Goal: Contribute content: Contribute content

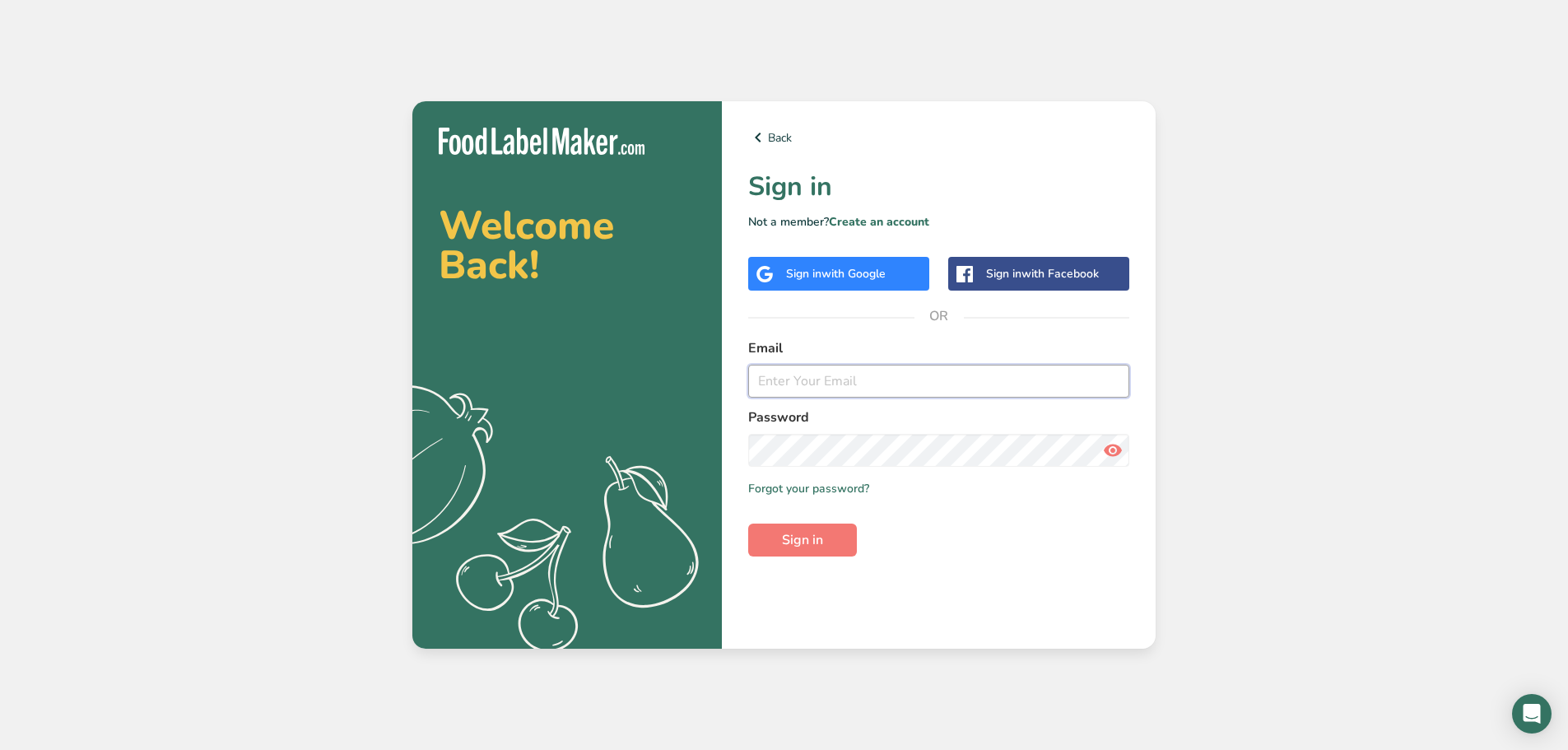
click at [849, 390] on input "email" at bounding box center [938, 381] width 381 height 33
type input "[EMAIL_ADDRESS][DOMAIN_NAME]"
click at [748, 523] on button "Sign in" at bounding box center [803, 539] width 109 height 33
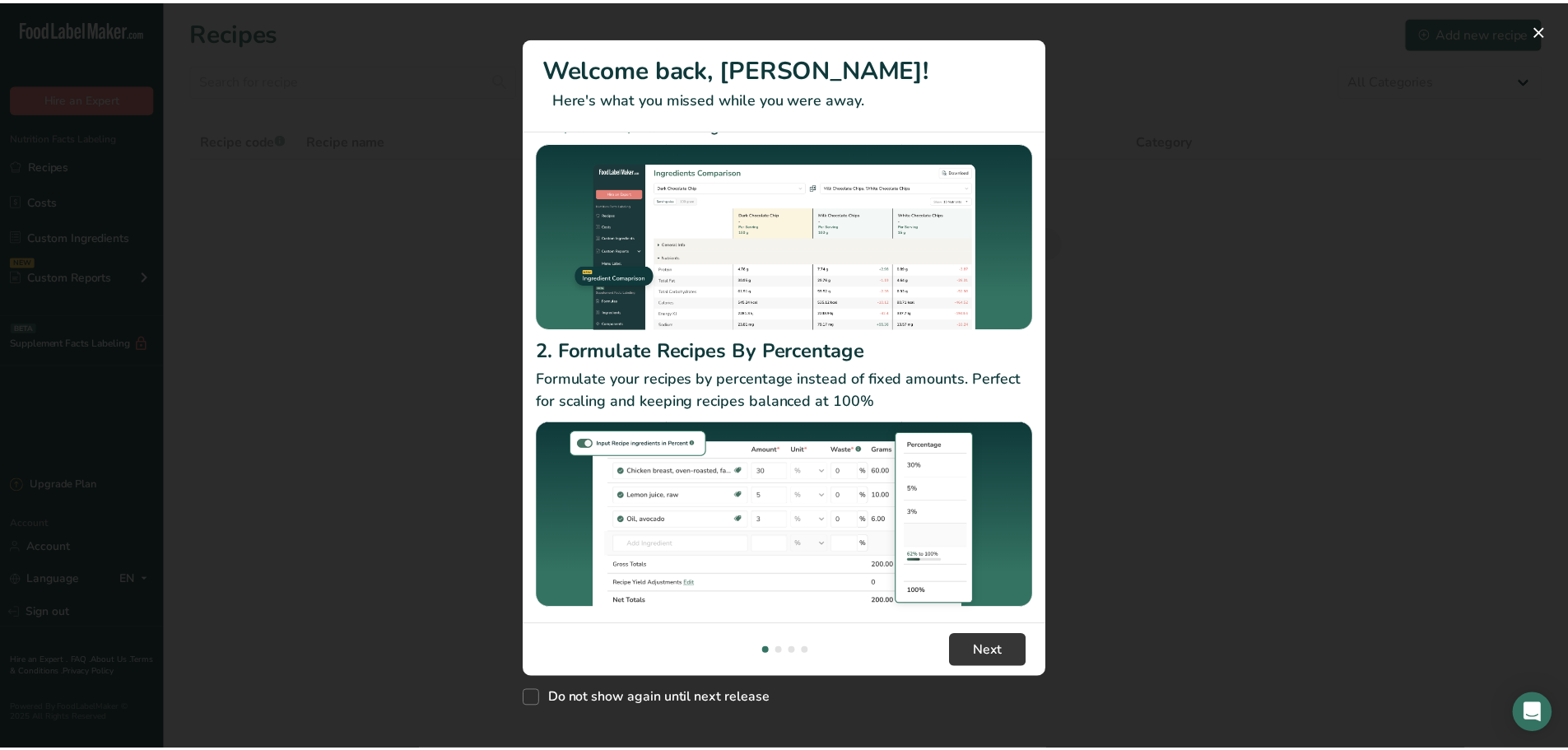
scroll to position [87, 0]
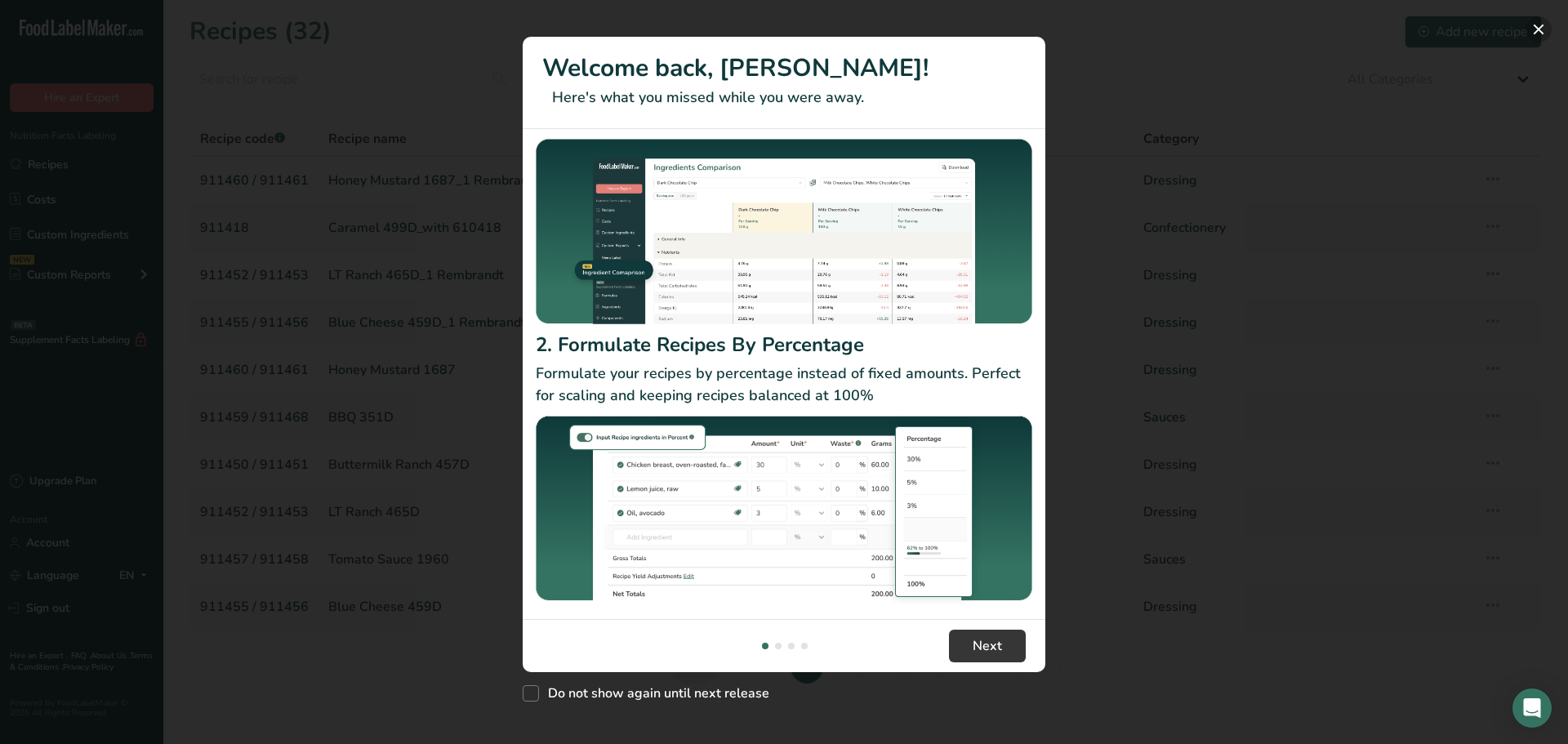
click at [1534, 25] on button "New Features" at bounding box center [1538, 29] width 26 height 26
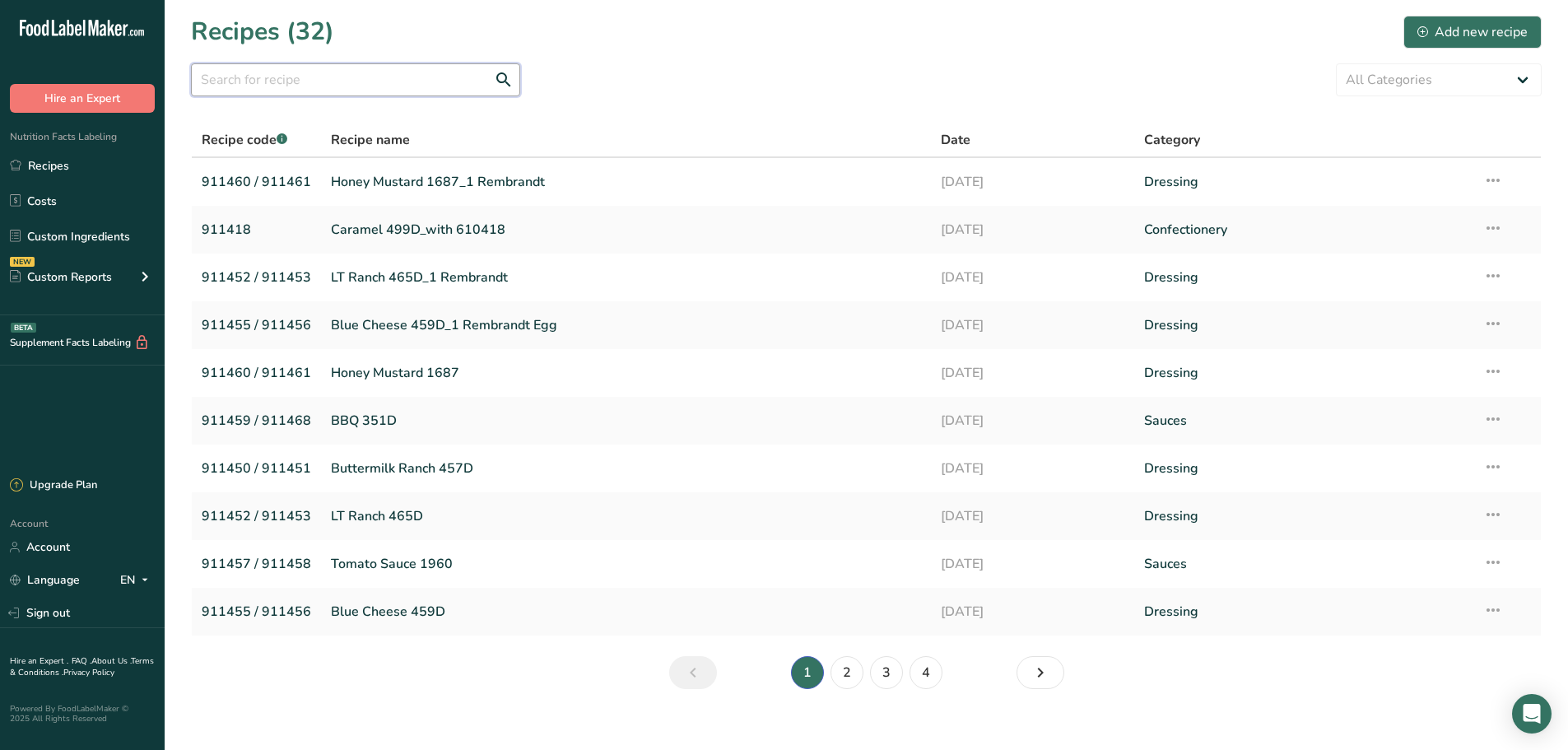
click at [384, 83] on input "text" at bounding box center [355, 80] width 329 height 33
type input "syrup"
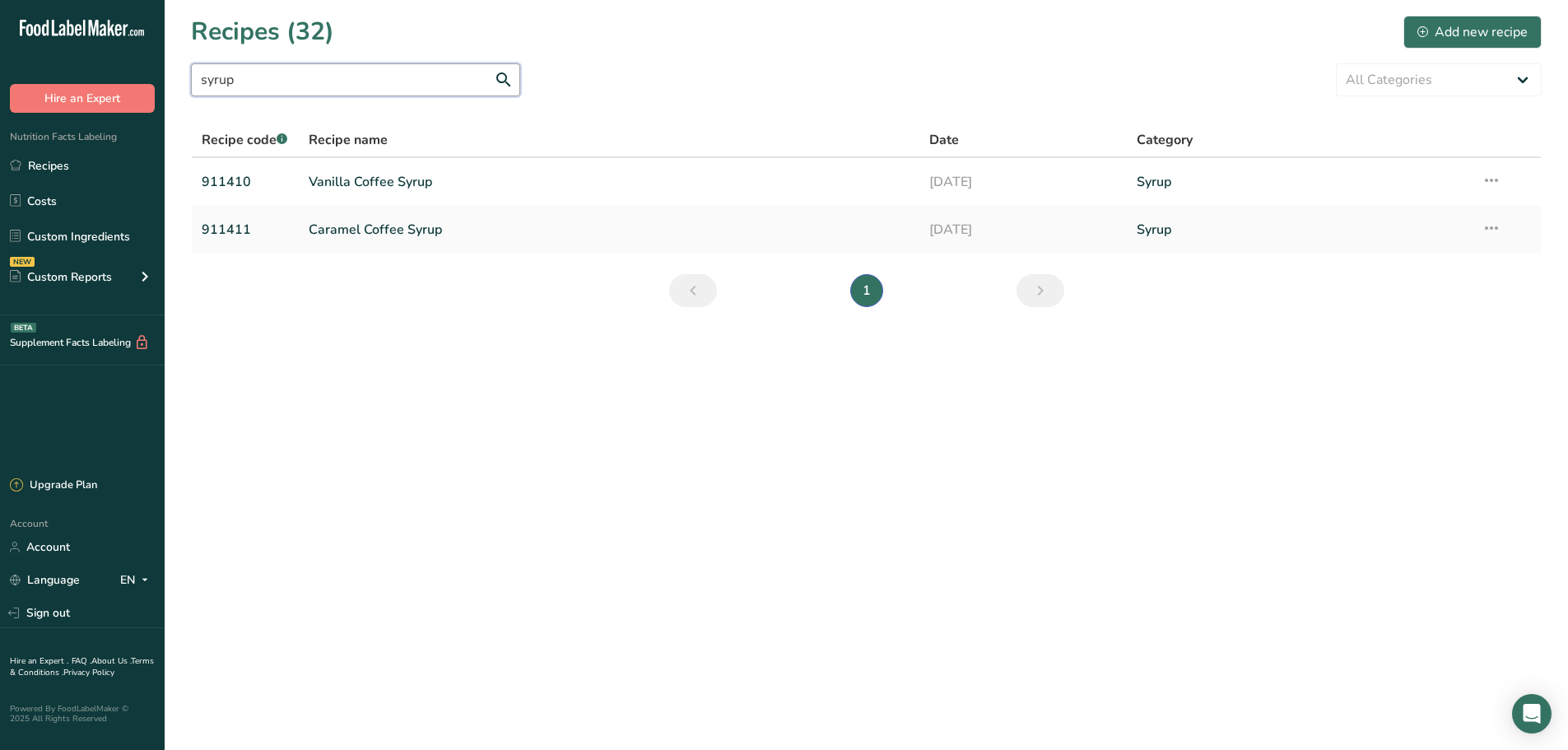
drag, startPoint x: 244, startPoint y: 79, endPoint x: 118, endPoint y: 70, distance: 126.3
click at [129, 63] on div ".a-20{fill:#fff;} Hire an Expert Nutrition Facts Labeling Recipes Costs Custom …" at bounding box center [784, 375] width 1568 height 750
click at [1452, 25] on div "Add new recipe" at bounding box center [1473, 33] width 111 height 20
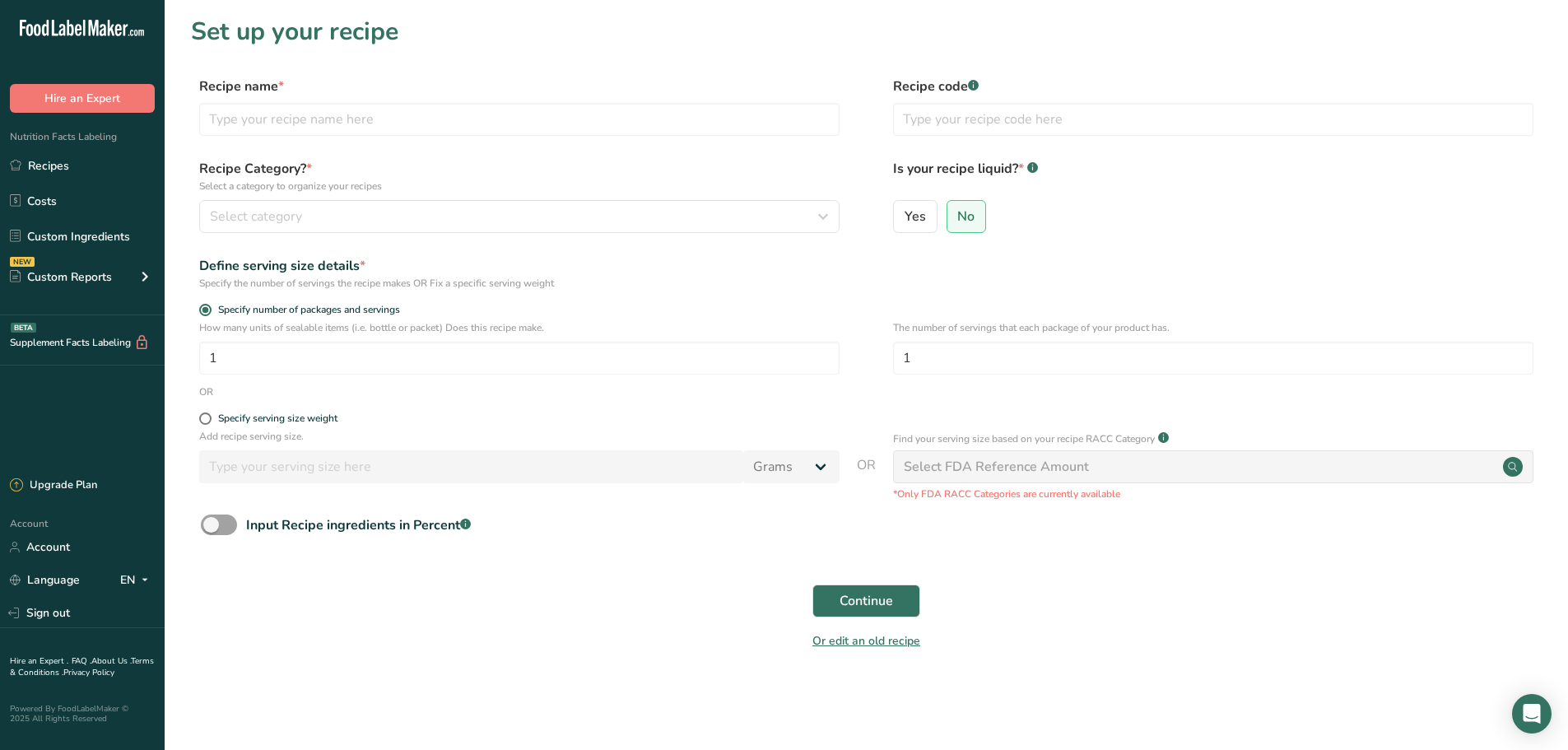
click at [455, 144] on form "Recipe name * Recipe code .a-a{fill:#347362;}.b-a{fill:#fff;} Recipe Category? …" at bounding box center [866, 367] width 1350 height 583
click at [454, 123] on input "text" at bounding box center [519, 119] width 640 height 33
type input "Syrup 1981"
type input "911476"
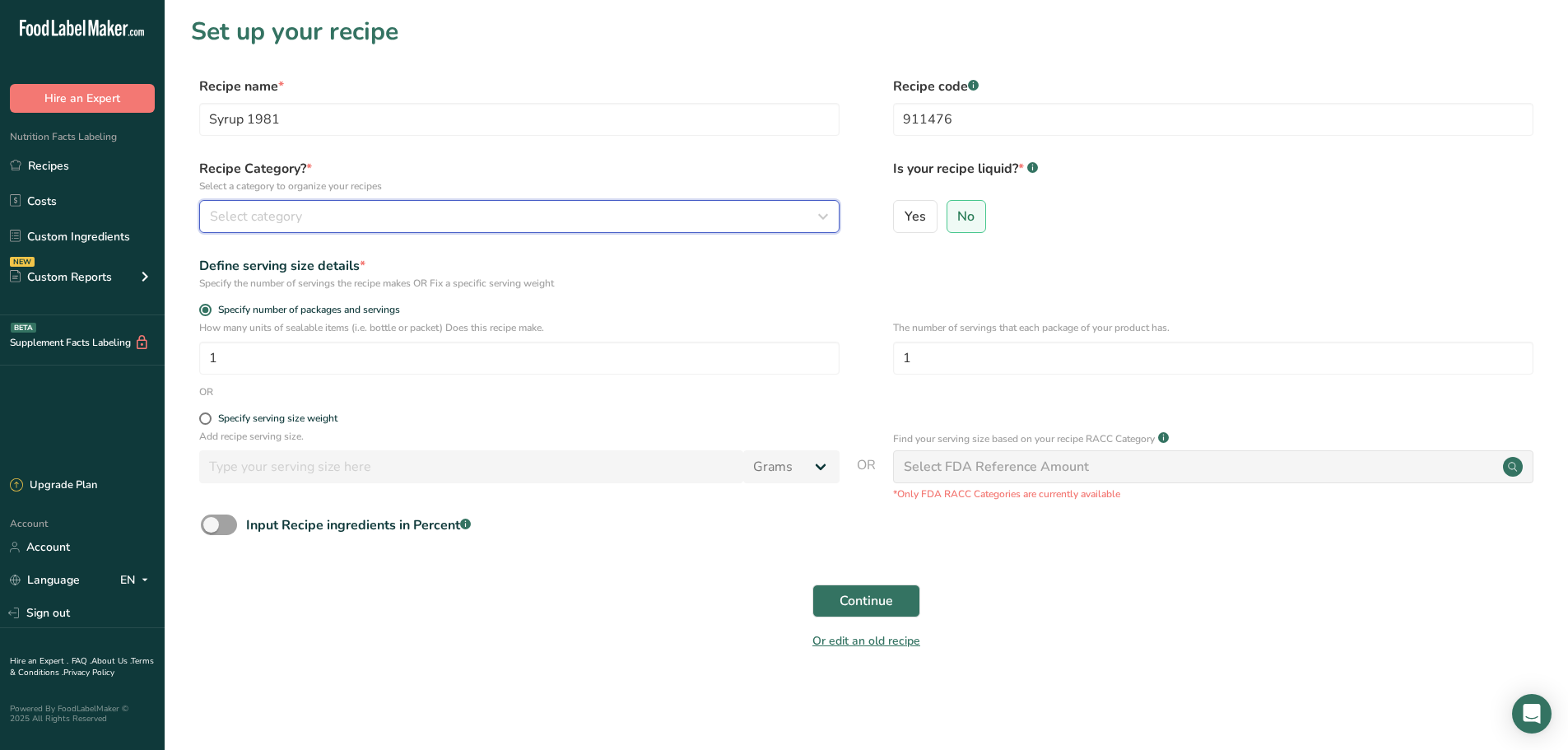
click at [266, 211] on span "Select category" at bounding box center [256, 217] width 92 height 20
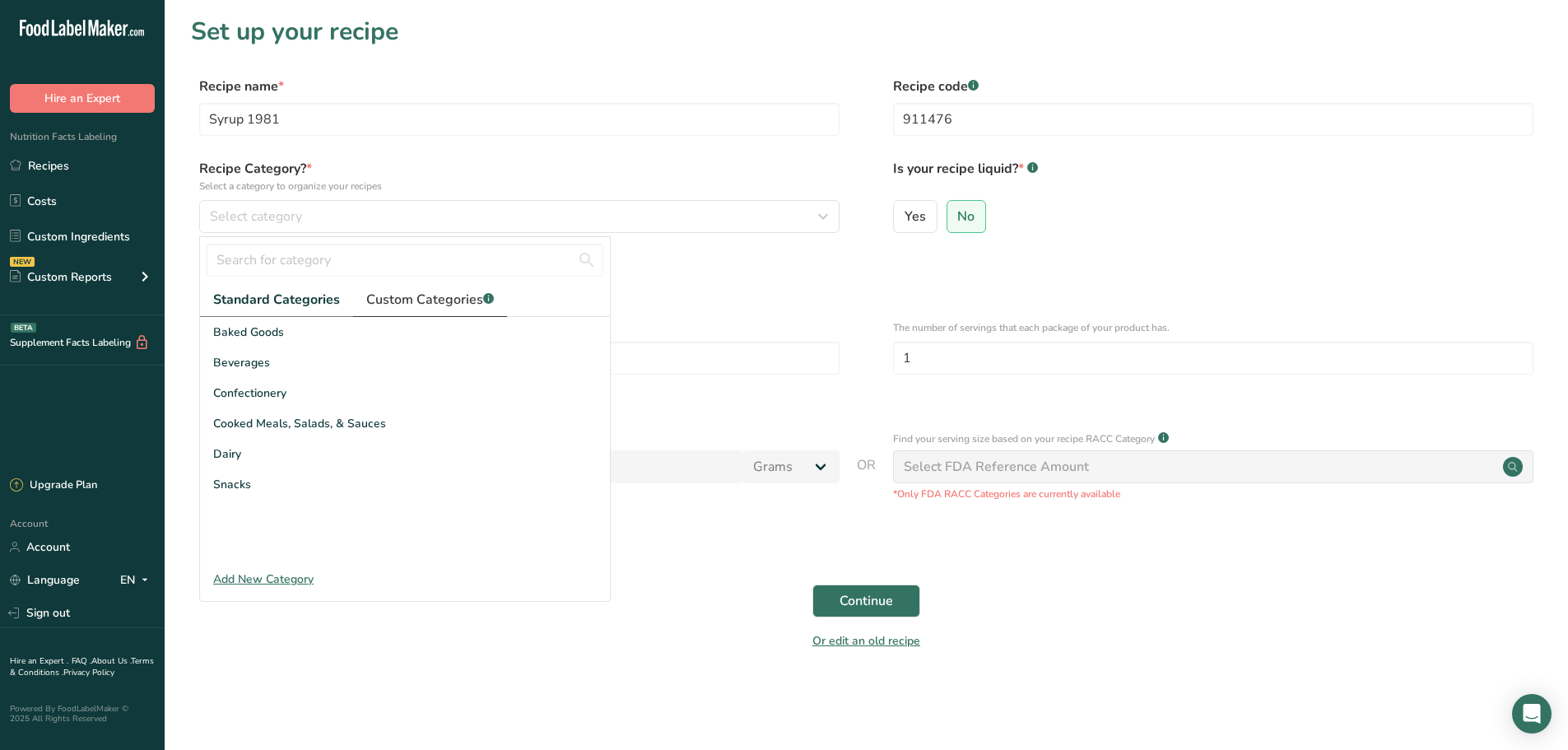
click at [438, 298] on span "Custom Categories .a-a{fill:#347362;}.b-a{fill:#fff;}" at bounding box center [430, 300] width 127 height 20
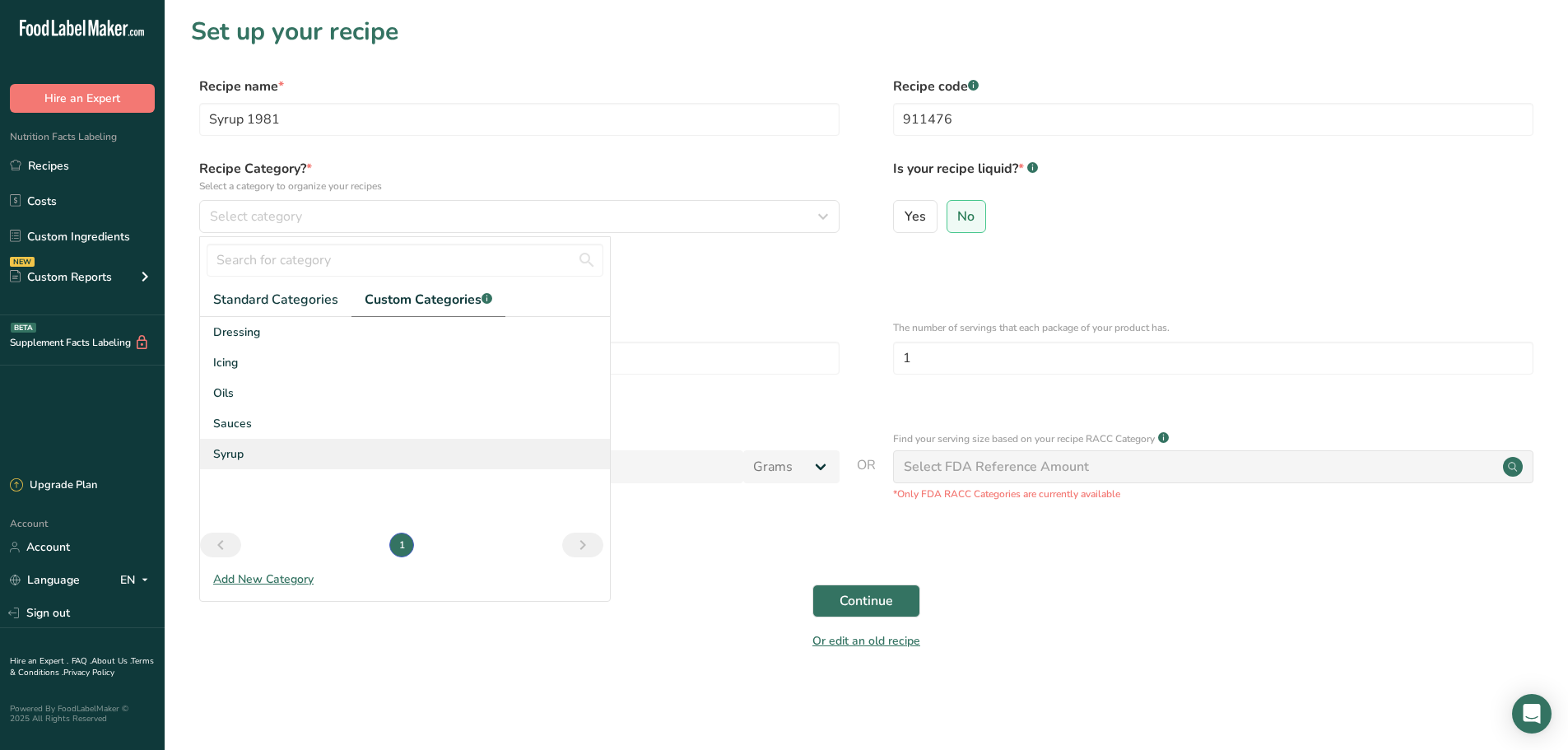
click at [256, 448] on div "Syrup" at bounding box center [405, 454] width 410 height 30
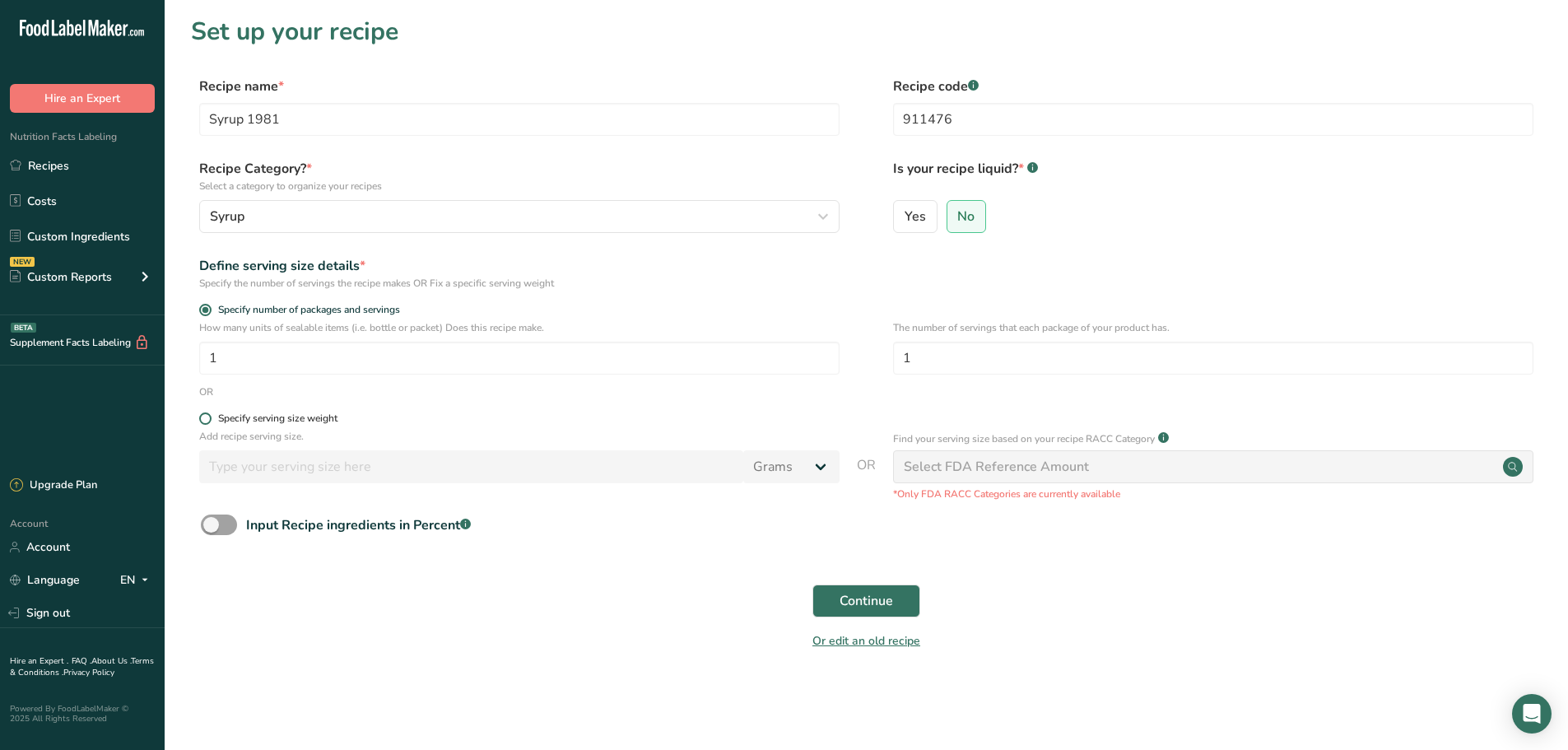
click at [279, 419] on div "Specify serving size weight" at bounding box center [278, 419] width 120 height 13
click at [210, 419] on input "Specify serving size weight" at bounding box center [204, 419] width 11 height 11
radio input "true"
radio input "false"
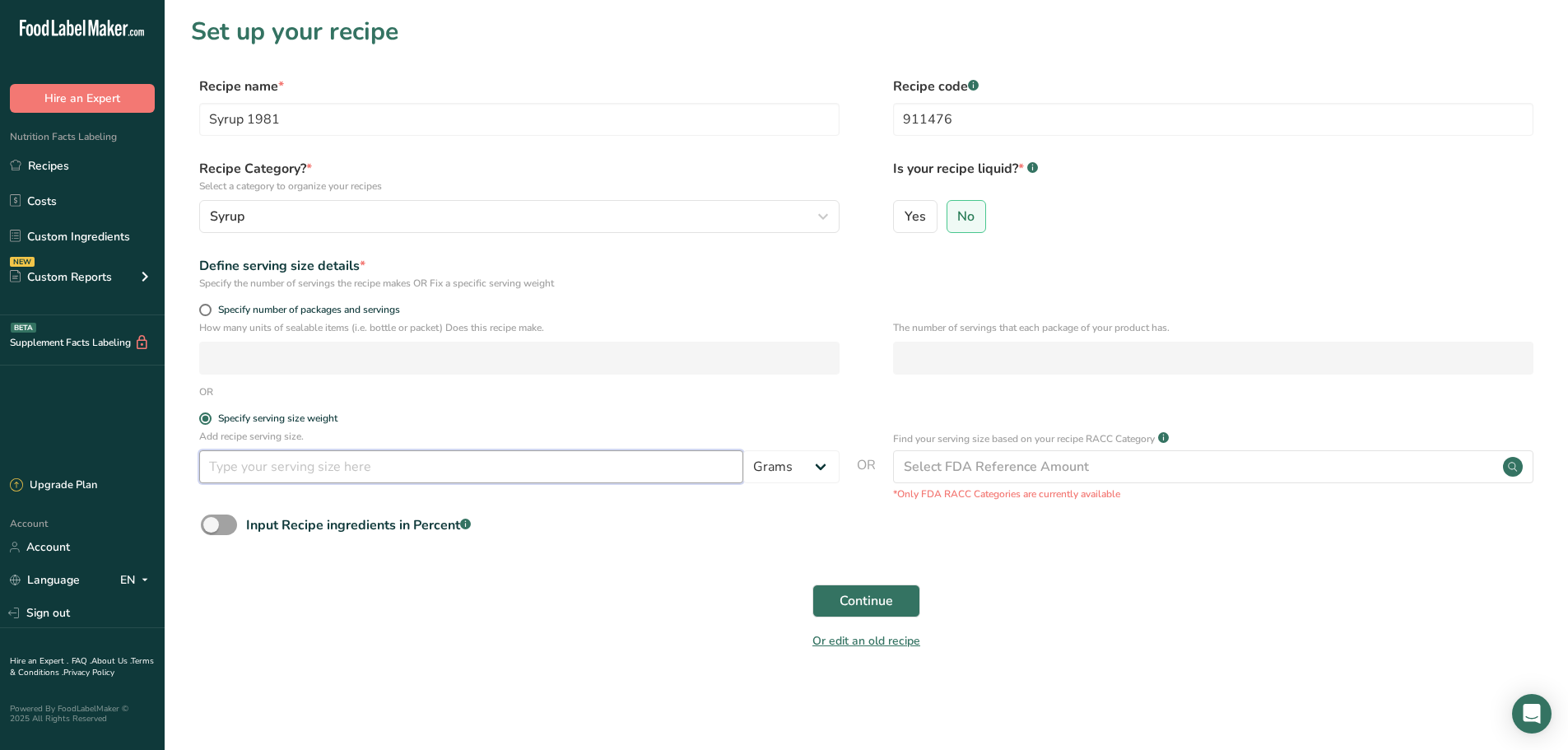
click at [324, 475] on input "number" at bounding box center [471, 466] width 544 height 33
type input "100"
click at [848, 602] on span "Continue" at bounding box center [866, 601] width 54 height 20
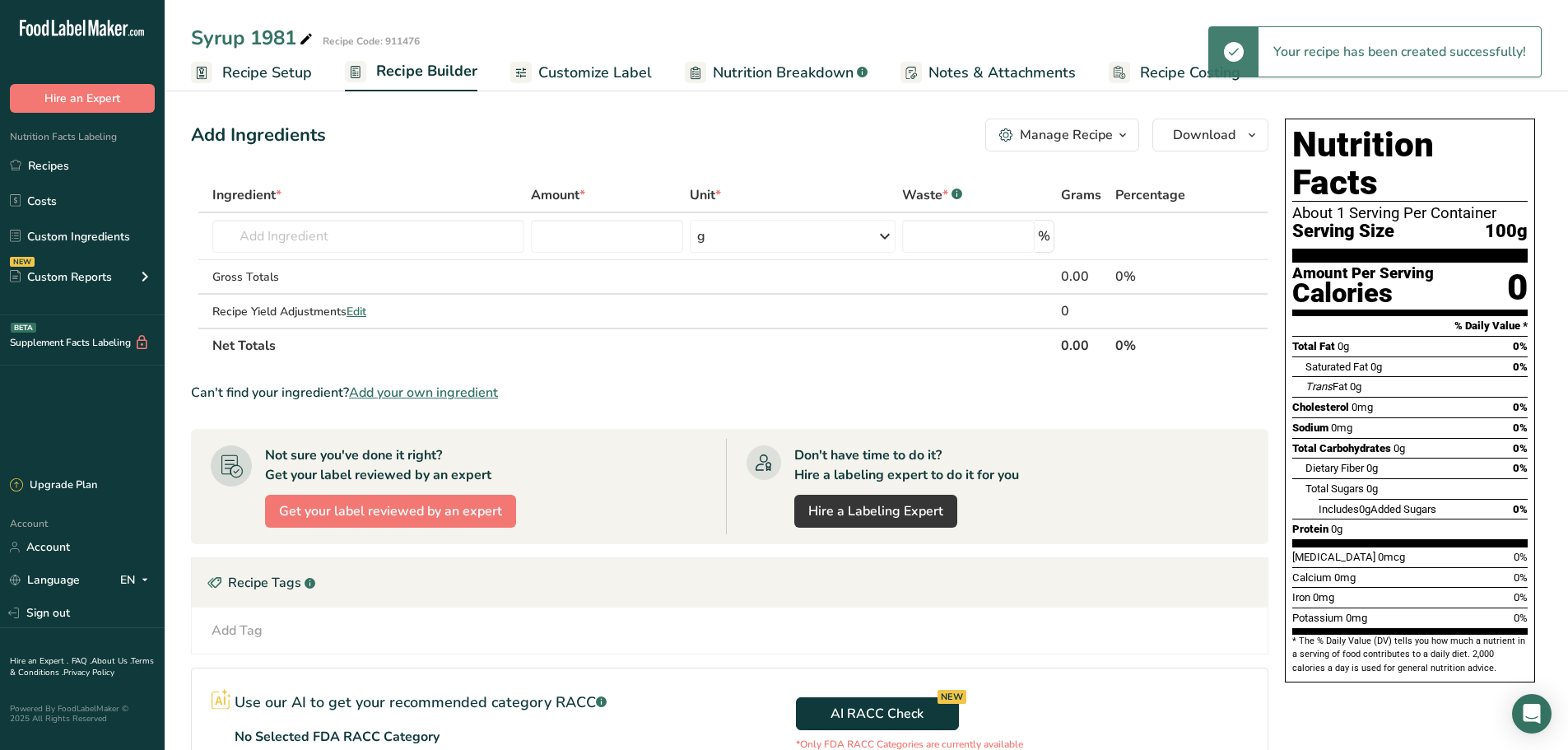
click at [257, 58] on link "Recipe Setup" at bounding box center [251, 73] width 121 height 37
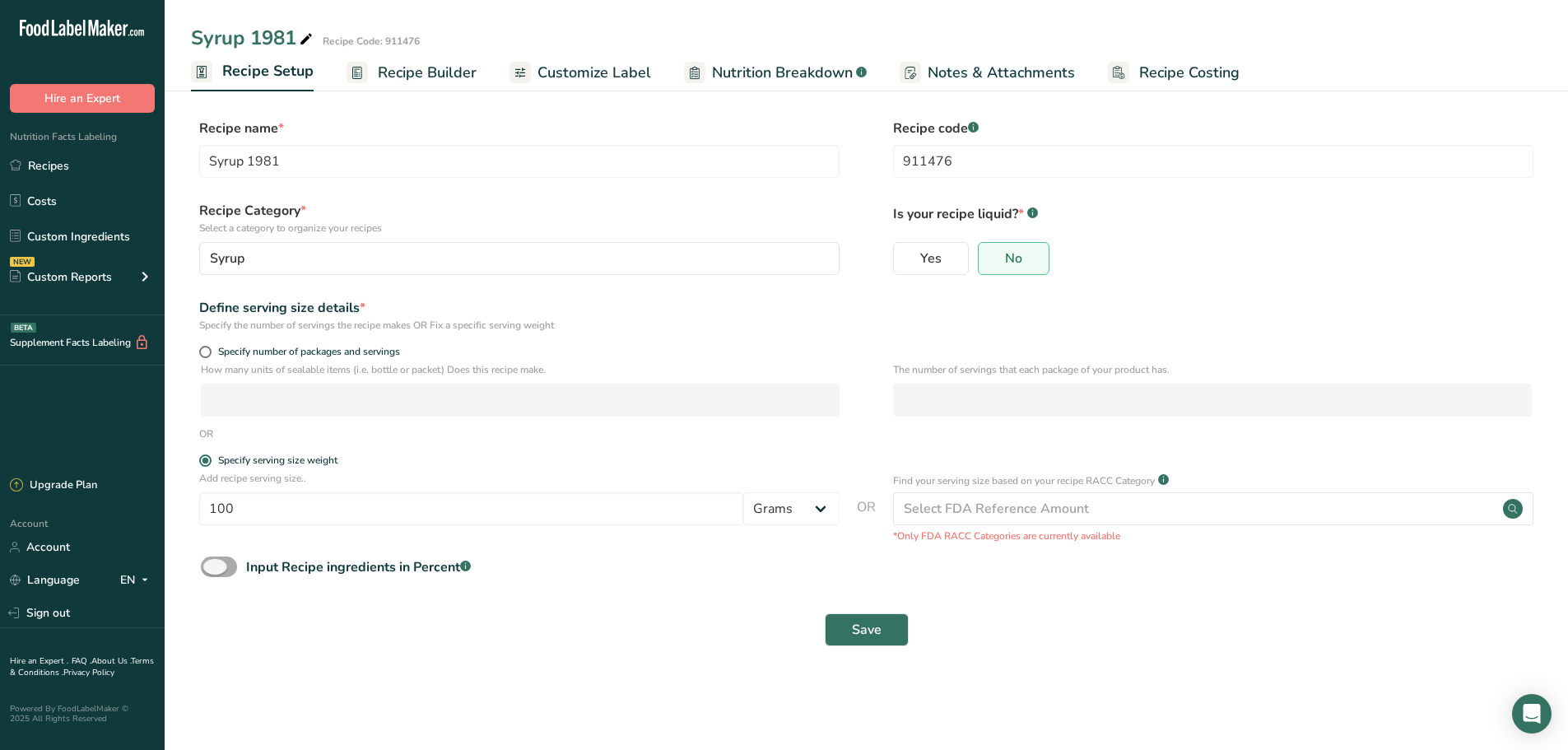
click at [205, 564] on span at bounding box center [218, 567] width 36 height 21
click at [205, 564] on input "Input Recipe ingredients in Percent .a-a{fill:#347362;}.b-a{fill:#fff;}" at bounding box center [206, 567] width 11 height 11
checkbox input "true"
click at [337, 619] on input "number" at bounding box center [819, 635] width 1236 height 33
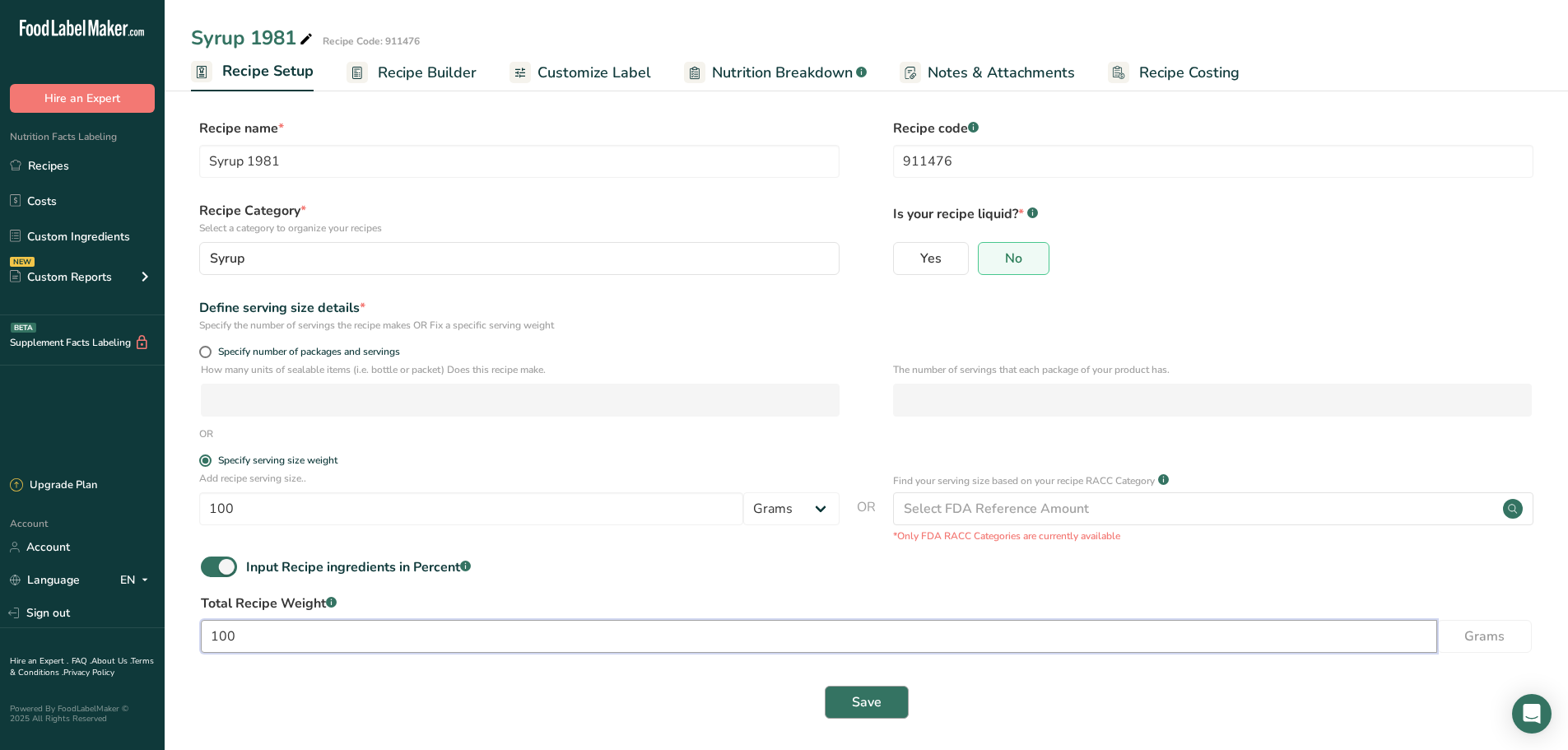
type input "100"
click at [882, 711] on button "Save" at bounding box center [866, 701] width 84 height 33
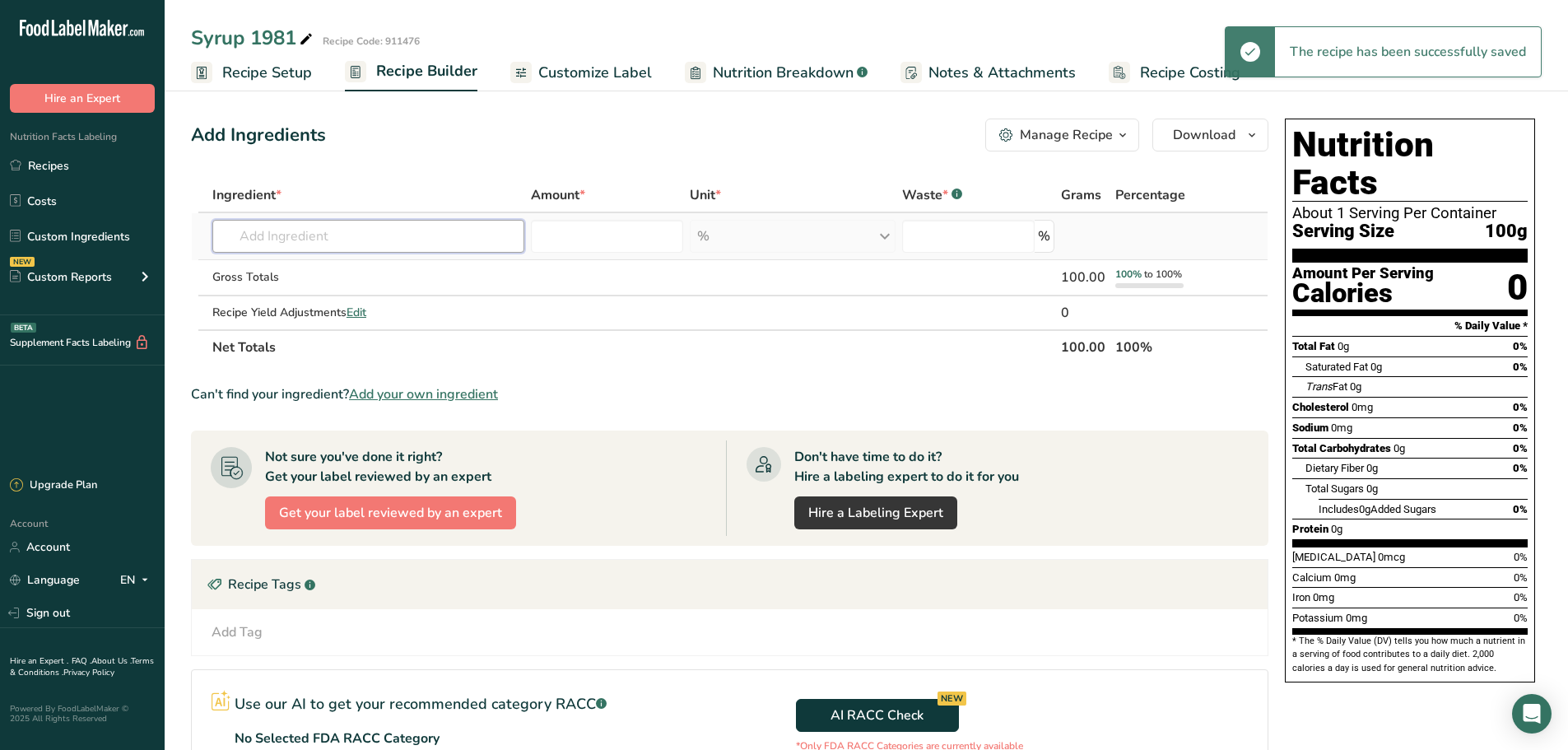
click at [372, 237] on input "text" at bounding box center [368, 236] width 312 height 33
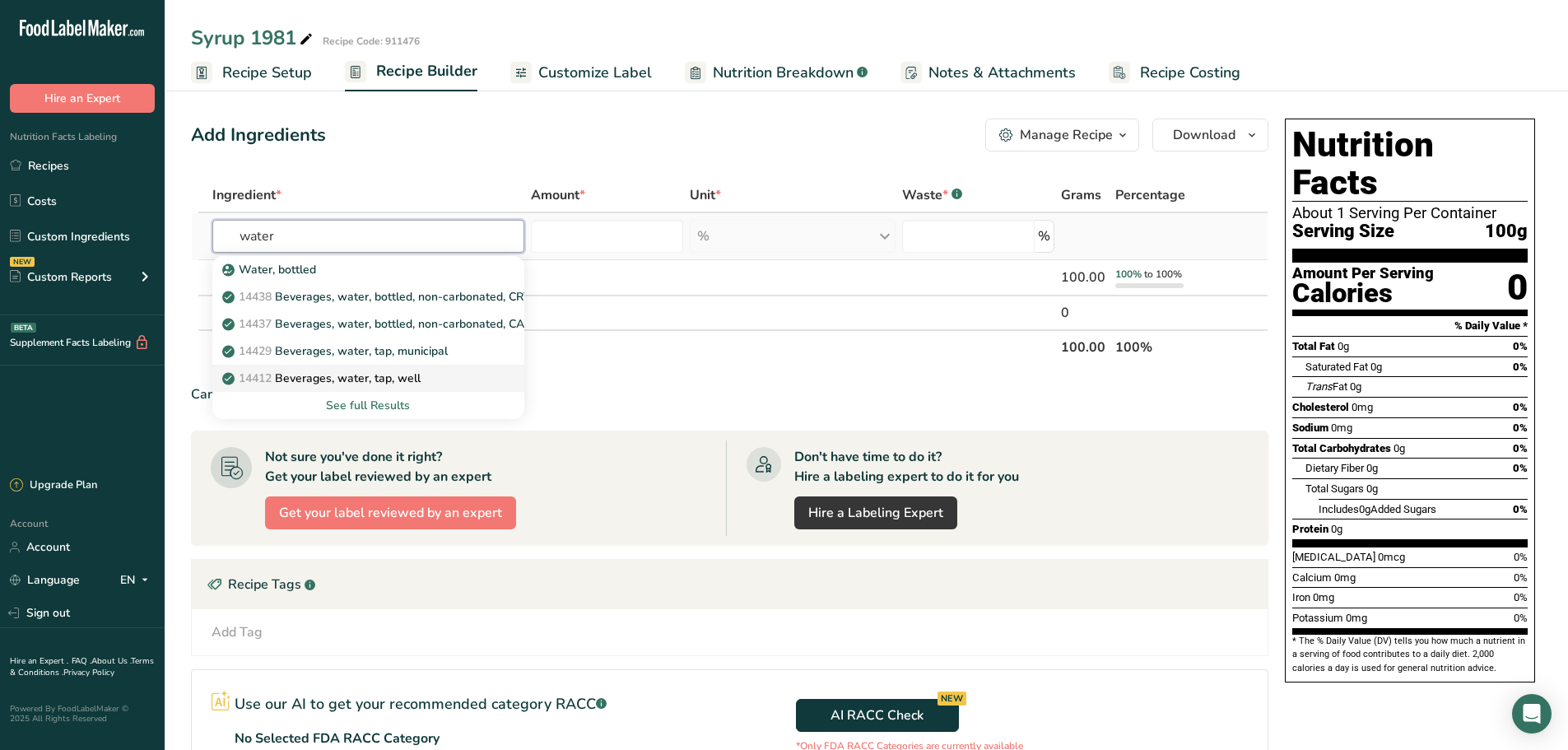
type input "water"
click at [441, 379] on div "14412 [GEOGRAPHIC_DATA], water, tap, well" at bounding box center [355, 378] width 260 height 18
type input "Beverages, water, tap, well"
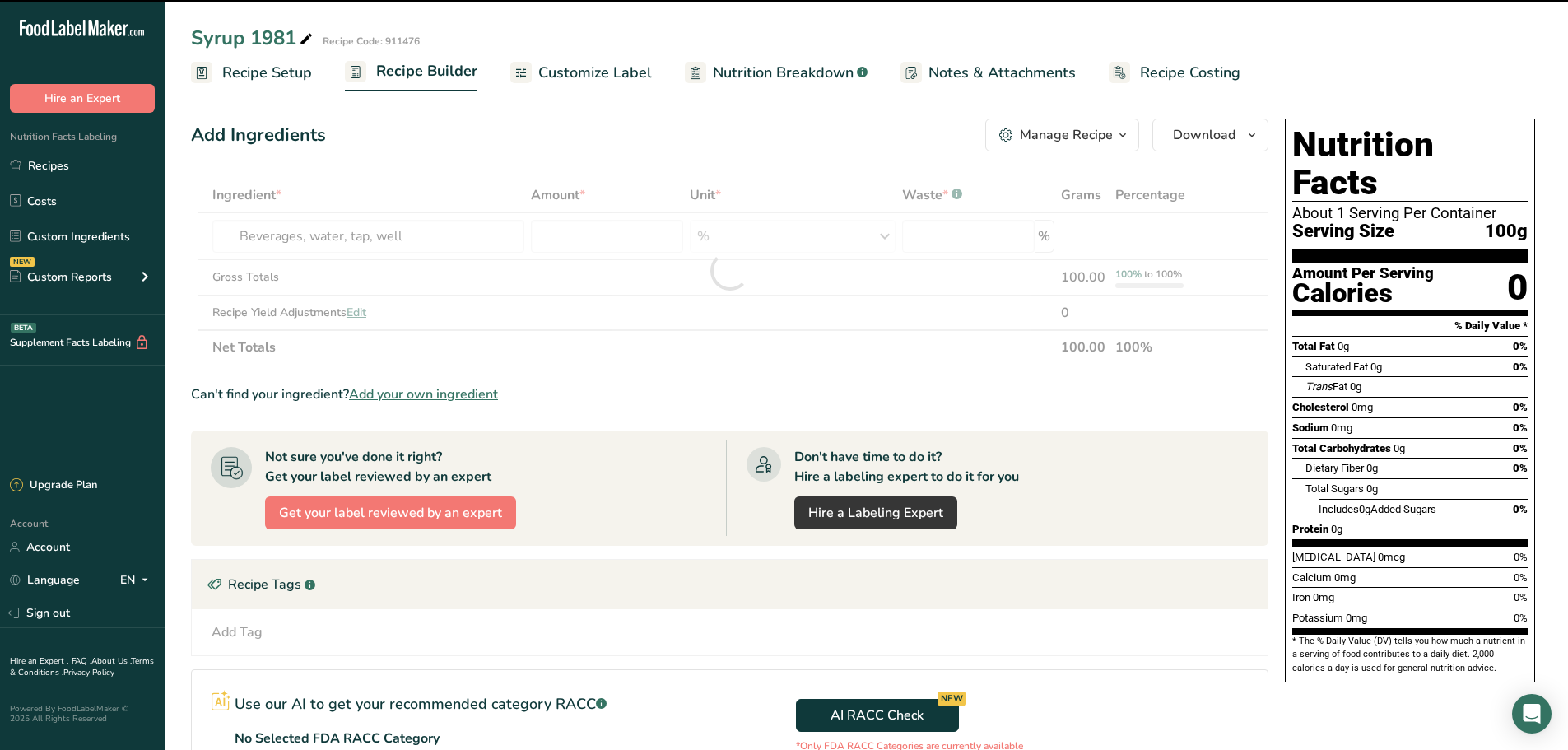
type input "0"
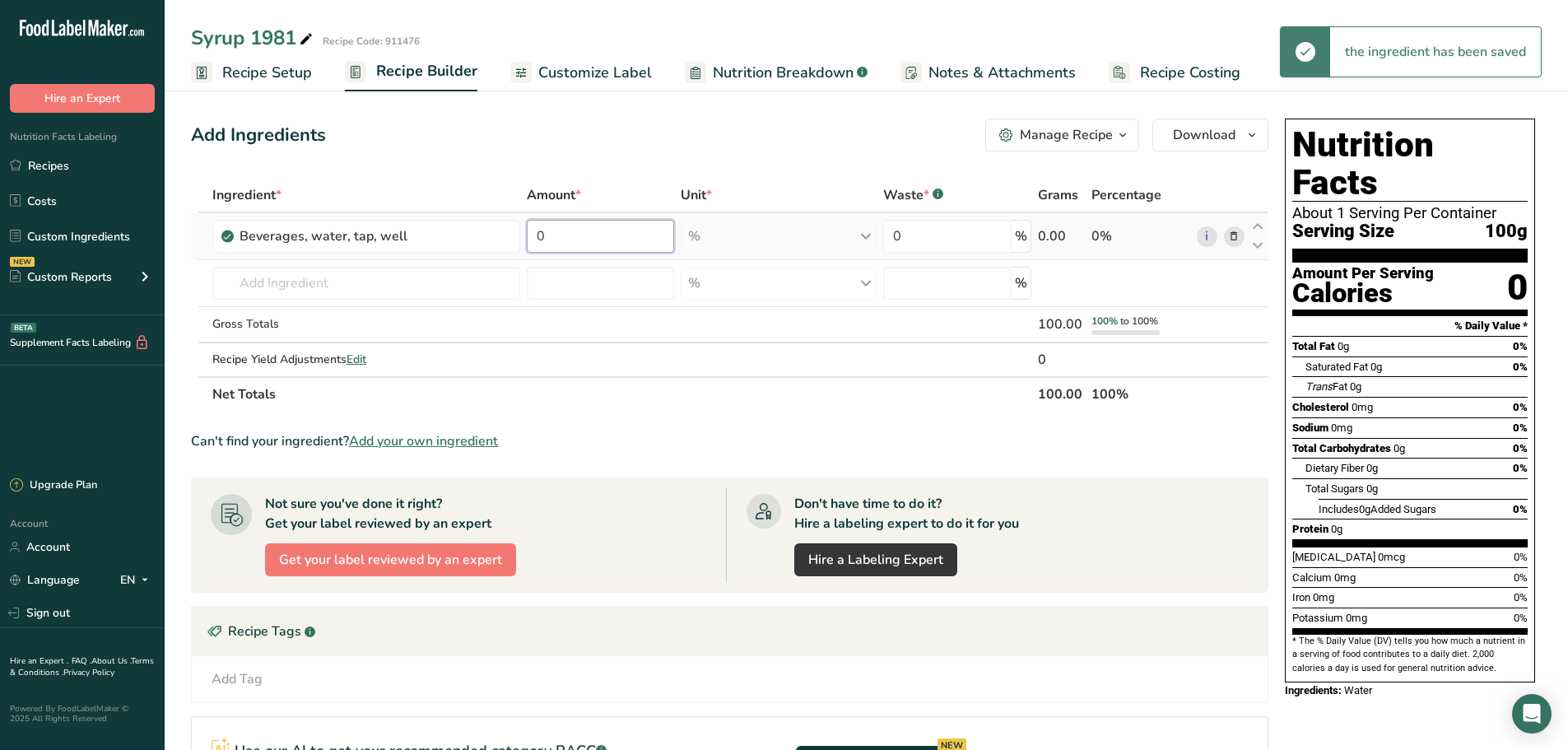
click at [610, 244] on input "0" at bounding box center [600, 236] width 147 height 33
click at [554, 229] on input "9" at bounding box center [600, 236] width 147 height 33
click at [590, 243] on input "9.2" at bounding box center [600, 236] width 147 height 33
type input "9.2936"
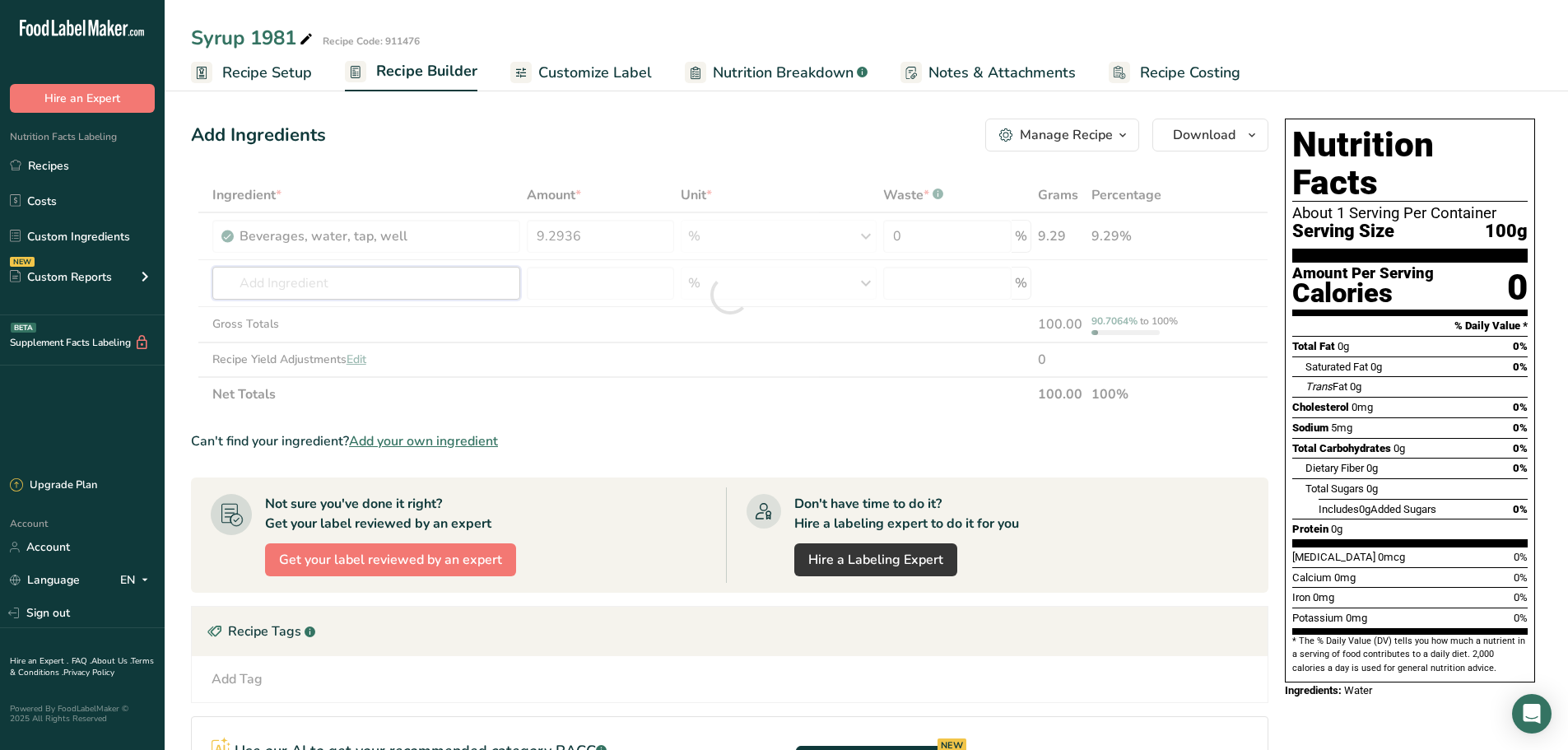
click at [317, 290] on div "Ingredient * Amount * Unit * Waste * .a-a{fill:#347362;}.b-a{fill:#fff;} Grams …" at bounding box center [729, 294] width 1077 height 234
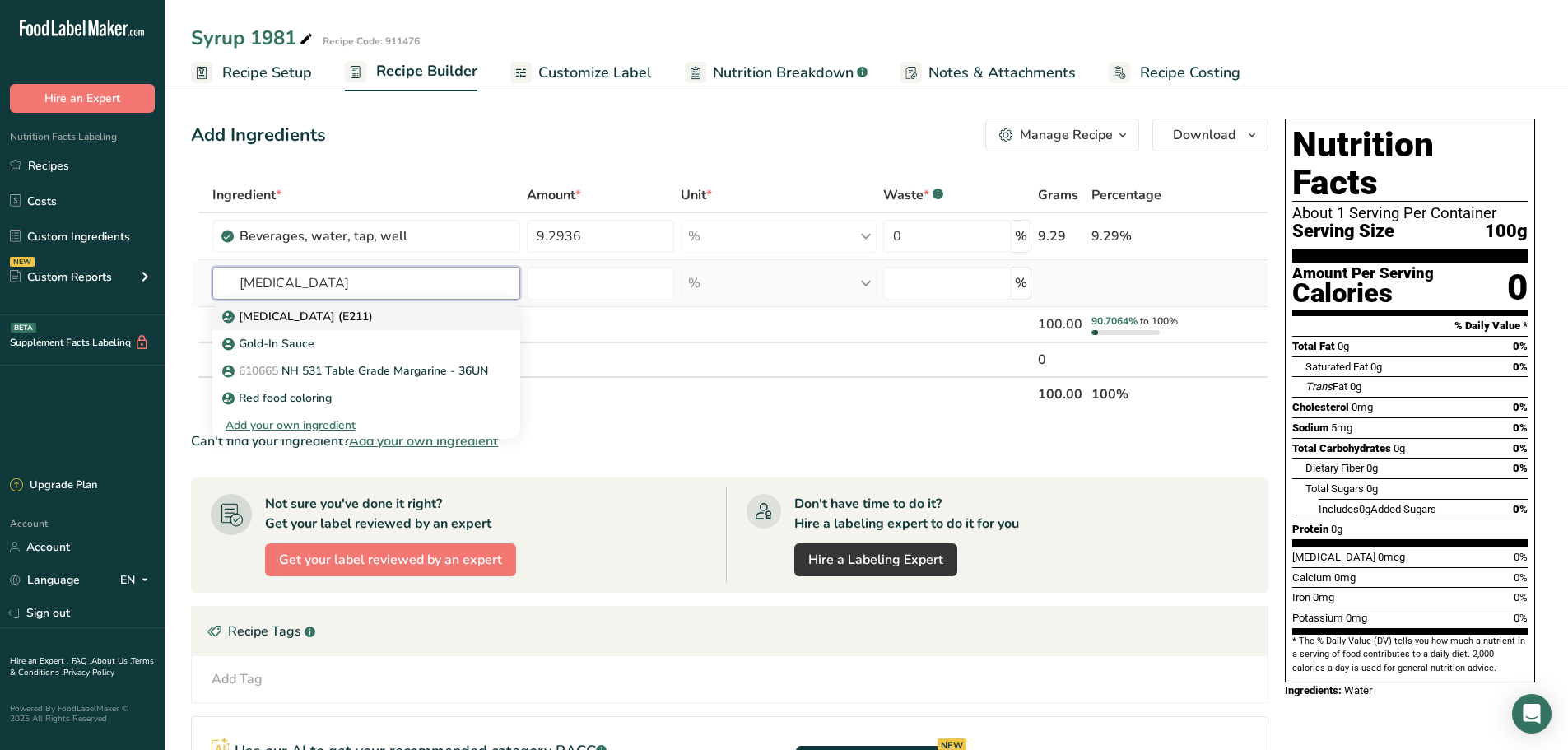
type input "[MEDICAL_DATA]"
click at [299, 309] on p "[MEDICAL_DATA] (E211)" at bounding box center [299, 316] width 147 height 18
type input "[MEDICAL_DATA] (E211)"
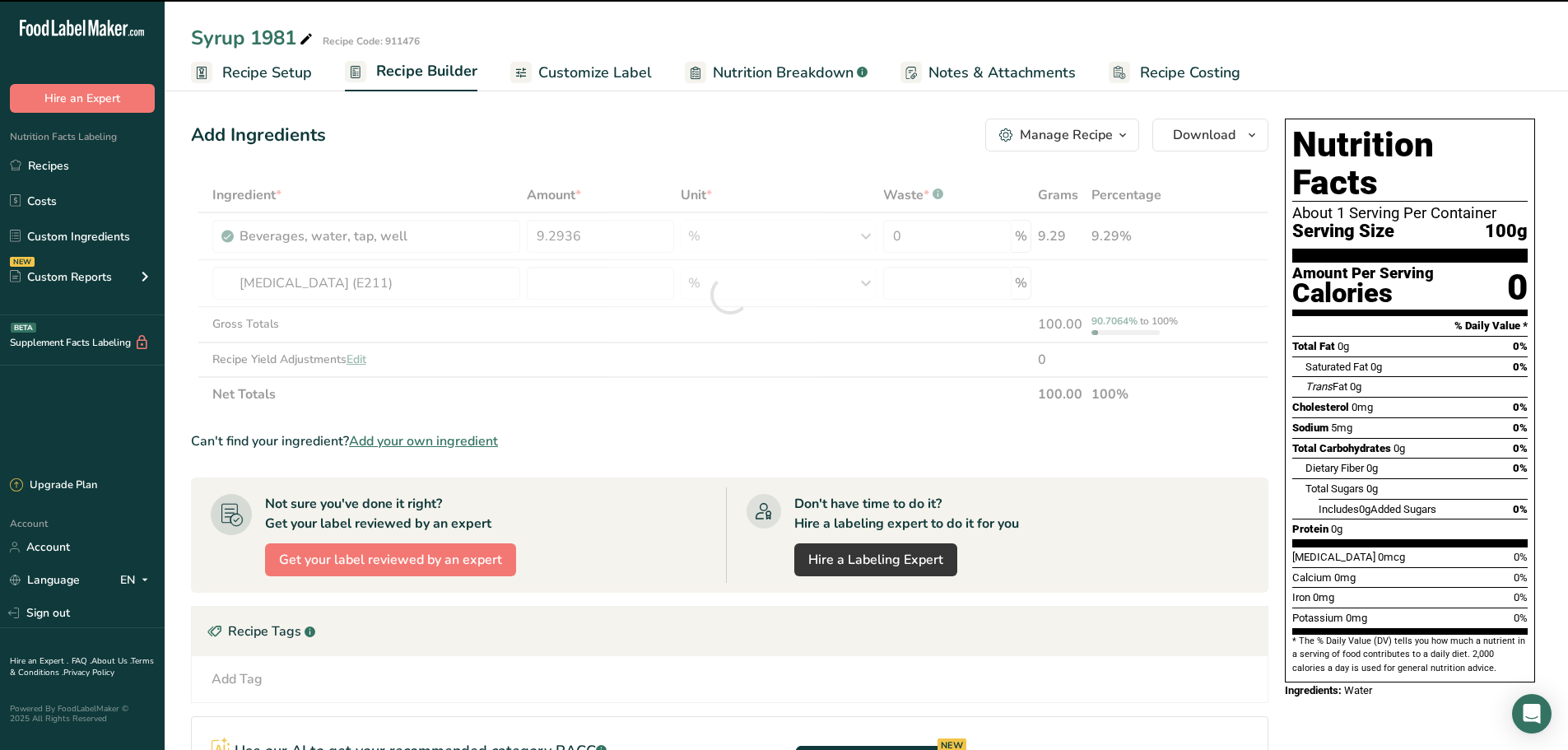
click at [556, 275] on div at bounding box center [729, 294] width 1077 height 234
type input "0"
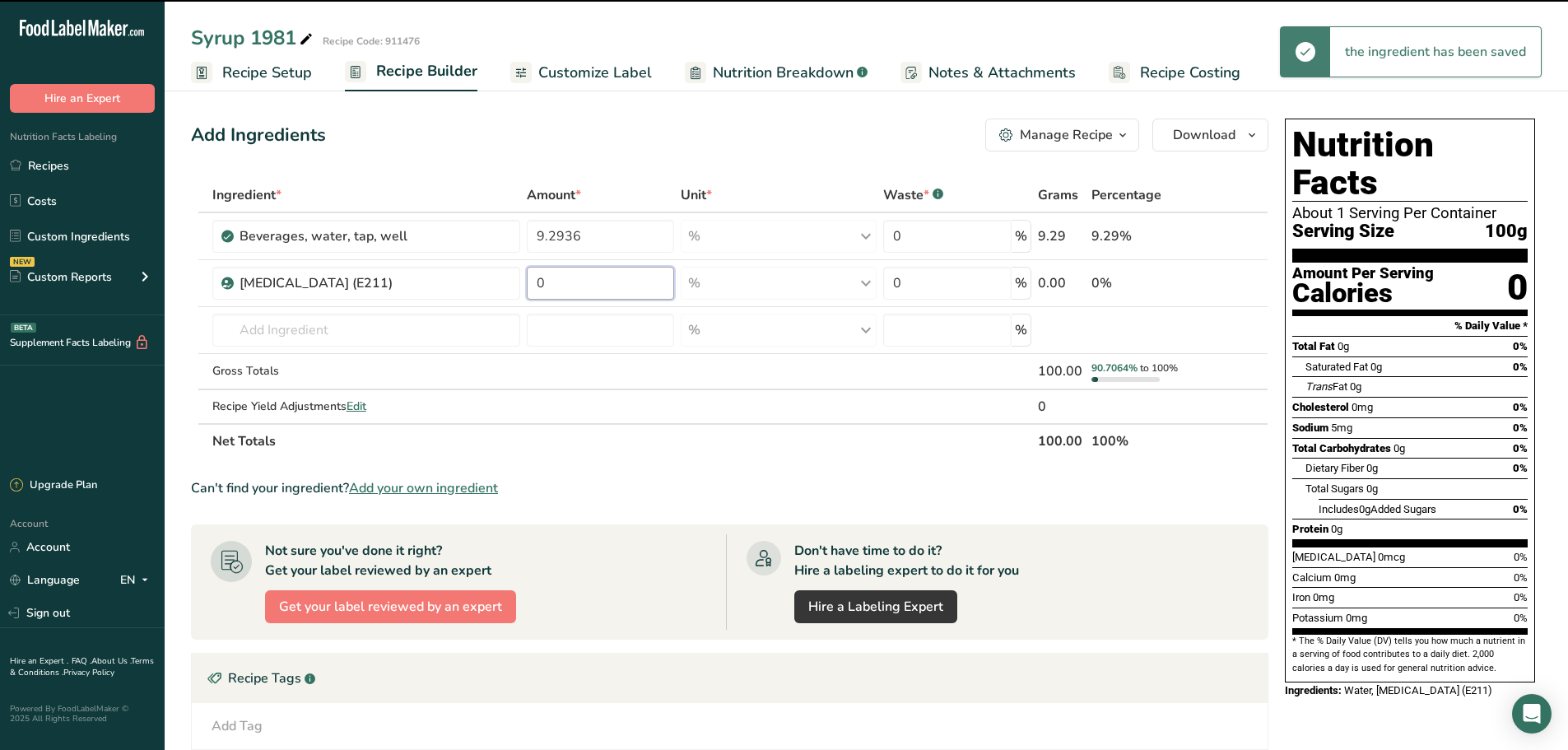
click at [558, 285] on input "0" at bounding box center [600, 283] width 147 height 33
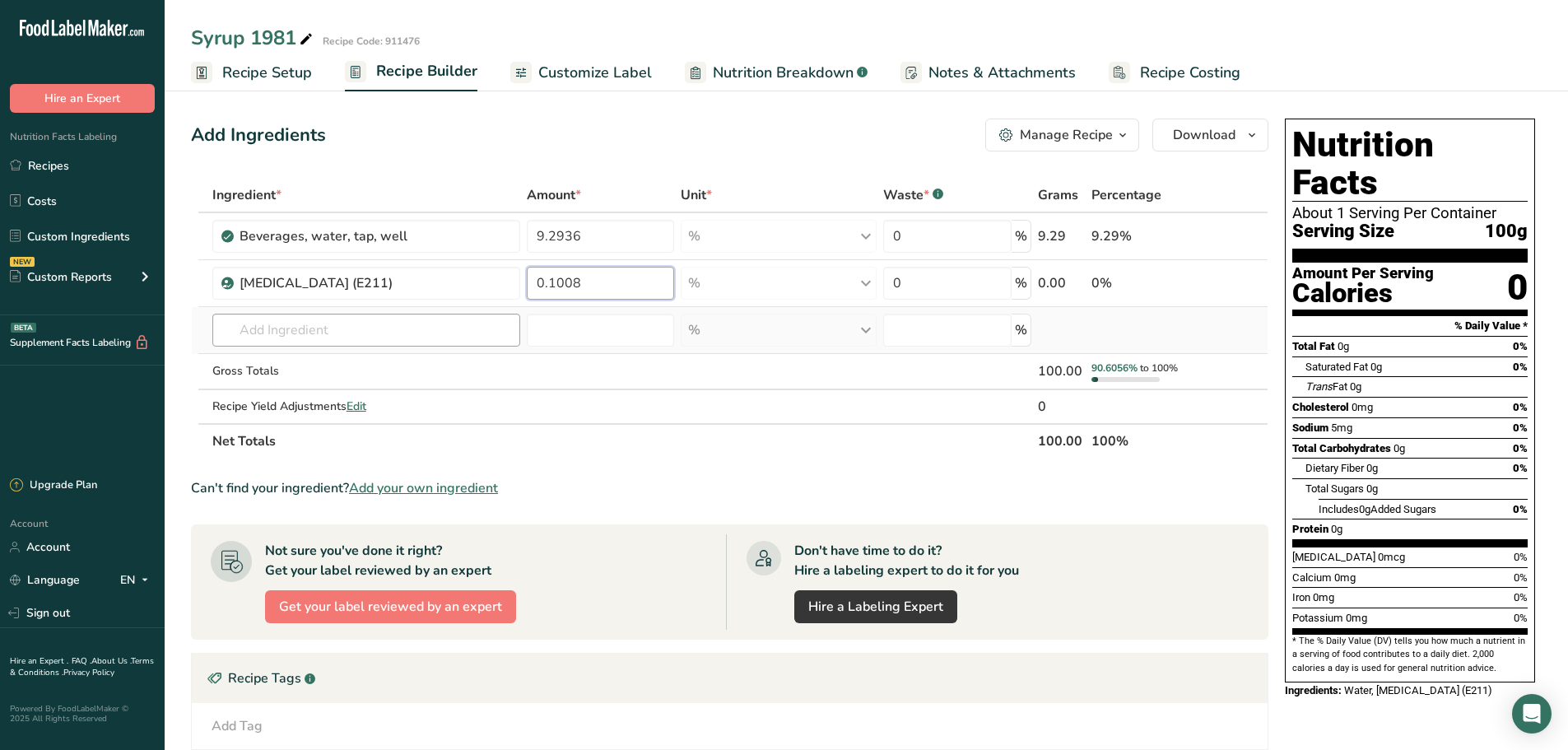
type input "0.1008"
click at [254, 333] on div "Ingredient * Amount * Unit * Waste * .a-a{fill:#347362;}.b-a{fill:#fff;} Grams …" at bounding box center [729, 317] width 1077 height 280
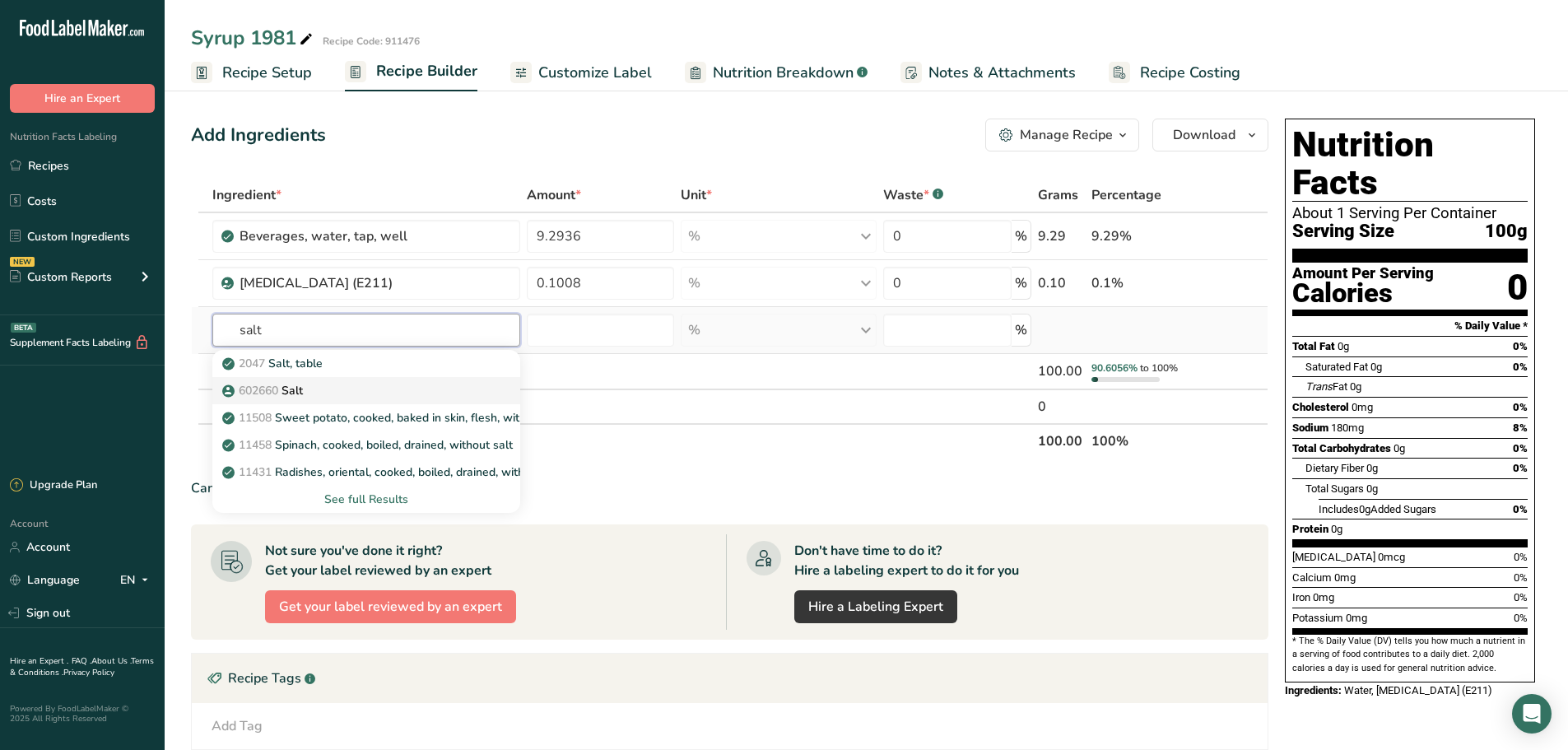
type input "salt"
click at [270, 395] on span "602660" at bounding box center [258, 390] width 39 height 16
type input "Salt"
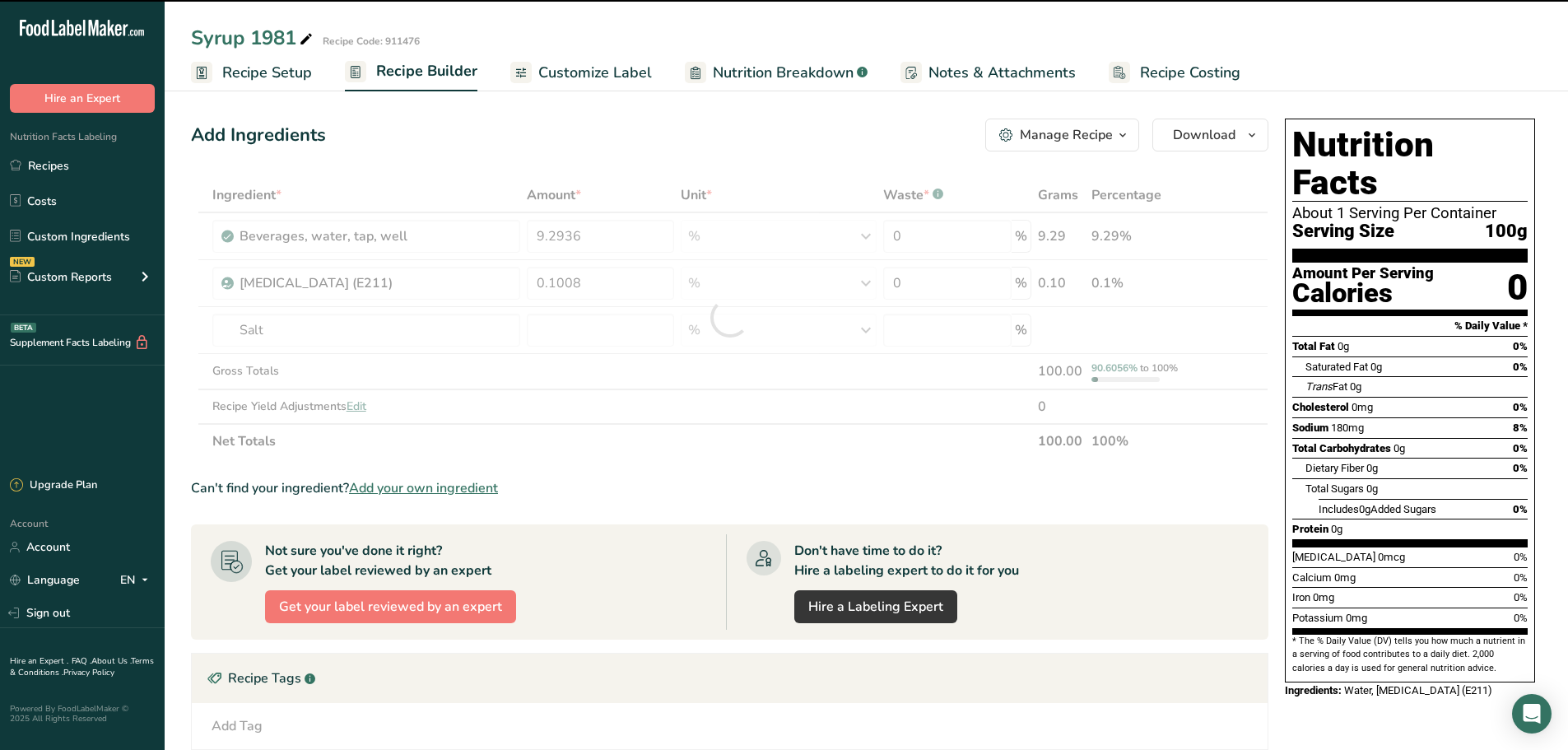
type input "0"
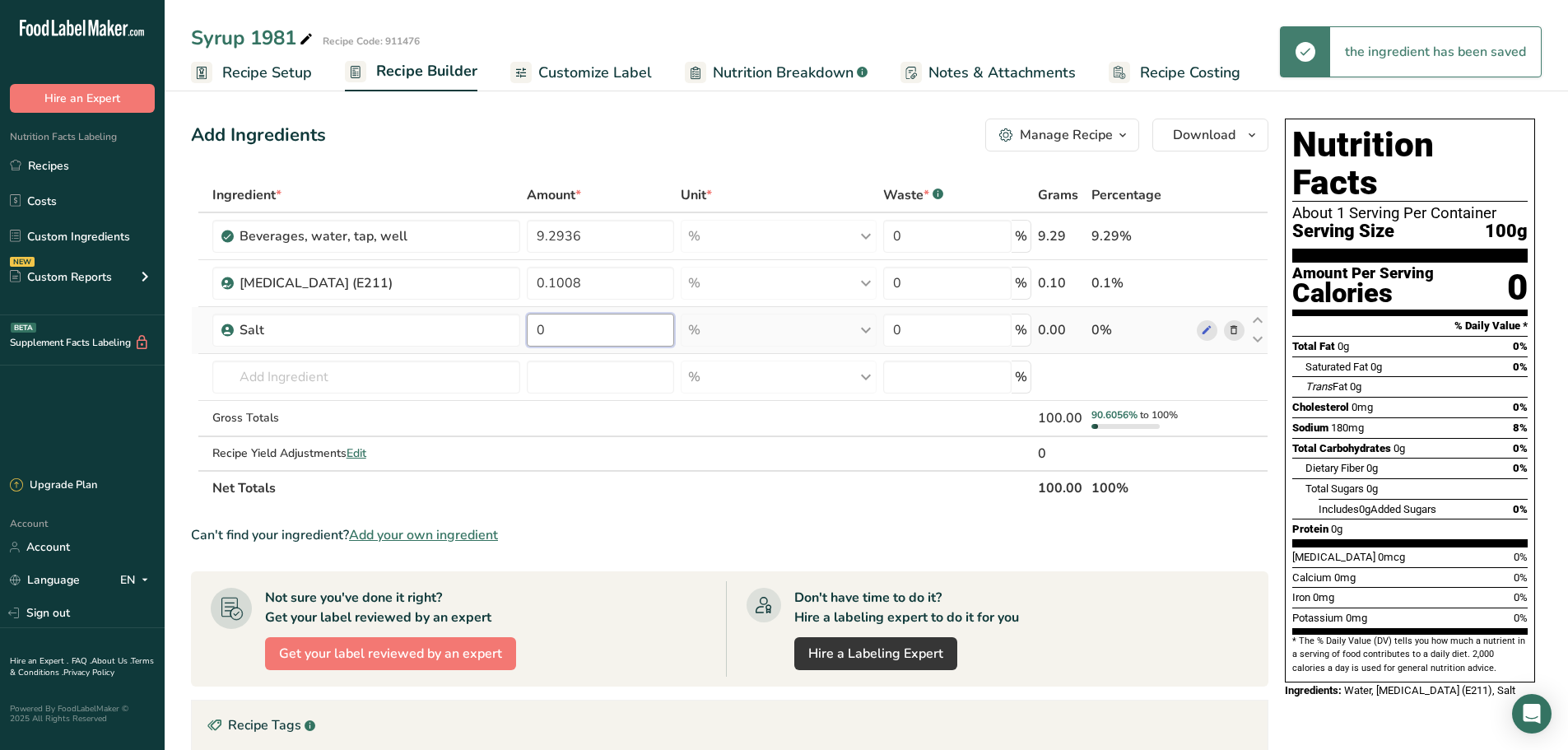
drag, startPoint x: 565, startPoint y: 334, endPoint x: 540, endPoint y: 331, distance: 25.2
click at [540, 331] on input "0" at bounding box center [600, 330] width 147 height 33
type input "0.0521"
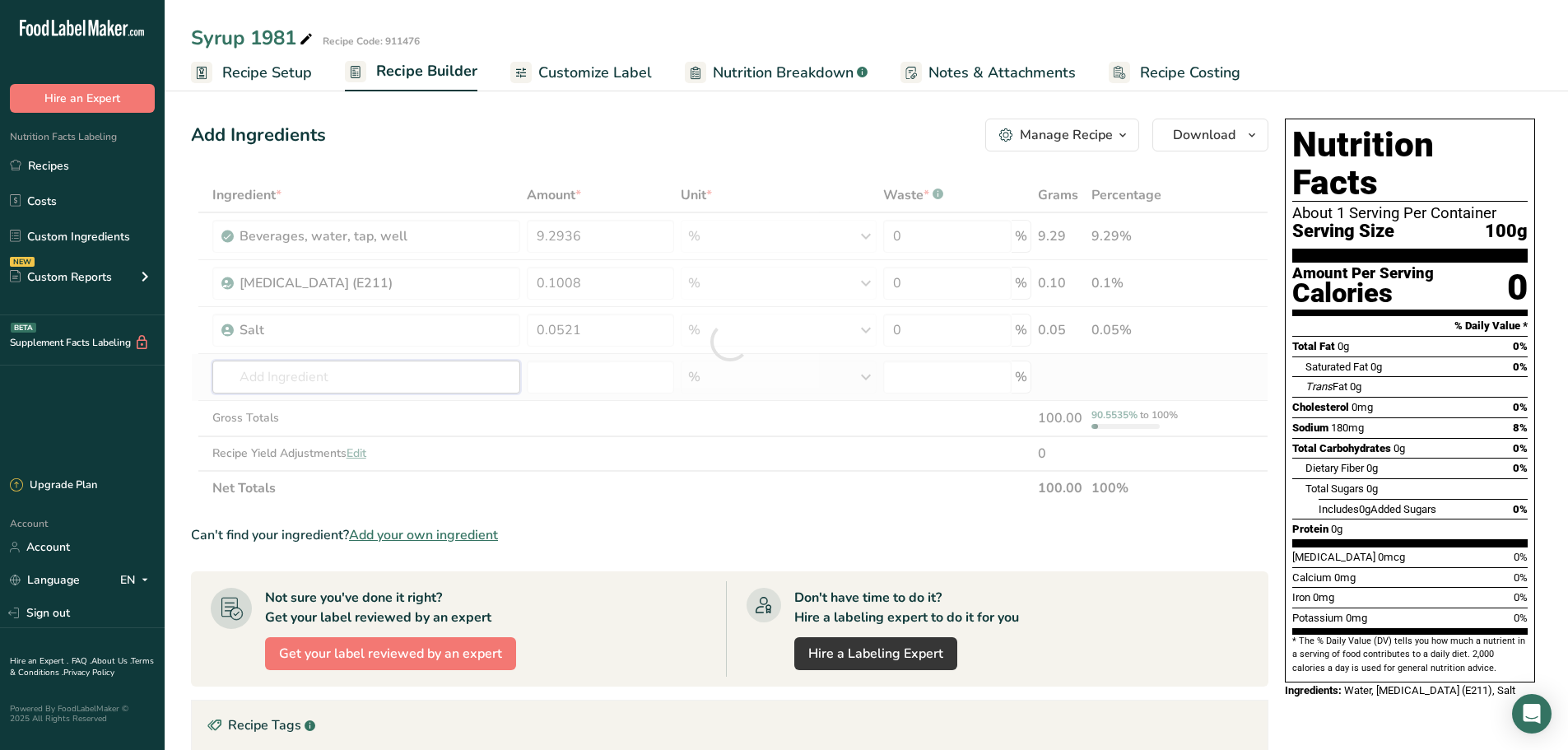
click at [429, 371] on div "Ingredient * Amount * Unit * Waste * .a-a{fill:#347362;}.b-a{fill:#fff;} Grams …" at bounding box center [729, 341] width 1077 height 327
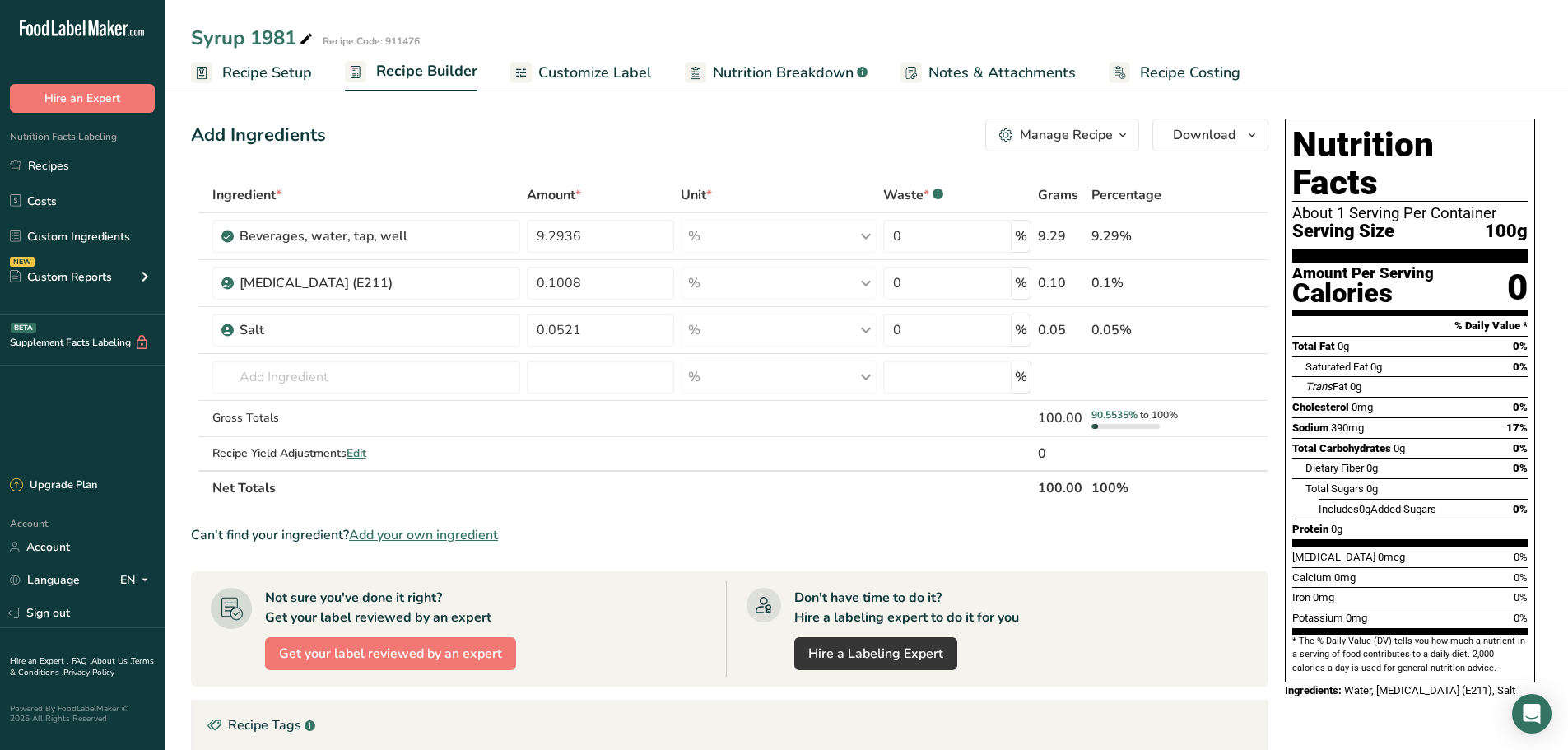
click at [466, 516] on section "Ingredient * Amount * Unit * Waste * .a-a{fill:#347362;}.b-a{fill:#fff;} Grams …" at bounding box center [729, 619] width 1077 height 884
click at [462, 529] on span "Add your own ingredient" at bounding box center [424, 535] width 149 height 20
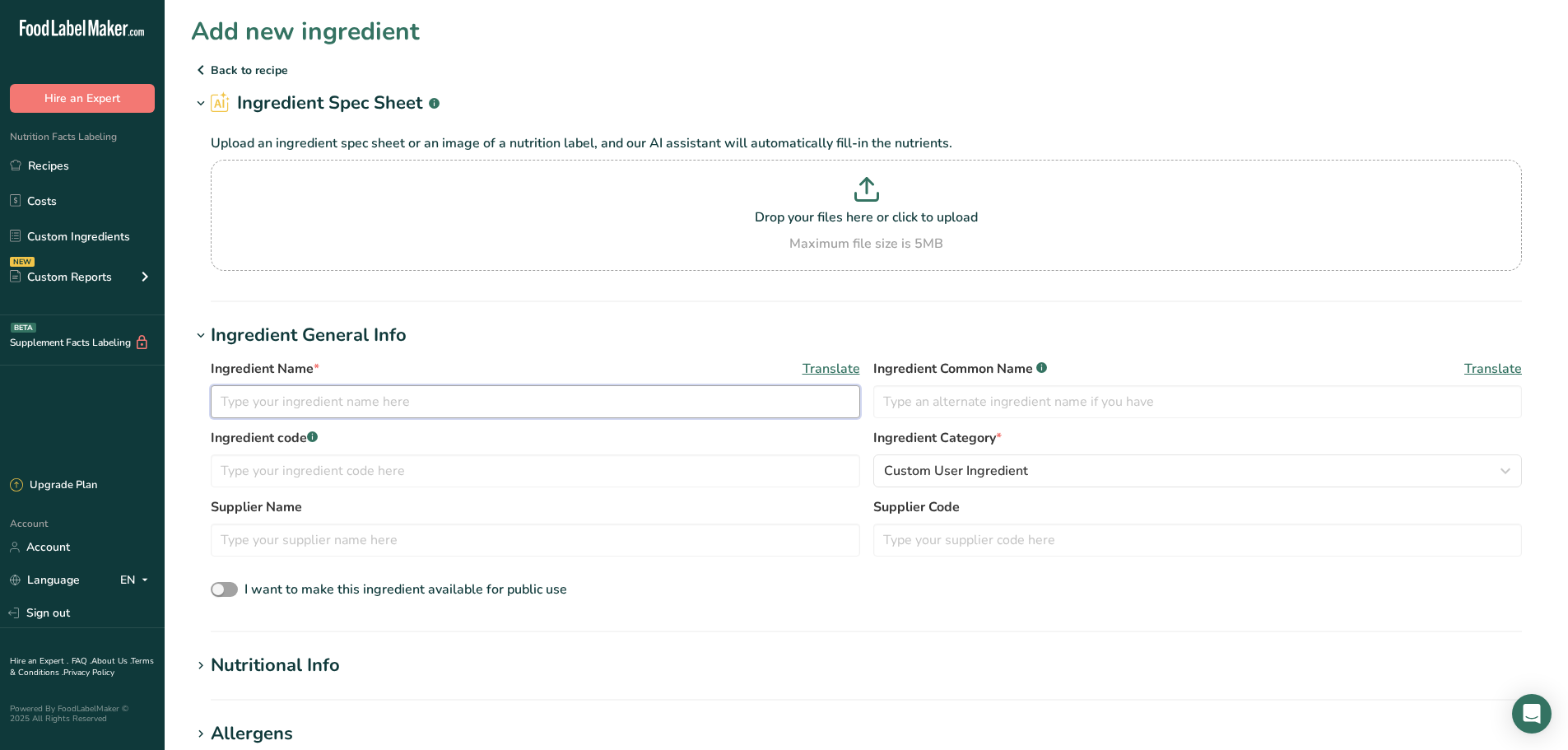
click at [299, 403] on input "text" at bounding box center [536, 401] width 650 height 33
type input "N"
type input "M"
click at [307, 412] on input "text" at bounding box center [536, 401] width 650 height 33
type input "E.F. Maple N &A"
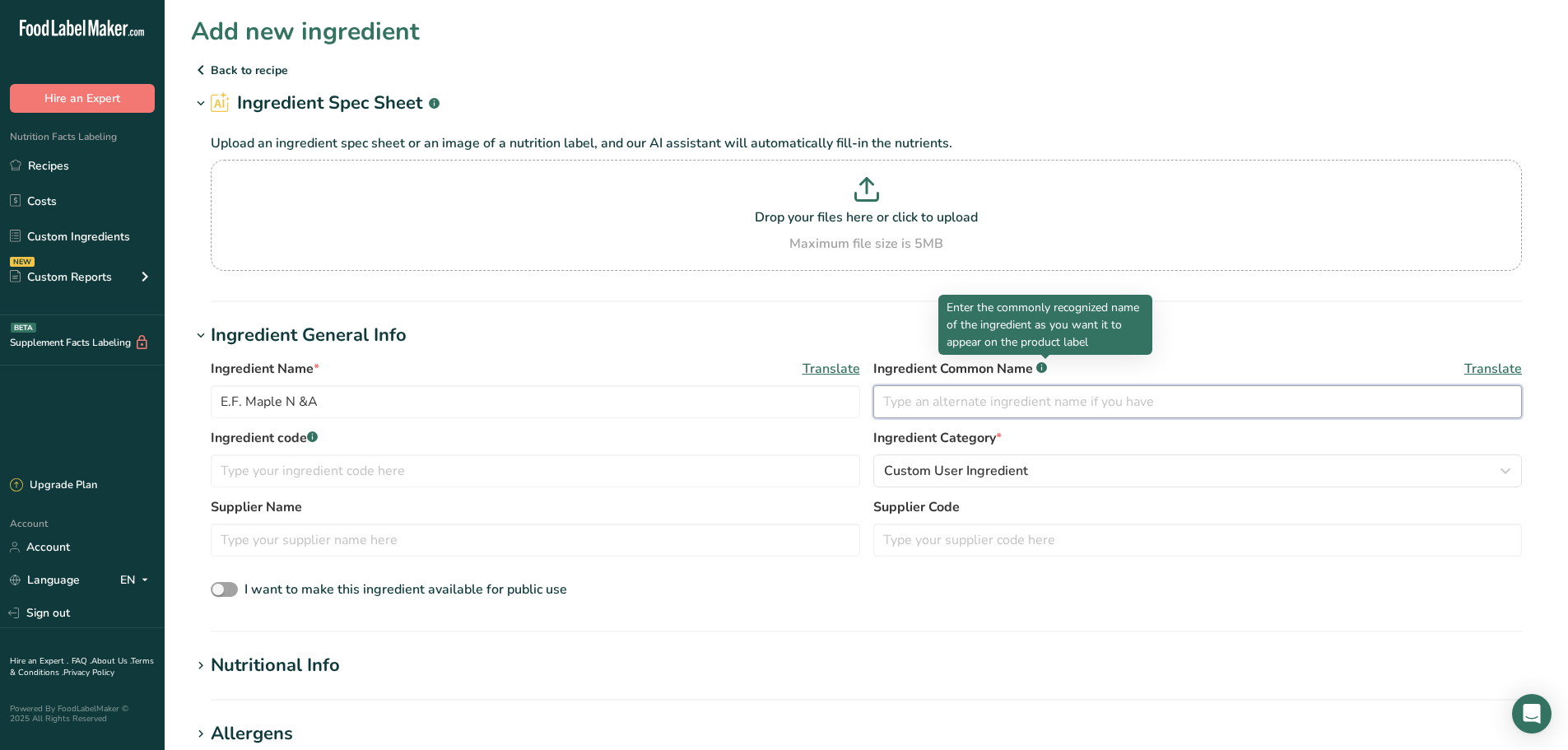
click at [874, 398] on input "text" at bounding box center [1198, 401] width 650 height 33
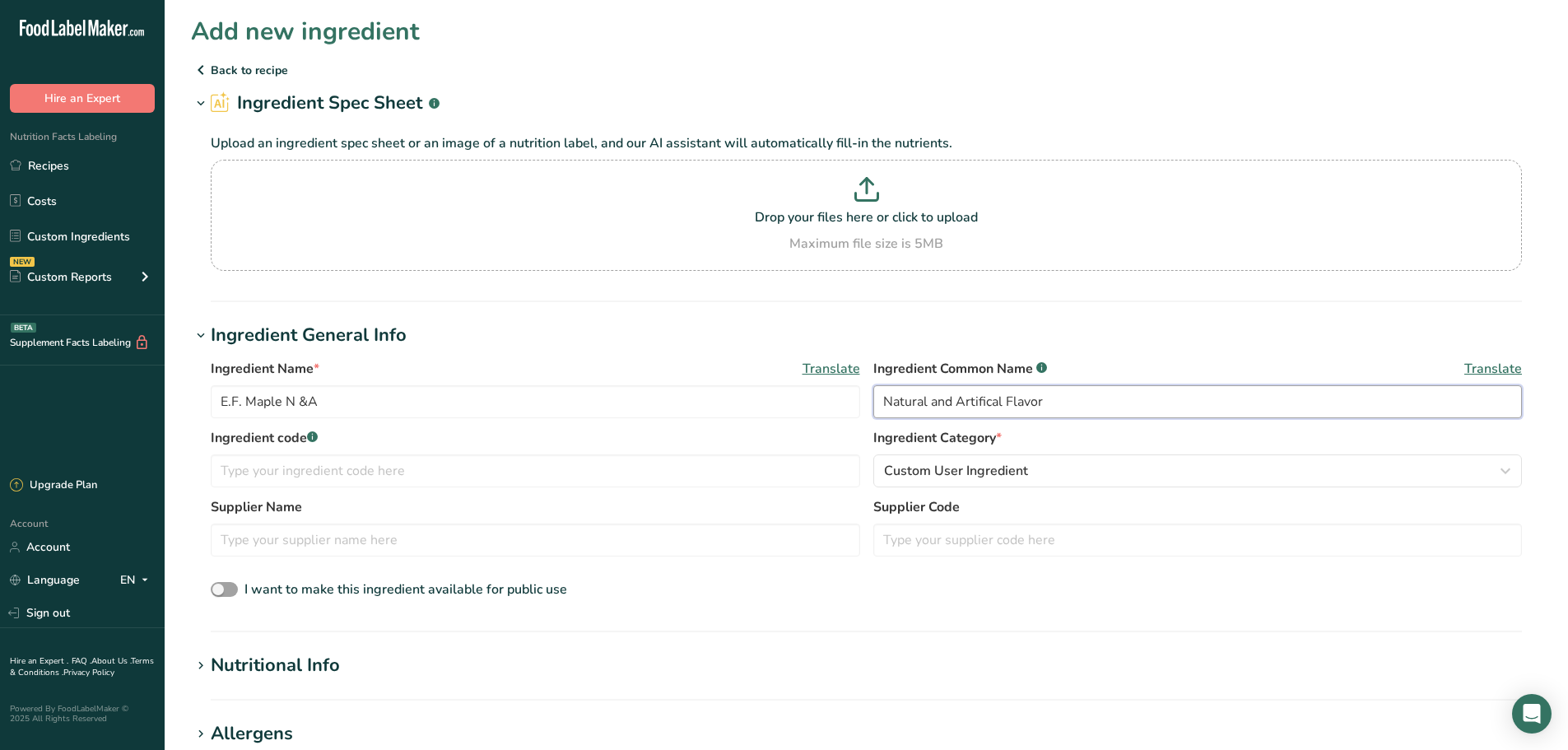
click at [996, 403] on input "Natural and Artifical Flavor" at bounding box center [1198, 401] width 650 height 33
click at [966, 397] on input "Natural and Artifical Flavor" at bounding box center [1198, 401] width 650 height 33
click at [975, 393] on input "Natural and Artifical Flavor" at bounding box center [1198, 401] width 650 height 33
click at [984, 394] on input "Natural and Artifical Flavor" at bounding box center [1198, 401] width 650 height 33
click at [999, 404] on input "Natural and Artifical Flavor" at bounding box center [1198, 401] width 650 height 33
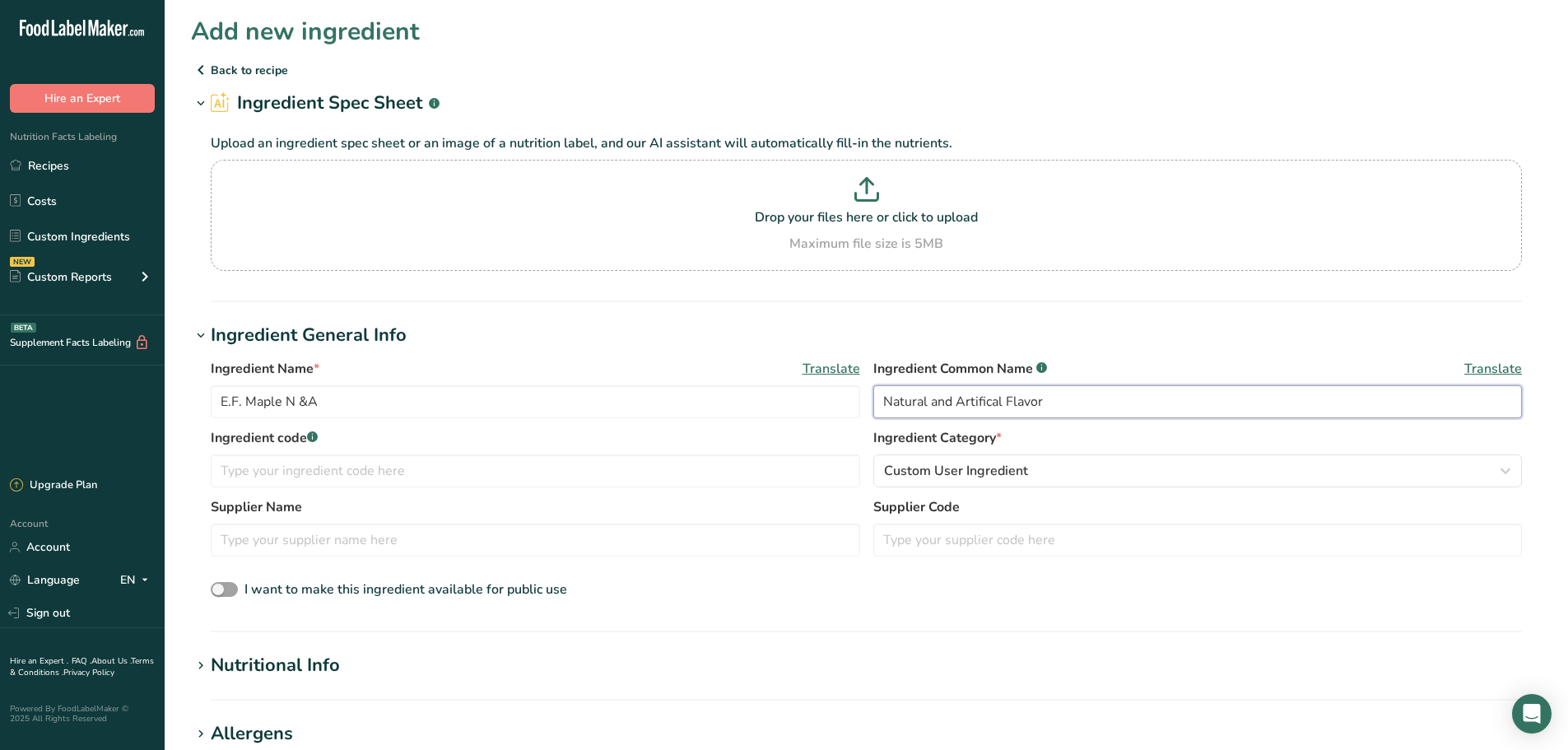
drag, startPoint x: 1003, startPoint y: 403, endPoint x: 978, endPoint y: 413, distance: 26.9
click at [956, 408] on input "Natural and Artifical Flavor" at bounding box center [1198, 401] width 650 height 33
type input "Natural and Artificial Flavor"
drag, startPoint x: 417, startPoint y: 451, endPoint x: 409, endPoint y: 460, distance: 12.0
click at [414, 455] on div "Ingredient code .a-a{fill:#347362;}.b-a{fill:#fff;}" at bounding box center [536, 457] width 650 height 59
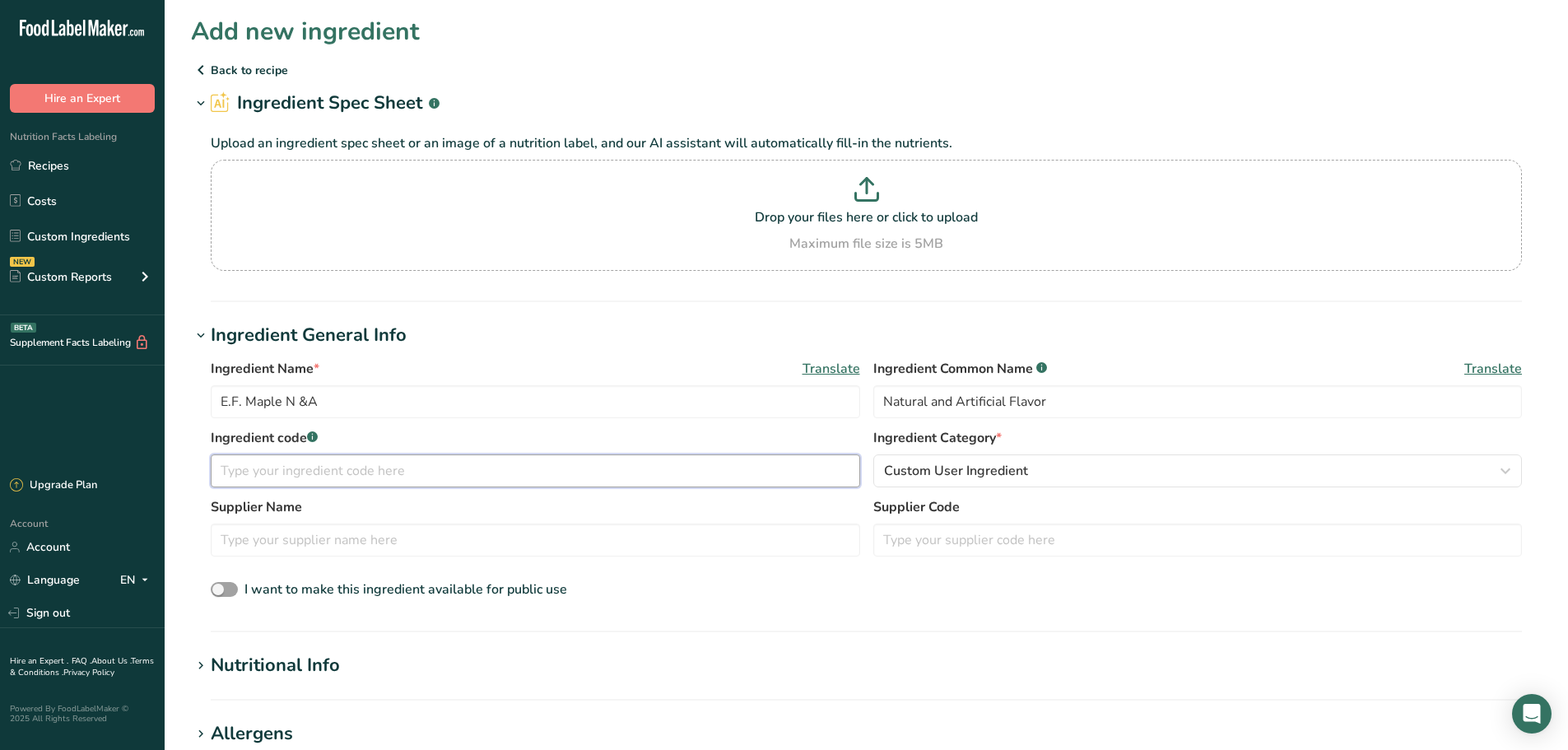
click at [401, 468] on input "text" at bounding box center [536, 470] width 650 height 33
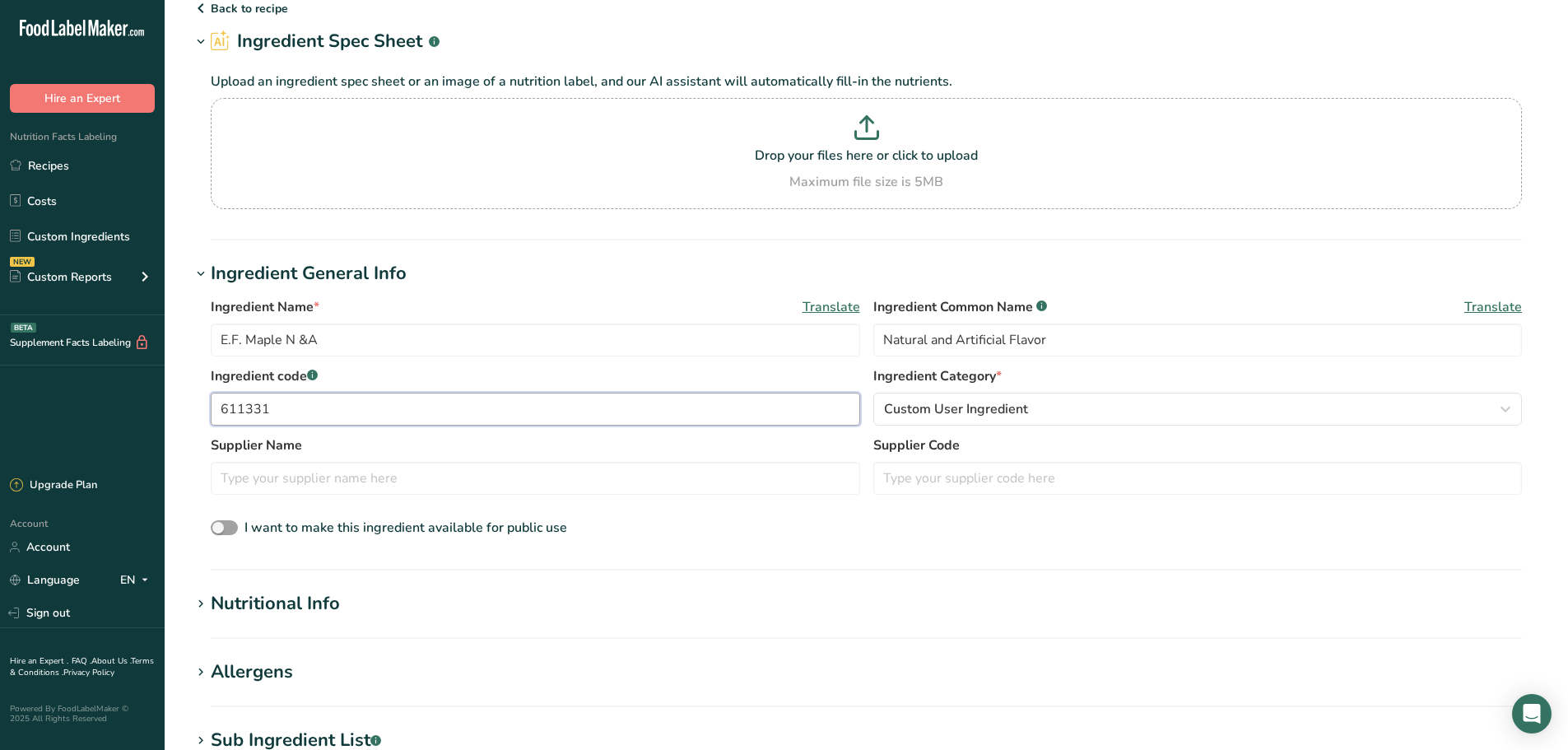
scroll to position [165, 0]
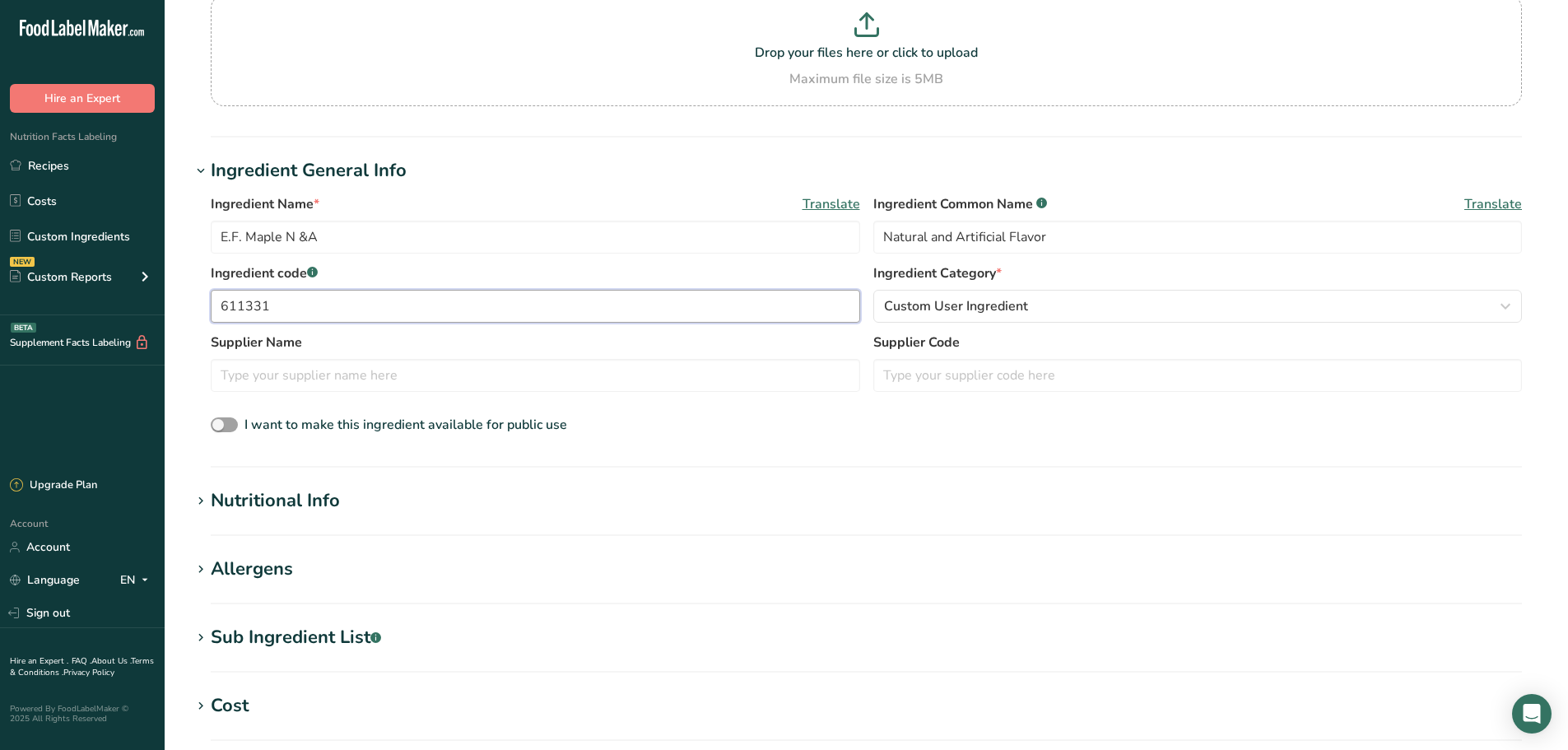
type input "611331"
click at [308, 515] on section "Nutritional Info Serving Size .a-a{fill:#347362;}.b-a{fill:#fff;} Add ingredien…" at bounding box center [866, 511] width 1350 height 49
click at [242, 495] on div "Nutritional Info" at bounding box center [275, 501] width 129 height 27
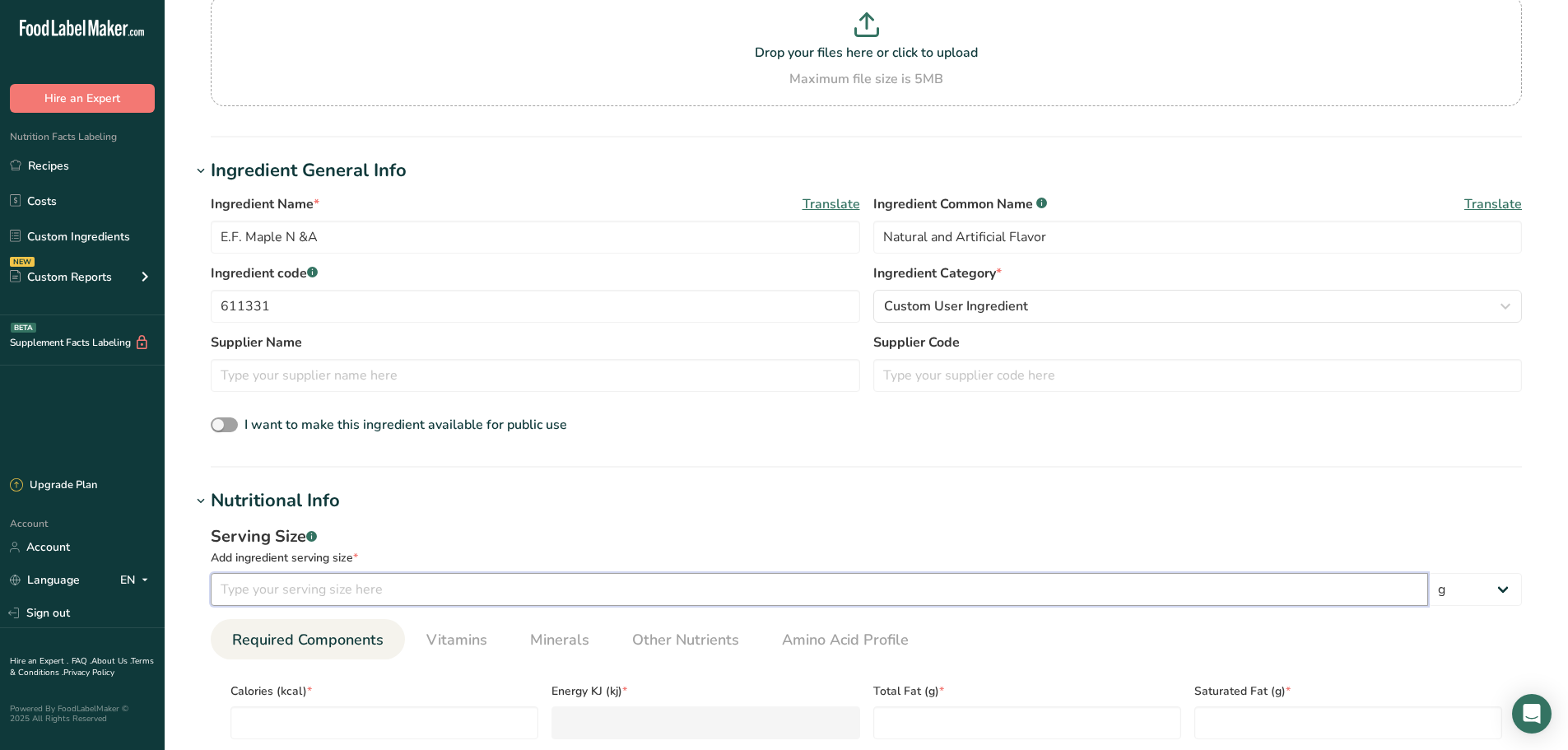
click at [255, 593] on input "number" at bounding box center [820, 588] width 1217 height 33
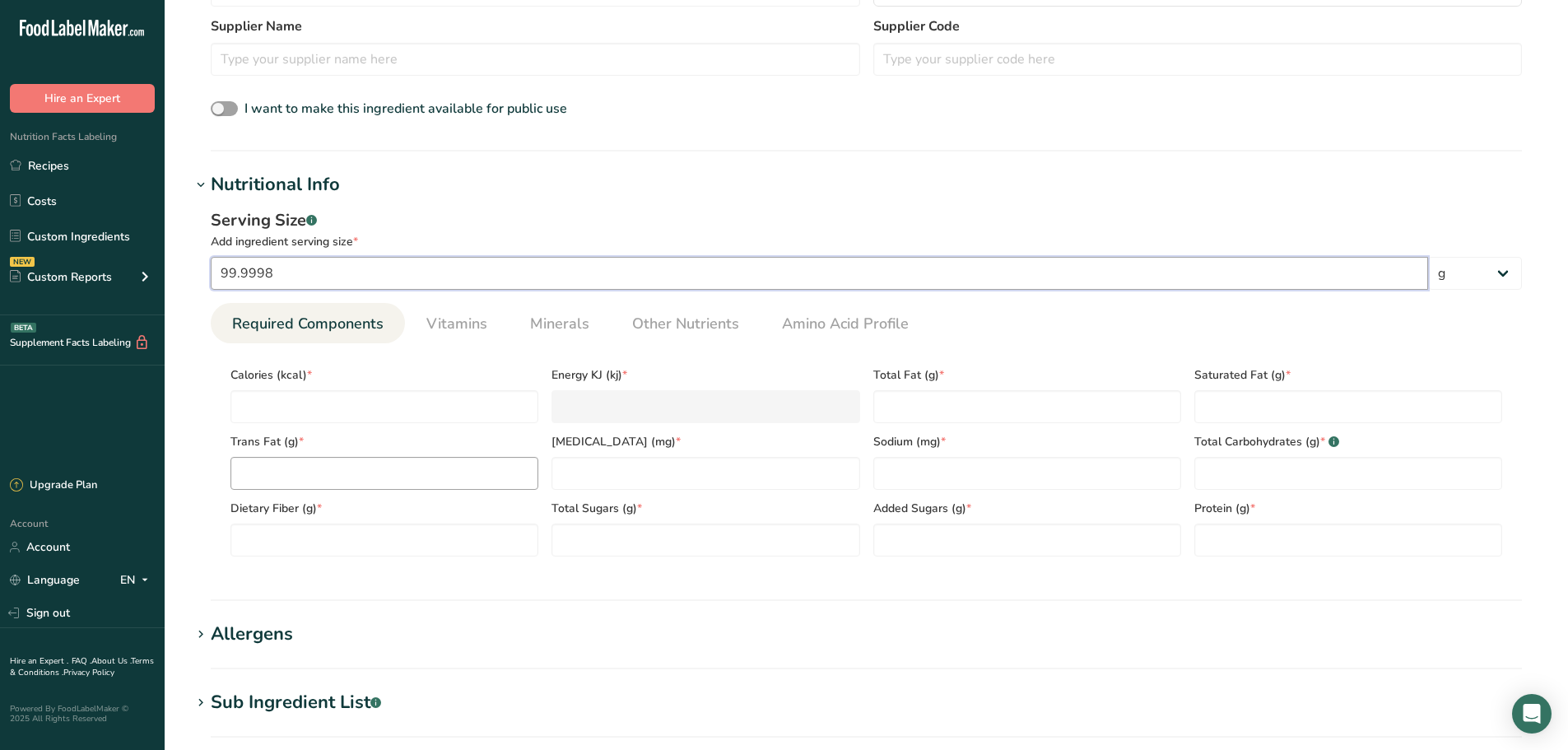
scroll to position [494, 0]
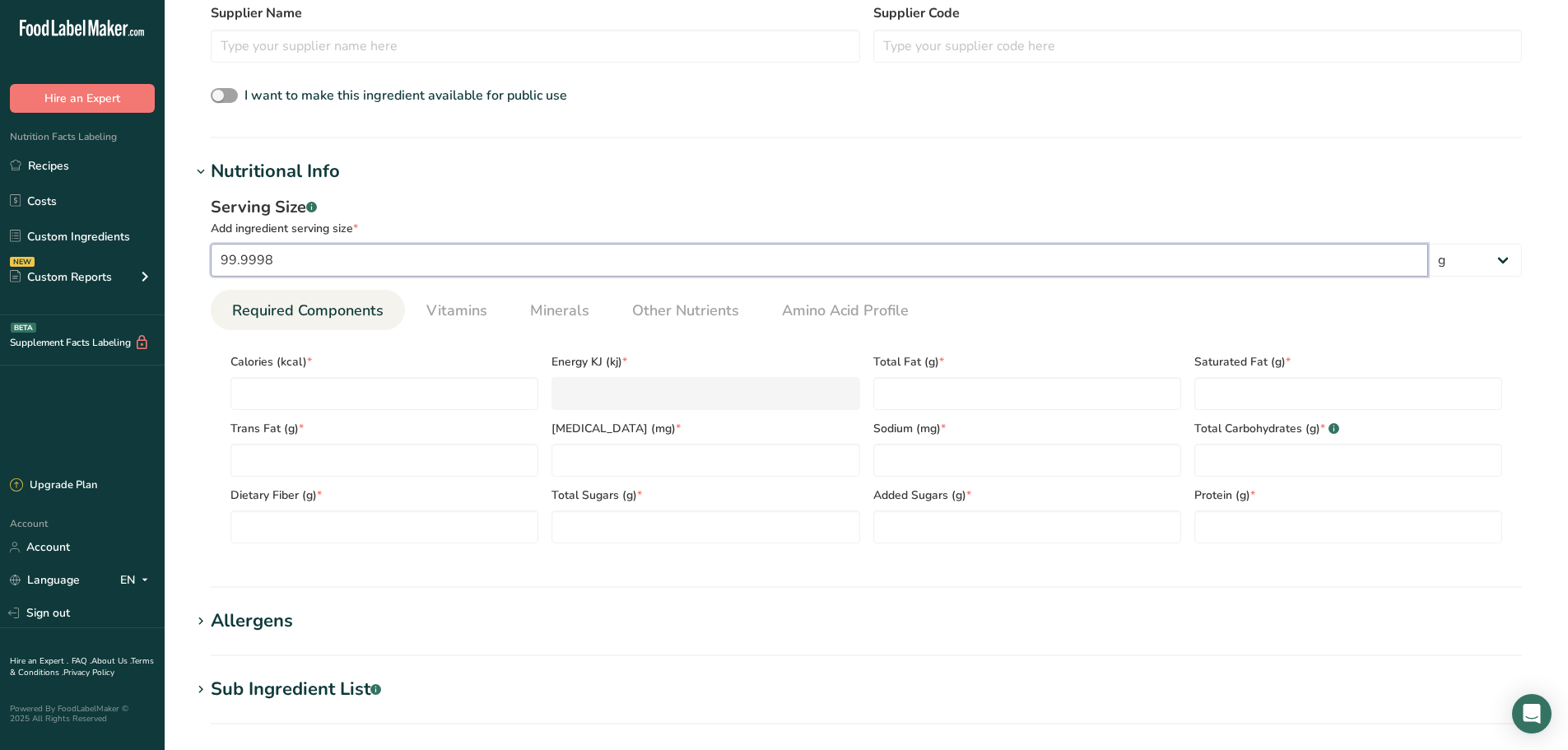
type input "99.9998"
click at [274, 629] on div "Allergens" at bounding box center [252, 621] width 82 height 27
click at [352, 695] on input "text" at bounding box center [866, 686] width 1309 height 25
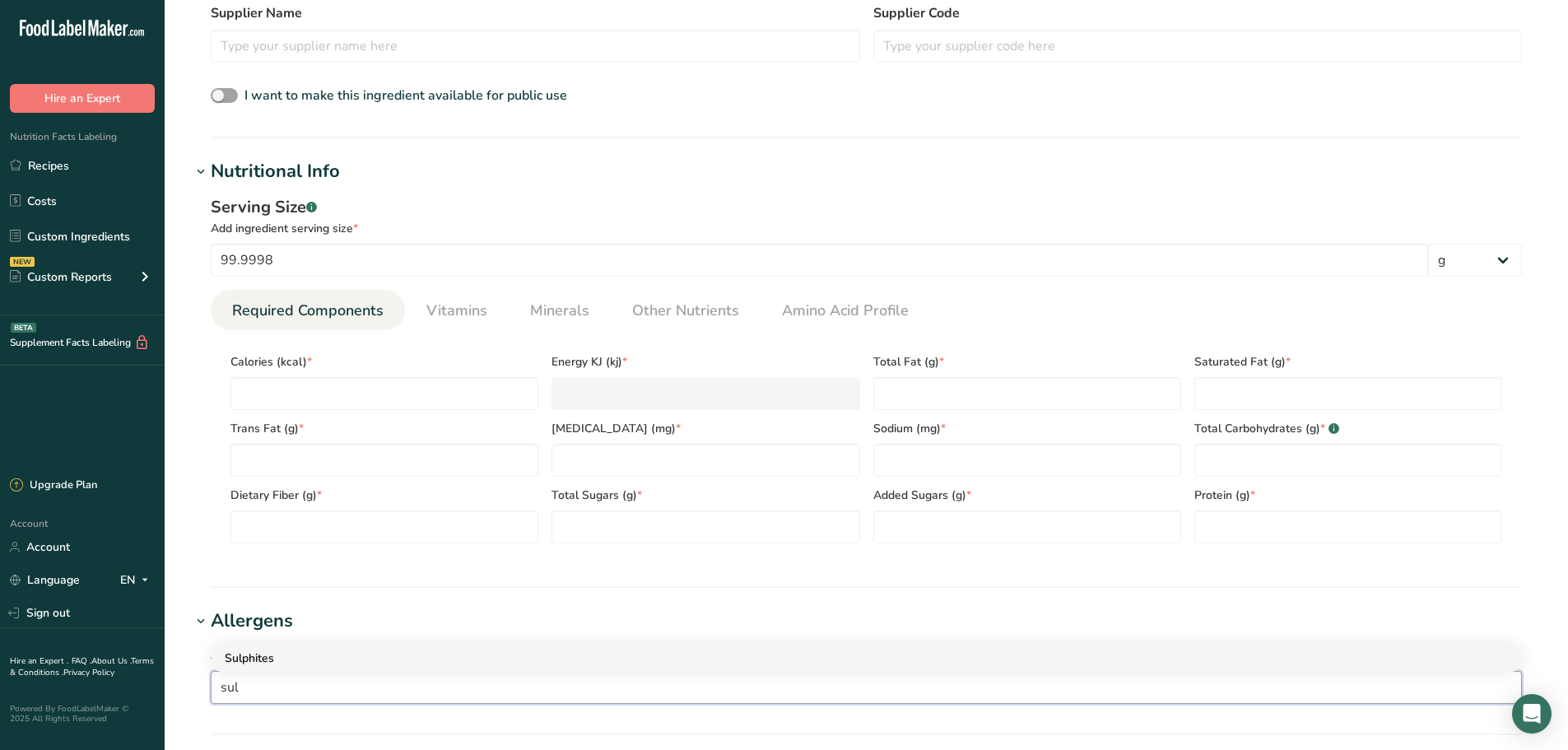
type input "sul"
click at [246, 665] on div "Sulphites" at bounding box center [852, 658] width 1257 height 18
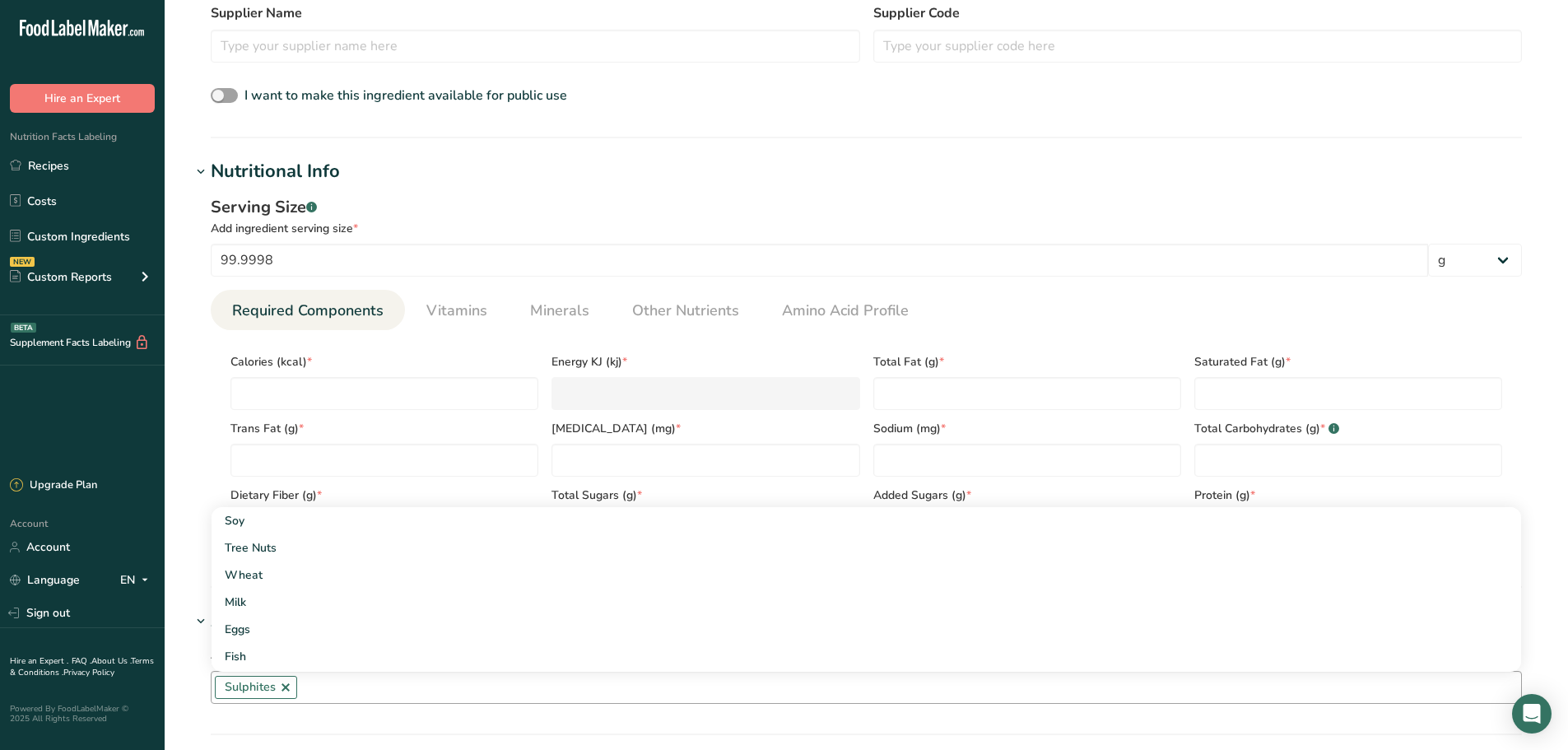
drag, startPoint x: 181, startPoint y: 431, endPoint x: 273, endPoint y: 373, distance: 108.8
click at [181, 429] on section "Add new ingredient Back to recipe Ingredient Spec Sheet .a-a{fill:#347362;}.b-a…" at bounding box center [866, 364] width 1403 height 1717
click at [273, 373] on div "Calories (kcal) *" at bounding box center [383, 377] width 321 height 67
click at [282, 389] on input "number" at bounding box center [384, 393] width 308 height 33
type input "1"
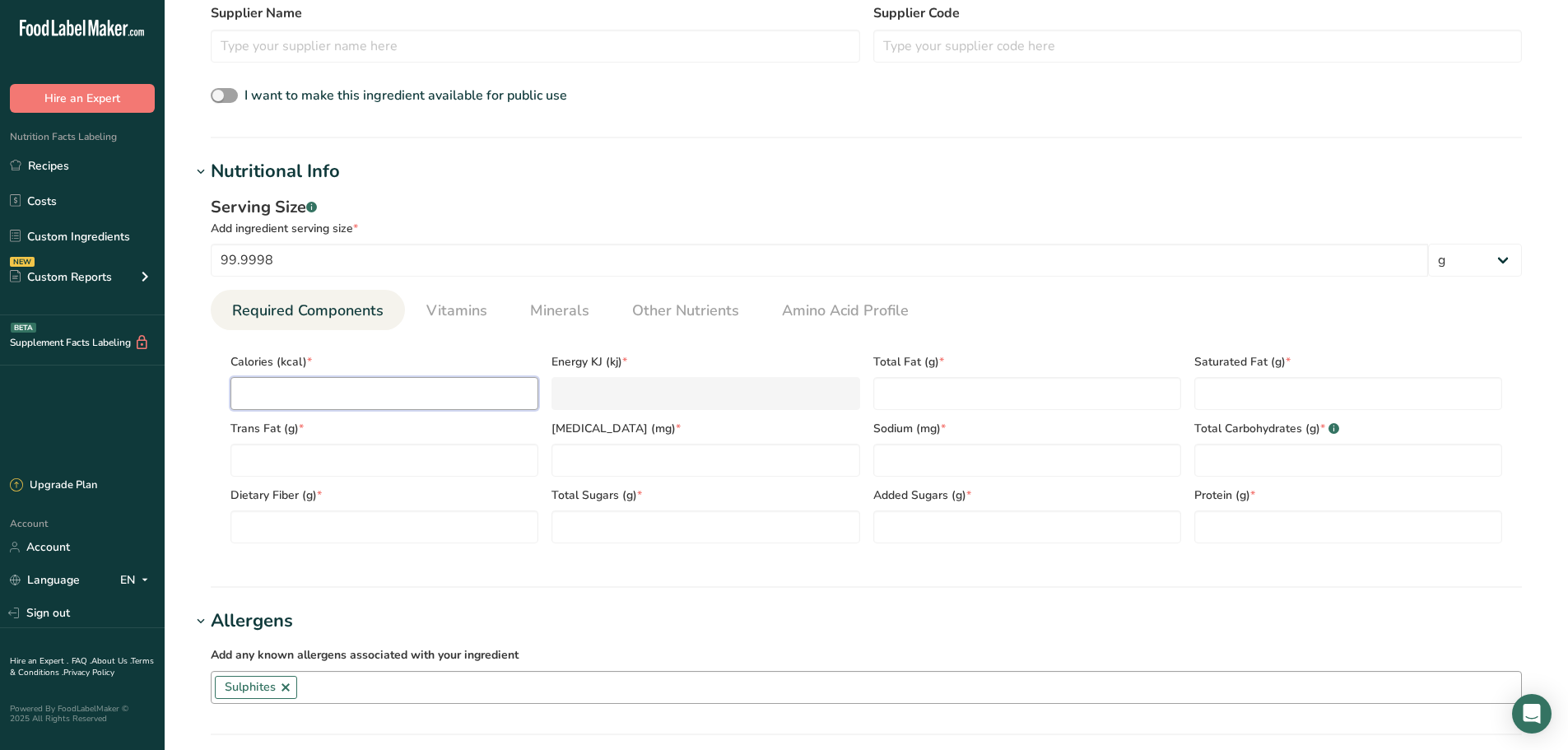
type KJ "4.2"
type input "11"
type KJ "46"
type input "119"
type KJ "497.9"
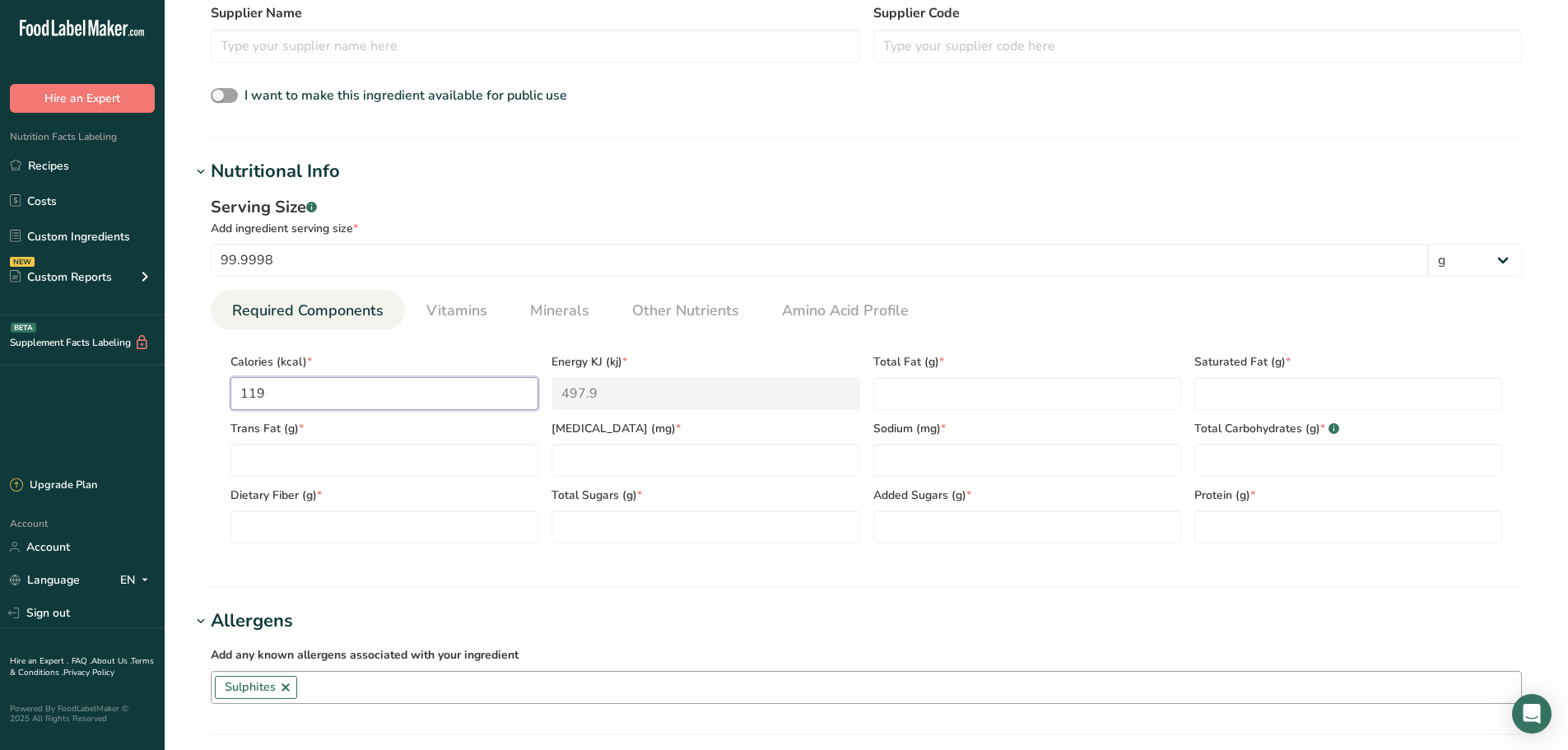
type input "119.2"
type KJ "498.7"
type input "119.2"
type Fat "0.3"
type Fat "0.2"
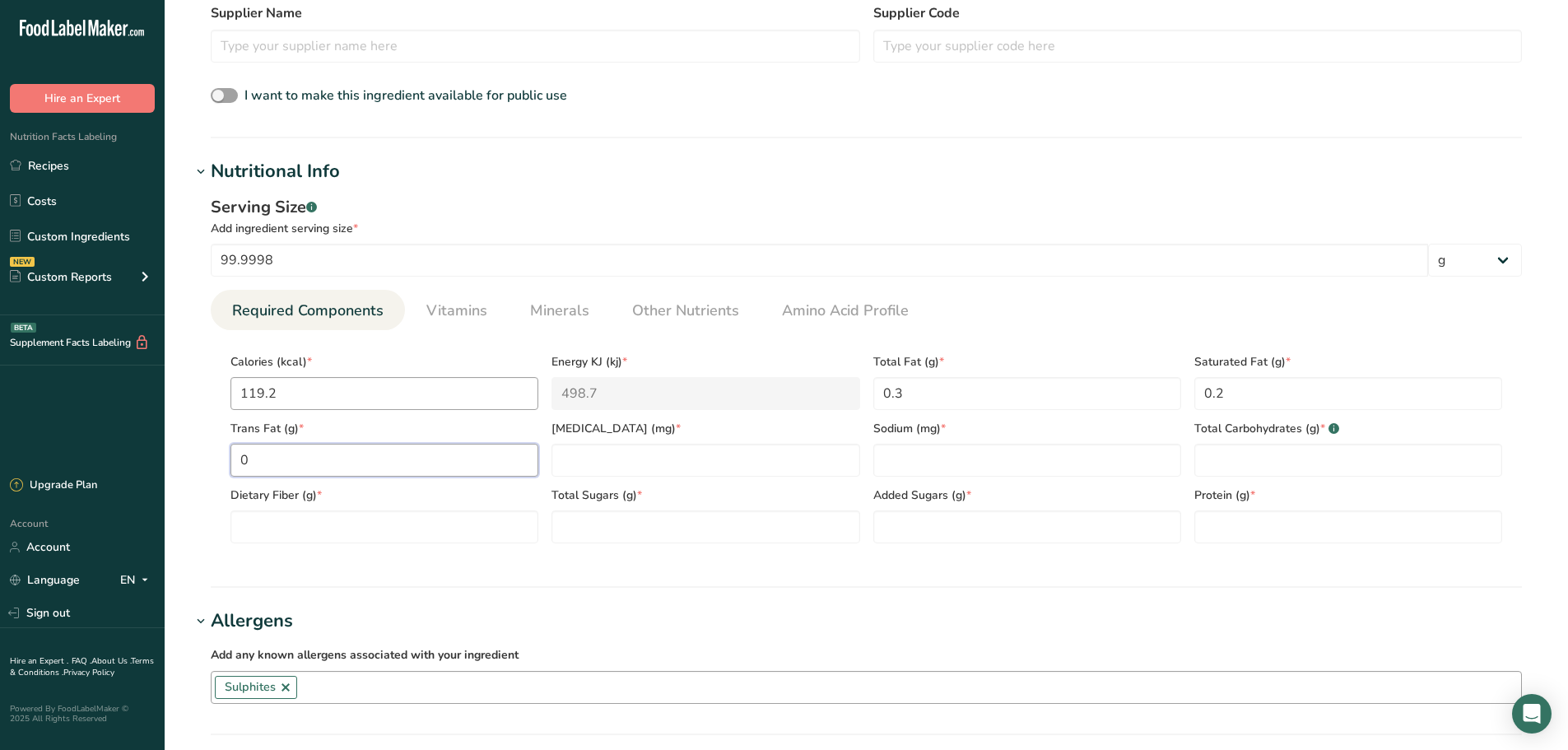
type Fat "0"
type input "0"
type input "9"
type Carbohydrates "27.1"
type Fiber "1.6"
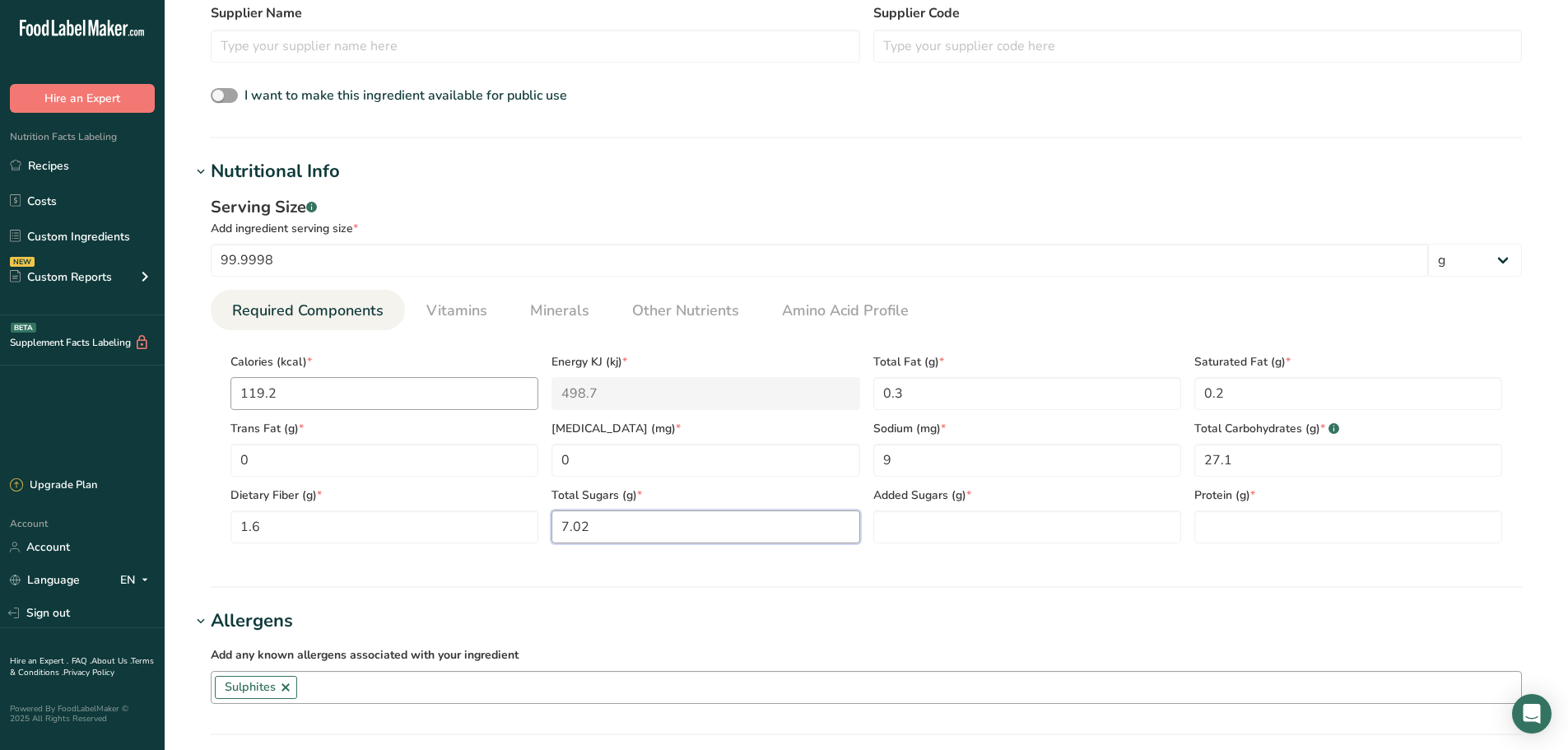
type Sugars "7.02"
type Sugars "2.5"
type input "1.1"
click at [454, 314] on span "Vitamins" at bounding box center [456, 311] width 61 height 23
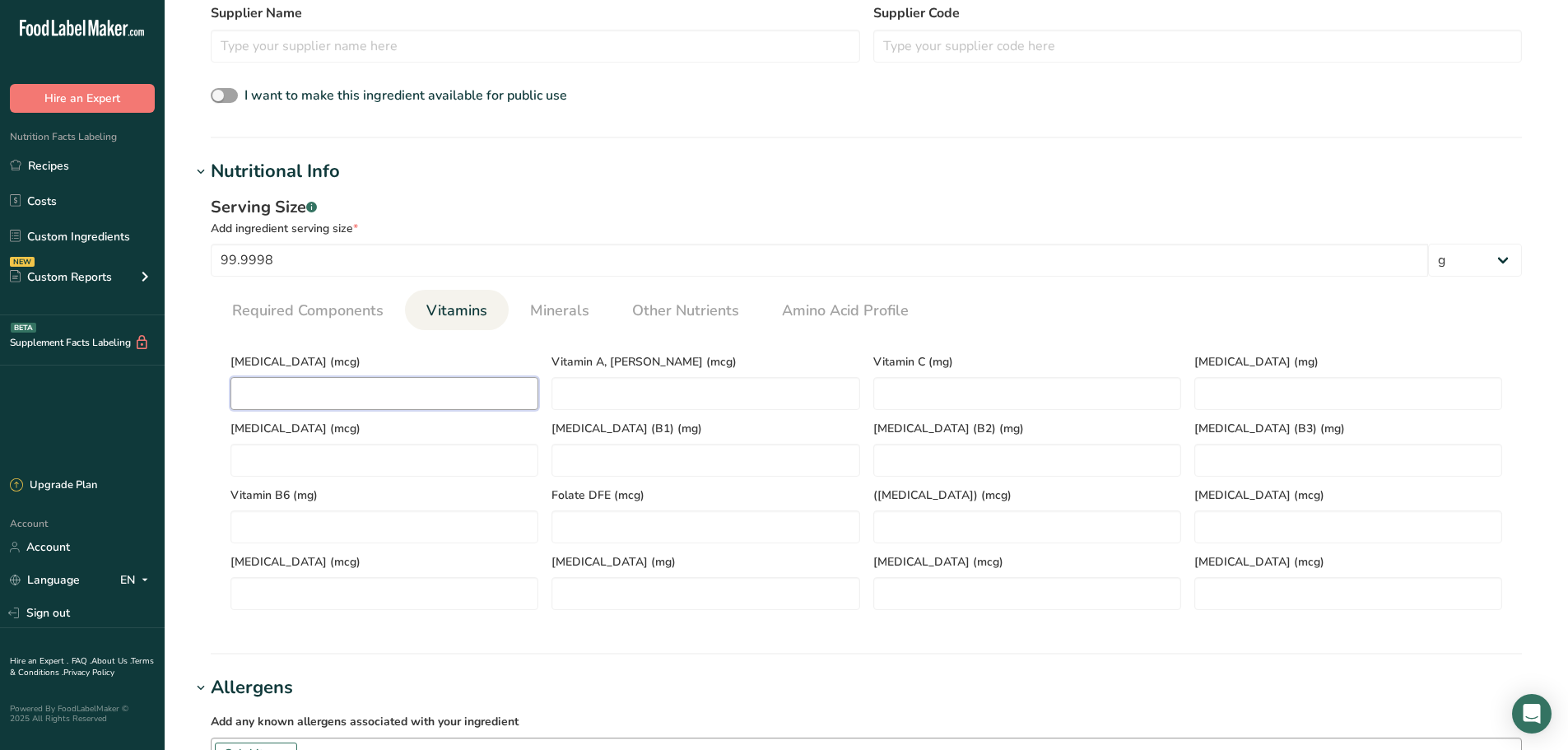
click at [450, 396] on D "number" at bounding box center [384, 393] width 308 height 33
type D "0"
type RAE "0"
type C "0.89"
click at [512, 319] on li "Minerals" at bounding box center [560, 310] width 102 height 40
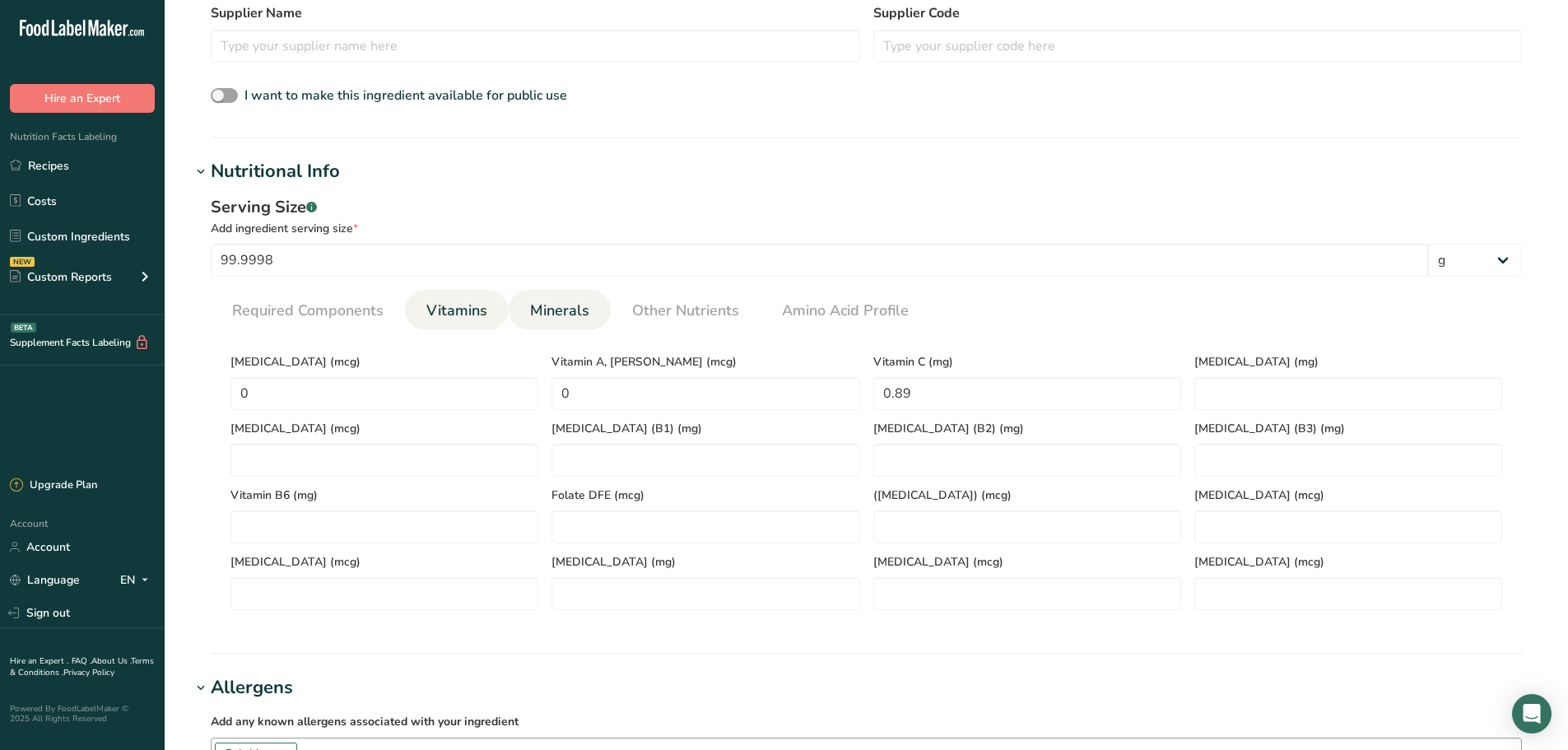
click at [569, 306] on span "Minerals" at bounding box center [559, 311] width 59 height 23
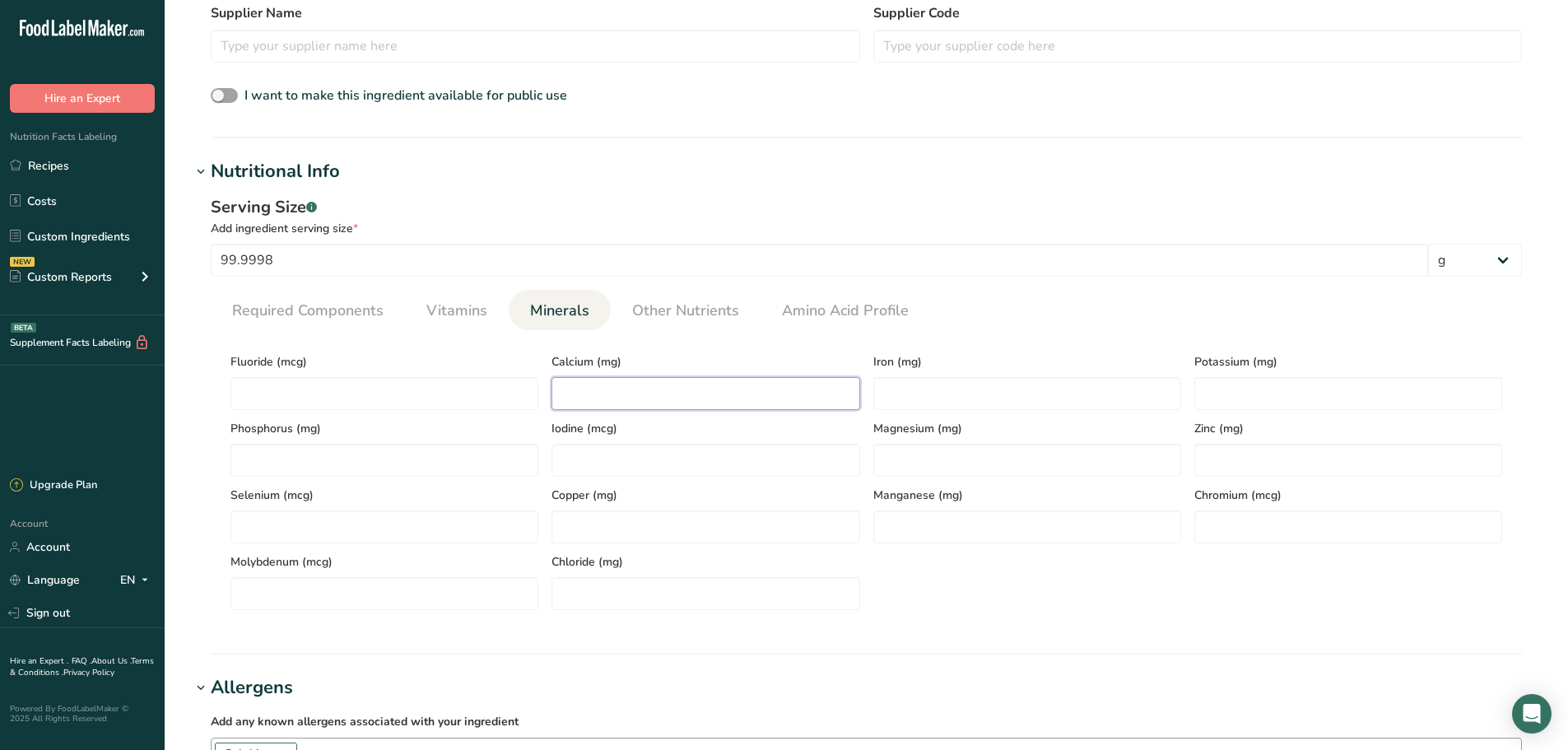
click at [597, 393] on input "number" at bounding box center [706, 393] width 308 height 33
type input "11.73"
click at [958, 393] on input "number" at bounding box center [1027, 393] width 308 height 33
type input "1.14"
click at [1218, 383] on input "number" at bounding box center [1349, 393] width 308 height 33
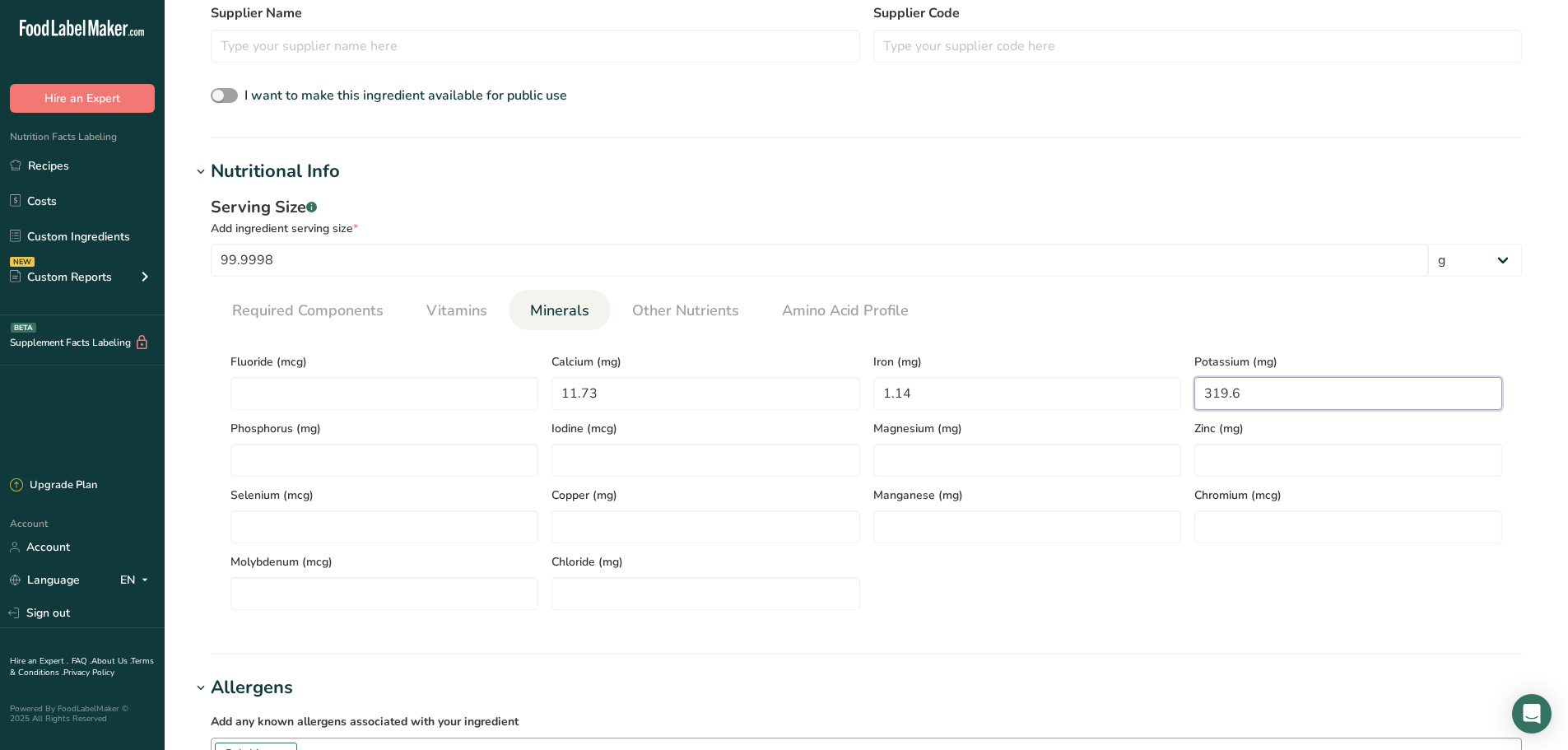
type input "319.6"
click at [1143, 348] on div "Iron (mg) 1.14" at bounding box center [1026, 377] width 321 height 67
click at [671, 318] on span "Other Nutrients" at bounding box center [686, 311] width 107 height 23
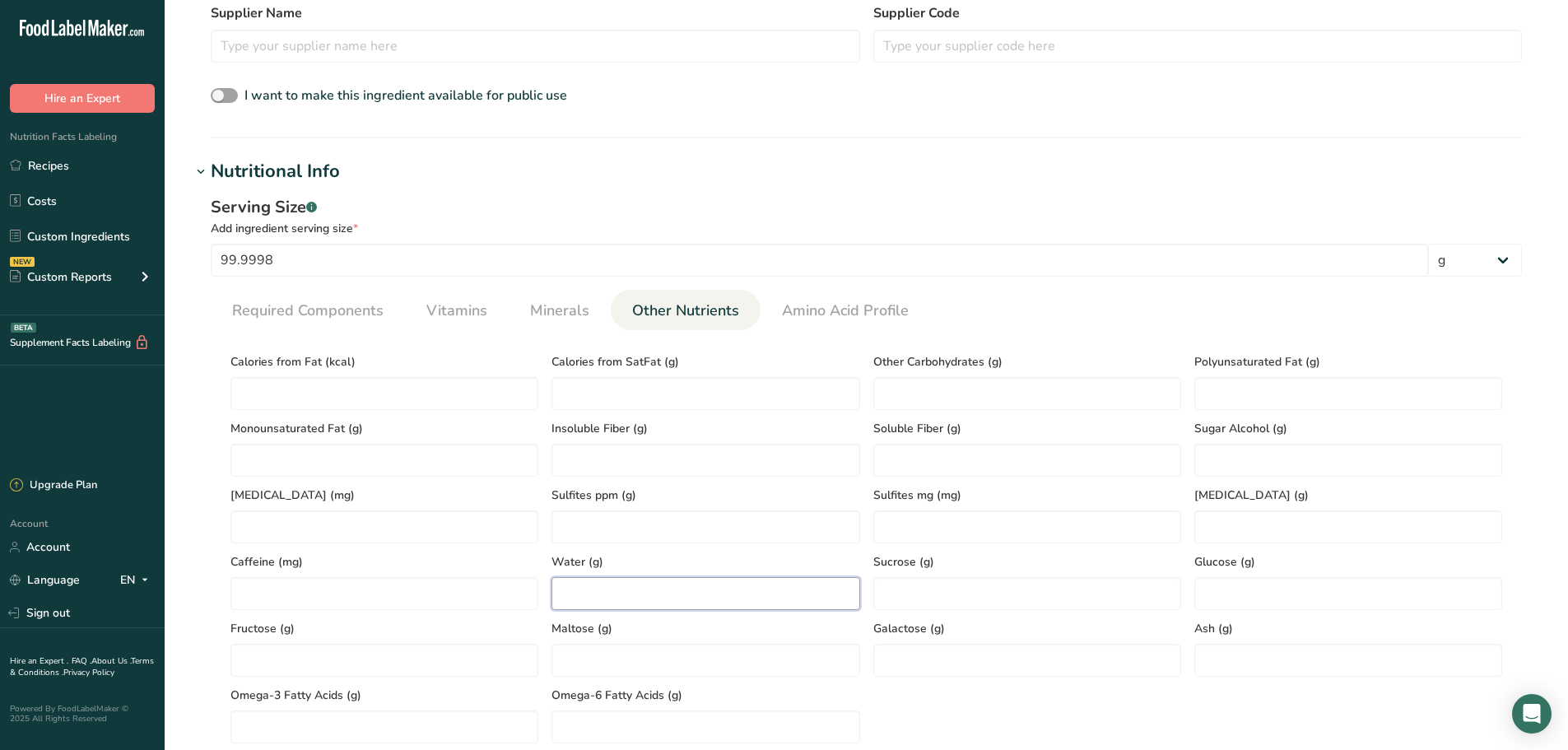
click at [621, 580] on input "number" at bounding box center [706, 593] width 308 height 33
type input "66.7"
click at [1314, 663] on input "number" at bounding box center [1349, 660] width 308 height 33
type input "4.68"
click at [581, 306] on span "Minerals" at bounding box center [559, 311] width 59 height 23
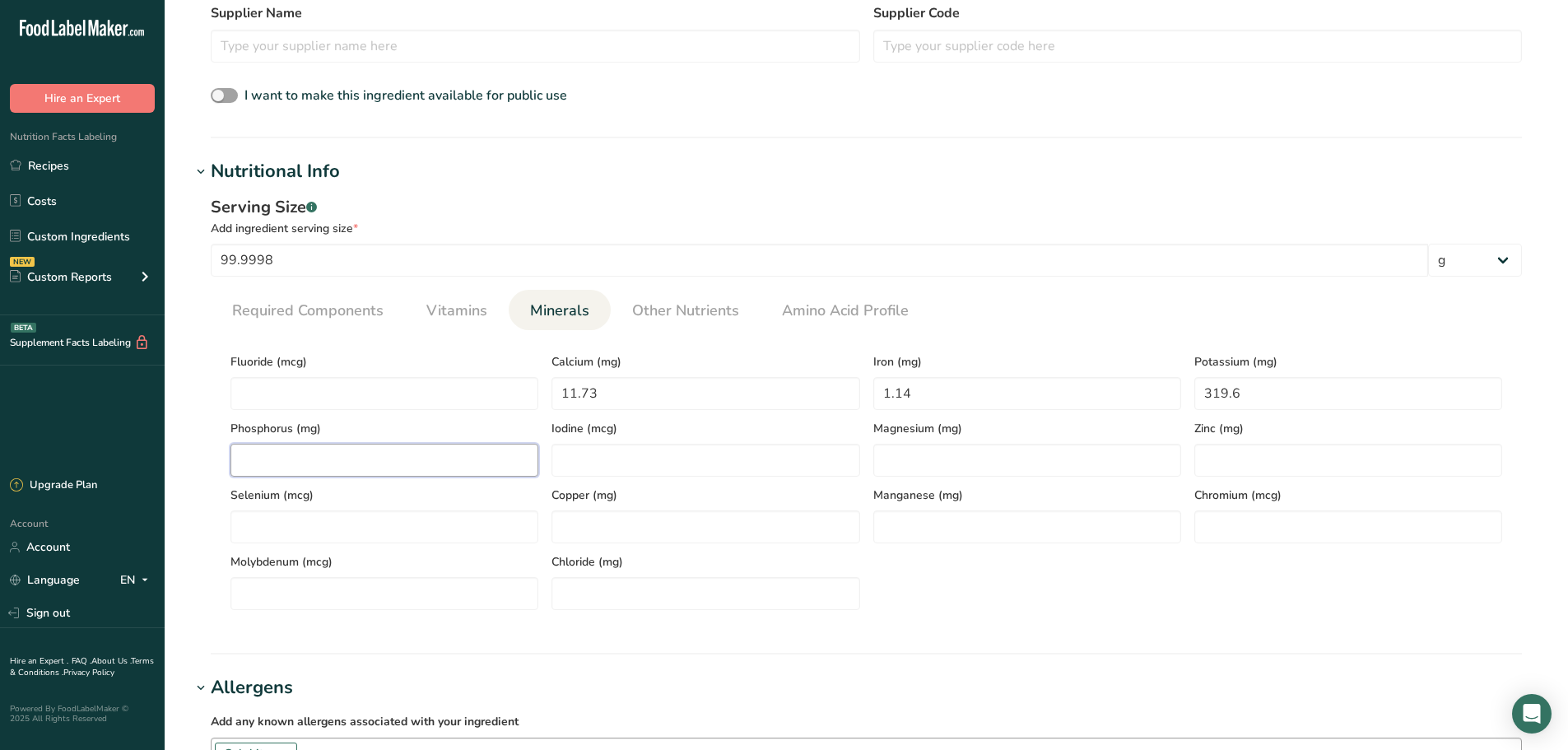
click at [443, 454] on input "number" at bounding box center [384, 460] width 308 height 33
click at [655, 310] on span "Other Nutrients" at bounding box center [686, 311] width 107 height 23
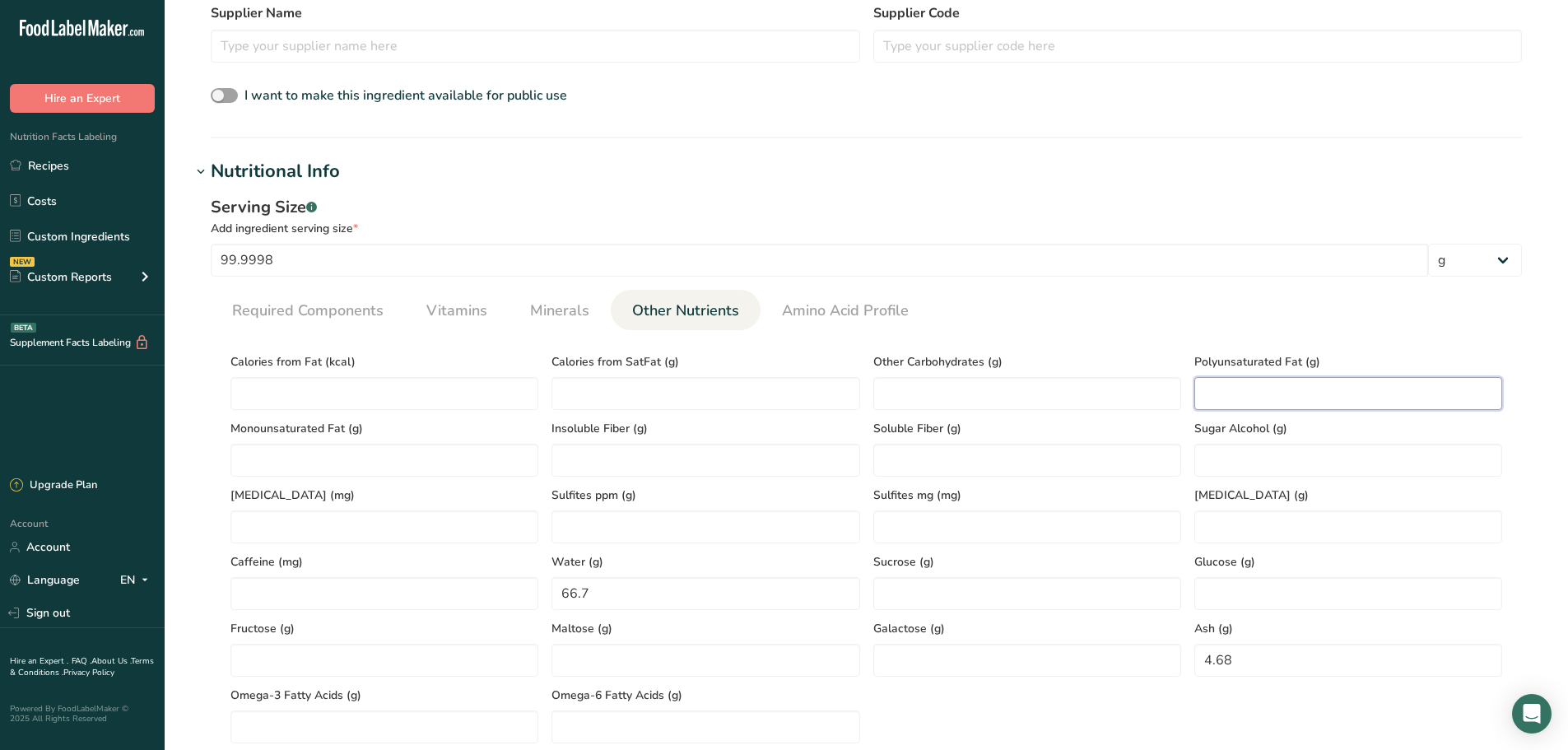
click at [1234, 390] on Fat "number" at bounding box center [1349, 393] width 308 height 33
type Fat "0"
click at [463, 469] on Fat "number" at bounding box center [384, 460] width 308 height 33
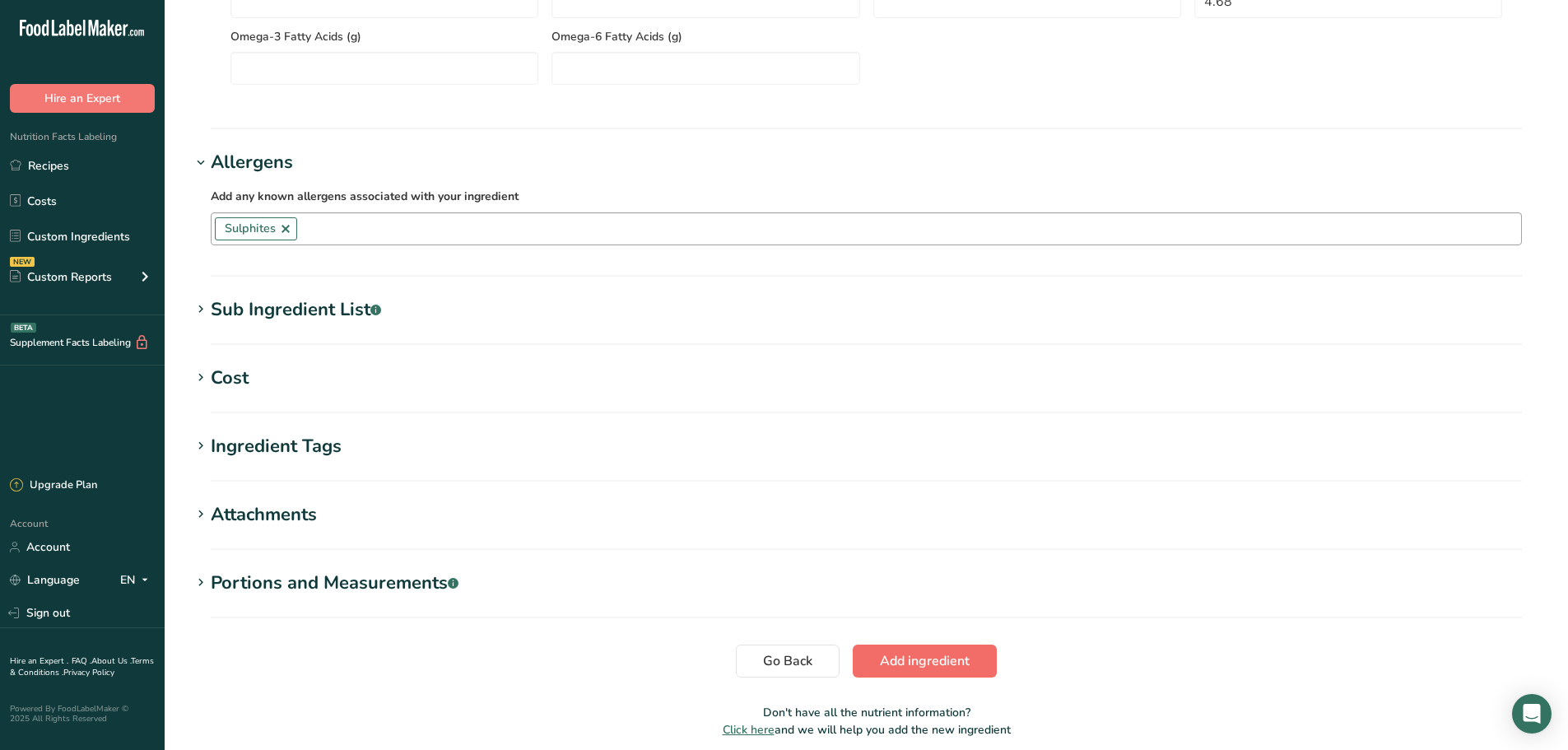
type Fat "0"
click at [908, 655] on span "Add ingredient" at bounding box center [924, 661] width 90 height 20
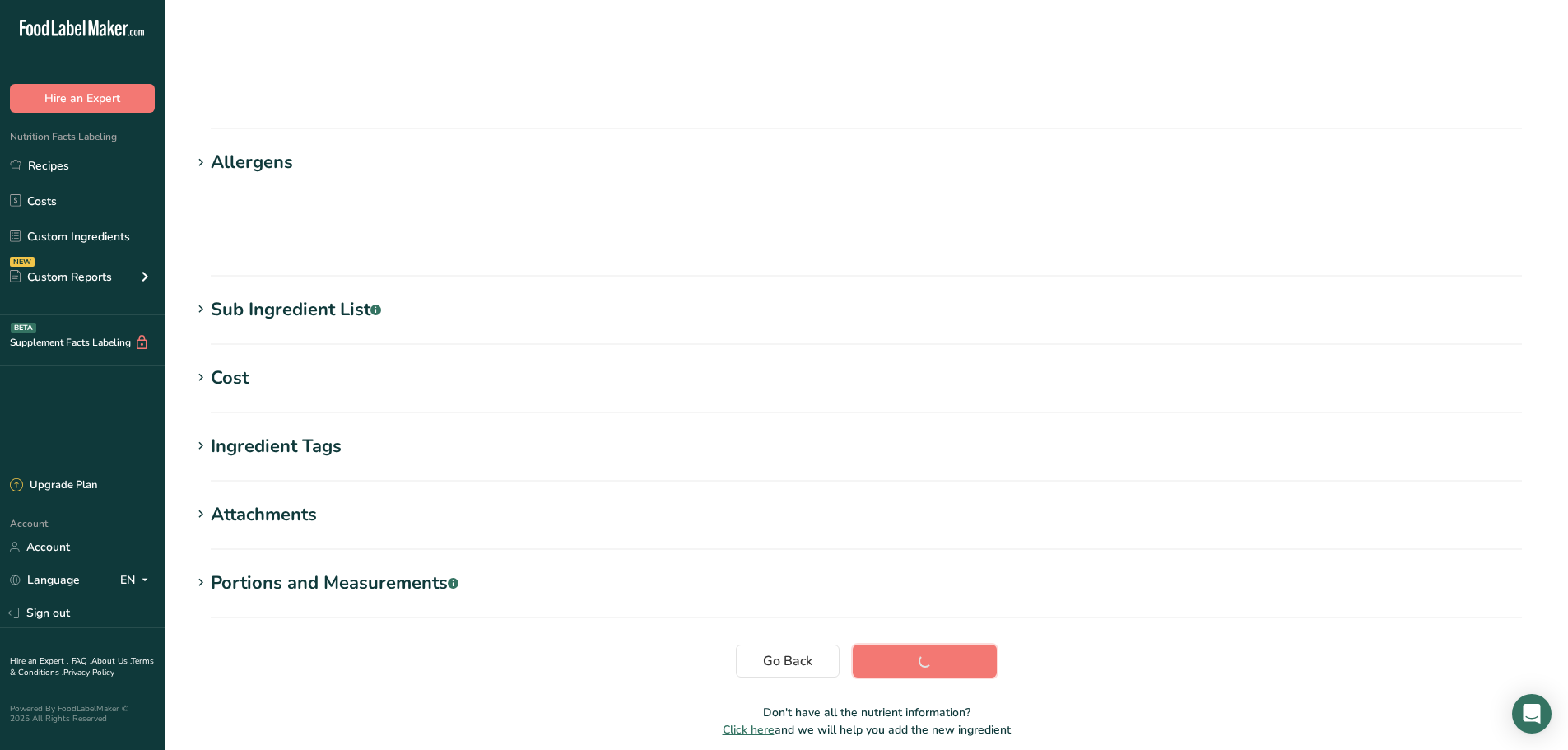
scroll to position [134, 0]
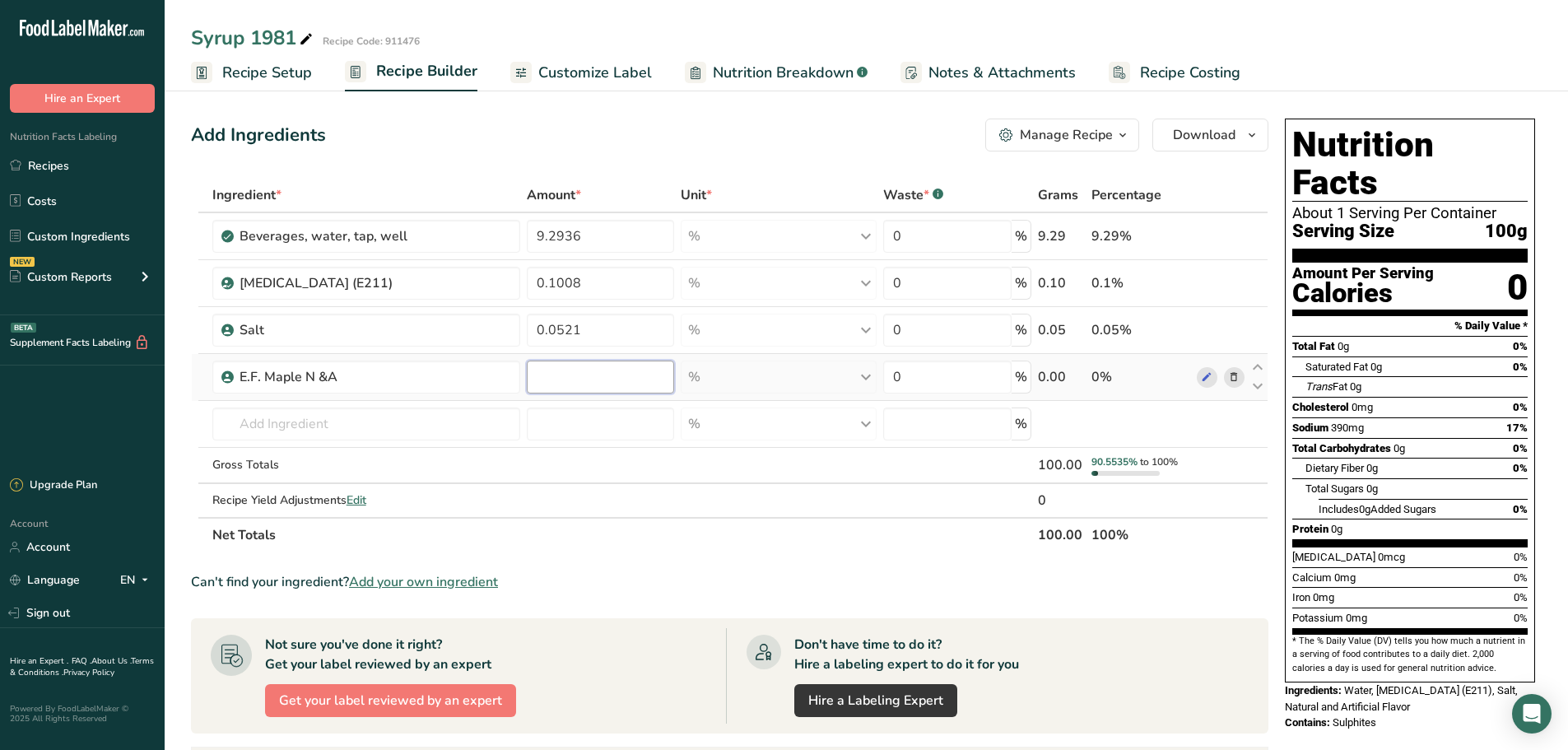
click at [540, 376] on input "number" at bounding box center [600, 377] width 147 height 33
type input "0.0869"
click at [352, 409] on div "Ingredient * Amount * Unit * Waste * .a-a{fill:#347362;}.b-a{fill:#fff;} Grams …" at bounding box center [729, 364] width 1077 height 374
click at [475, 583] on span "Add your own ingredient" at bounding box center [424, 582] width 149 height 20
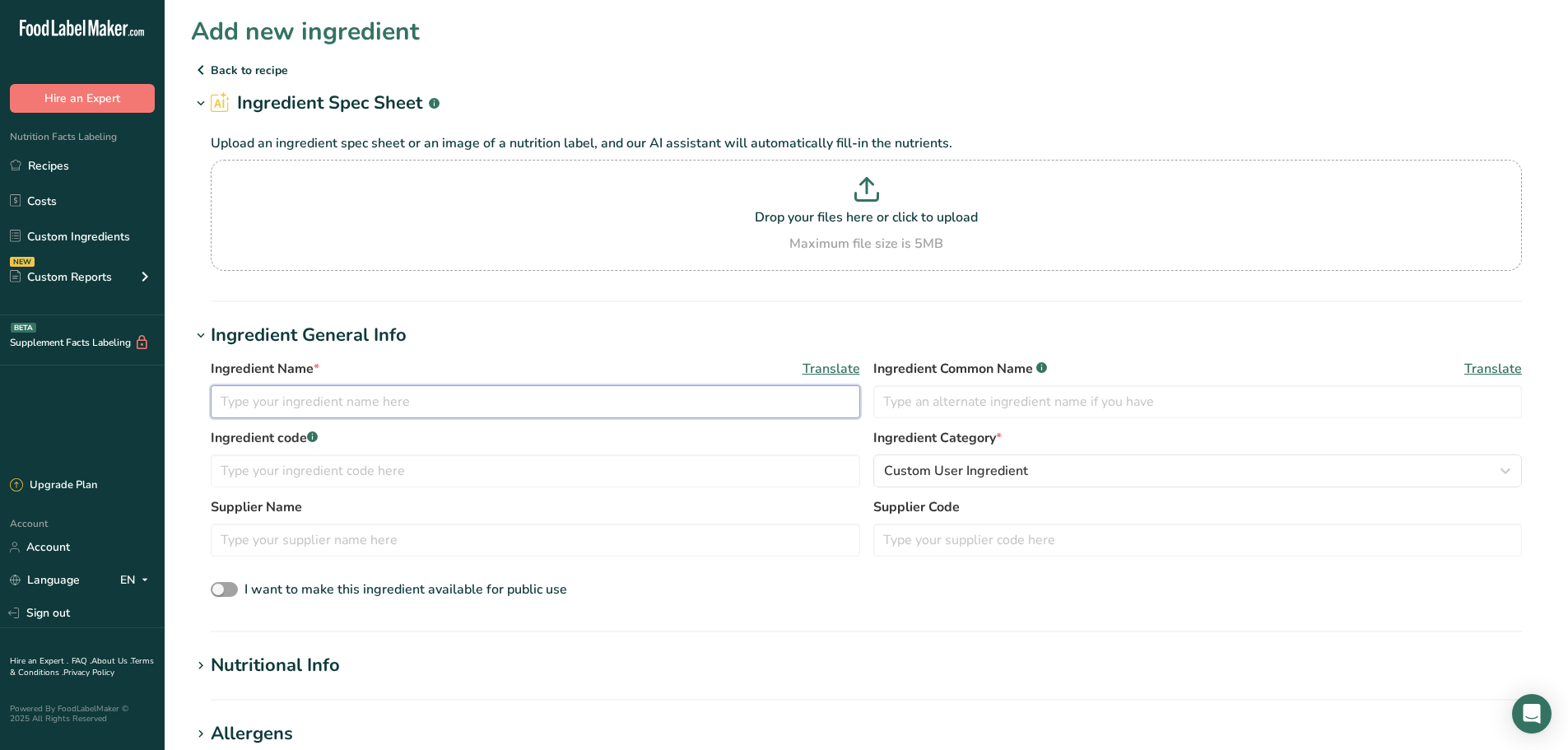
click at [347, 398] on input "text" at bounding box center [536, 401] width 650 height 33
type input "Vanilla Flavor, Artificial"
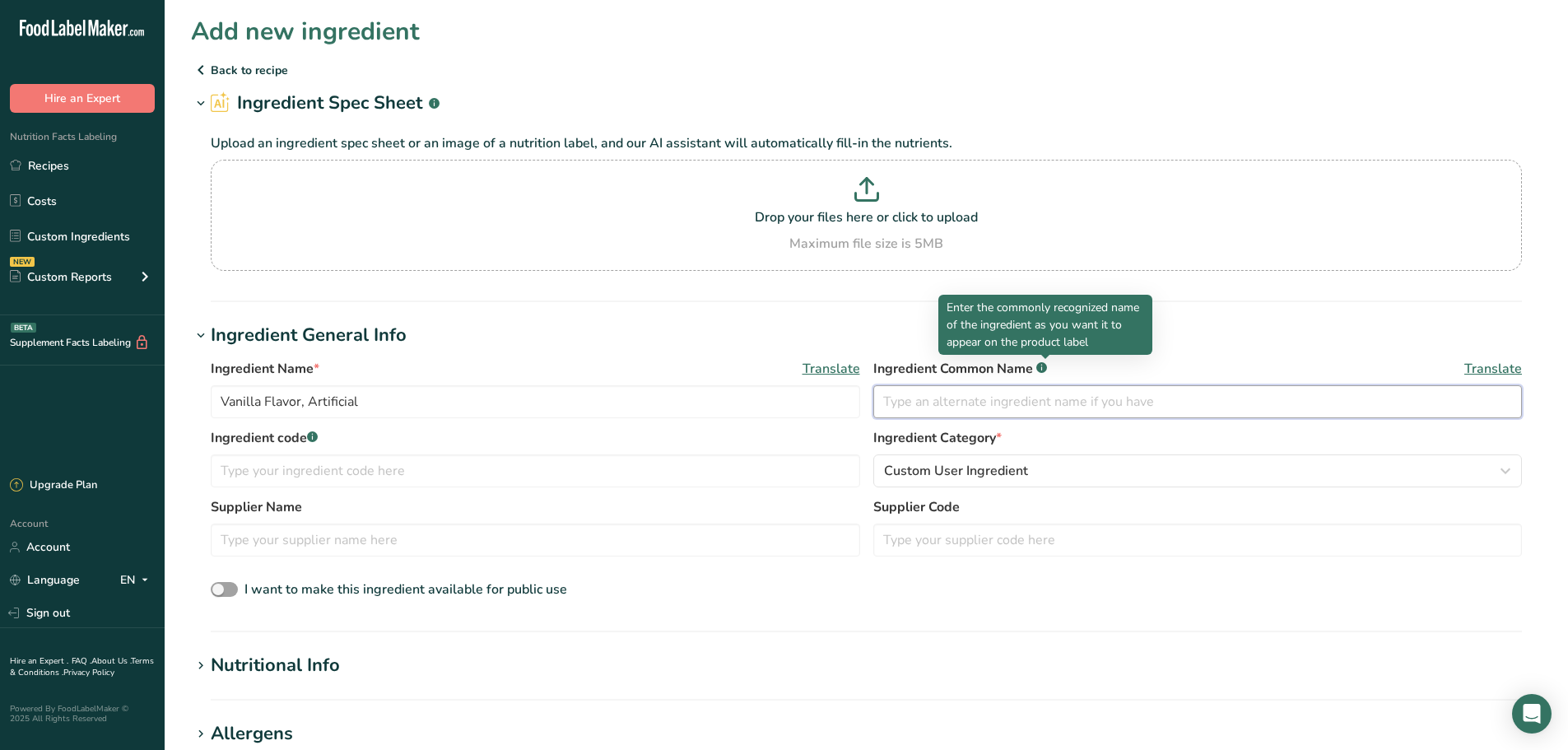
click at [985, 408] on input "text" at bounding box center [1198, 401] width 650 height 33
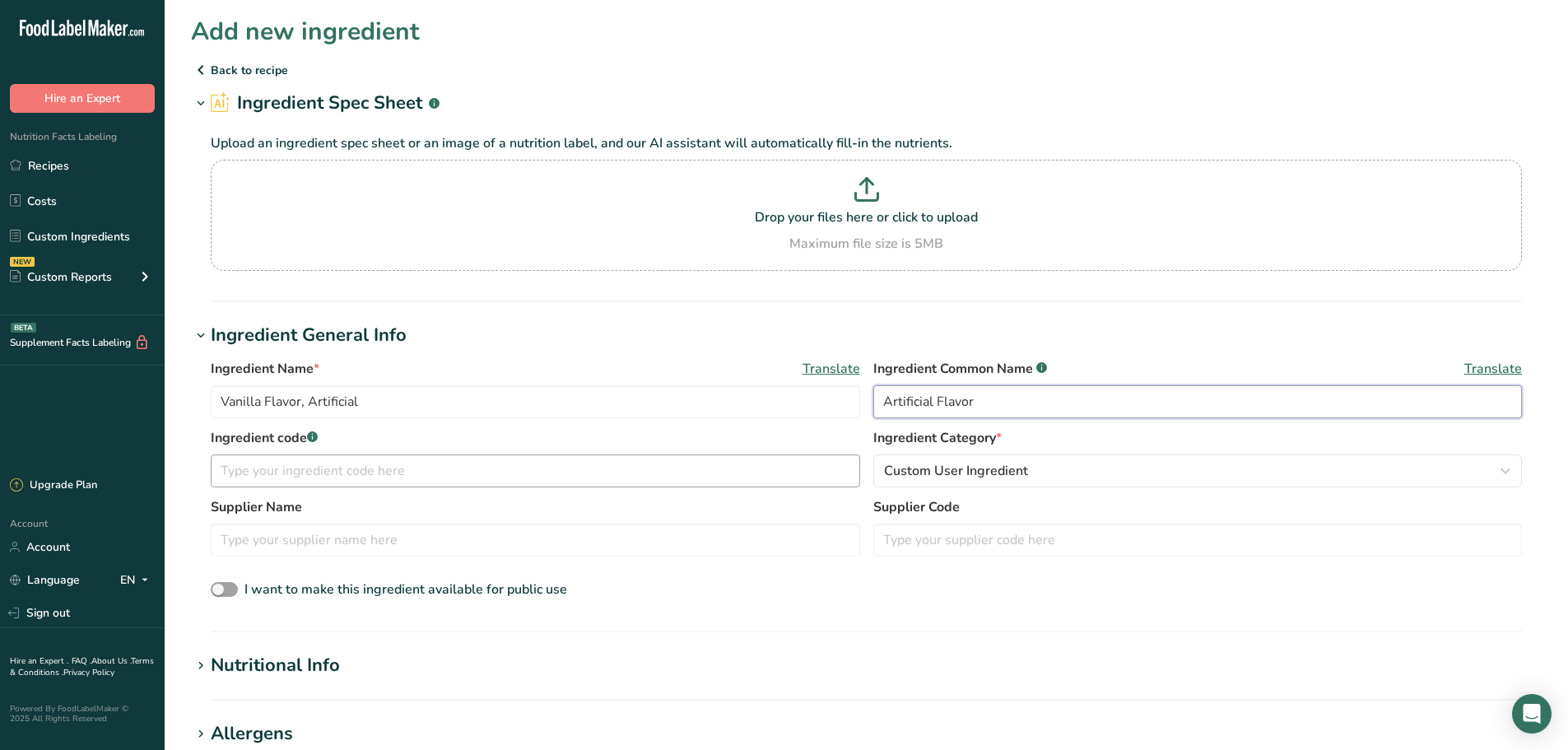
type input "Artificial Flavor"
click at [310, 477] on input "text" at bounding box center [536, 470] width 650 height 33
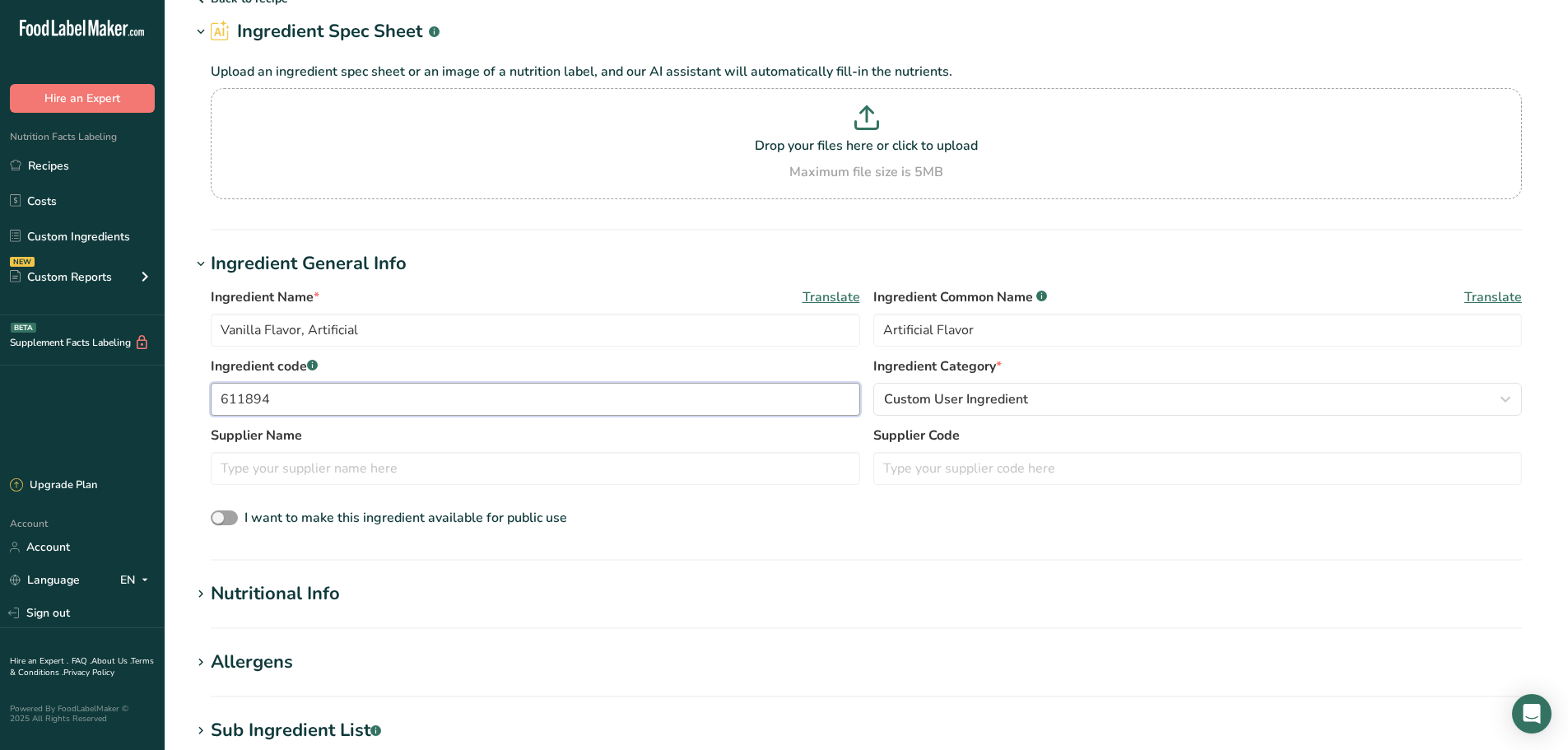
scroll to position [165, 0]
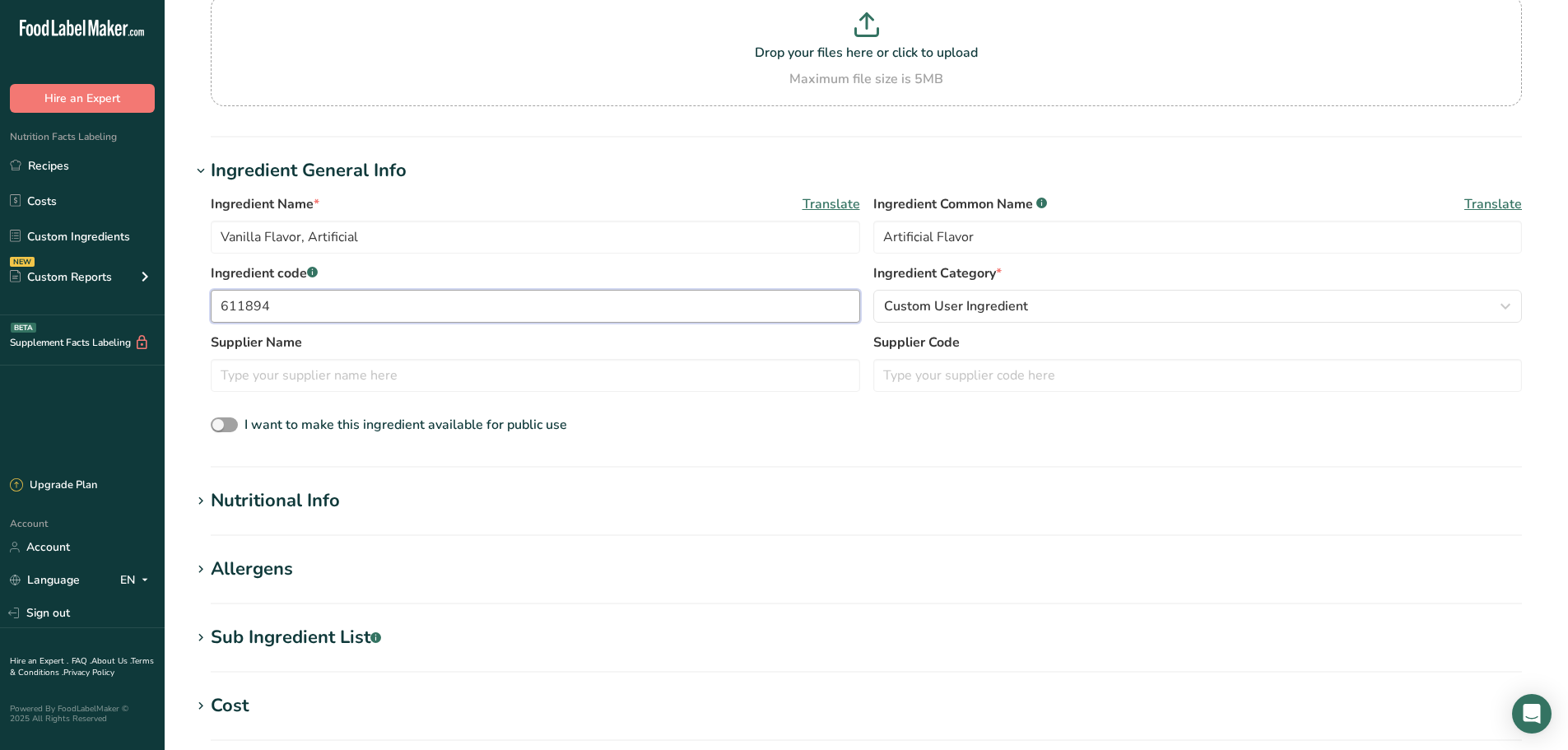
type input "611894"
click at [237, 513] on div "Nutritional Info" at bounding box center [275, 501] width 129 height 27
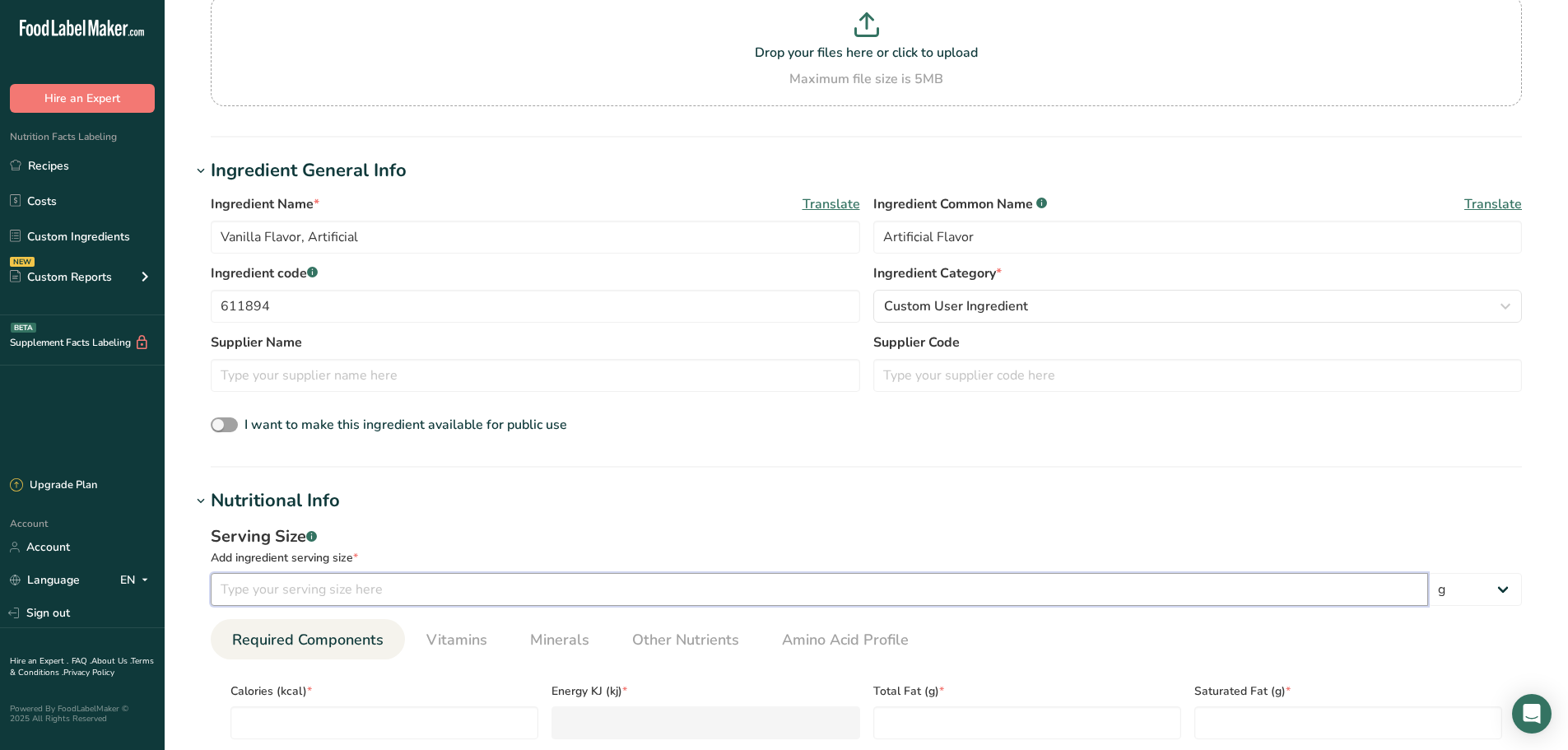
click at [233, 576] on input "number" at bounding box center [820, 588] width 1217 height 33
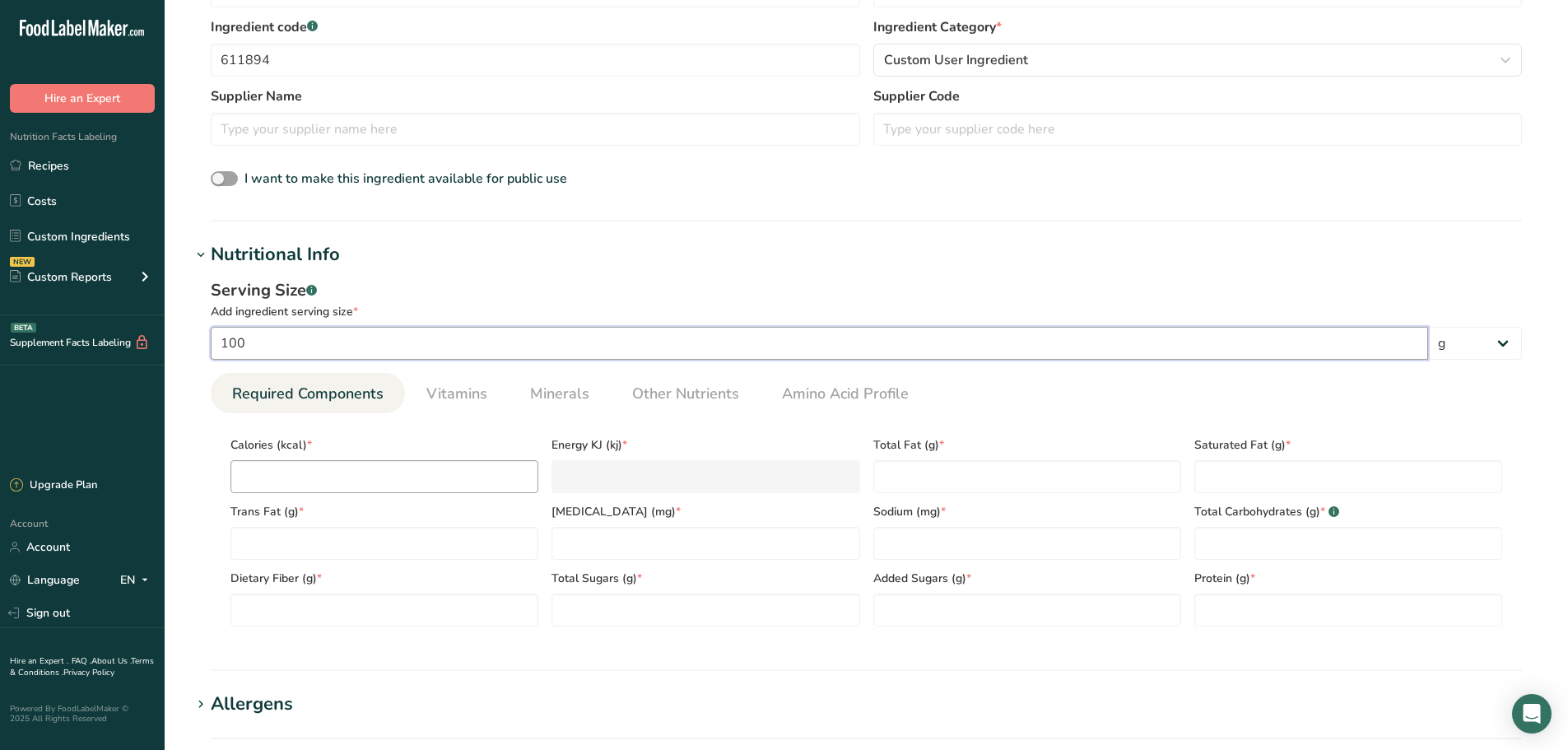
scroll to position [412, 0]
type input "100"
click at [343, 456] on div "Calories (kcal) *" at bounding box center [383, 459] width 321 height 67
click at [332, 469] on input "number" at bounding box center [384, 475] width 308 height 33
type input "1"
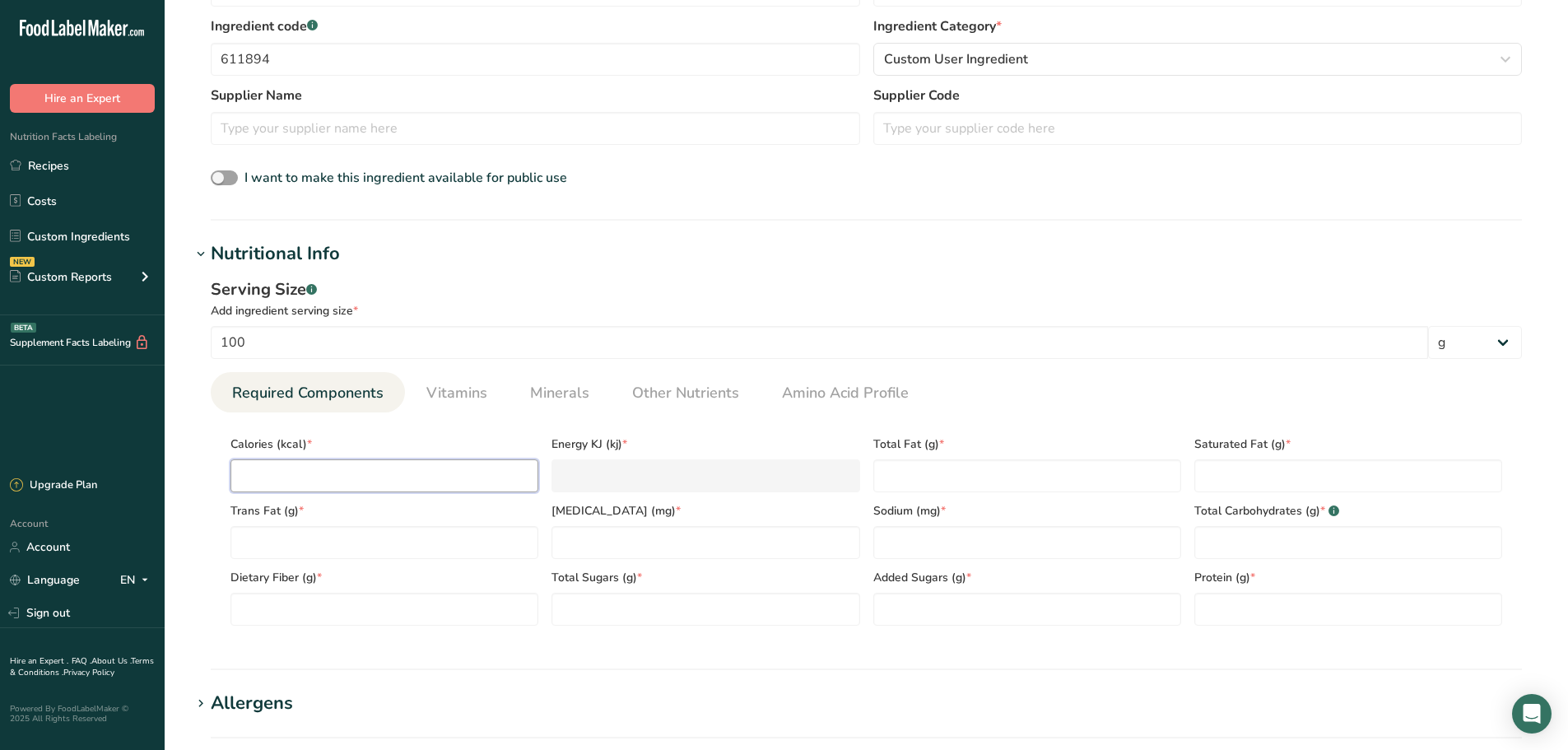
type KJ "4.2"
type input "14"
type KJ "58.6"
type input "141"
type KJ "589.9"
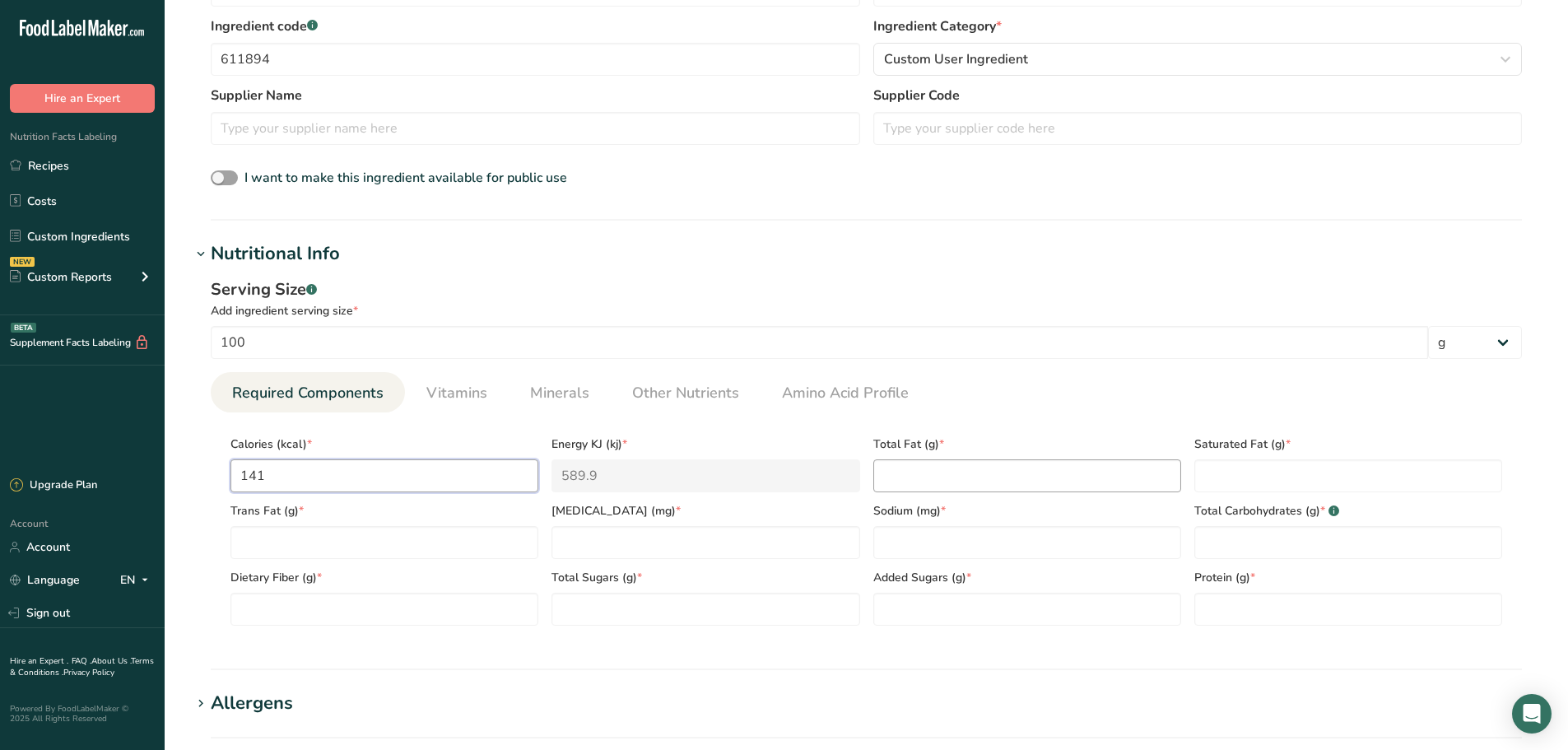
type input "141"
click at [891, 483] on Fat "number" at bounding box center [1027, 475] width 308 height 33
type Fat "0"
click at [1248, 482] on Fat "number" at bounding box center [1349, 475] width 308 height 33
type Fat "0"
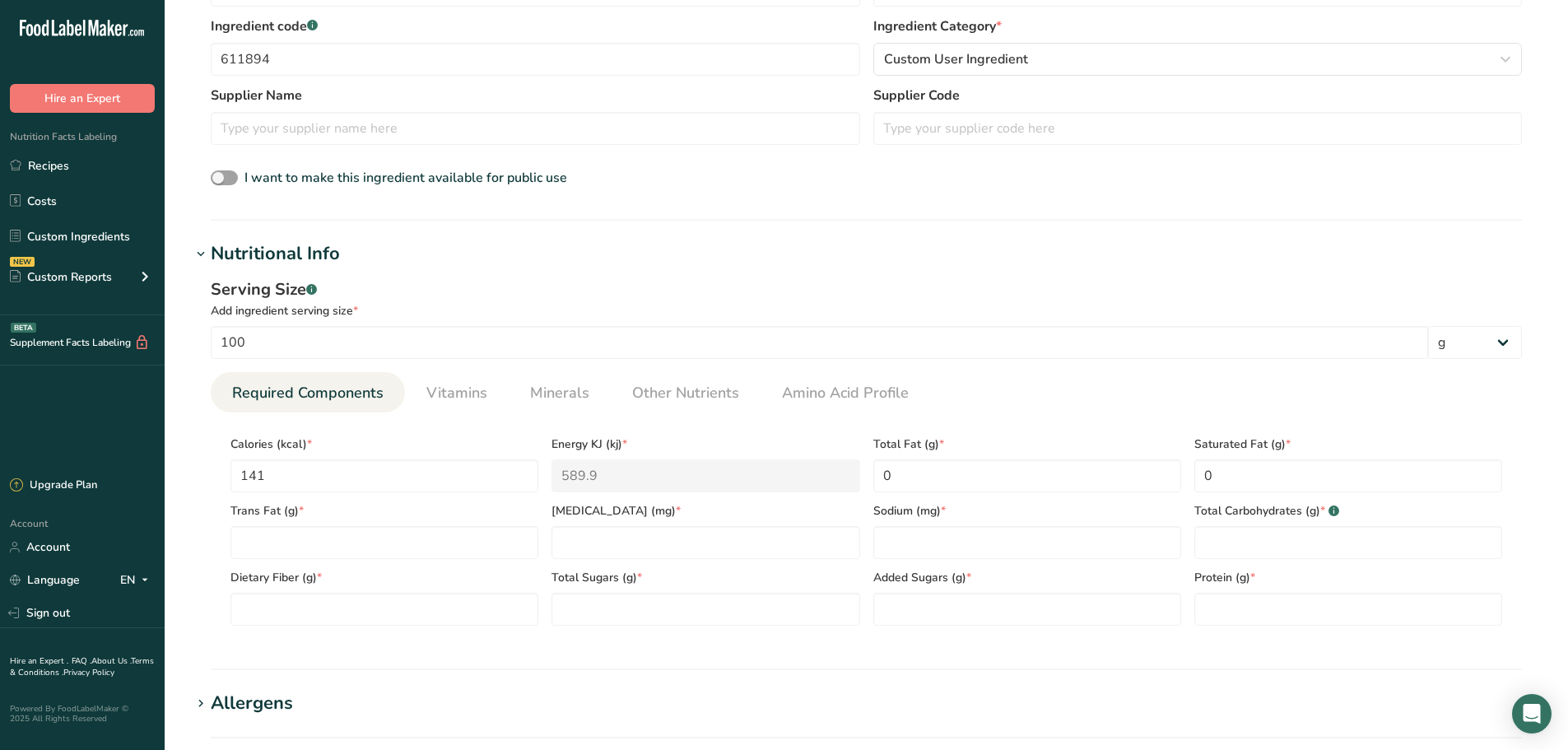
click at [195, 540] on div "Serving Size .a-a{fill:#347362;}.b-a{fill:#fff;} Add ingredient serving size * …" at bounding box center [866, 458] width 1350 height 381
click at [249, 541] on Fat "number" at bounding box center [384, 542] width 308 height 33
type Fat "0"
click at [661, 551] on input "number" at bounding box center [706, 542] width 308 height 33
type input "0"
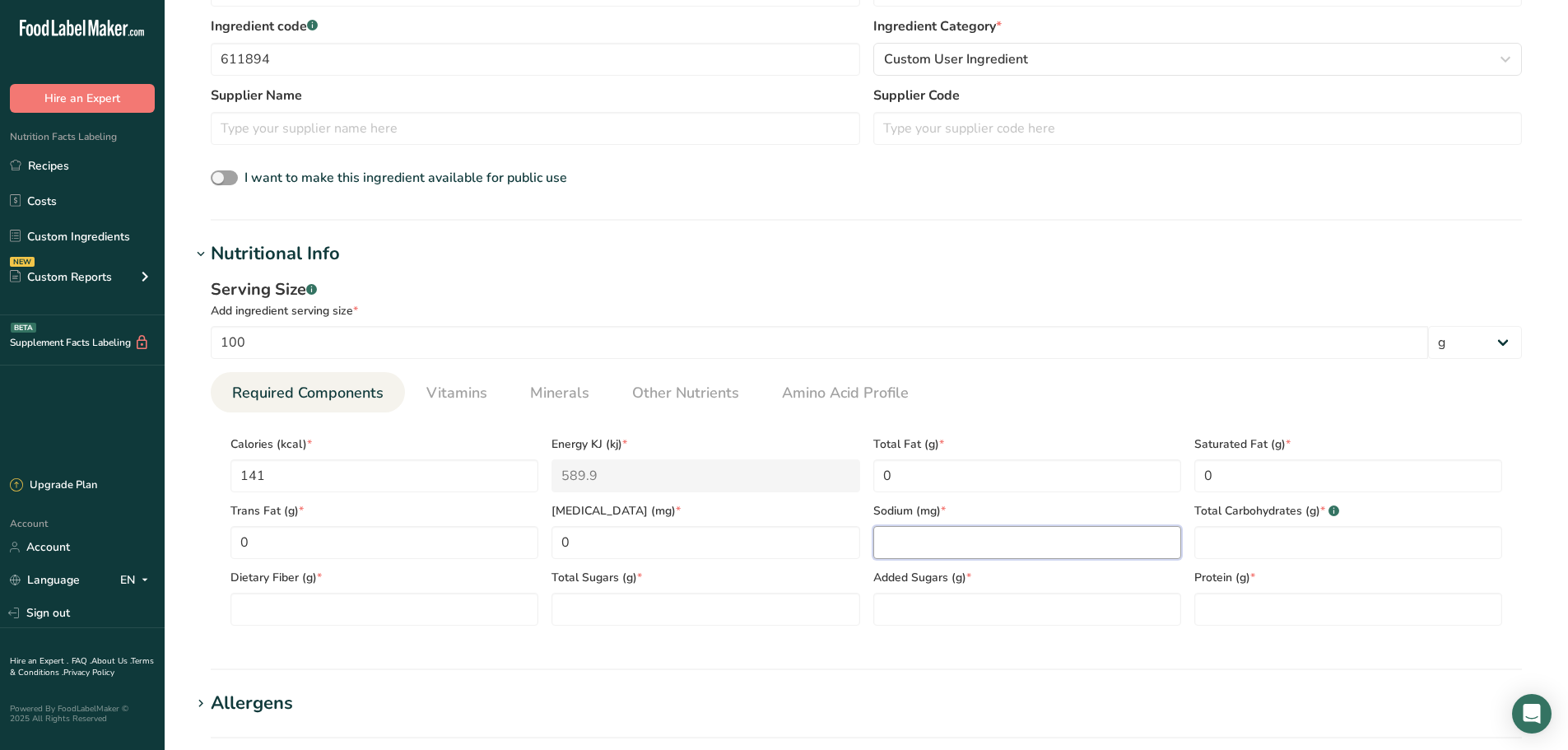
click at [889, 533] on input "number" at bounding box center [1027, 542] width 308 height 33
type input "0"
click at [1215, 549] on Carbohydrates "number" at bounding box center [1349, 542] width 308 height 33
type Carbohydrates "35.50"
click at [319, 612] on Fiber "number" at bounding box center [384, 609] width 308 height 33
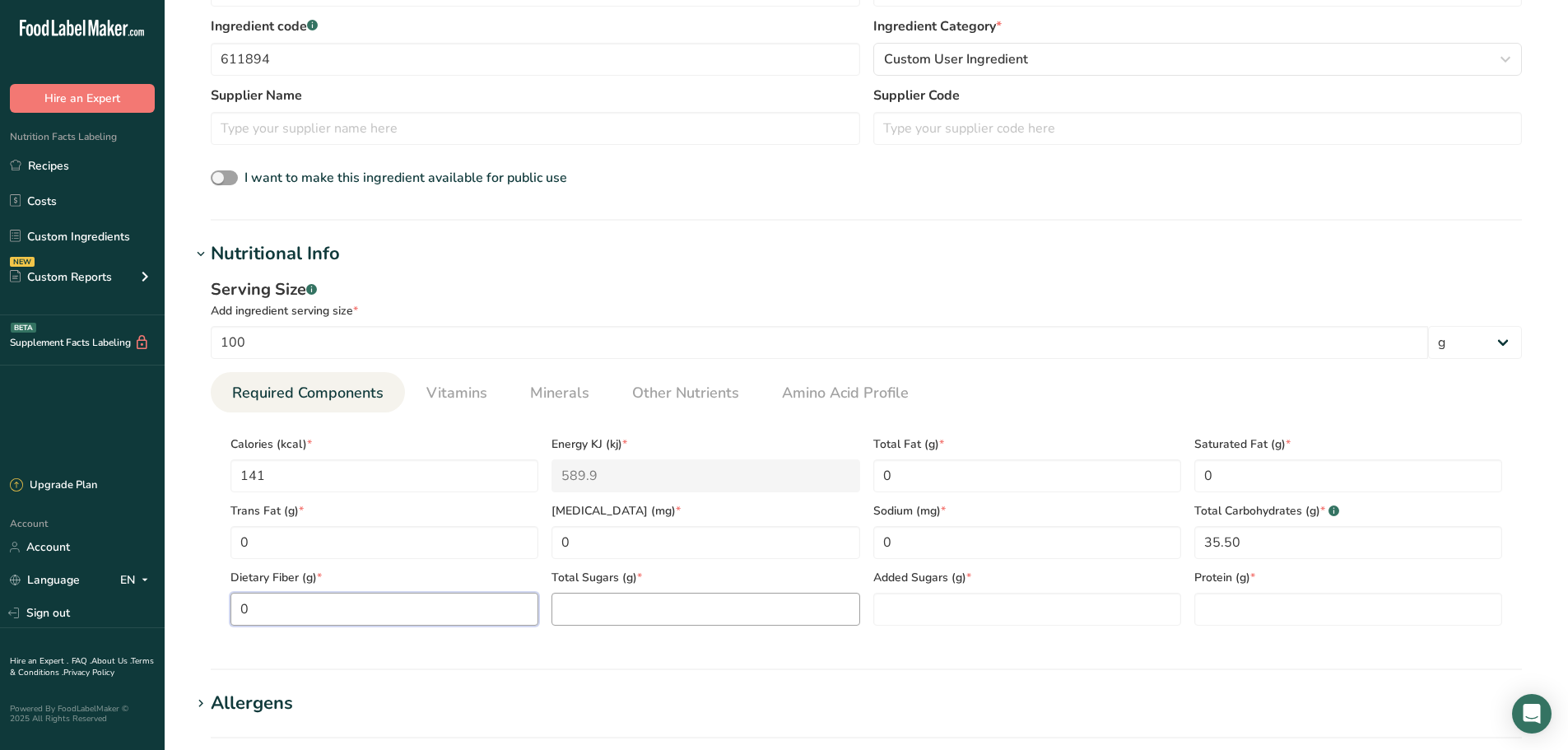
type Fiber "0"
click at [589, 612] on Sugars "number" at bounding box center [706, 609] width 308 height 33
type Sugars "0"
click at [921, 615] on Sugars "number" at bounding box center [1027, 609] width 308 height 33
type Sugars "0"
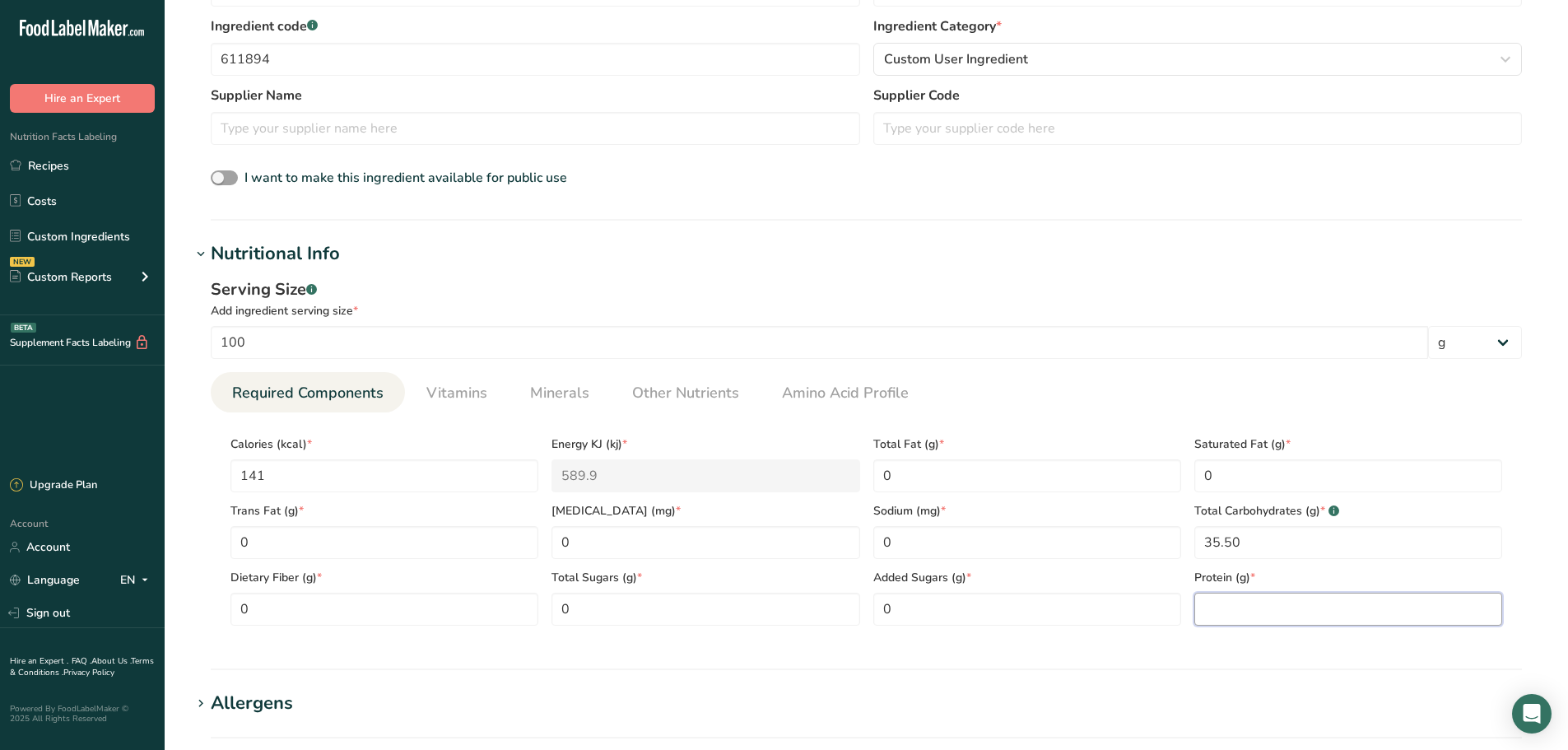
click at [1249, 612] on input "number" at bounding box center [1349, 609] width 308 height 33
type input "0"
click at [463, 390] on span "Vitamins" at bounding box center [456, 393] width 61 height 23
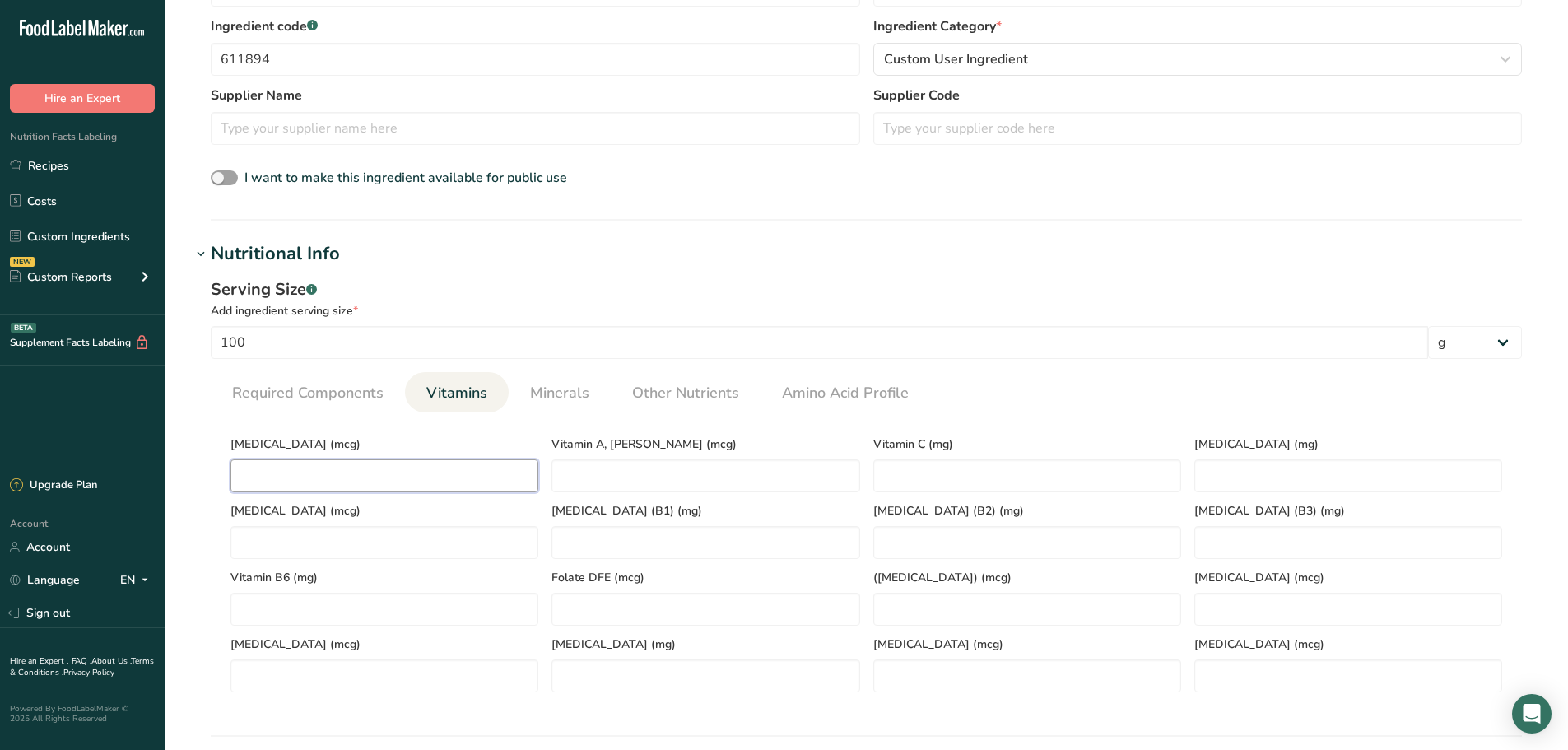
click at [342, 477] on D "number" at bounding box center [384, 475] width 308 height 33
type D "0"
click at [575, 394] on span "Minerals" at bounding box center [559, 393] width 59 height 23
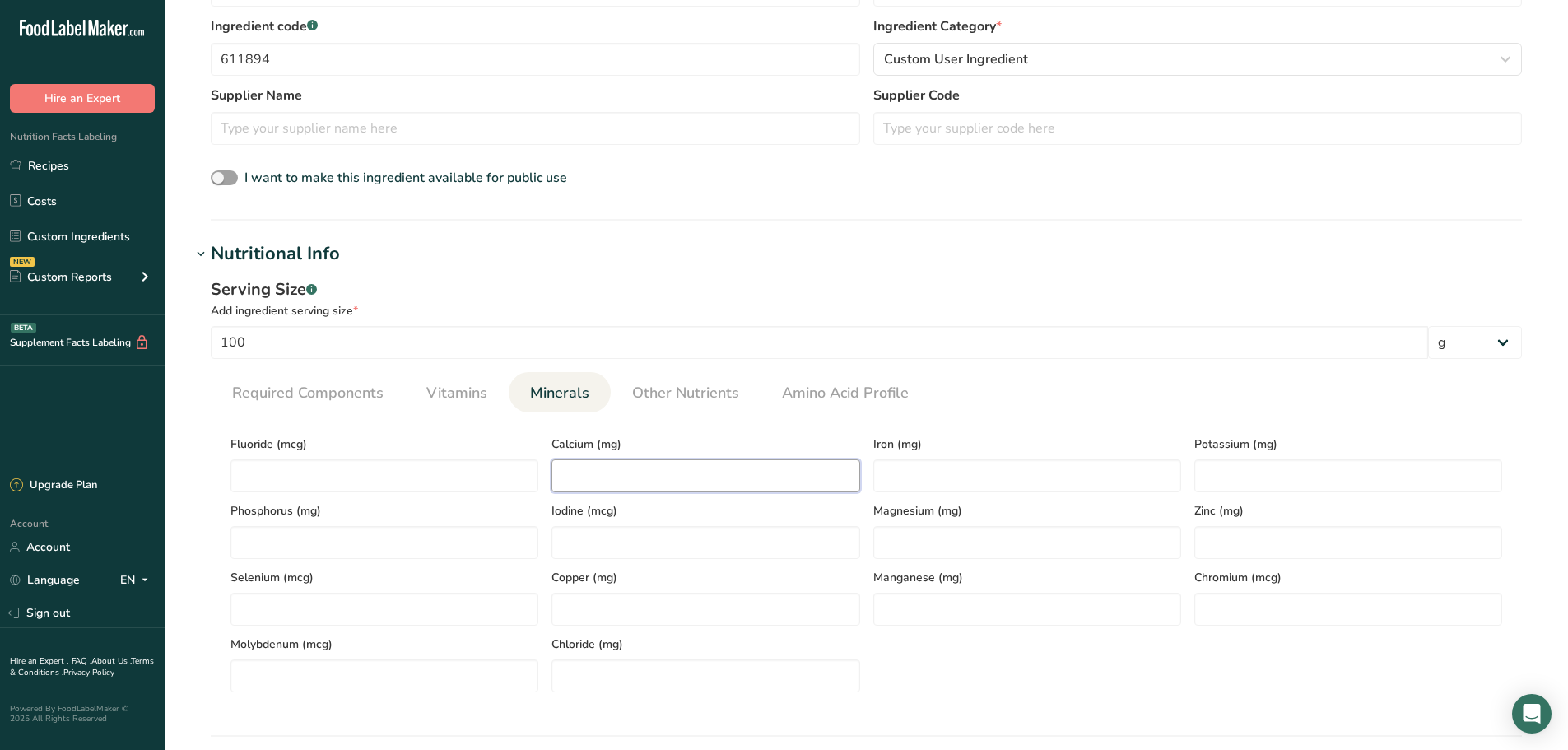
click at [635, 462] on input "number" at bounding box center [706, 475] width 308 height 33
type input "0"
drag, startPoint x: 867, startPoint y: 467, endPoint x: 873, endPoint y: 474, distance: 9.2
click at [870, 470] on div "Iron (mg)" at bounding box center [1026, 459] width 321 height 67
click at [904, 474] on input "number" at bounding box center [1027, 475] width 308 height 33
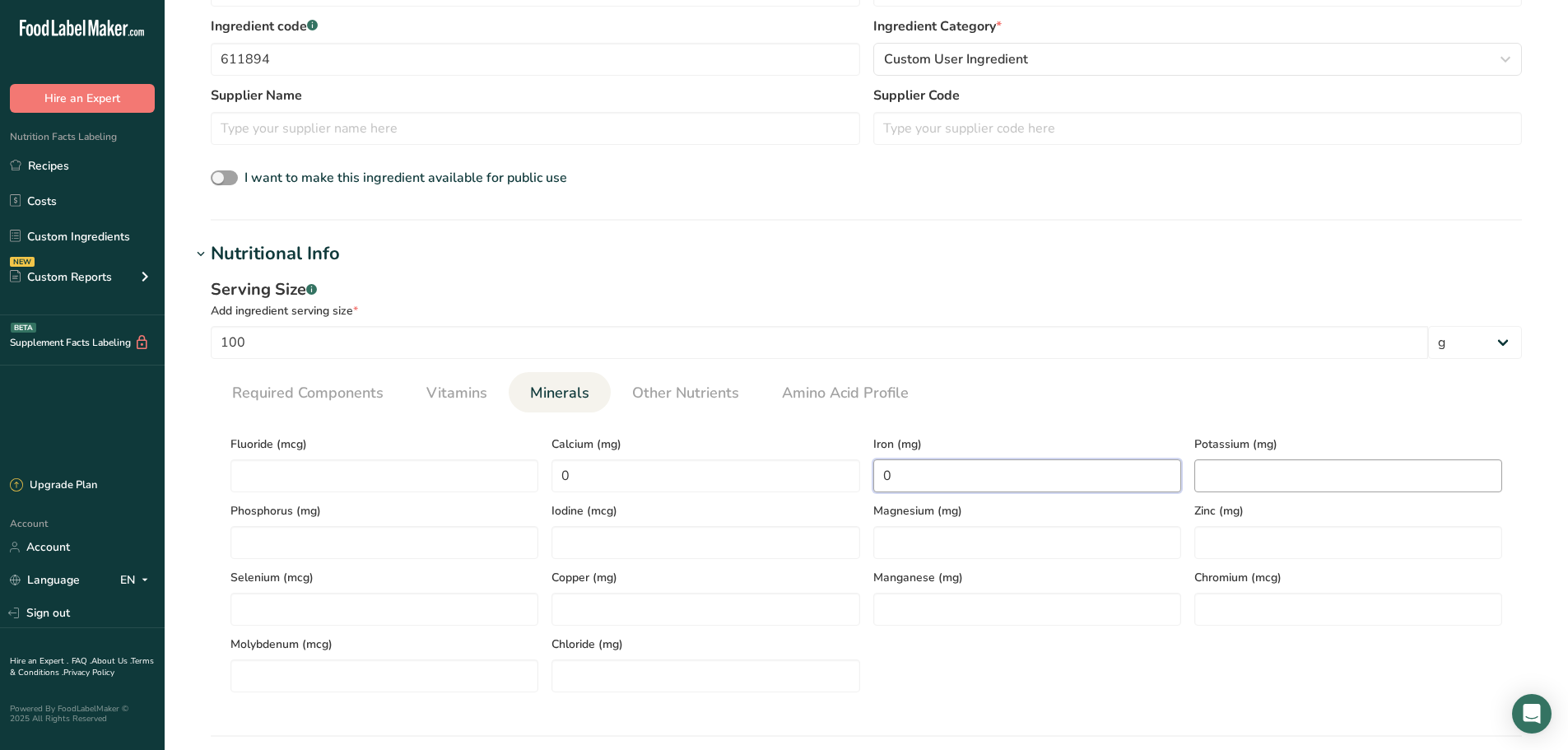
type input "0"
click at [1251, 469] on input "number" at bounding box center [1349, 475] width 308 height 33
type input "1.50"
click at [450, 383] on span "Vitamins" at bounding box center [456, 393] width 61 height 23
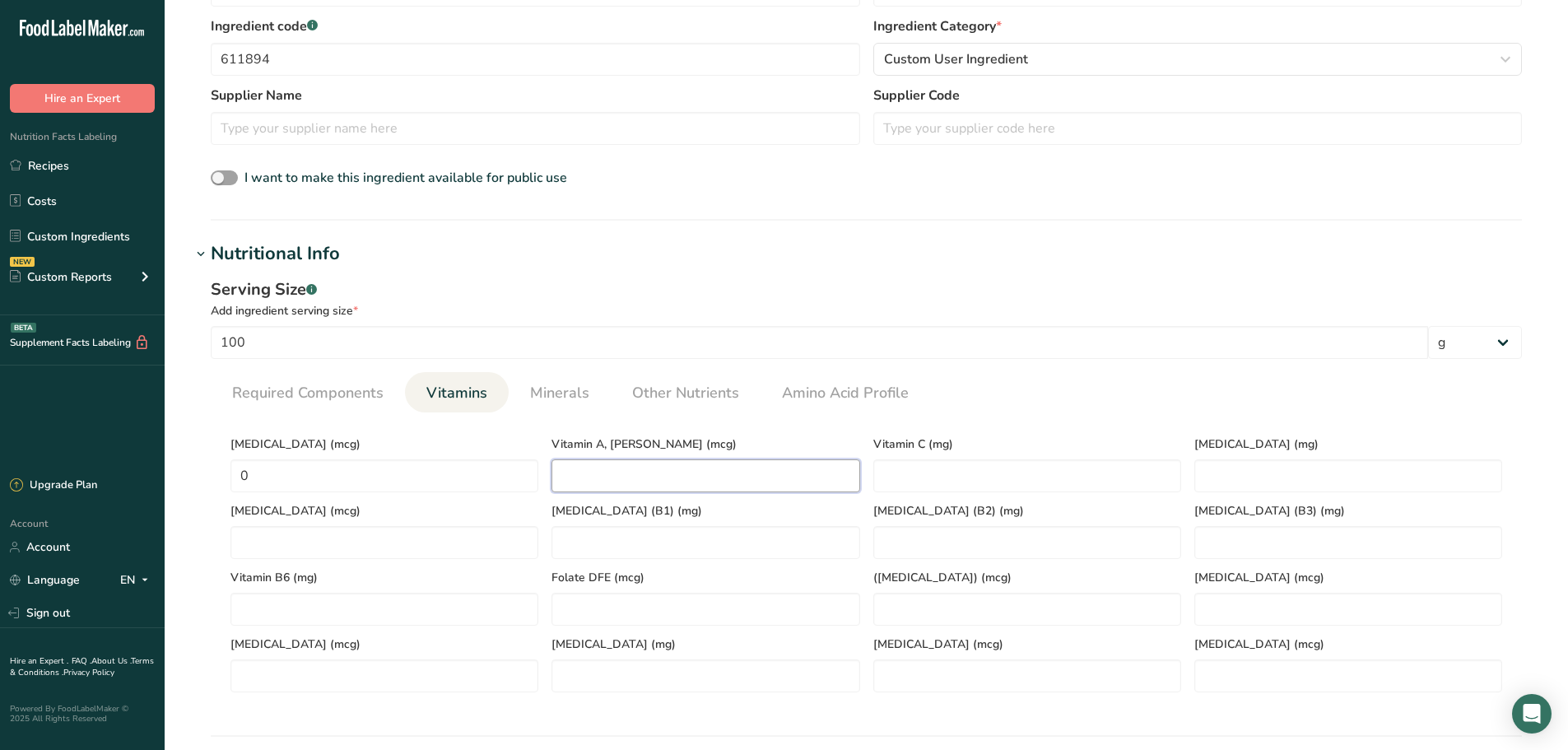
click at [642, 464] on RAE "number" at bounding box center [706, 475] width 308 height 33
click at [658, 396] on span "Other Nutrients" at bounding box center [686, 393] width 107 height 23
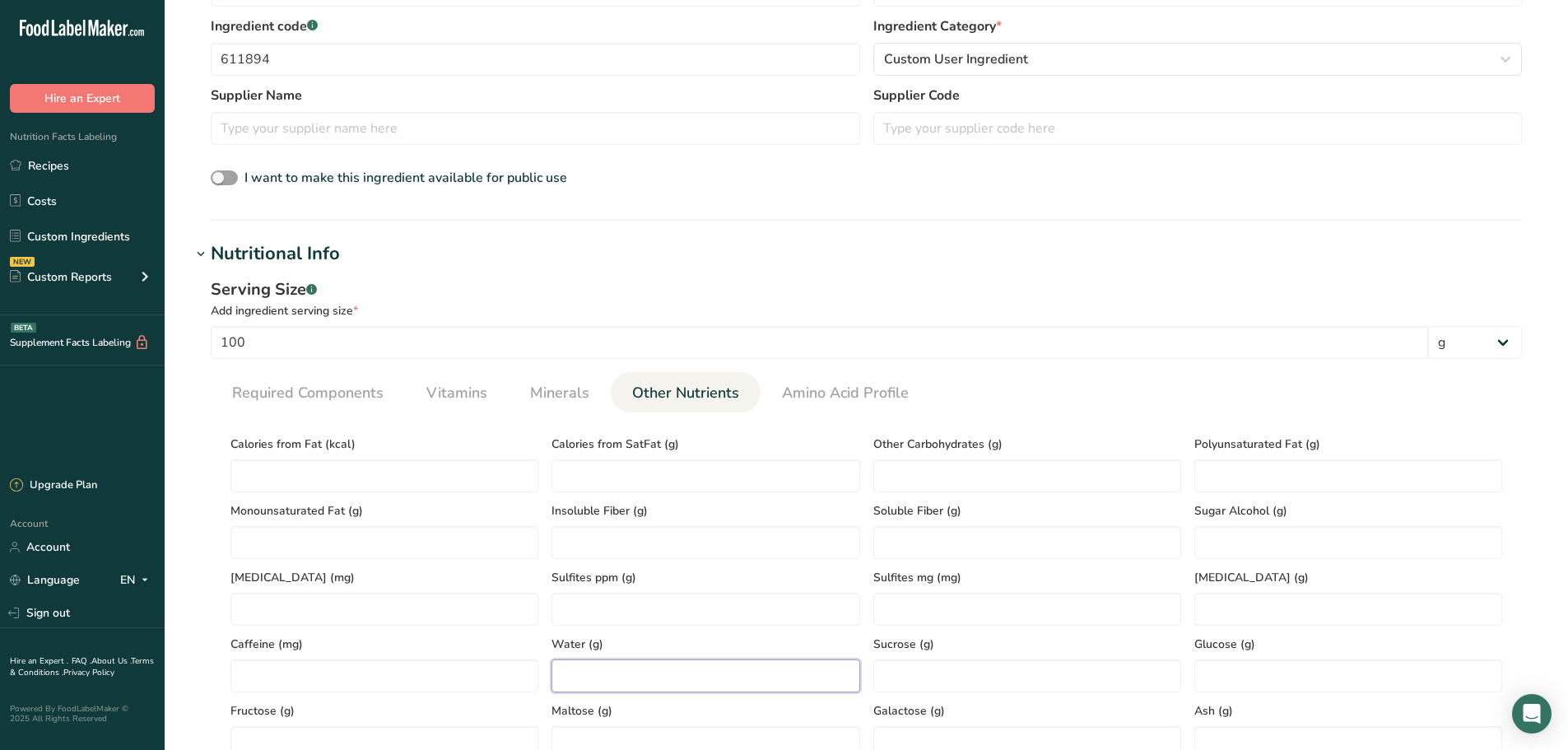
click at [650, 671] on input "number" at bounding box center [706, 676] width 308 height 33
type input "63.50"
click at [419, 390] on link "Vitamins" at bounding box center [456, 393] width 74 height 42
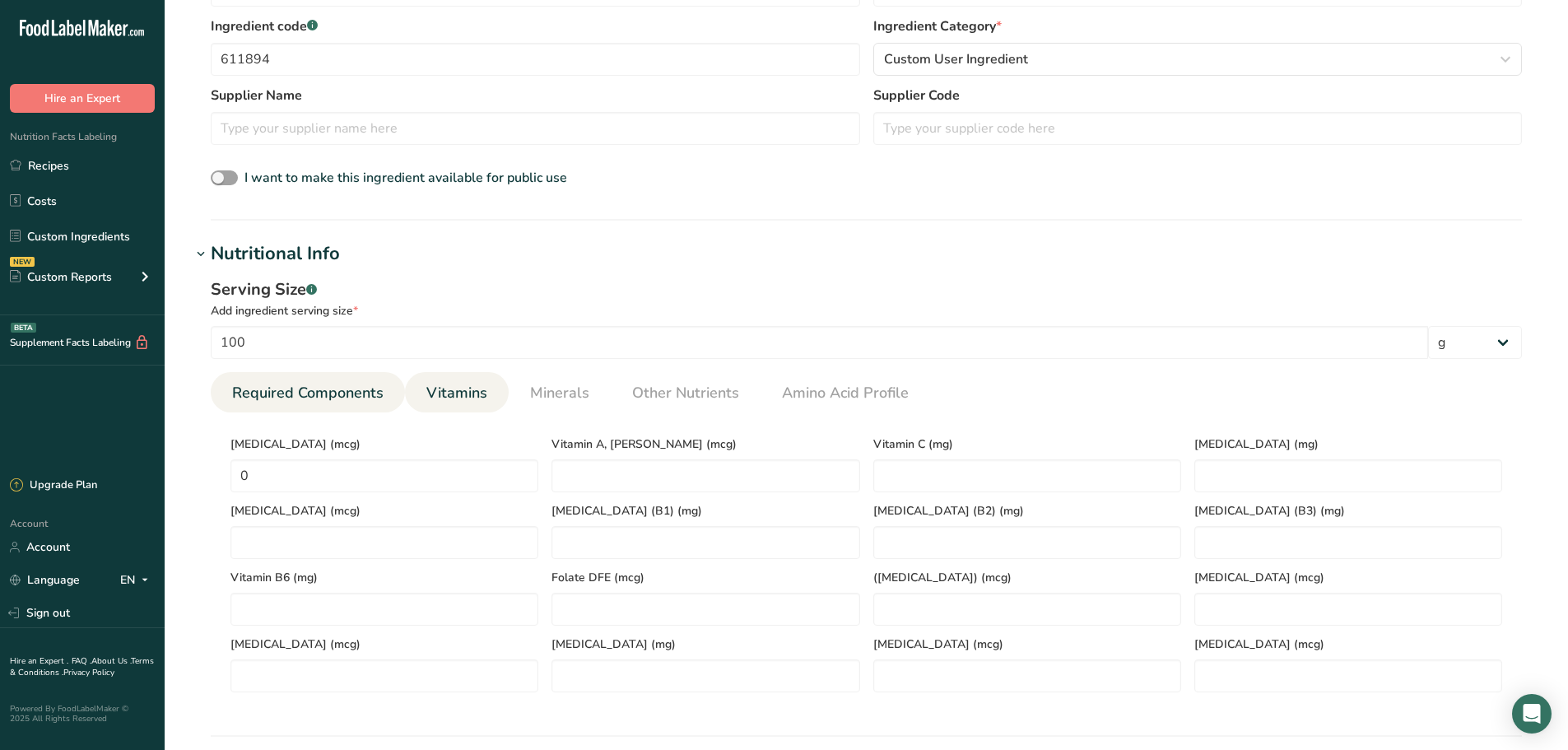
click at [313, 388] on span "Required Components" at bounding box center [307, 393] width 152 height 23
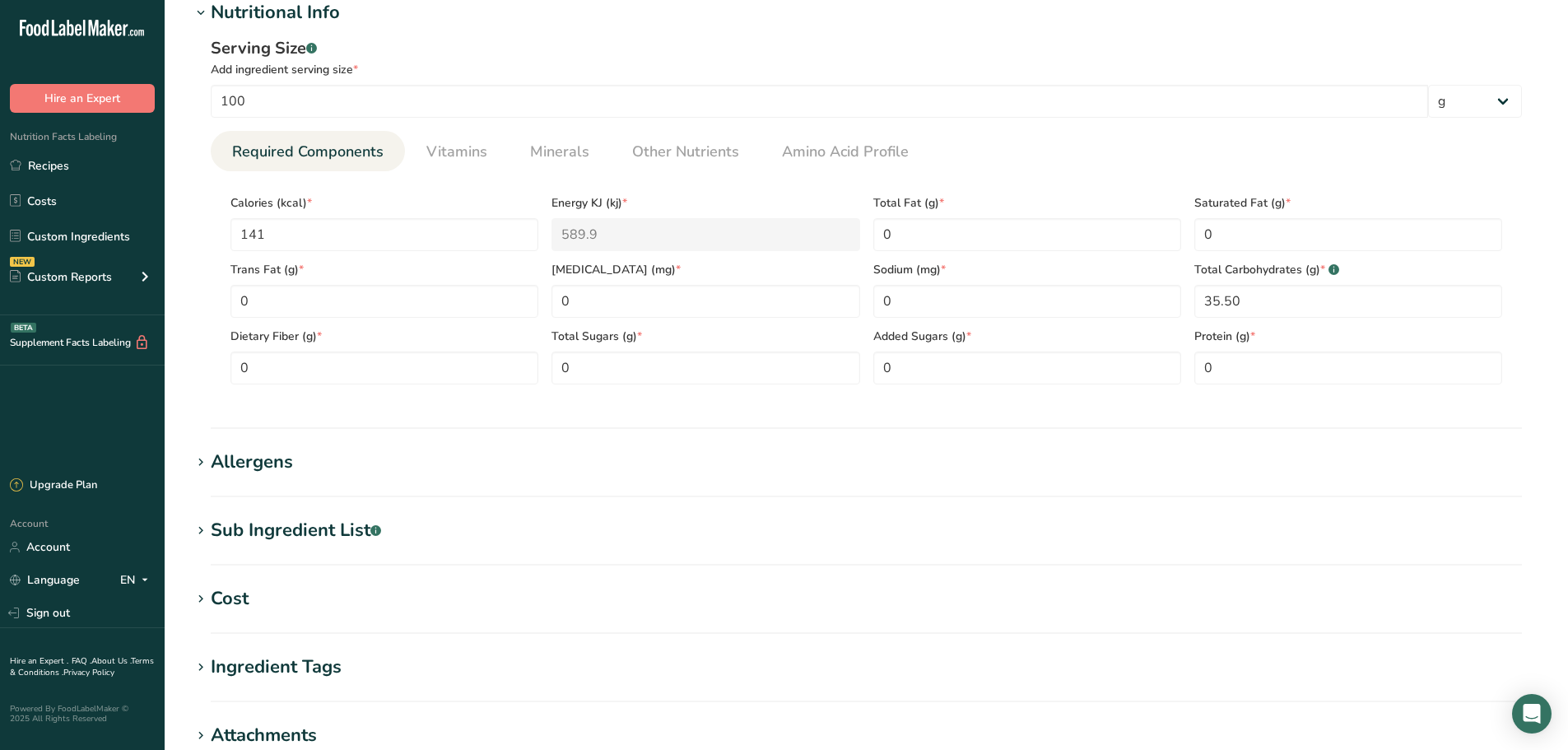
scroll to position [659, 0]
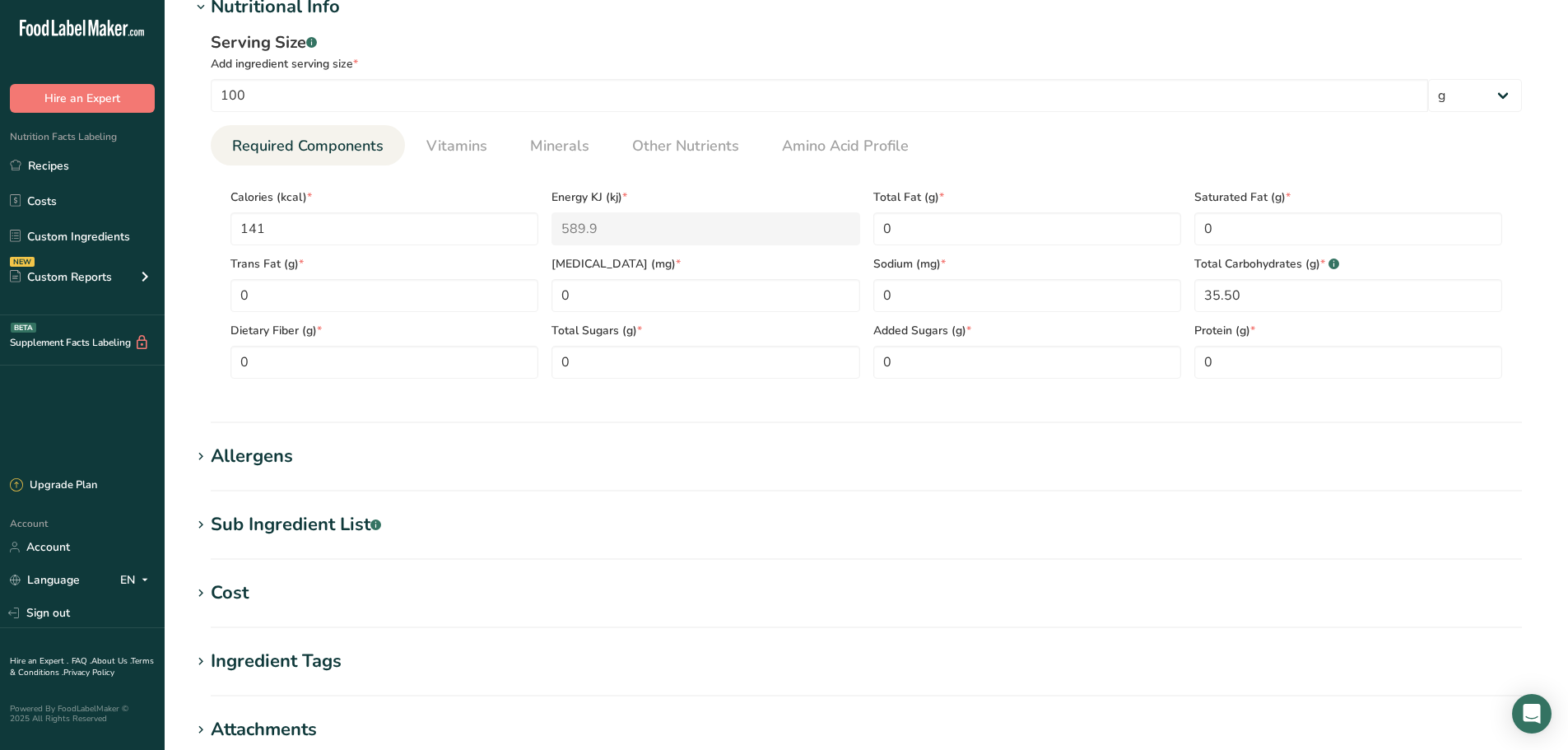
click at [270, 455] on div "Allergens" at bounding box center [252, 456] width 82 height 27
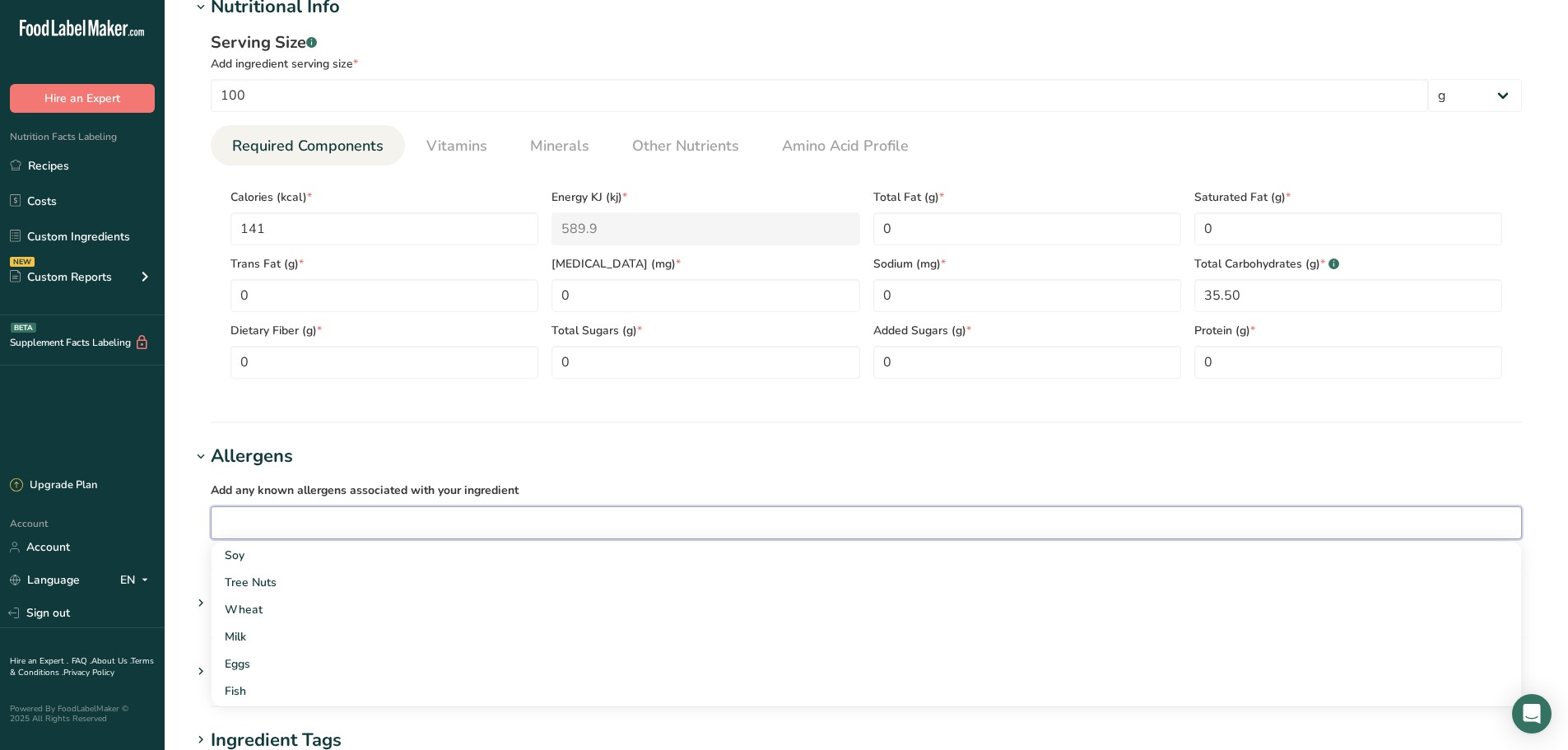
click at [301, 519] on input "text" at bounding box center [866, 522] width 1309 height 25
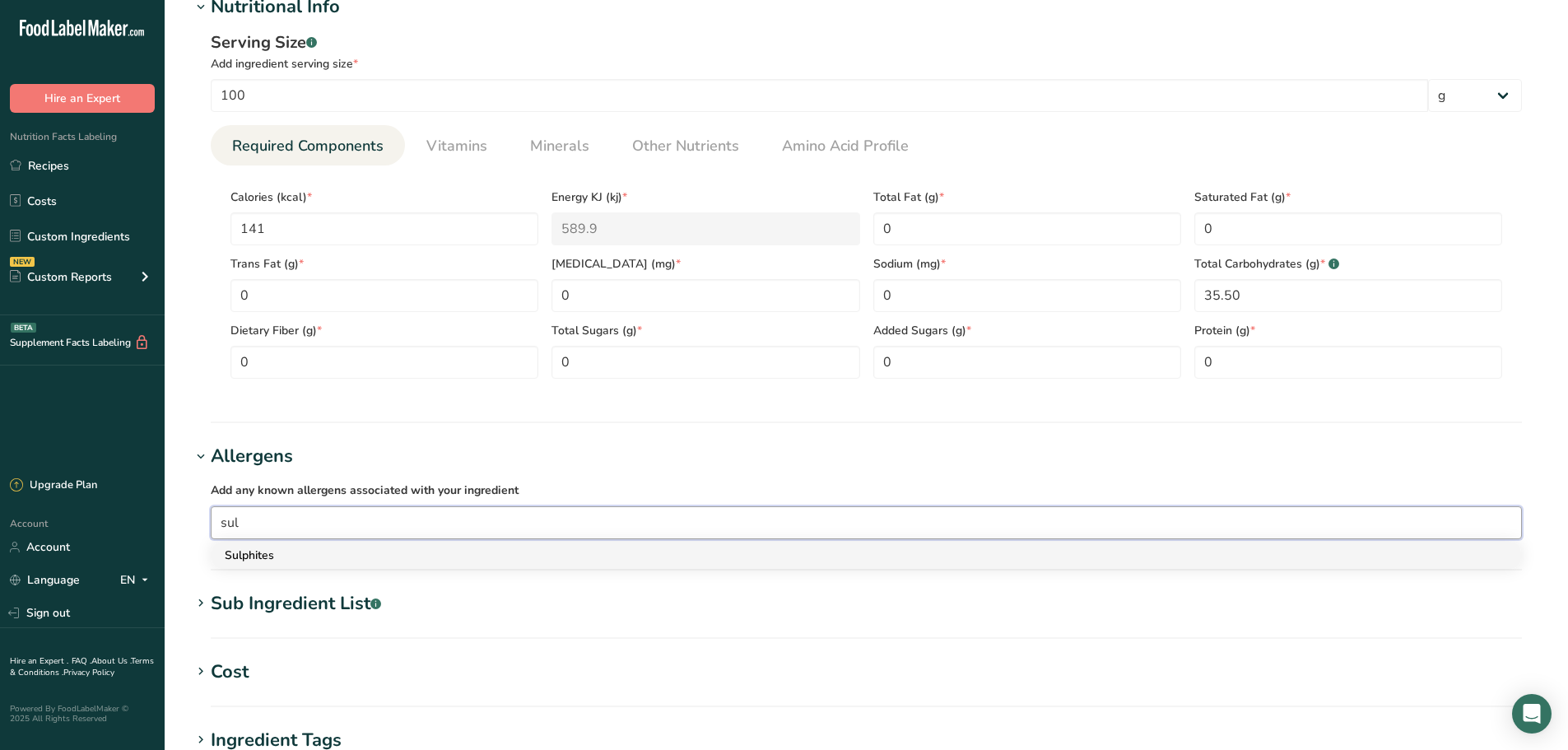
type input "sul"
click at [284, 559] on div "Sulphites" at bounding box center [852, 555] width 1257 height 18
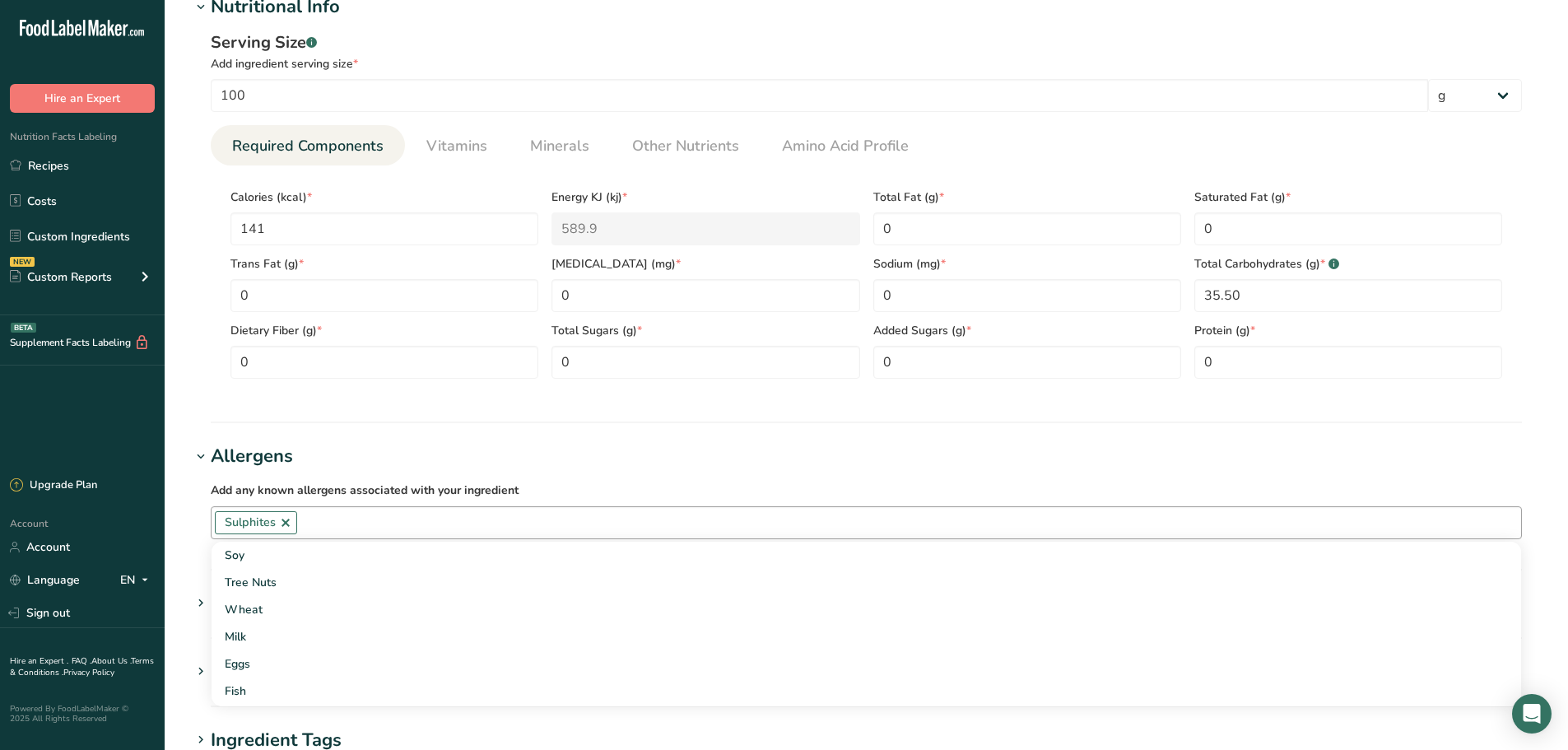
click at [372, 471] on div "Add any known allergens associated with your ingredient Sulphites Soy Tree Nuts…" at bounding box center [866, 509] width 1350 height 79
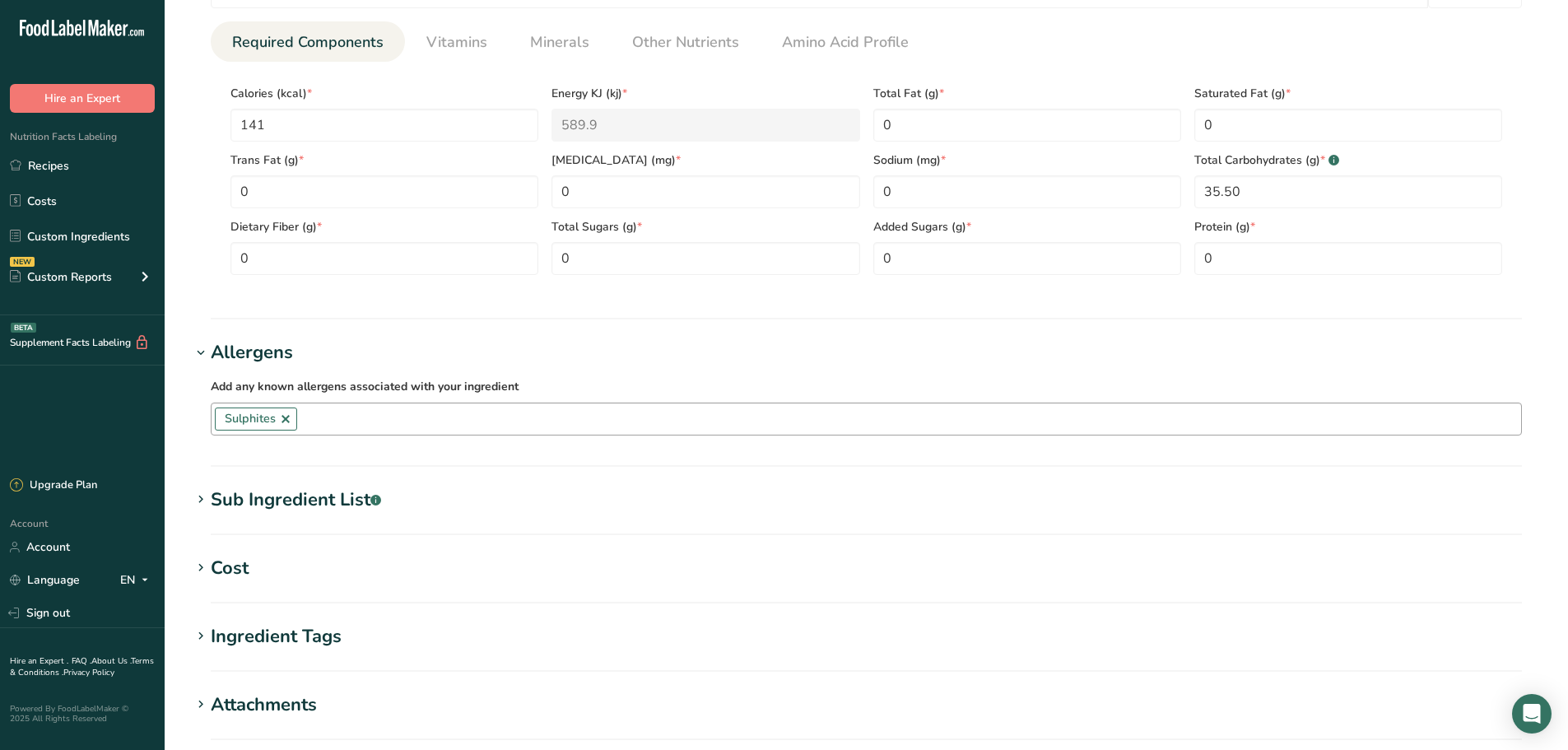
scroll to position [741, 0]
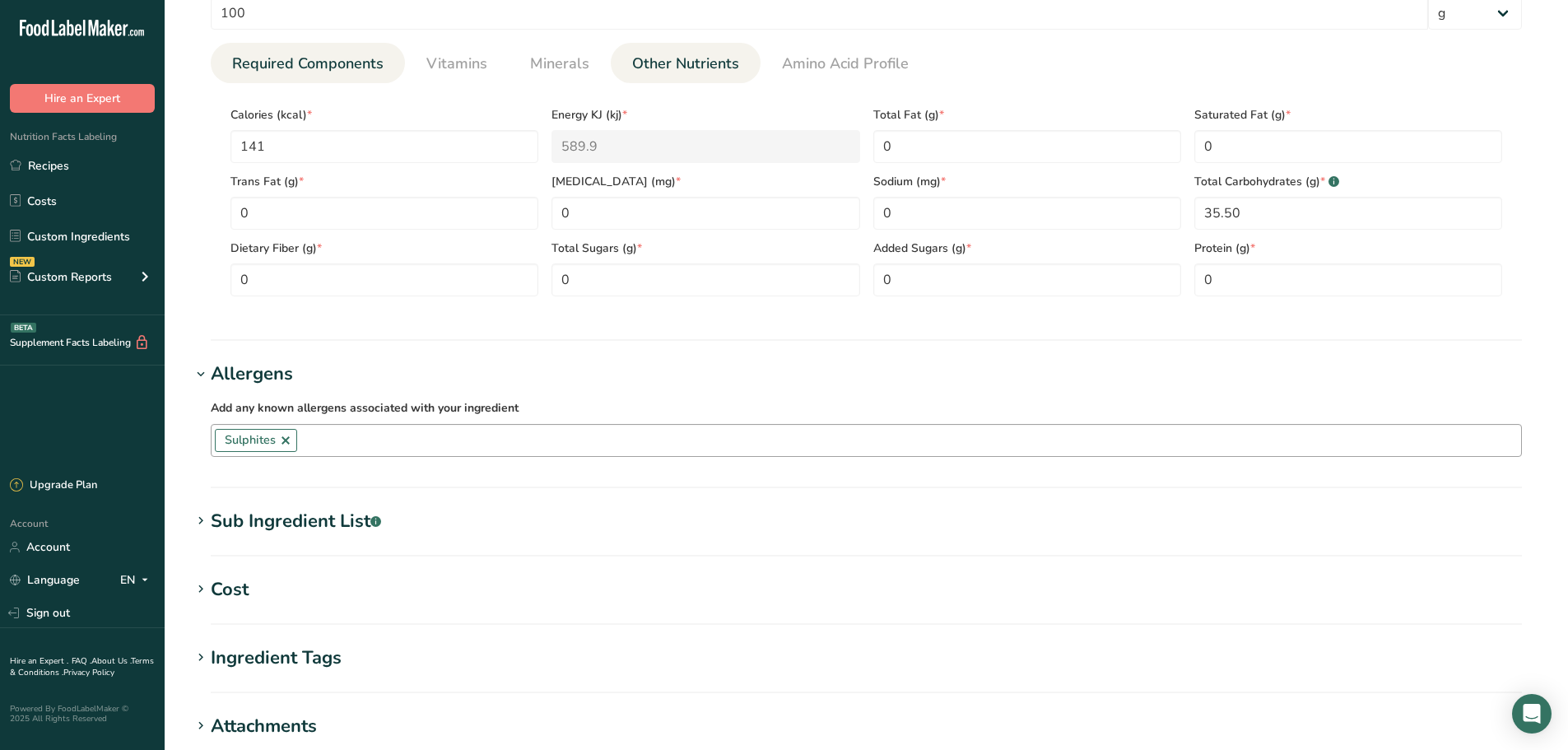
click at [706, 61] on span "Other Nutrients" at bounding box center [686, 64] width 107 height 23
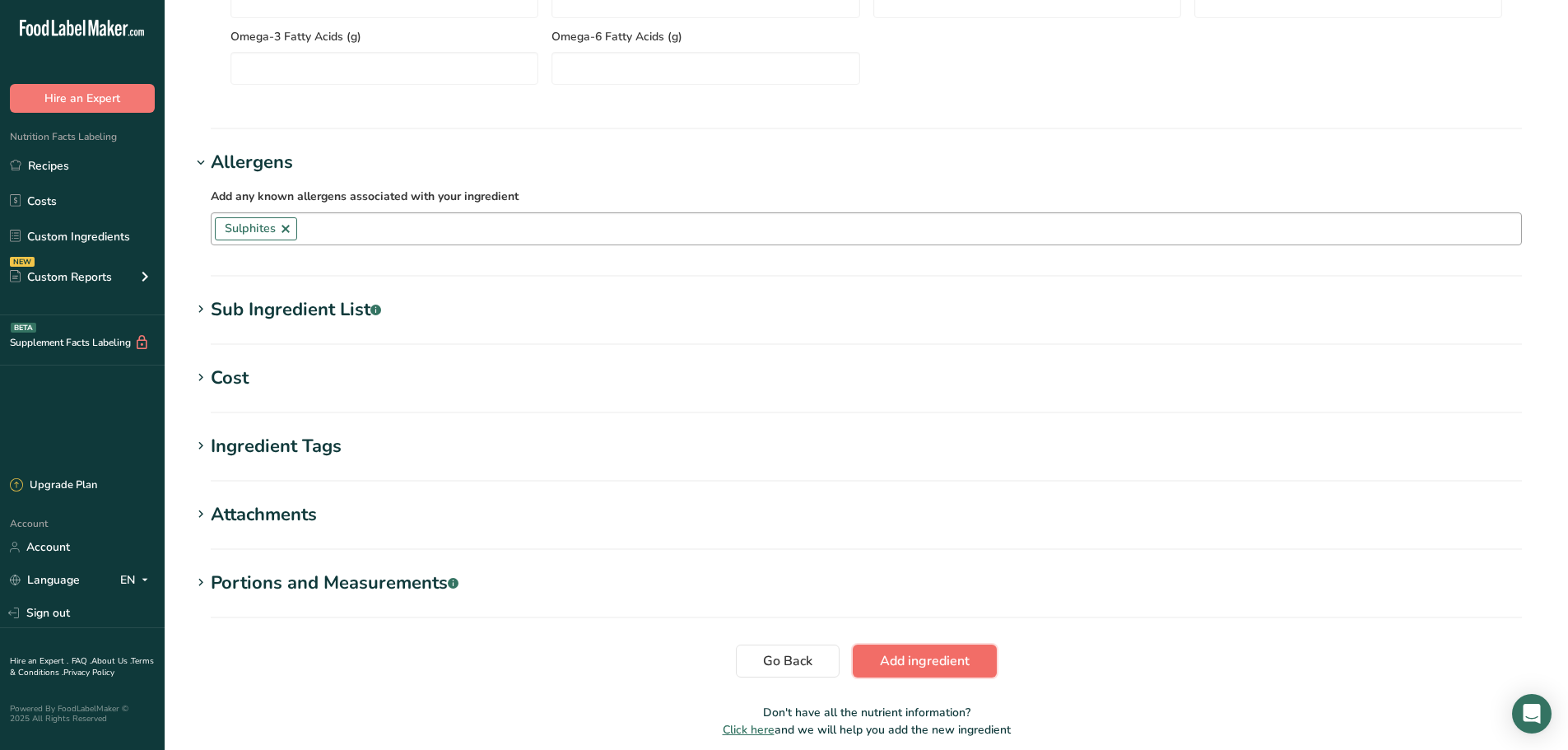
click at [921, 655] on span "Add ingredient" at bounding box center [924, 661] width 90 height 20
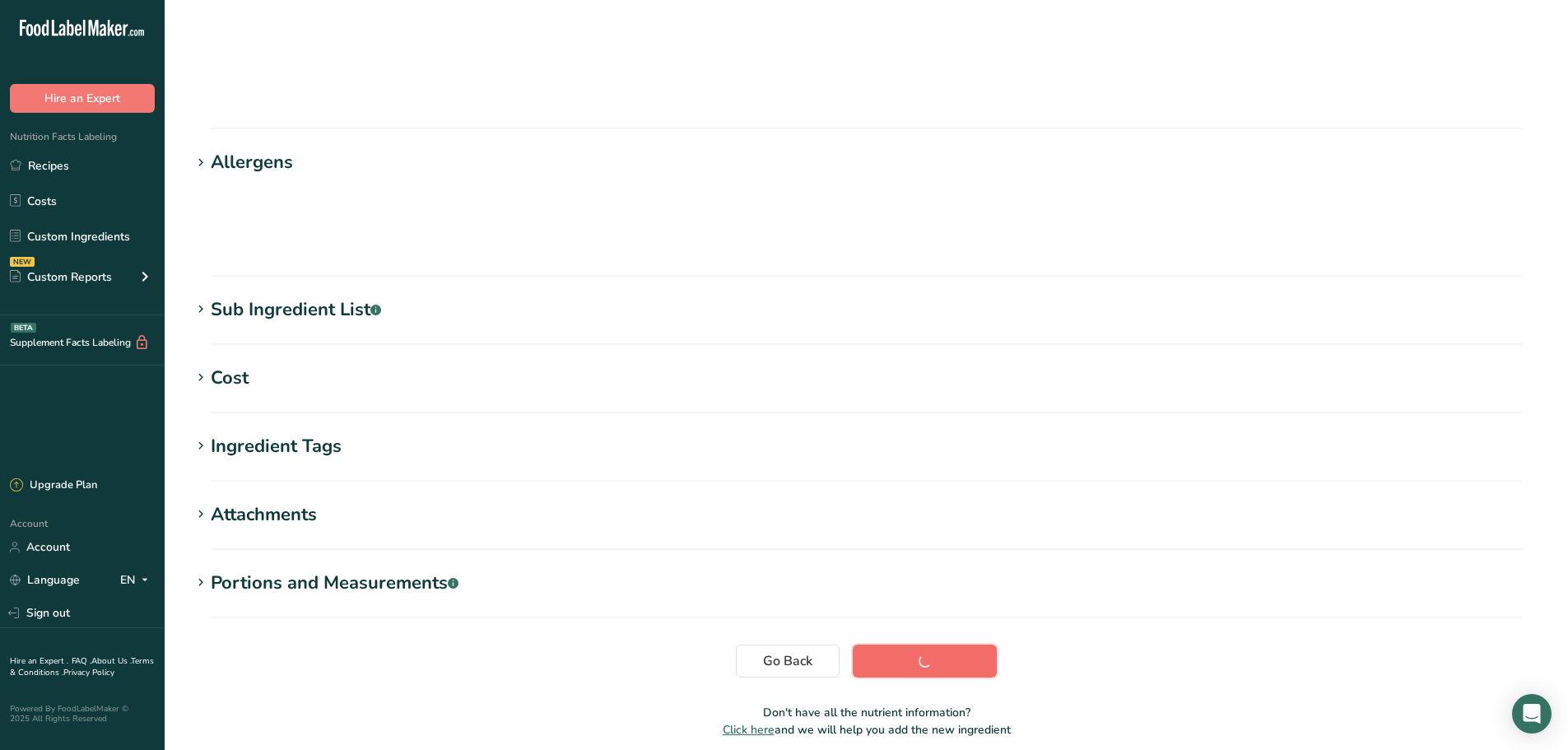
scroll to position [134, 0]
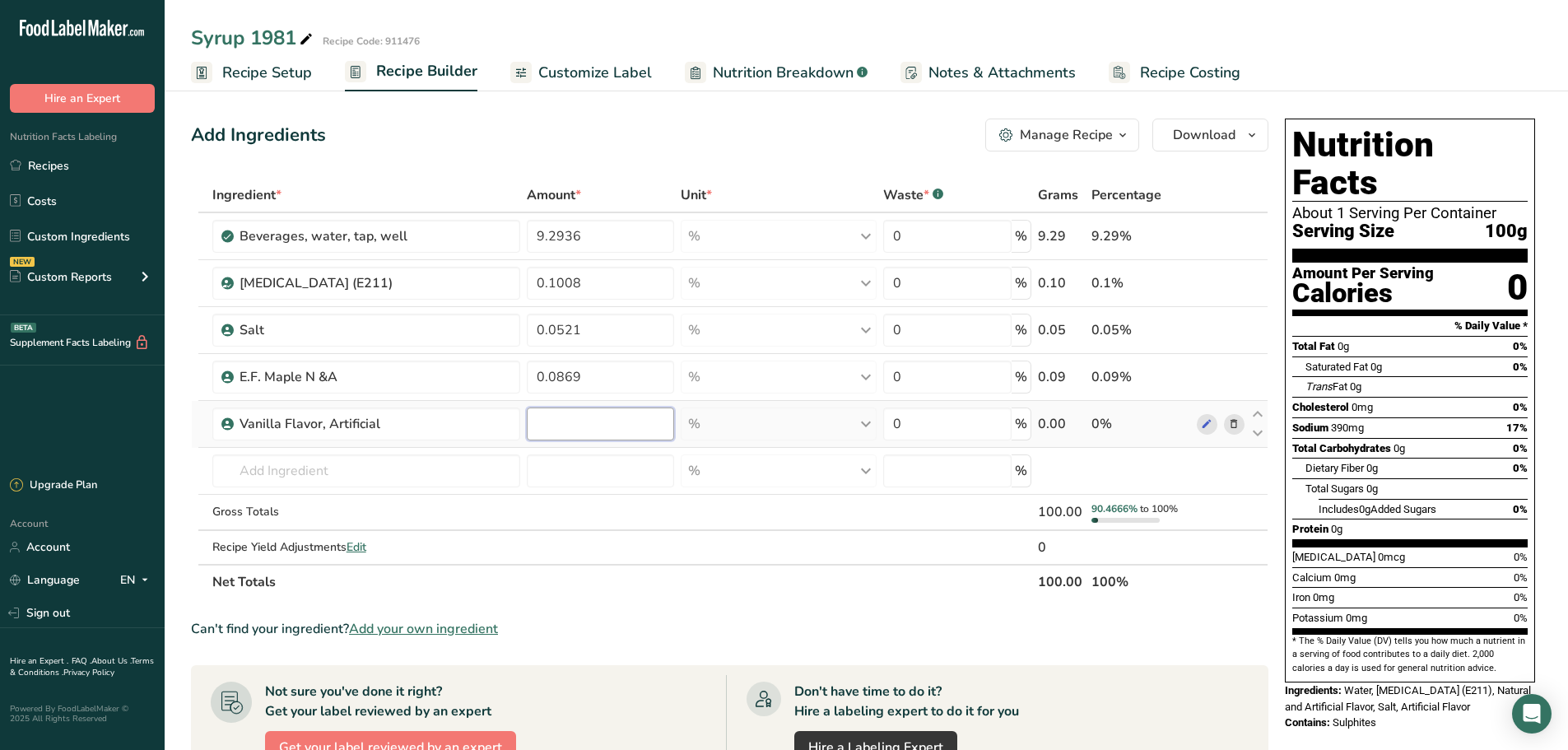
click at [557, 423] on input "number" at bounding box center [600, 424] width 147 height 33
type input "0.0521"
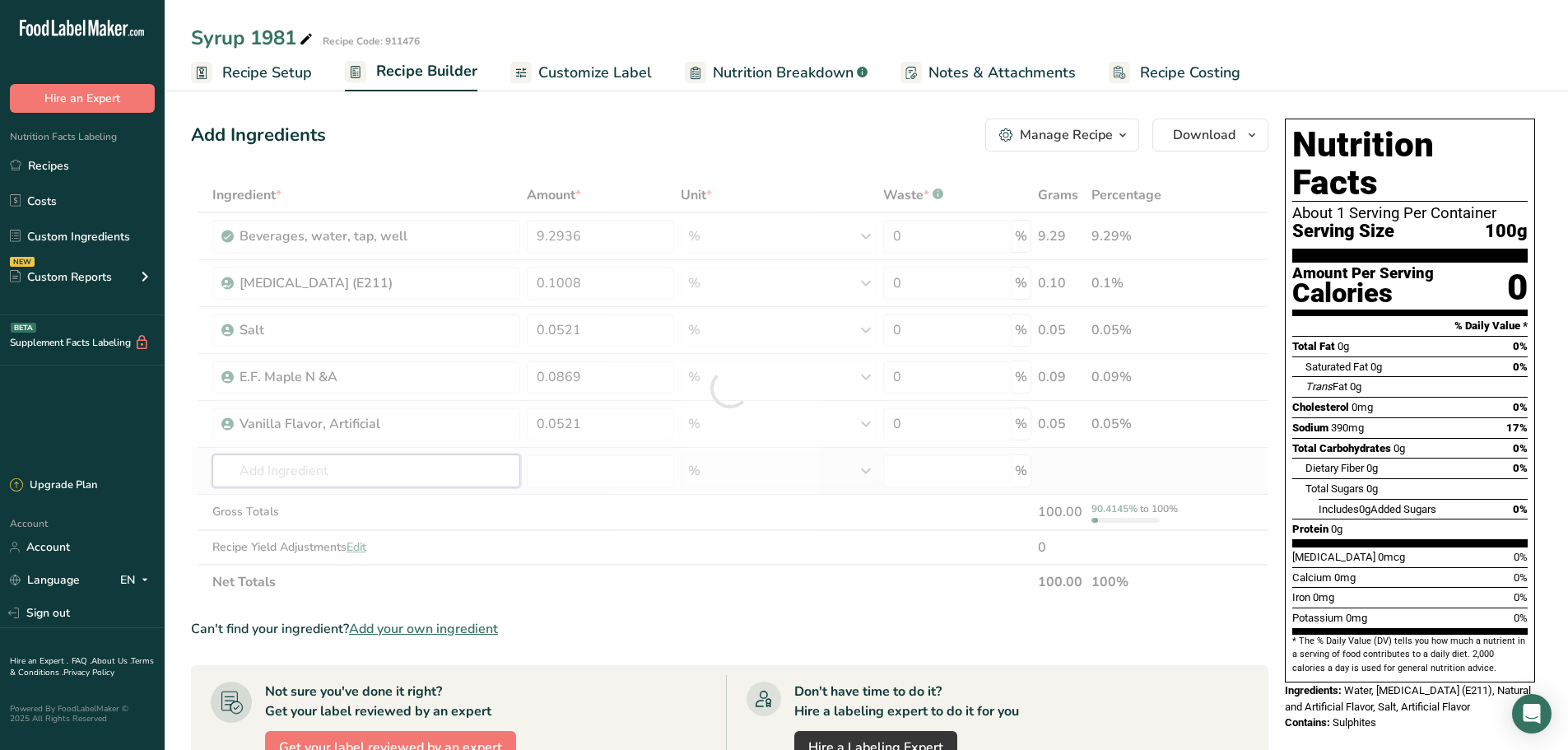
click at [404, 475] on div "Ingredient * Amount * Unit * Waste * .a-a{fill:#347362;}.b-a{fill:#fff;} Grams …" at bounding box center [729, 388] width 1077 height 421
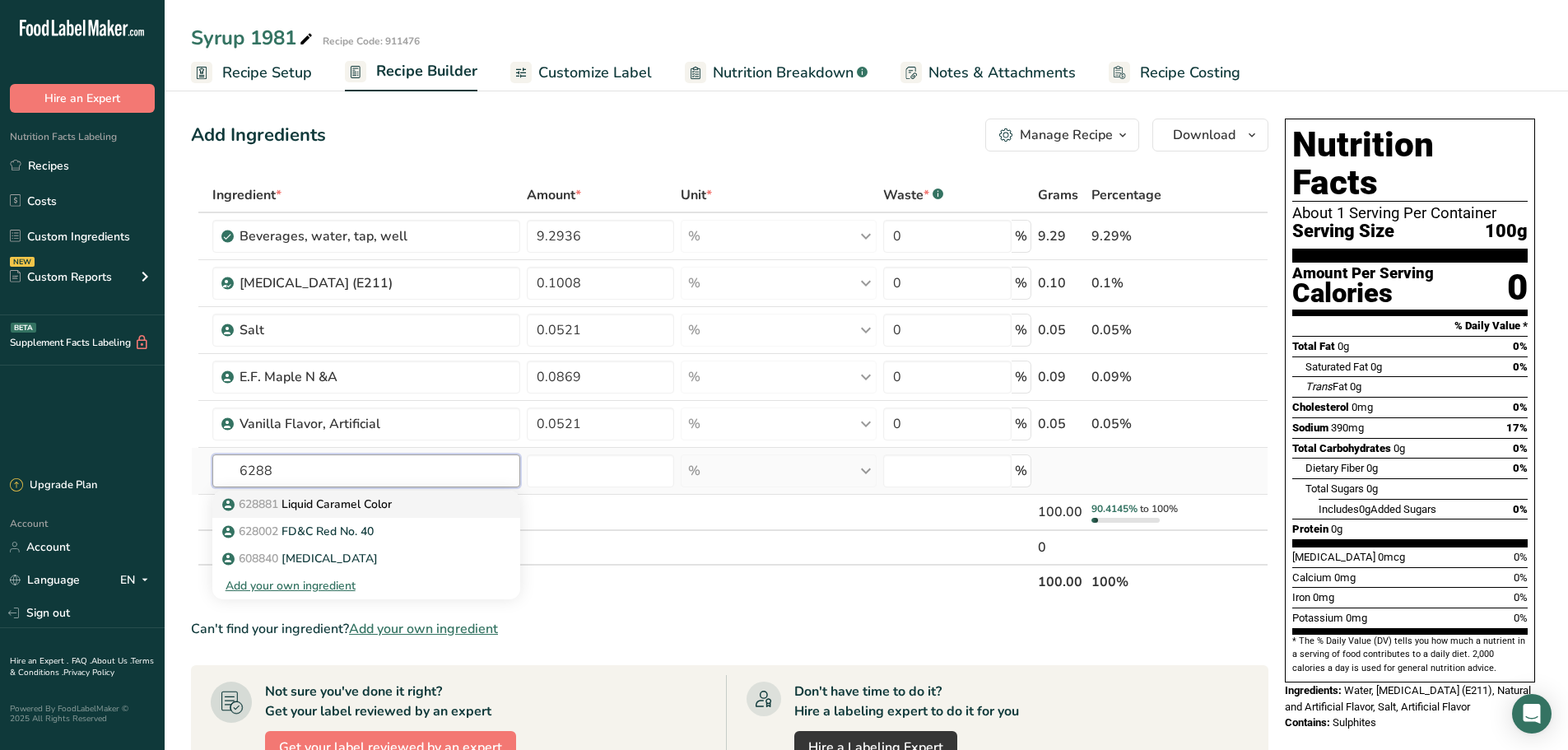
type input "6288"
click at [398, 491] on link "628881 Liquid Caramel Color" at bounding box center [367, 504] width 308 height 27
type input "Liquid Caramel Color"
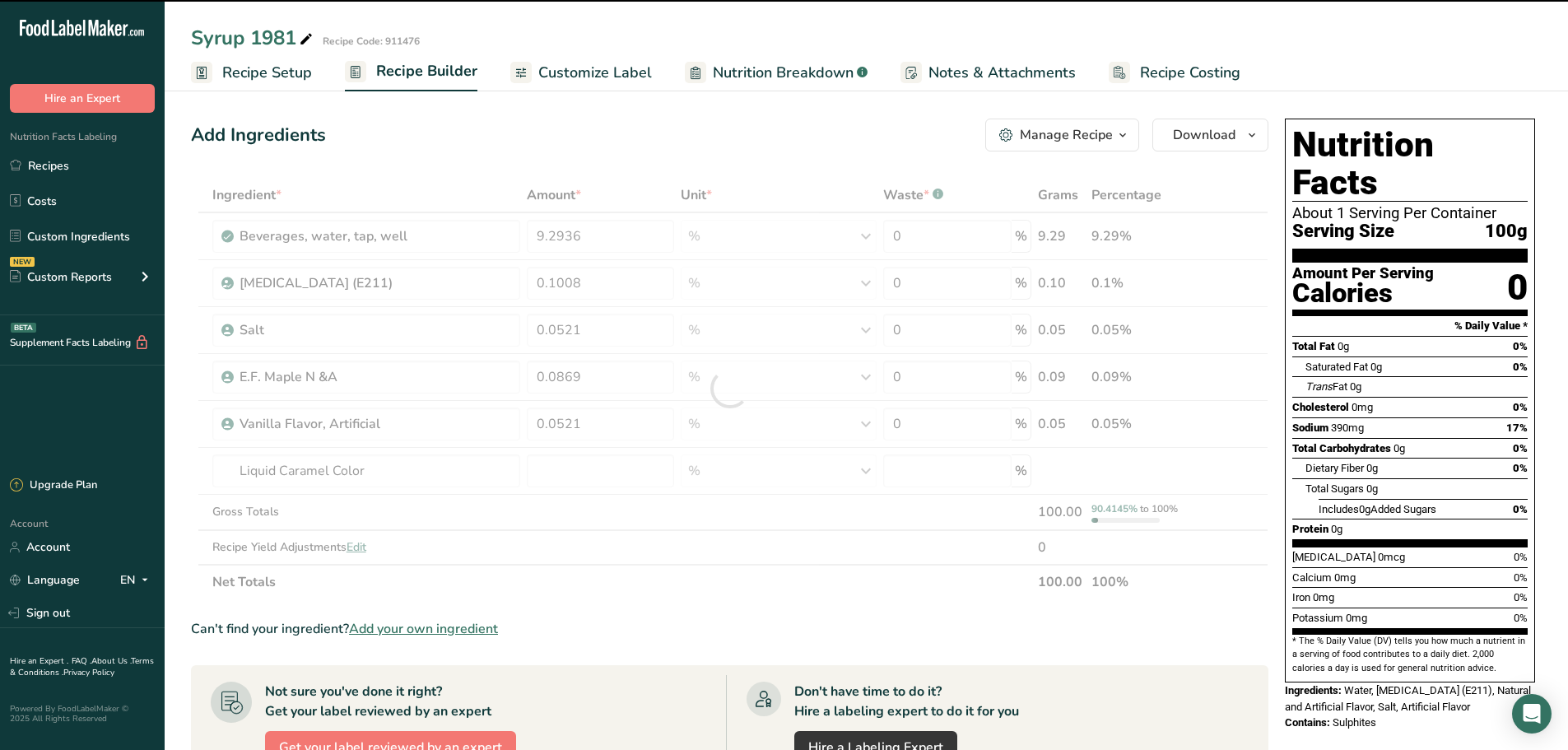
type input "0"
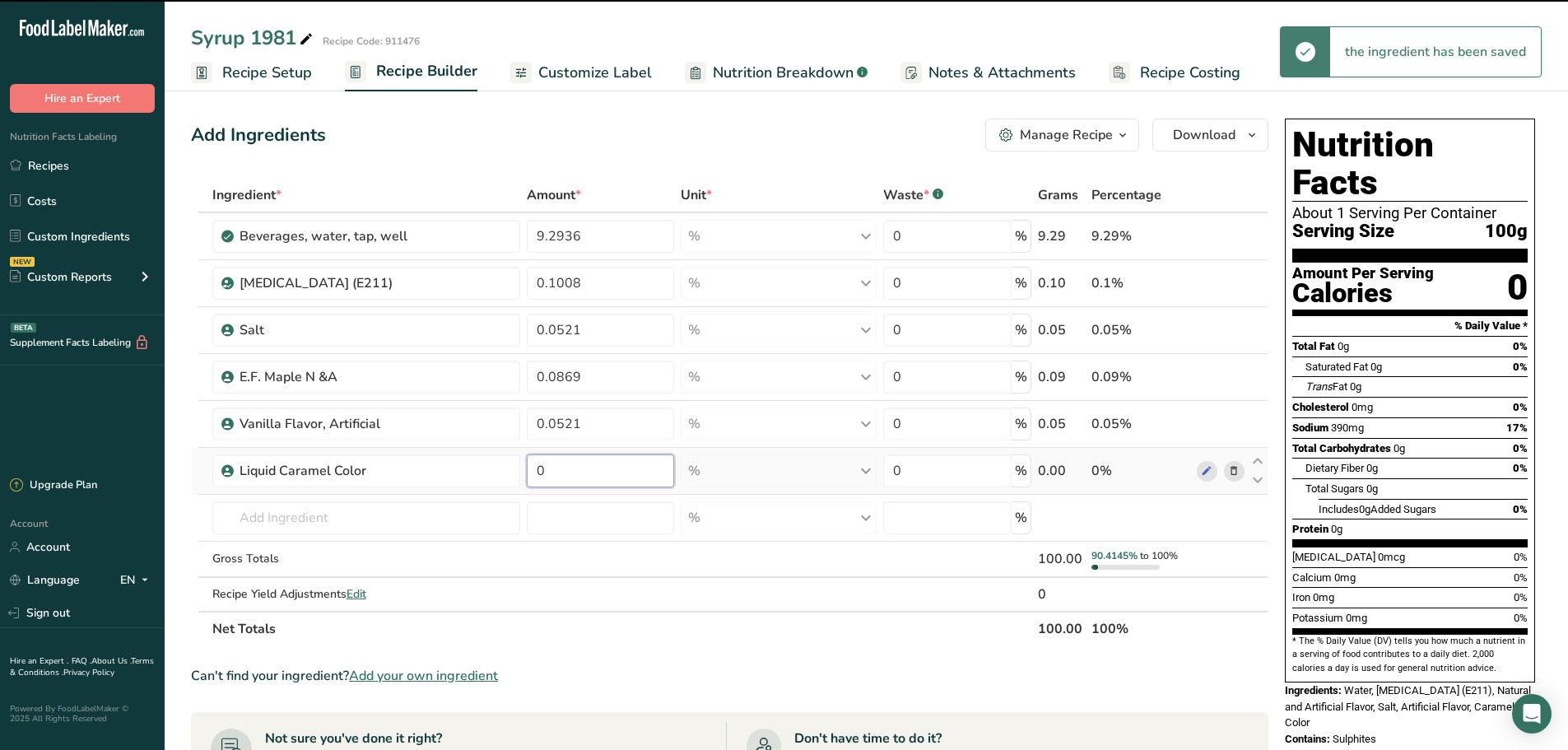
click at [551, 468] on input "0" at bounding box center [600, 470] width 147 height 33
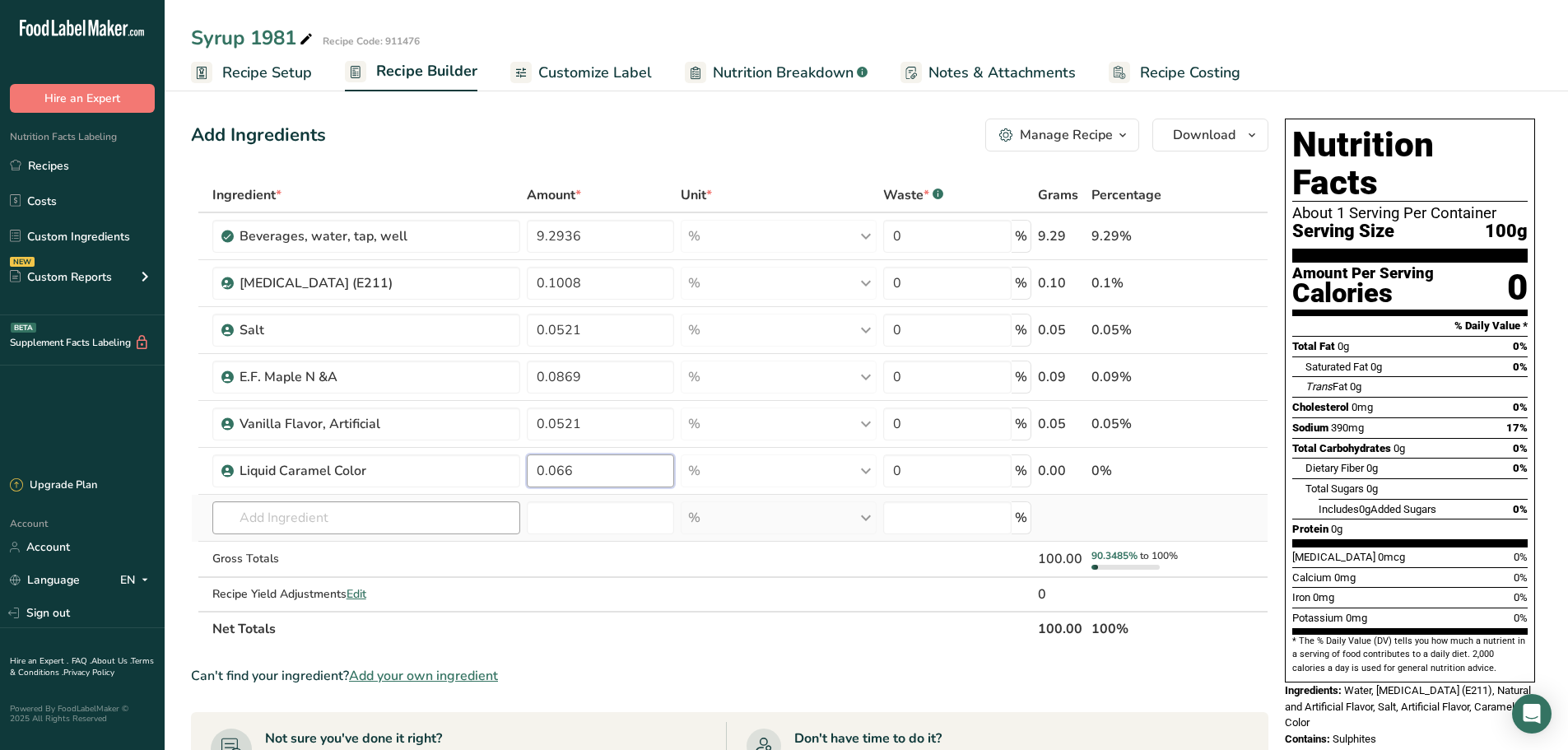
type input "0.066"
click at [390, 516] on div "Ingredient * Amount * Unit * Waste * .a-a{fill:#347362;}.b-a{fill:#fff;} Grams …" at bounding box center [729, 411] width 1077 height 468
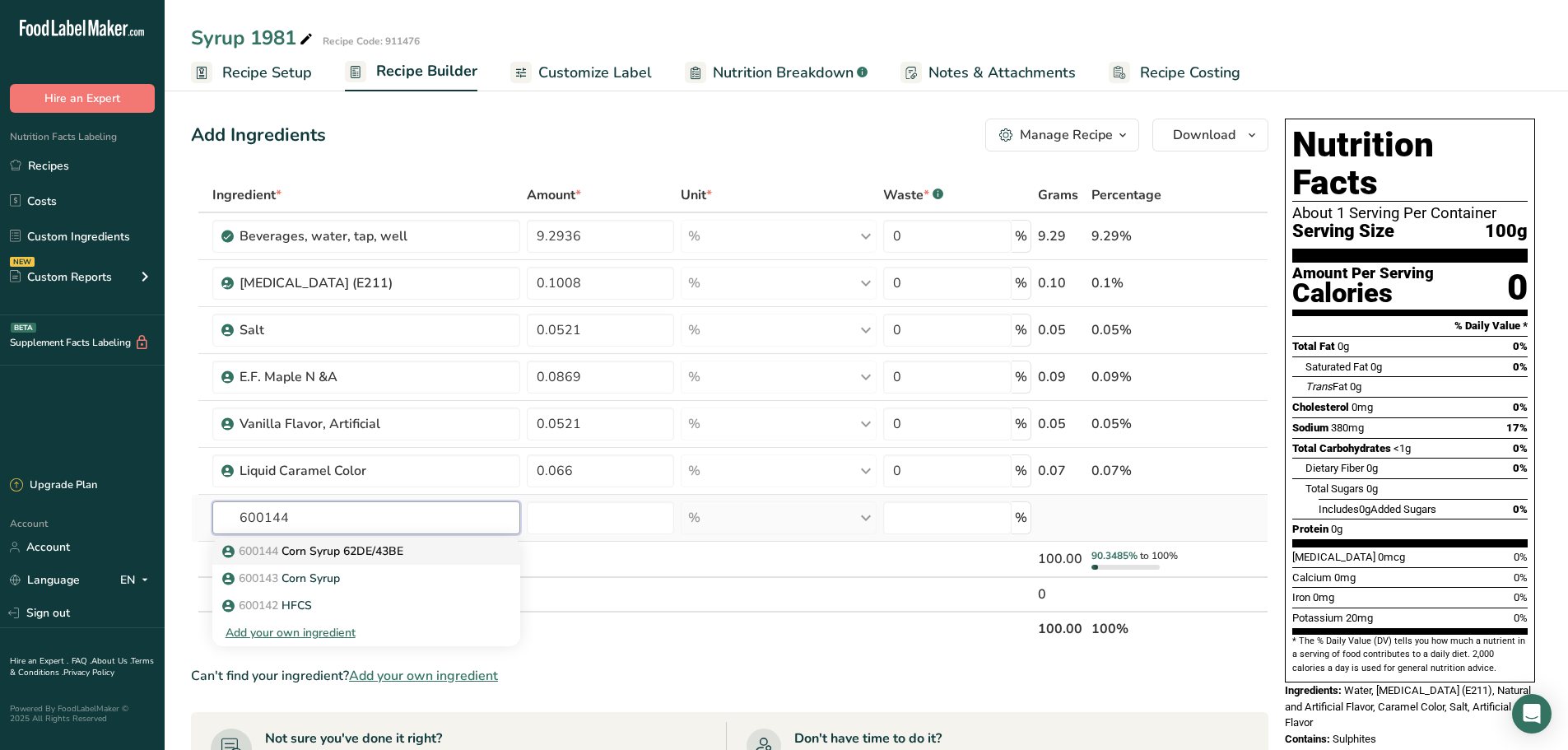
type input "600144"
click at [335, 554] on p "600144 Corn Syrup 62DE/43BE" at bounding box center [314, 551] width 177 height 18
type input "Corn Syrup 62DE/43BE"
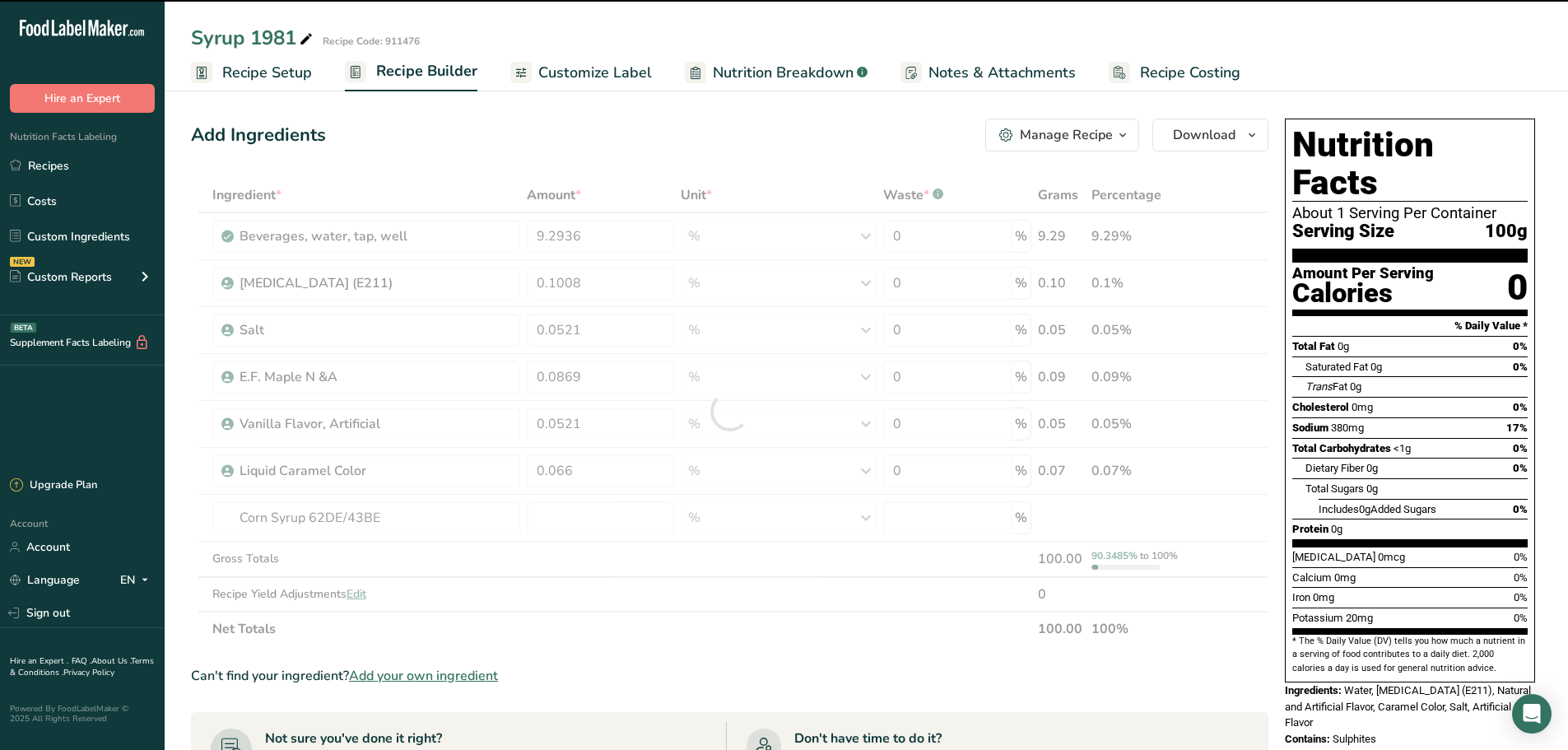
type input "0"
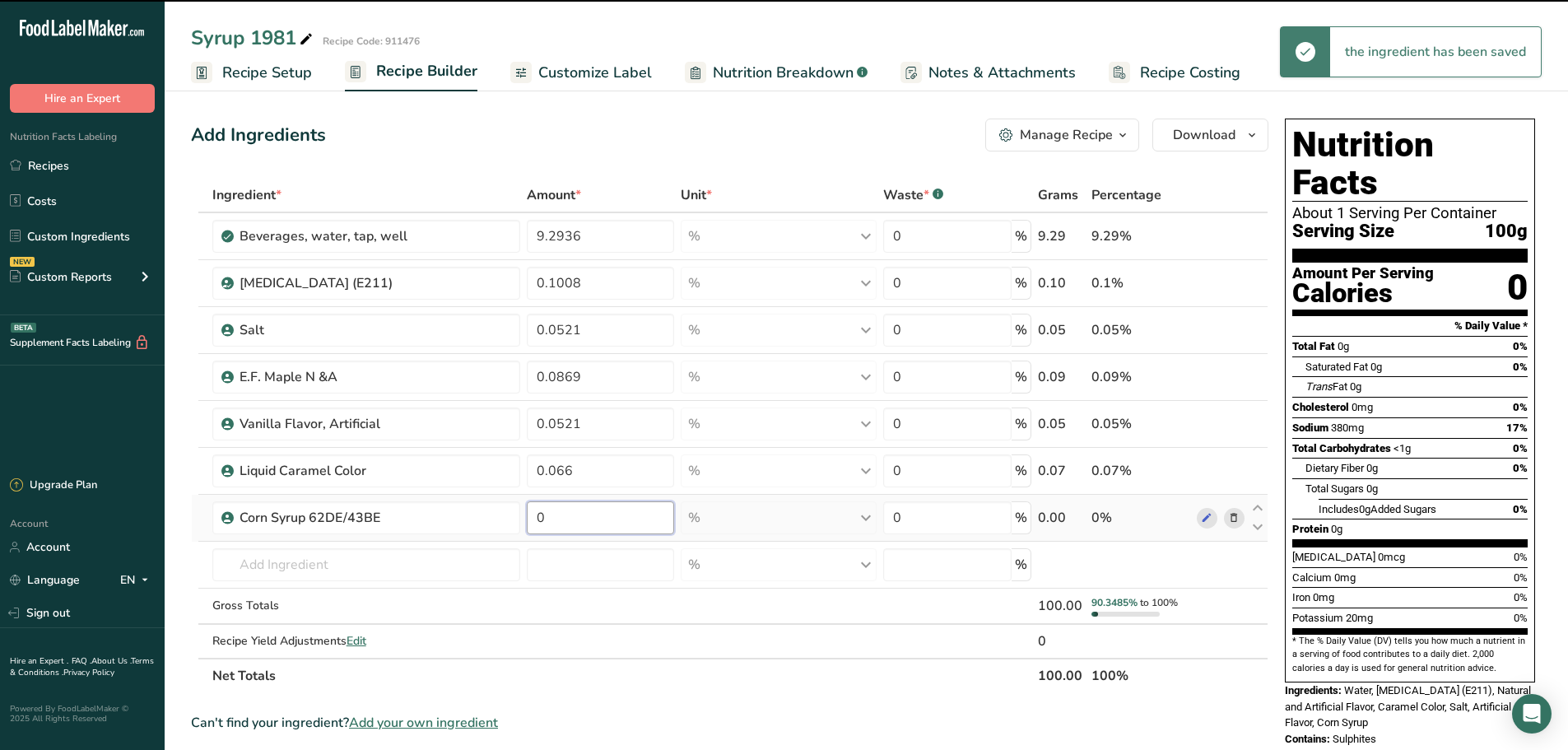
click at [564, 521] on input "0" at bounding box center [600, 517] width 147 height 33
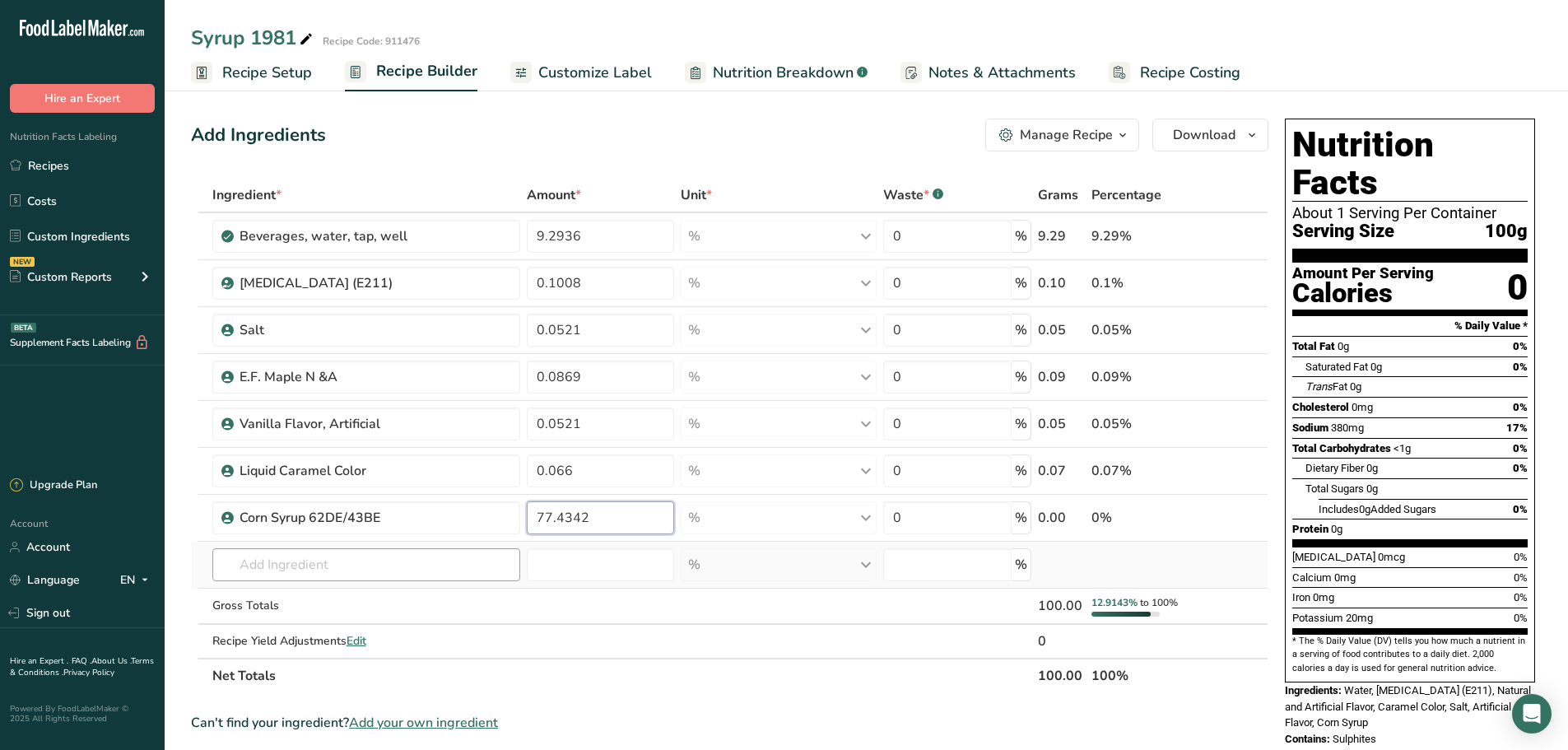
type input "77.4342"
click at [470, 556] on div "Ingredient * Amount * Unit * Waste * .a-a{fill:#347362;}.b-a{fill:#fff;} Grams …" at bounding box center [729, 434] width 1077 height 515
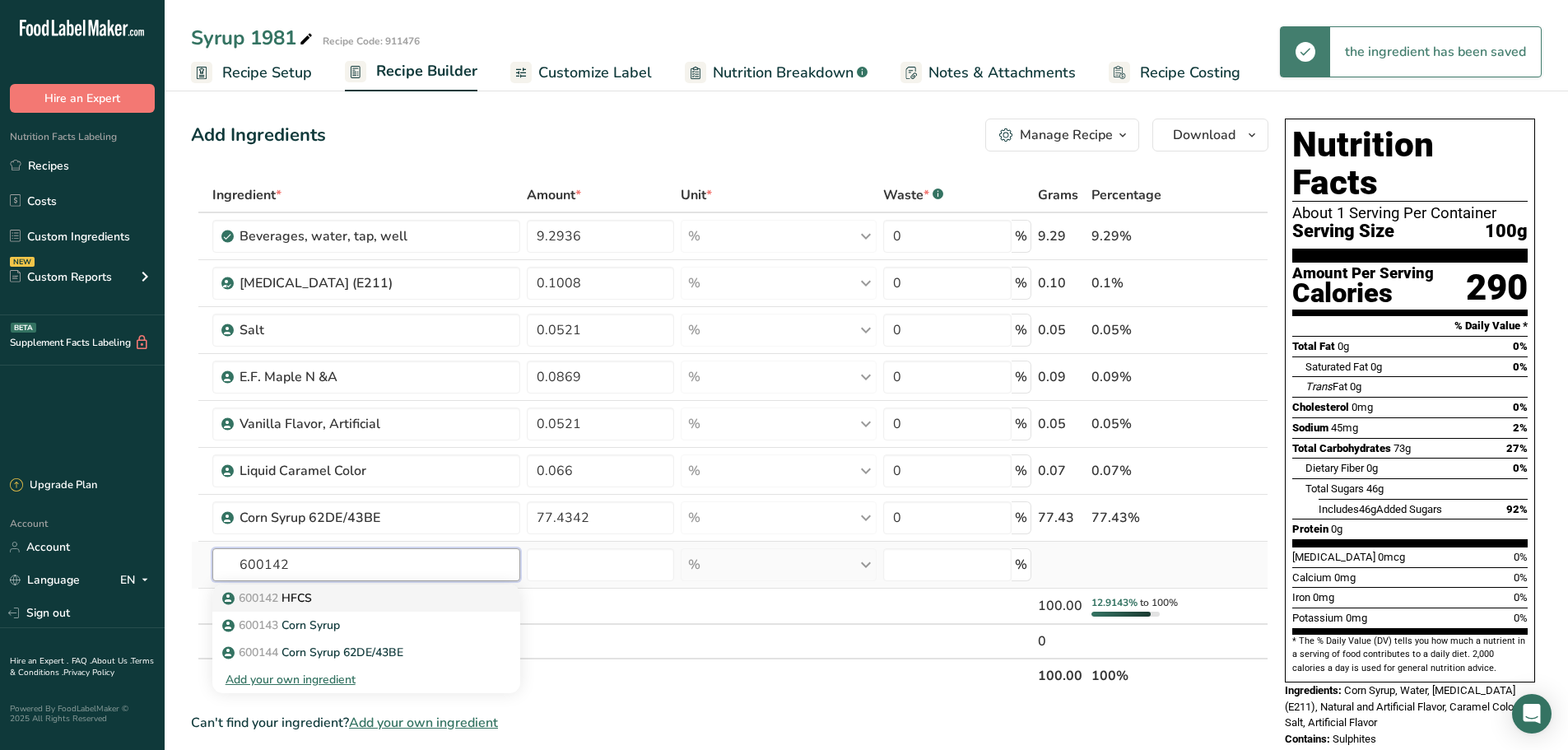
type input "600142"
click at [312, 598] on p "600142 HFCS" at bounding box center [268, 598] width 86 height 18
type input "HFCS"
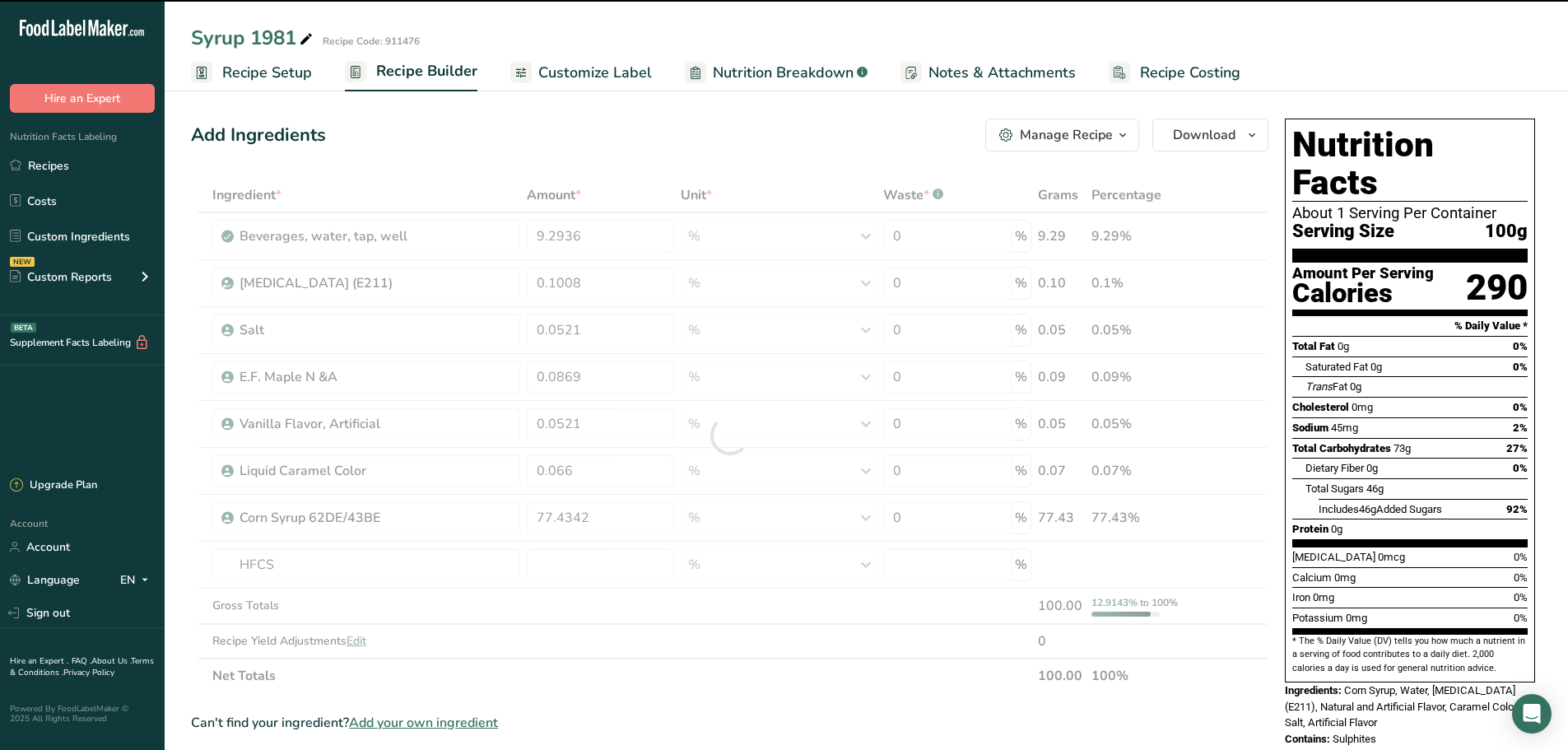
type input "0"
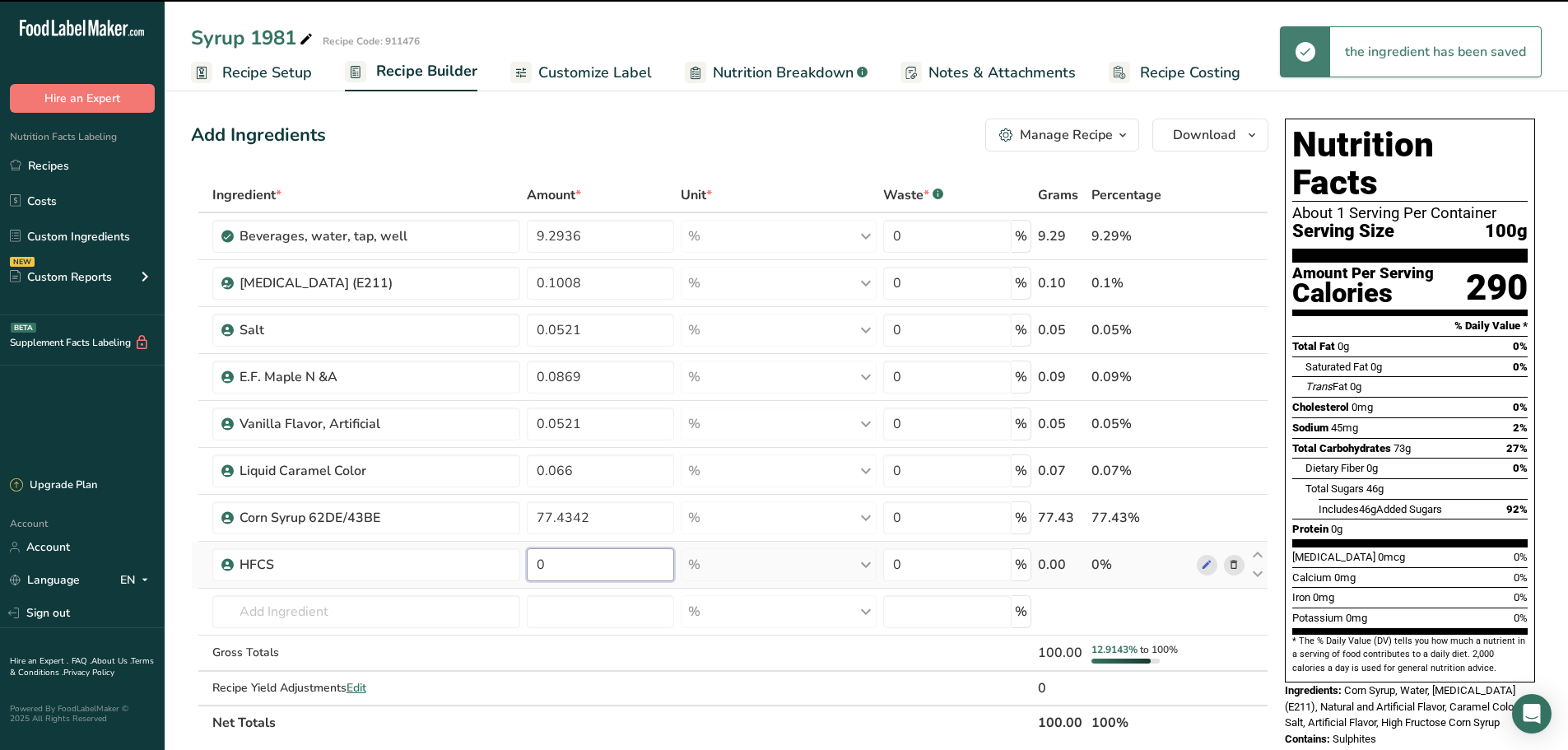
click at [565, 564] on input "0" at bounding box center [600, 564] width 147 height 33
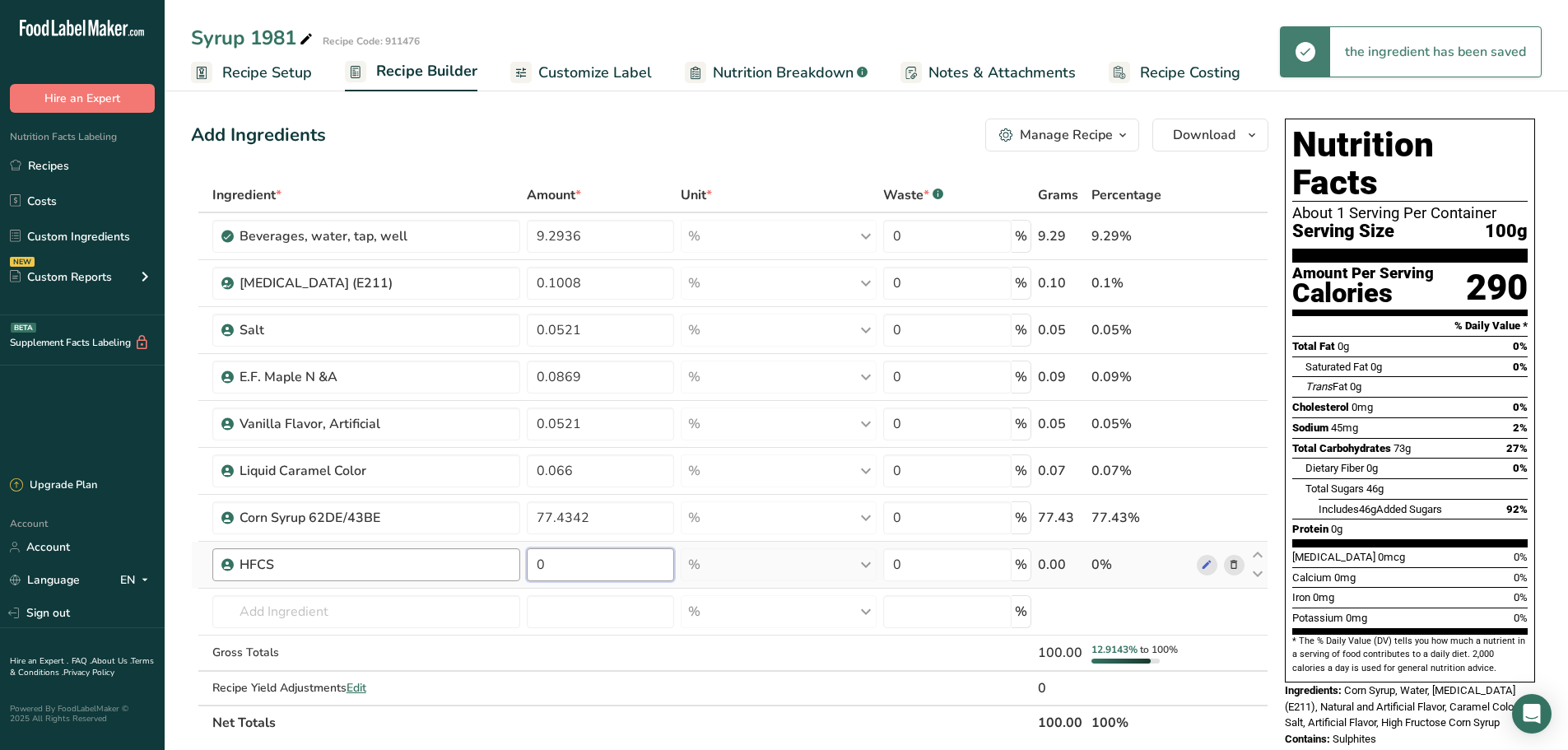
drag, startPoint x: 522, startPoint y: 564, endPoint x: 516, endPoint y: 552, distance: 13.4
click at [516, 555] on tr "HFCS 0 % Weight Units g kg mg See more Volume Units l Volume units require a de…" at bounding box center [729, 565] width 1076 height 47
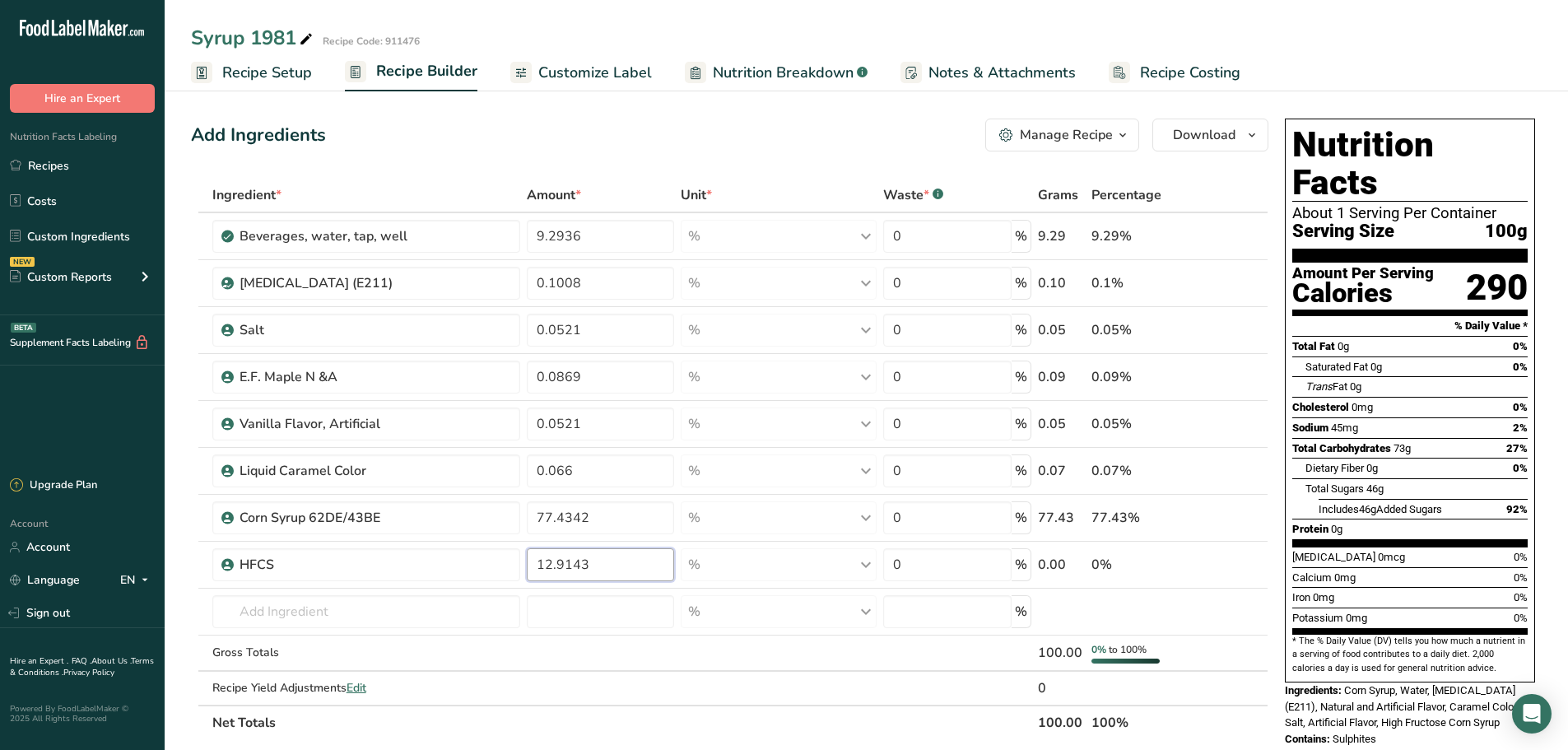
type input "12.9143"
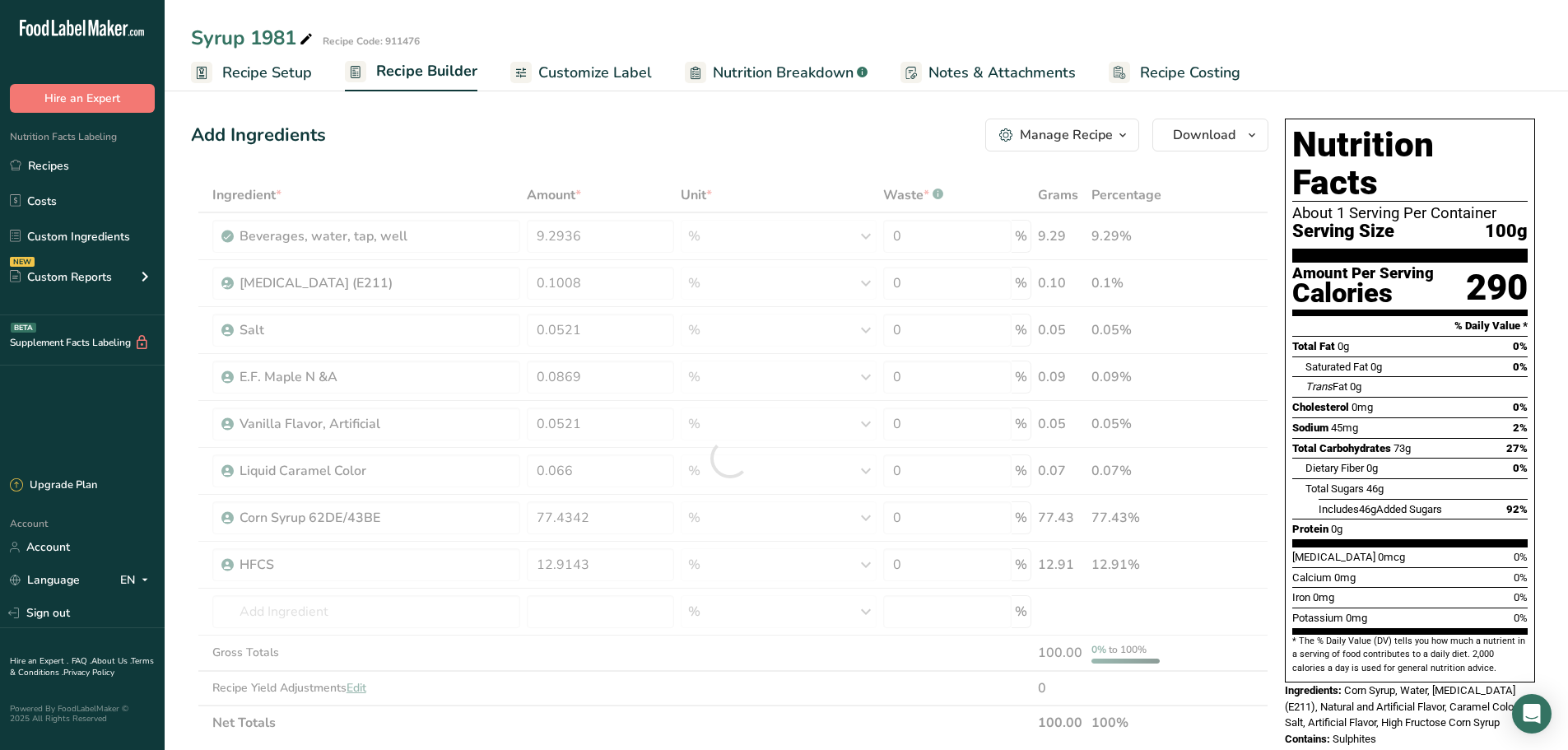
click at [1220, 745] on section "Ingredient * Amount * Unit * Waste * .a-a{fill:#347362;}.b-a{fill:#fff;} Grams …" at bounding box center [729, 737] width 1077 height 1118
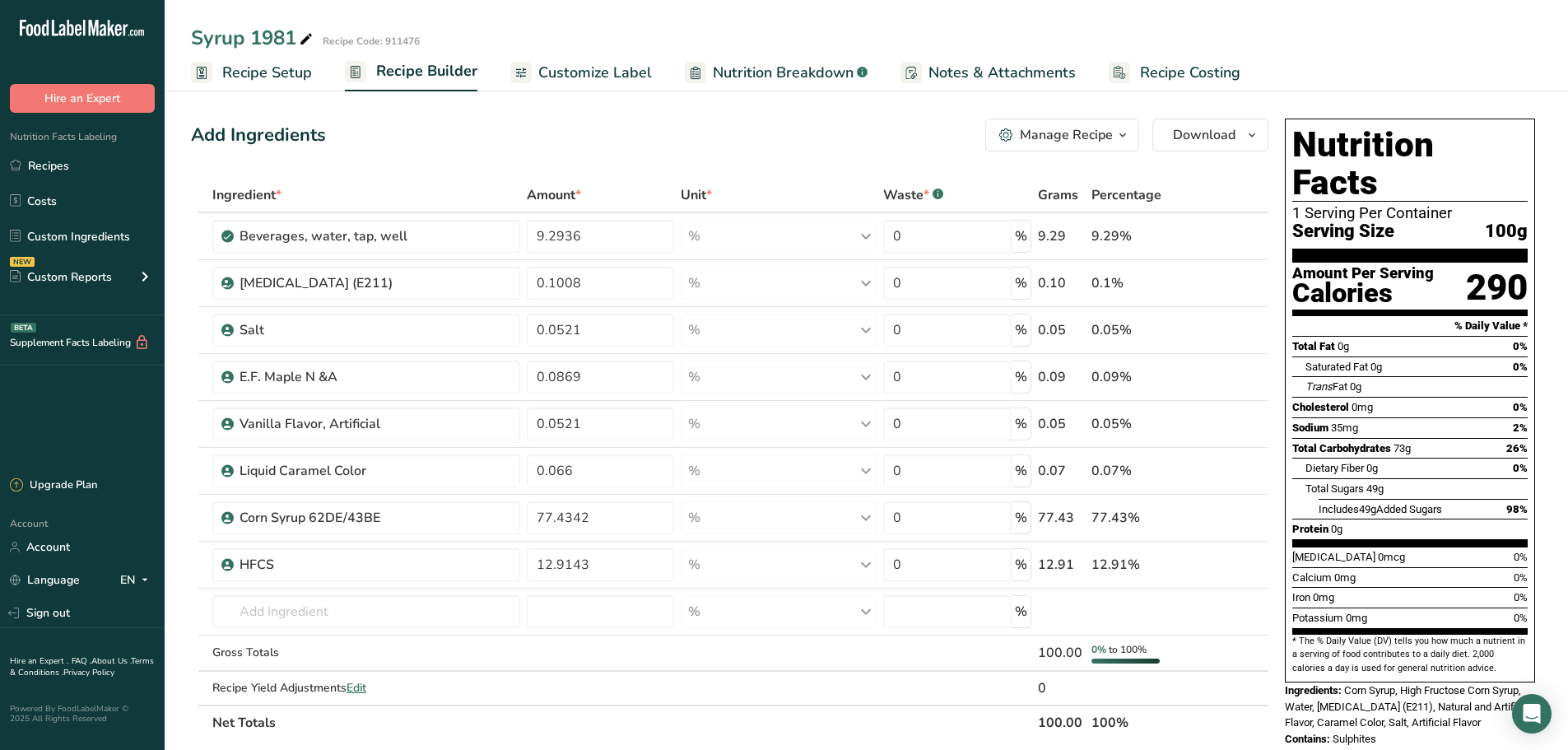
click at [621, 69] on span "Customize Label" at bounding box center [595, 73] width 114 height 23
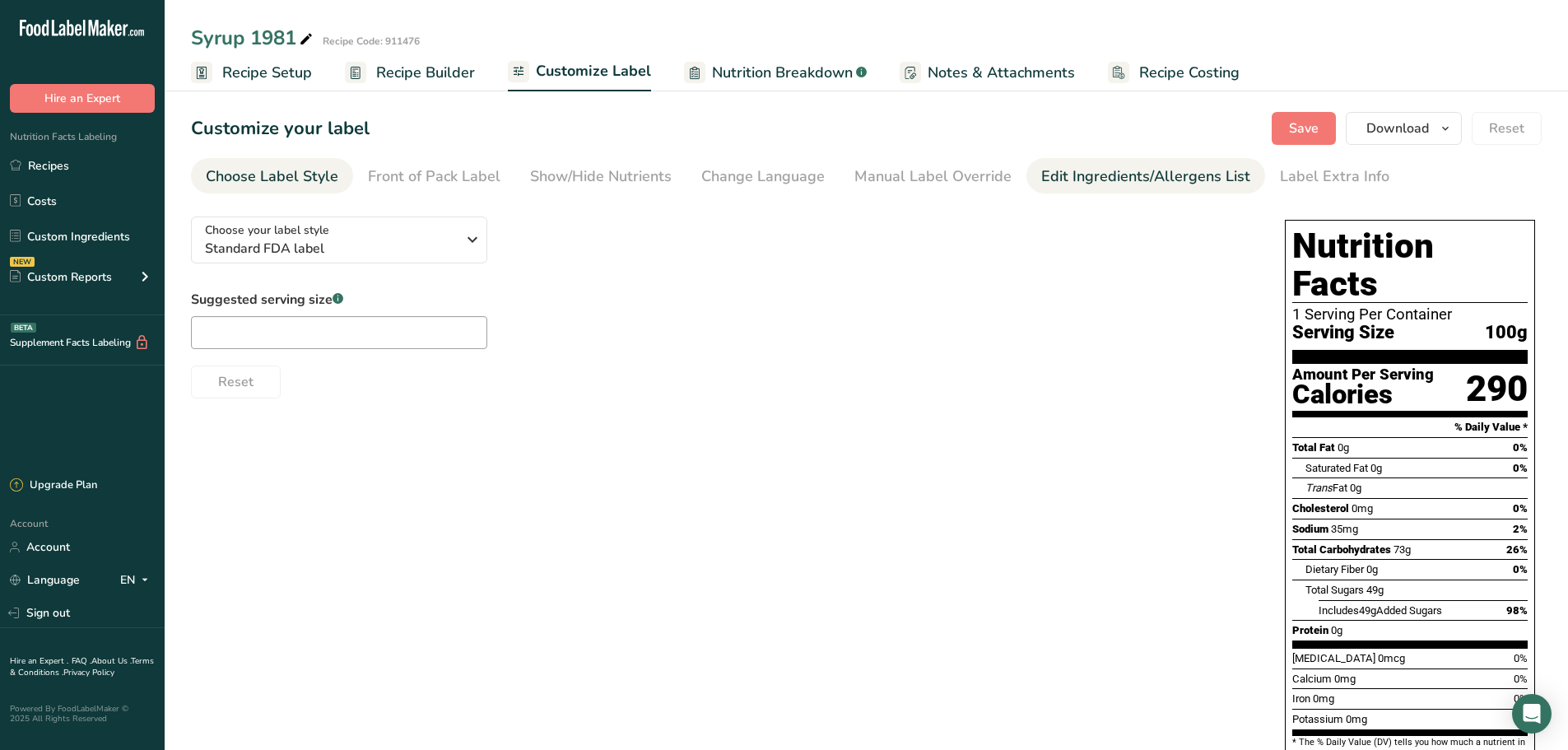
click at [1082, 173] on div "Edit Ingredients/Allergens List" at bounding box center [1146, 177] width 209 height 23
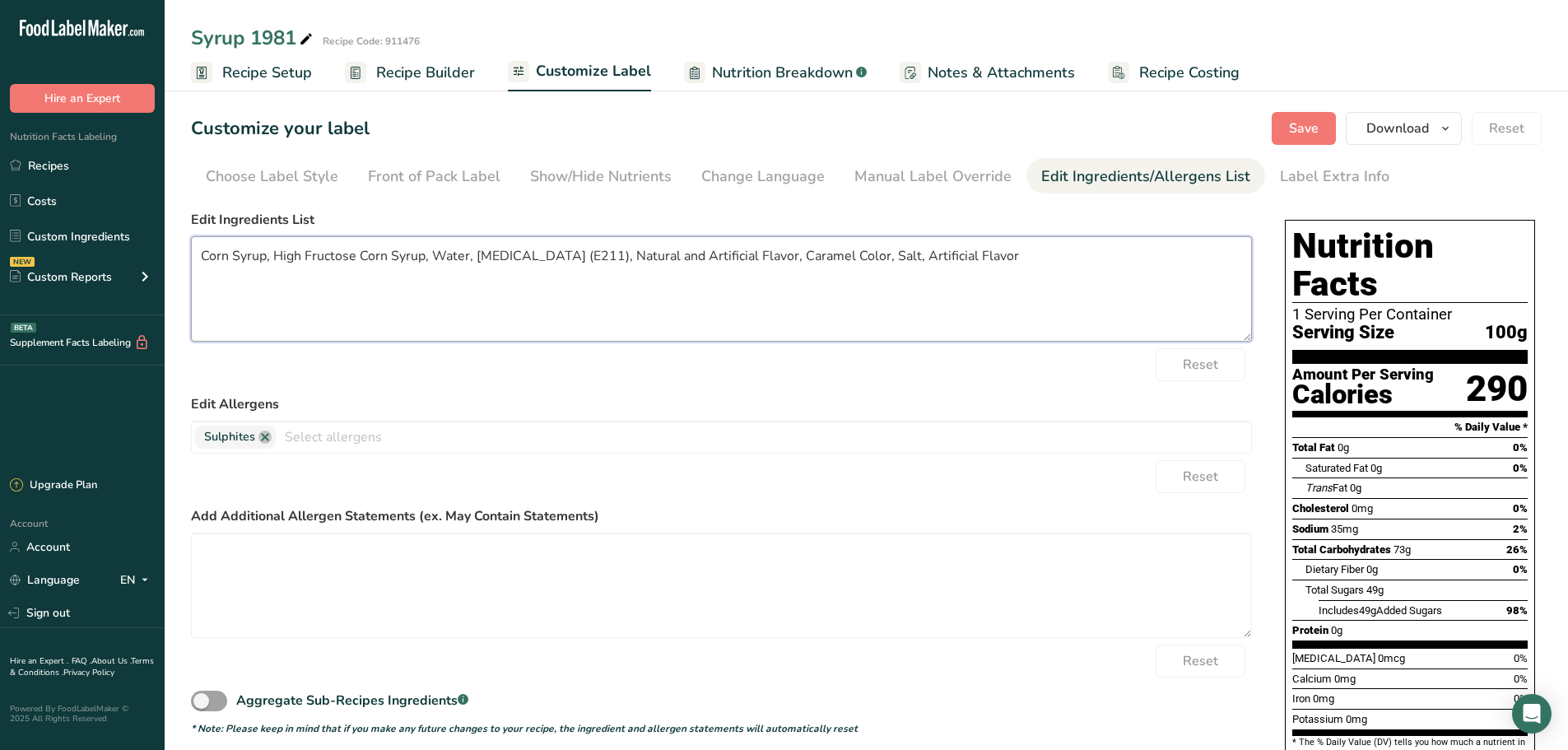
click at [580, 259] on textarea "Corn Syrup, High Fructose Corn Syrup, Water, [MEDICAL_DATA] (E211), Natural and…" at bounding box center [721, 289] width 1061 height 105
click at [1064, 257] on textarea "Corn Syrup, High Fructose Corn Syrup, Water, [MEDICAL_DATA] (as preservative), …" at bounding box center [721, 289] width 1061 height 105
click at [1026, 256] on textarea "Corn Syrup, High Fructose Corn Syrup, Water, [MEDICAL_DATA] (as preservative), …" at bounding box center [721, 289] width 1061 height 105
click at [850, 252] on textarea "Corn Syrup, High Fructose Corn Syrup, Water, [MEDICAL_DATA] (as preservative), …" at bounding box center [721, 289] width 1061 height 105
click at [811, 257] on textarea "Corn Syrup, High Fructose Corn Syrup, Water, [MEDICAL_DATA] (as preservative), …" at bounding box center [721, 289] width 1061 height 105
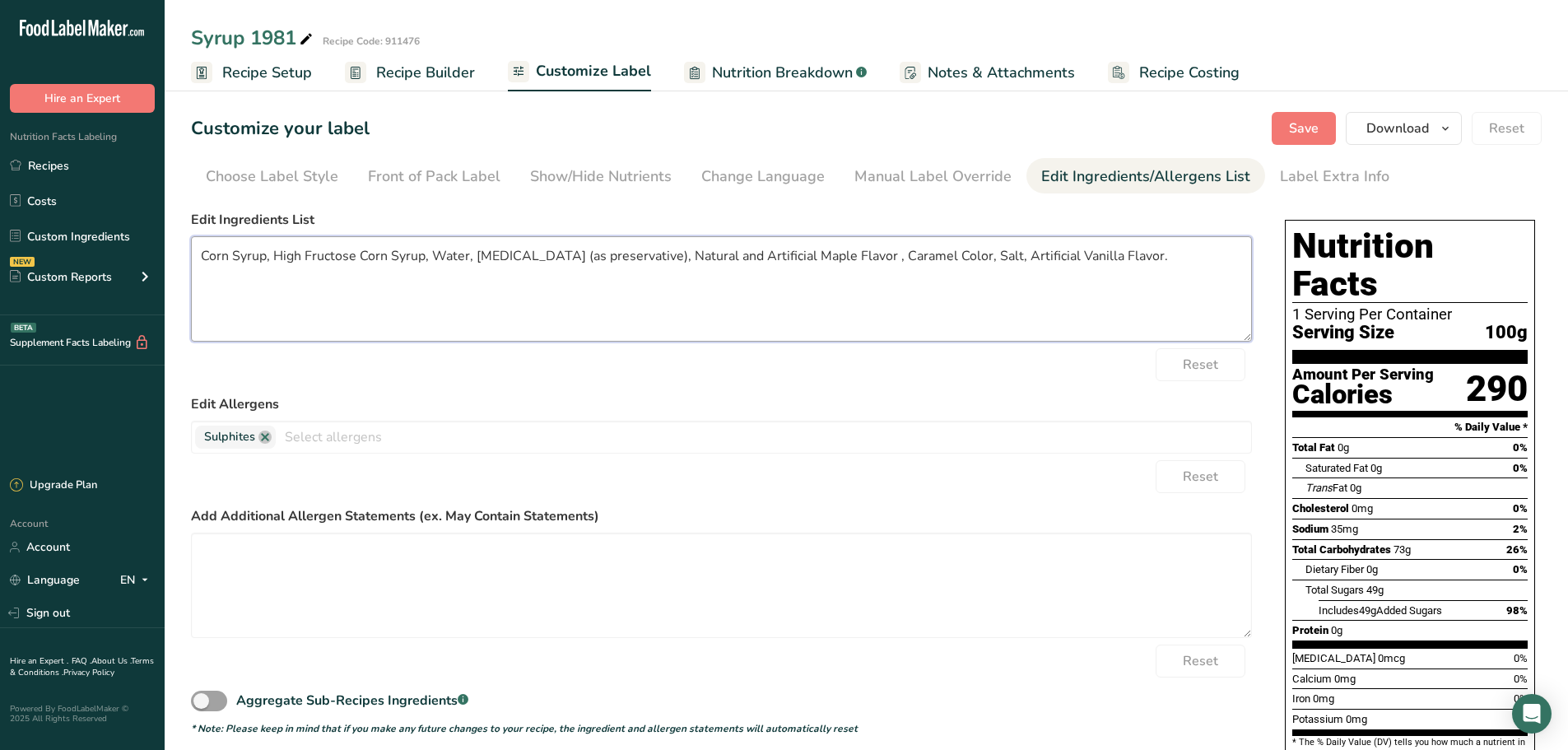
drag, startPoint x: 887, startPoint y: 261, endPoint x: 981, endPoint y: 249, distance: 94.8
click at [890, 262] on textarea "Corn Syrup, High Fructose Corn Syrup, Water, [MEDICAL_DATA] (as preservative), …" at bounding box center [721, 289] width 1061 height 105
type textarea "Corn Syrup, High Fructose Corn Syrup, Water, [MEDICAL_DATA] (as preservative), …"
click at [1318, 118] on button "Save" at bounding box center [1303, 128] width 64 height 33
drag, startPoint x: 265, startPoint y: 434, endPoint x: 331, endPoint y: 424, distance: 66.8
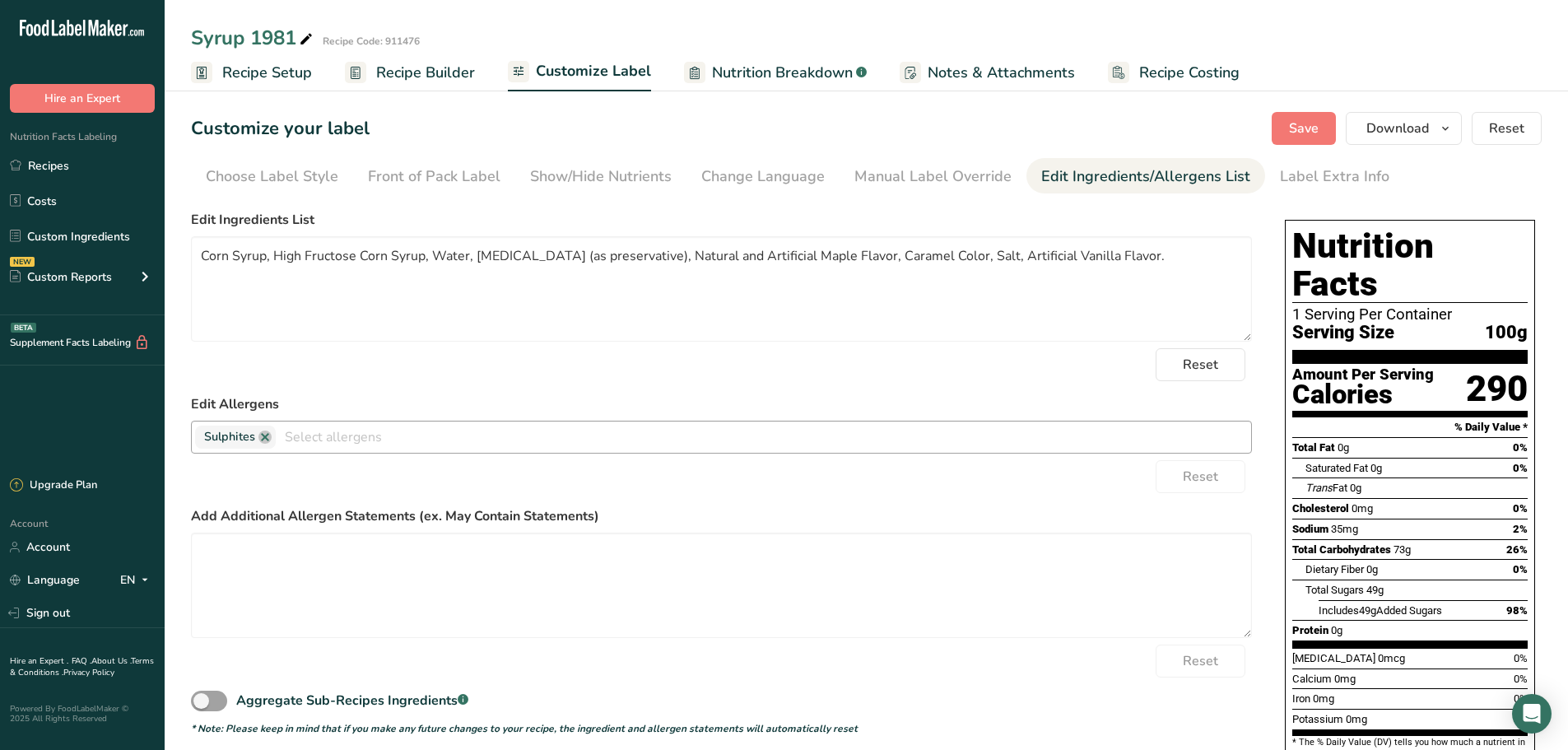
click at [265, 433] on link at bounding box center [265, 437] width 13 height 13
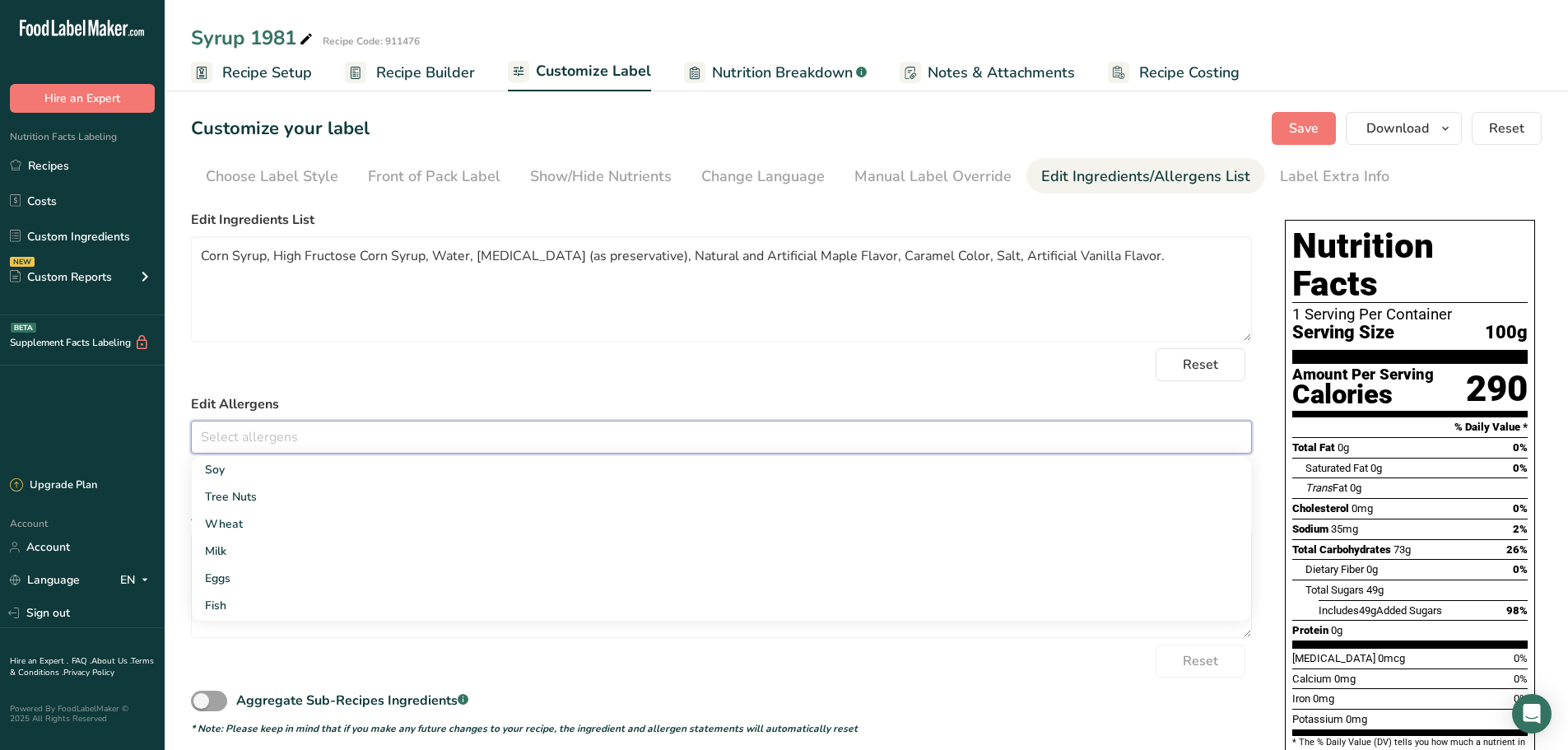
click at [926, 388] on form "Edit Ingredients List Corn Syrup, High Fructose Corn Syrup, Water, [MEDICAL_DAT…" at bounding box center [721, 473] width 1061 height 526
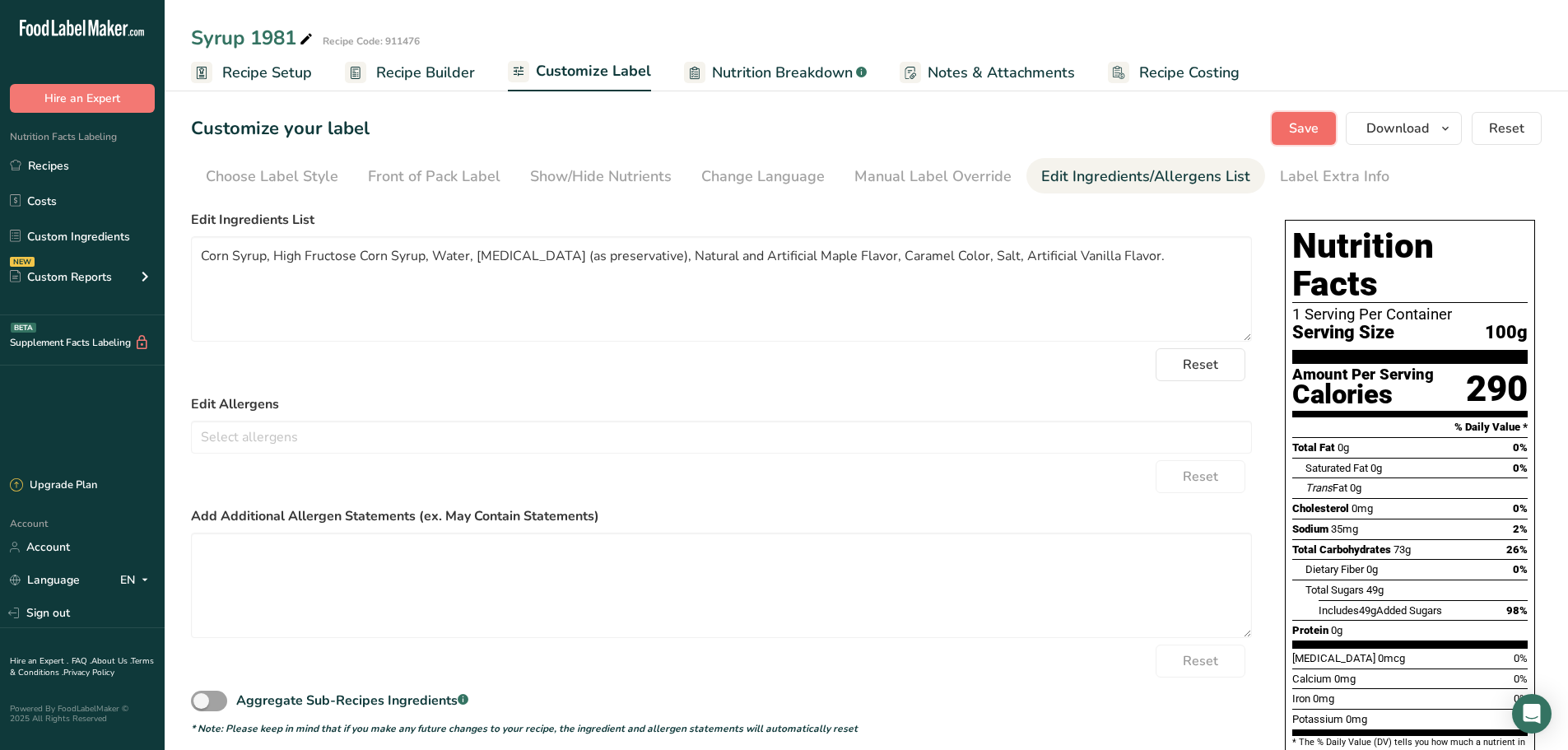
click at [1315, 127] on span "Save" at bounding box center [1303, 129] width 29 height 20
drag, startPoint x: 1308, startPoint y: 133, endPoint x: 1181, endPoint y: 144, distance: 127.5
click at [1307, 133] on span "Save" at bounding box center [1303, 129] width 29 height 20
click at [60, 162] on link "Recipes" at bounding box center [82, 165] width 165 height 31
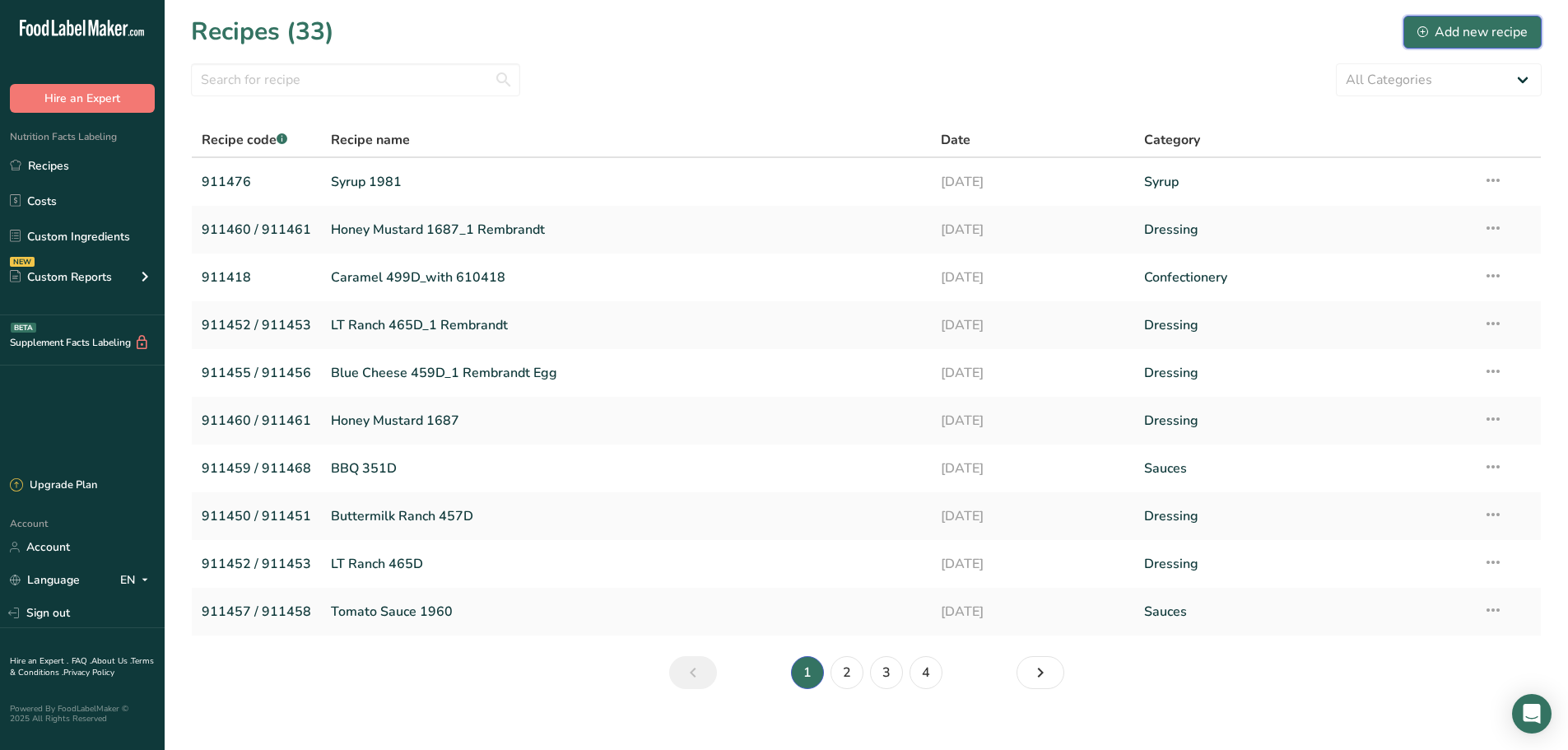
drag, startPoint x: 1480, startPoint y: 32, endPoint x: 1468, endPoint y: 44, distance: 17.0
click at [1480, 31] on div "Add new recipe" at bounding box center [1473, 33] width 111 height 20
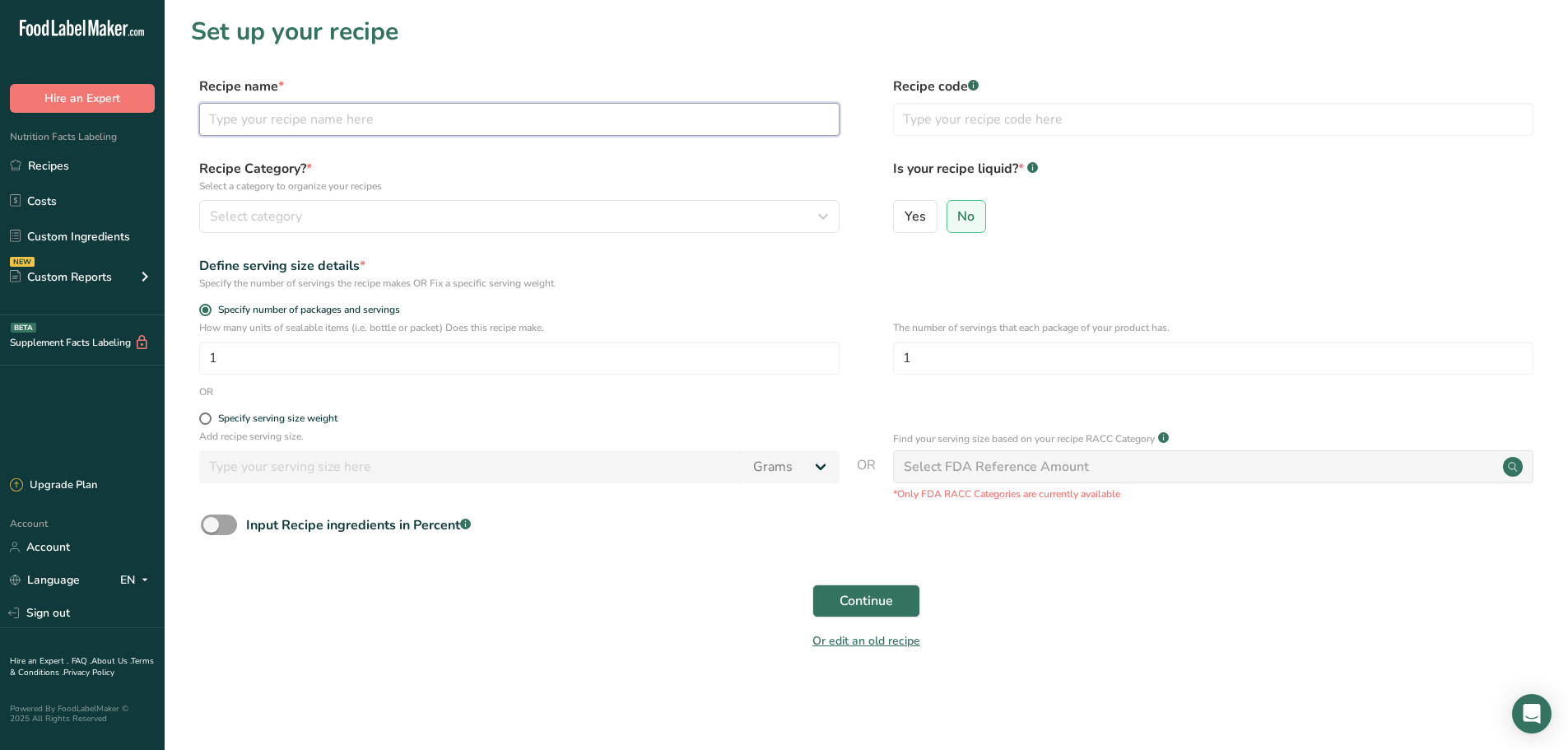
click at [372, 123] on input "text" at bounding box center [519, 119] width 640 height 33
type input "Seafood Cocktail Sauce 395D"
type input "911469"
click at [224, 523] on span at bounding box center [218, 525] width 36 height 21
click at [212, 523] on input "Input Recipe ingredients in Percent .a-a{fill:#347362;}.b-a{fill:#fff;}" at bounding box center [206, 524] width 11 height 11
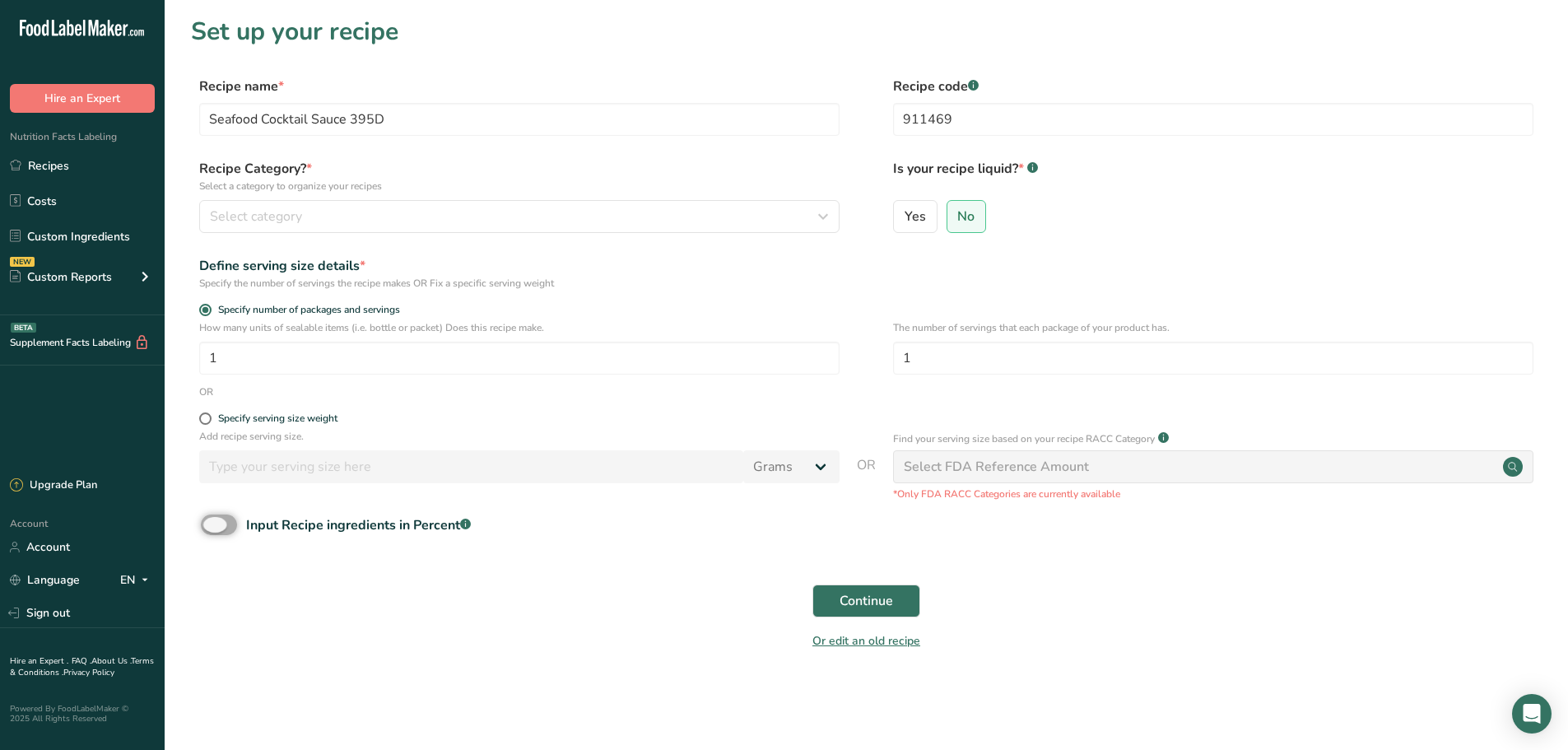
checkbox input "true"
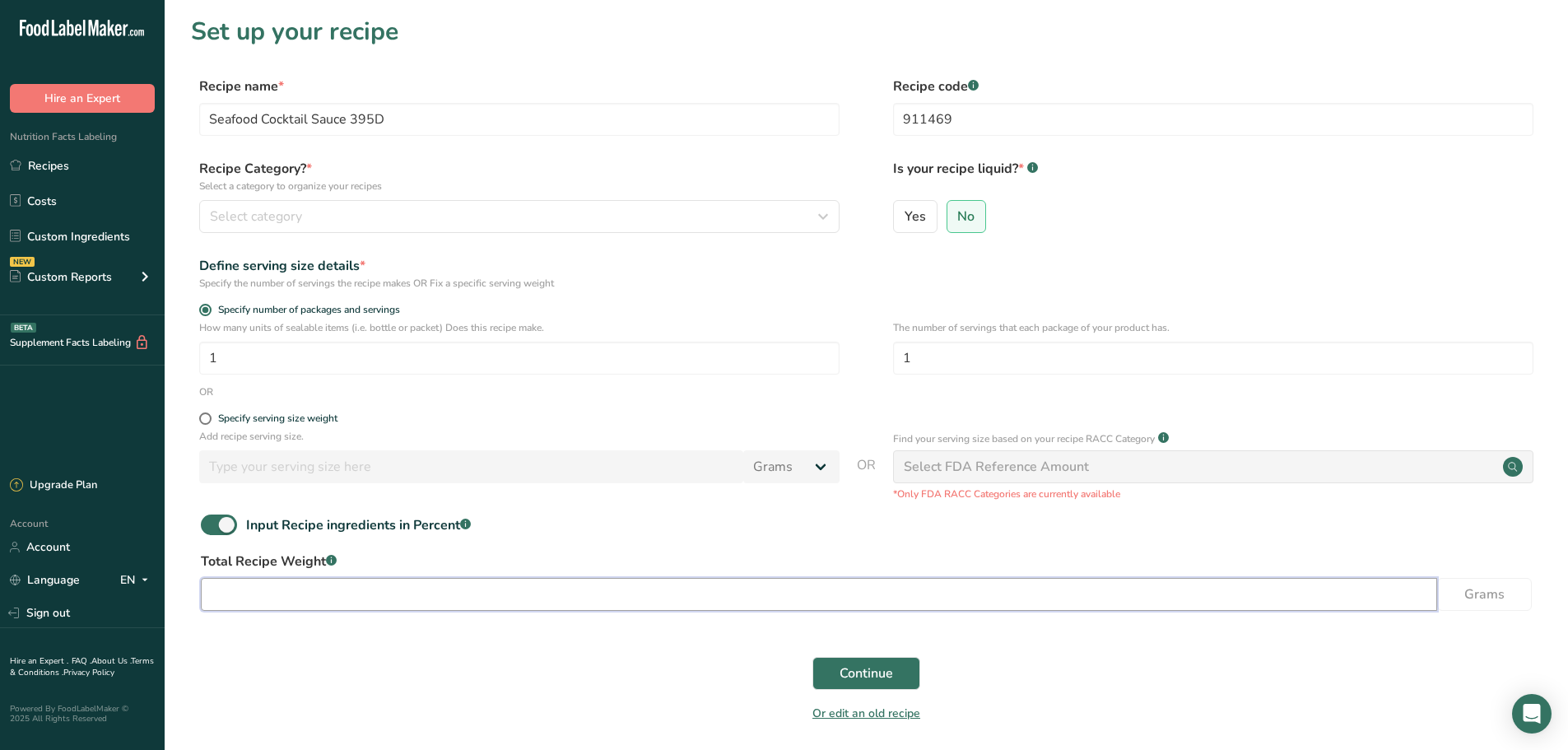
click at [225, 585] on input "number" at bounding box center [819, 593] width 1236 height 33
type input "100"
click at [880, 673] on span "Continue" at bounding box center [866, 673] width 54 height 20
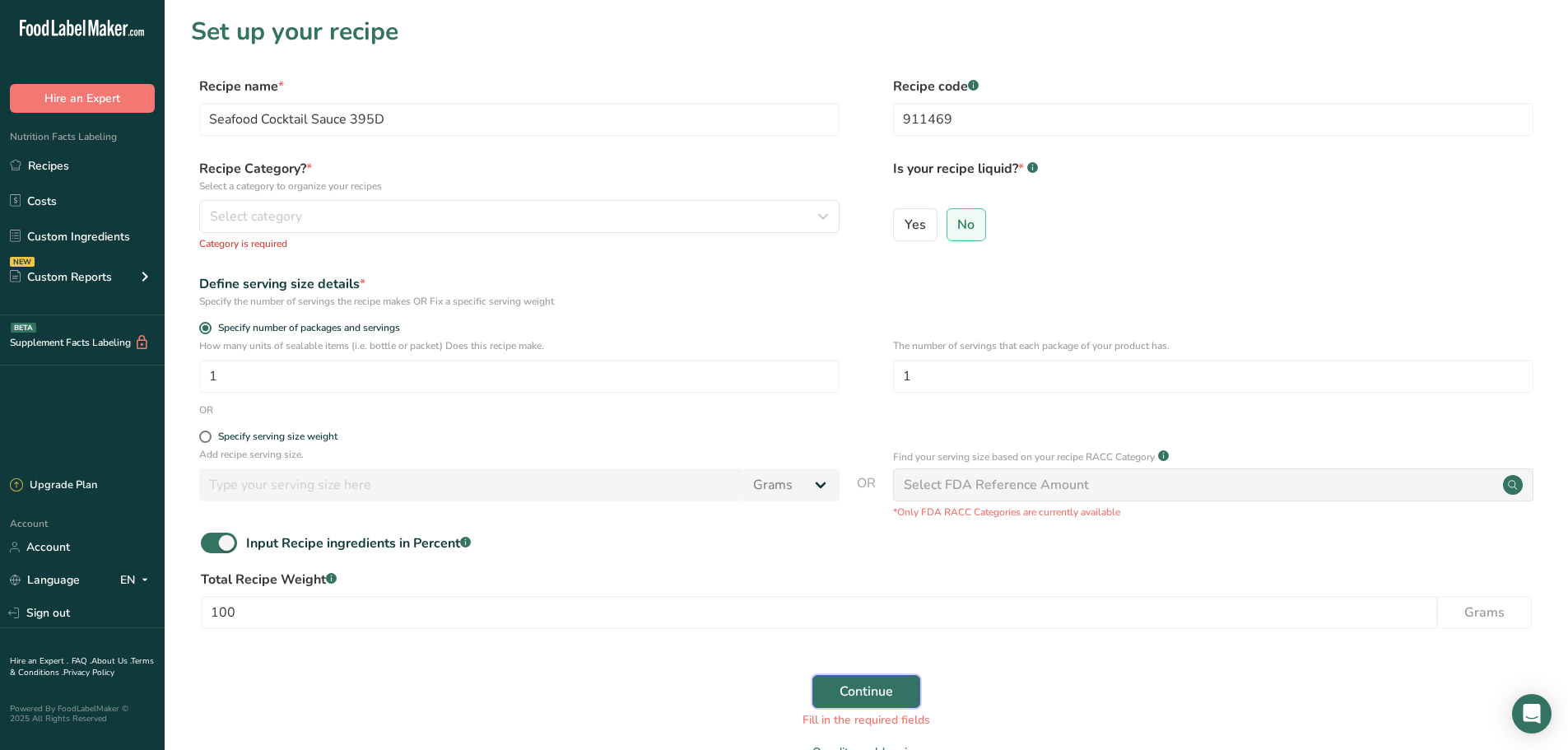
click at [867, 706] on button "Continue" at bounding box center [866, 691] width 108 height 33
click at [207, 437] on span at bounding box center [205, 436] width 13 height 13
click at [207, 437] on input "Specify serving size weight" at bounding box center [204, 436] width 11 height 11
radio input "true"
radio input "false"
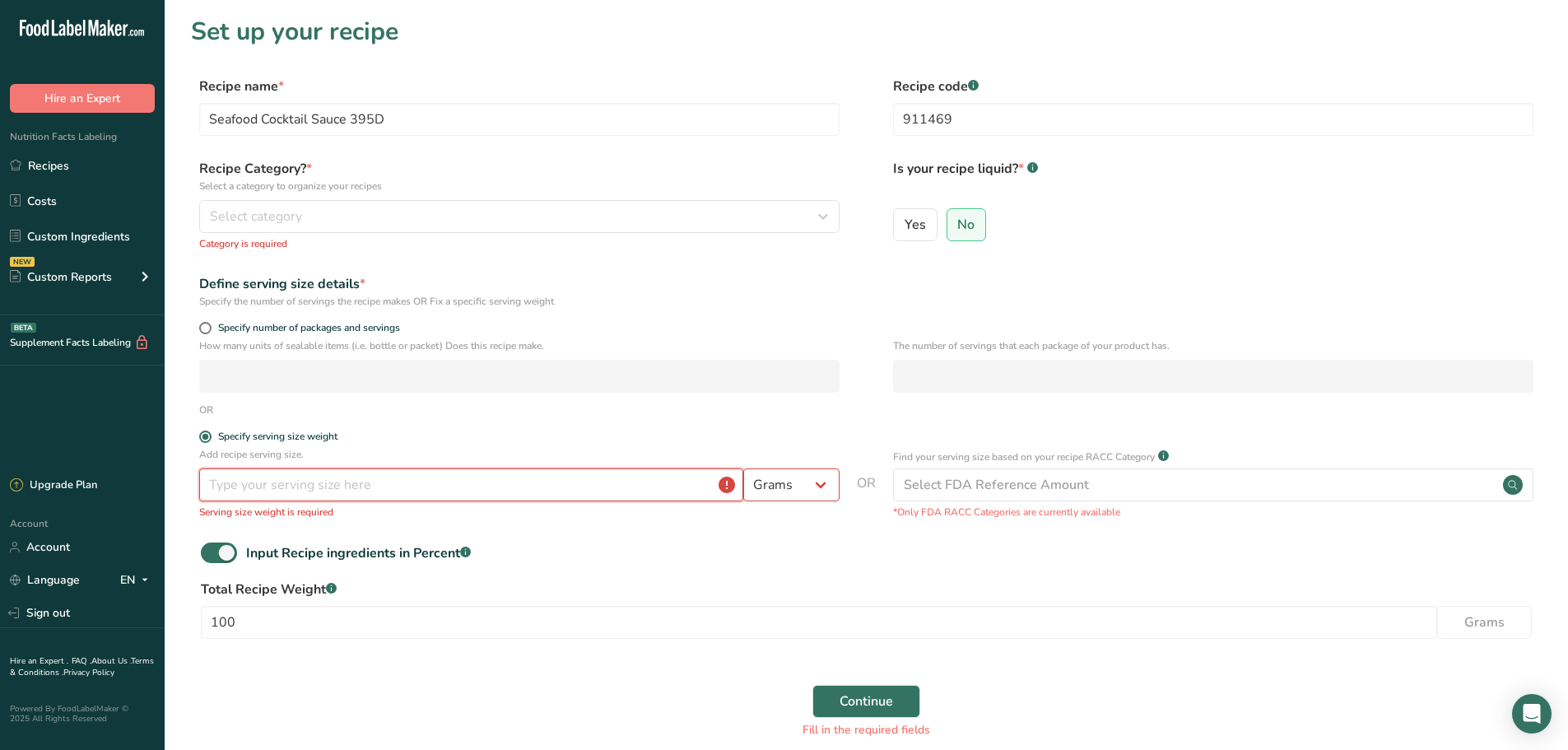
click at [247, 493] on input "number" at bounding box center [471, 484] width 544 height 33
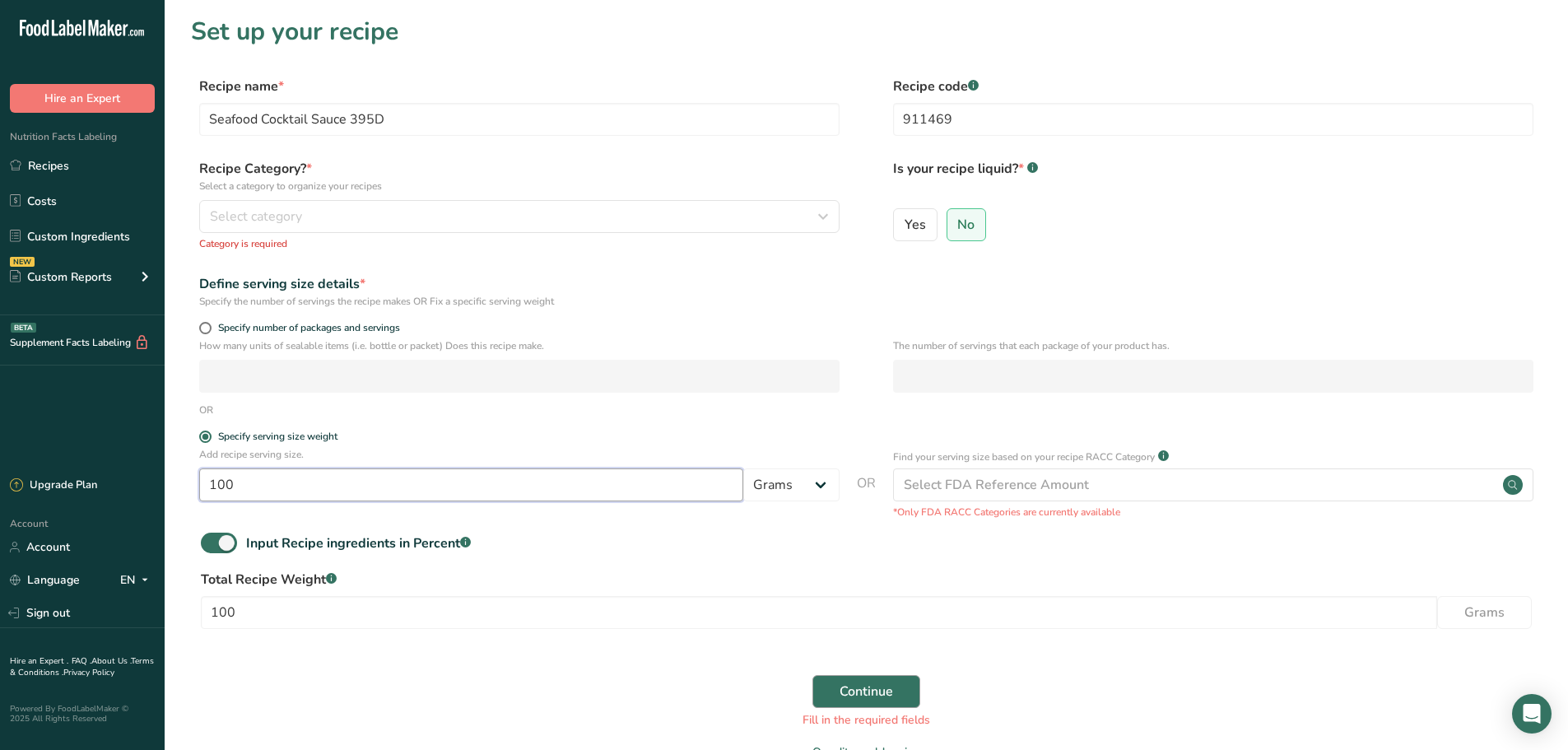
type input "100"
click at [848, 704] on button "Continue" at bounding box center [866, 691] width 108 height 33
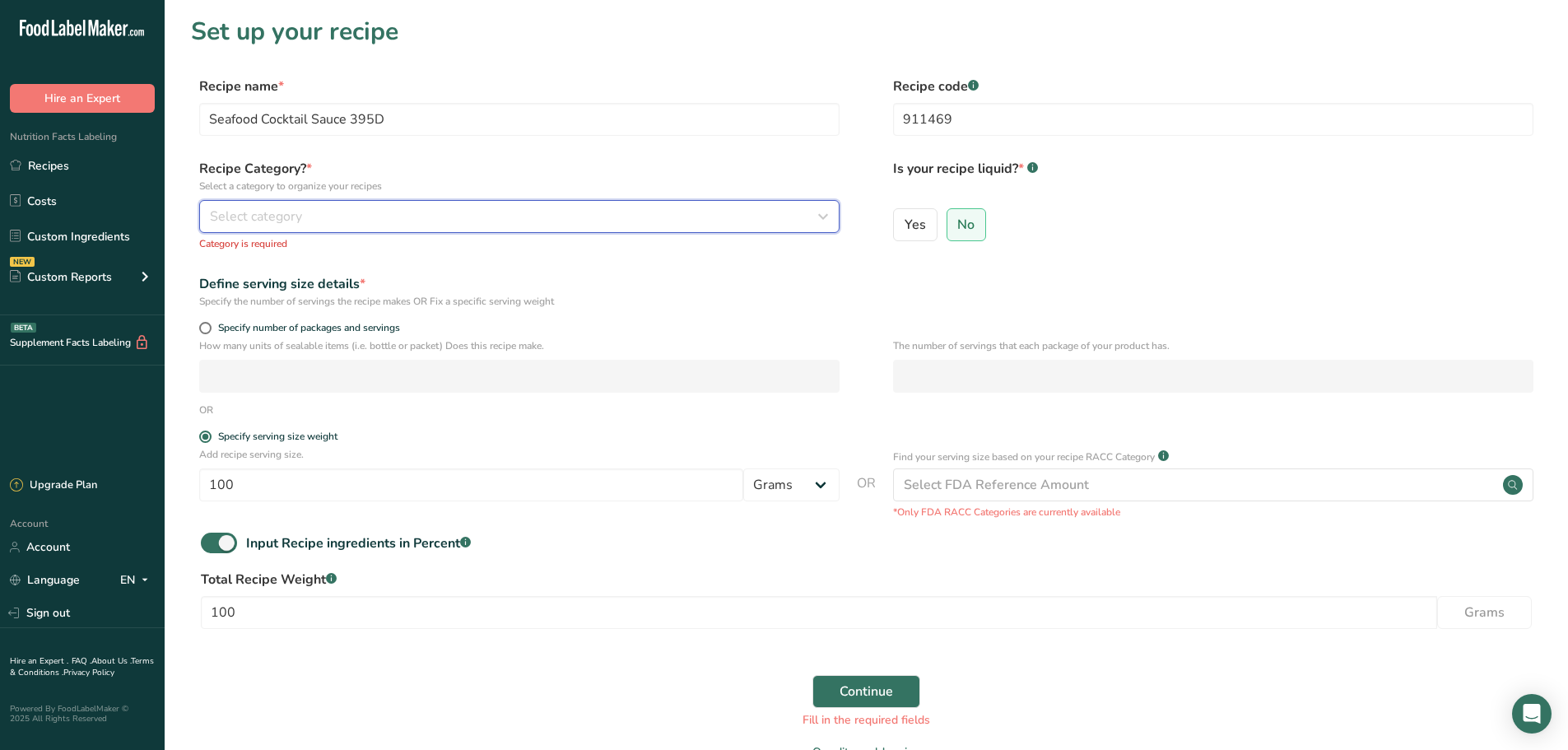
click at [298, 207] on span "Select category" at bounding box center [256, 217] width 92 height 20
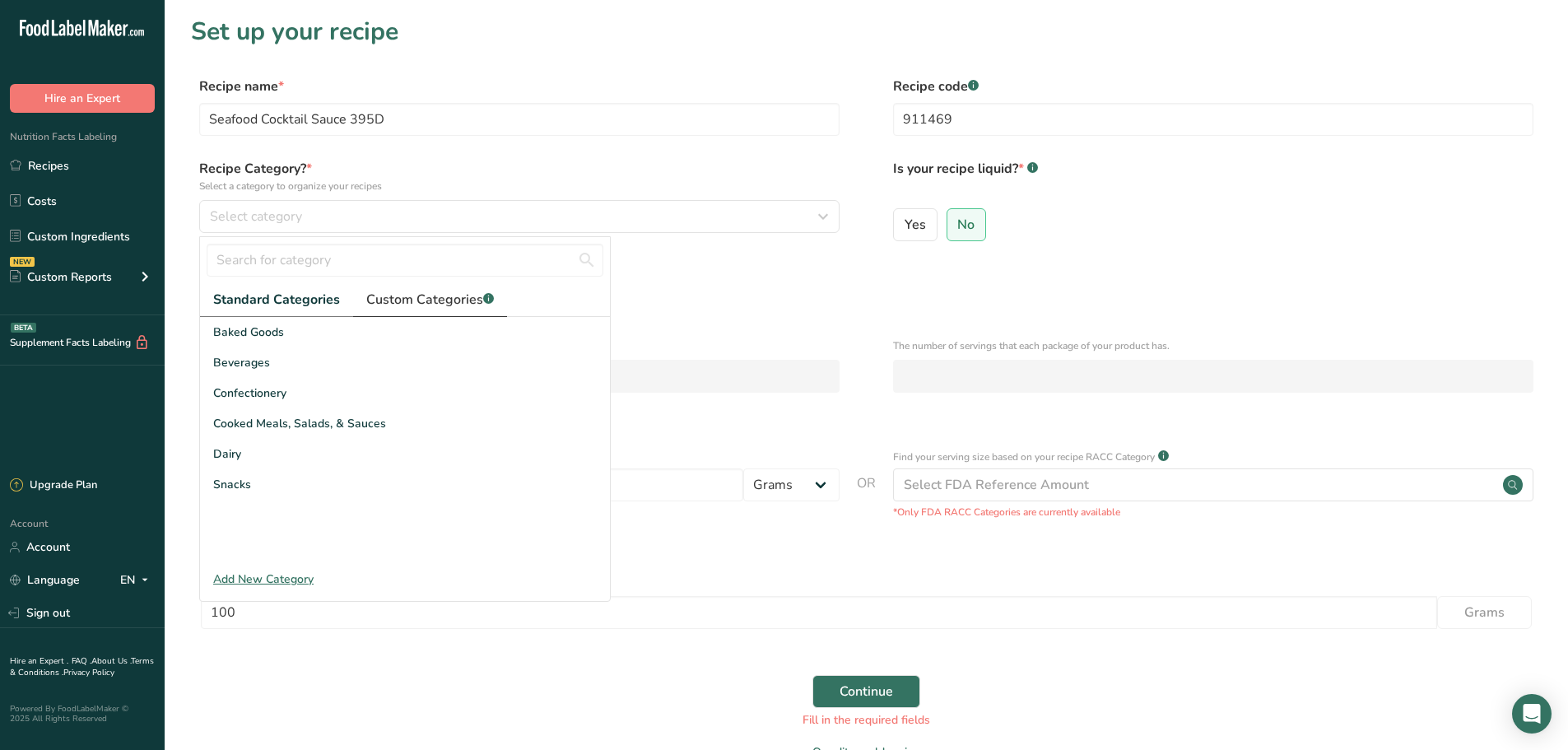
click at [424, 302] on span "Custom Categories .a-a{fill:#347362;}.b-a{fill:#fff;}" at bounding box center [430, 300] width 127 height 20
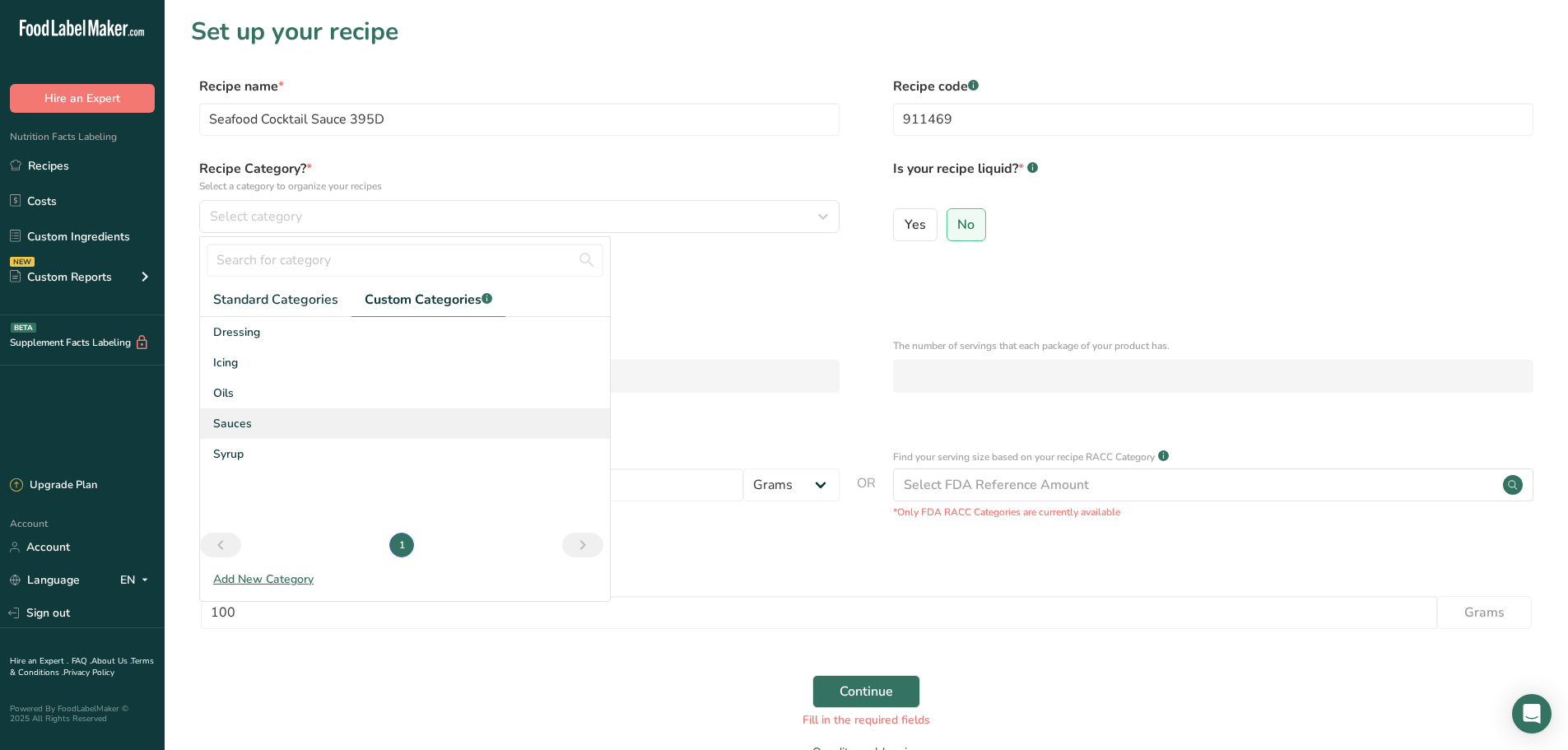
click at [250, 427] on div "Sauces" at bounding box center [405, 424] width 410 height 30
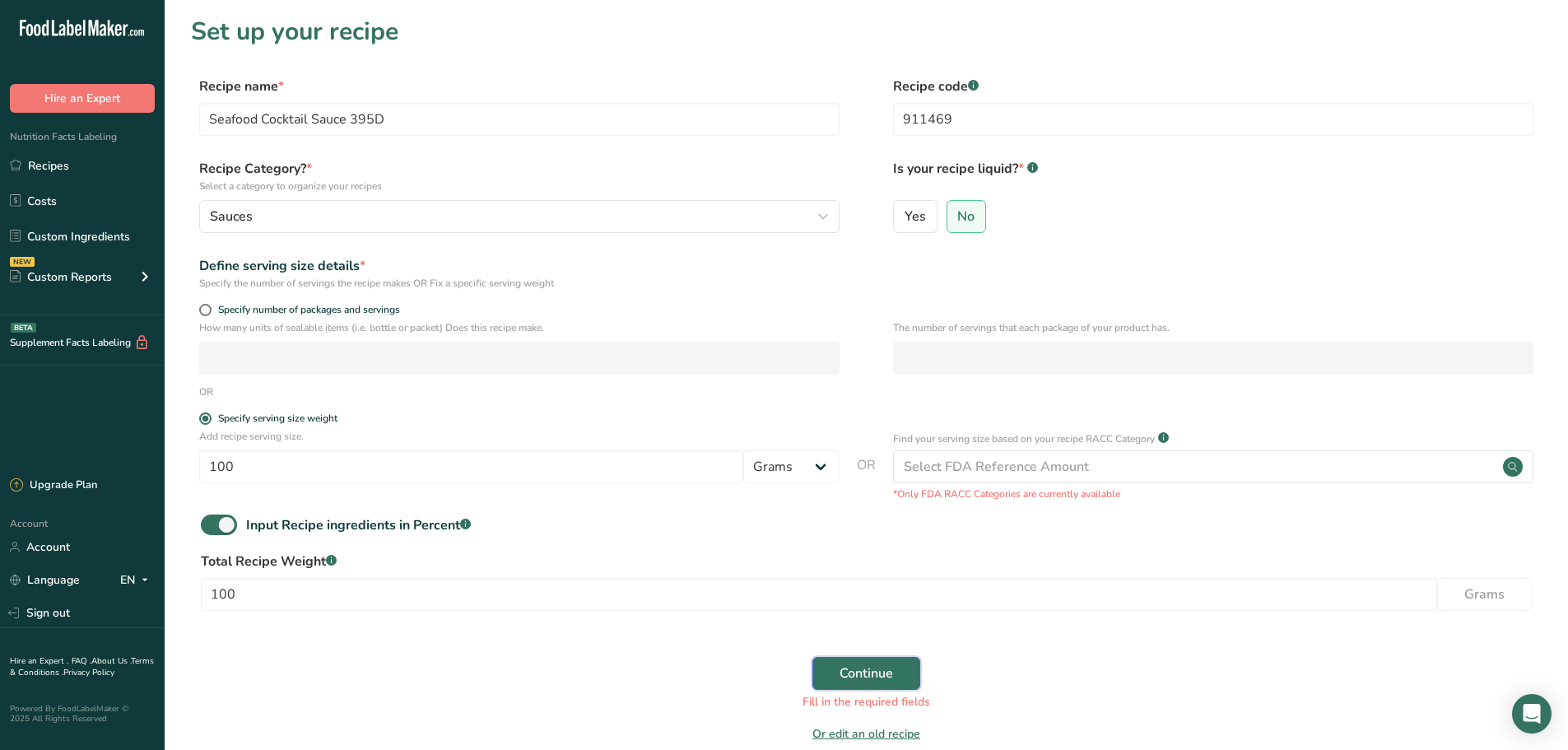
click at [865, 670] on span "Continue" at bounding box center [866, 673] width 54 height 20
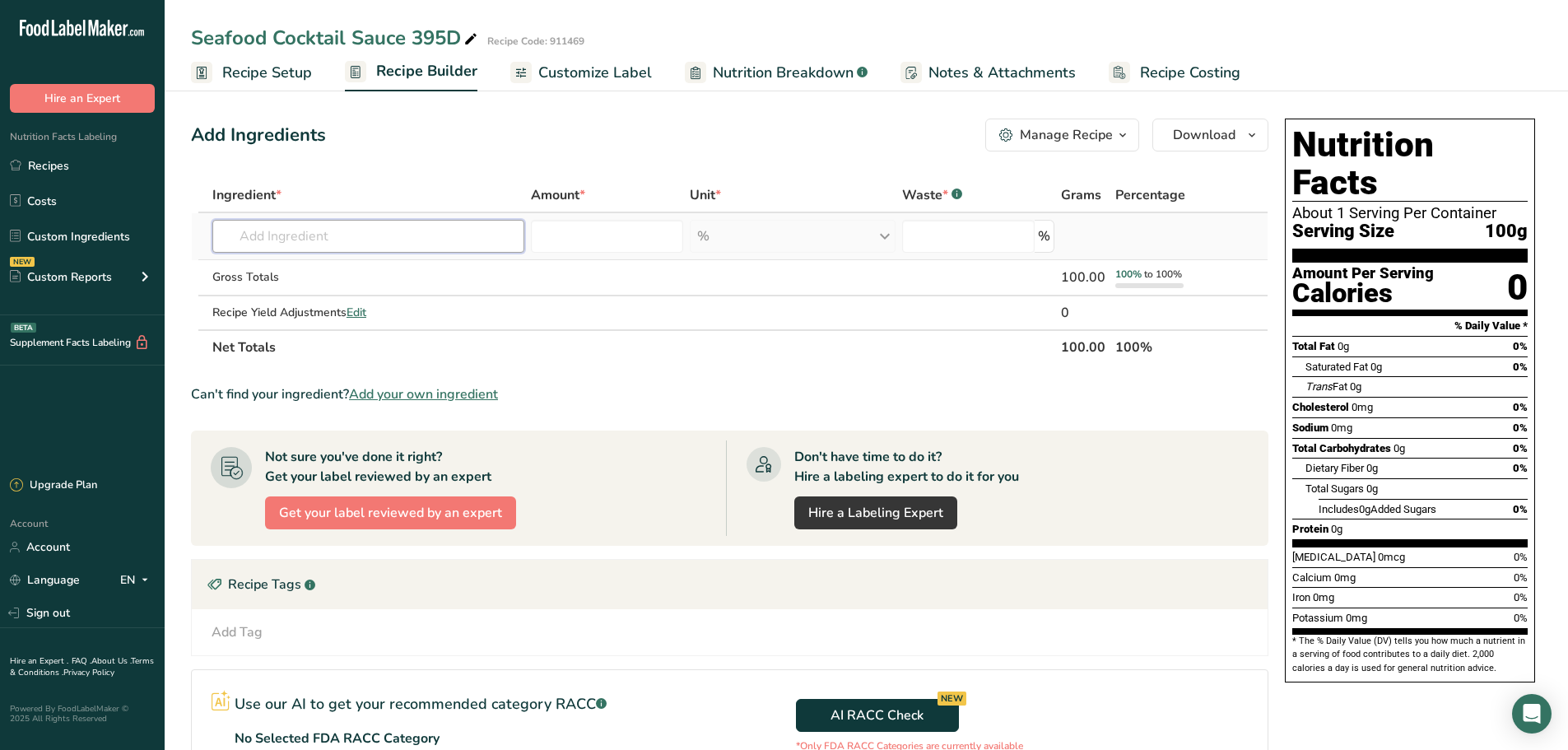
click at [364, 235] on input "text" at bounding box center [368, 236] width 312 height 33
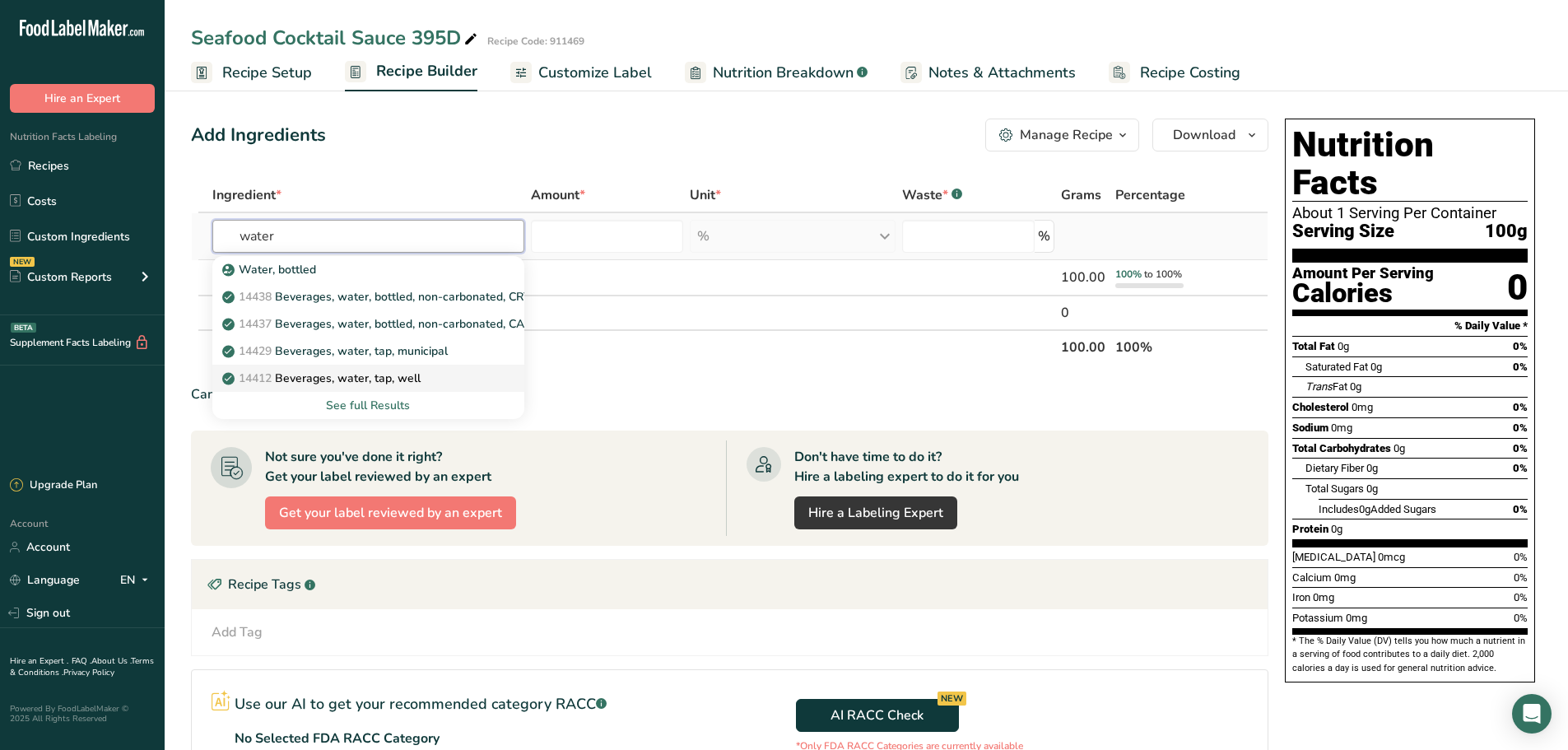
type input "water"
click at [316, 378] on p "14412 [GEOGRAPHIC_DATA], water, tap, well" at bounding box center [322, 378] width 195 height 18
type input "Beverages, water, tap, well"
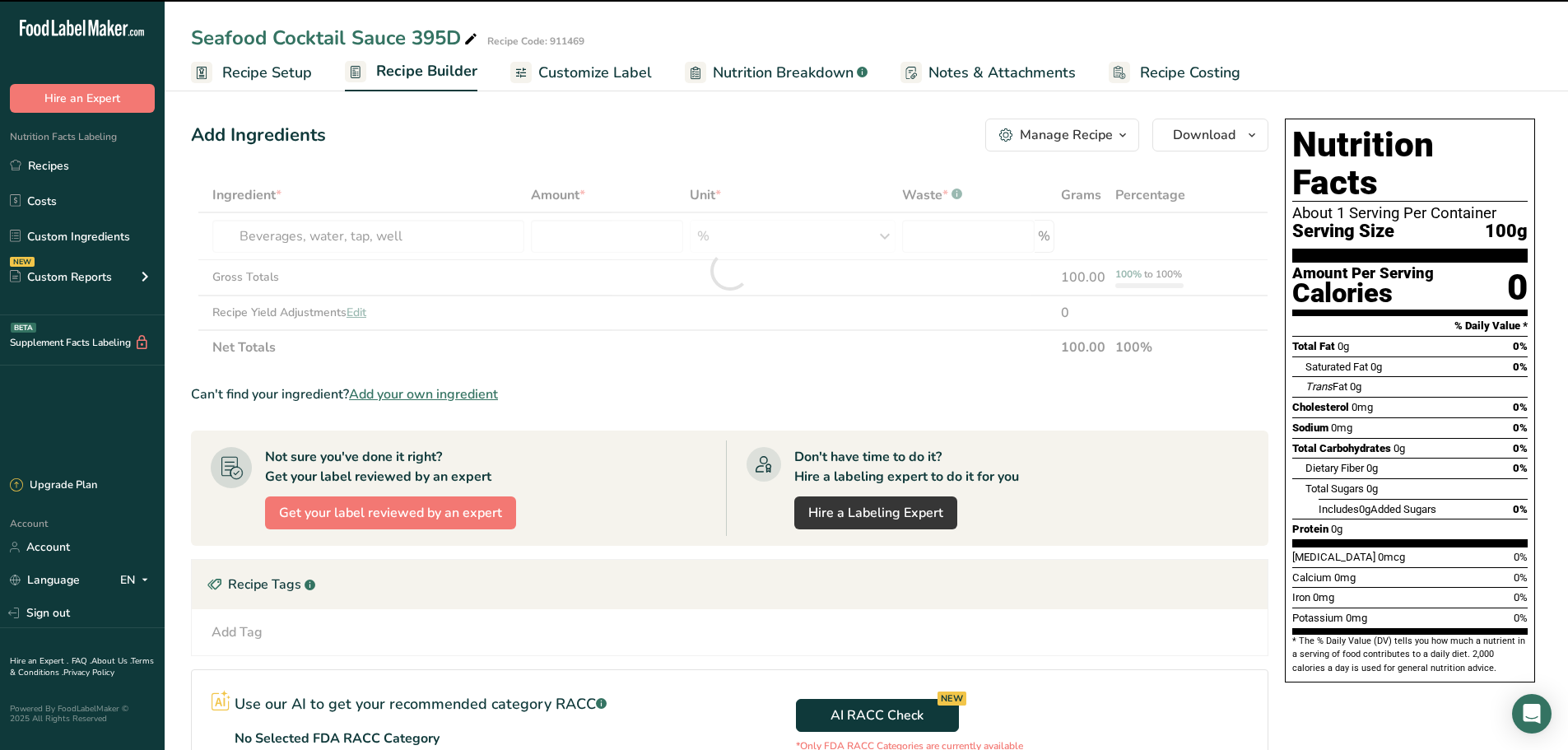
type input "0"
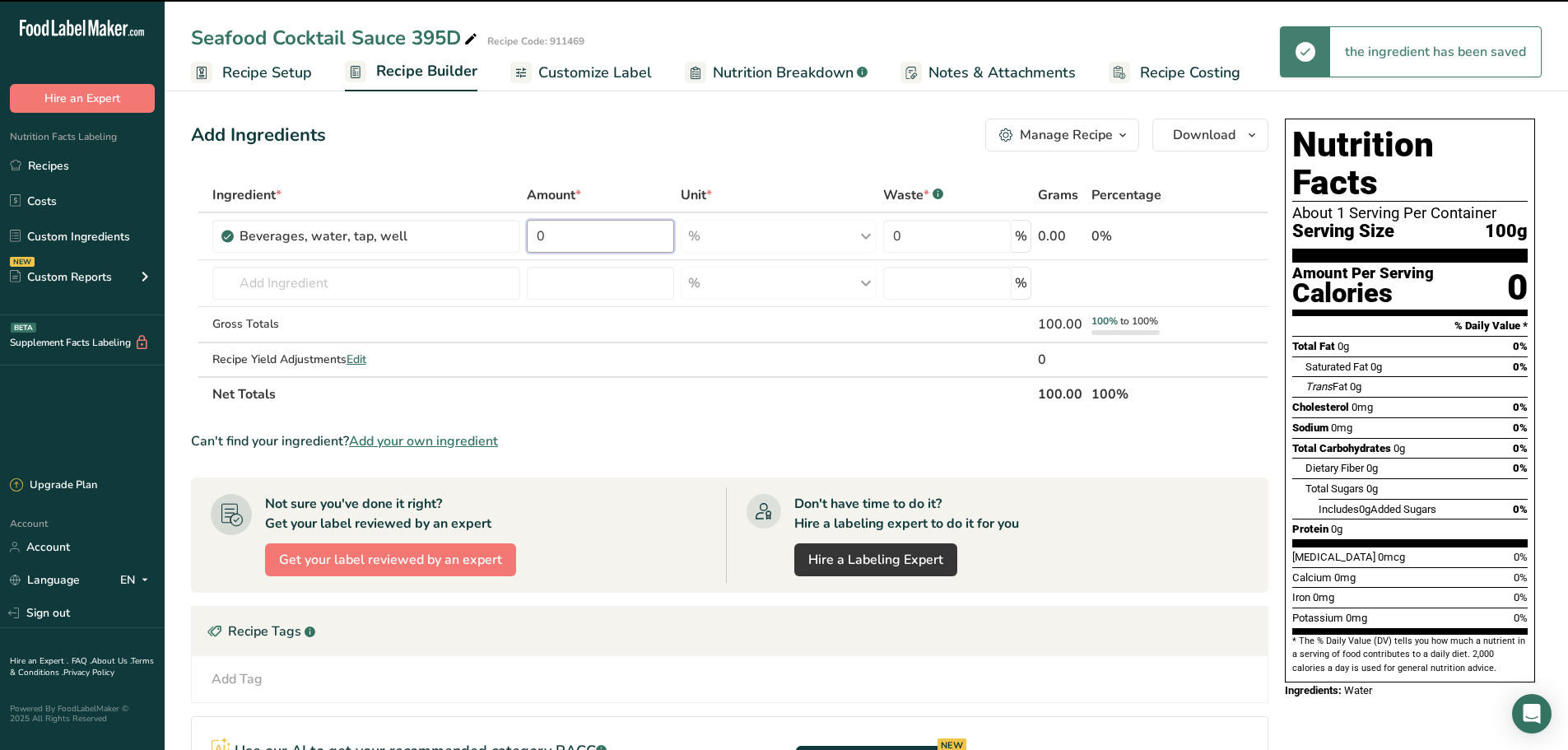
click at [557, 238] on input "0" at bounding box center [600, 236] width 147 height 33
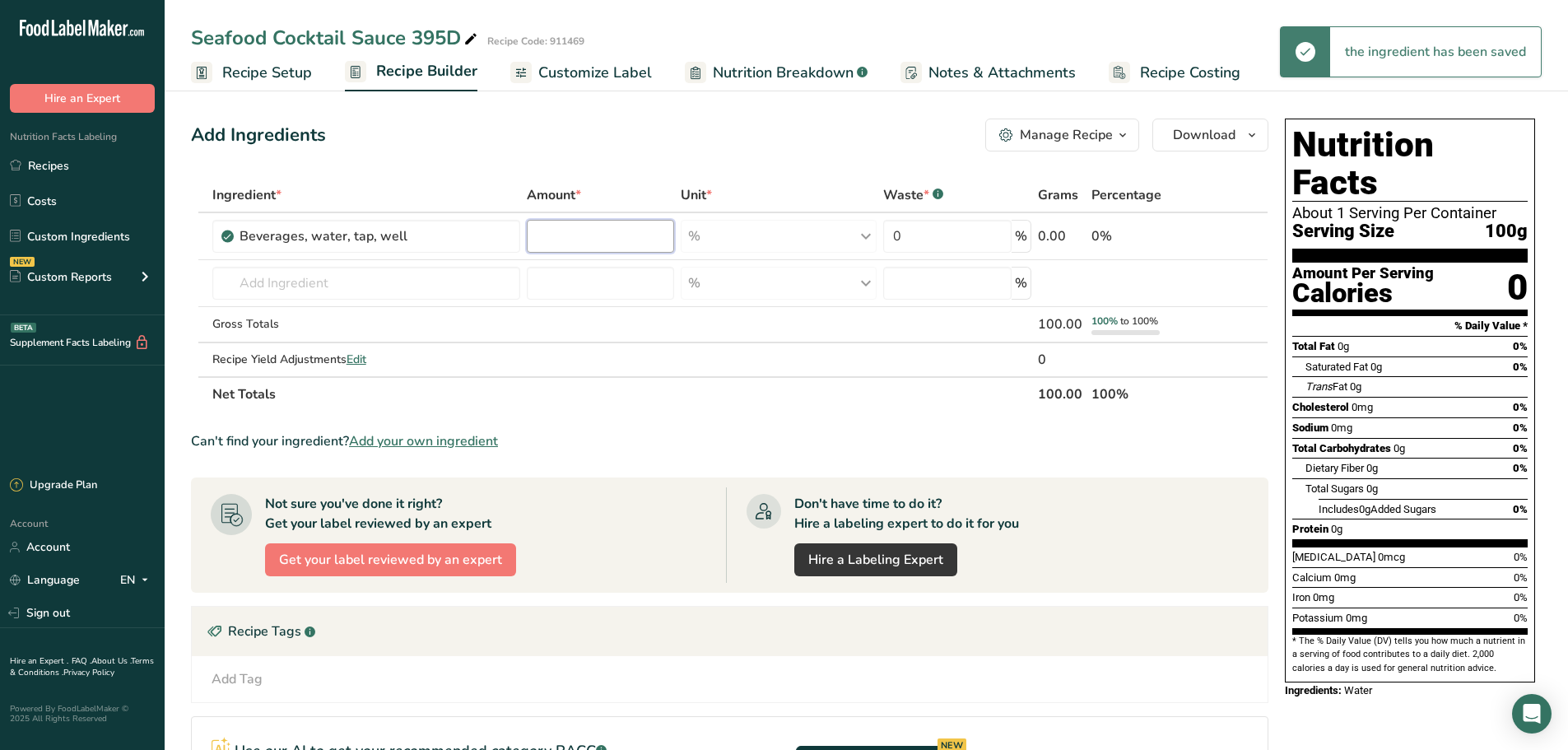
type input "1"
type input "35.071"
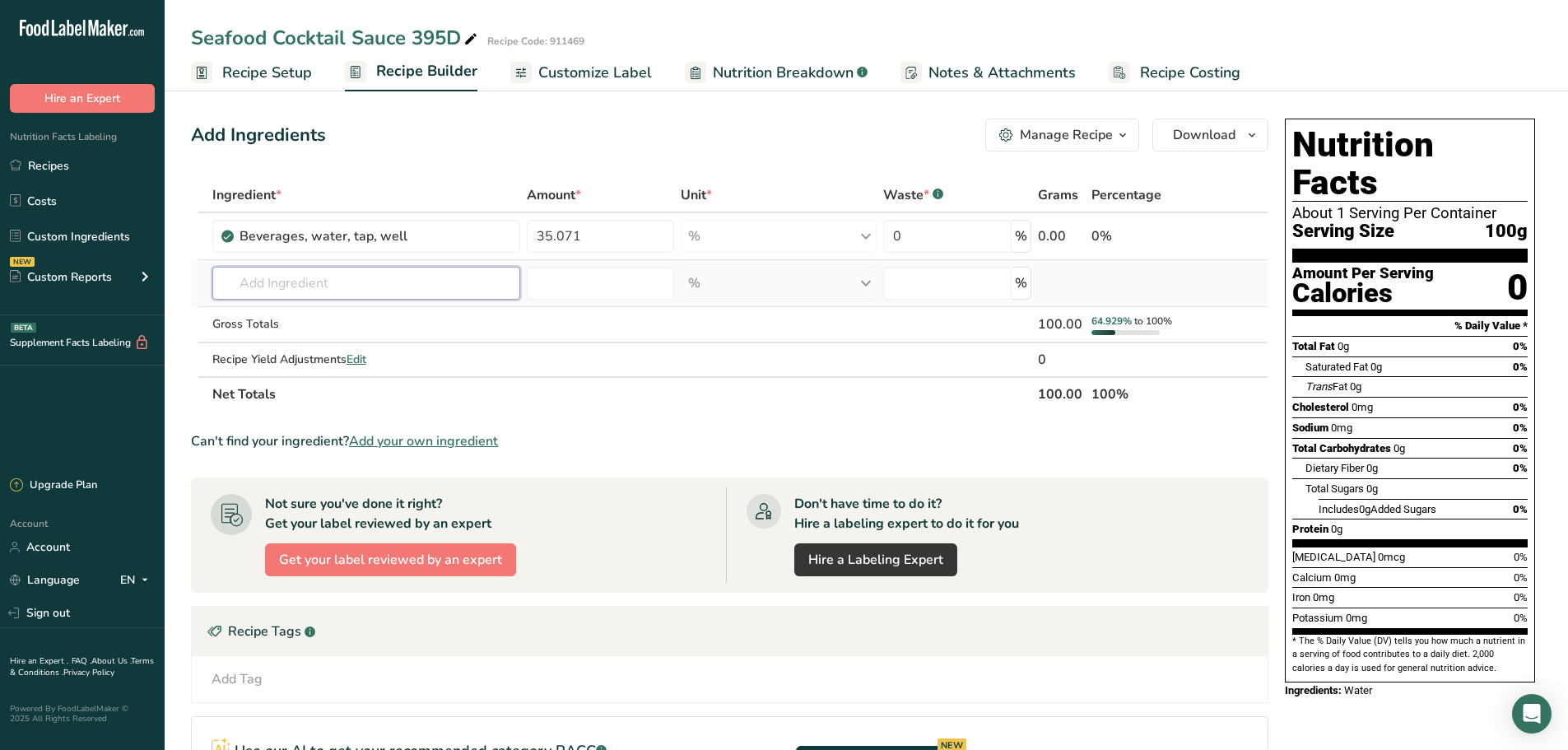
click at [384, 295] on div "Ingredient * Amount * Unit * Waste * .a-a{fill:#347362;}.b-a{fill:#fff;} Grams …" at bounding box center [729, 294] width 1077 height 234
type input "c"
type input "9"
type input "602399"
click at [368, 312] on p "602399 Catsup Seasoning" at bounding box center [301, 316] width 152 height 18
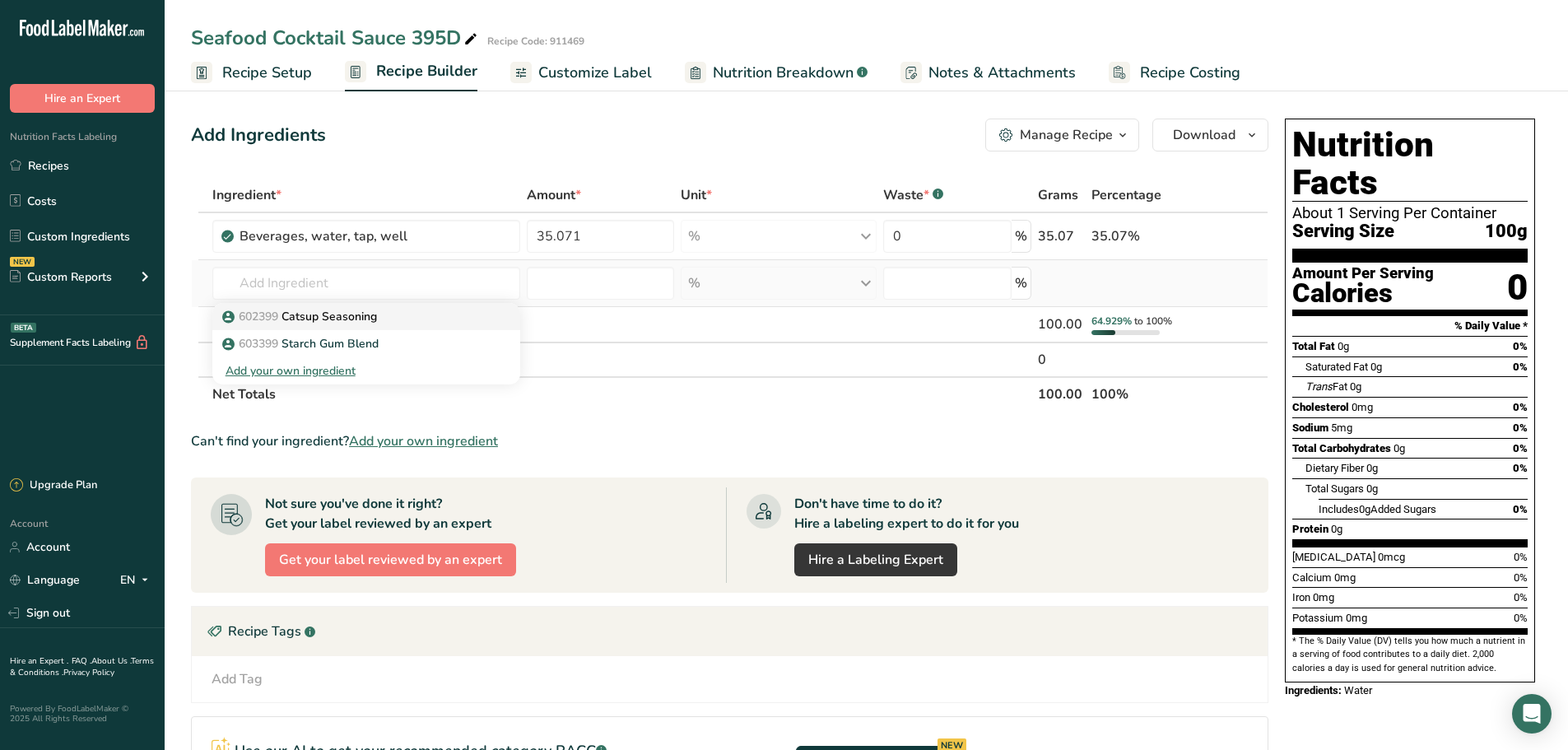
type input "Catsup Seasoning"
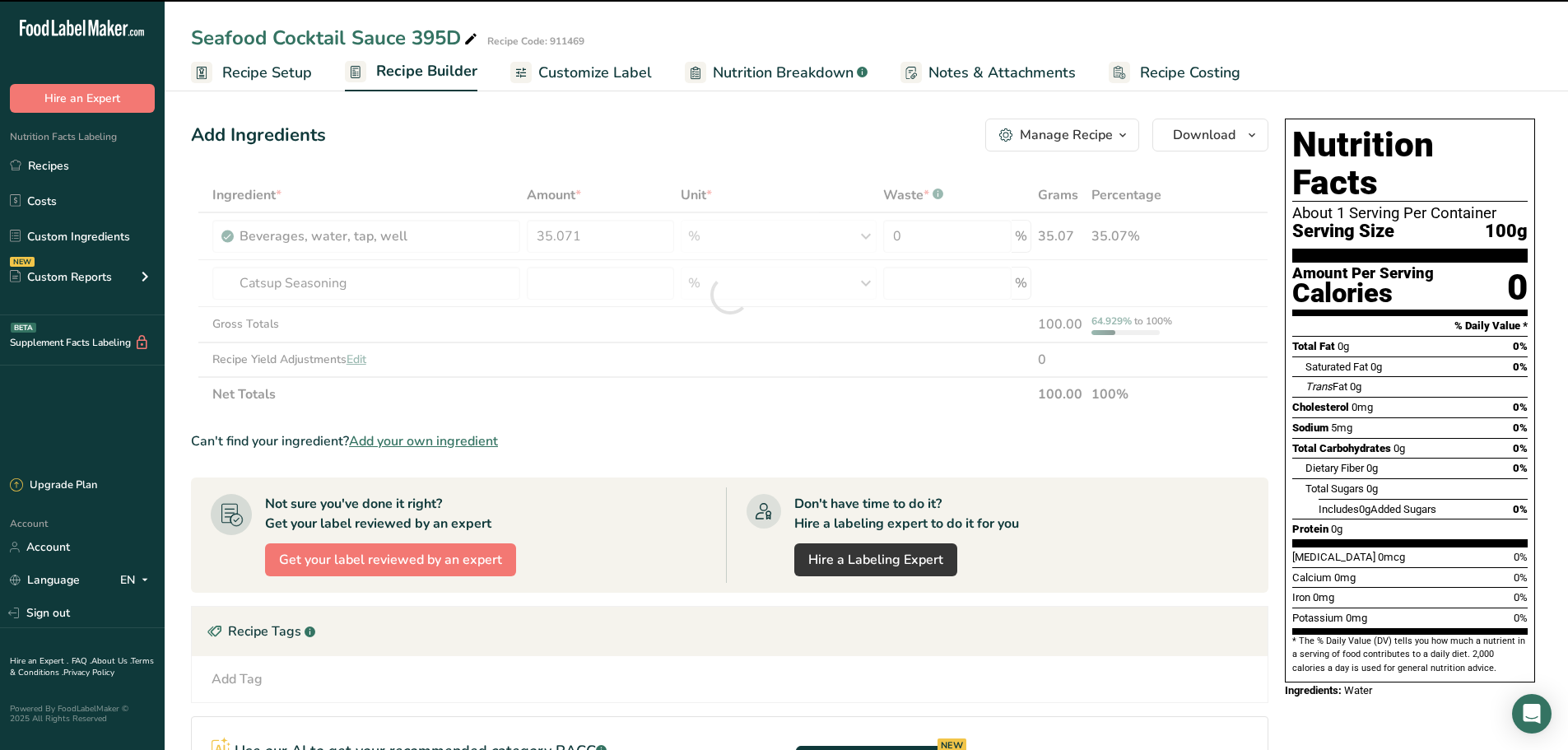
type input "0"
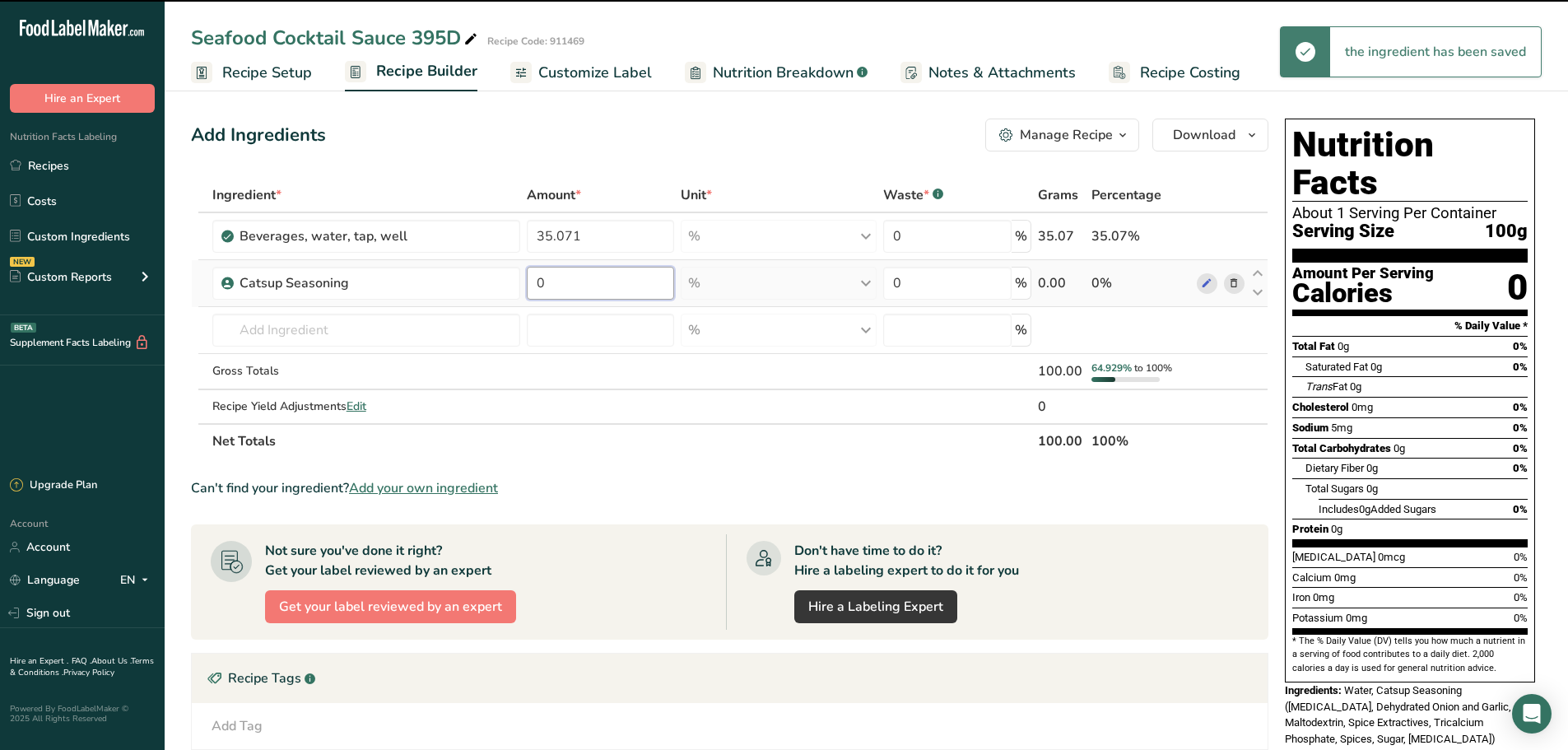
click at [569, 290] on input "0" at bounding box center [600, 283] width 147 height 33
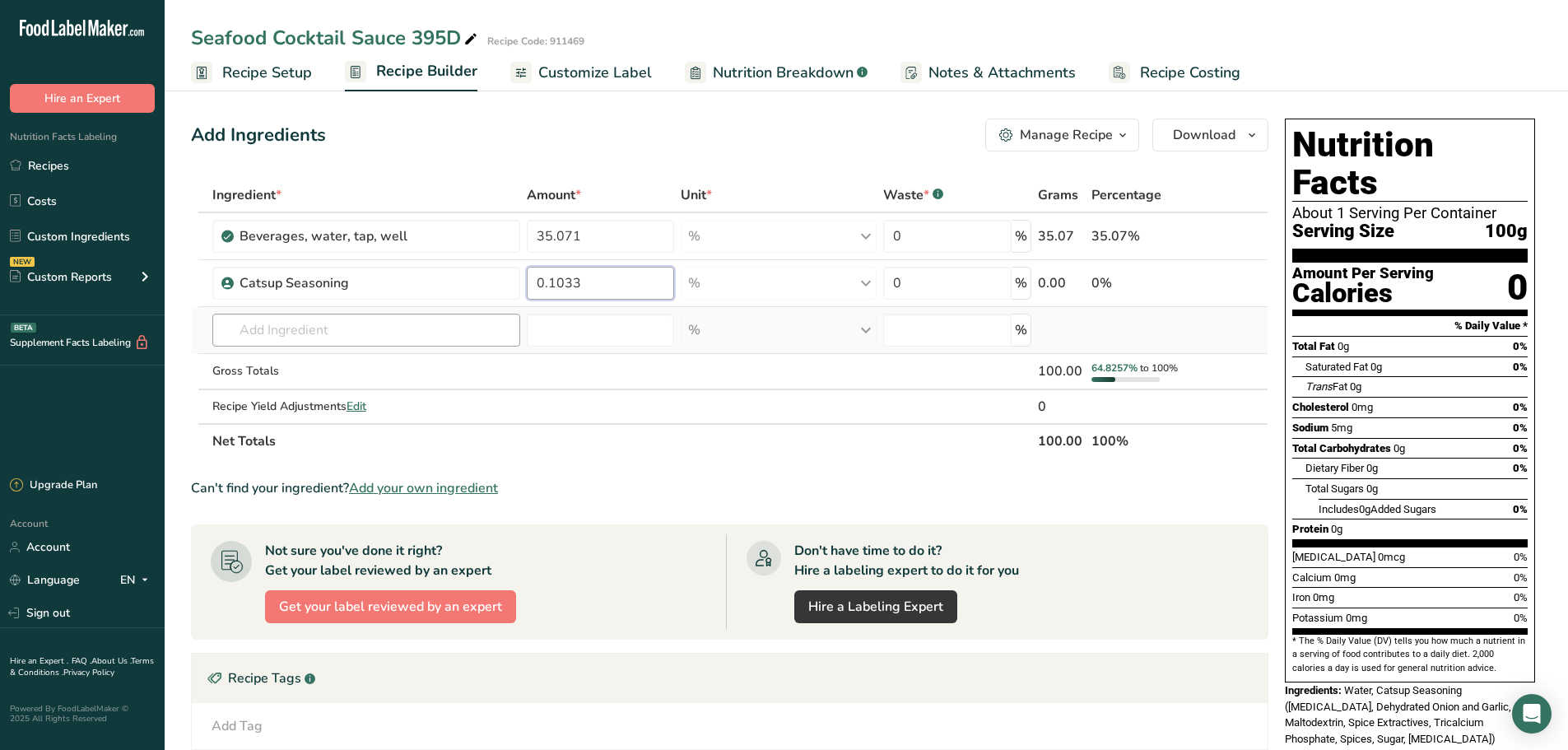
type input "0.1033"
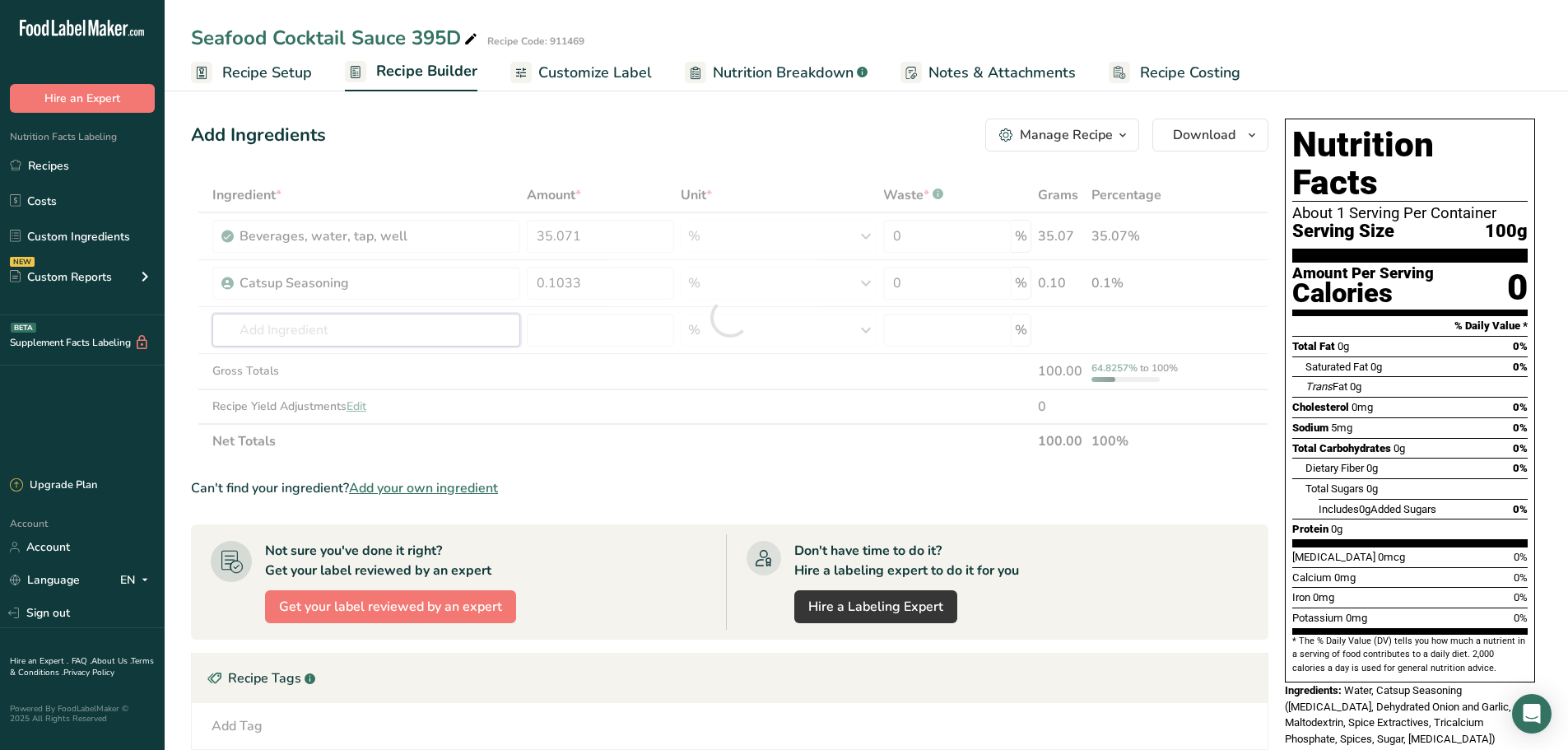
click at [390, 335] on div "Ingredient * Amount * Unit * Waste * .a-a{fill:#347362;}.b-a{fill:#fff;} Grams …" at bounding box center [729, 317] width 1077 height 280
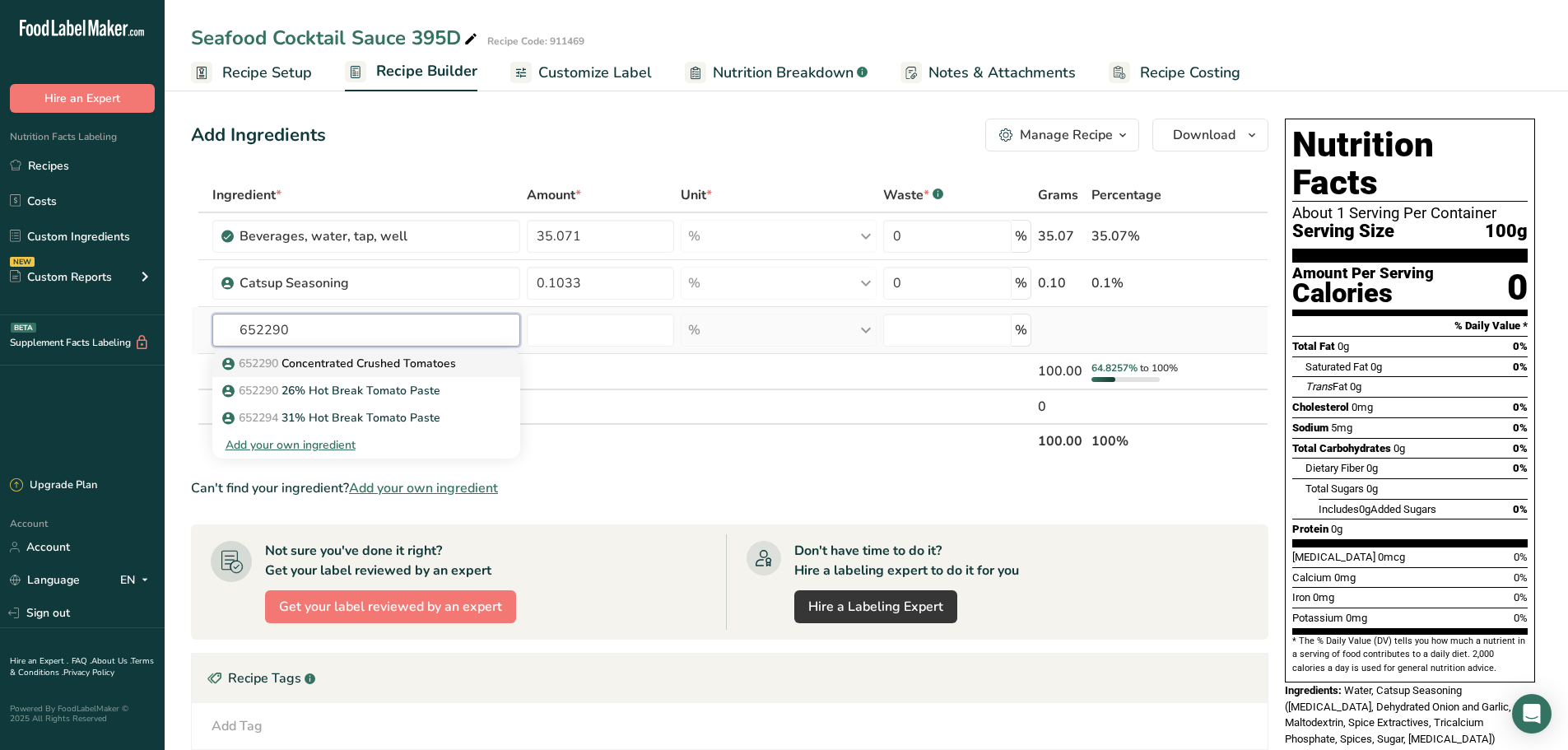
type input "652290"
click at [387, 360] on p "652290 Concentrated Crushed Tomatoes" at bounding box center [340, 363] width 230 height 18
type input "Concentrated Crushed Tomatoes"
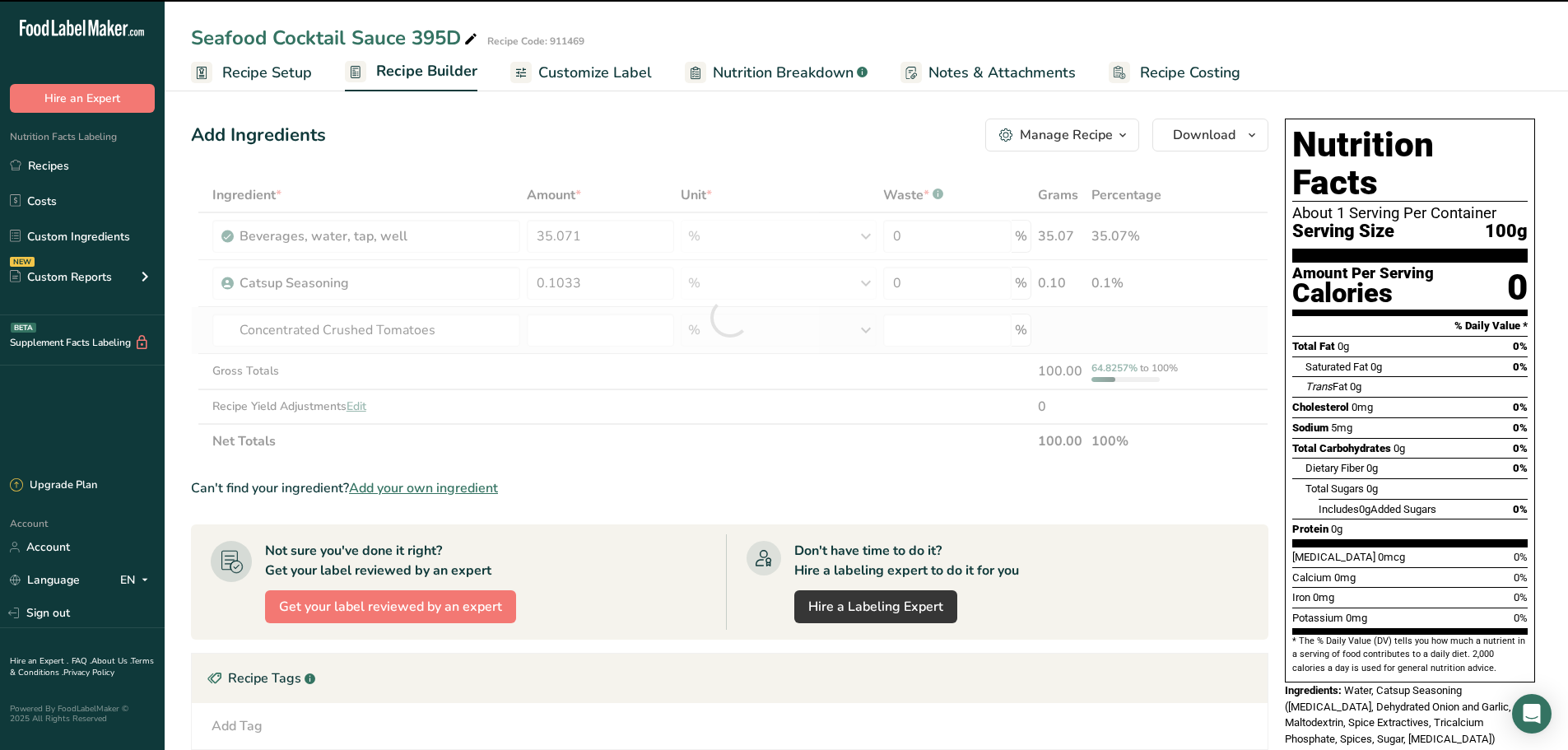
type input "0"
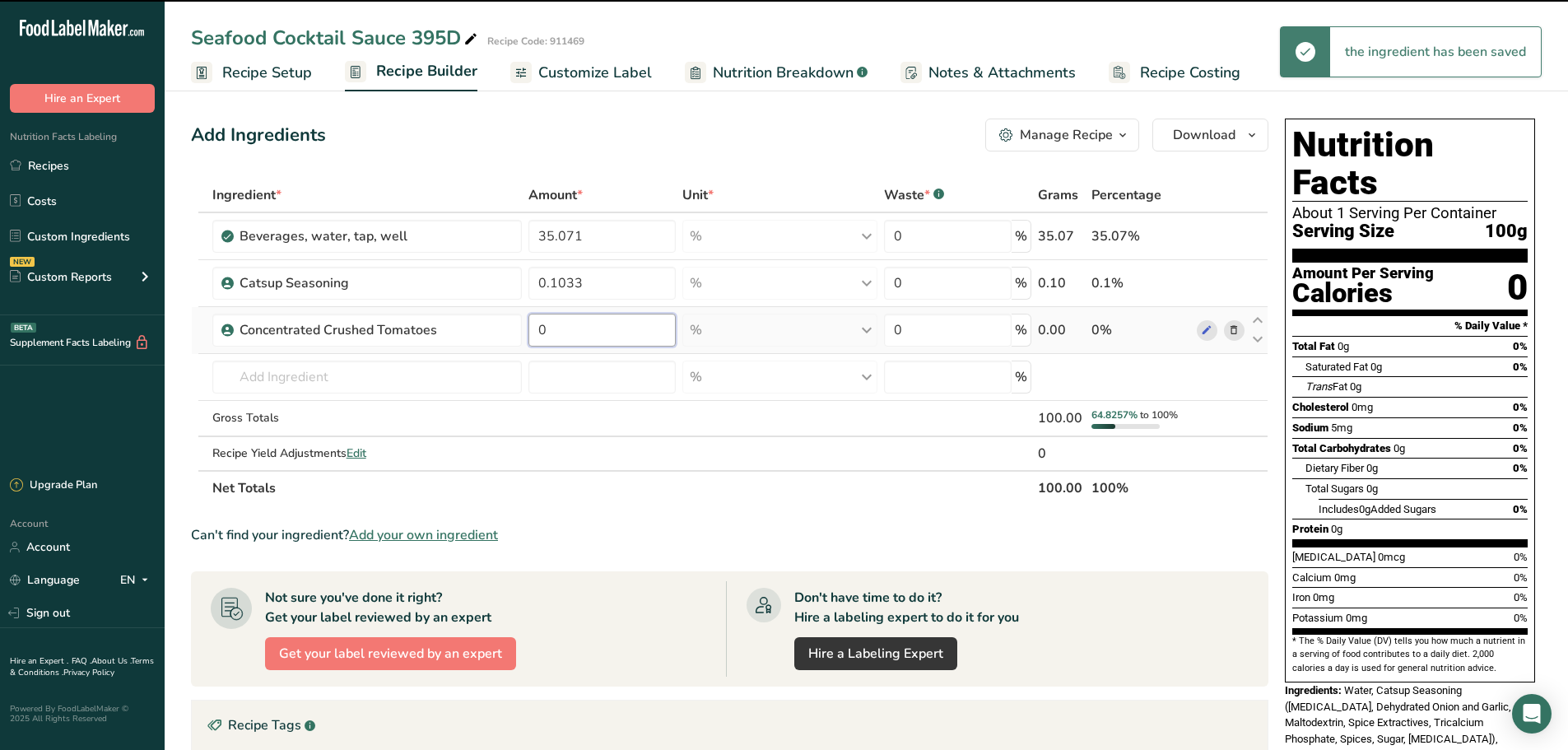
drag, startPoint x: 387, startPoint y: 360, endPoint x: 582, endPoint y: 333, distance: 196.9
click at [582, 333] on input "0" at bounding box center [602, 330] width 147 height 33
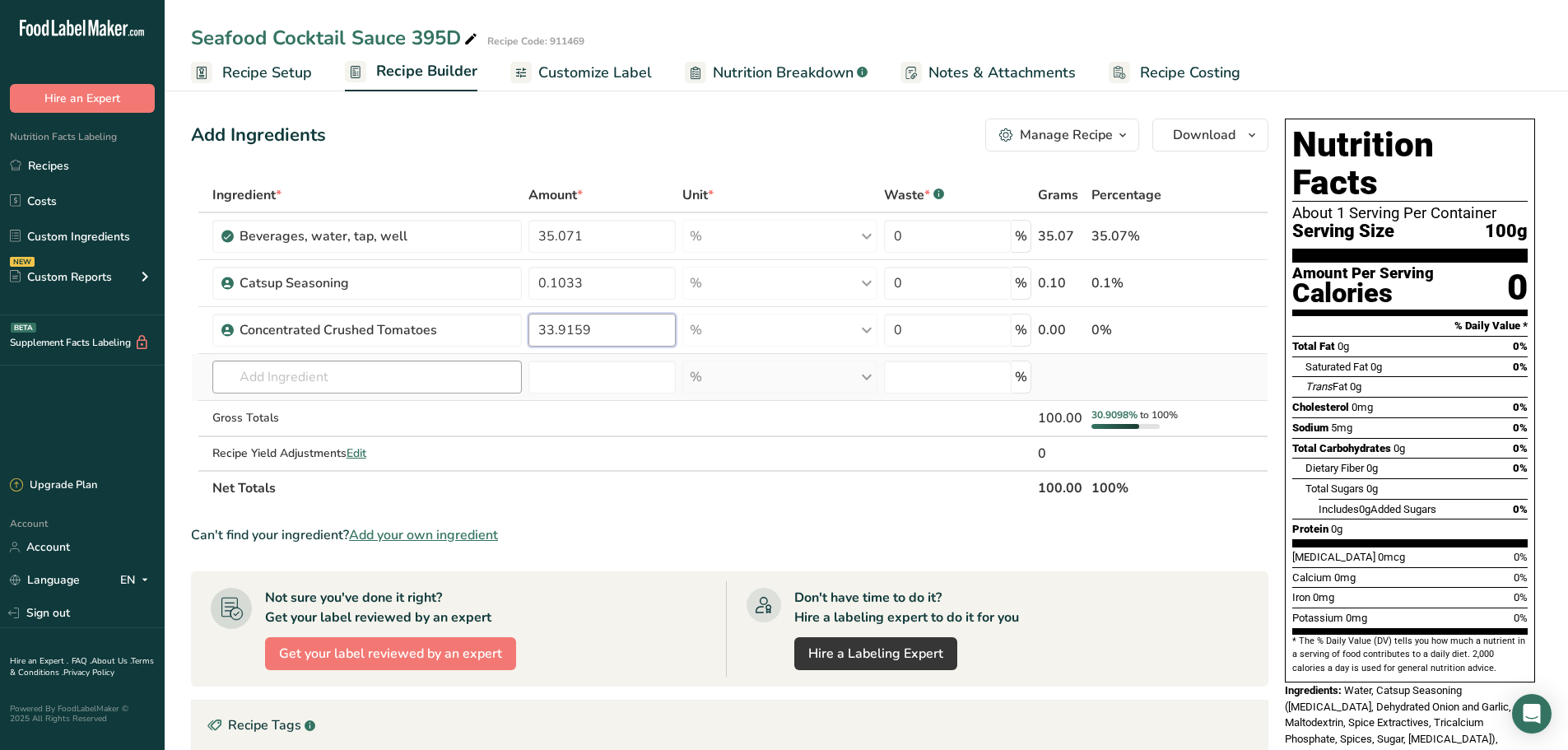
type input "33.9159"
click at [345, 372] on div "Ingredient * Amount * Unit * Waste * .a-a{fill:#347362;}.b-a{fill:#fff;} Grams …" at bounding box center [729, 341] width 1077 height 327
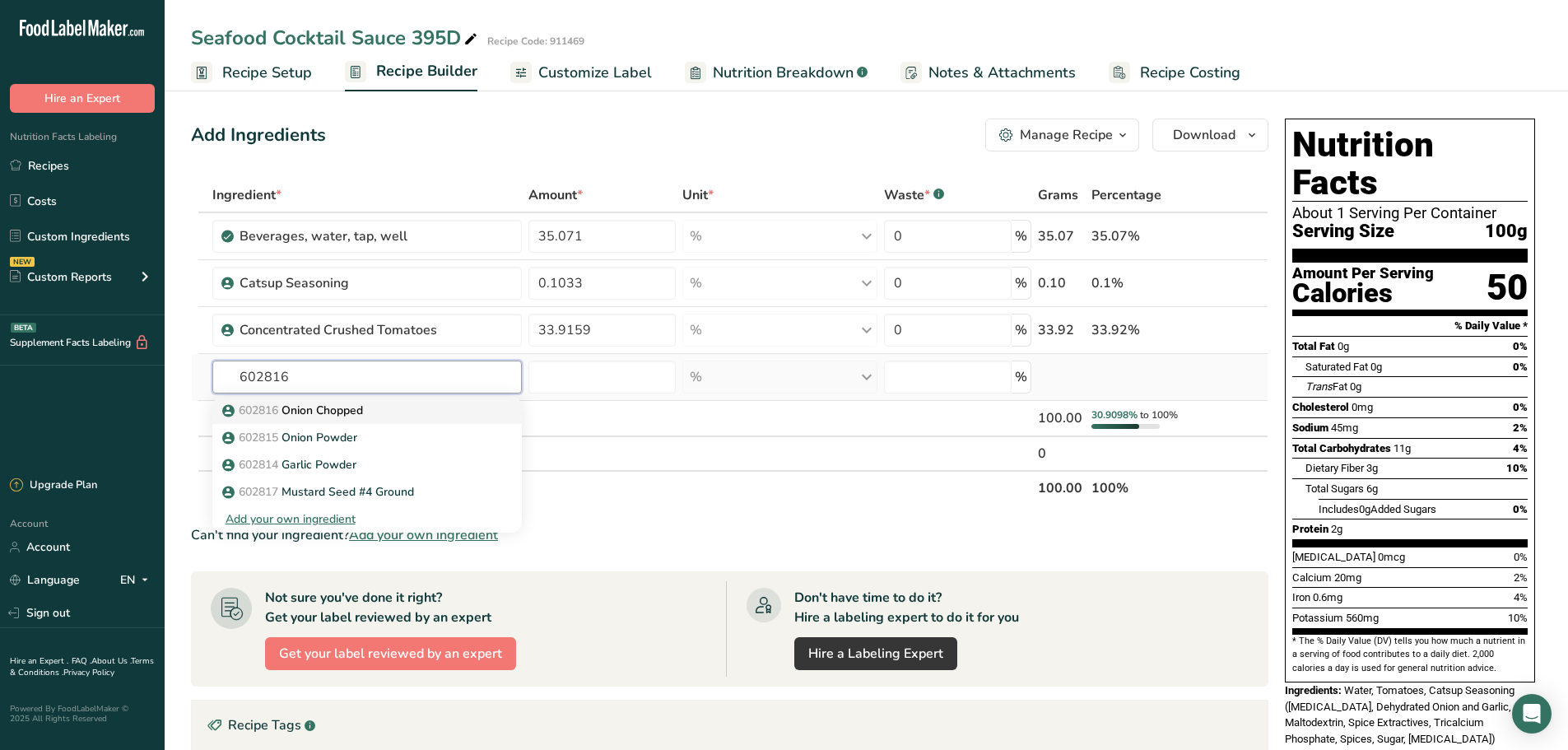
type input "602816"
click at [332, 412] on p "602816 Onion Chopped" at bounding box center [294, 410] width 137 height 18
type input "Onion Chopped"
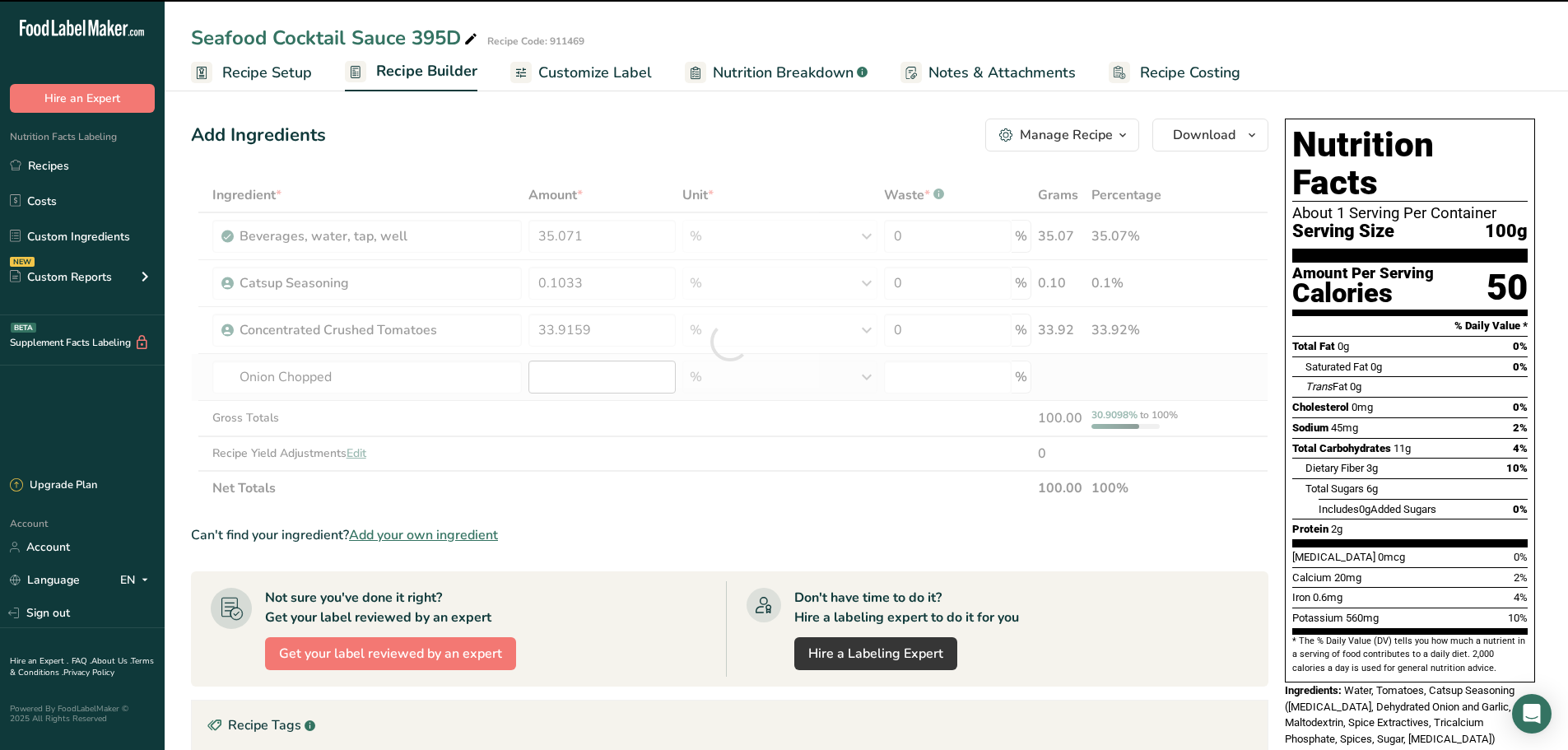
type input "0"
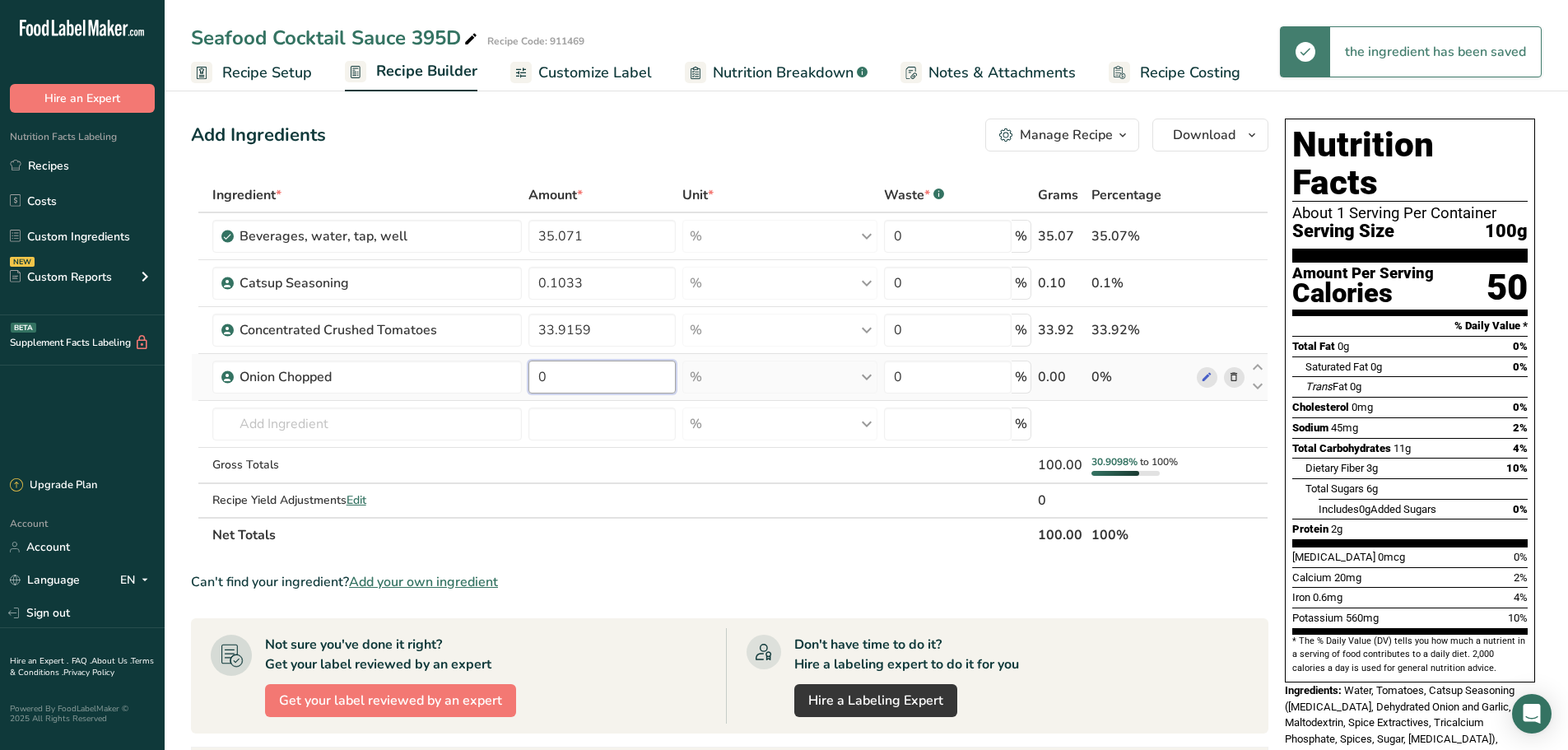
drag, startPoint x: 561, startPoint y: 372, endPoint x: 530, endPoint y: 371, distance: 31.0
click at [530, 370] on input "0" at bounding box center [602, 377] width 147 height 33
type input "0.105"
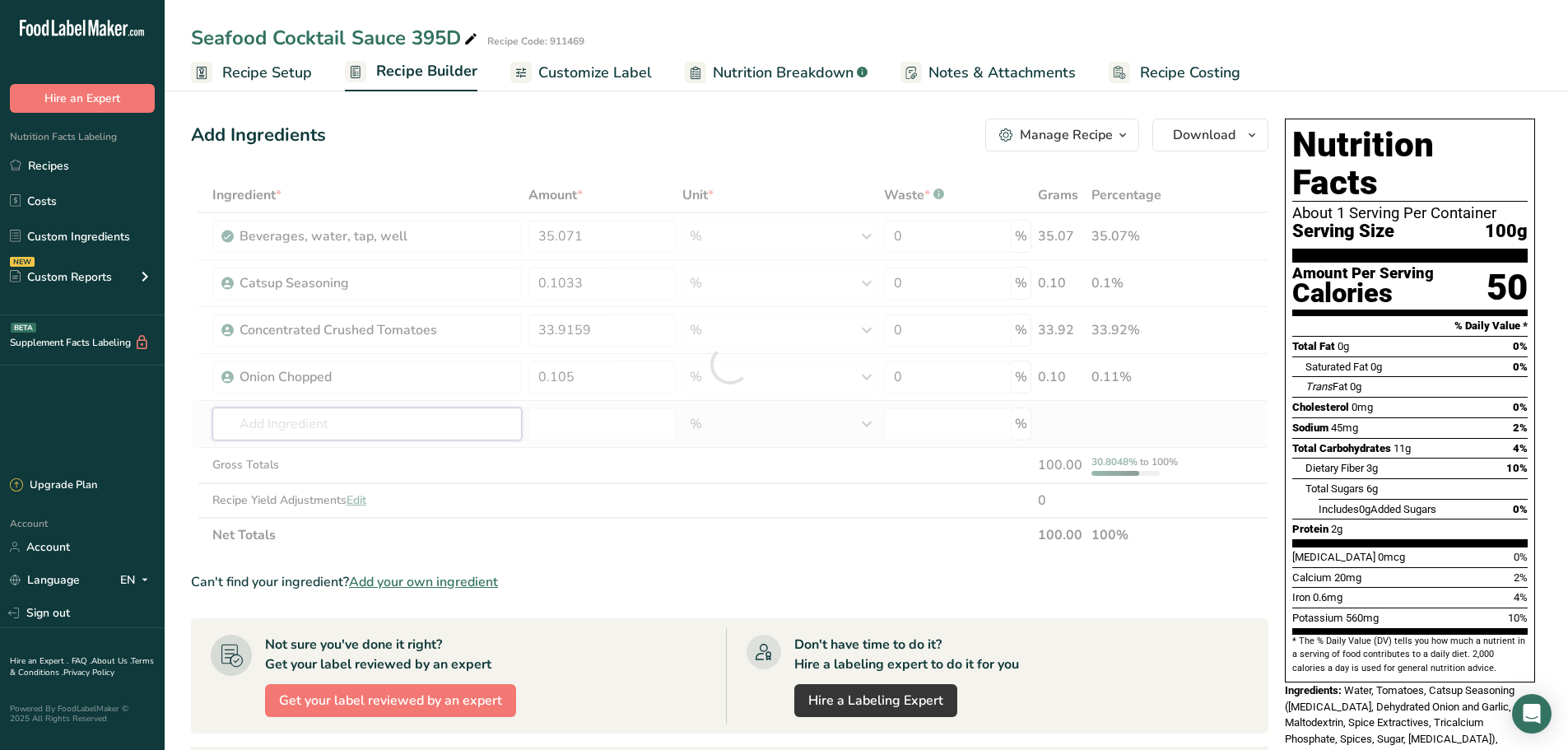
click at [214, 426] on div "Ingredient * Amount * Unit * Waste * .a-a{fill:#347362;}.b-a{fill:#fff;} Grams …" at bounding box center [729, 364] width 1077 height 374
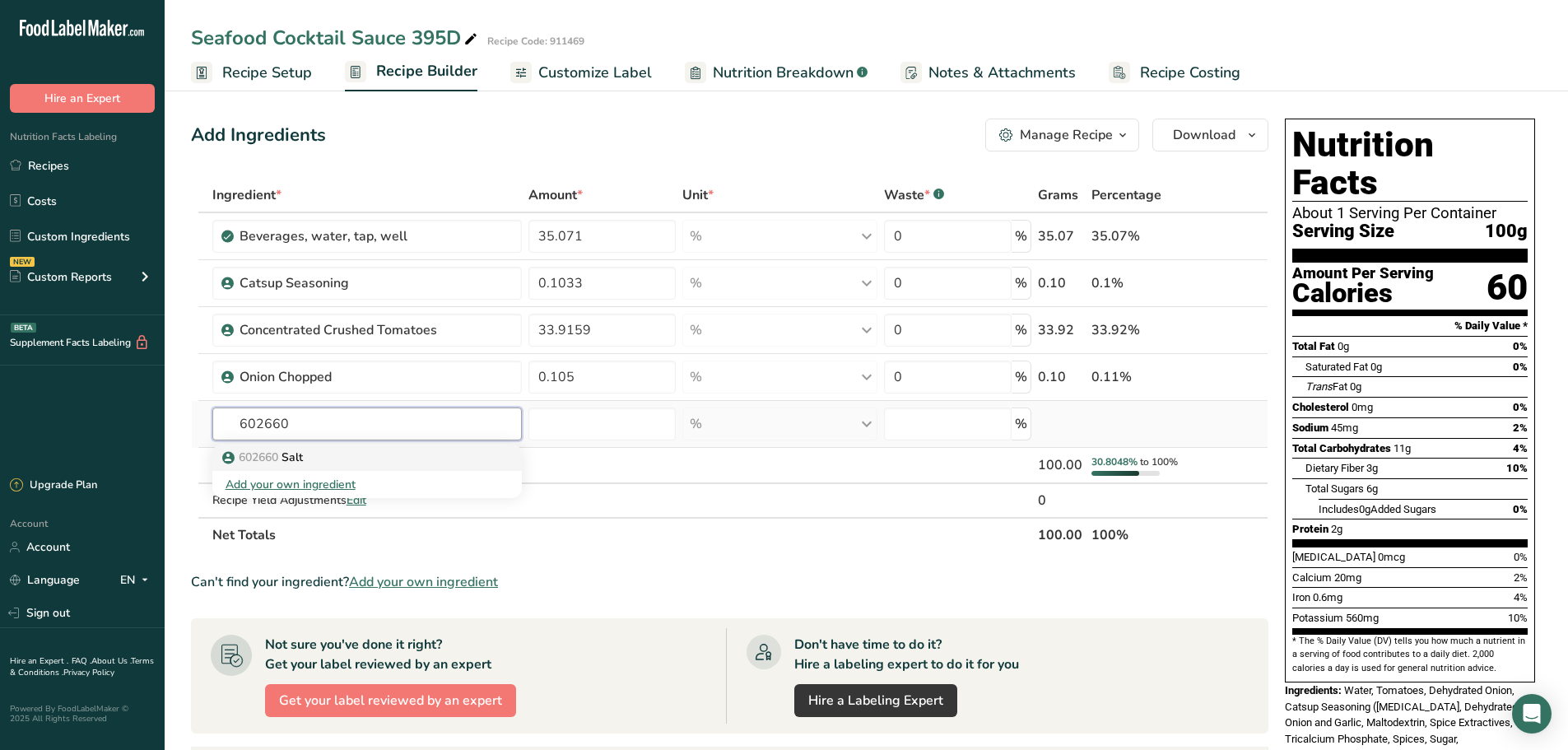
type input "602660"
click at [393, 468] on link "602660 Salt" at bounding box center [368, 457] width 310 height 27
type input "Salt"
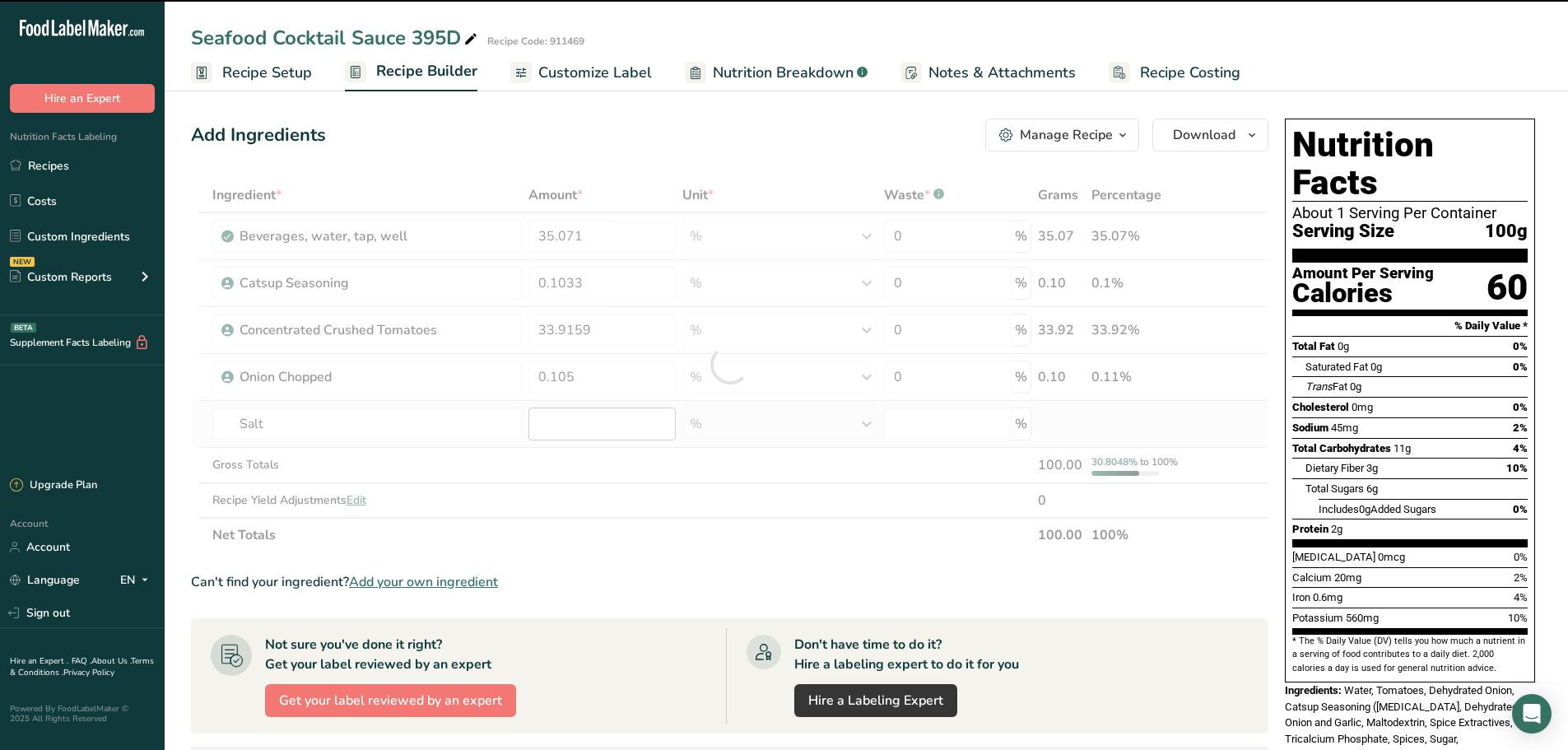
type input "0"
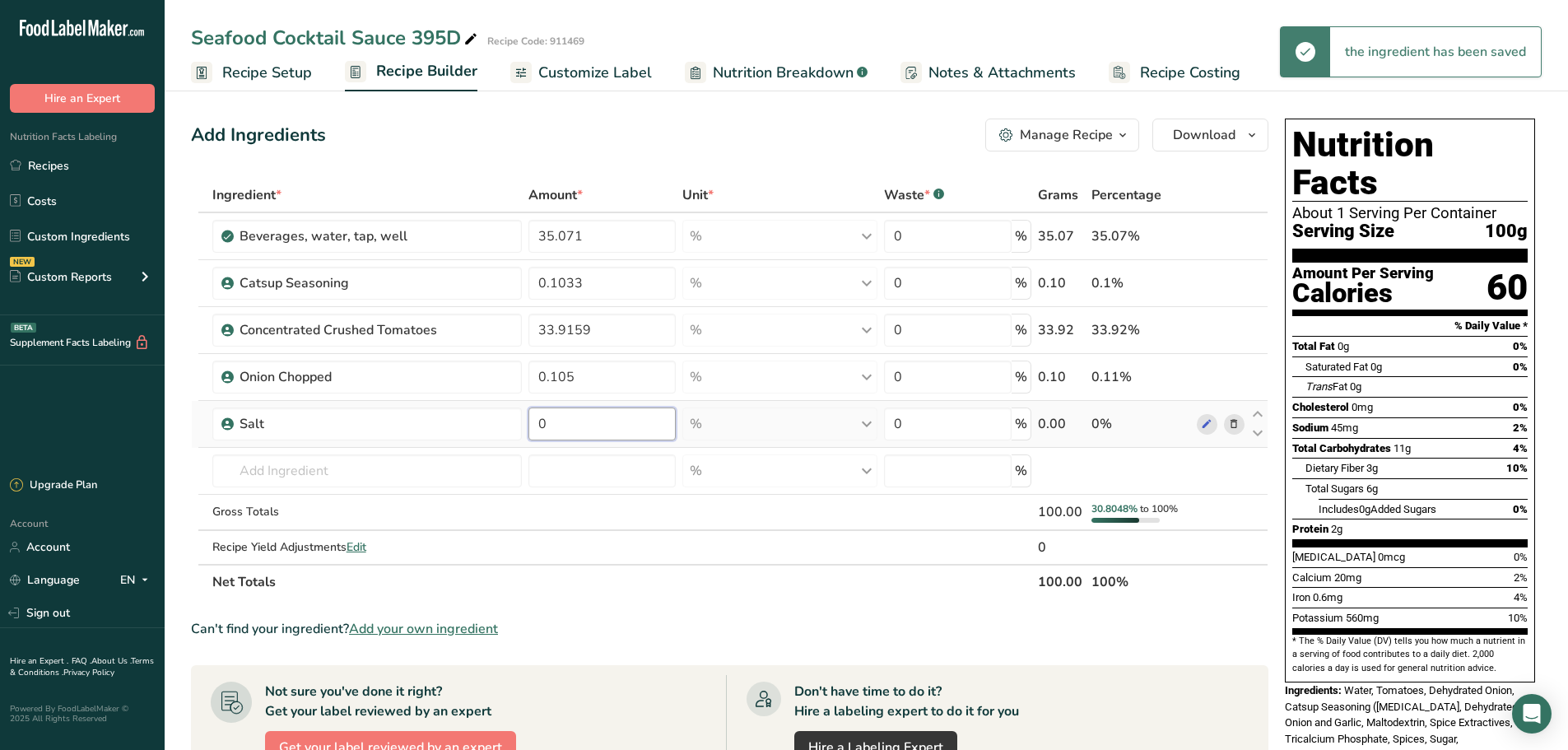
drag, startPoint x: 564, startPoint y: 422, endPoint x: 539, endPoint y: 422, distance: 25.0
click at [539, 422] on input "0" at bounding box center [602, 424] width 147 height 33
type input "1.75"
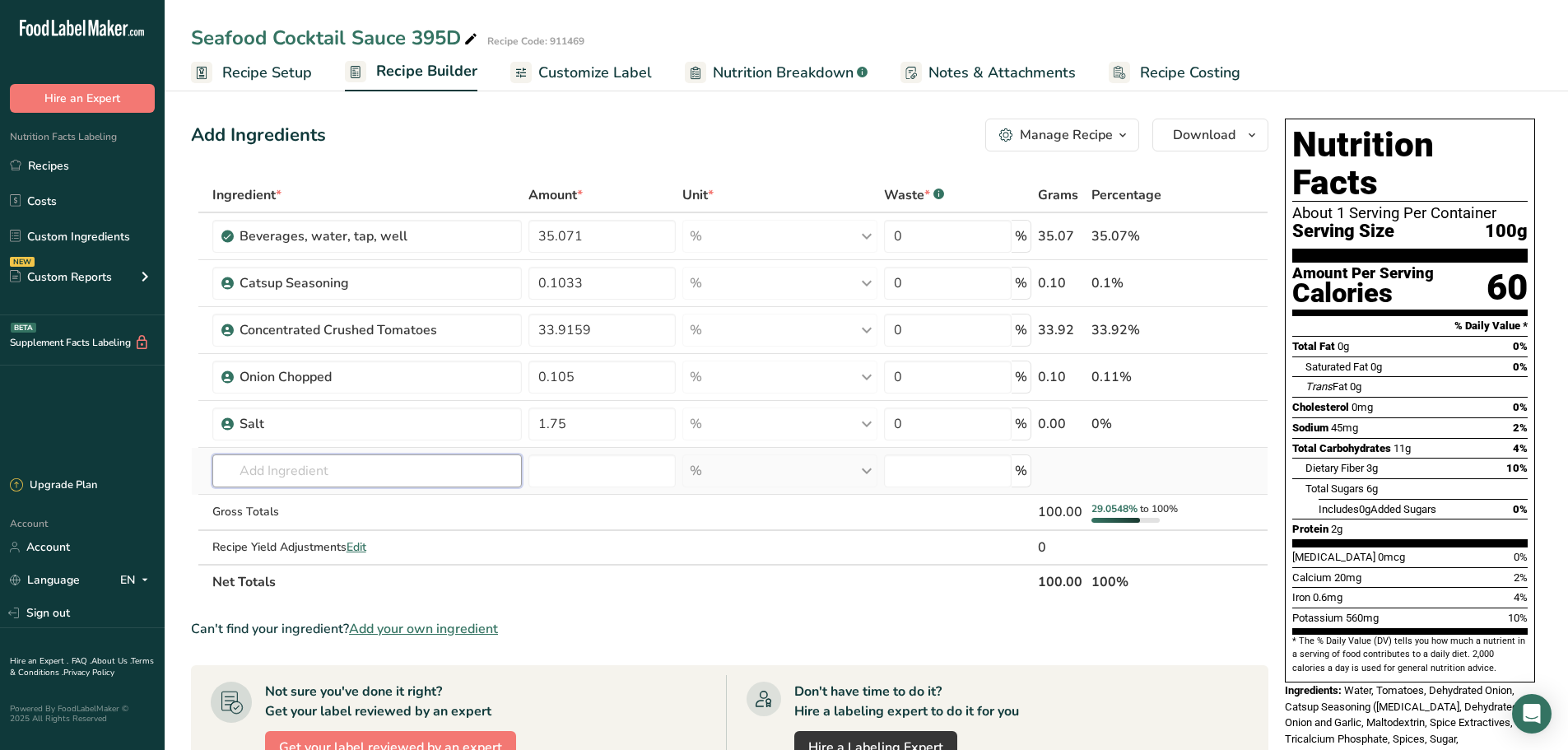
click at [322, 475] on div "Ingredient * Amount * Unit * Waste * .a-a{fill:#347362;}.b-a{fill:#fff;} Grams …" at bounding box center [729, 388] width 1077 height 421
type input "652430"
click at [319, 496] on p "652430 Lemon Juice Concentrate" at bounding box center [320, 504] width 189 height 18
type input "Lemon Juice Concentrate"
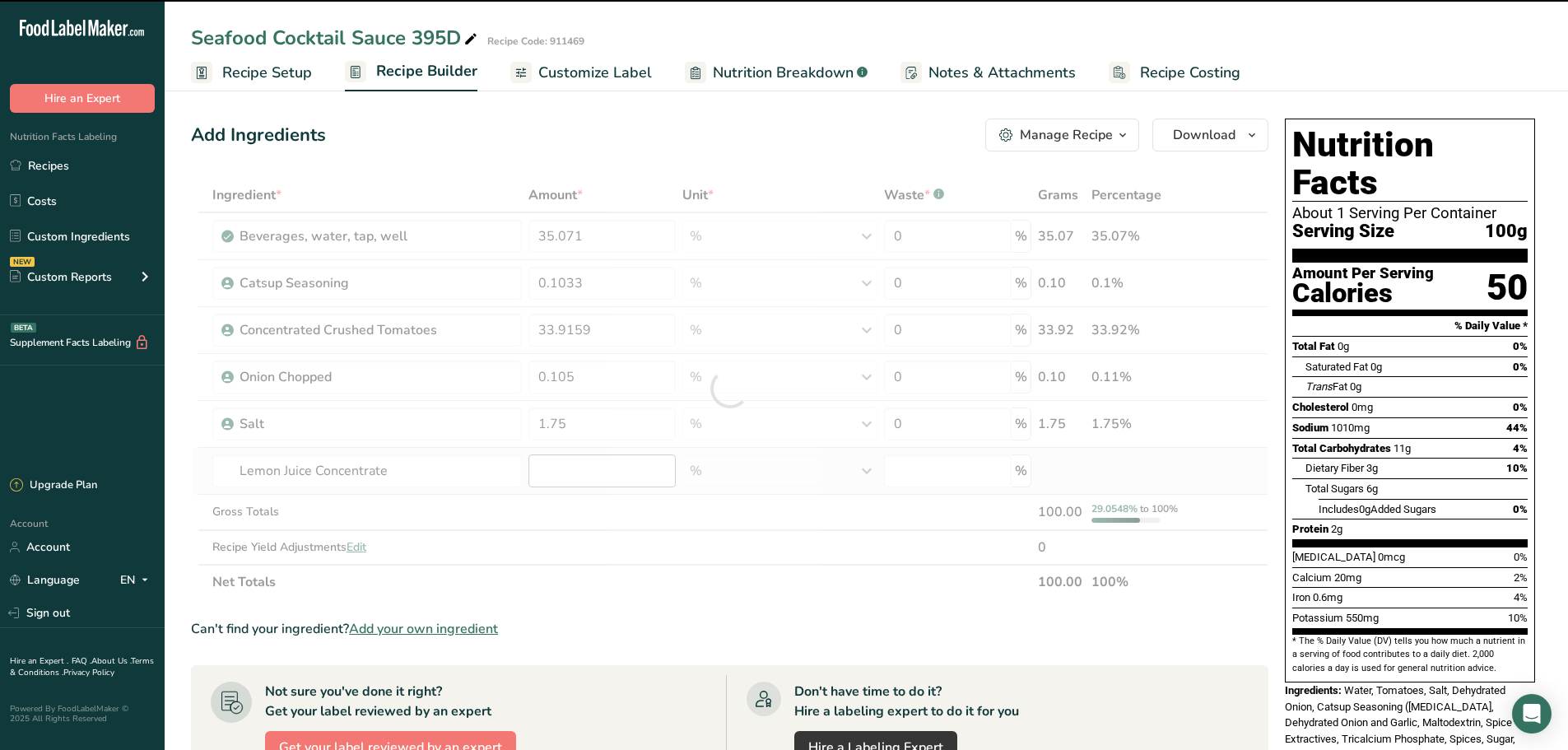
type input "0"
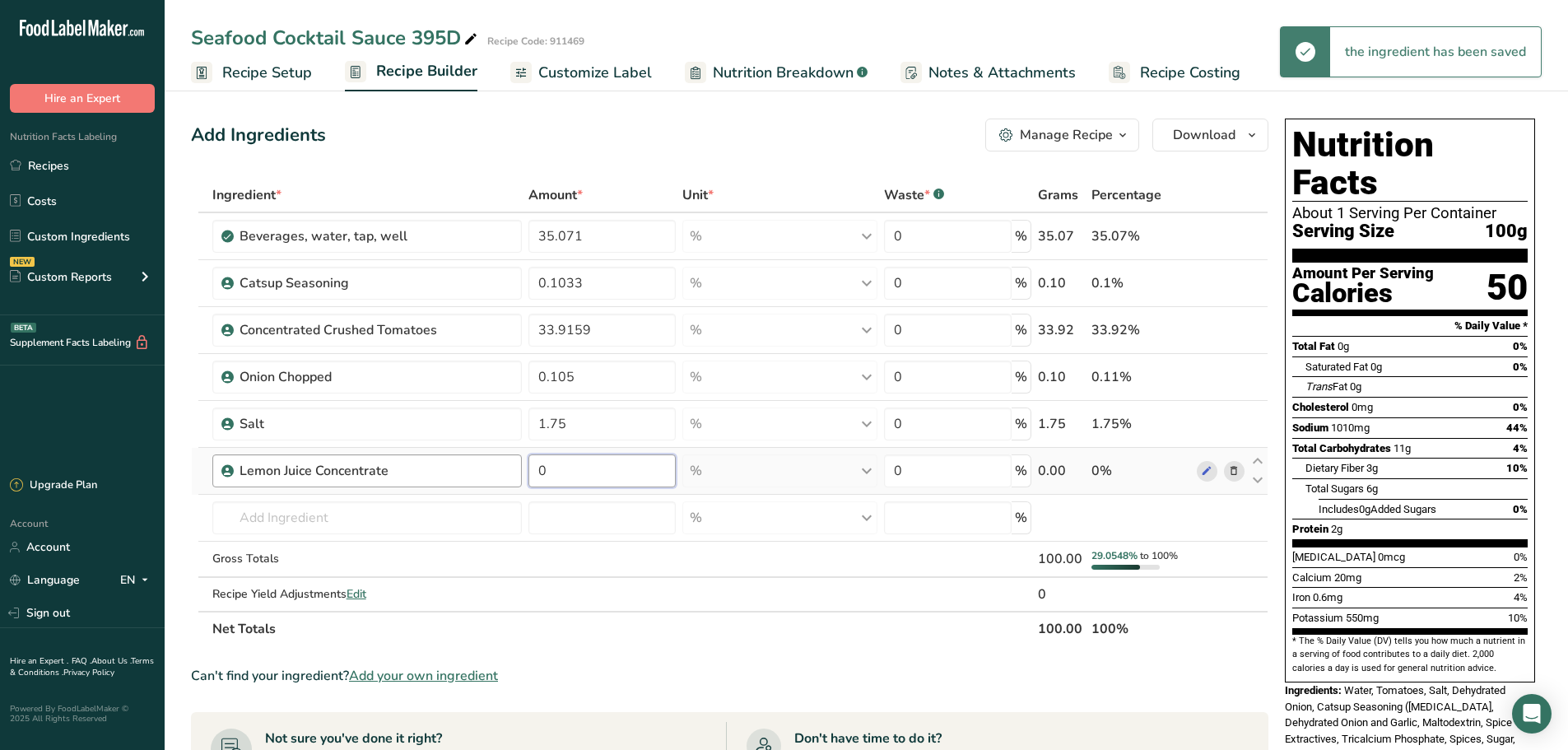
drag, startPoint x: 571, startPoint y: 472, endPoint x: 513, endPoint y: 473, distance: 58.0
click at [513, 473] on tr "Lemon Juice Concentrate 0 % Weight Units g kg mg See more Volume Units l Volume…" at bounding box center [729, 471] width 1076 height 47
type input "0.07"
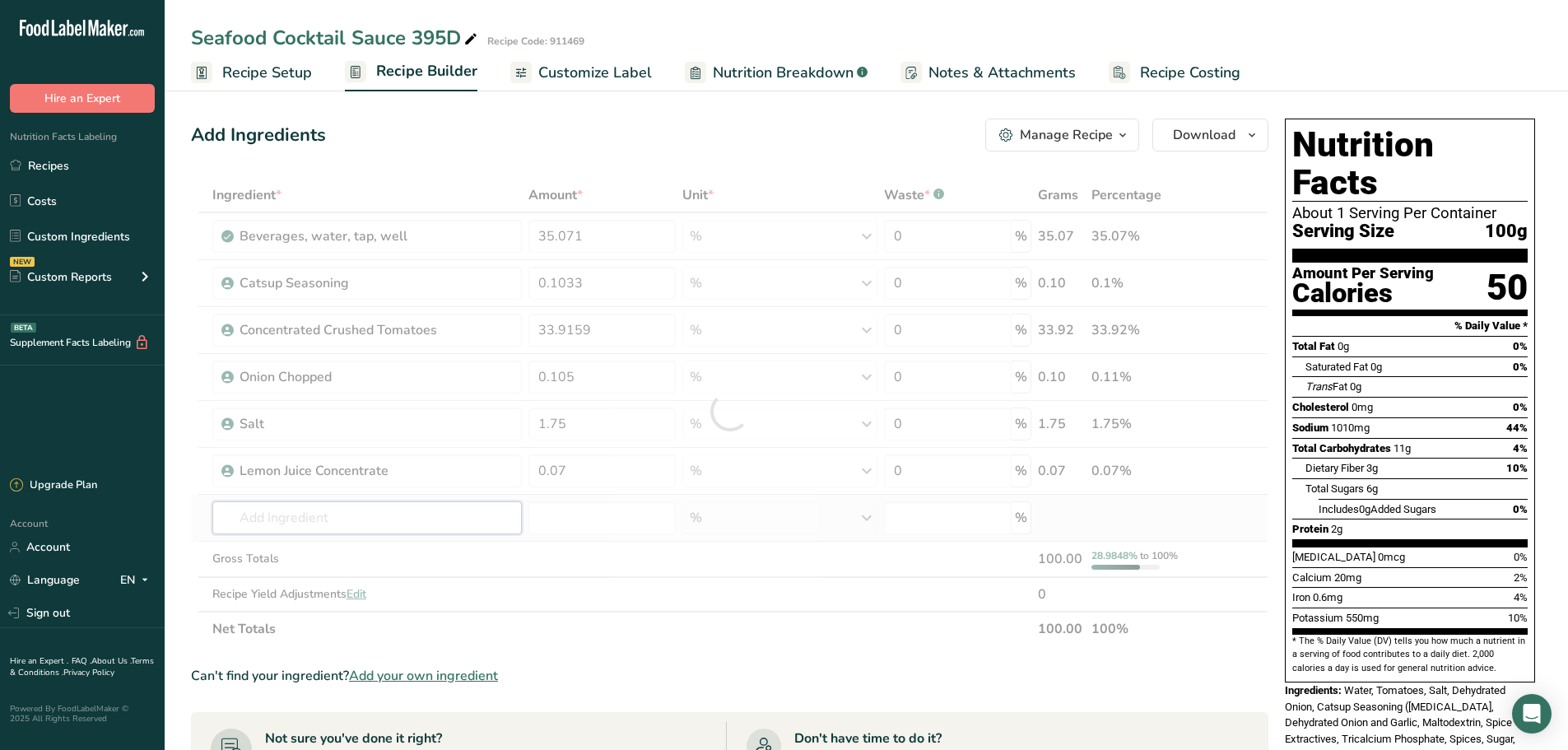
click at [274, 505] on div "Ingredient * Amount * Unit * Waste * .a-a{fill:#347362;}.b-a{fill:#fff;} Grams …" at bounding box center [729, 411] width 1077 height 468
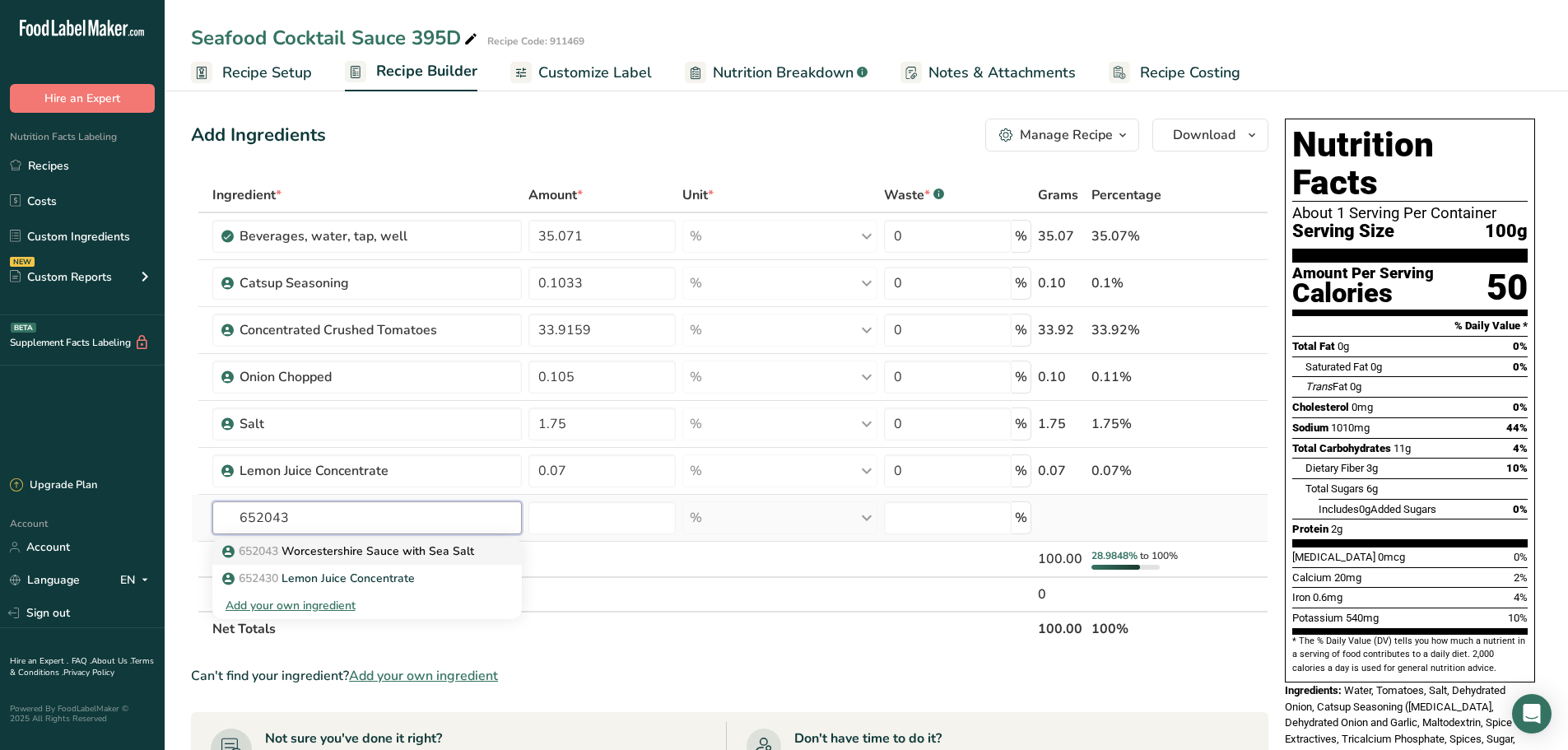
type input "652043"
click at [317, 554] on p "652043 Worcestershire Sauce with Sea Salt" at bounding box center [349, 551] width 249 height 18
type input "Worcestershire Sauce with Sea Salt"
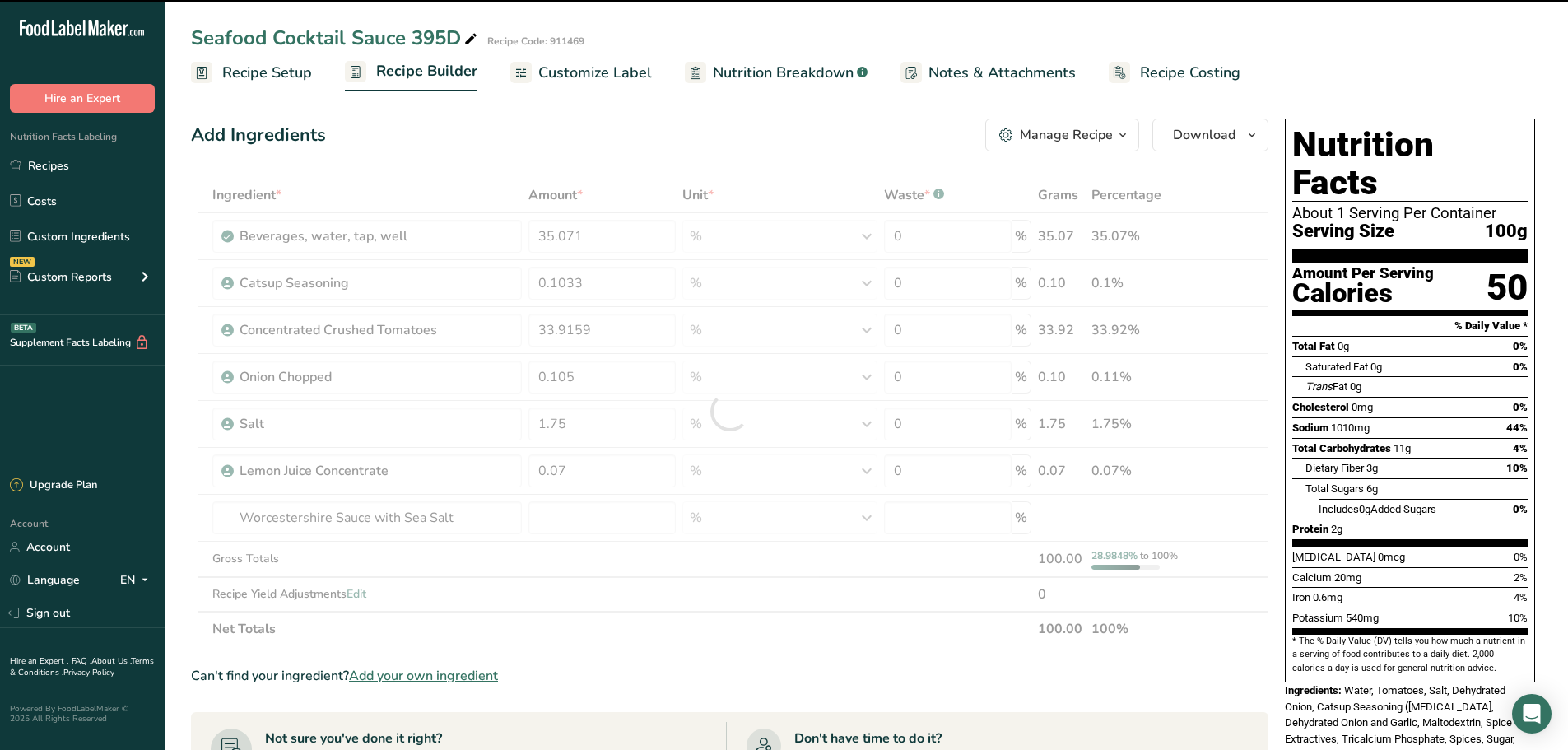
type input "0"
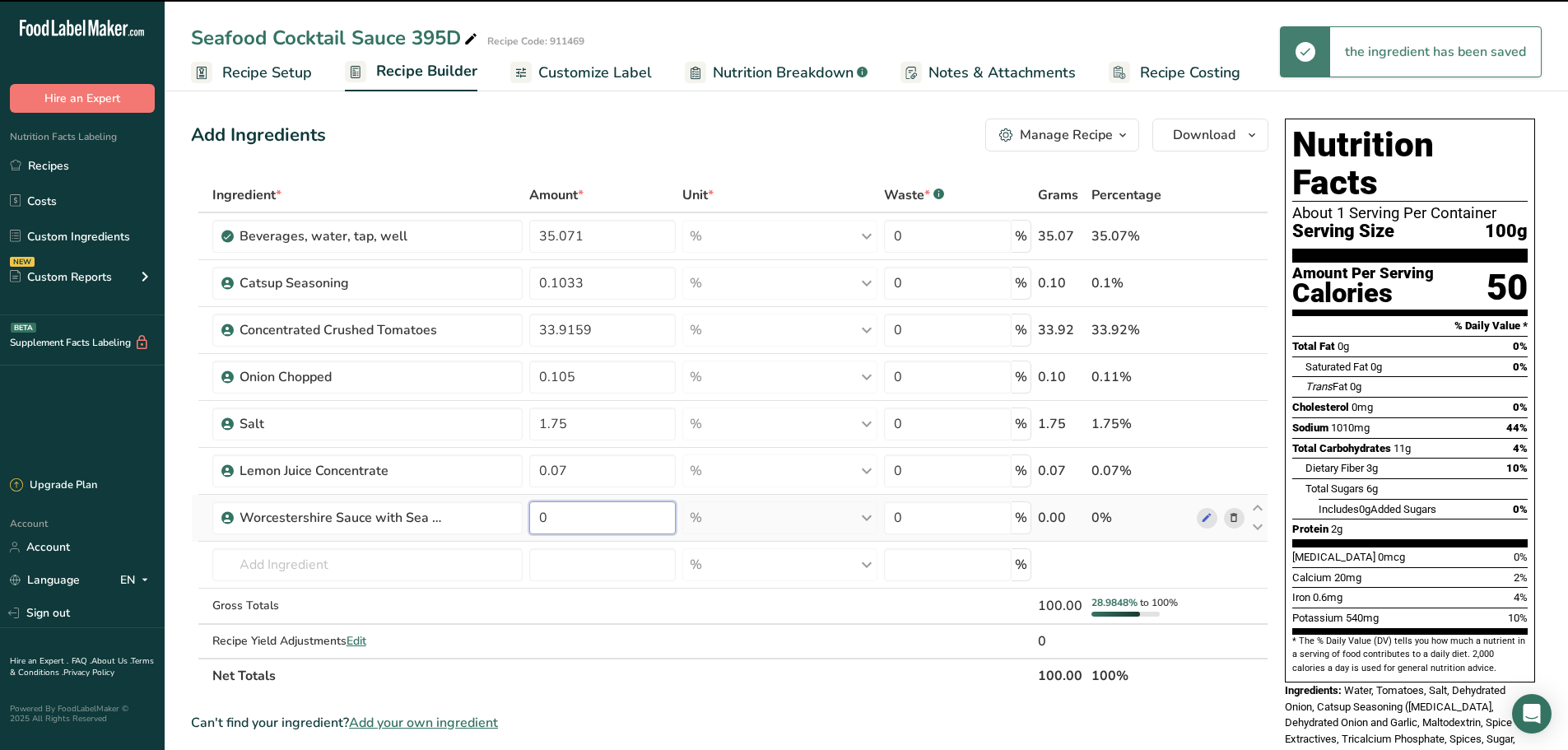
click at [564, 521] on input "0" at bounding box center [602, 517] width 147 height 33
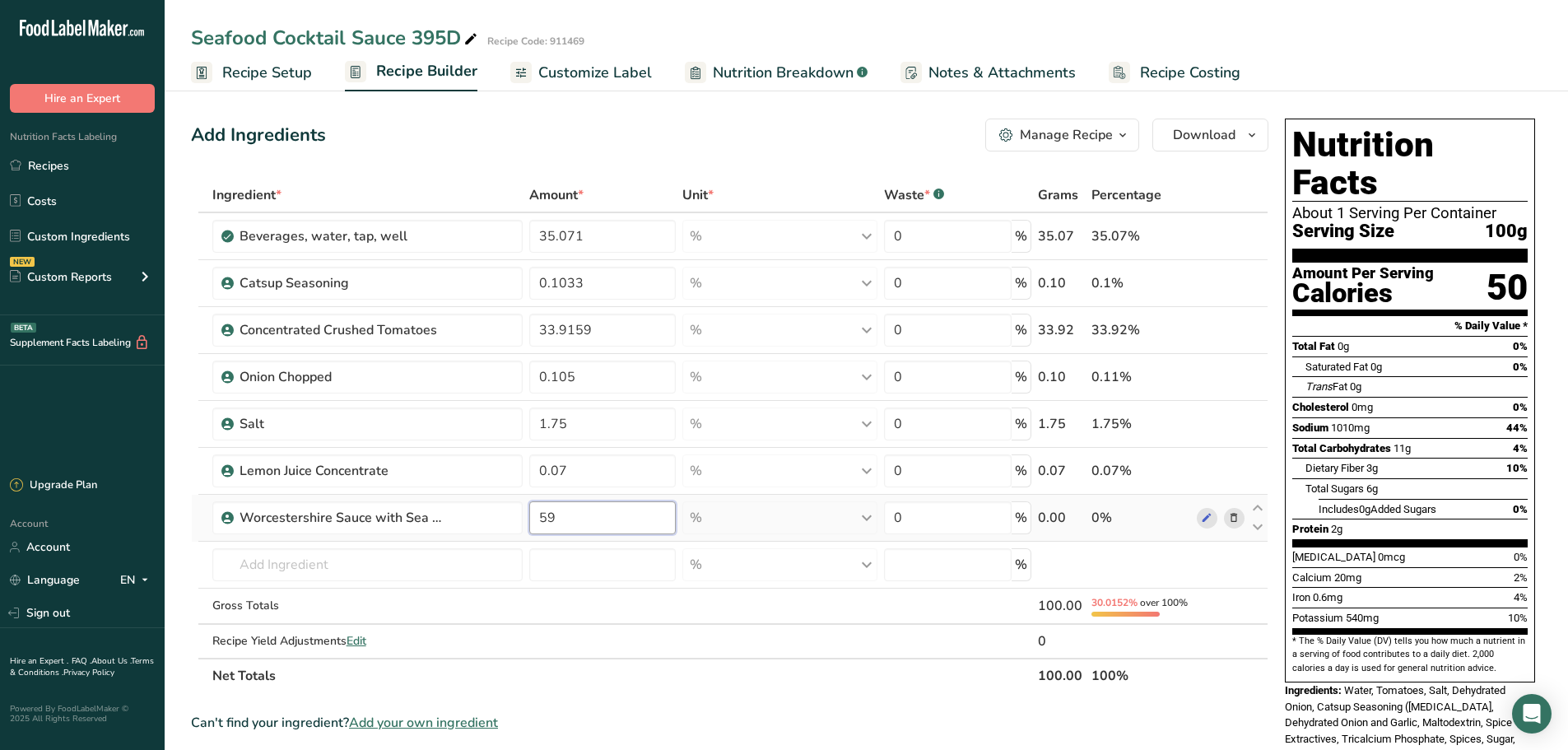
type input "5"
type input "0.595"
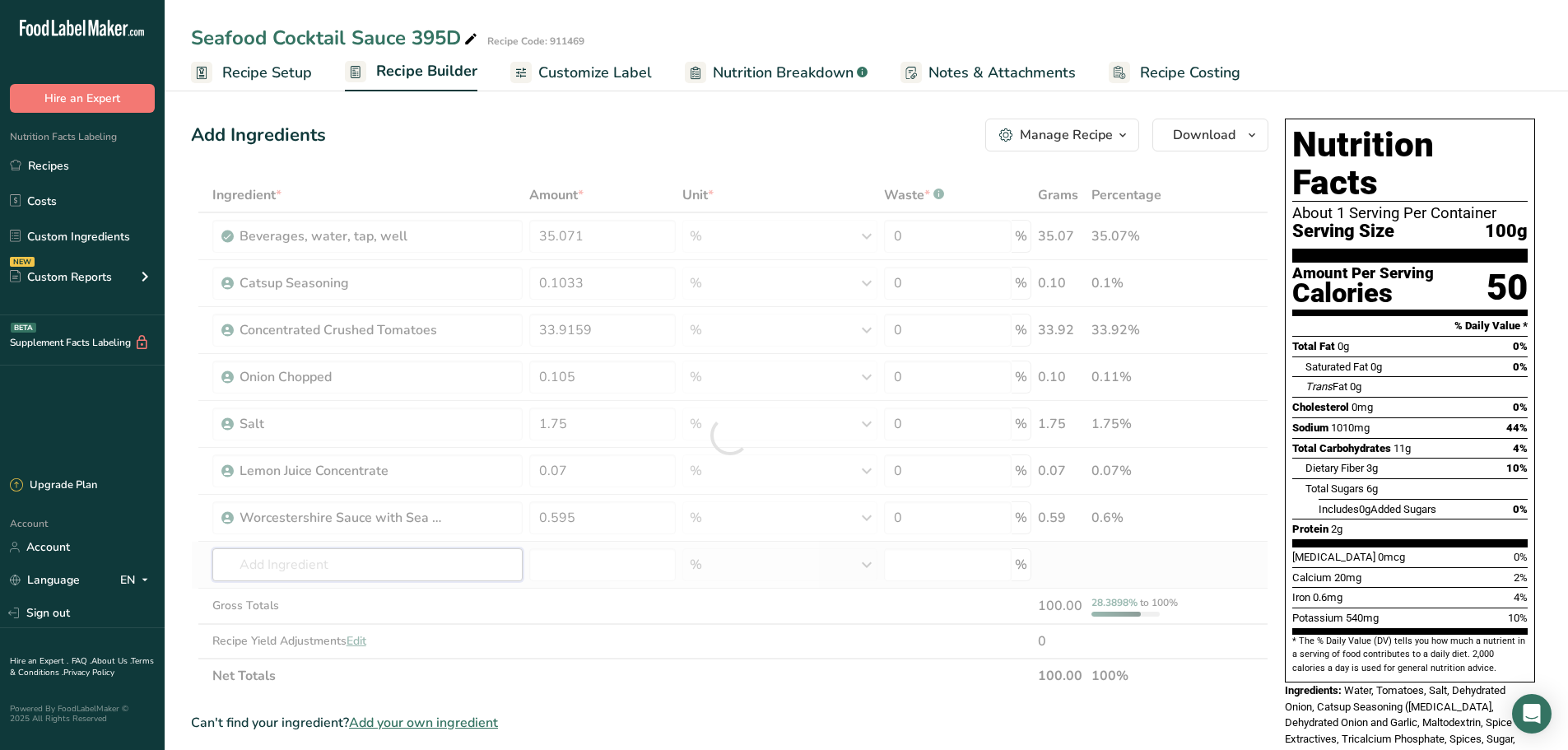
click at [424, 562] on div "Ingredient * Amount * Unit * Waste * .a-a{fill:#347362;}.b-a{fill:#fff;} Grams …" at bounding box center [729, 434] width 1077 height 515
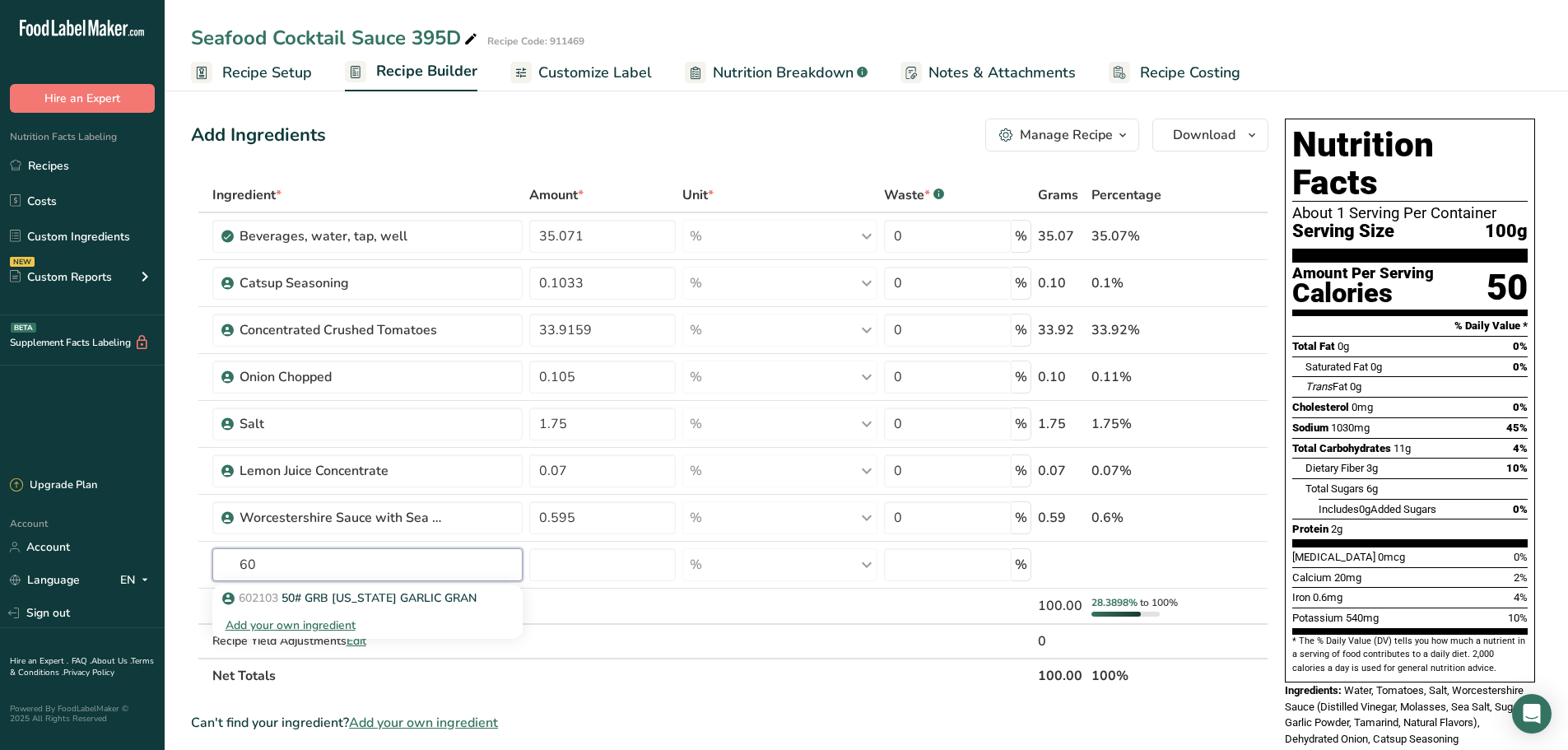
type input "6"
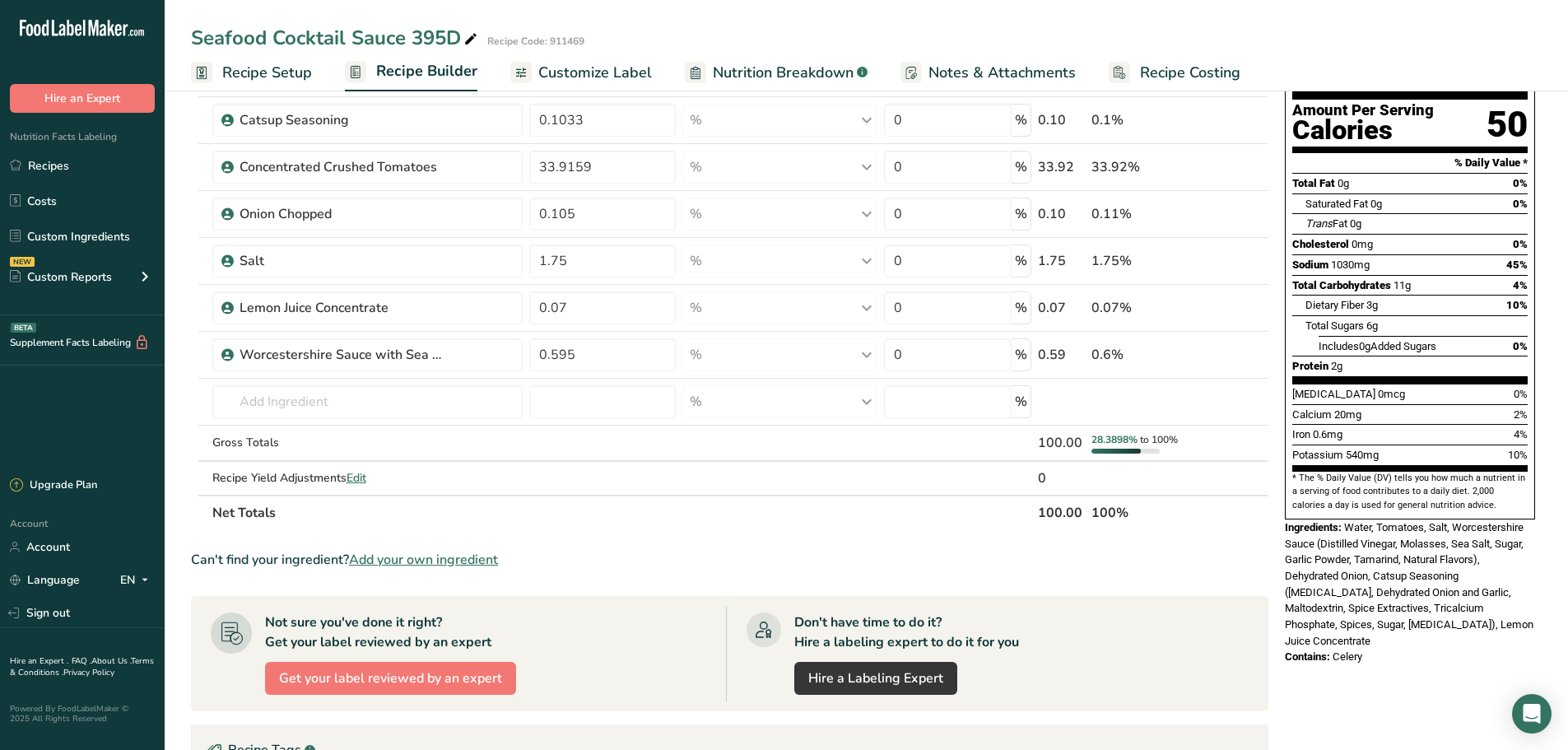
scroll to position [165, 0]
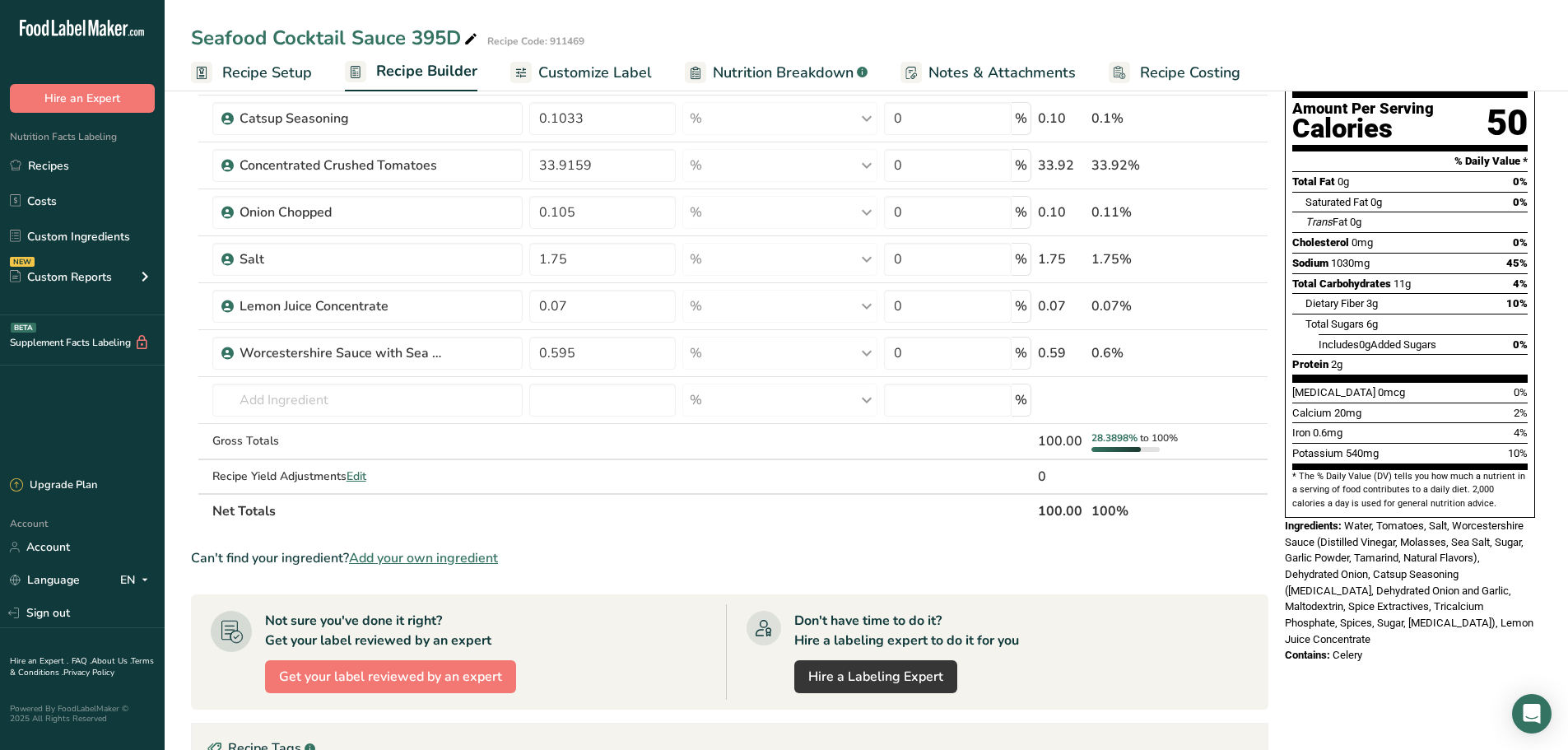
click at [434, 556] on span "Add your own ingredient" at bounding box center [424, 558] width 149 height 20
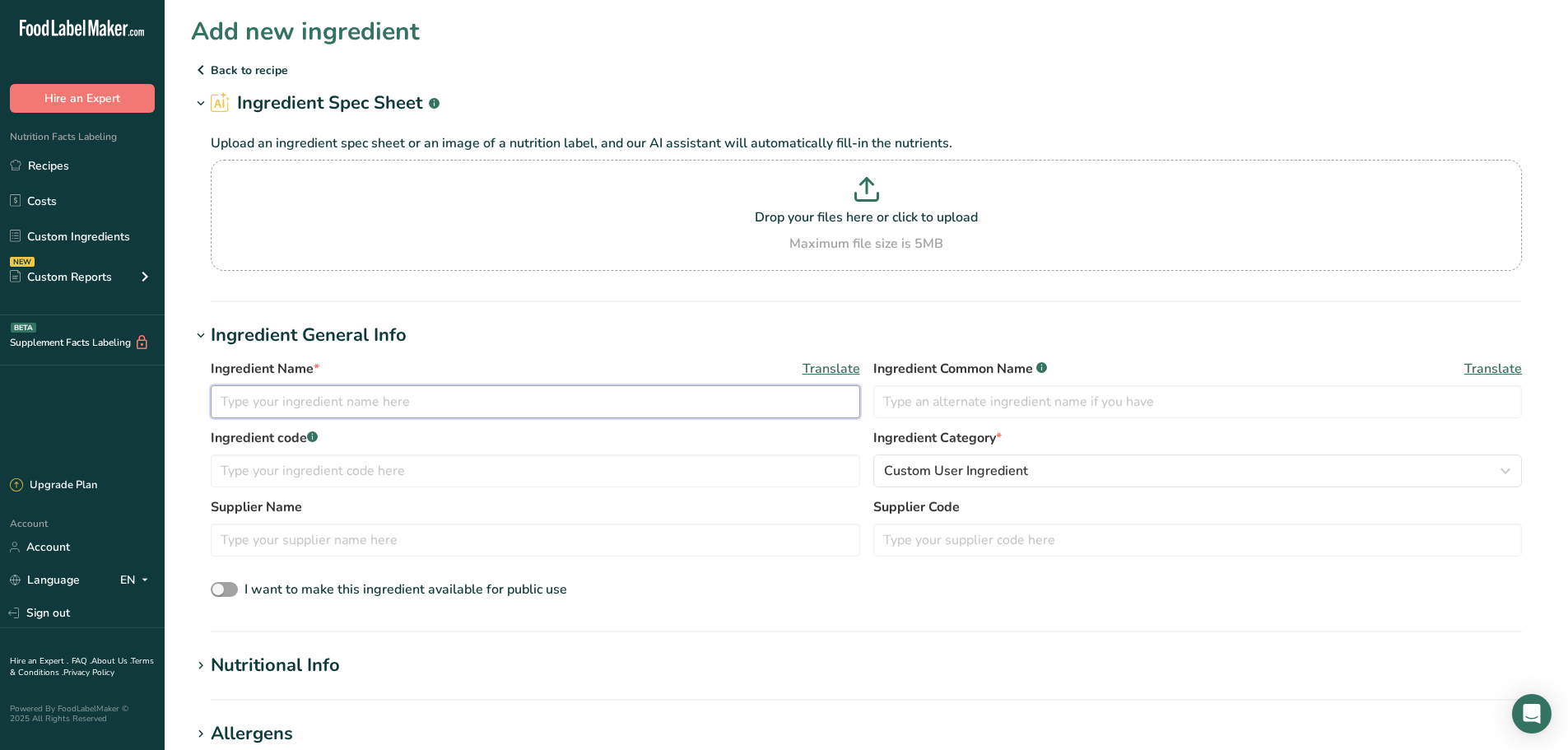
click at [318, 405] on input "text" at bounding box center [536, 401] width 650 height 33
click at [994, 394] on input "text" at bounding box center [1198, 401] width 650 height 33
type input "Horseradish Roots, Vinegar, Salt"
click at [252, 388] on input "text" at bounding box center [536, 401] width 650 height 33
type input "P"
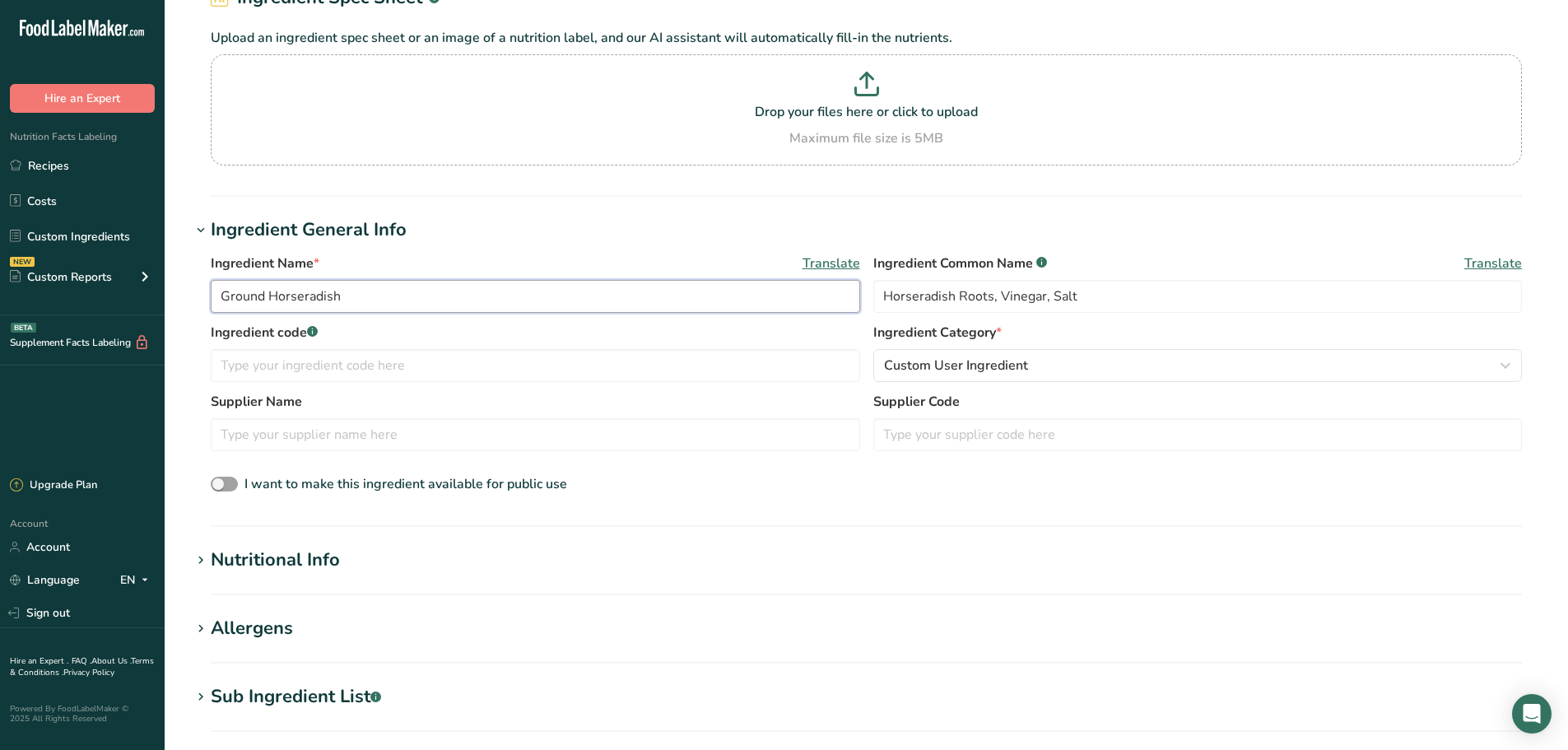
scroll to position [165, 0]
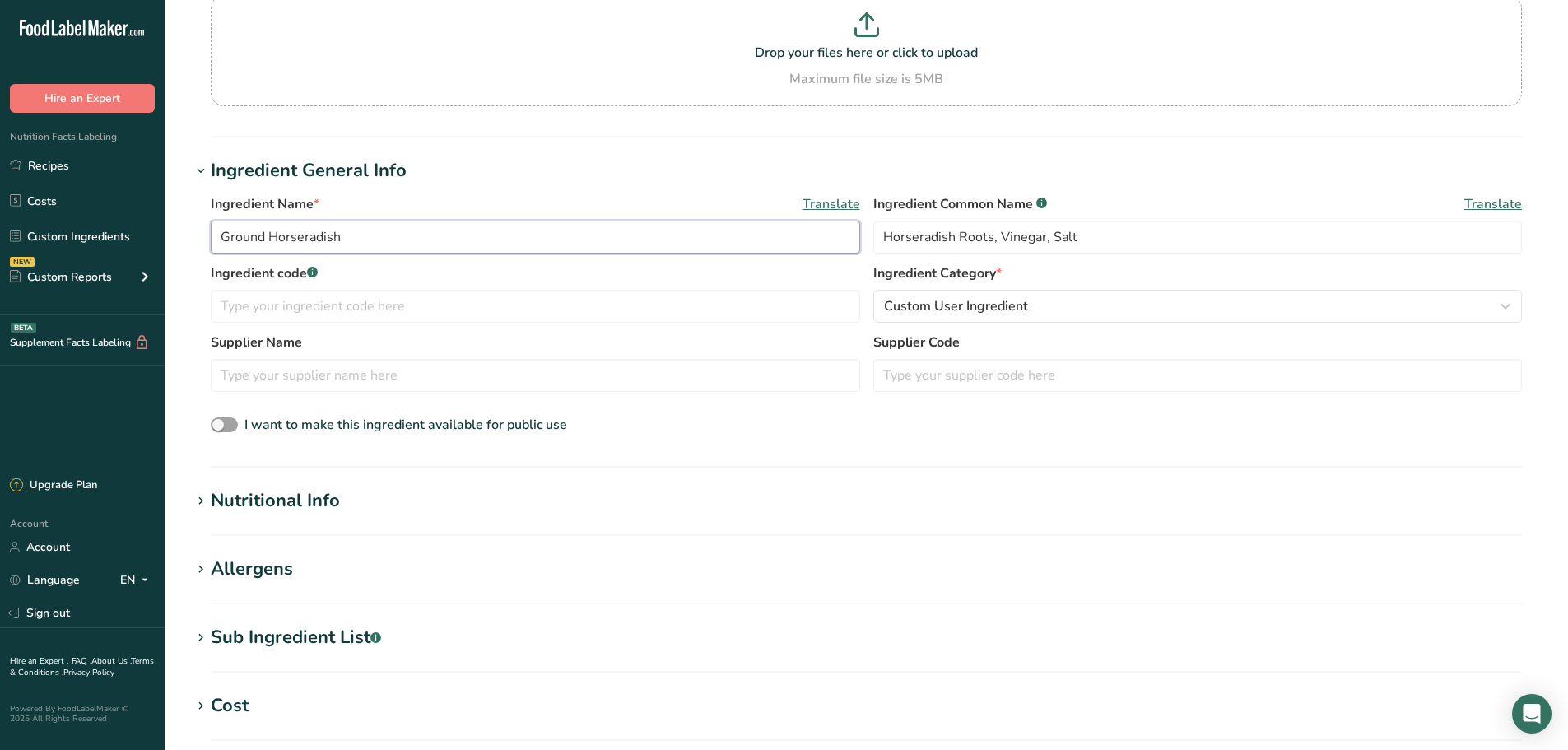
type input "Ground Horseradish"
click at [219, 496] on div "Nutritional Info" at bounding box center [275, 501] width 129 height 27
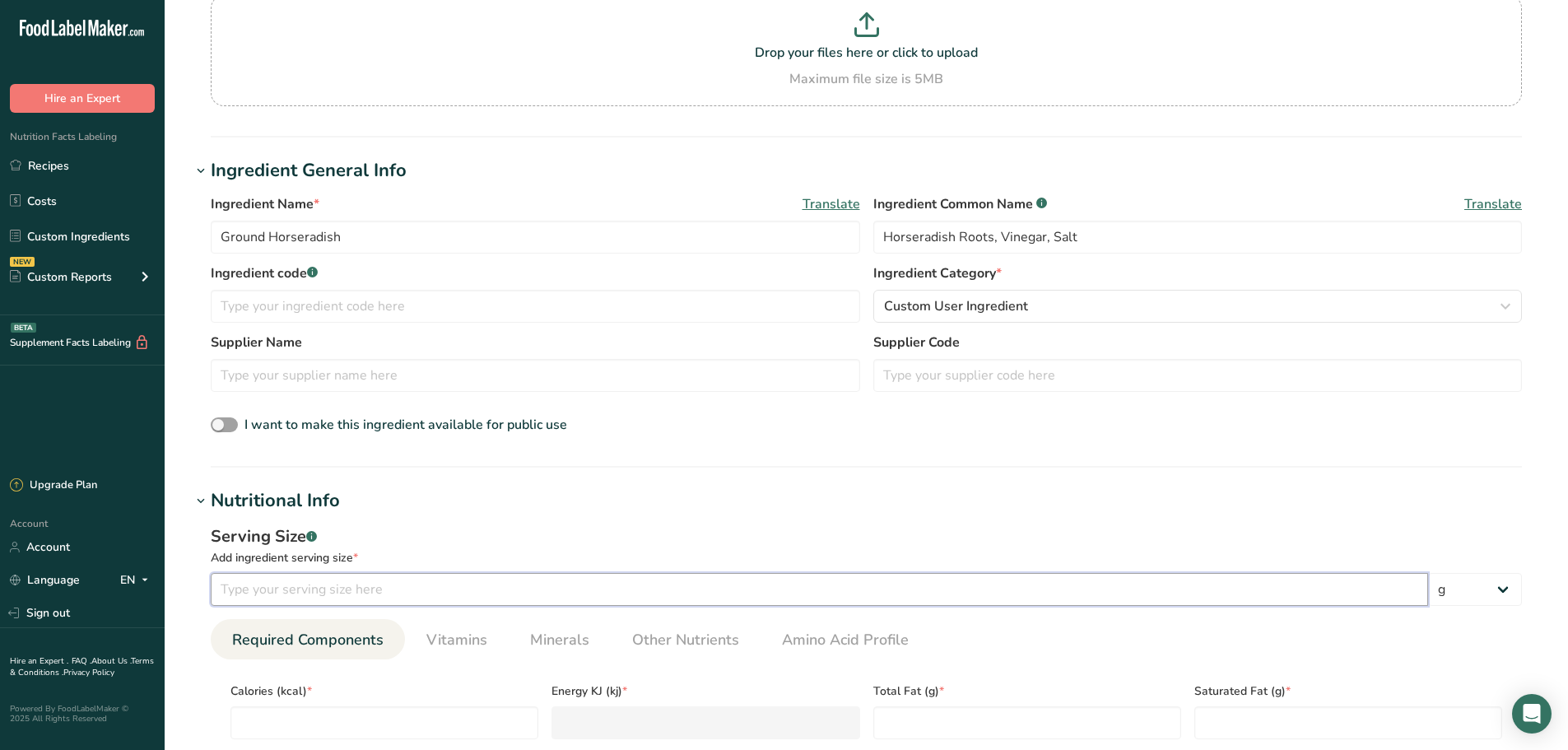
click at [271, 598] on input "number" at bounding box center [820, 588] width 1217 height 33
type input "100"
click at [573, 515] on div "Serving Size .a-a{fill:#347362;}.b-a{fill:#fff;} Add ingredient serving size * …" at bounding box center [866, 705] width 1350 height 381
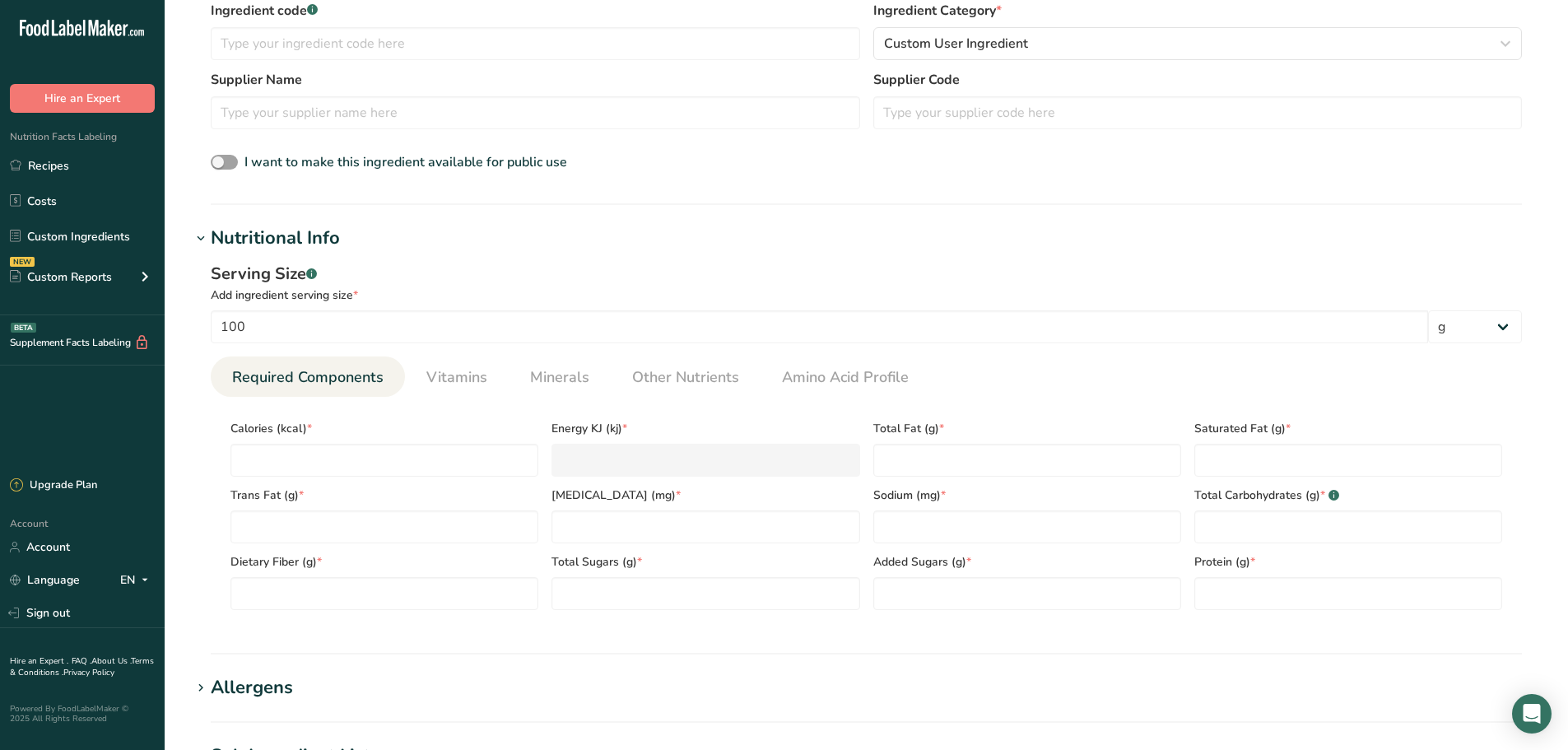
scroll to position [494, 0]
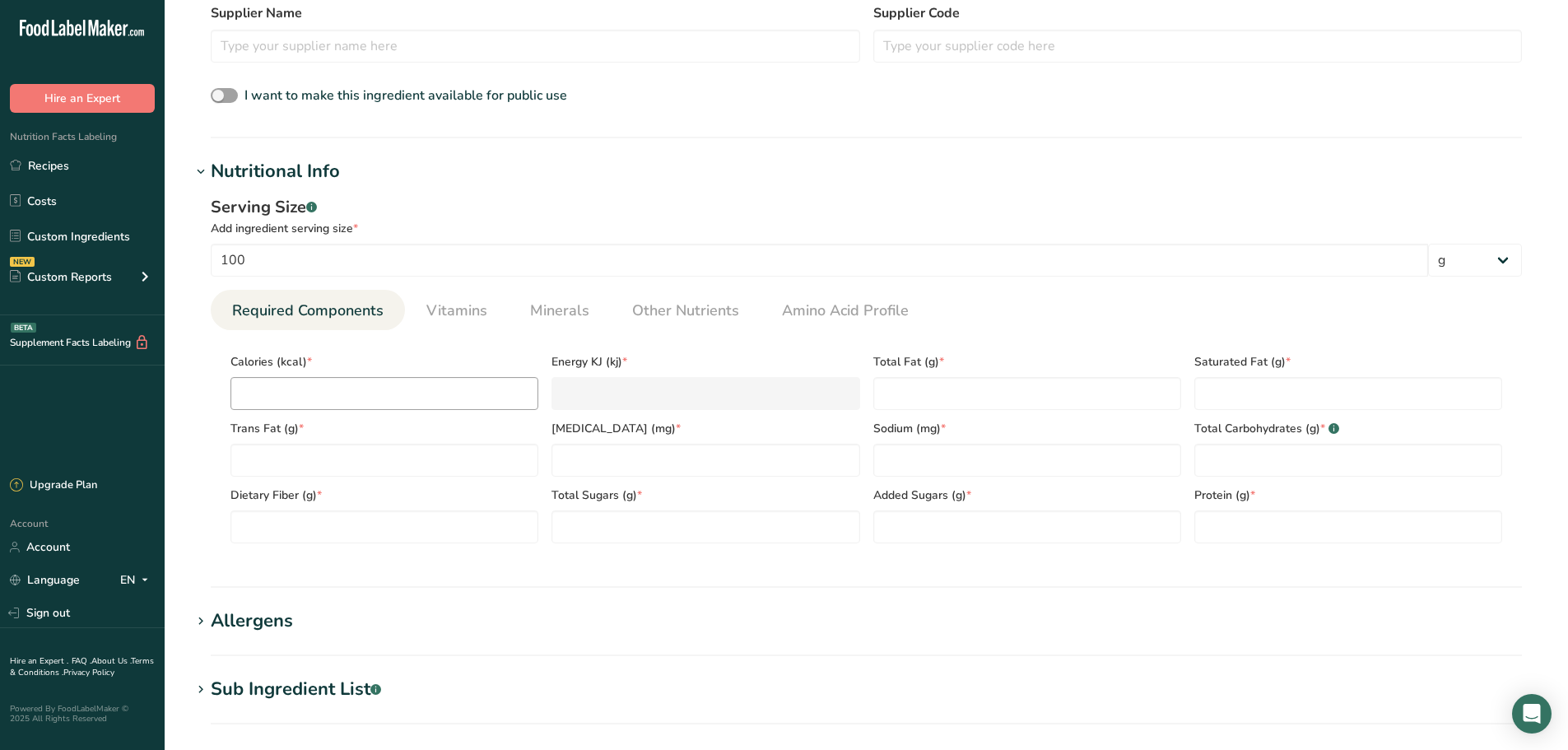
click at [351, 410] on div "Calories (kcal) * Energy KJ (kj) * Total Fat (g) * Saturated Fat (g) * Trans Fa…" at bounding box center [866, 443] width 1285 height 200
click at [360, 396] on input "number" at bounding box center [384, 393] width 308 height 33
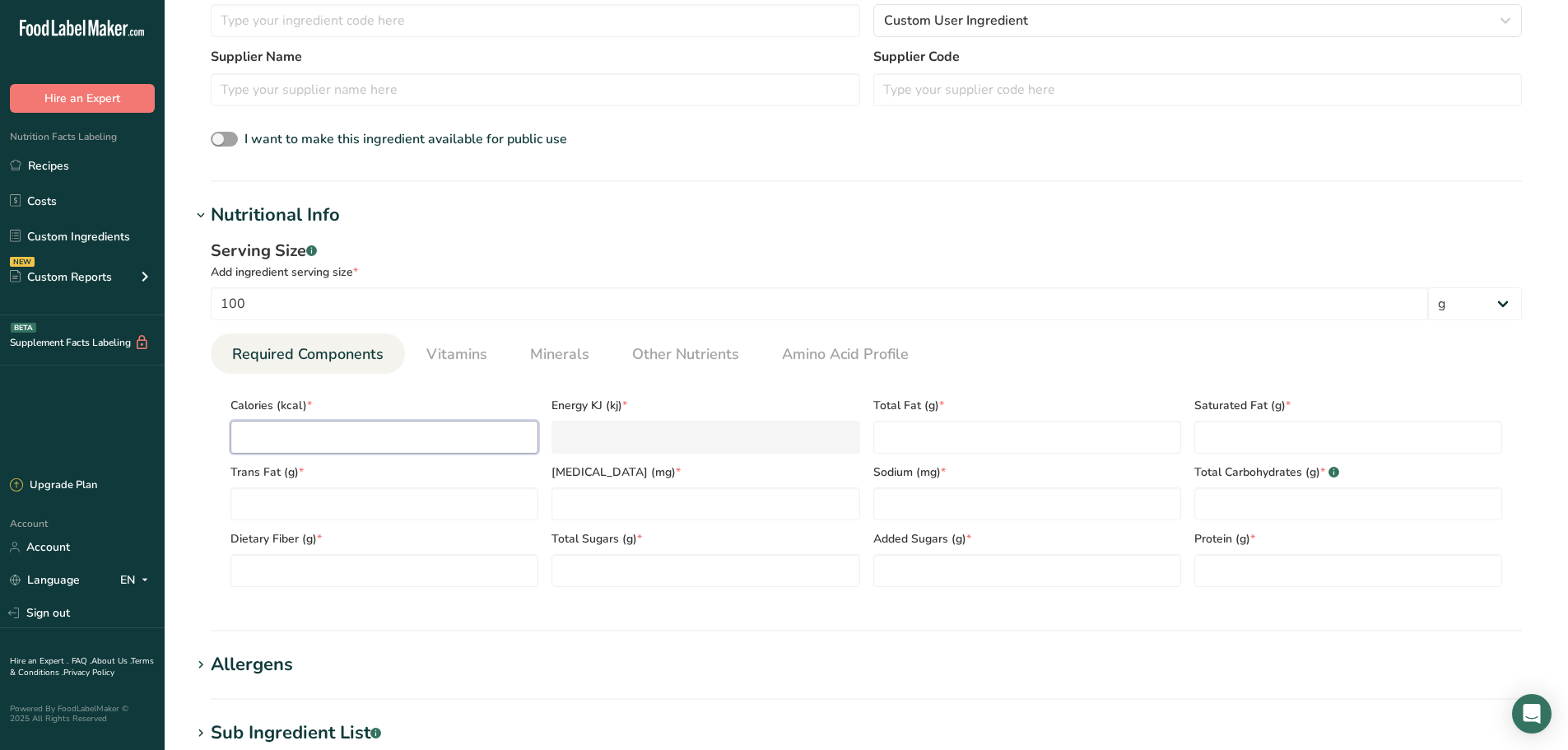
scroll to position [412, 0]
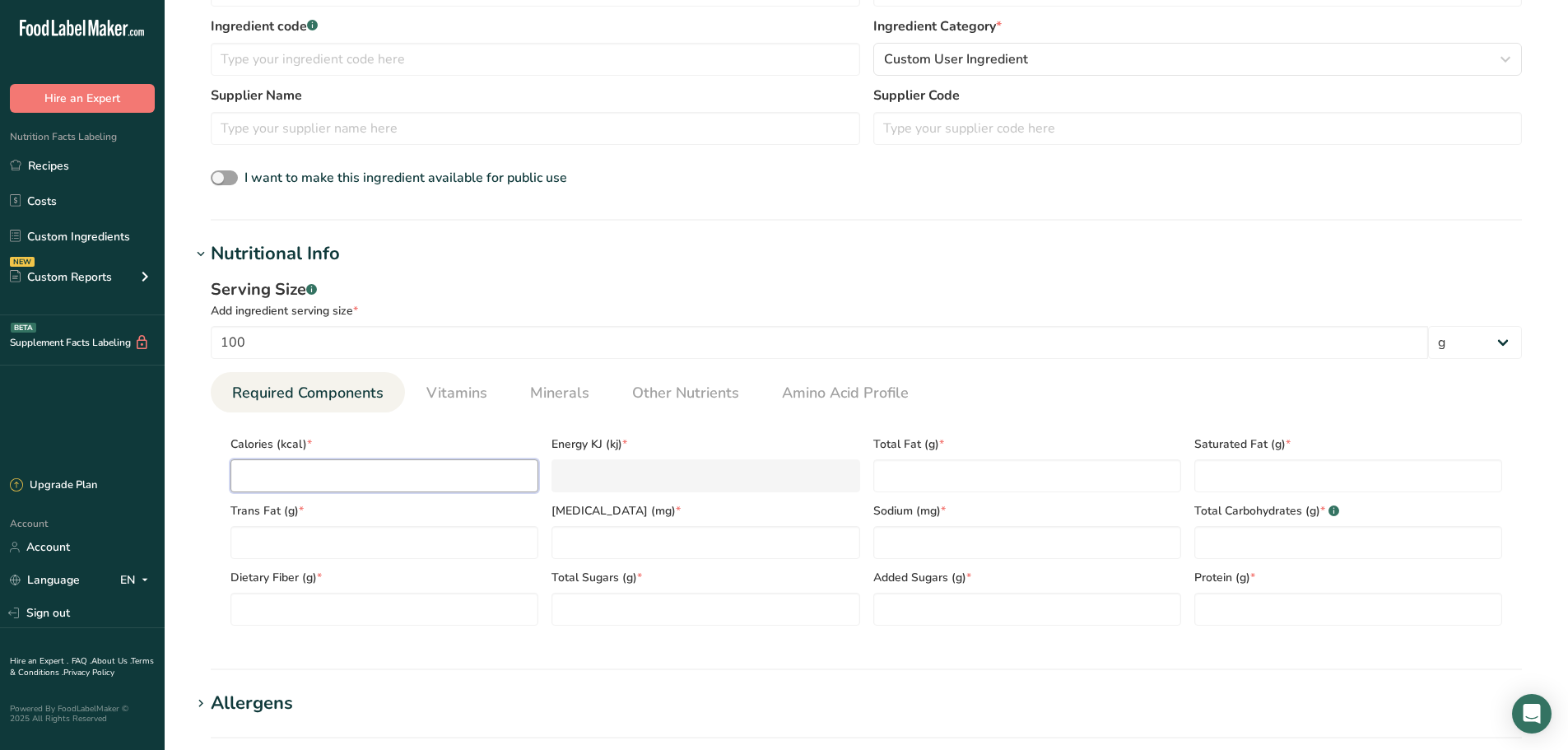
click at [371, 475] on input "number" at bounding box center [384, 475] width 308 height 33
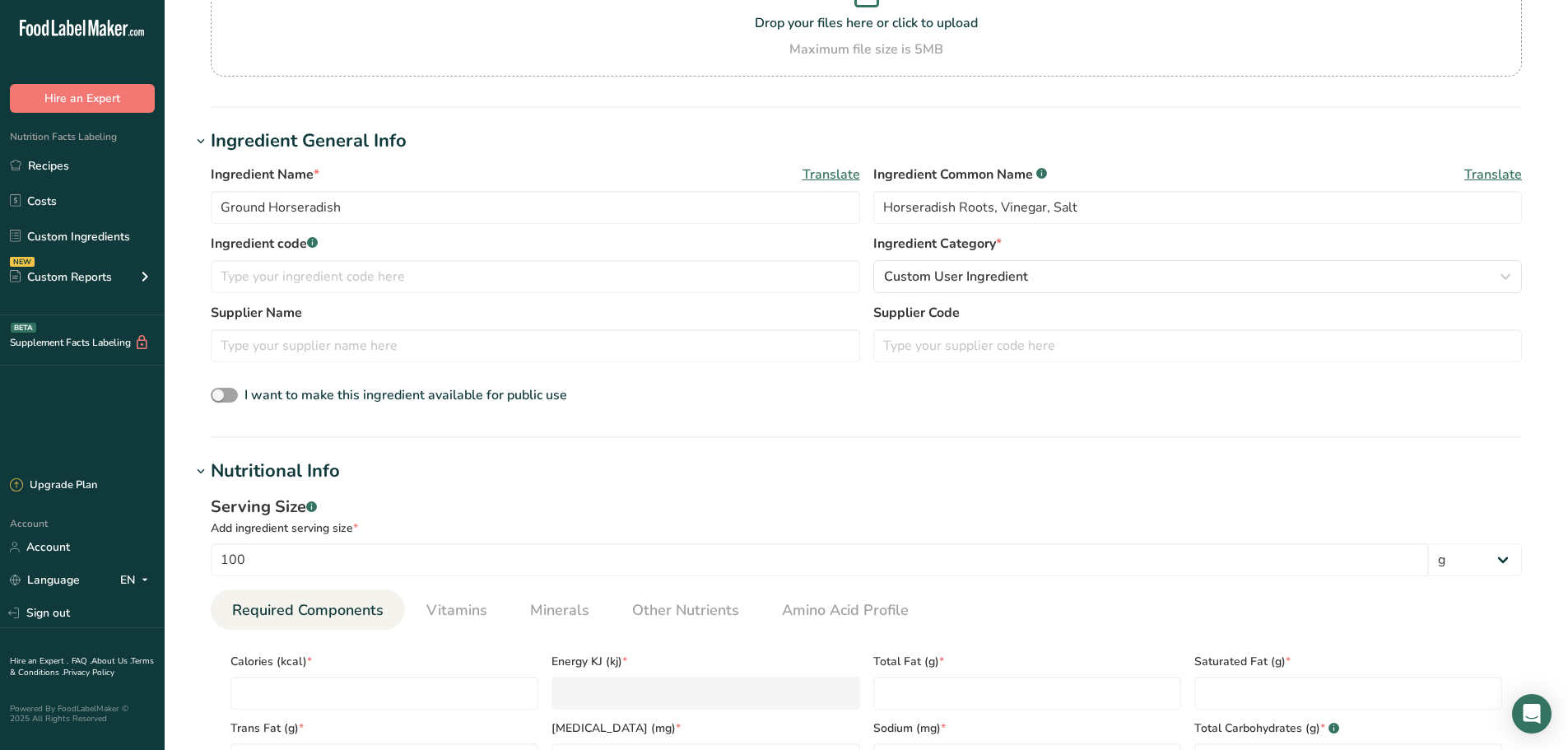
scroll to position [165, 0]
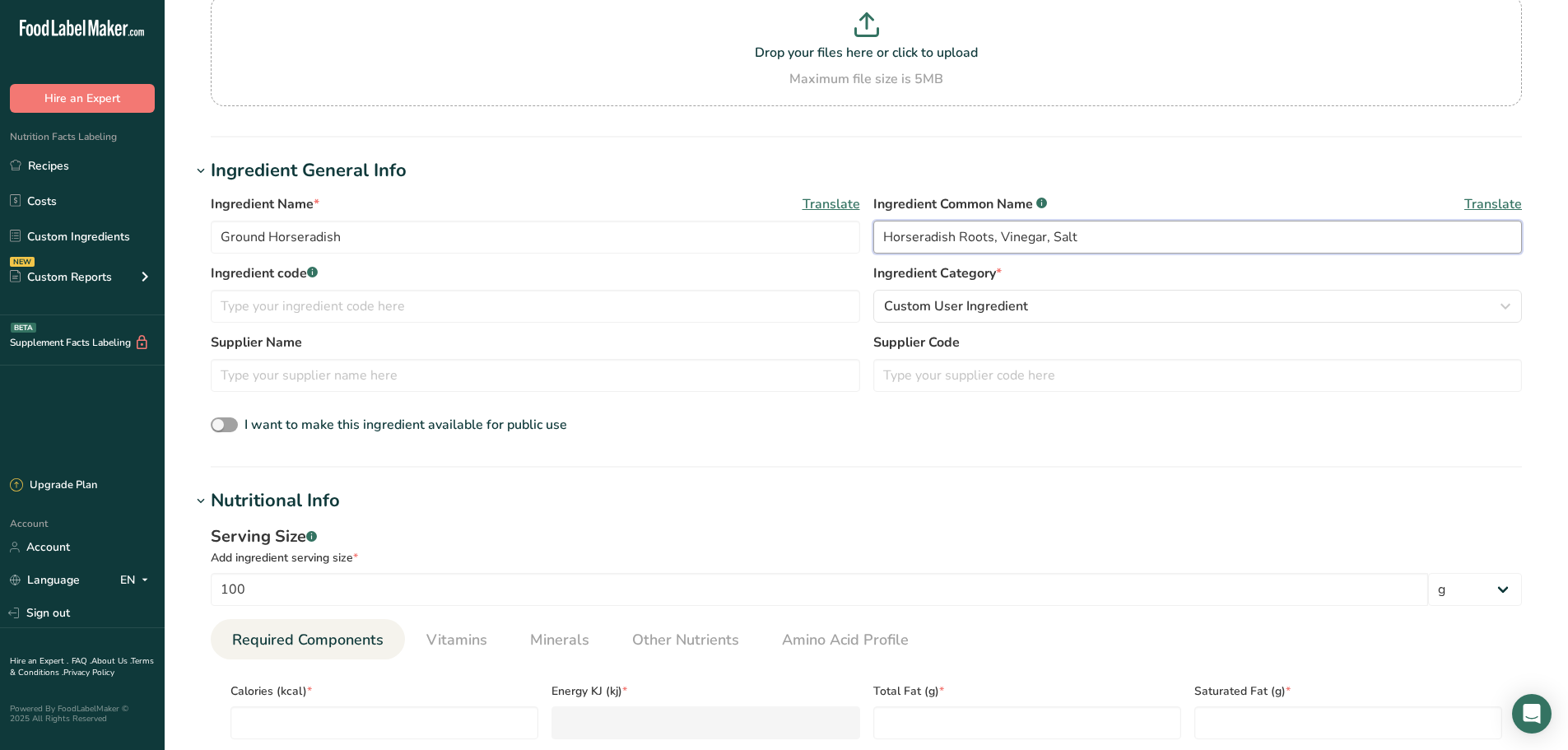
click at [887, 236] on input "Horseradish Roots, Vinegar, Salt" at bounding box center [1198, 237] width 650 height 33
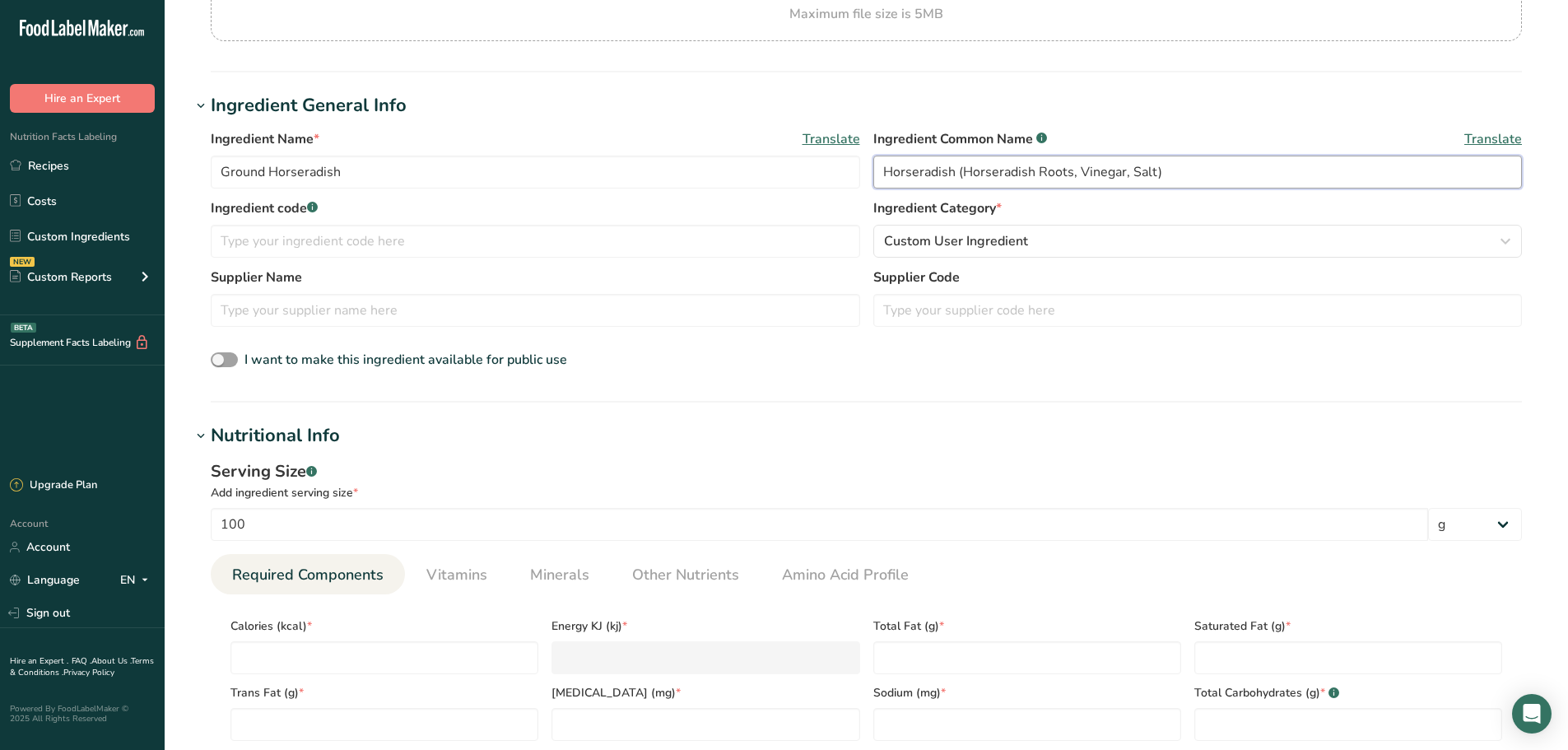
scroll to position [329, 0]
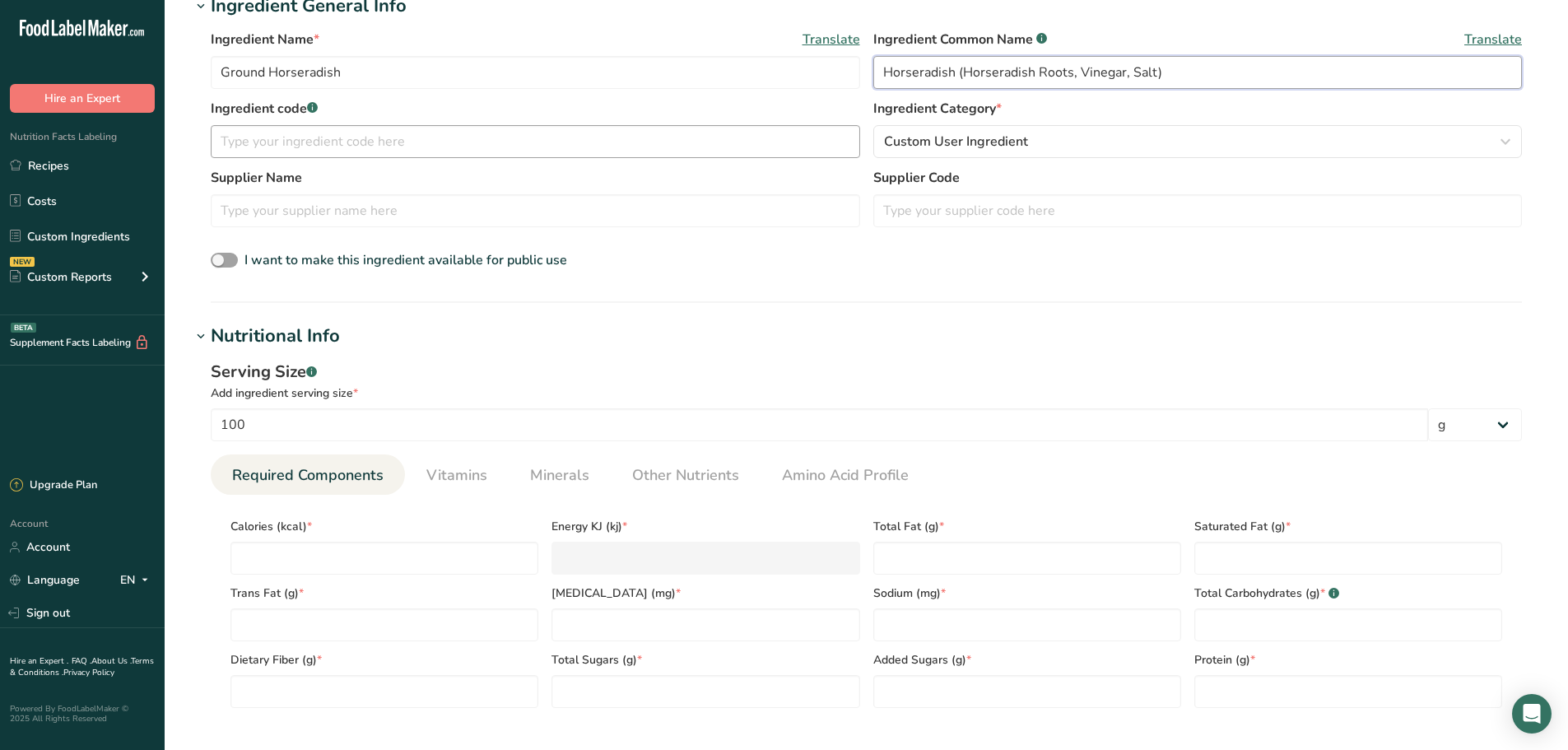
type input "Horseradish (Horseradish Roots, Vinegar, Salt)"
click at [327, 130] on input "text" at bounding box center [536, 141] width 650 height 33
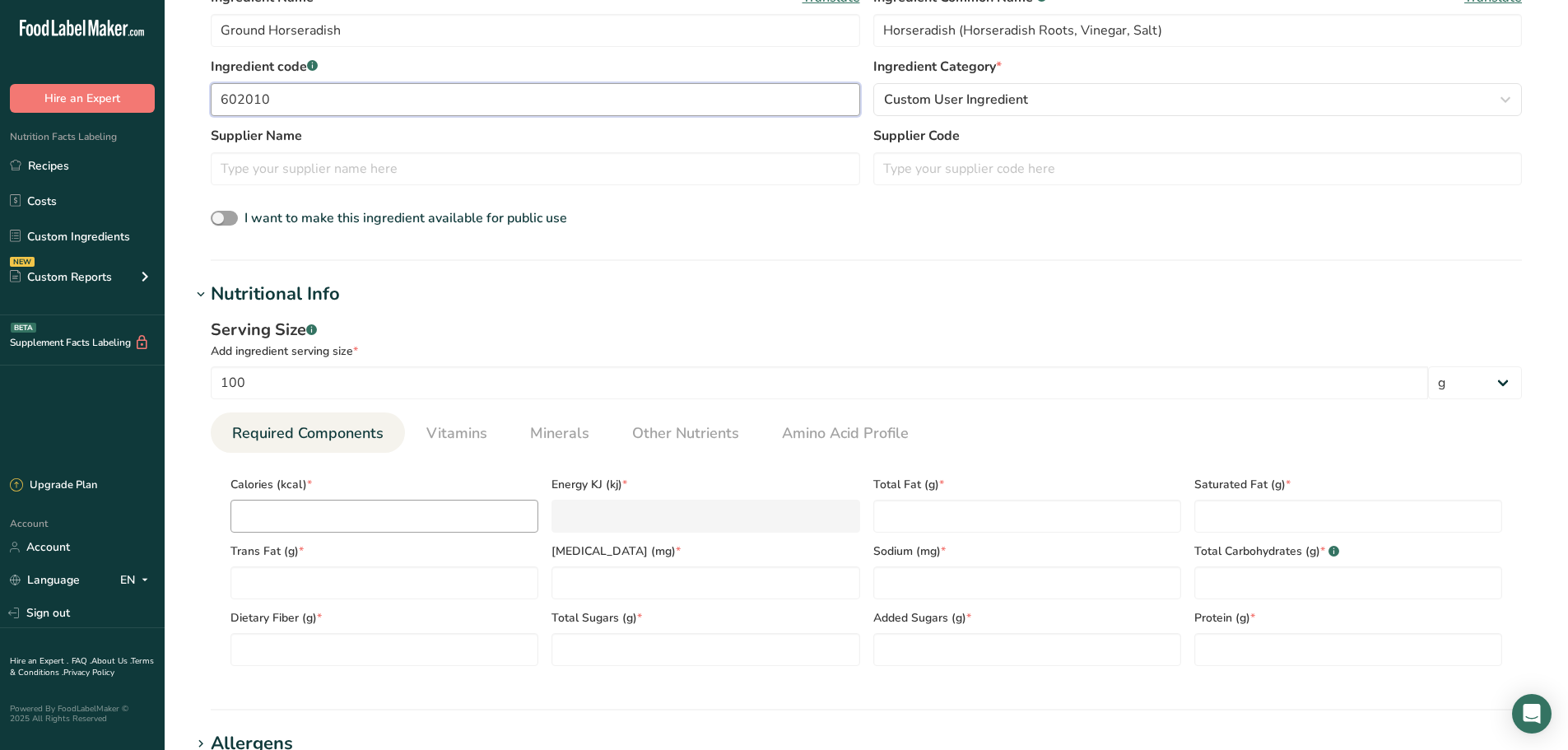
scroll to position [412, 0]
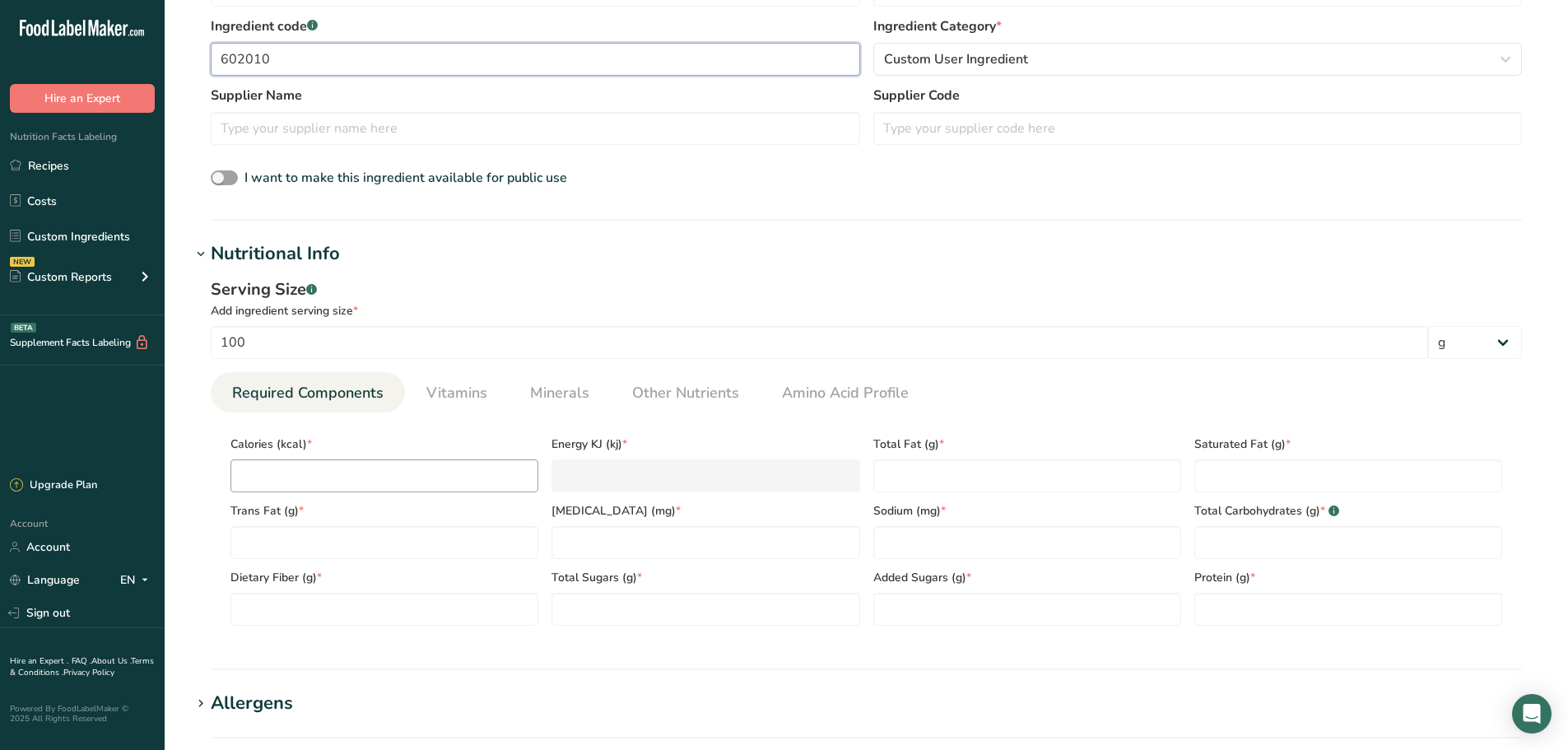
type input "602010"
click at [332, 475] on input "number" at bounding box center [384, 475] width 308 height 33
click at [306, 466] on input "number" at bounding box center [384, 475] width 308 height 33
type input "4"
type KJ "16.7"
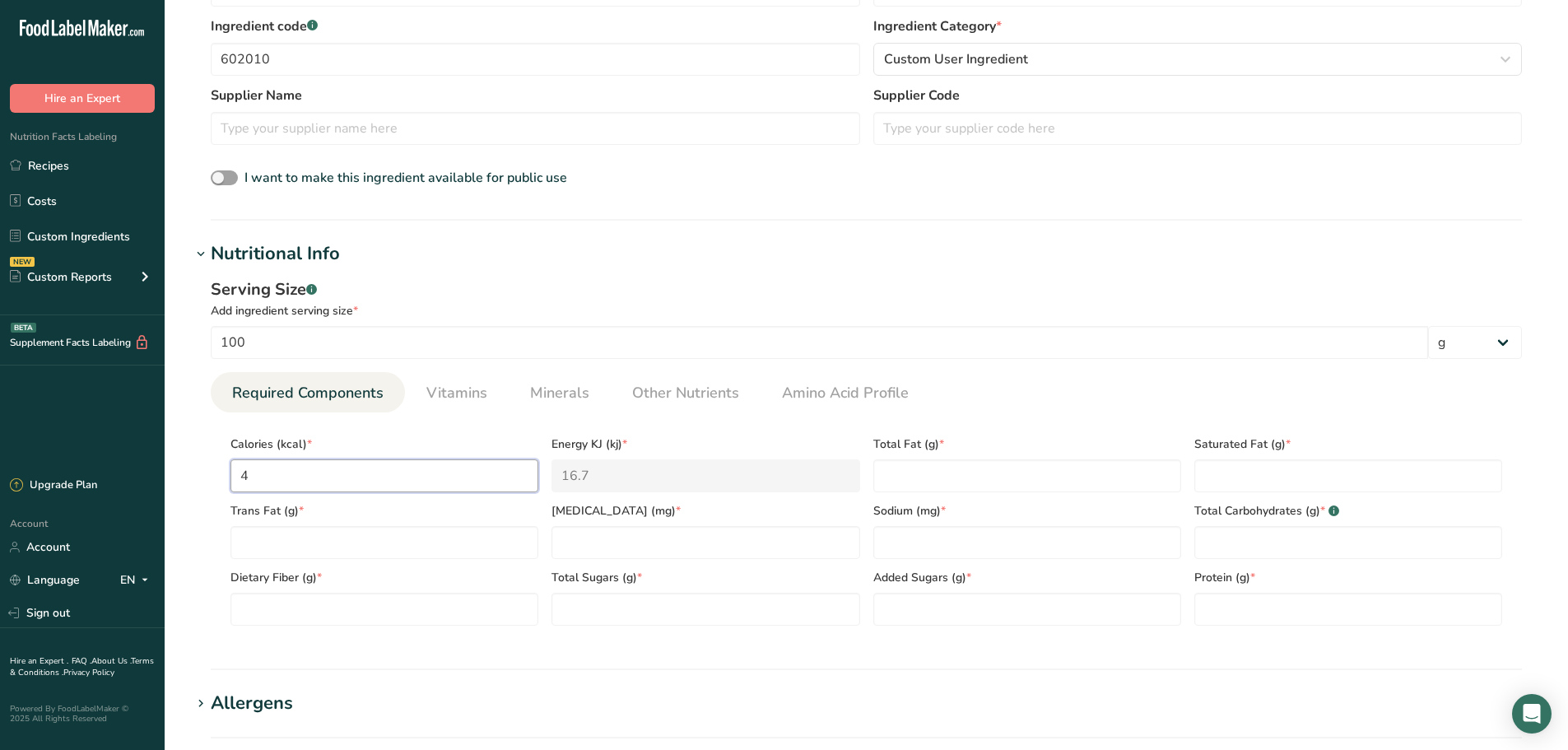
type input "47"
type KJ "196.6"
type input "47.3"
type KJ "197.9"
type input "47.35"
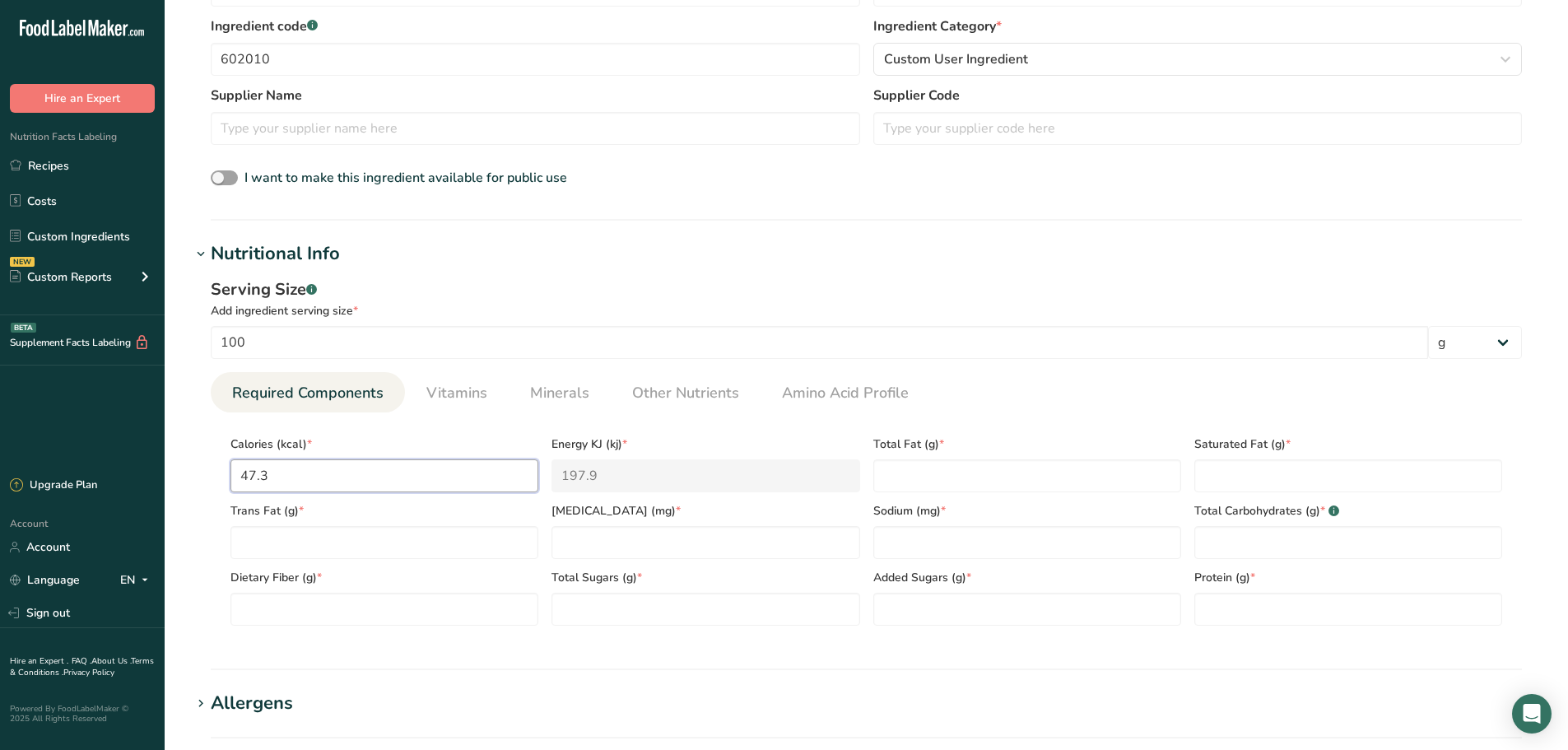
type KJ "198.1"
type input "47.356"
click at [1003, 472] on Fat "number" at bounding box center [1027, 475] width 308 height 33
type Fat "0.681"
click at [1216, 484] on Fat "number" at bounding box center [1349, 475] width 308 height 33
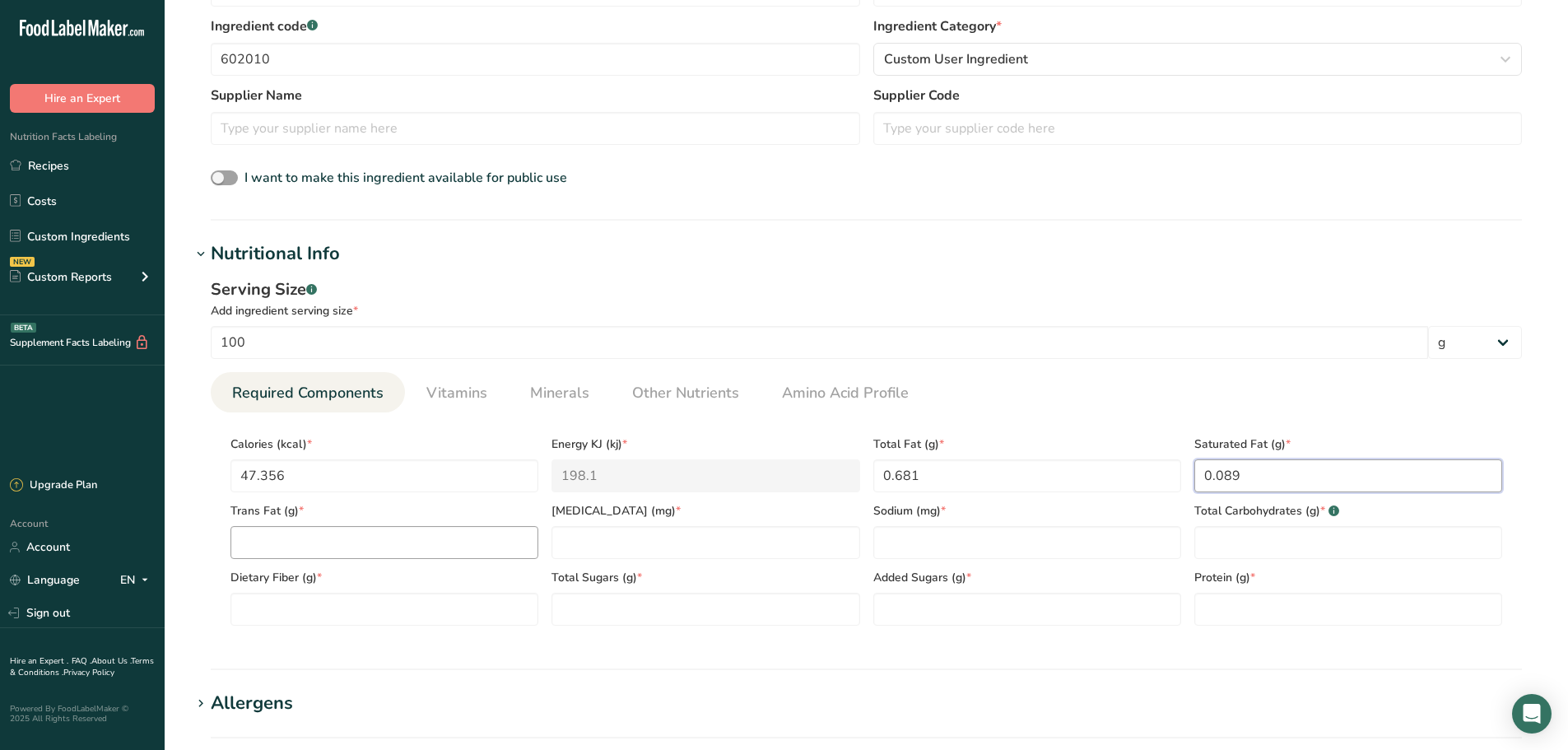
type Fat "0.089"
click at [348, 546] on Fat "number" at bounding box center [384, 542] width 308 height 33
type Fat "0"
click at [654, 552] on input "number" at bounding box center [706, 542] width 308 height 33
type input "0"
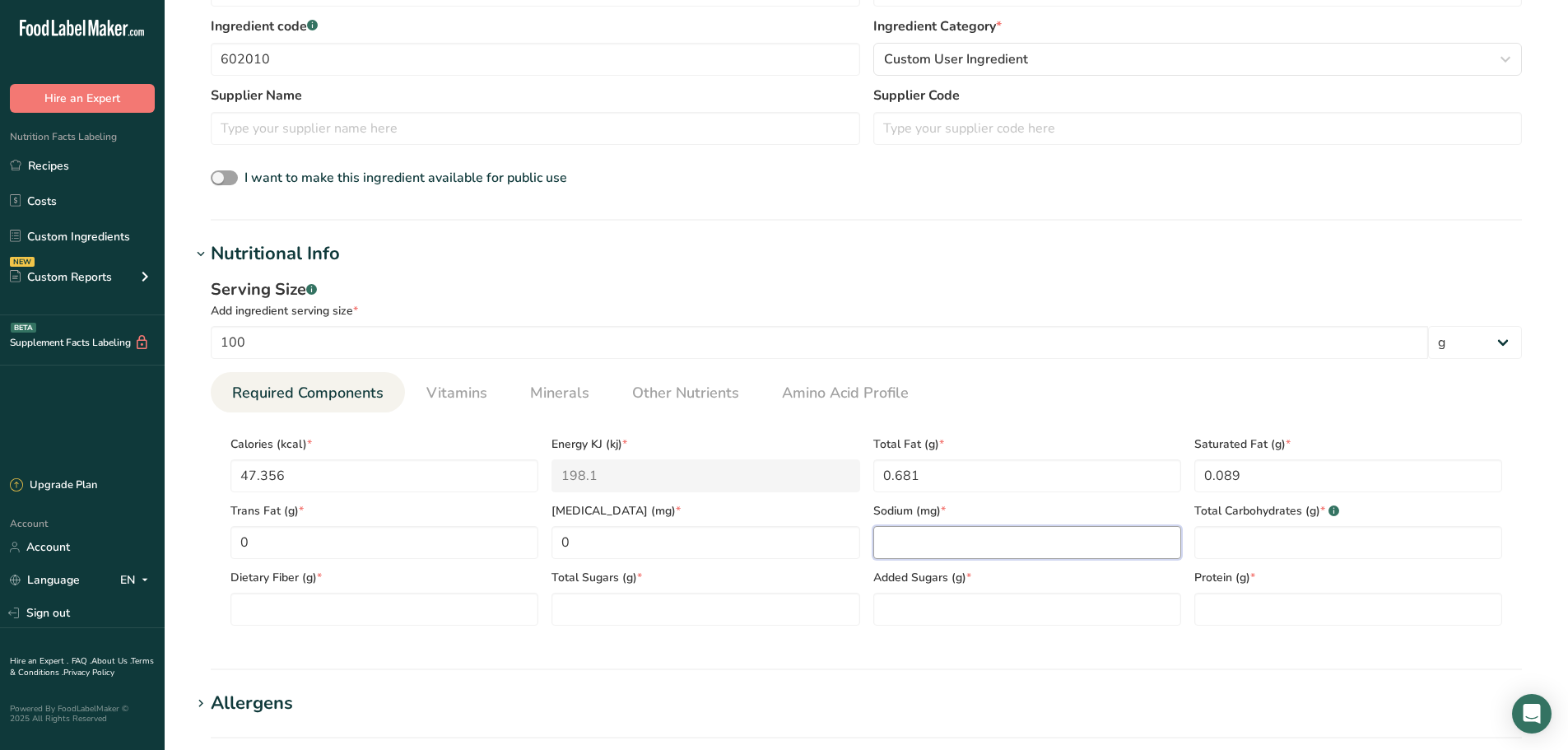
click at [957, 545] on input "number" at bounding box center [1027, 542] width 308 height 33
click at [1240, 547] on Carbohydrates "number" at bounding box center [1349, 542] width 308 height 33
click at [944, 531] on input "781.000" at bounding box center [1027, 542] width 308 height 33
type input "781"
click at [1326, 533] on Carbohydrates "number" at bounding box center [1349, 542] width 308 height 33
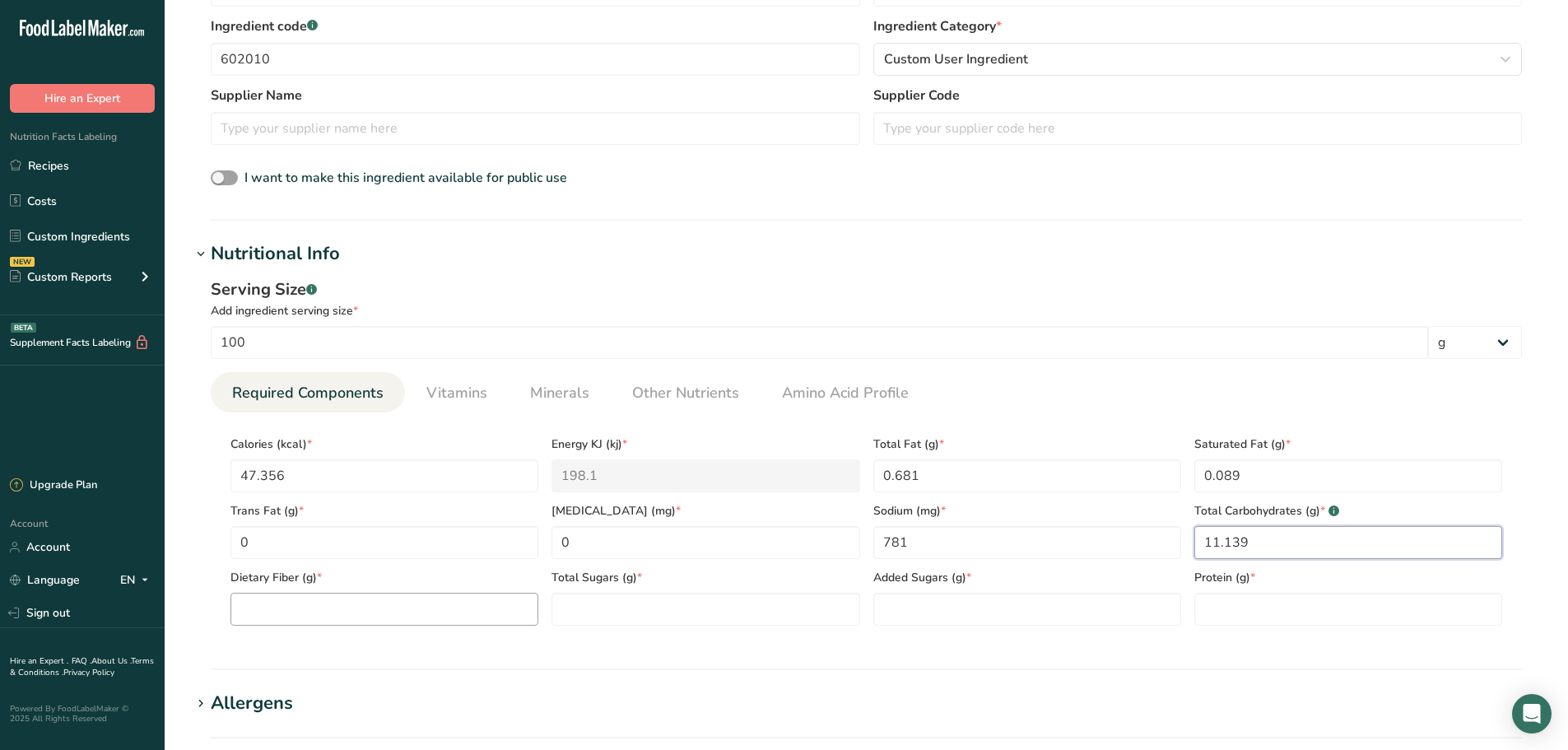
type Carbohydrates "11.139"
click at [334, 613] on Fiber "number" at bounding box center [384, 609] width 308 height 33
type Fiber "3.256"
click at [676, 601] on Sugars "number" at bounding box center [706, 609] width 308 height 33
type Sugars "0"
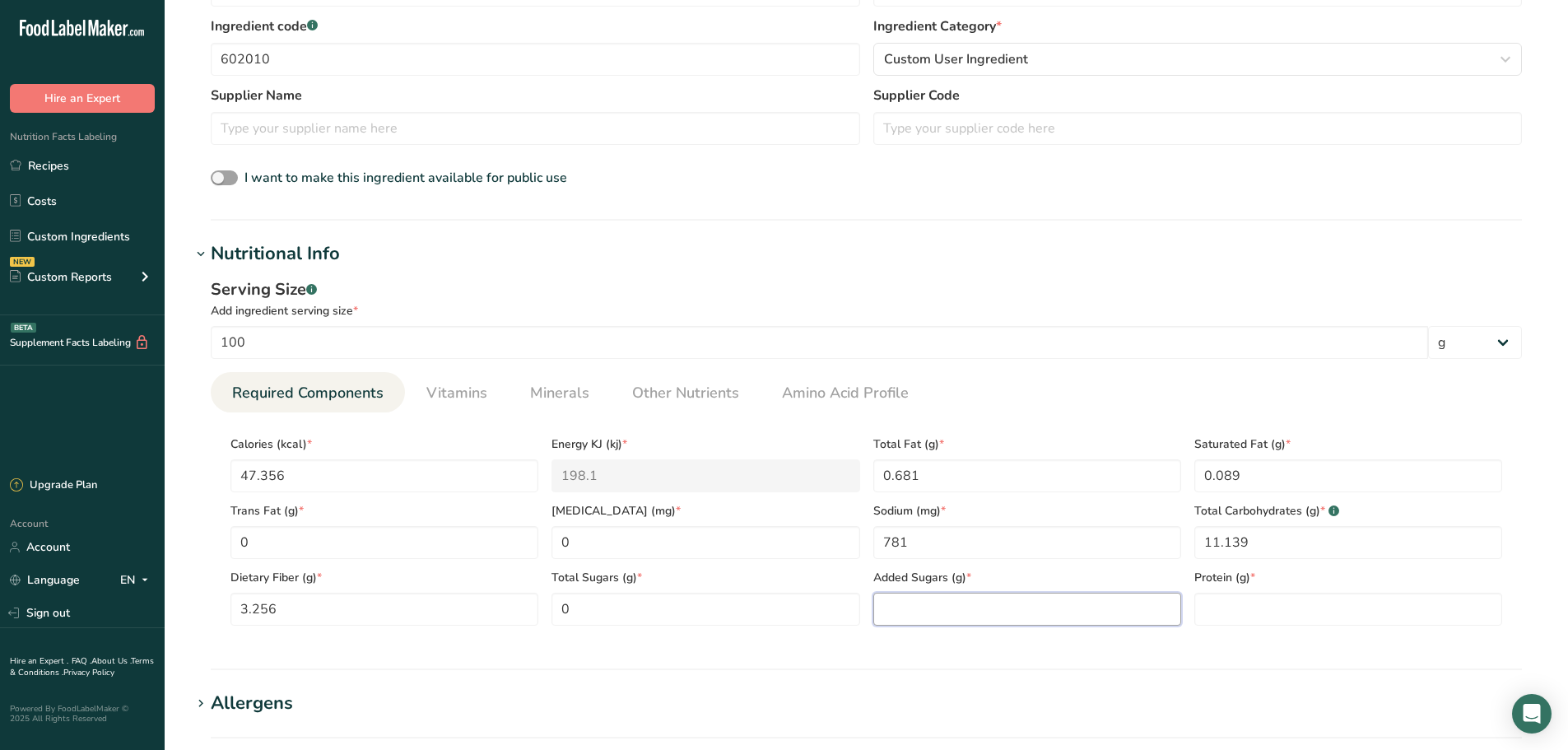
click at [904, 622] on Sugars "number" at bounding box center [1027, 609] width 308 height 33
type Sugars "0"
click at [1242, 604] on input "number" at bounding box center [1349, 609] width 308 height 33
type input "1.164"
click at [441, 387] on span "Vitamins" at bounding box center [456, 393] width 61 height 23
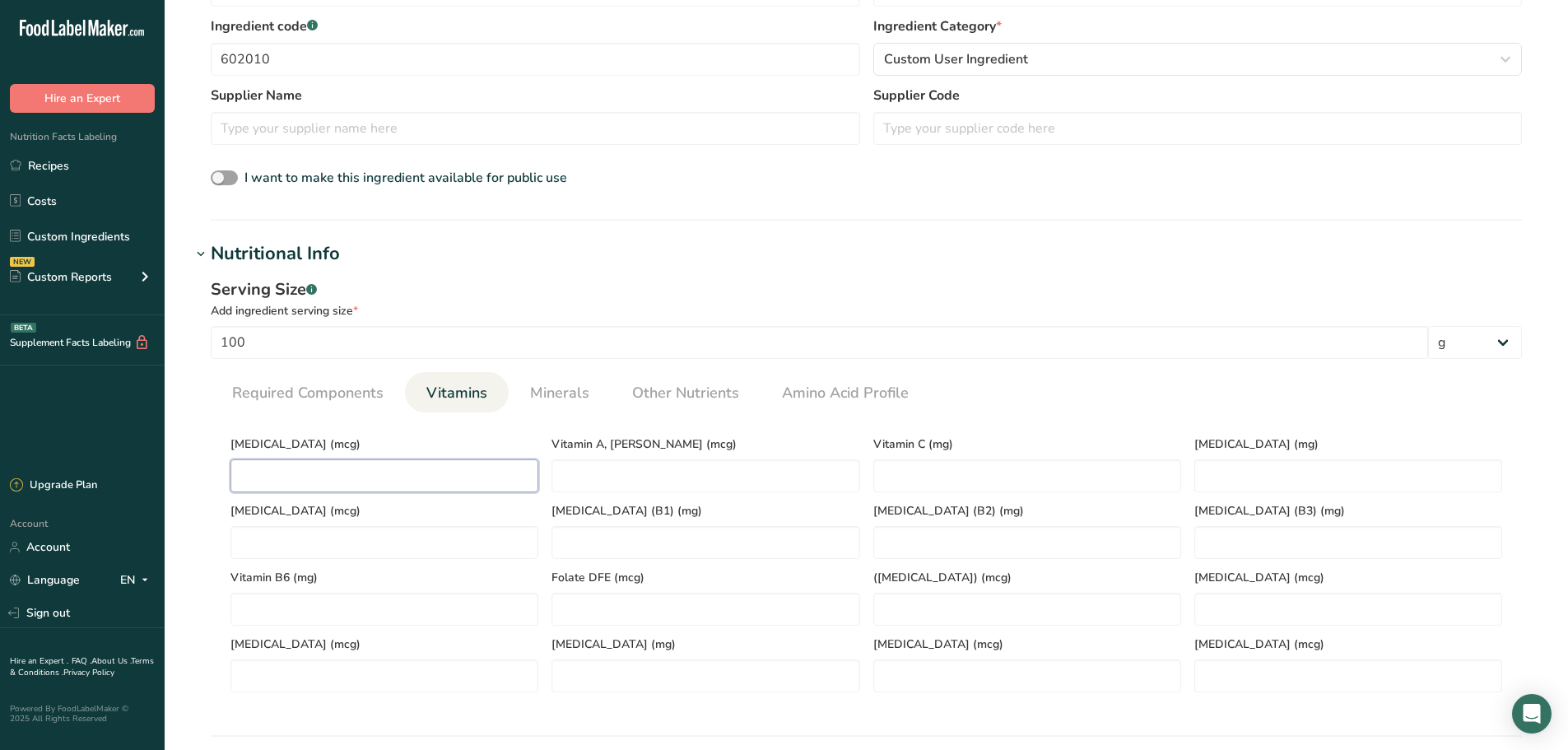
click at [311, 477] on D "number" at bounding box center [384, 475] width 308 height 33
type D "0"
click at [558, 486] on RAE "number" at bounding box center [706, 475] width 308 height 33
type RAE "0"
click at [965, 489] on C "number" at bounding box center [1027, 475] width 308 height 33
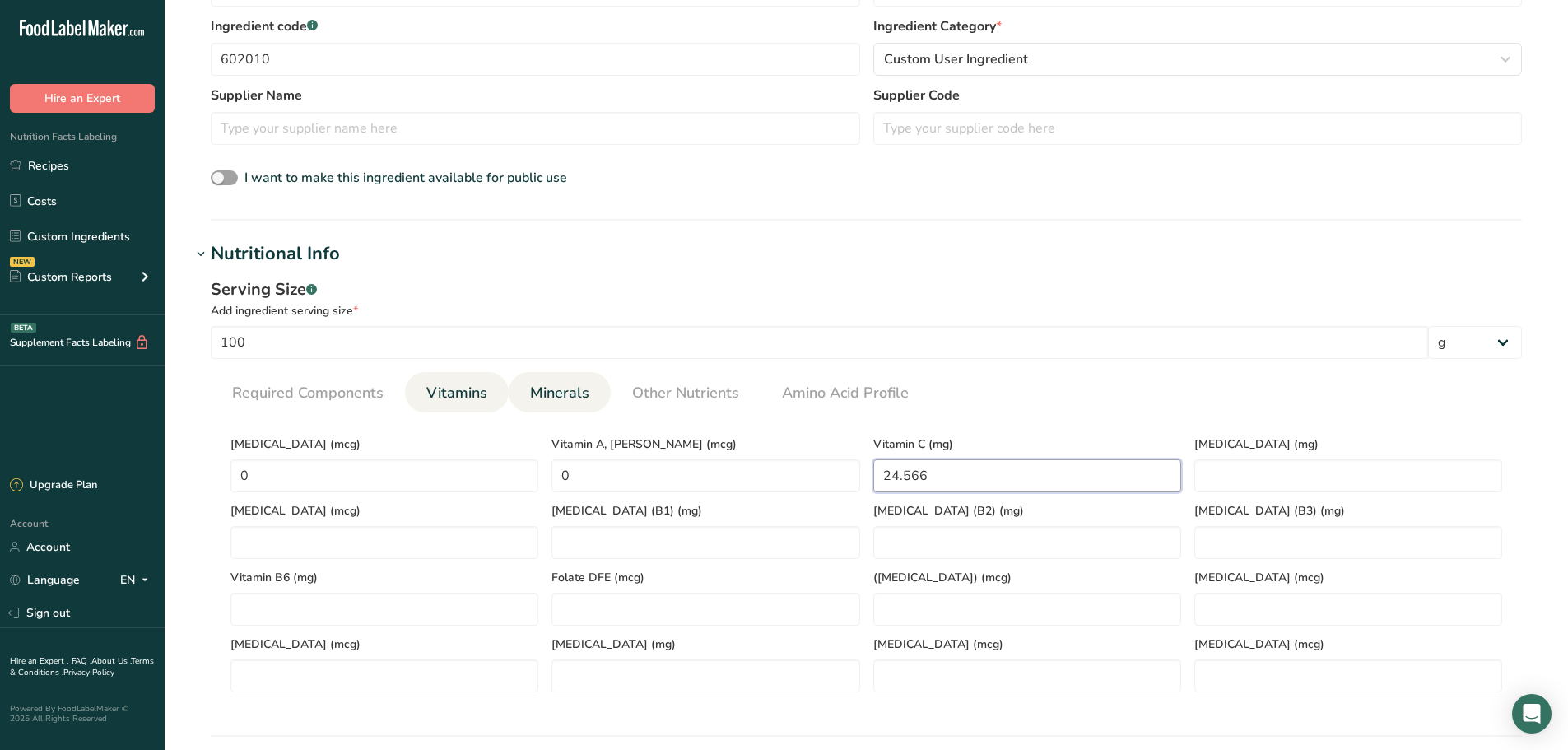
type C "24.566"
drag, startPoint x: 553, startPoint y: 394, endPoint x: 563, endPoint y: 393, distance: 10.0
click at [558, 393] on span "Minerals" at bounding box center [559, 393] width 59 height 23
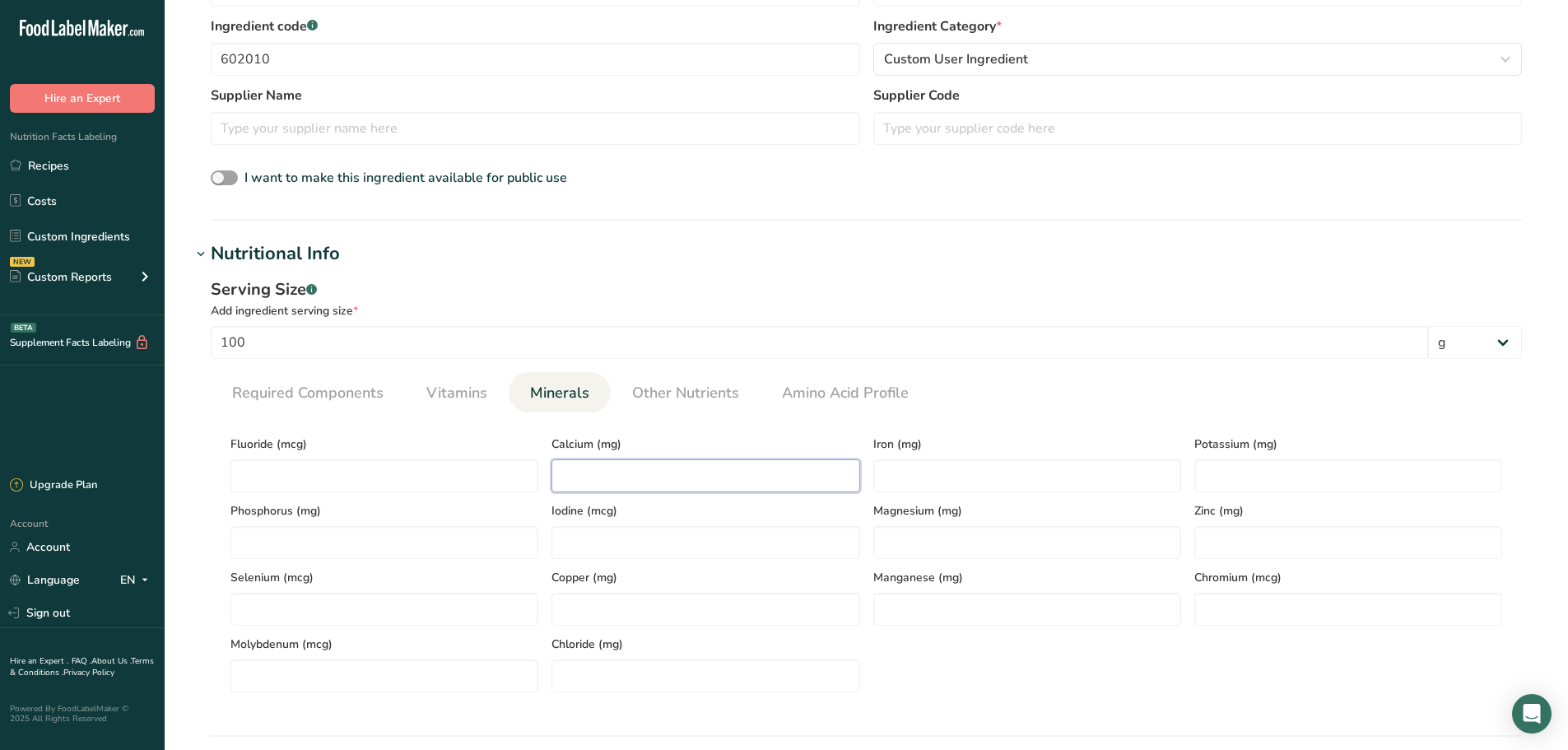
click at [667, 465] on input "number" at bounding box center [706, 475] width 308 height 33
type input "55.249"
click at [918, 493] on div "Magnesium (mg)" at bounding box center [1026, 526] width 321 height 67
click at [924, 475] on input "number" at bounding box center [1027, 475] width 308 height 33
type input "0.414"
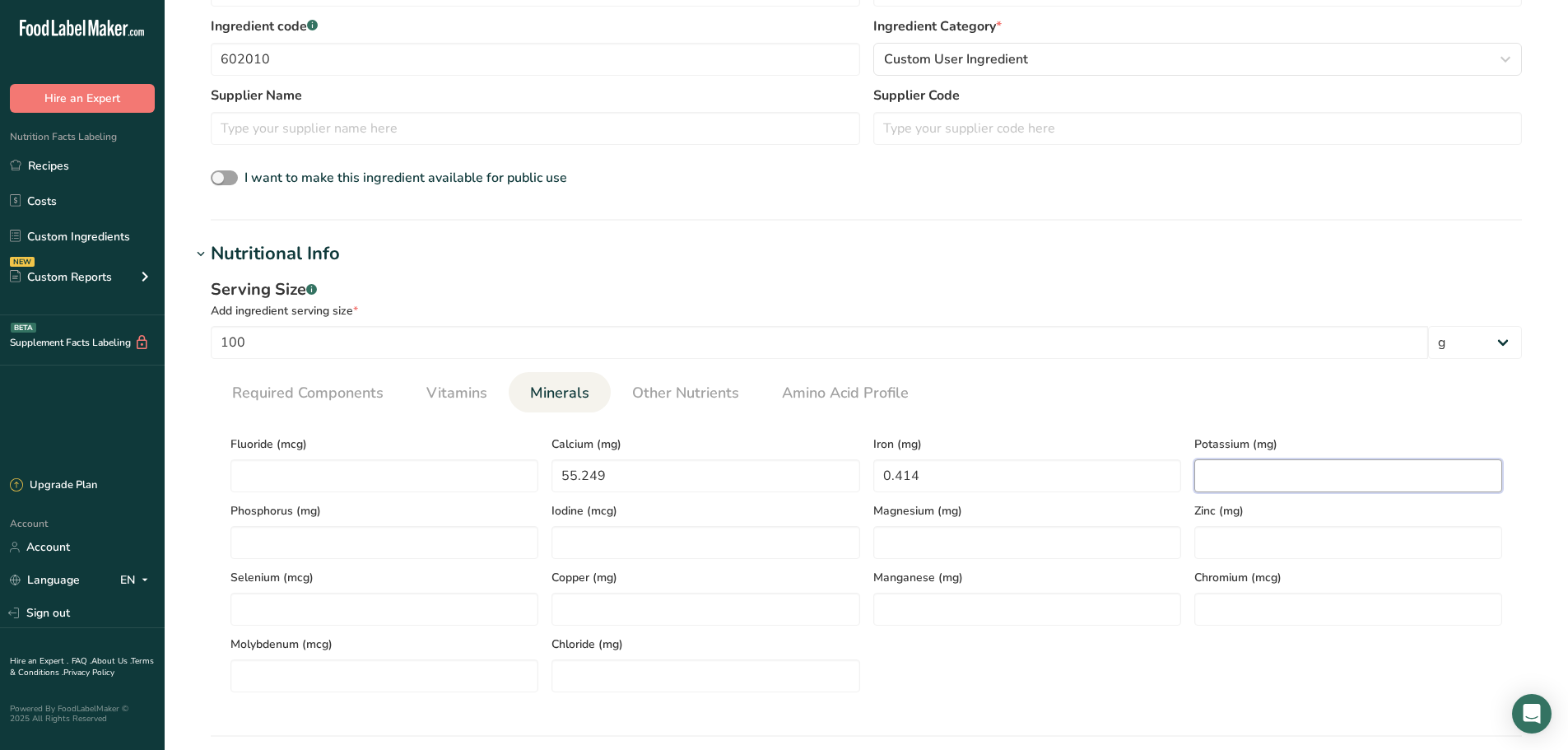
click at [1286, 473] on input "number" at bounding box center [1349, 475] width 308 height 33
type input "242.699"
click at [669, 377] on link "Other Nutrients" at bounding box center [686, 393] width 121 height 42
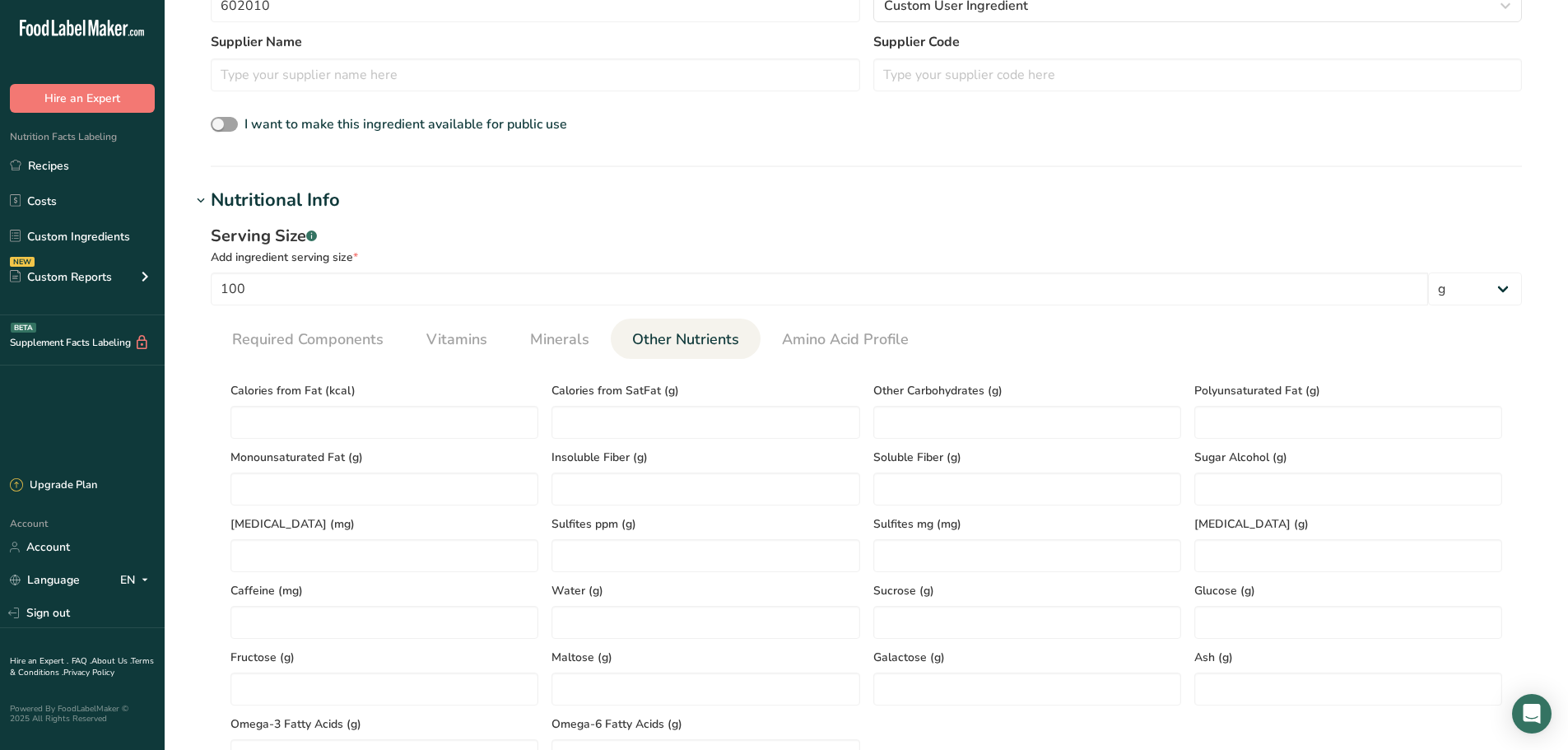
scroll to position [494, 0]
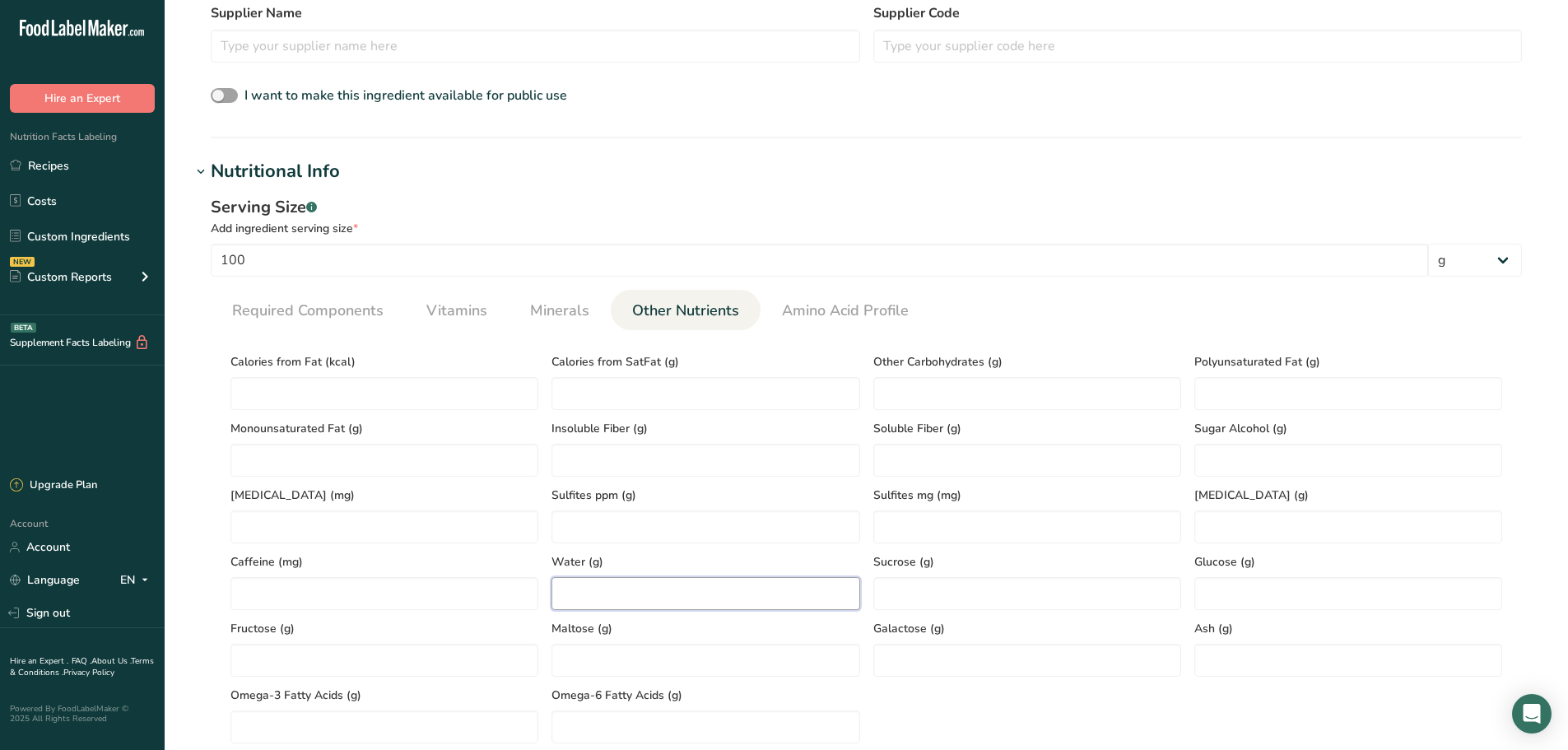
click at [645, 593] on input "number" at bounding box center [706, 593] width 308 height 33
type input "83.938"
click at [1243, 637] on div "Ash (g)" at bounding box center [1348, 644] width 321 height 67
click at [1230, 650] on input "number" at bounding box center [1349, 660] width 308 height 33
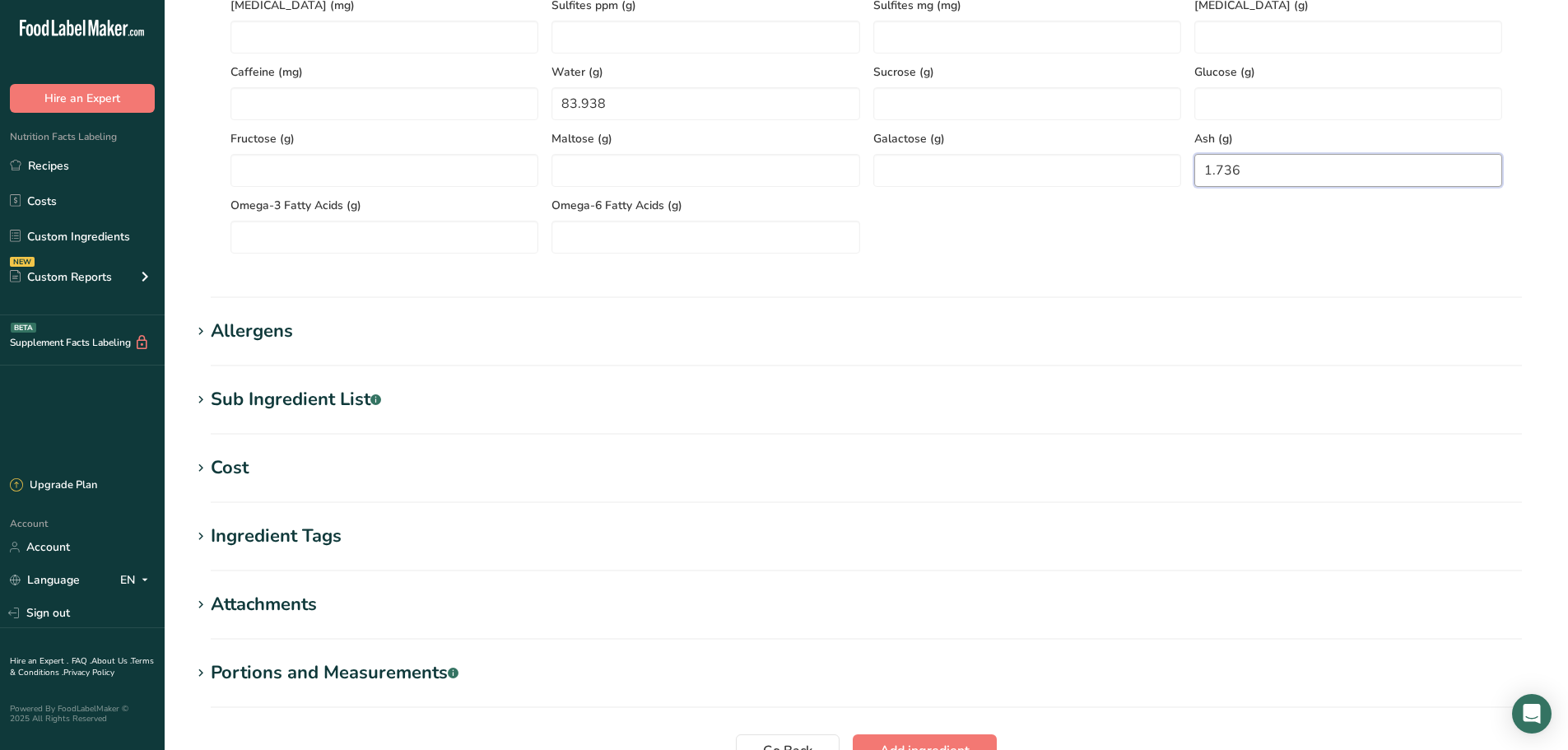
scroll to position [988, 0]
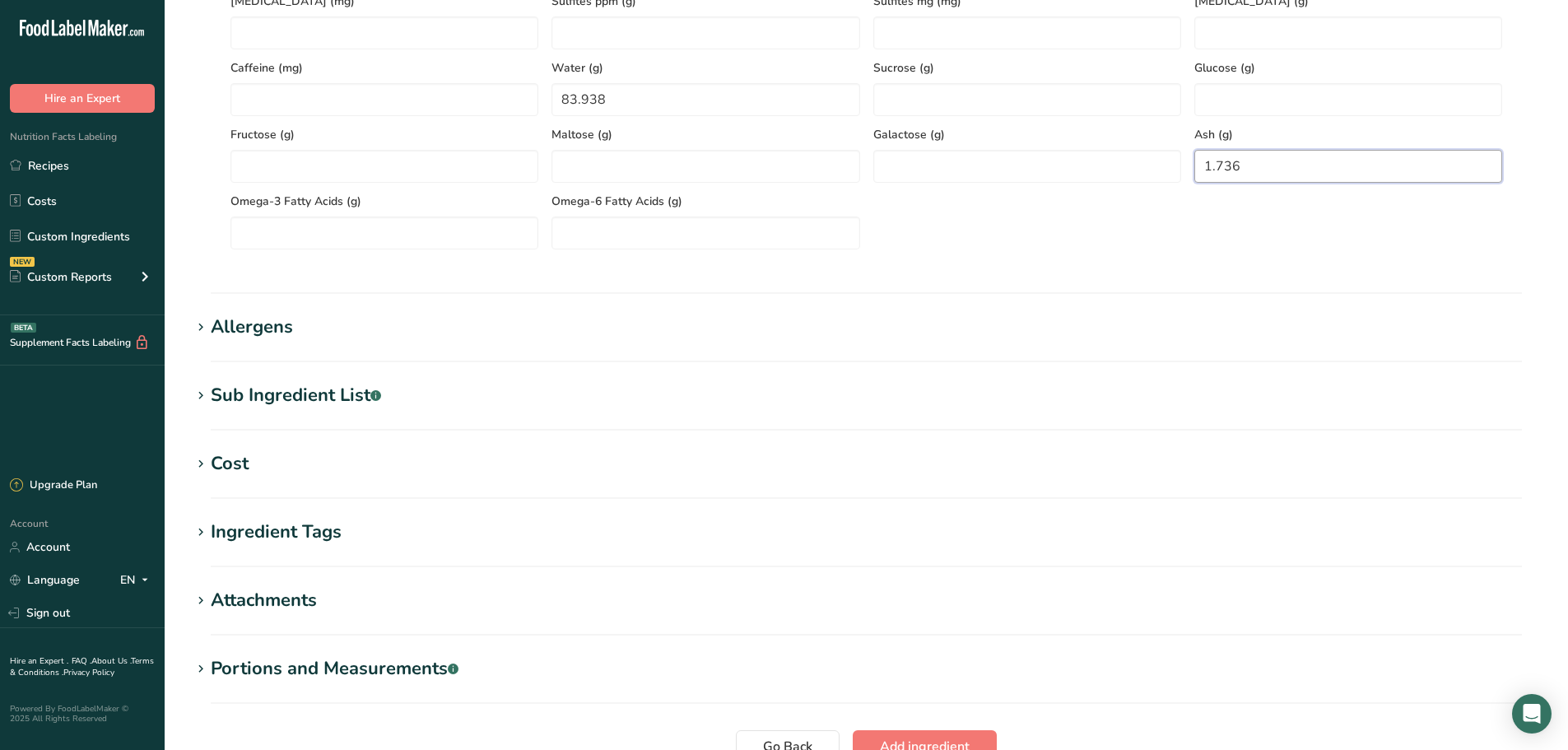
type input "1.736"
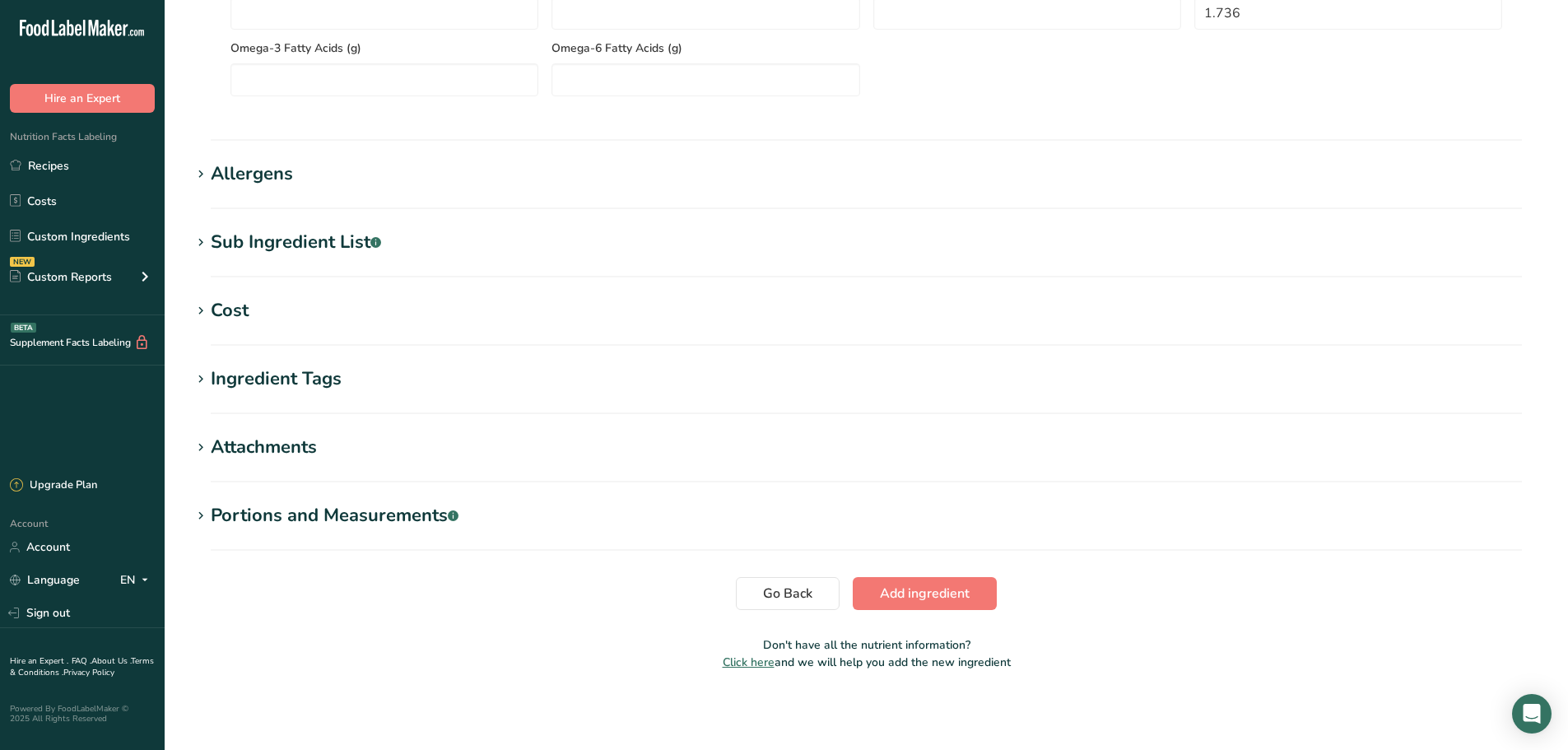
scroll to position [647, 0]
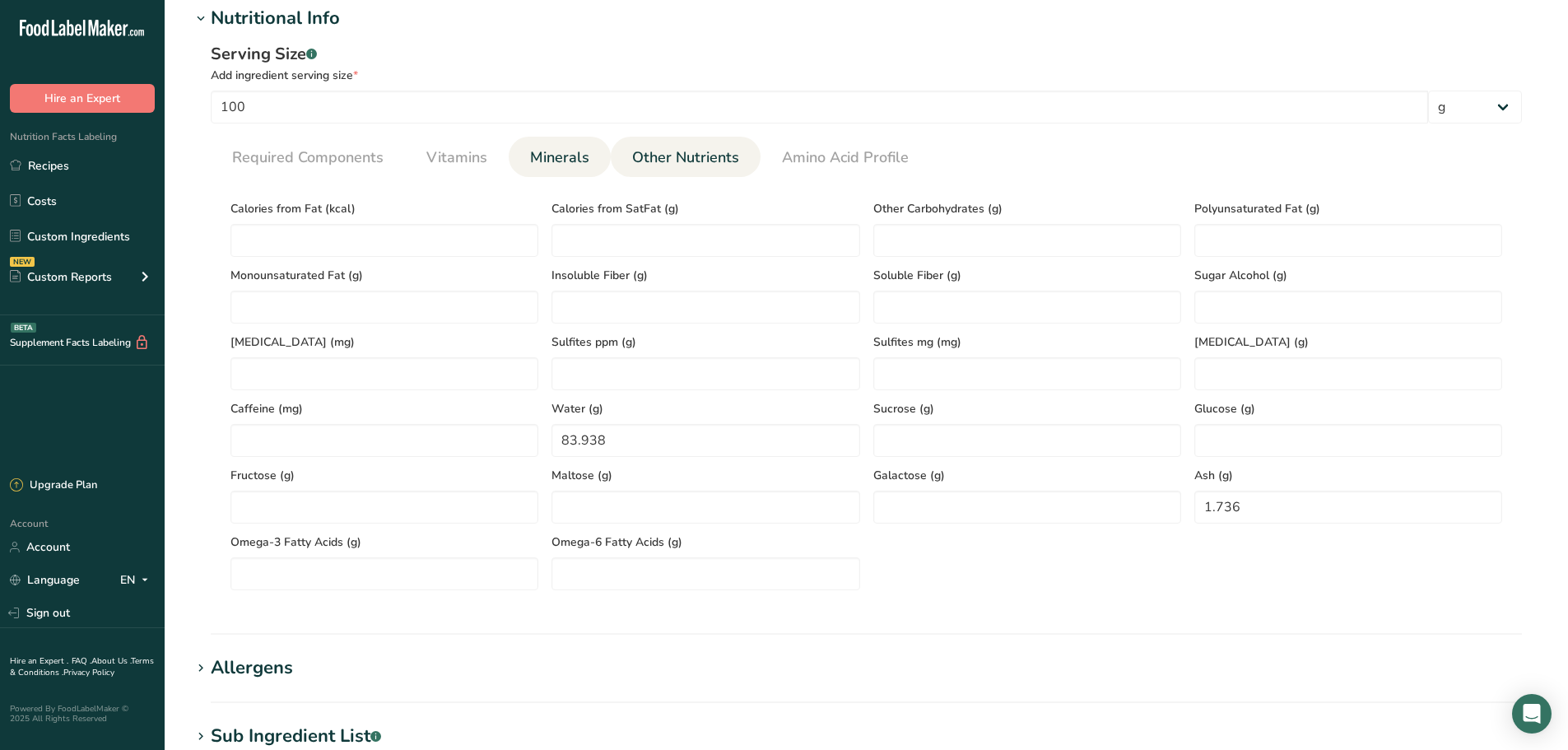
click at [557, 161] on span "Minerals" at bounding box center [559, 157] width 59 height 23
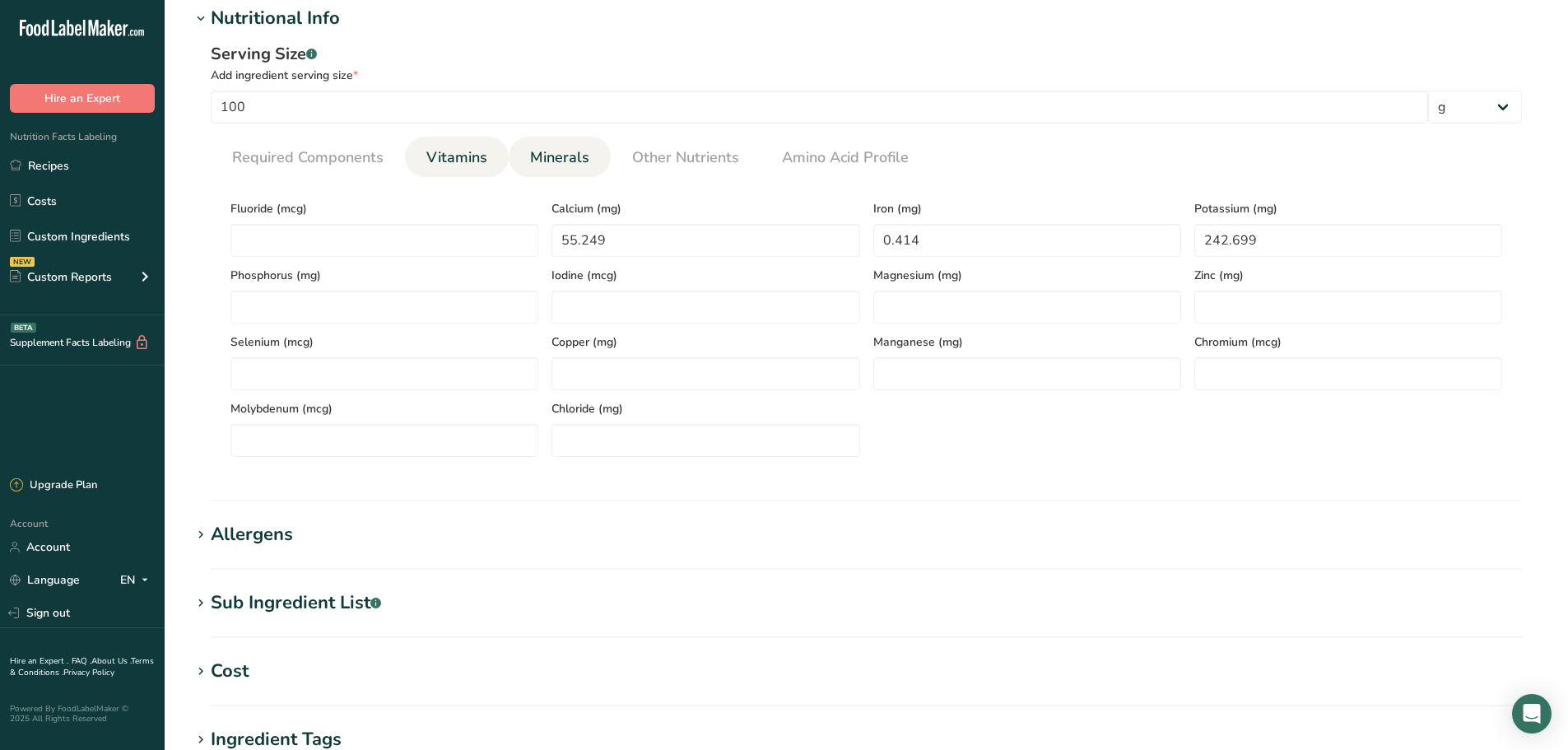
click at [481, 150] on span "Vitamins" at bounding box center [456, 157] width 61 height 23
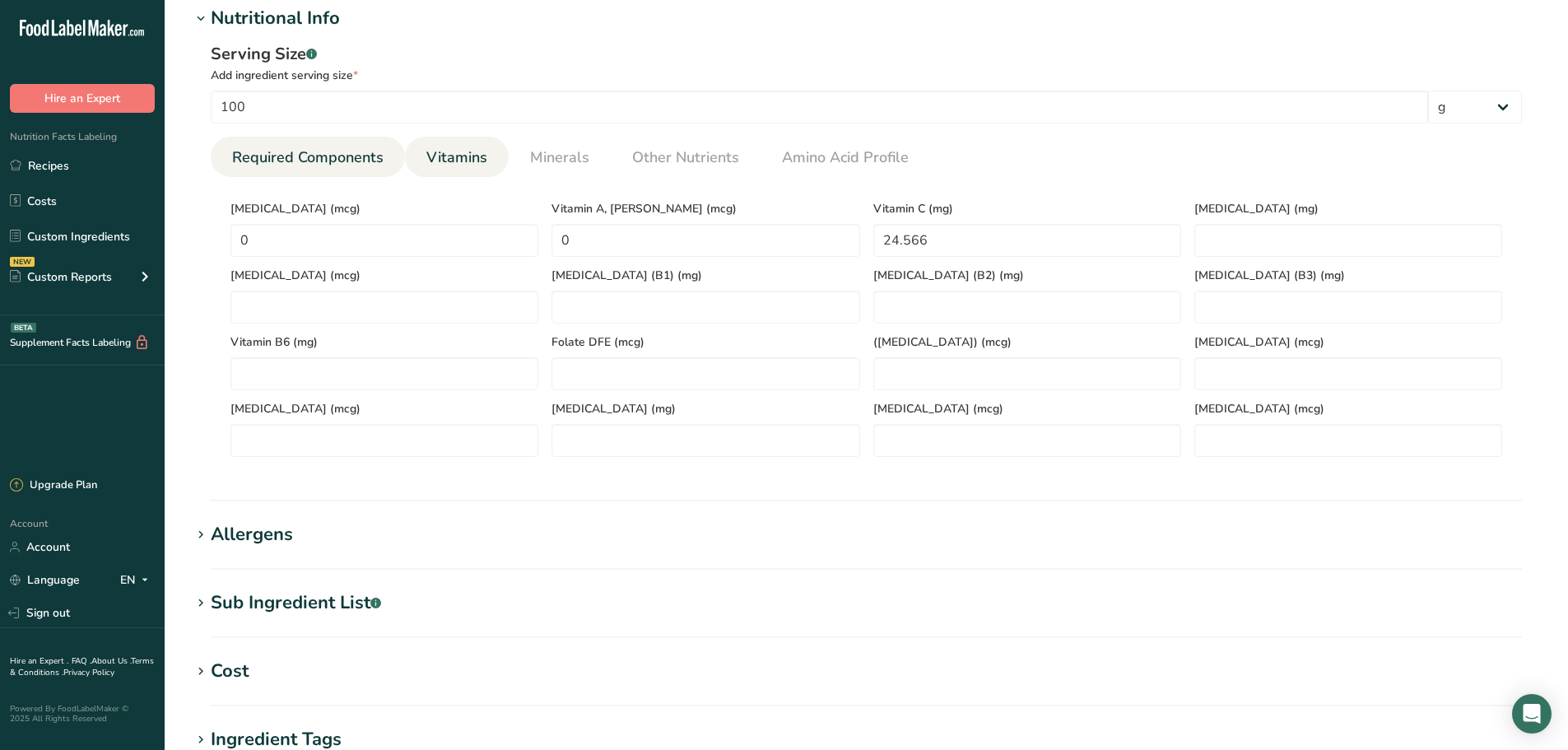
click at [319, 166] on span "Required Components" at bounding box center [307, 157] width 152 height 23
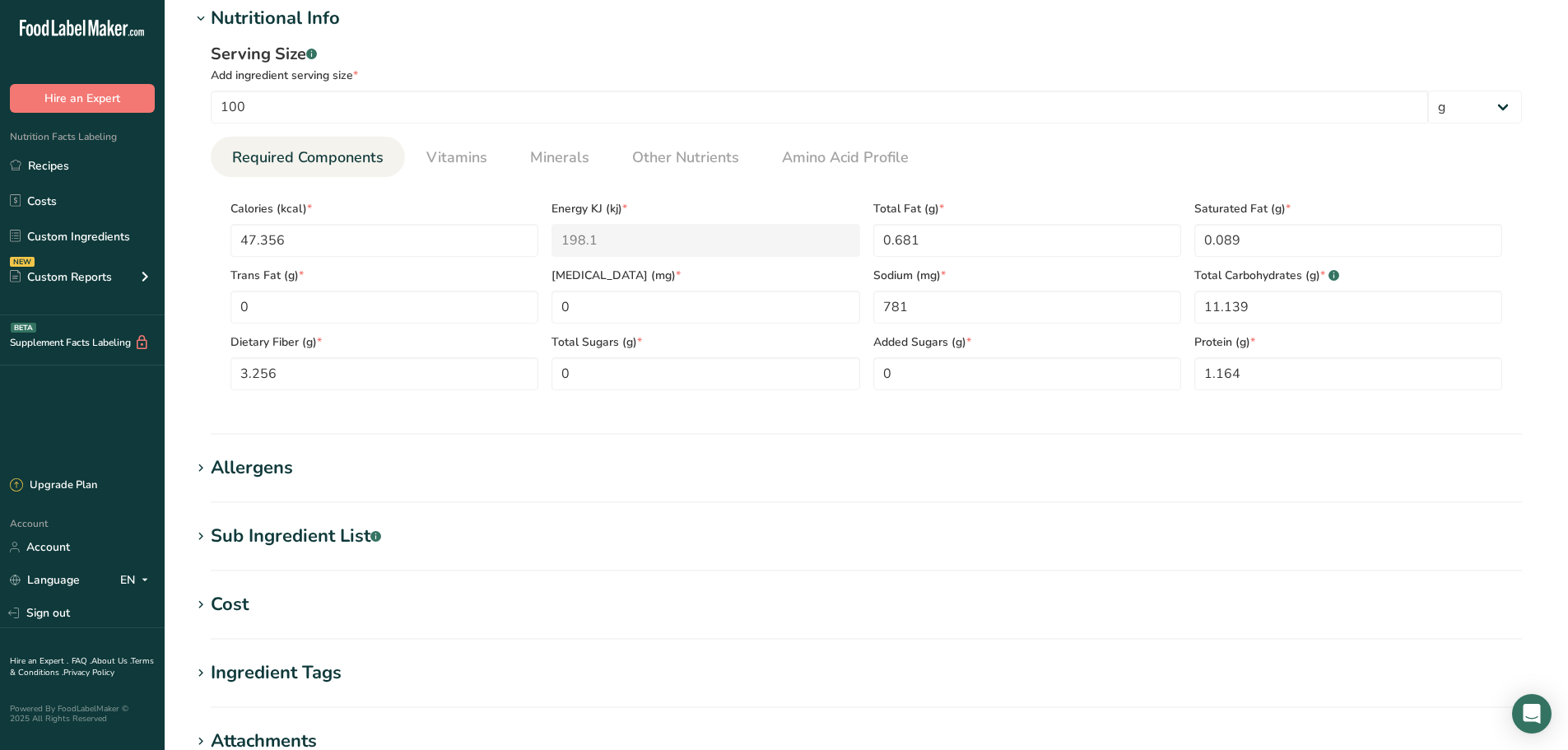
scroll to position [941, 0]
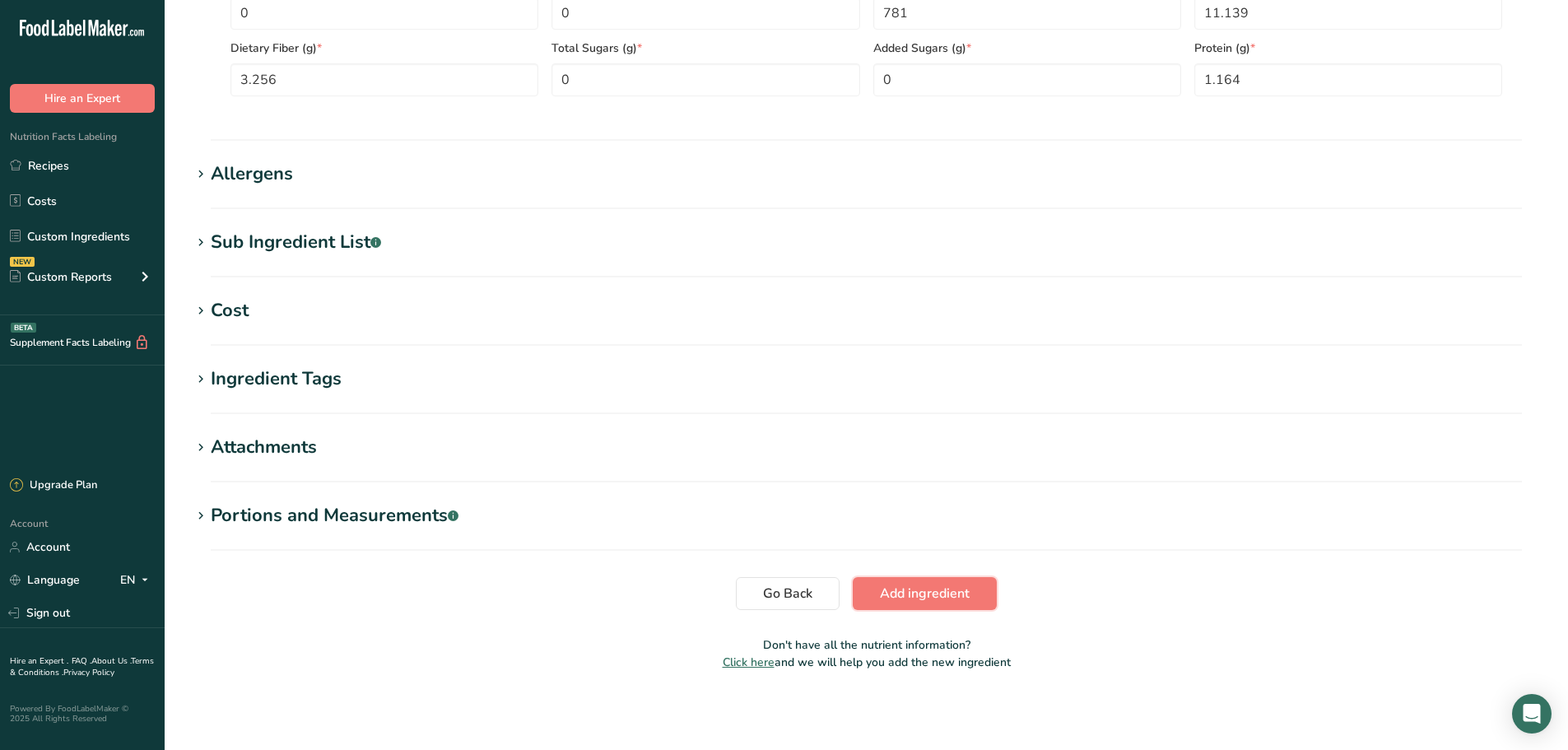
click at [899, 589] on span "Add ingredient" at bounding box center [924, 593] width 90 height 20
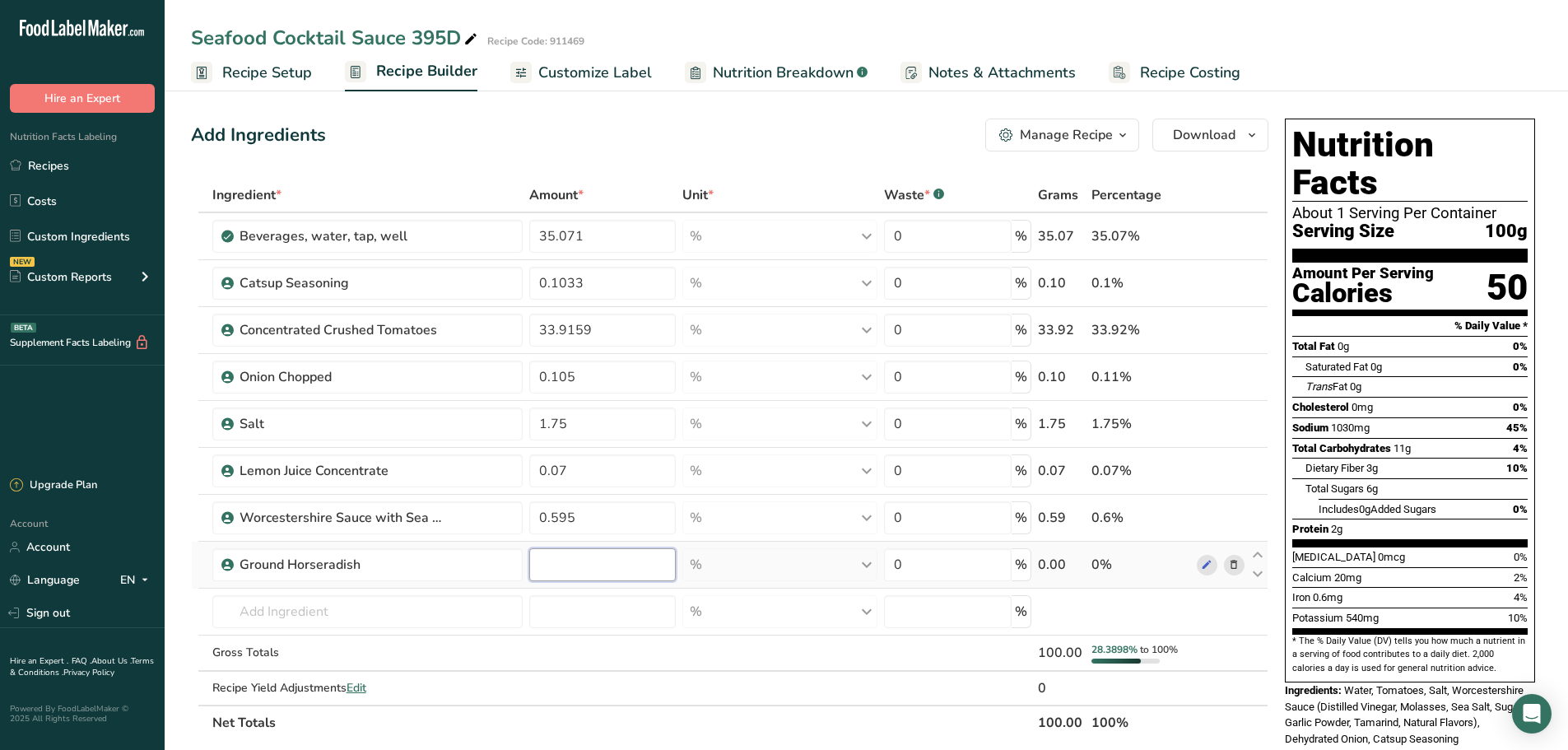
click at [574, 575] on input "number" at bounding box center [602, 564] width 147 height 33
type input "14.0004"
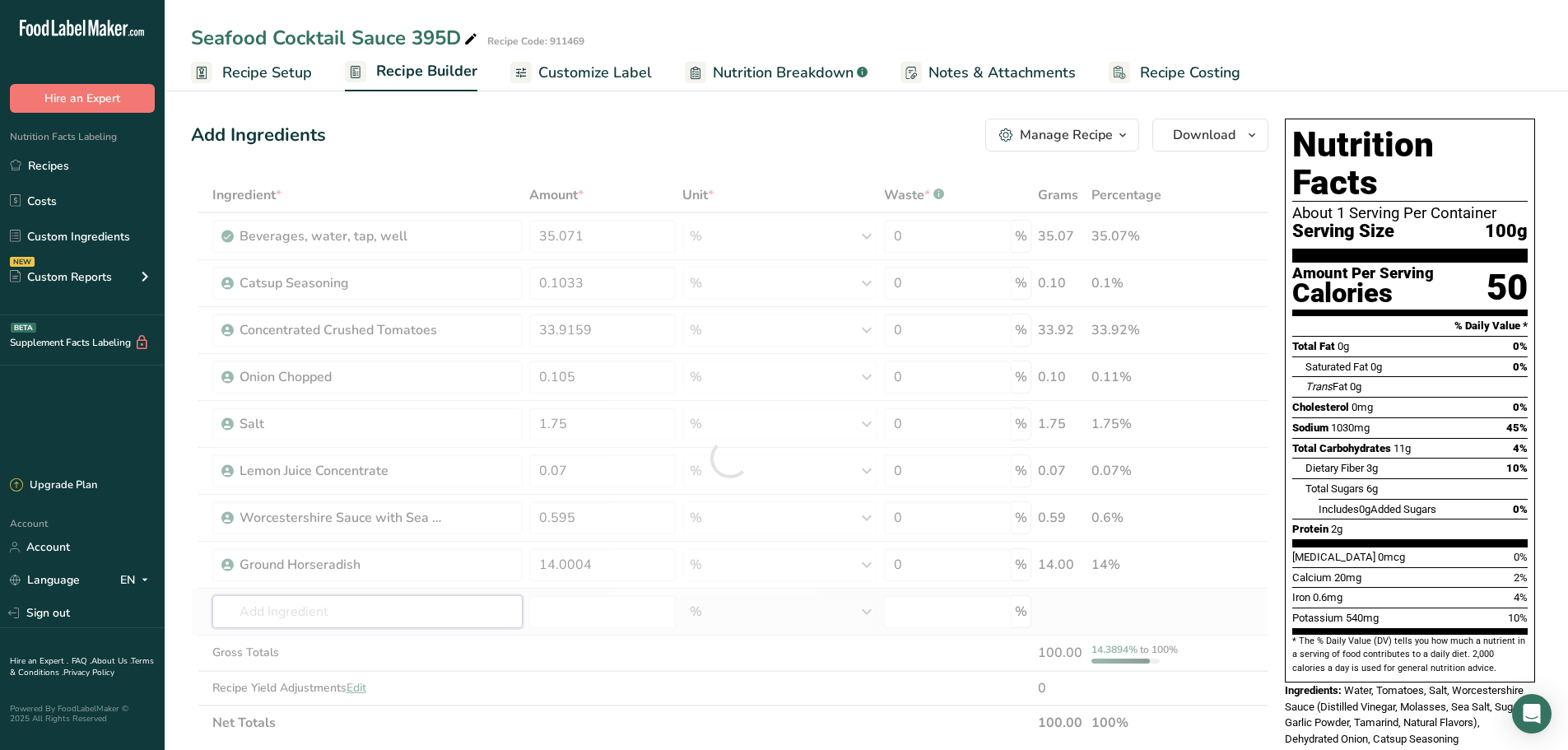
click at [422, 610] on div "Ingredient * Amount * Unit * Waste * .a-a{fill:#347362;}.b-a{fill:#fff;} Grams …" at bounding box center [729, 459] width 1077 height 562
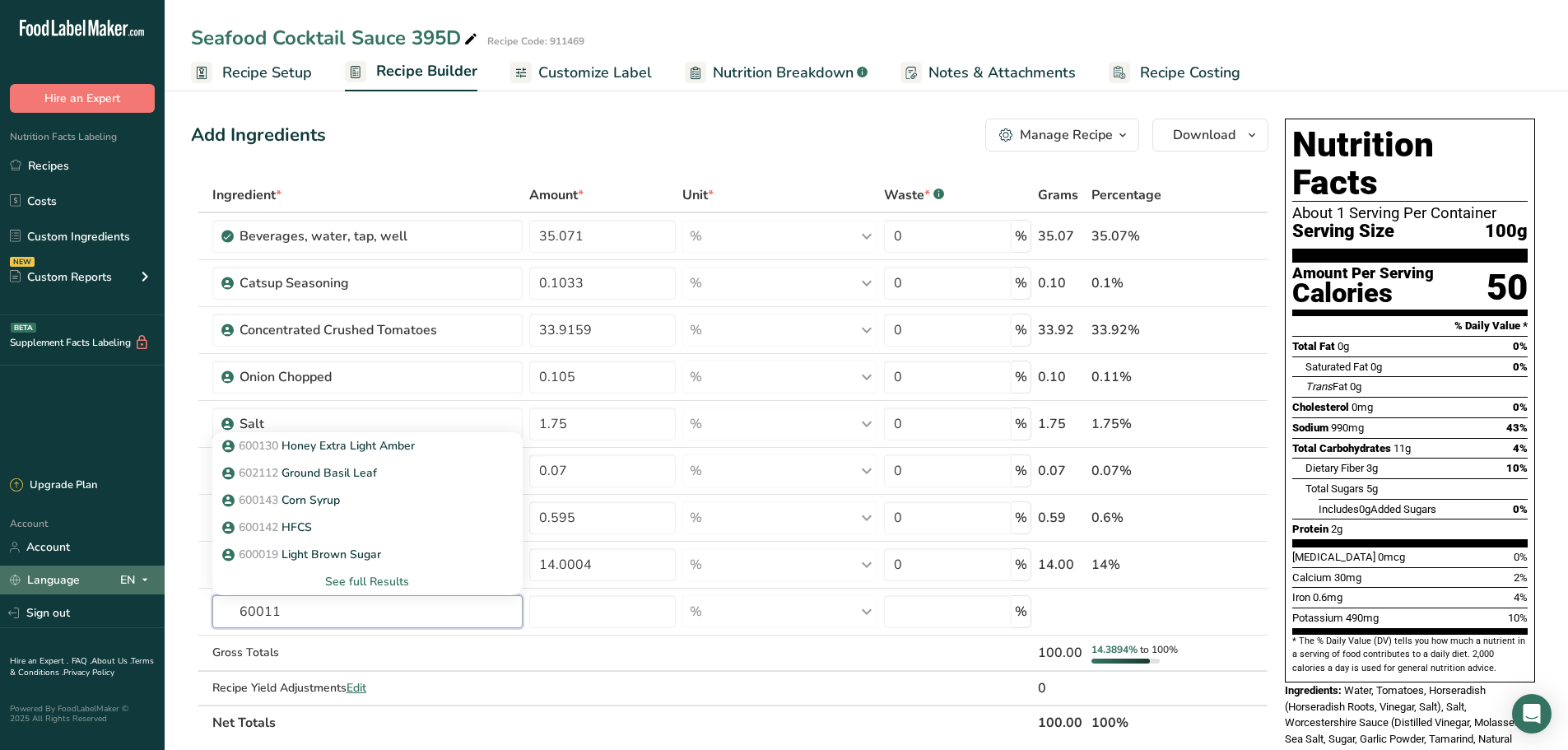
drag, startPoint x: 291, startPoint y: 613, endPoint x: 147, endPoint y: 577, distance: 148.4
click at [172, 590] on section "Add Ingredients Manage Recipe Delete Recipe Duplicate Recipe Scale Recipe Save …" at bounding box center [866, 717] width 1403 height 1263
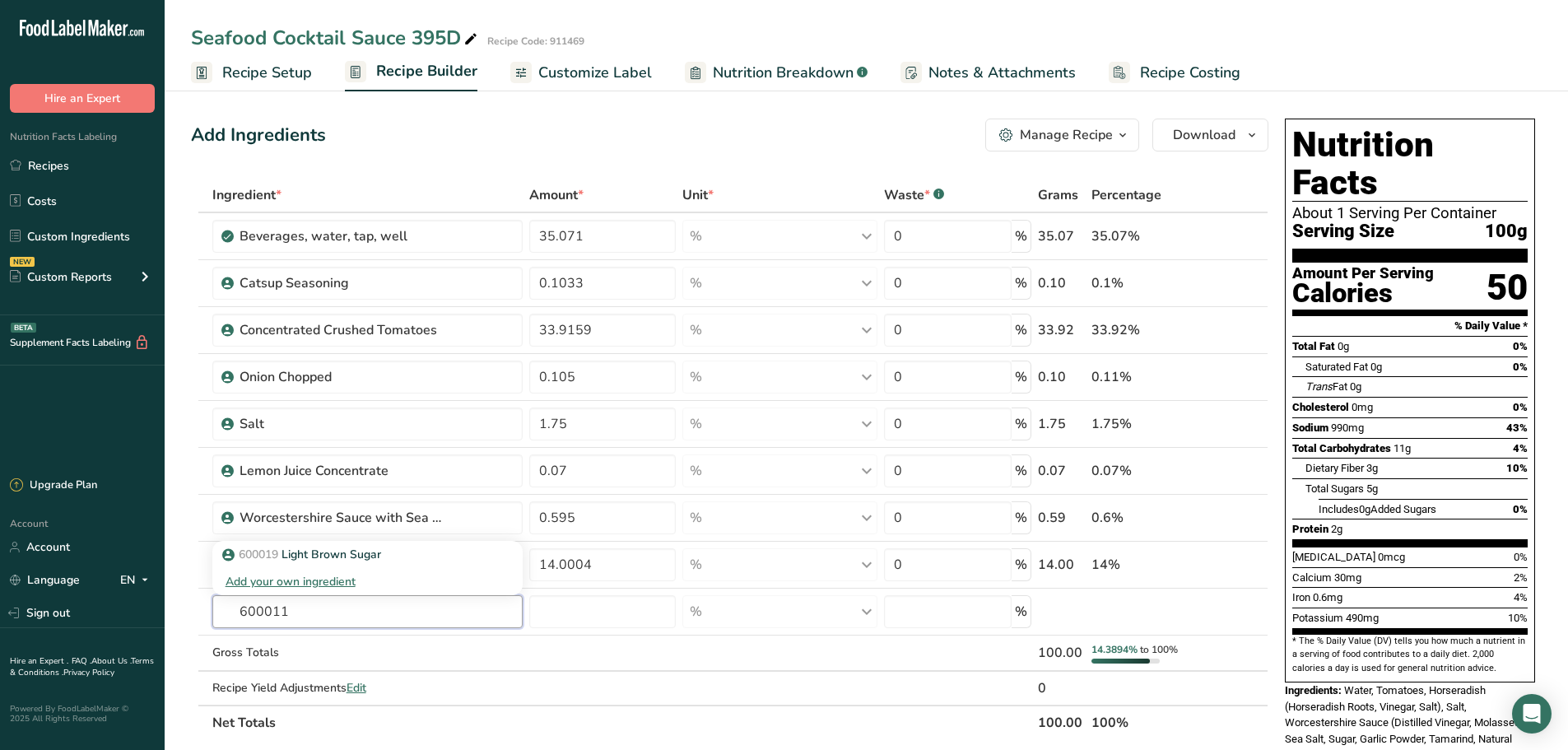
drag, startPoint x: 298, startPoint y: 612, endPoint x: 175, endPoint y: 592, distance: 124.6
click at [180, 593] on section "Add Ingredients Manage Recipe Delete Recipe Duplicate Recipe Scale Recipe Save …" at bounding box center [866, 717] width 1403 height 1263
type input "granulated sugar"
click at [419, 528] on div "19335 [GEOGRAPHIC_DATA], granulated" at bounding box center [354, 527] width 258 height 18
type input "Sugars, granulated"
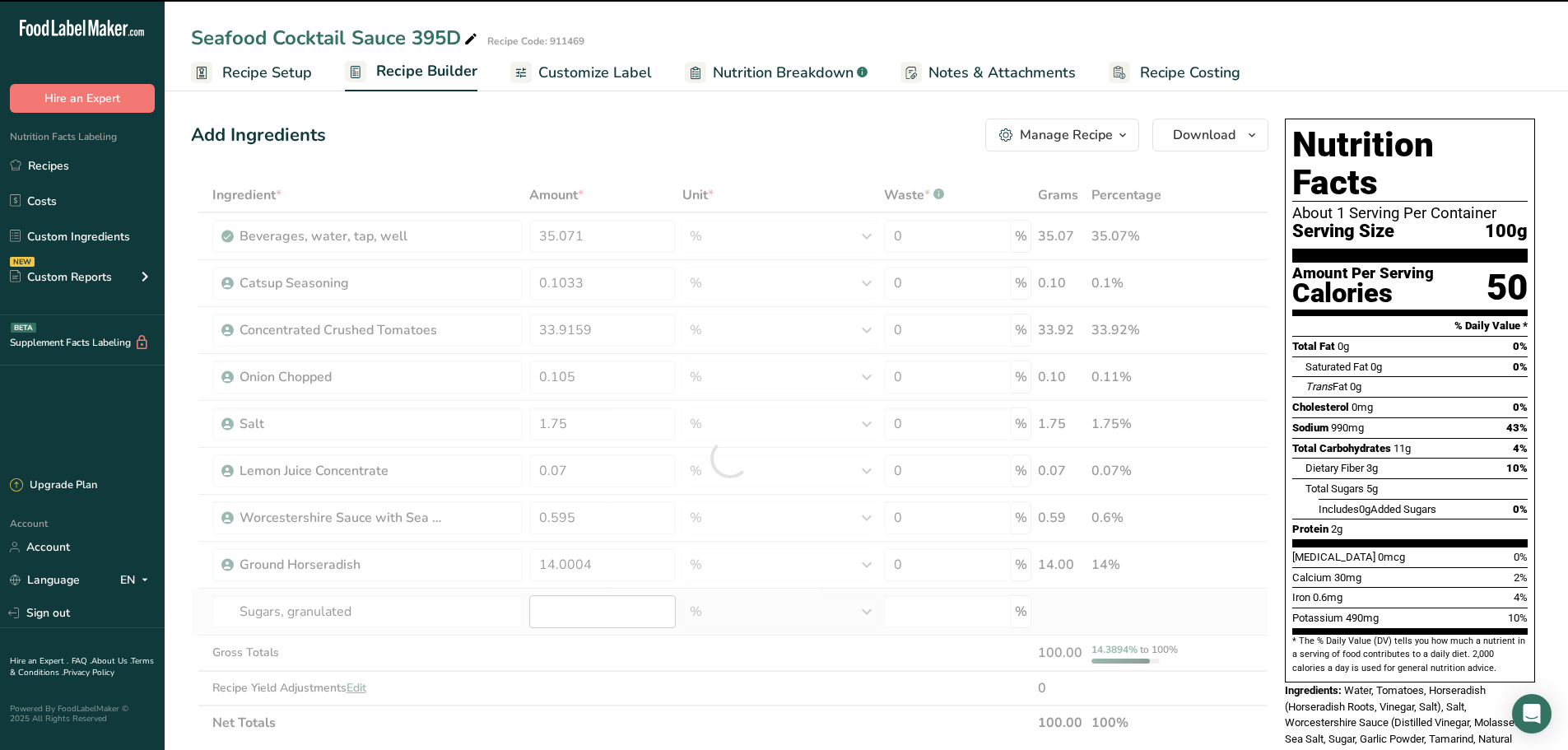
type input "0"
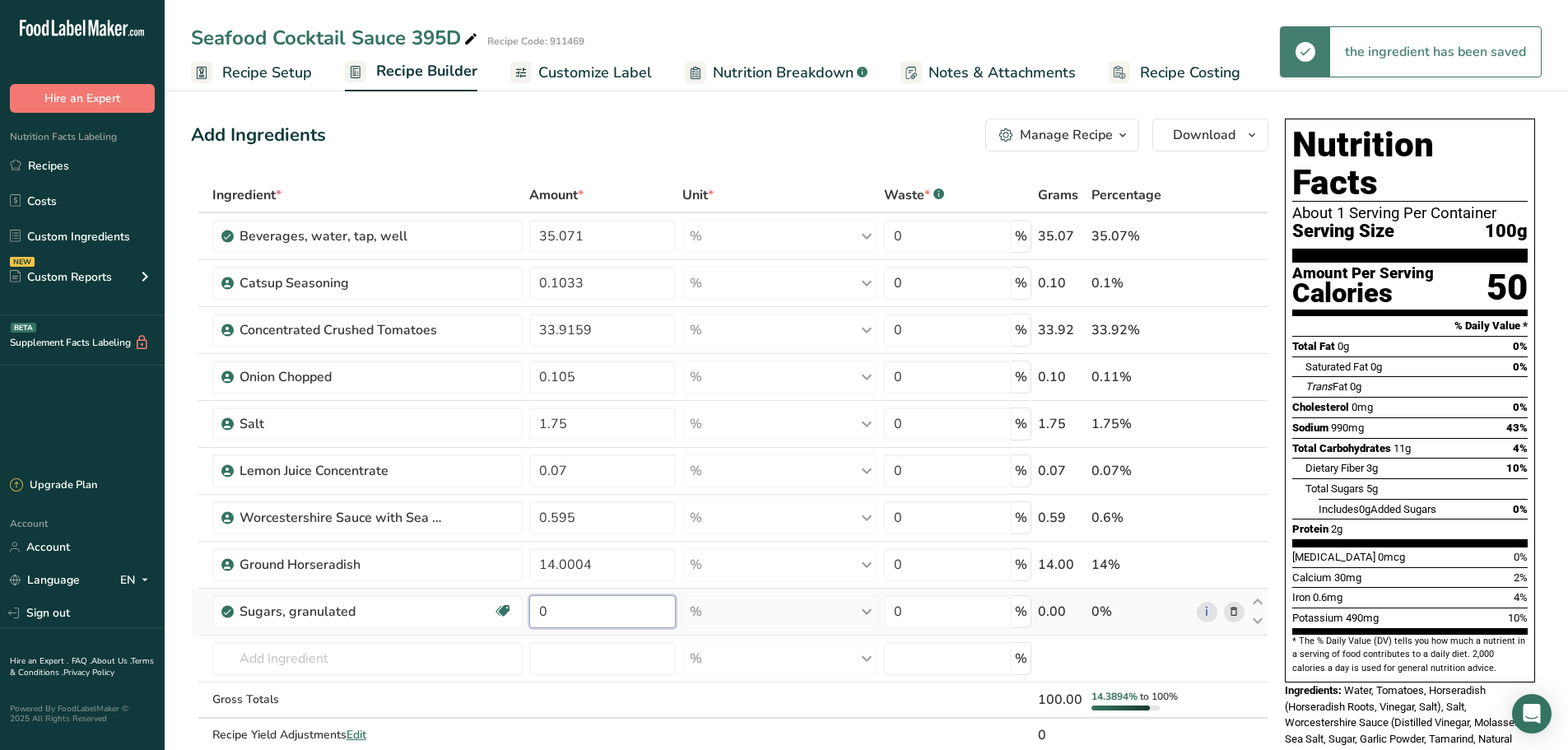
drag, startPoint x: 557, startPoint y: 613, endPoint x: 537, endPoint y: 609, distance: 20.4
click at [538, 609] on input "0" at bounding box center [602, 611] width 147 height 33
type input "9.5028"
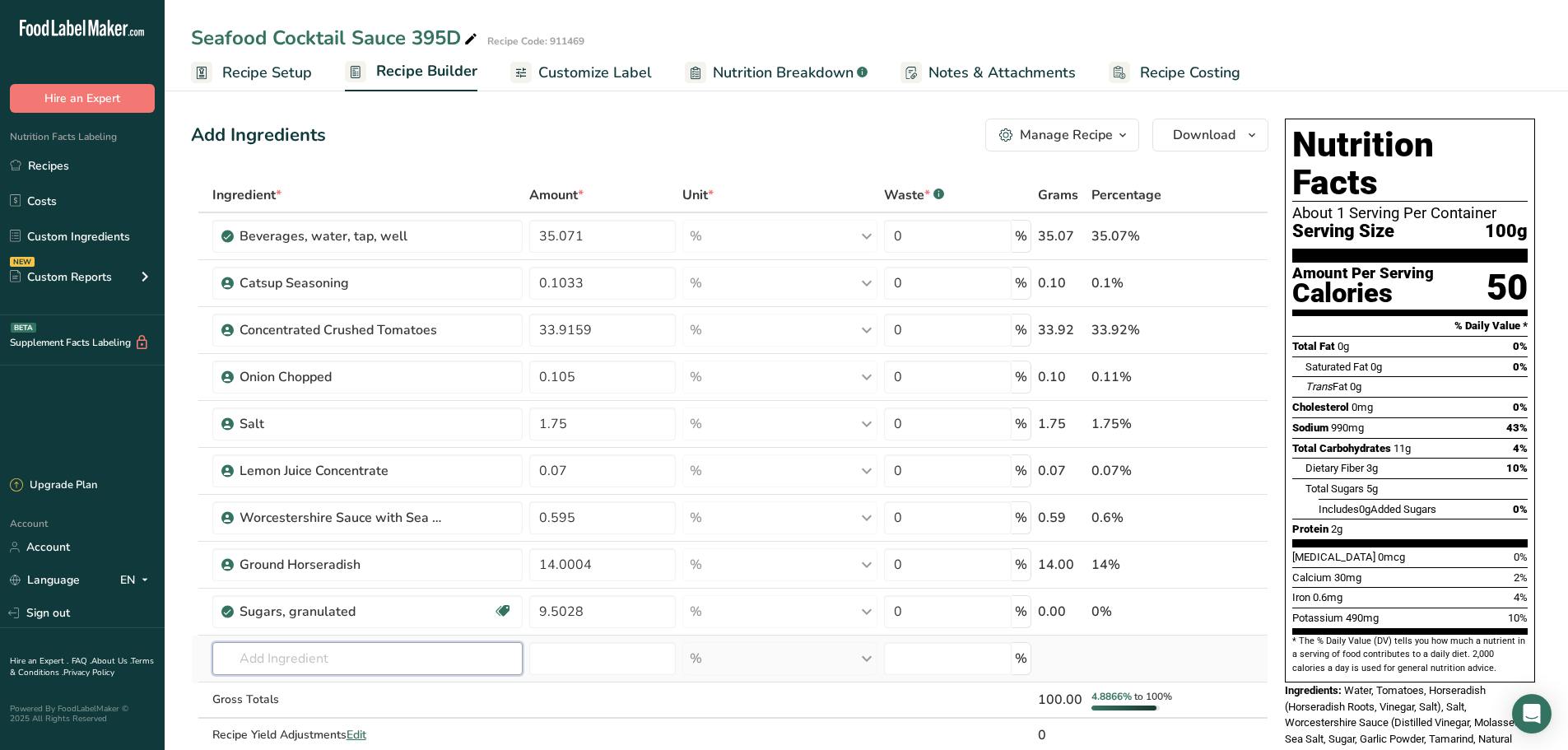
click at [385, 652] on div "Ingredient * Amount * Unit * Waste * .a-a{fill:#347362;}.b-a{fill:#fff;} Grams …" at bounding box center [729, 482] width 1077 height 609
drag, startPoint x: 263, startPoint y: 655, endPoint x: 136, endPoint y: 597, distance: 139.6
click at [181, 629] on section "Add Ingredients Manage Recipe Delete Recipe Duplicate Recipe Scale Recipe Save …" at bounding box center [866, 740] width 1403 height 1310
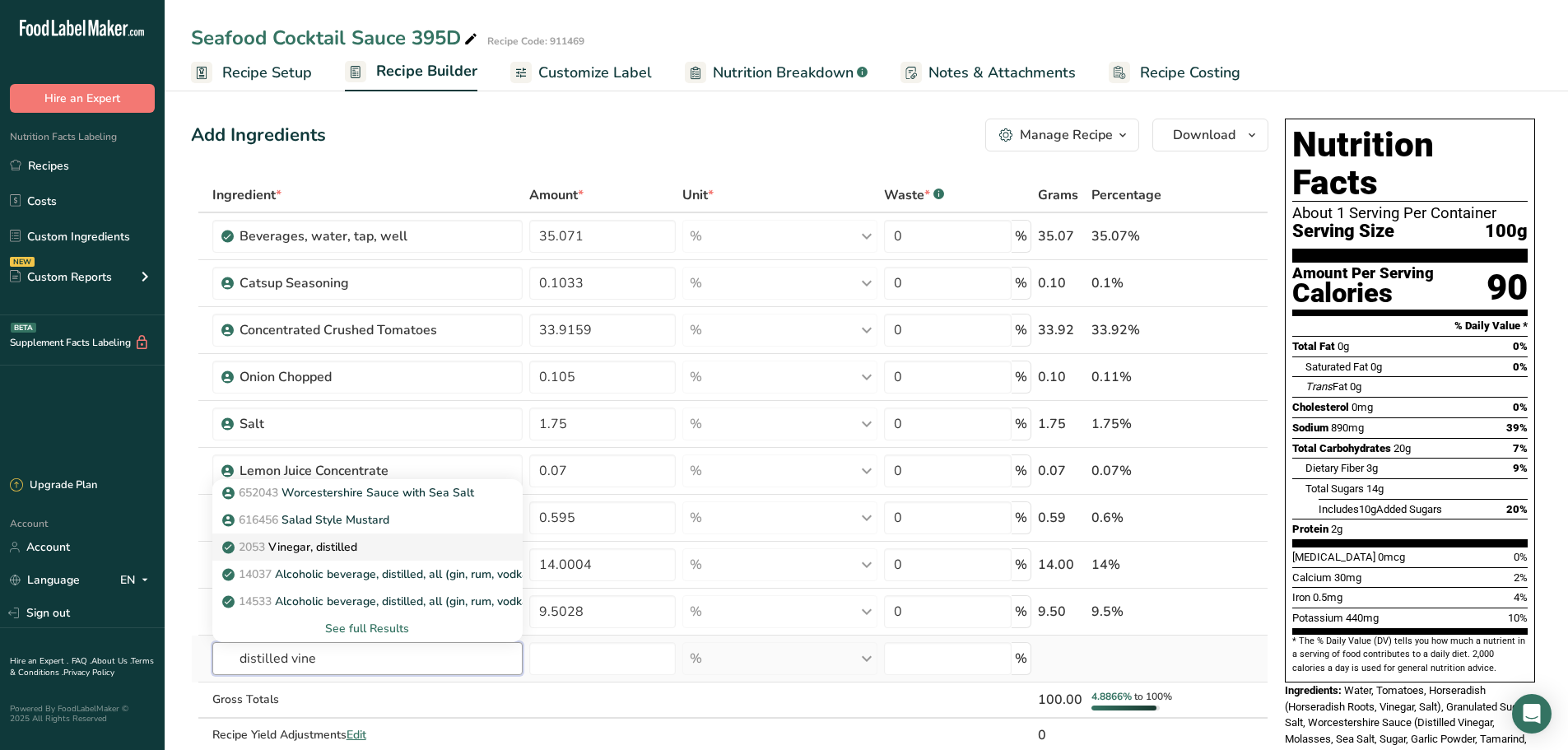
type input "distilled vine"
click at [383, 549] on div "2053 Vinegar, distilled" at bounding box center [354, 547] width 258 height 18
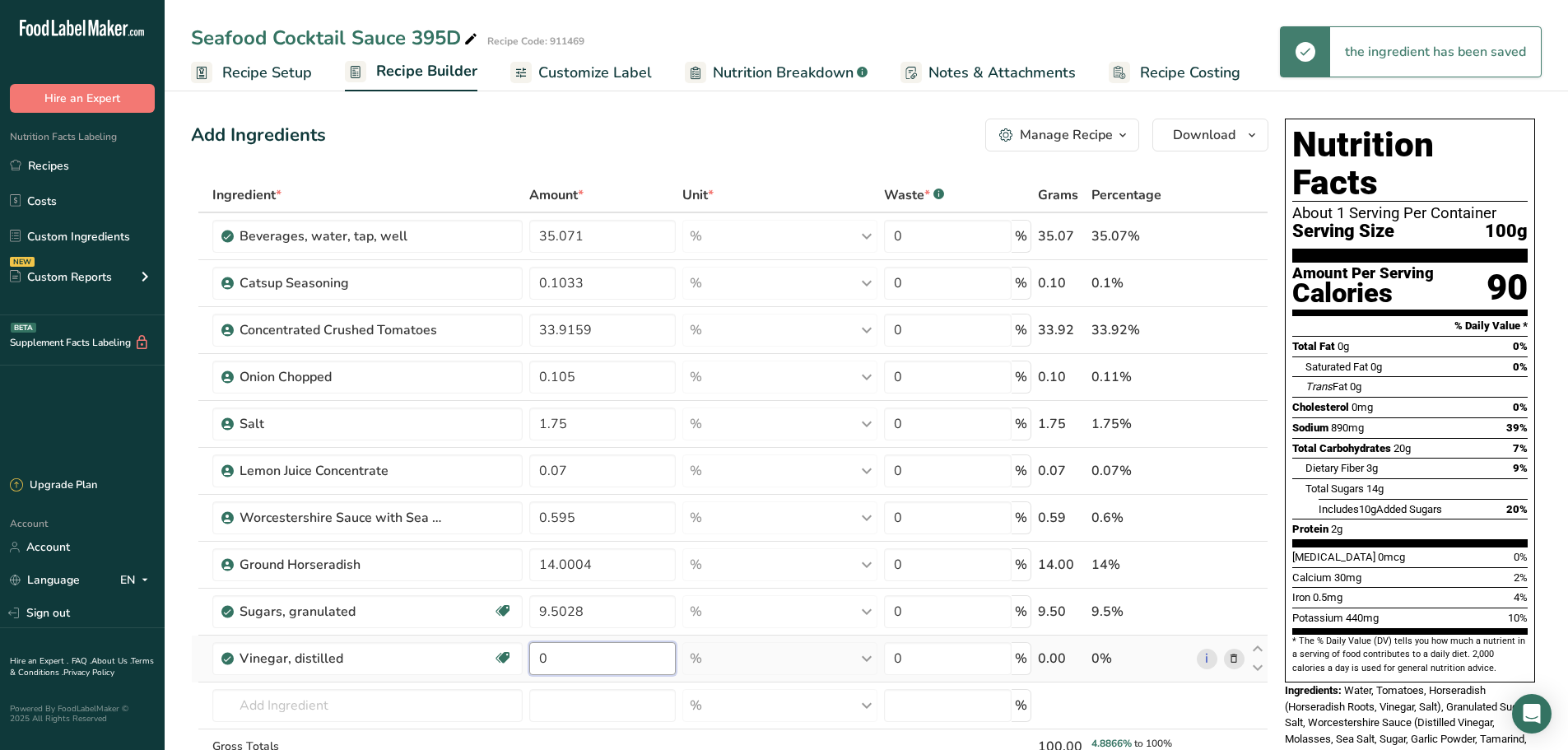
drag, startPoint x: 548, startPoint y: 666, endPoint x: 534, endPoint y: 662, distance: 14.6
click at [534, 662] on input "0" at bounding box center [602, 658] width 147 height 33
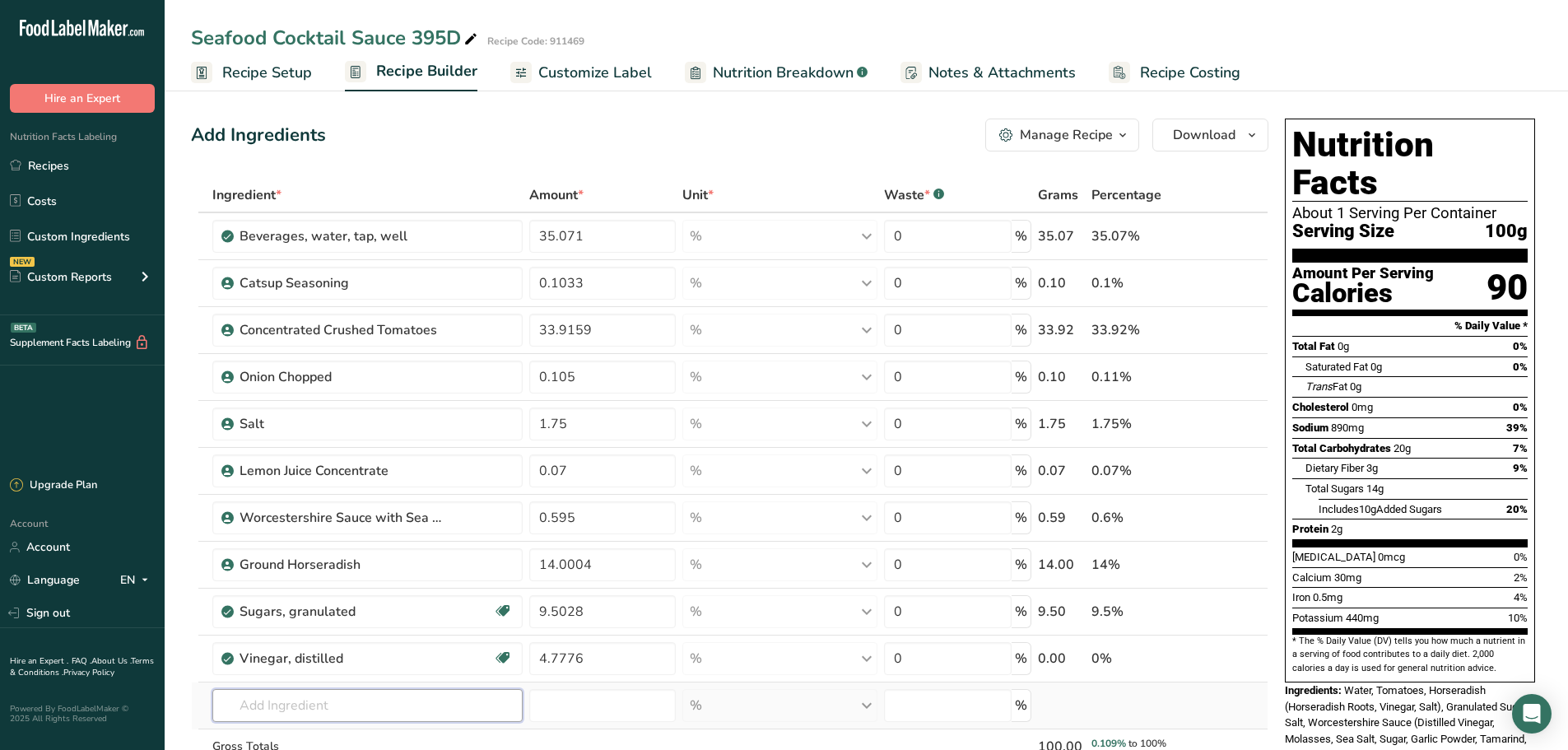
click at [370, 718] on div "Ingredient * Amount * Unit * Waste * .a-a{fill:#347362;}.b-a{fill:#fff;} Grams …" at bounding box center [729, 506] width 1077 height 656
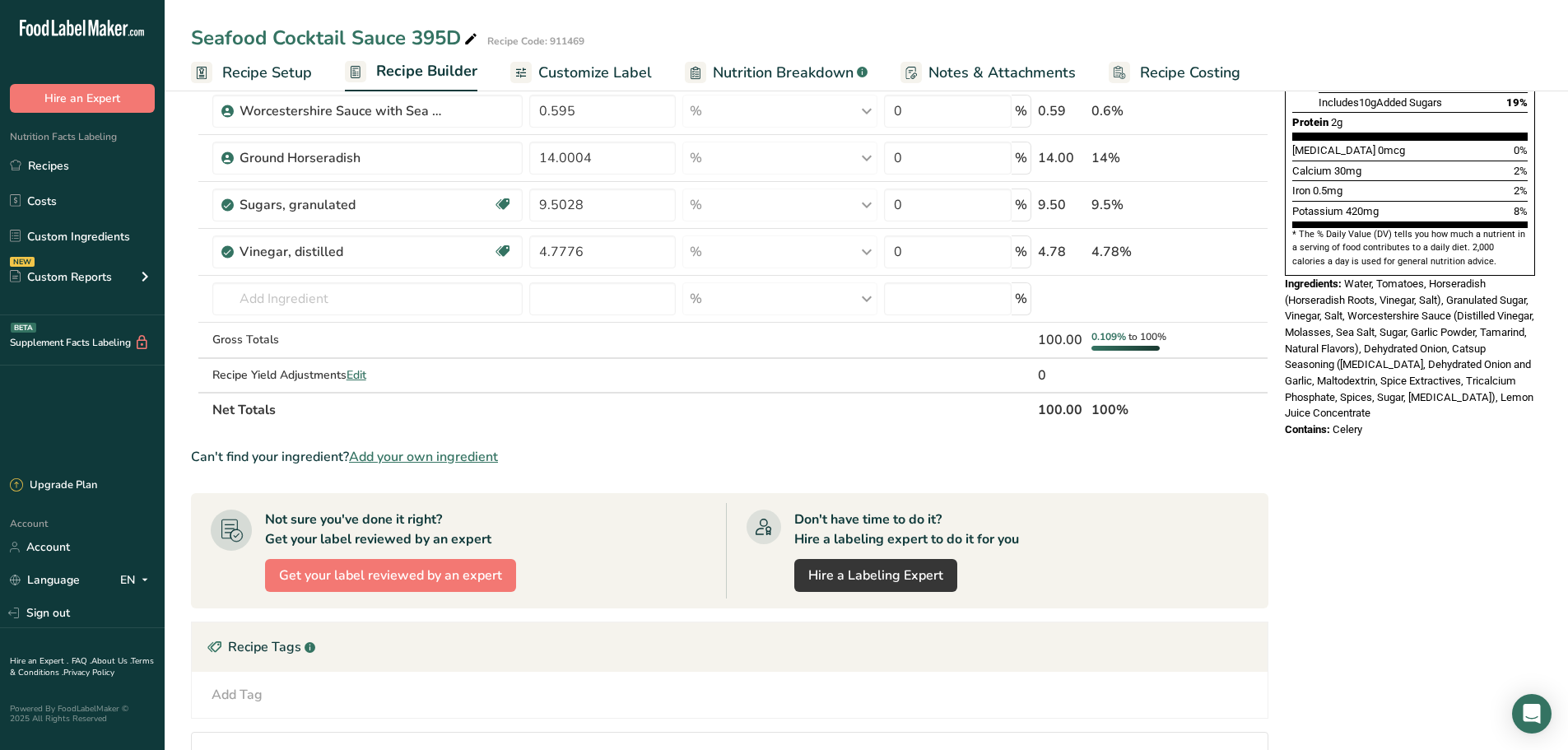
scroll to position [412, 0]
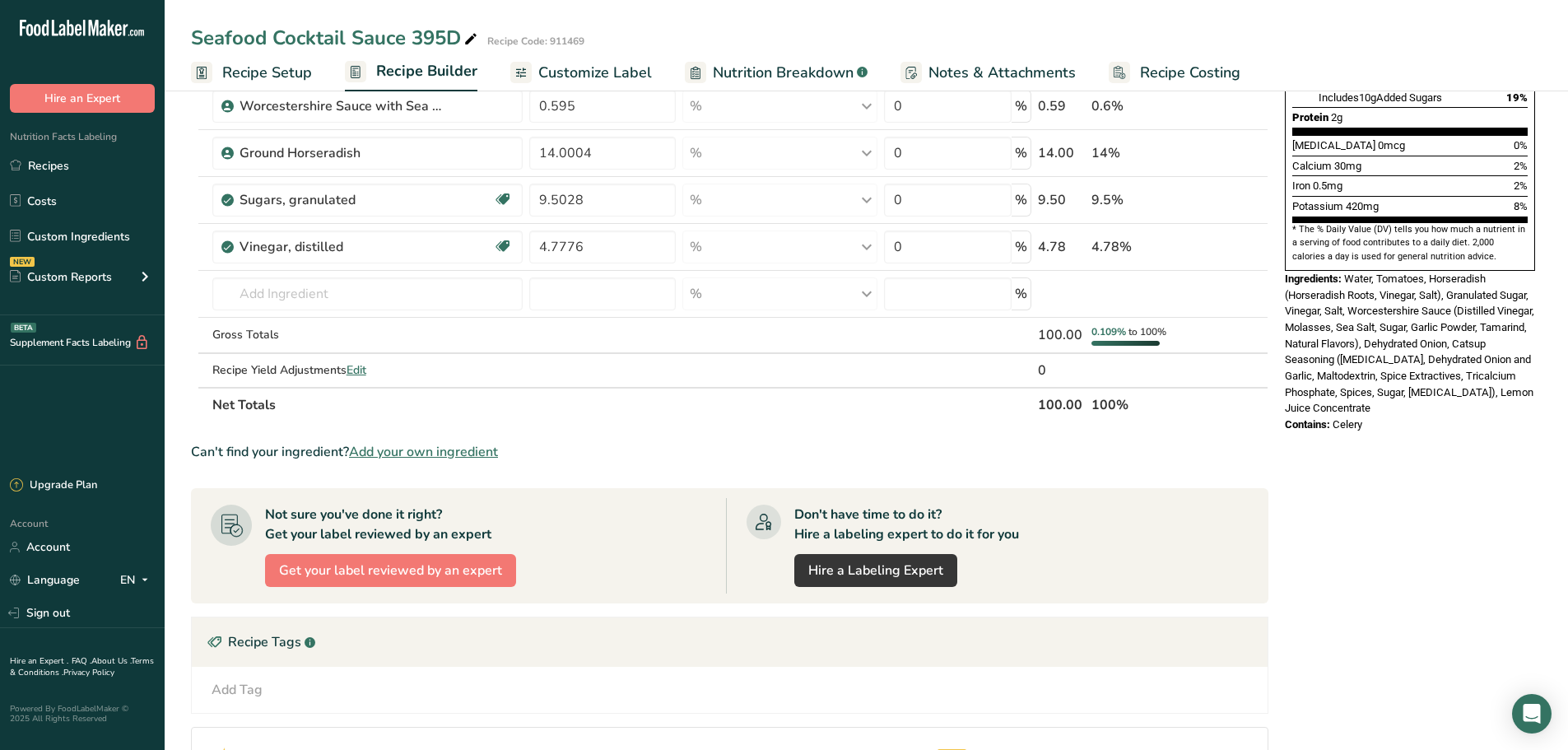
click at [442, 454] on span "Add your own ingredient" at bounding box center [424, 452] width 149 height 20
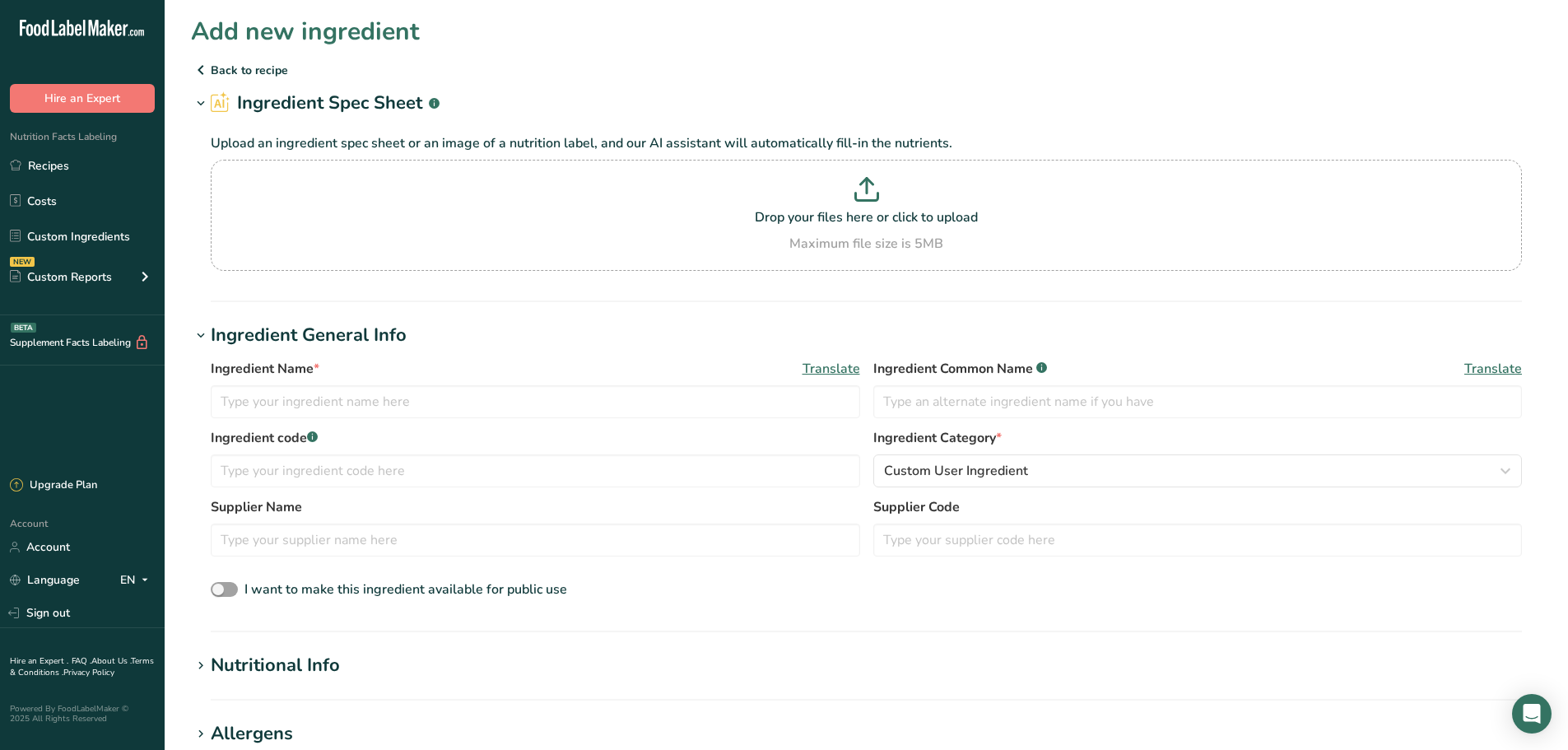
click at [257, 425] on div "Ingredient Name * Translate Ingredient Common Name .a-a{fill:#347362;}.b-a{fill…" at bounding box center [866, 393] width 1311 height 69
click at [268, 406] on input "text" at bounding box center [536, 401] width 650 height 33
click at [964, 403] on input "text" at bounding box center [1198, 401] width 650 height 33
click at [301, 403] on input "text" at bounding box center [536, 401] width 650 height 33
click at [316, 475] on input "text" at bounding box center [536, 470] width 650 height 33
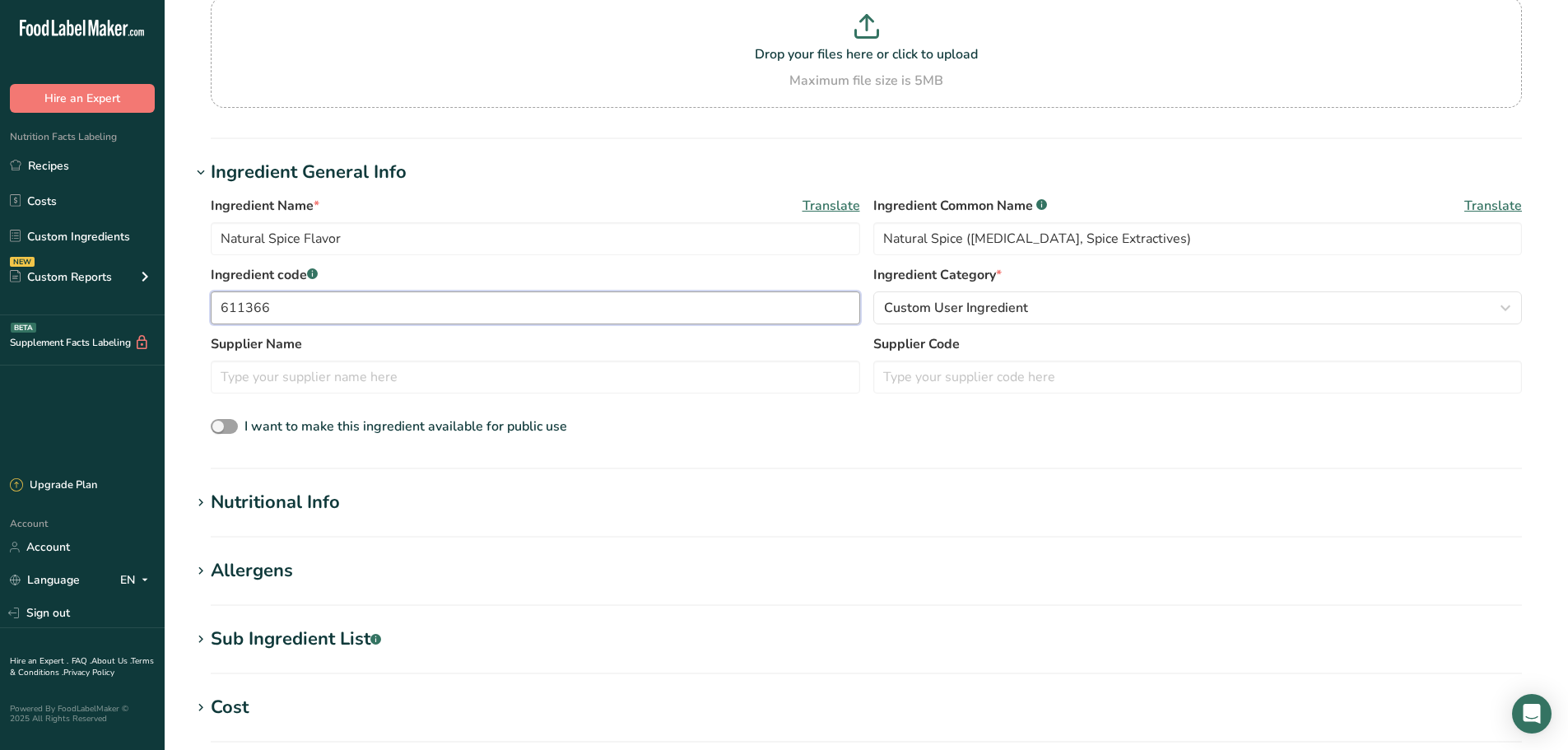
scroll to position [329, 0]
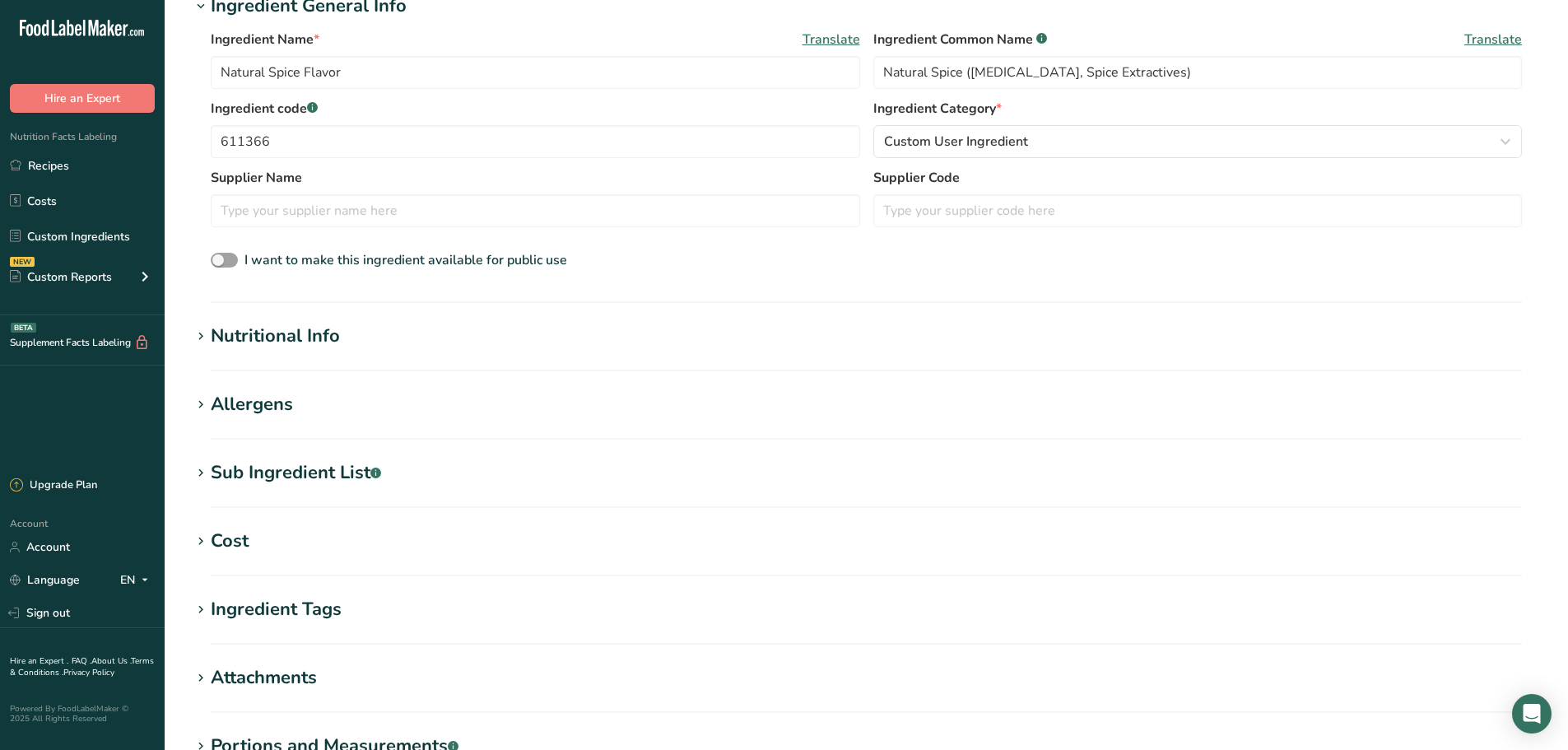
click at [299, 319] on section "Add new ingredient Back to recipe Ingredient Spec Sheet .a-a{fill:#347362;}.b-a…" at bounding box center [866, 299] width 1403 height 1256
click at [301, 331] on div "Nutritional Info" at bounding box center [275, 336] width 129 height 27
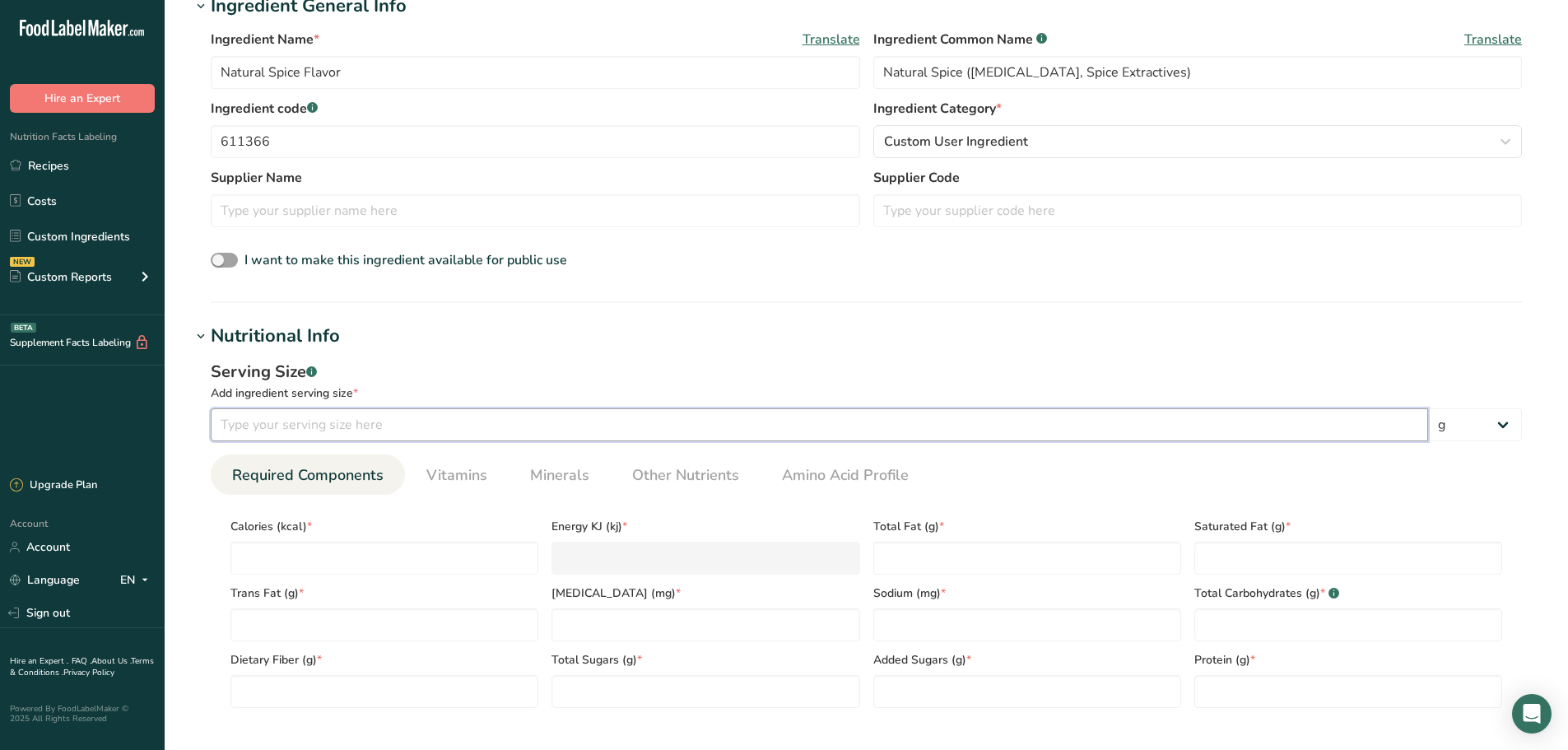
drag, startPoint x: 260, startPoint y: 427, endPoint x: 265, endPoint y: 414, distance: 13.9
click at [261, 420] on input "number" at bounding box center [820, 424] width 1217 height 33
click at [270, 564] on input "number" at bounding box center [384, 557] width 308 height 33
click at [639, 467] on span "Other Nutrients" at bounding box center [686, 475] width 107 height 23
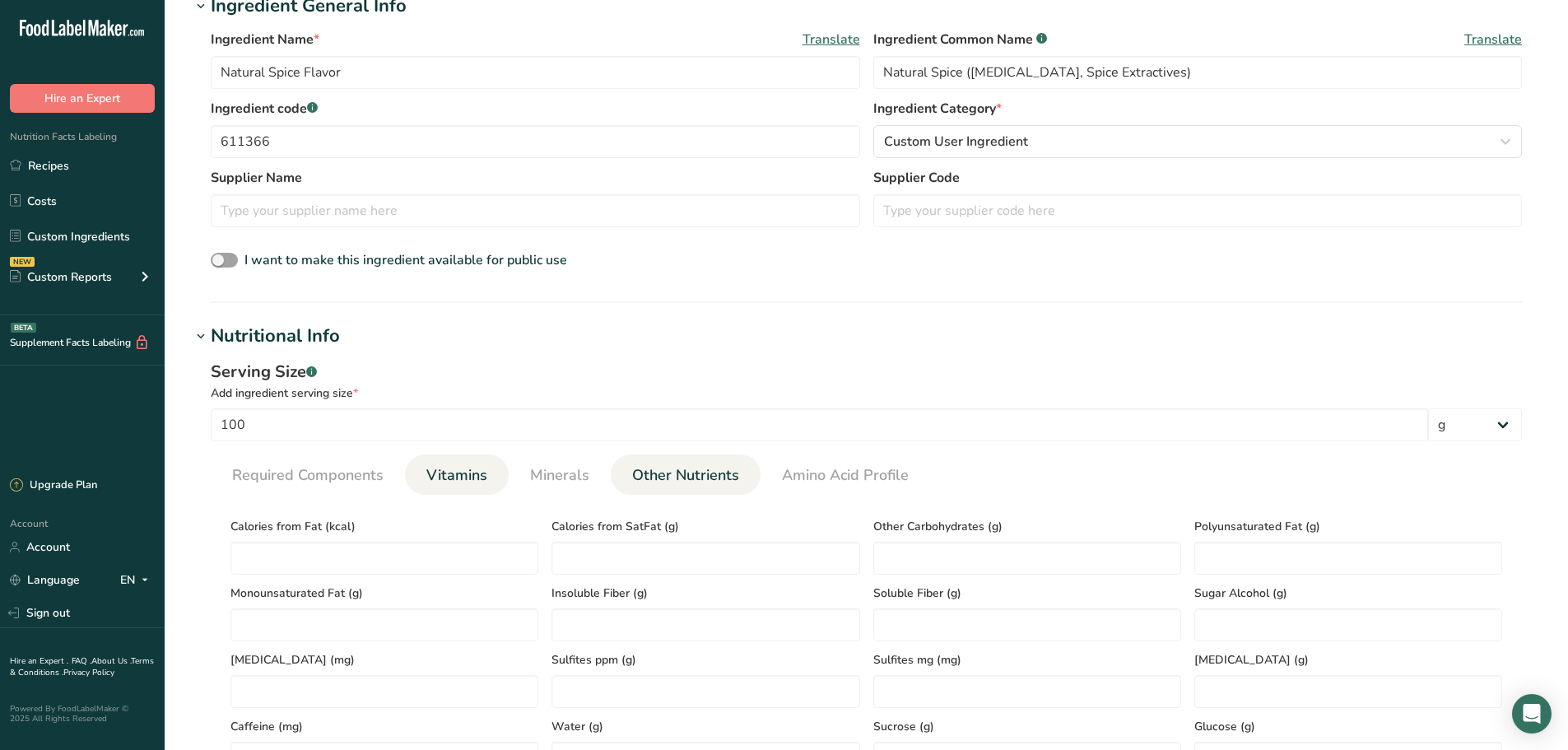
click at [463, 485] on span "Vitamins" at bounding box center [456, 475] width 61 height 23
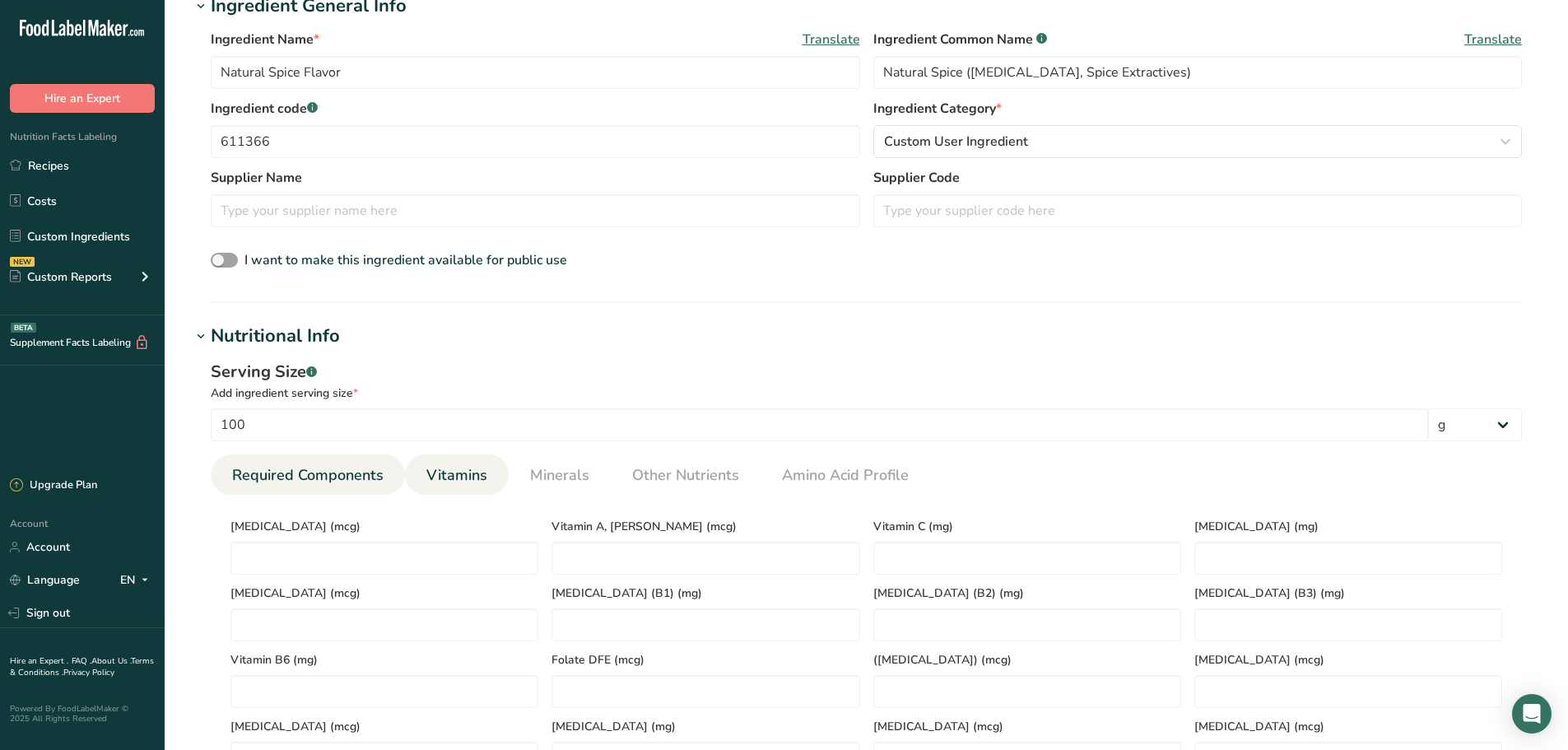
click at [368, 477] on span "Required Components" at bounding box center [307, 475] width 152 height 23
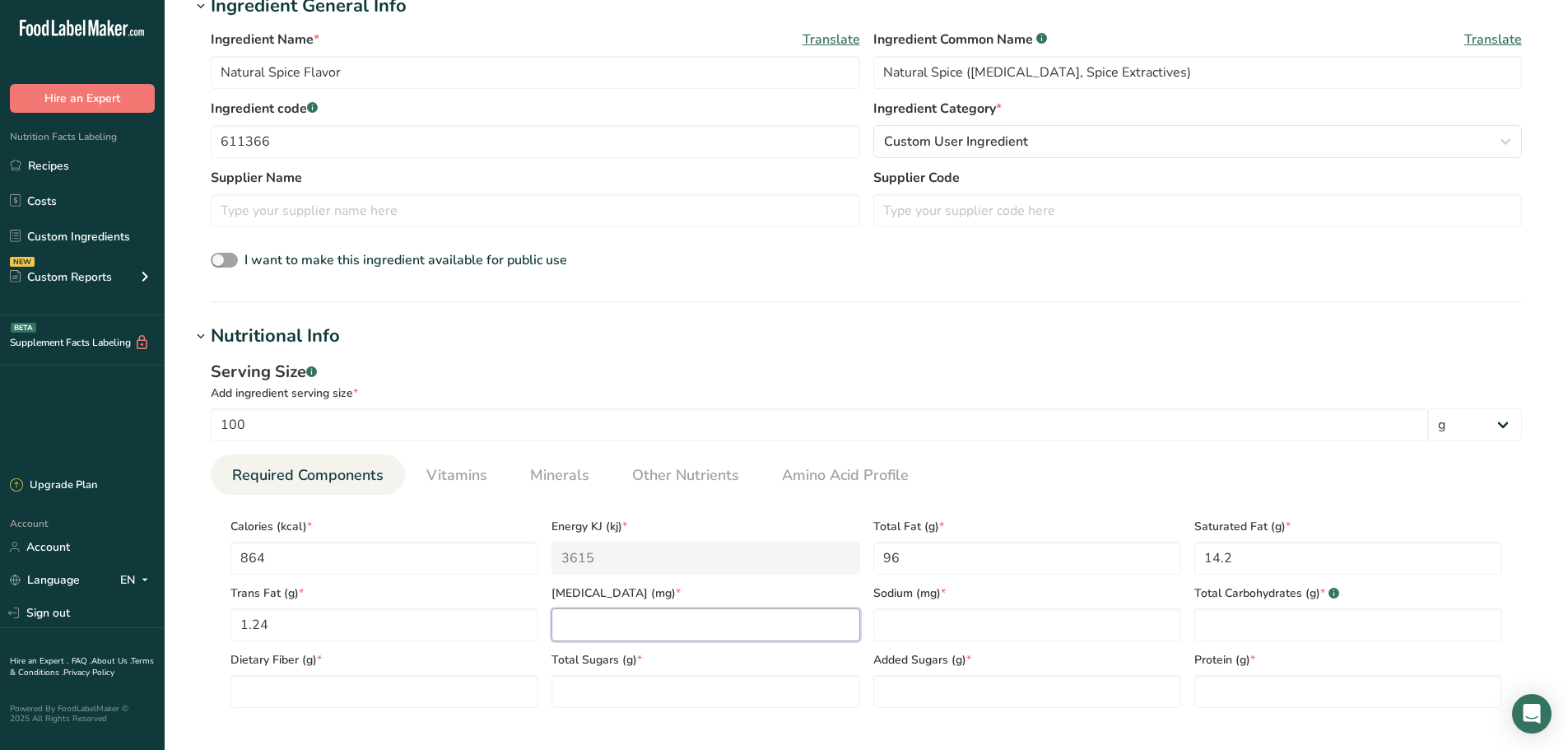
click at [717, 624] on input "number" at bounding box center [706, 624] width 308 height 33
click at [440, 455] on link "Vitamins" at bounding box center [456, 475] width 74 height 42
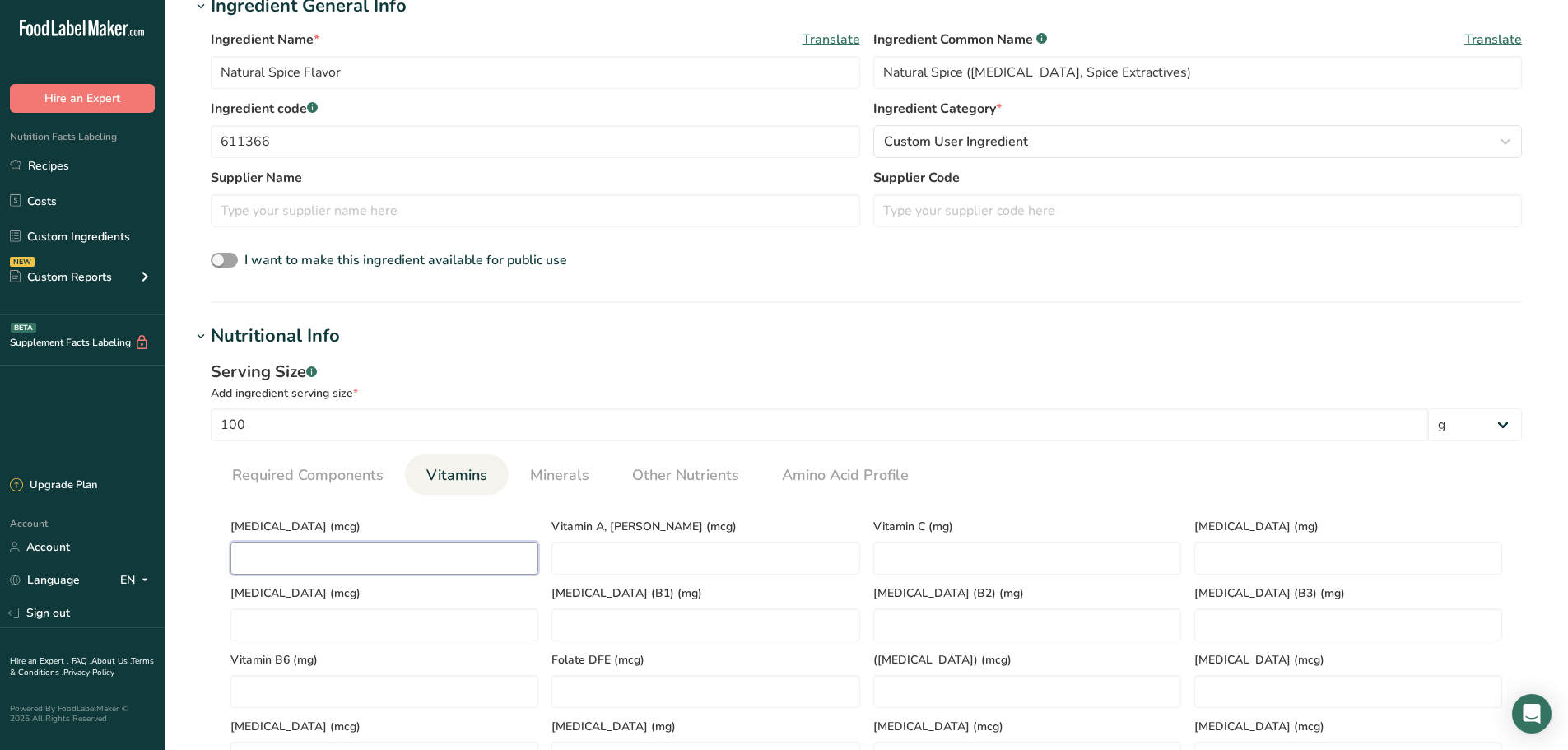
click at [491, 570] on D "number" at bounding box center [384, 557] width 308 height 33
drag, startPoint x: 539, startPoint y: 480, endPoint x: 613, endPoint y: 552, distance: 103.2
click at [539, 481] on span "Minerals" at bounding box center [559, 475] width 59 height 23
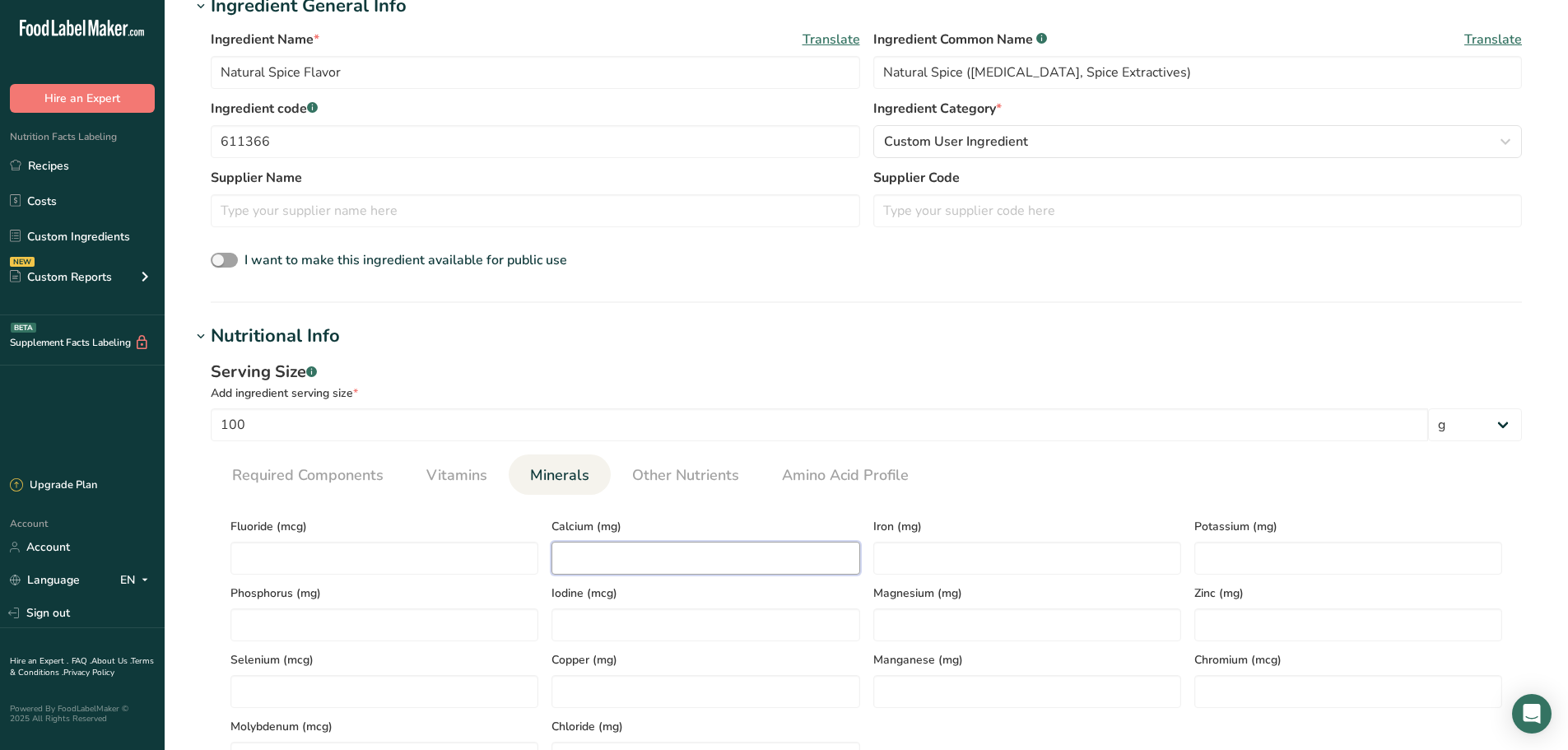
click at [639, 559] on input "number" at bounding box center [706, 557] width 308 height 33
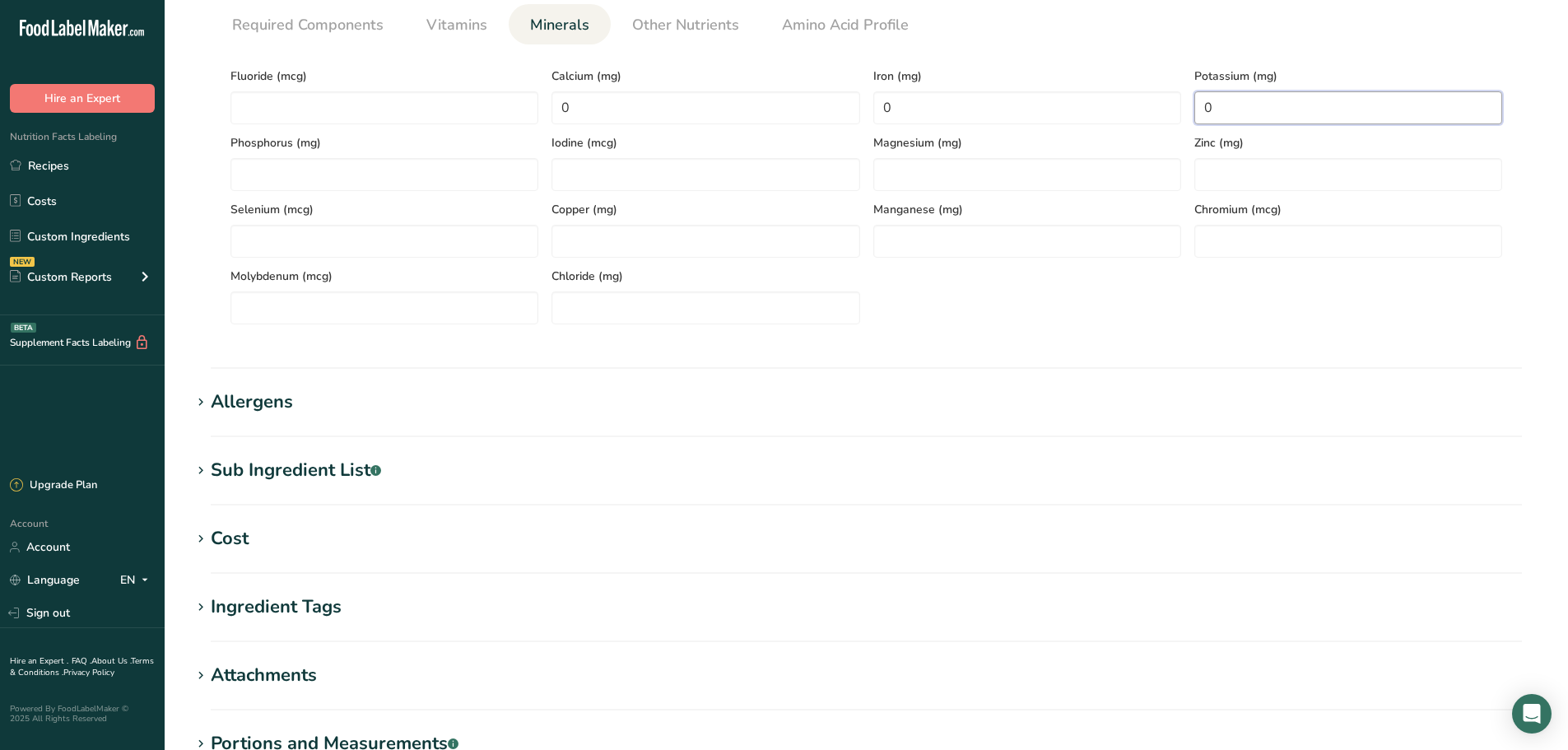
scroll to position [988, 0]
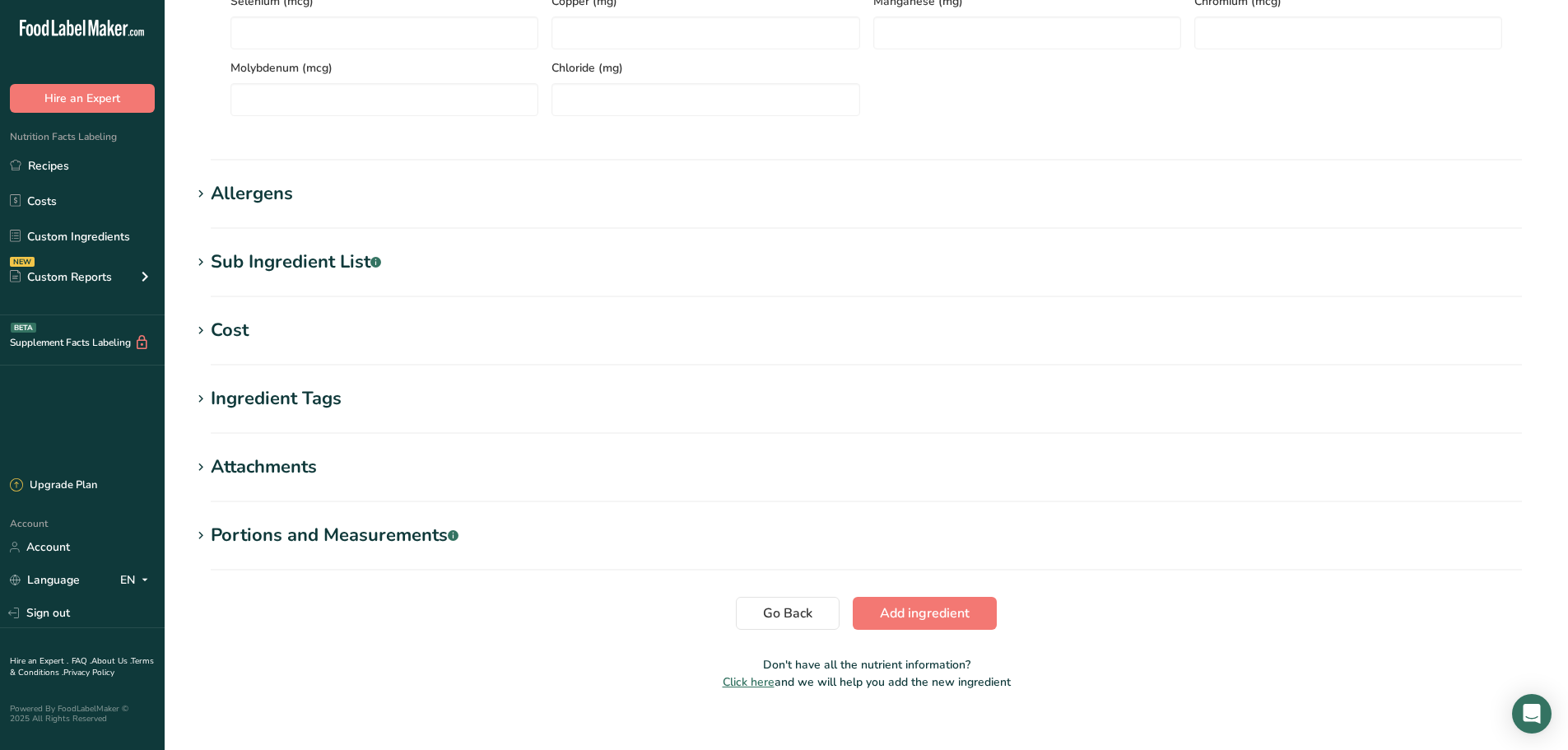
click at [279, 197] on div "Allergens" at bounding box center [252, 193] width 82 height 27
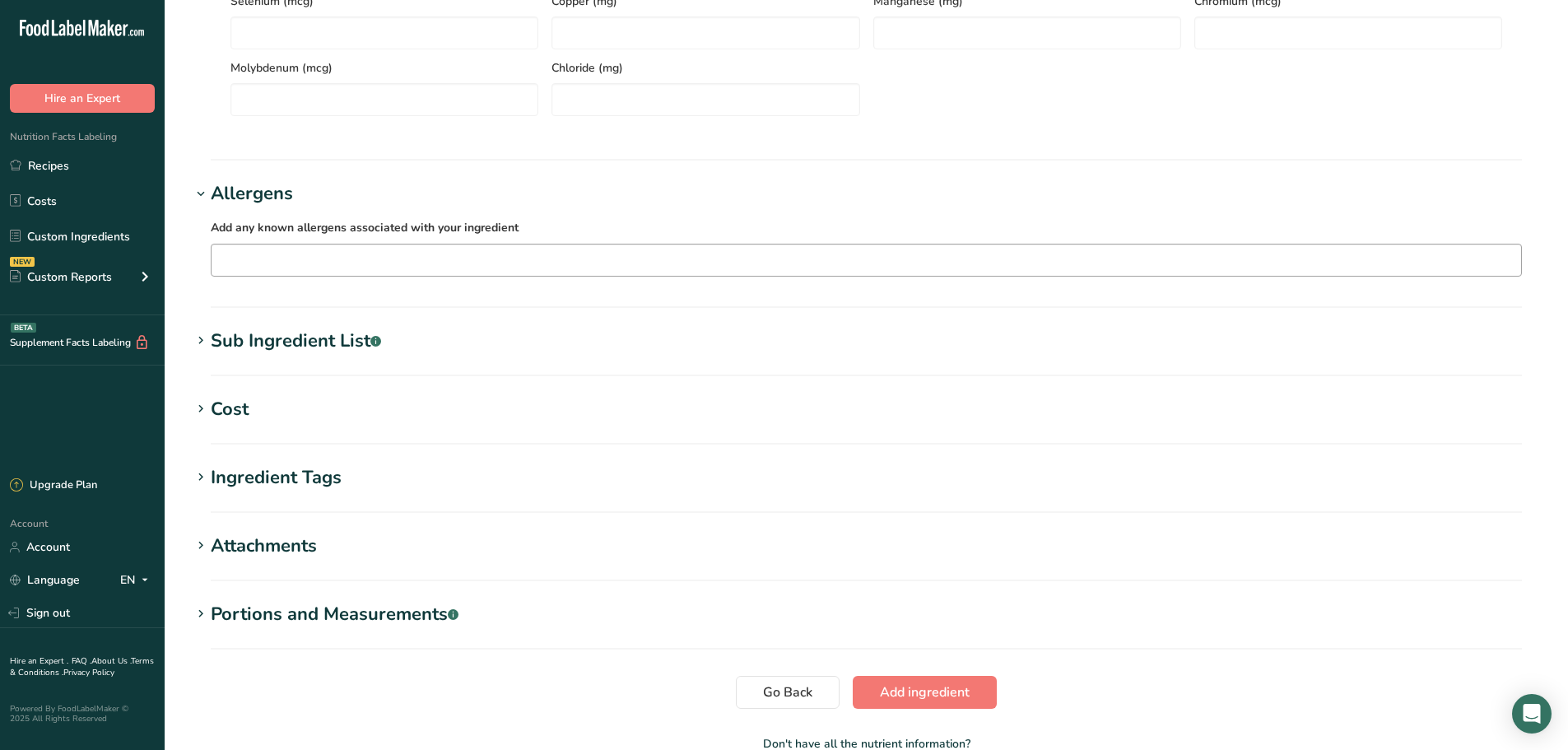
click at [358, 260] on input "text" at bounding box center [866, 259] width 1309 height 25
click at [231, 290] on div "Mustard" at bounding box center [852, 292] width 1257 height 18
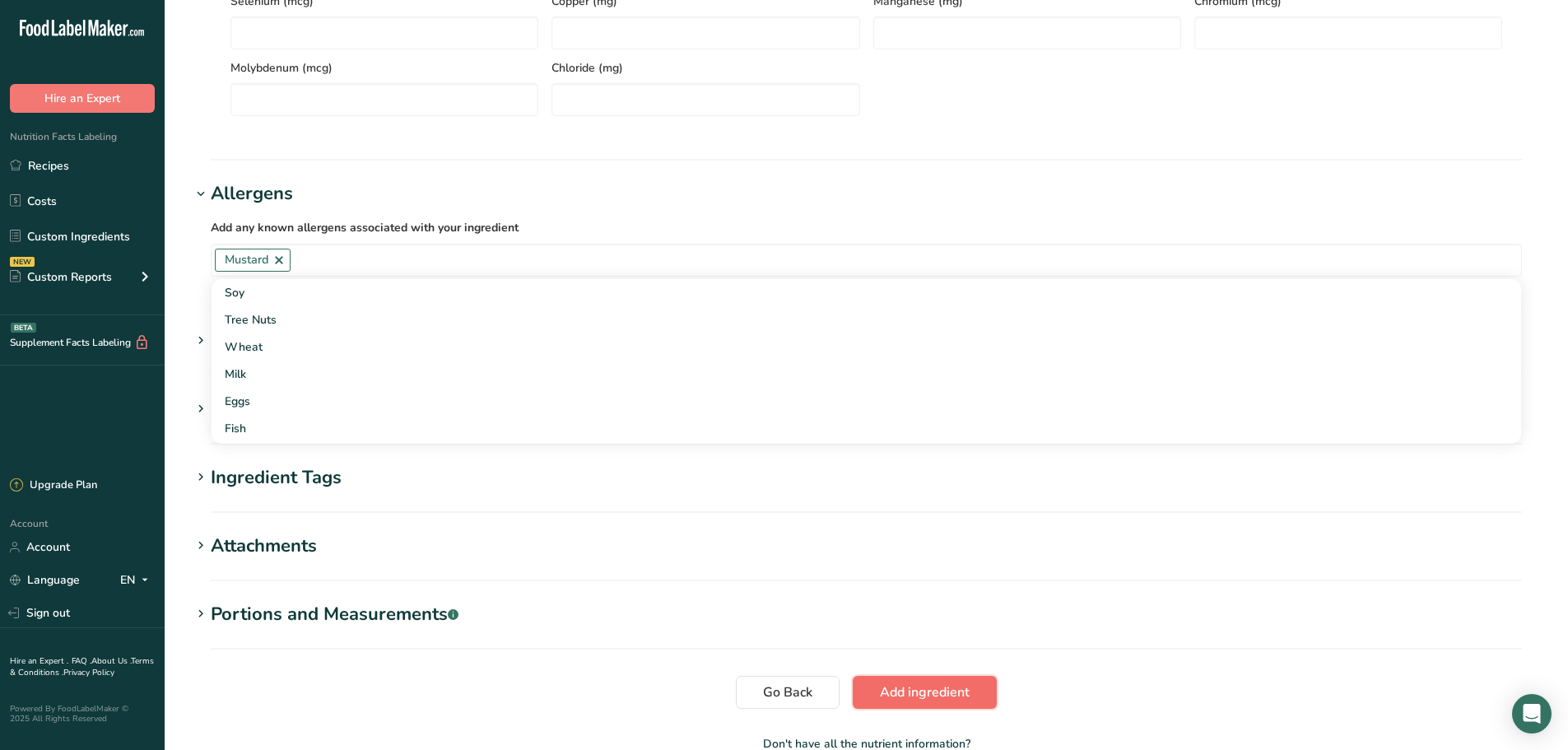
click at [929, 689] on span "Add ingredient" at bounding box center [924, 692] width 90 height 20
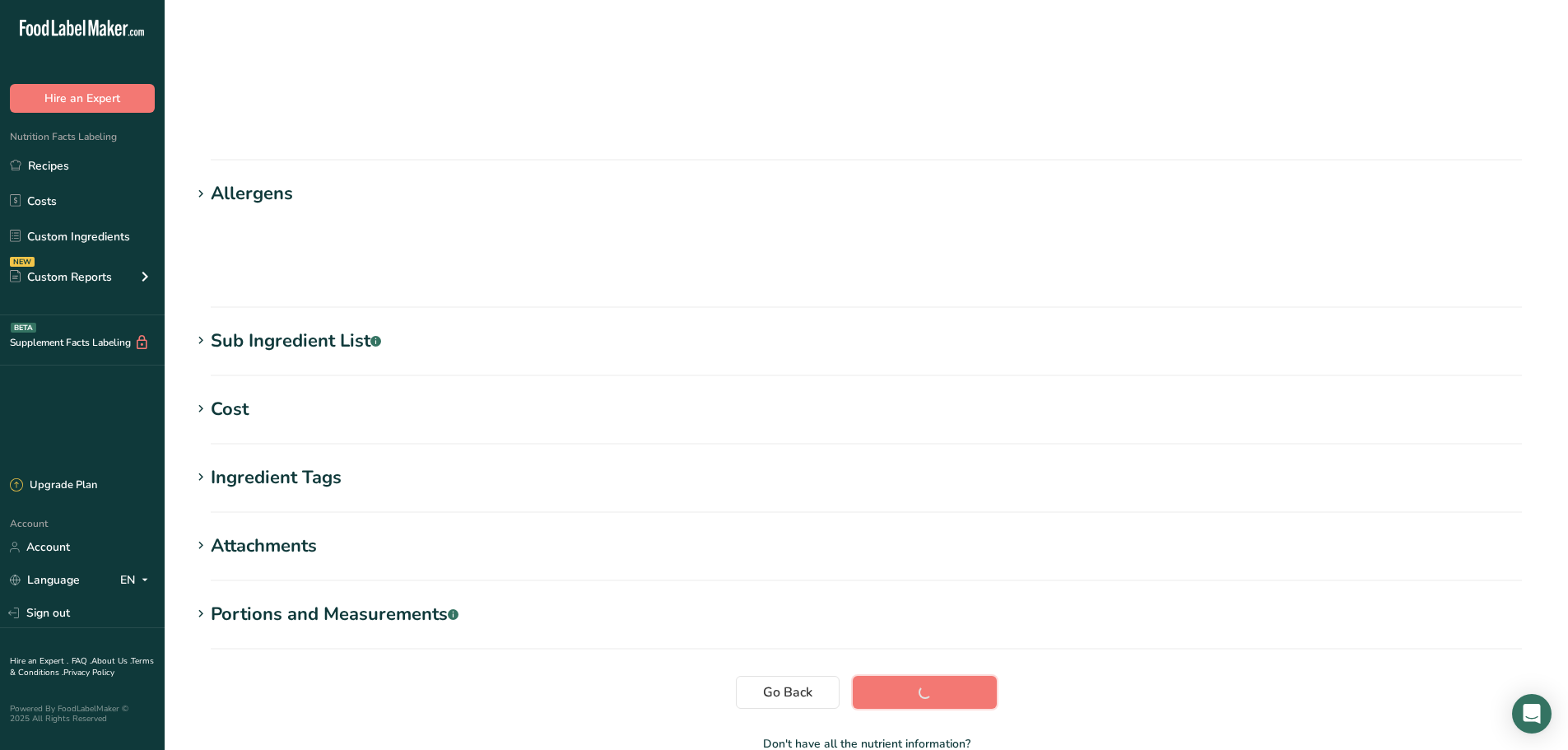
scroll to position [134, 0]
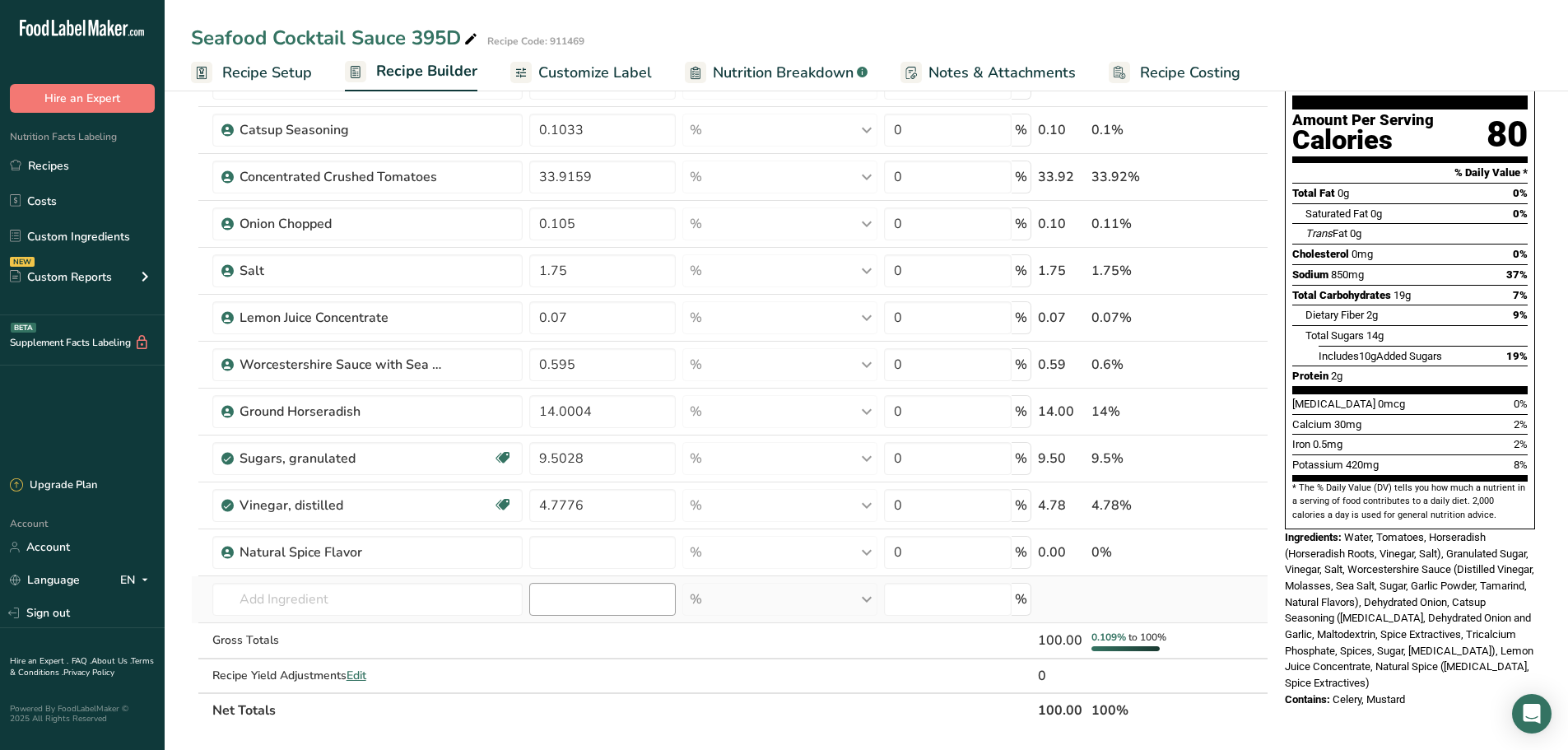
scroll to position [165, 0]
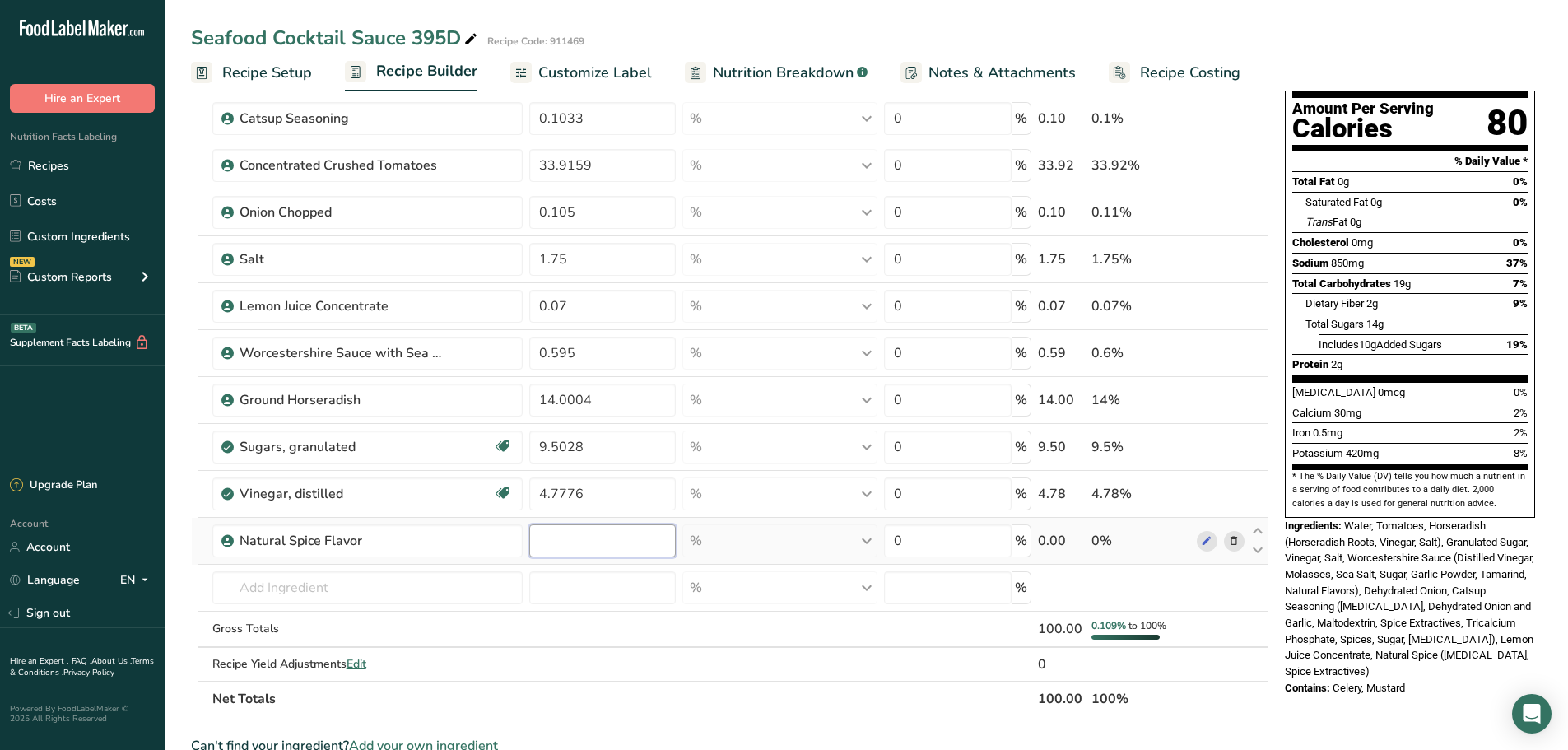
click at [595, 556] on input "number" at bounding box center [602, 540] width 147 height 33
click at [257, 582] on div "Ingredient * Amount * Unit * Waste * .a-a{fill:#347362;}.b-a{fill:#fff;} Grams …" at bounding box center [729, 365] width 1077 height 703
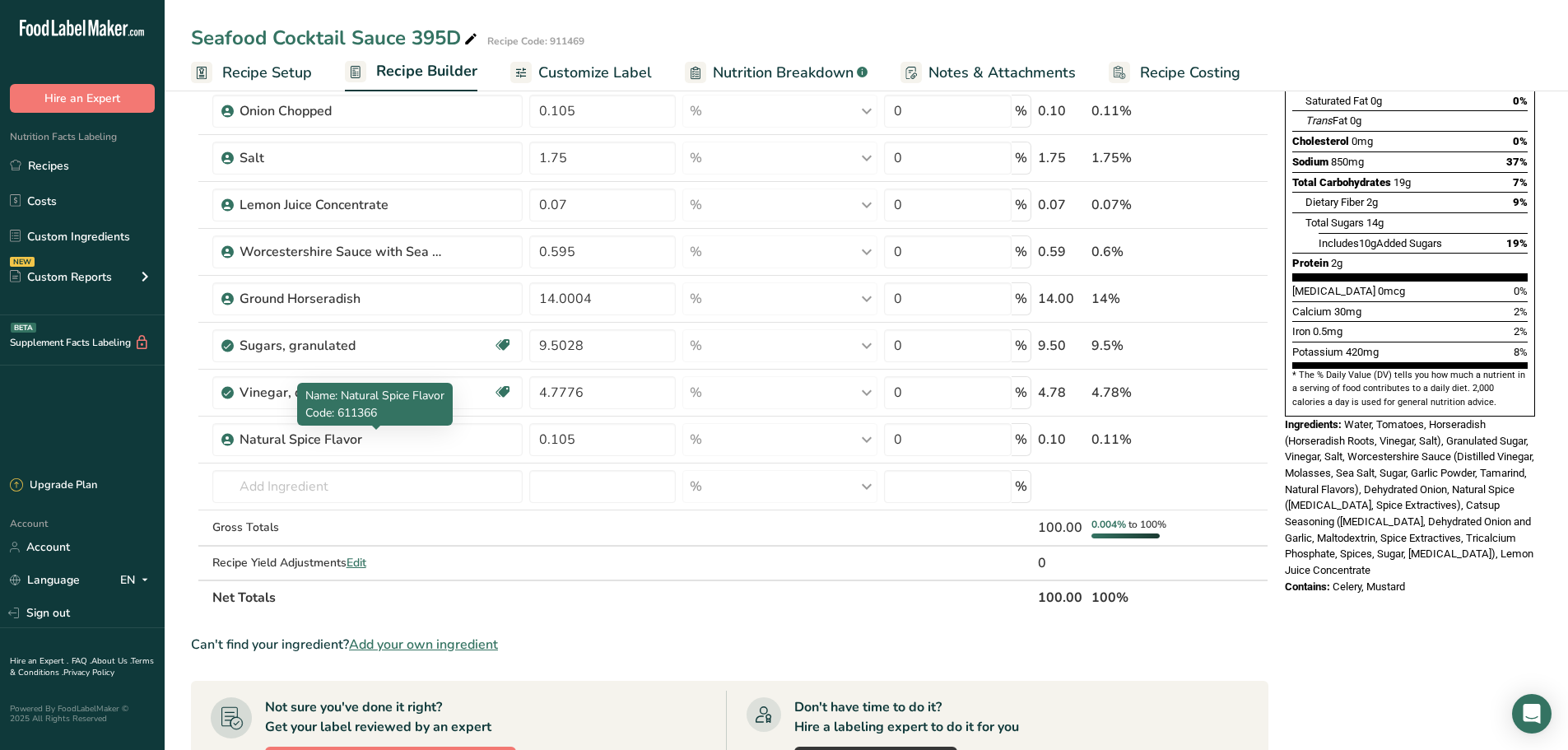
scroll to position [412, 0]
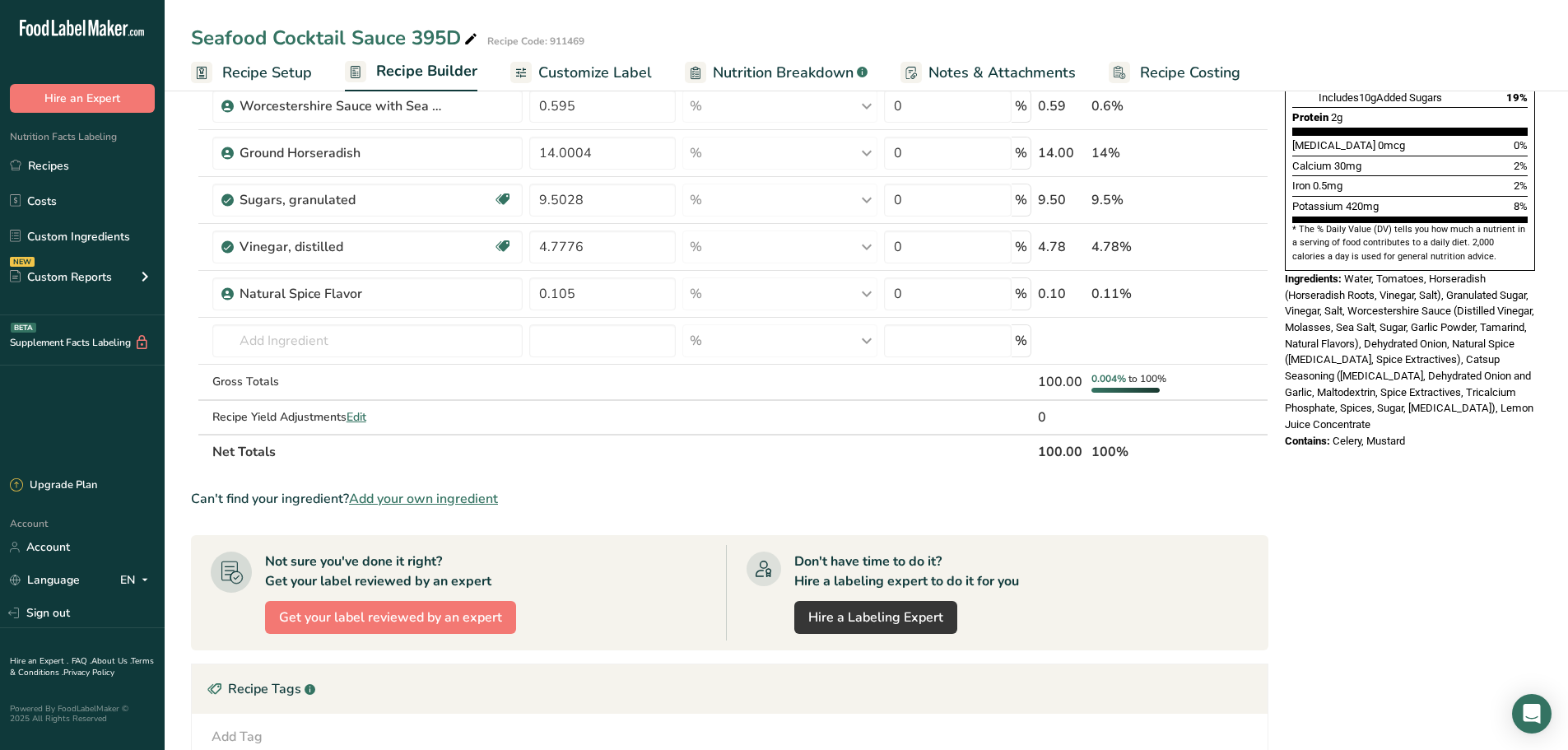
click at [468, 493] on span "Add your own ingredient" at bounding box center [424, 499] width 149 height 20
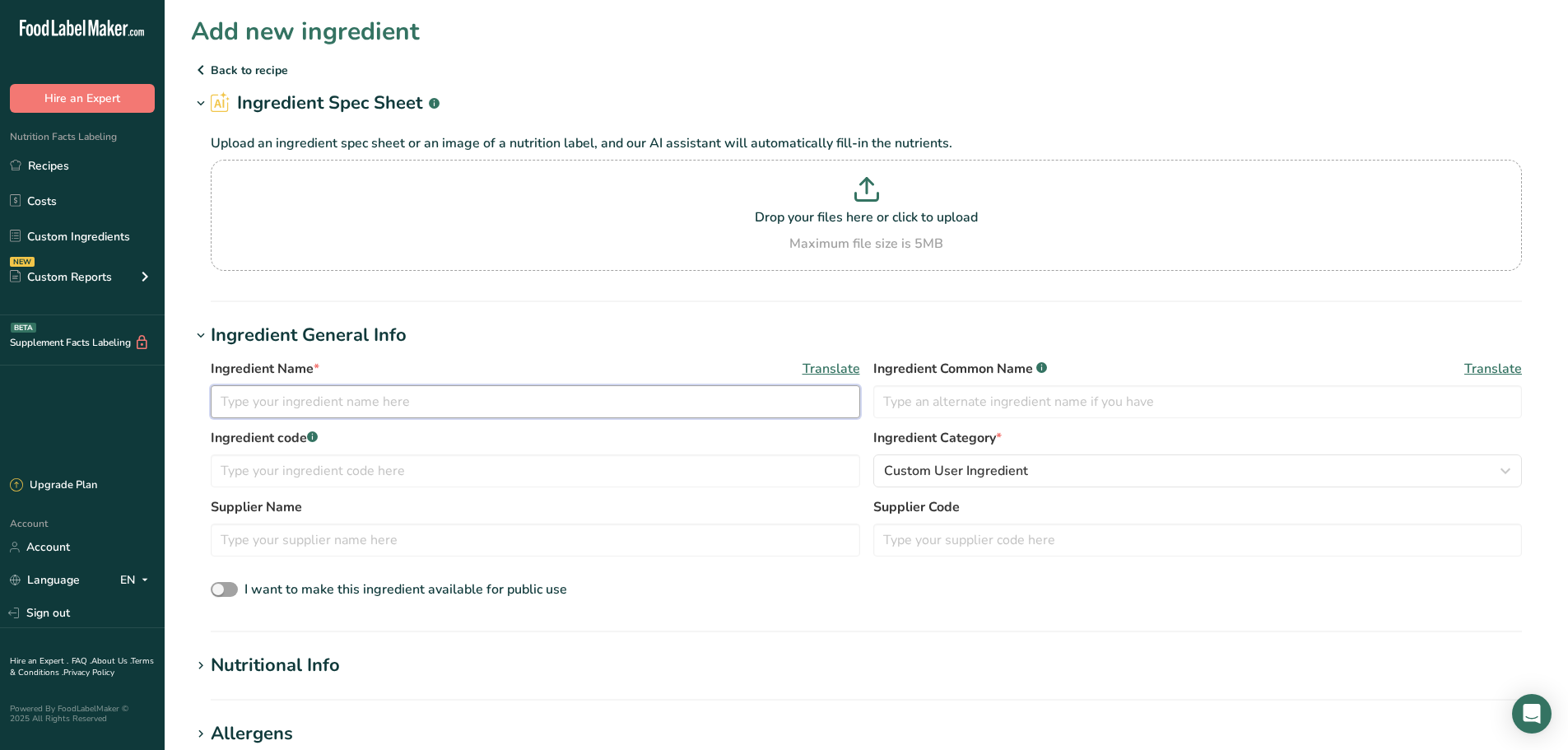
click at [277, 394] on input "text" at bounding box center [536, 401] width 650 height 33
click at [258, 410] on input "text" at bounding box center [536, 401] width 650 height 33
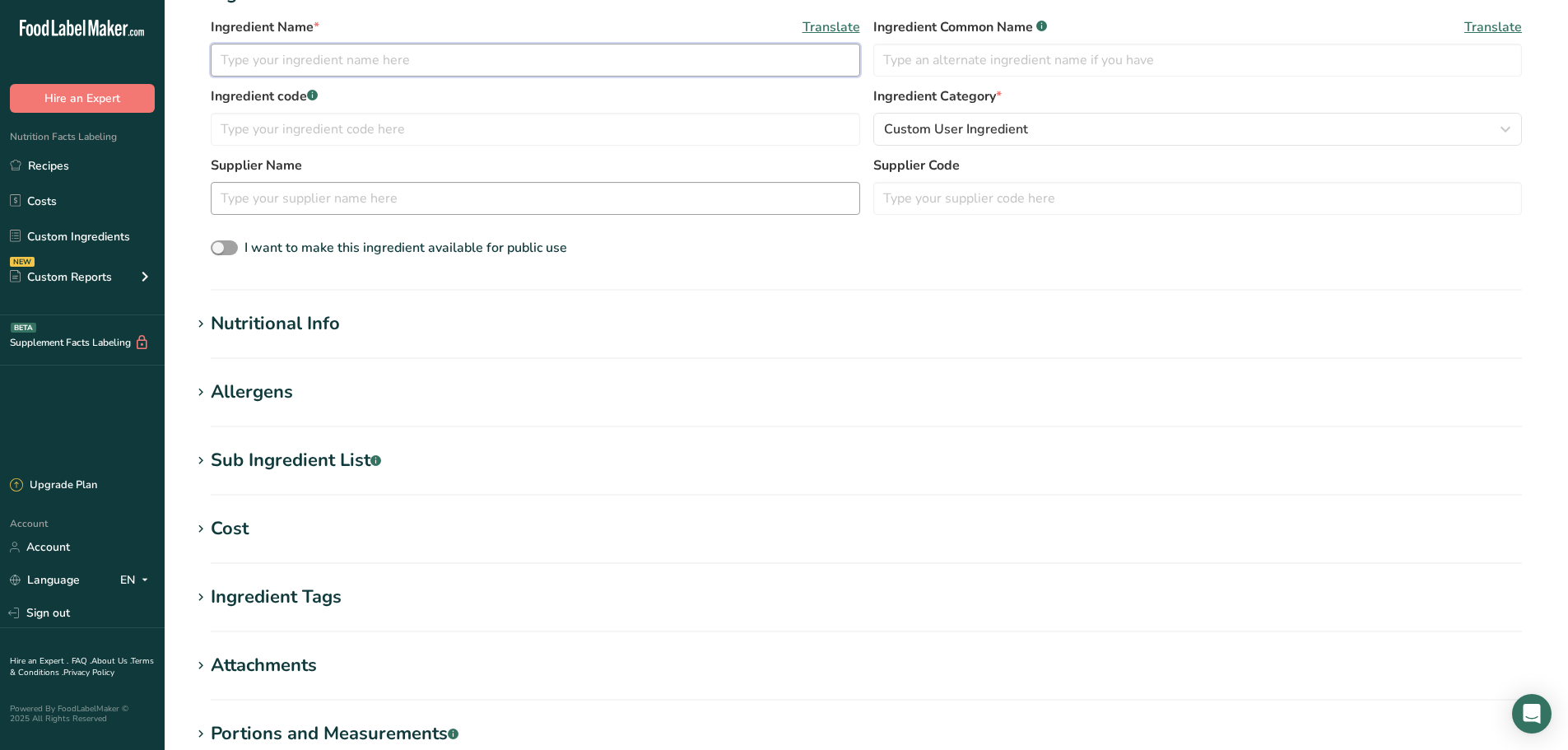
scroll to position [412, 0]
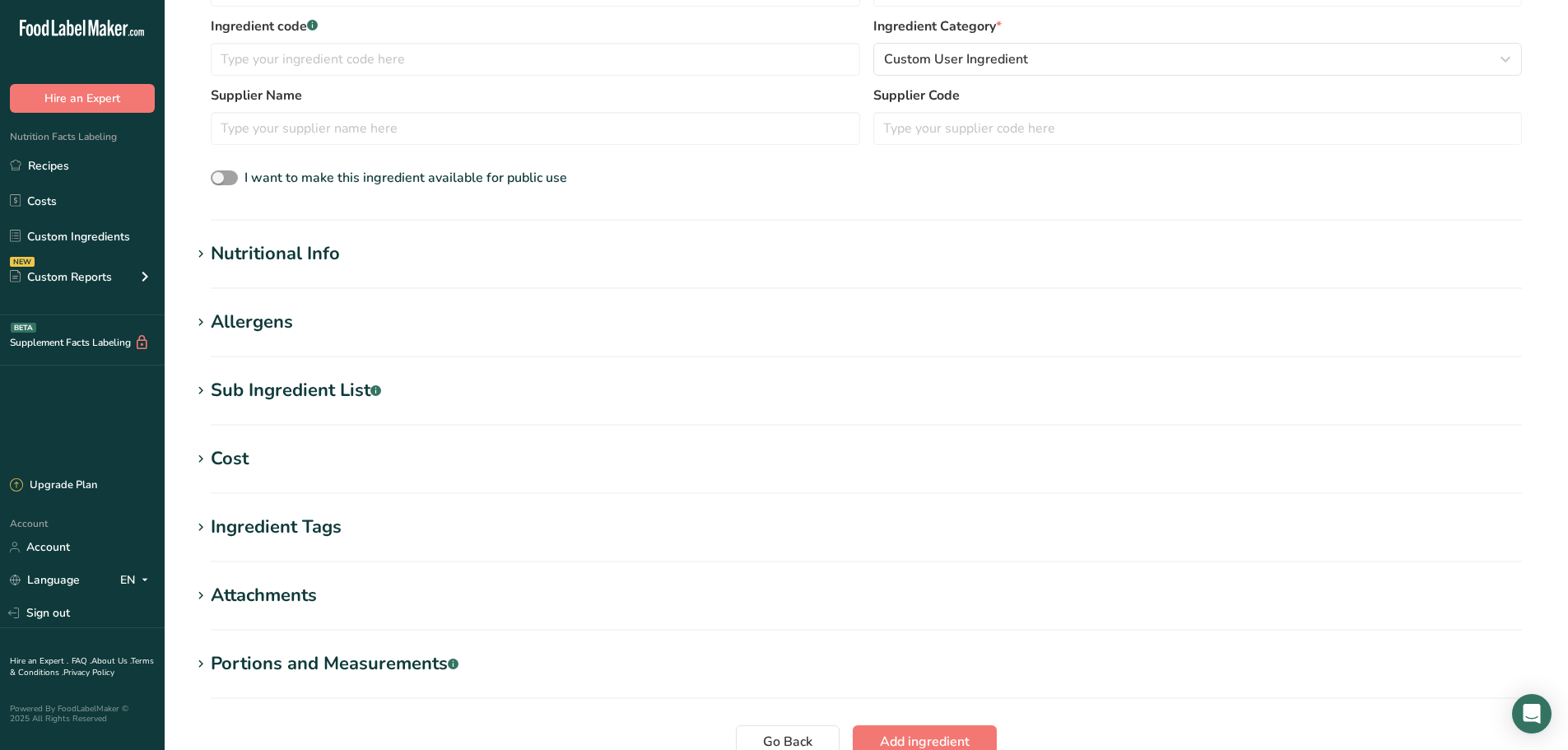
click at [326, 261] on div "Nutritional Info" at bounding box center [275, 254] width 129 height 27
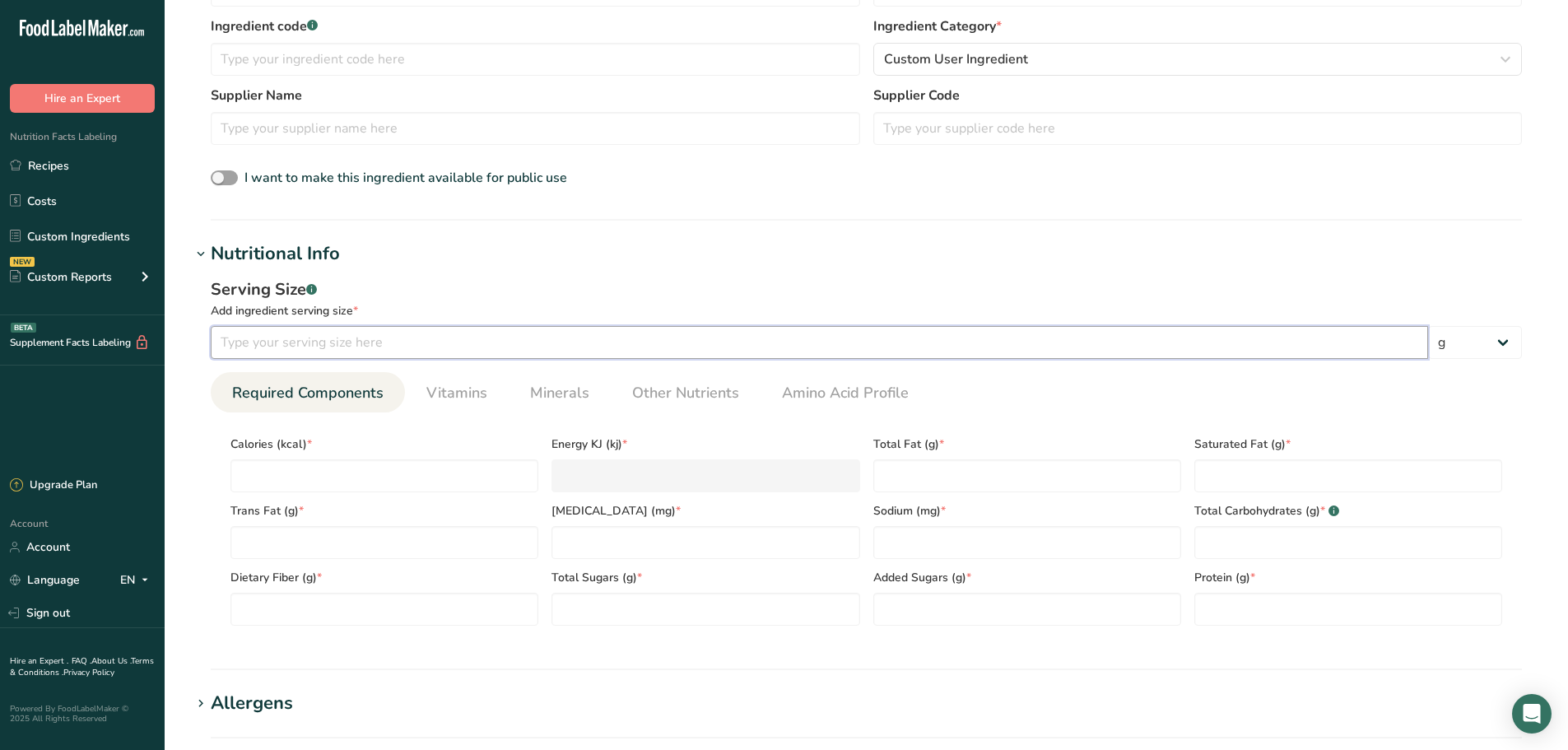
click at [275, 344] on input "number" at bounding box center [820, 342] width 1217 height 33
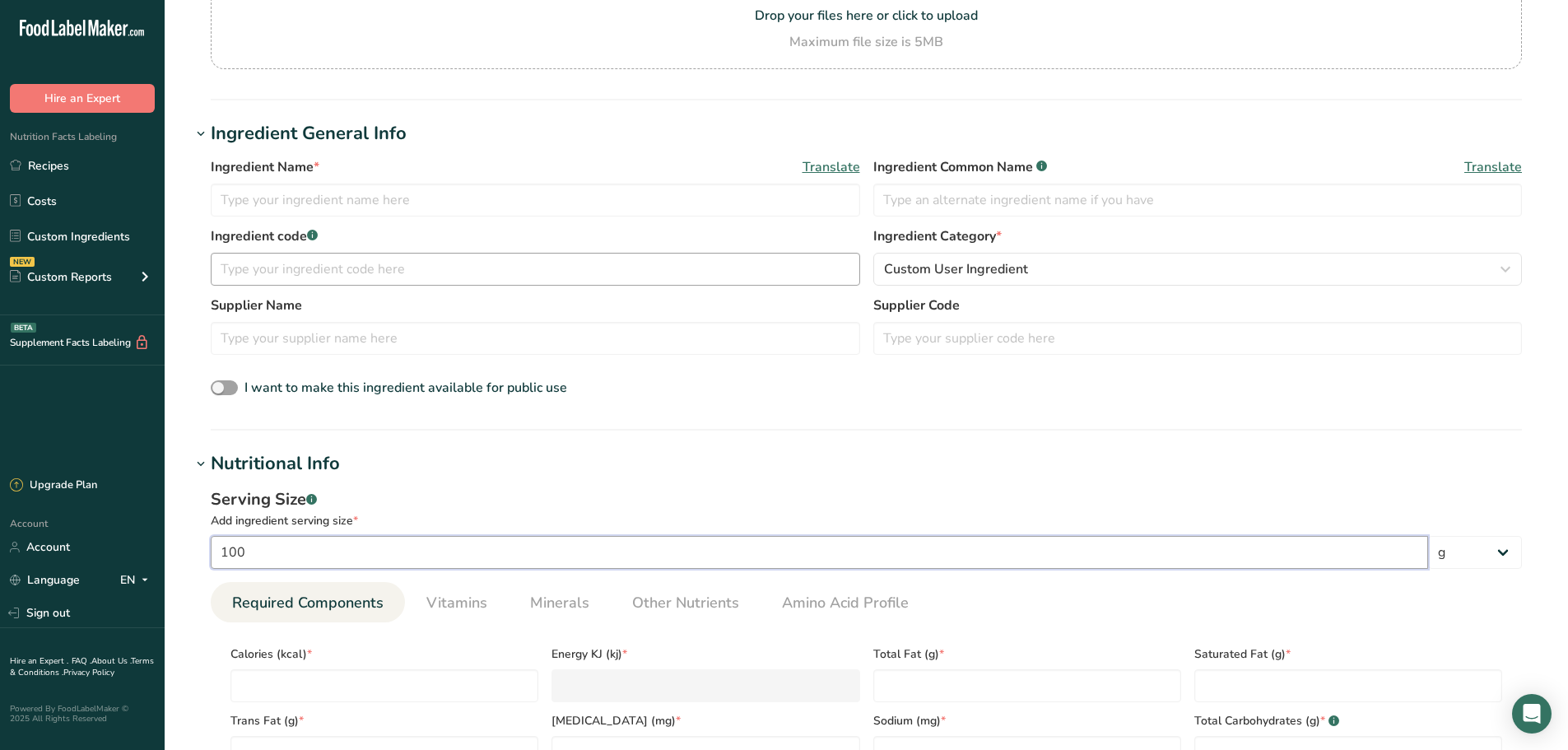
scroll to position [0, 0]
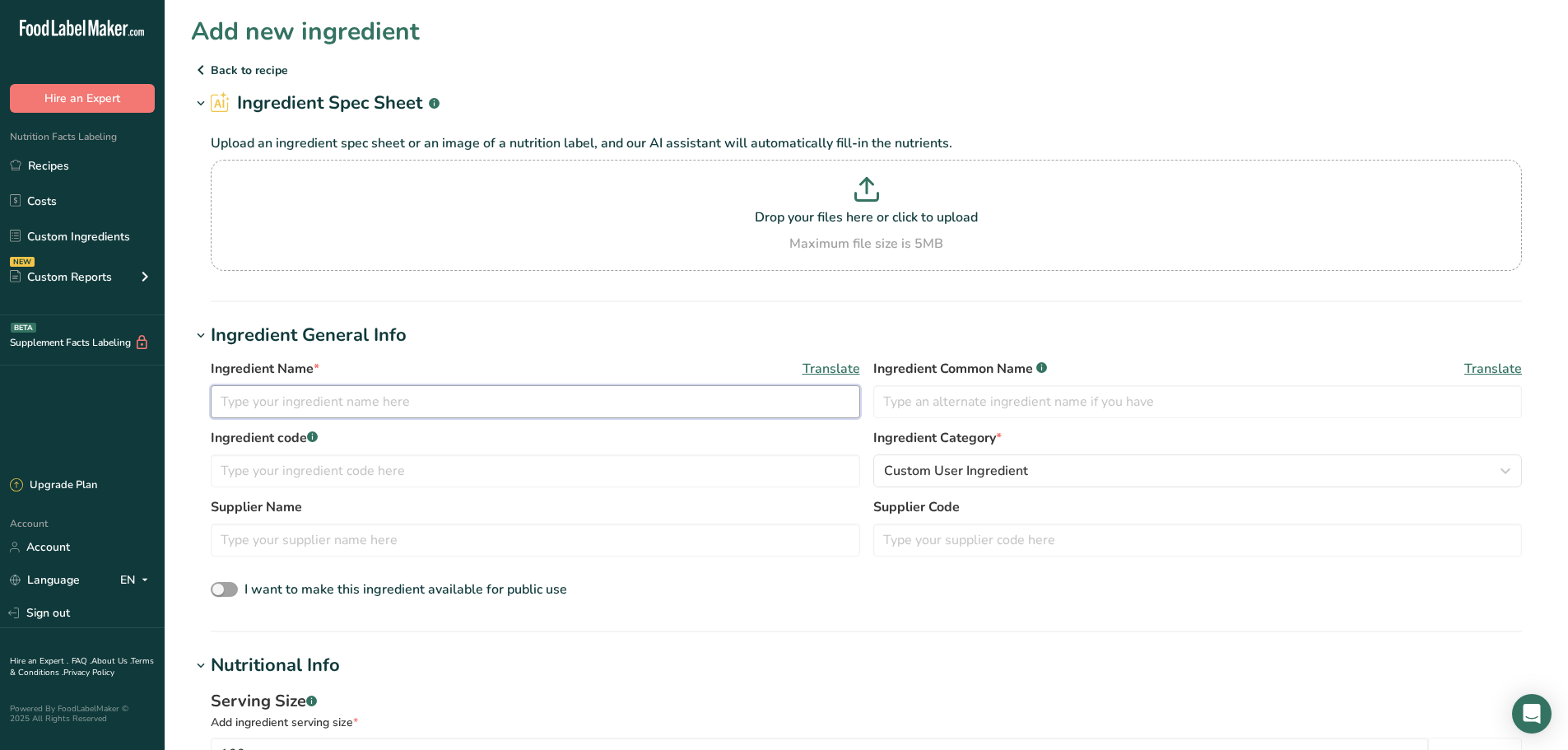
click at [336, 413] on input "text" at bounding box center [536, 401] width 650 height 33
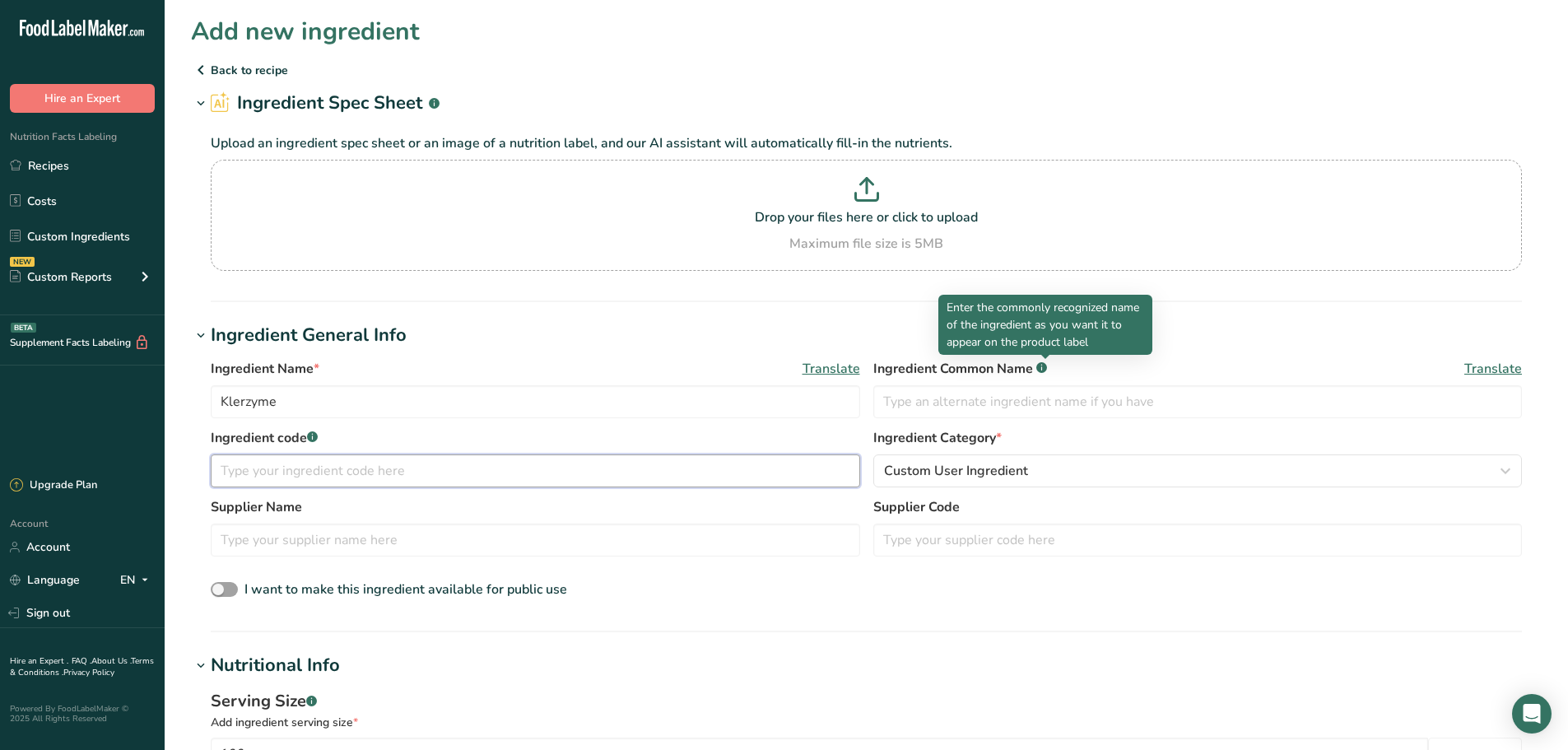
click at [272, 470] on input "text" at bounding box center [536, 470] width 650 height 33
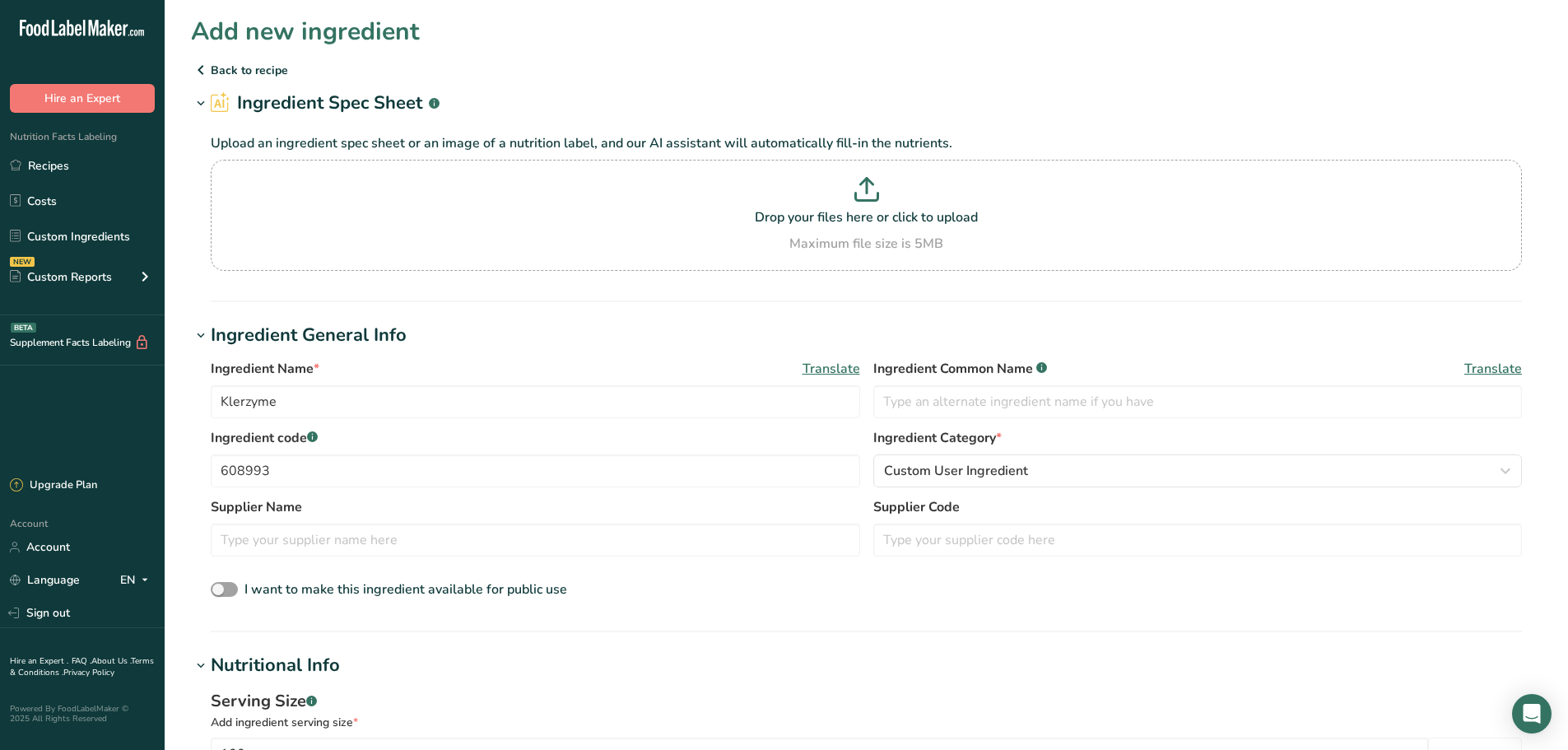
click at [1046, 420] on div "Ingredient Name * Translate Klerzyme Ingredient Common Name .a-a{fill:#347362;}…" at bounding box center [866, 393] width 1311 height 69
click at [1055, 409] on input "text" at bounding box center [1198, 401] width 650 height 33
click at [1102, 388] on input "text" at bounding box center [1198, 401] width 650 height 33
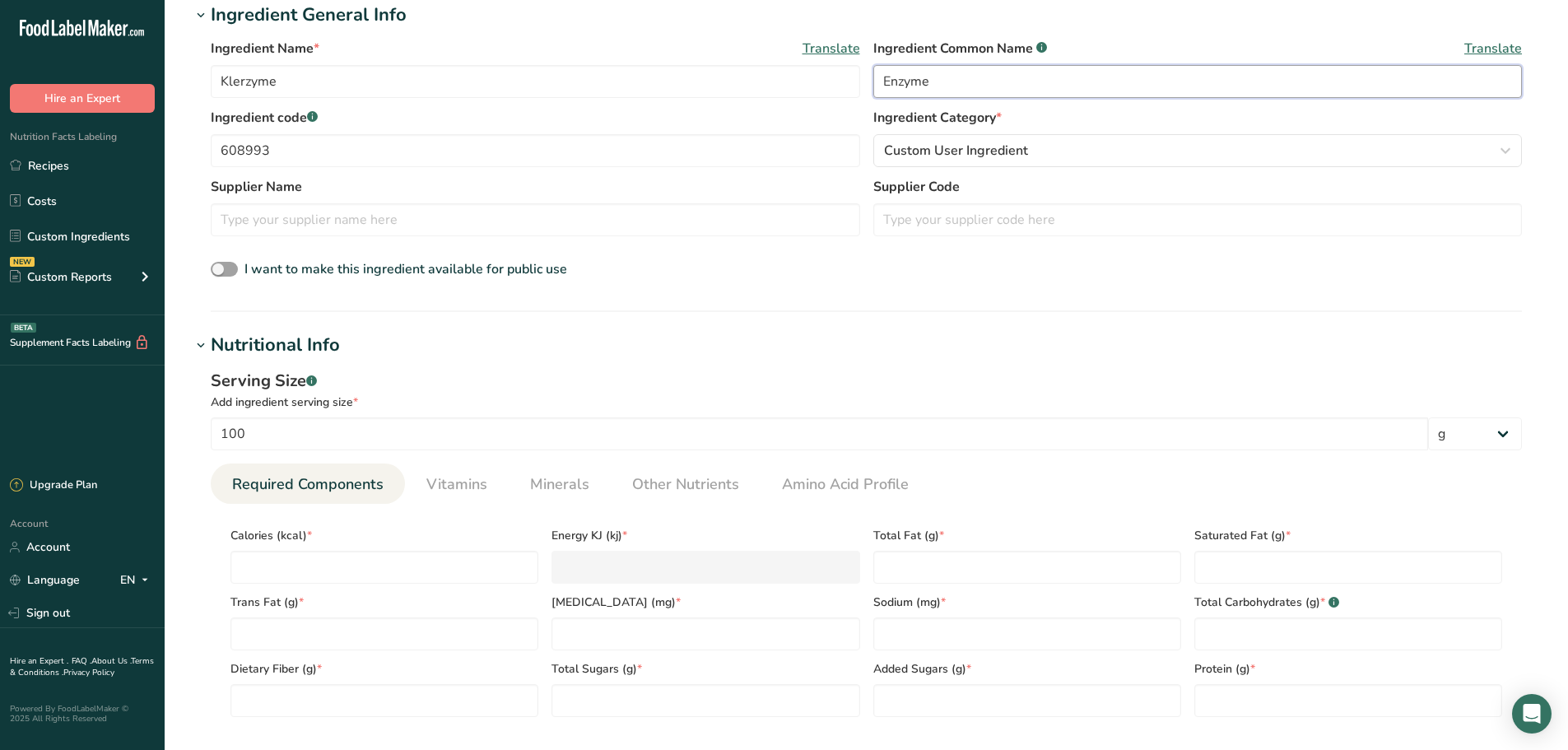
scroll to position [329, 0]
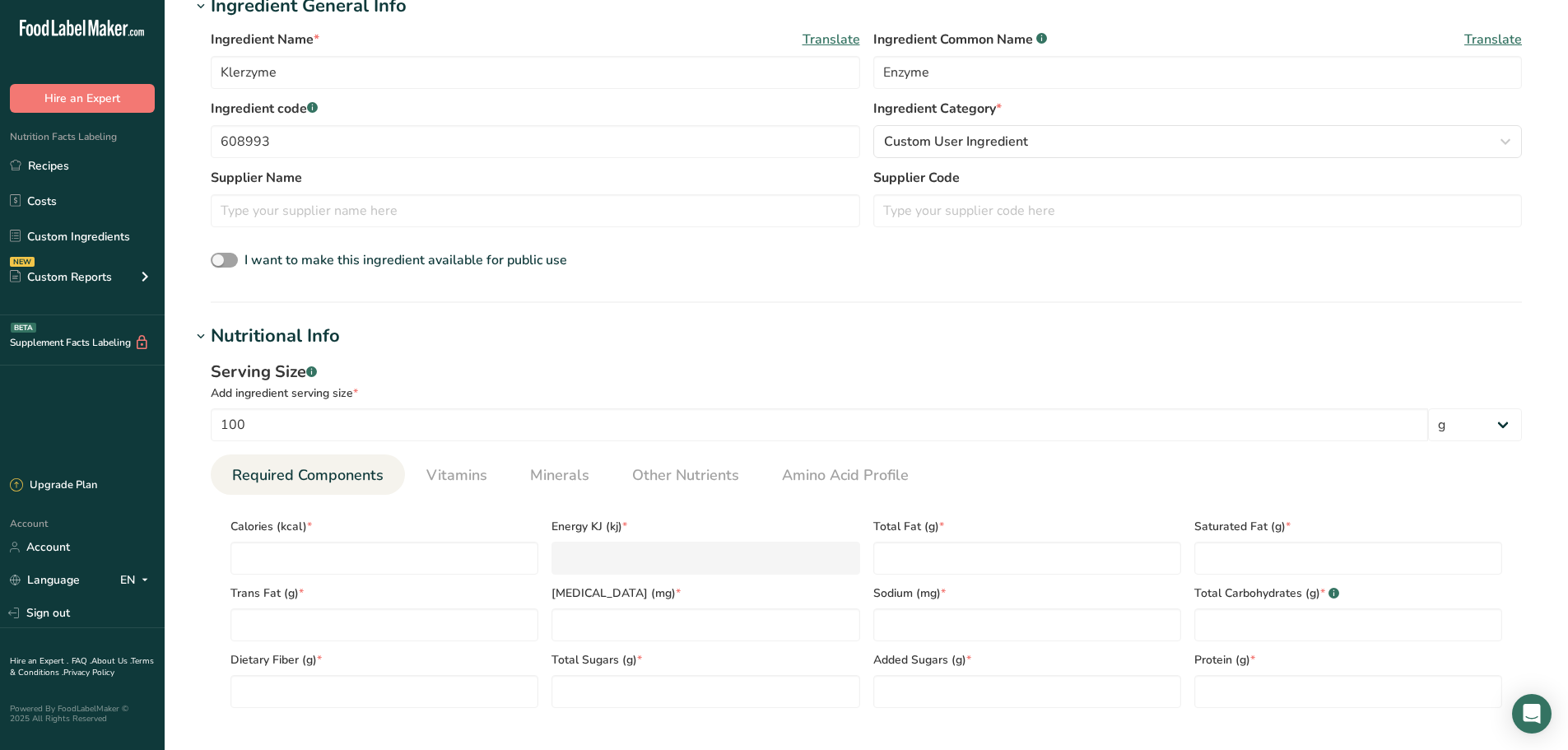
click at [342, 575] on div "Trans Fat (g) *" at bounding box center [383, 608] width 321 height 67
click at [357, 562] on input "number" at bounding box center [384, 557] width 308 height 33
click at [1015, 547] on Fat "number" at bounding box center [1027, 557] width 308 height 33
click at [1216, 564] on Fat "number" at bounding box center [1349, 557] width 308 height 33
click at [421, 610] on Fat "number" at bounding box center [384, 624] width 308 height 33
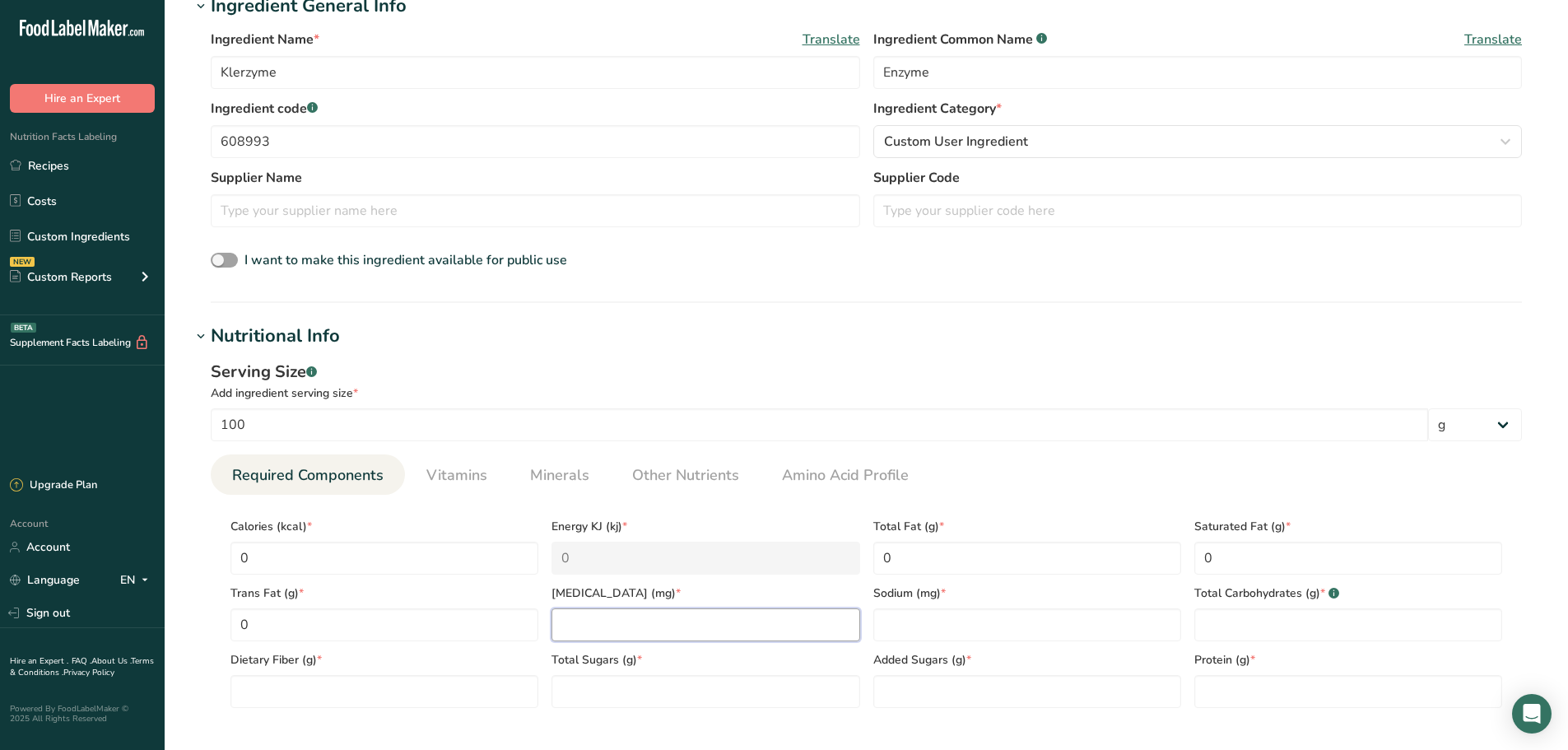
click at [789, 639] on input "number" at bounding box center [706, 624] width 308 height 33
click at [995, 634] on input "number" at bounding box center [1027, 624] width 308 height 33
click at [1314, 645] on div "Protein (g) *" at bounding box center [1348, 675] width 321 height 67
click at [1314, 636] on Carbohydrates "number" at bounding box center [1349, 624] width 308 height 33
click at [404, 683] on Fiber "number" at bounding box center [384, 691] width 308 height 33
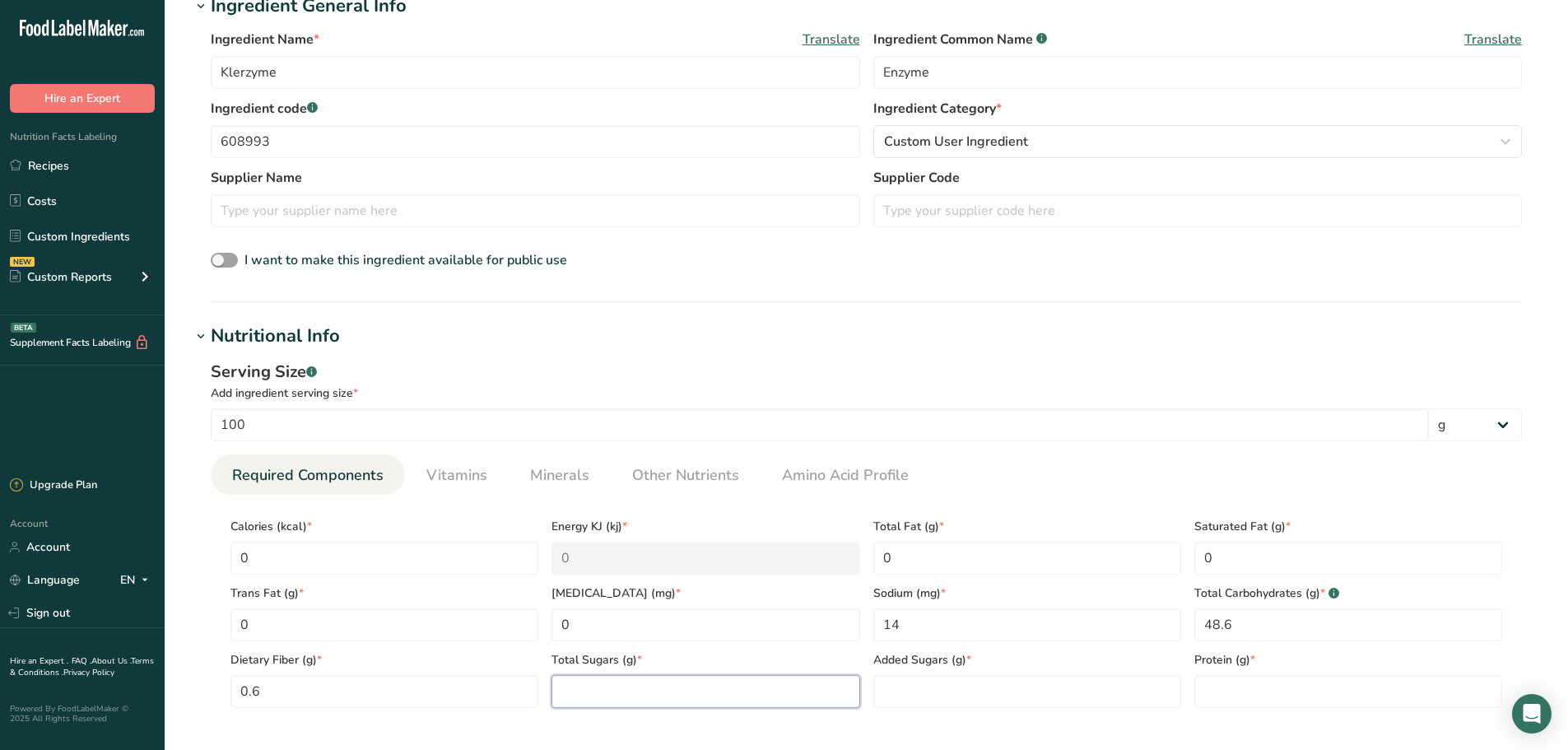
click at [619, 682] on Sugars "number" at bounding box center [706, 691] width 308 height 33
click at [897, 694] on Sugars "number" at bounding box center [1027, 691] width 308 height 33
click at [1258, 691] on input "number" at bounding box center [1349, 691] width 308 height 33
click at [421, 455] on link "Vitamins" at bounding box center [456, 475] width 74 height 42
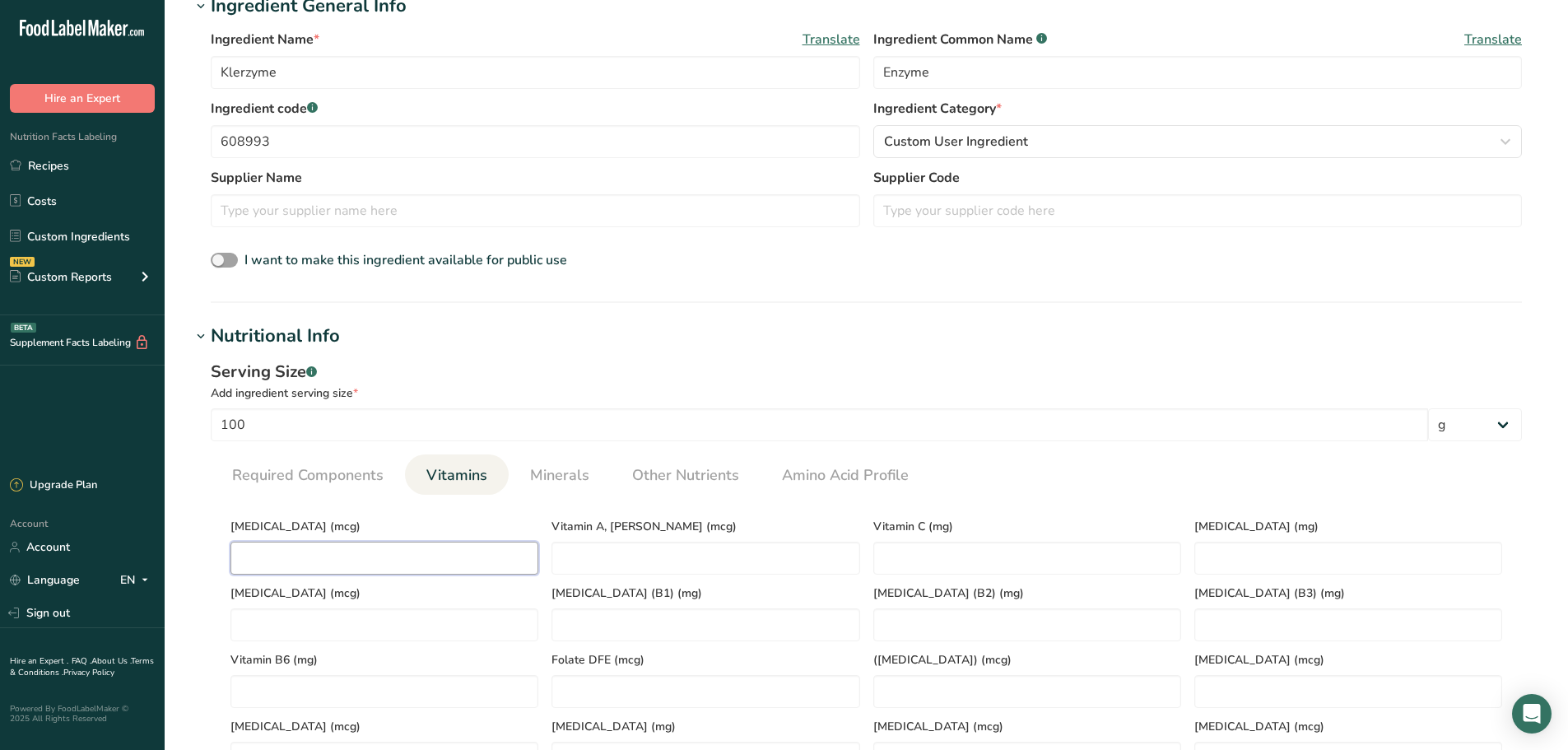
click at [377, 543] on D "number" at bounding box center [384, 557] width 308 height 33
click at [542, 571] on div "[MEDICAL_DATA] (mcg) 0" at bounding box center [383, 542] width 321 height 67
click at [564, 562] on RAE "number" at bounding box center [706, 557] width 308 height 33
click at [574, 467] on span "Minerals" at bounding box center [559, 475] width 59 height 23
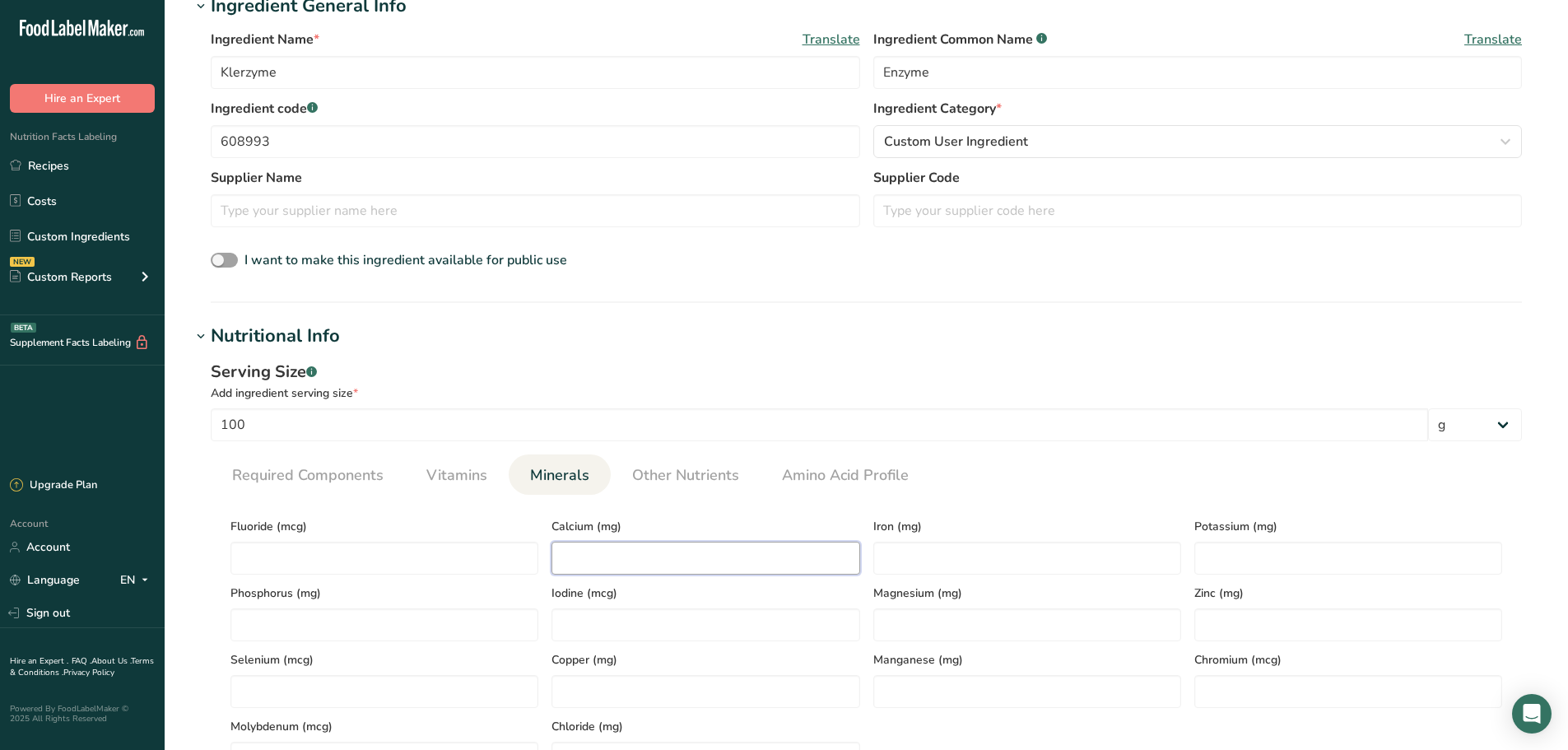
click at [589, 553] on input "number" at bounding box center [706, 557] width 308 height 33
click at [979, 546] on input "number" at bounding box center [1027, 557] width 308 height 33
click at [1212, 554] on input "number" at bounding box center [1349, 557] width 308 height 33
click at [650, 473] on span "Other Nutrients" at bounding box center [686, 475] width 107 height 23
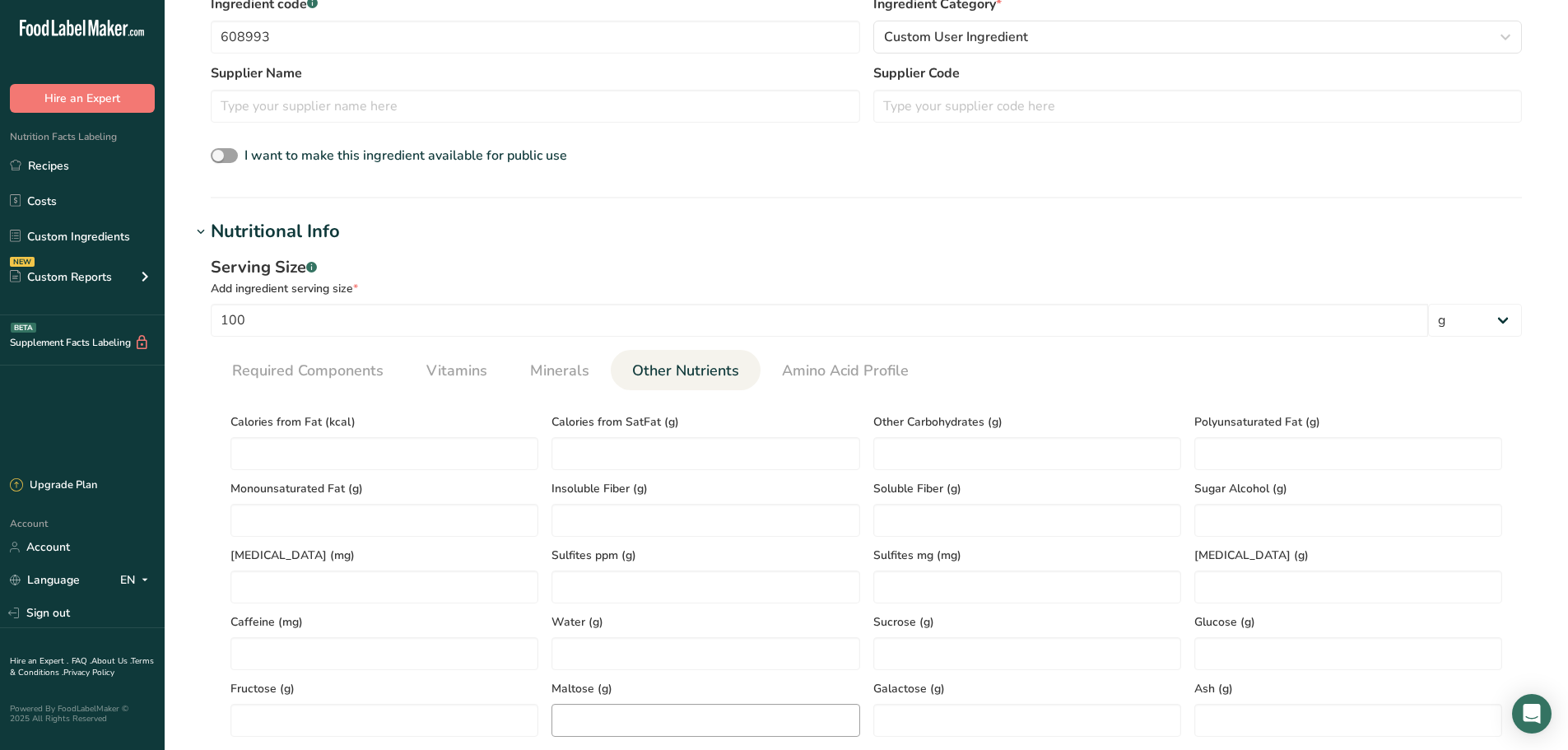
scroll to position [576, 0]
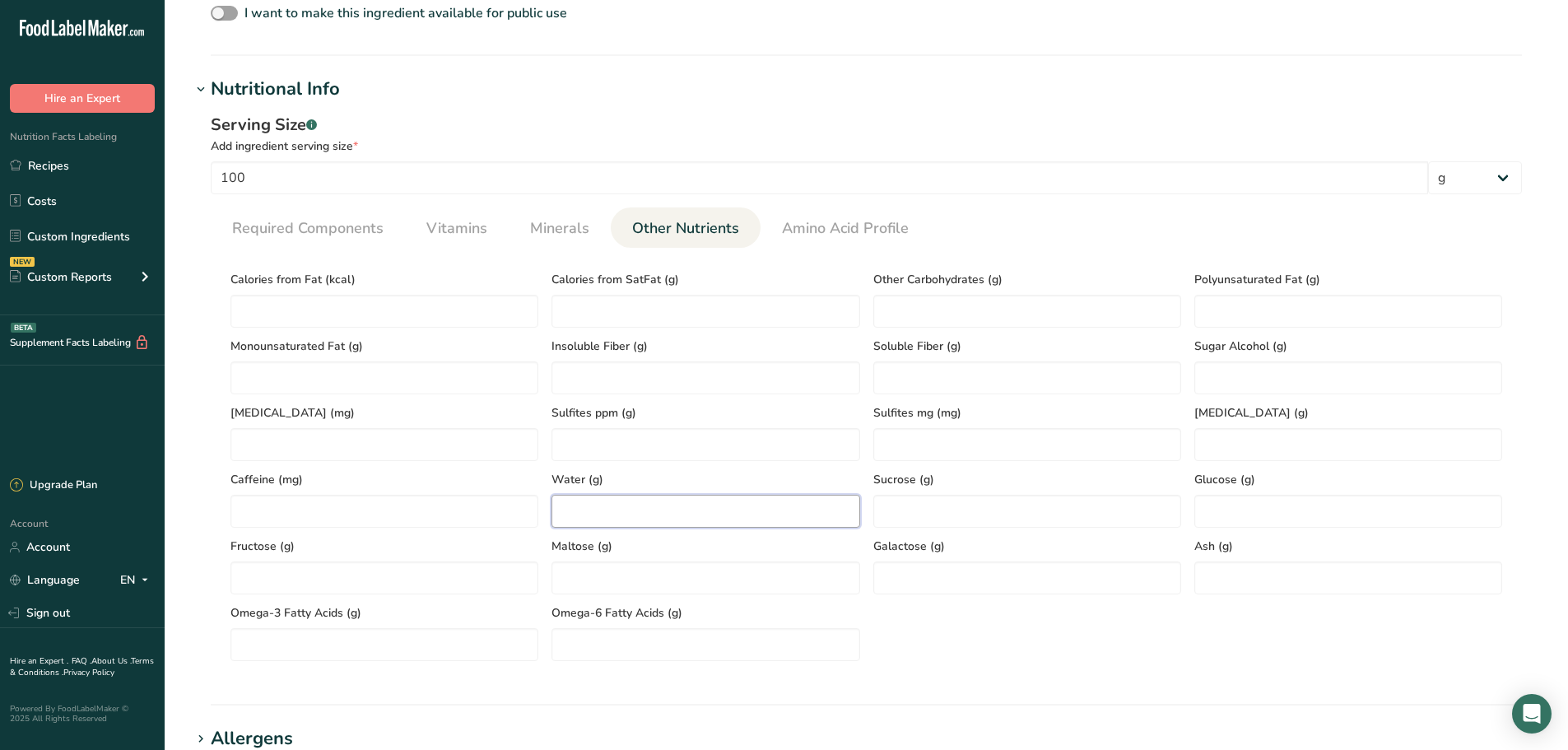
click at [609, 511] on input "number" at bounding box center [706, 511] width 308 height 33
click at [1219, 570] on input "number" at bounding box center [1349, 578] width 308 height 33
click at [538, 225] on span "Minerals" at bounding box center [559, 229] width 59 height 23
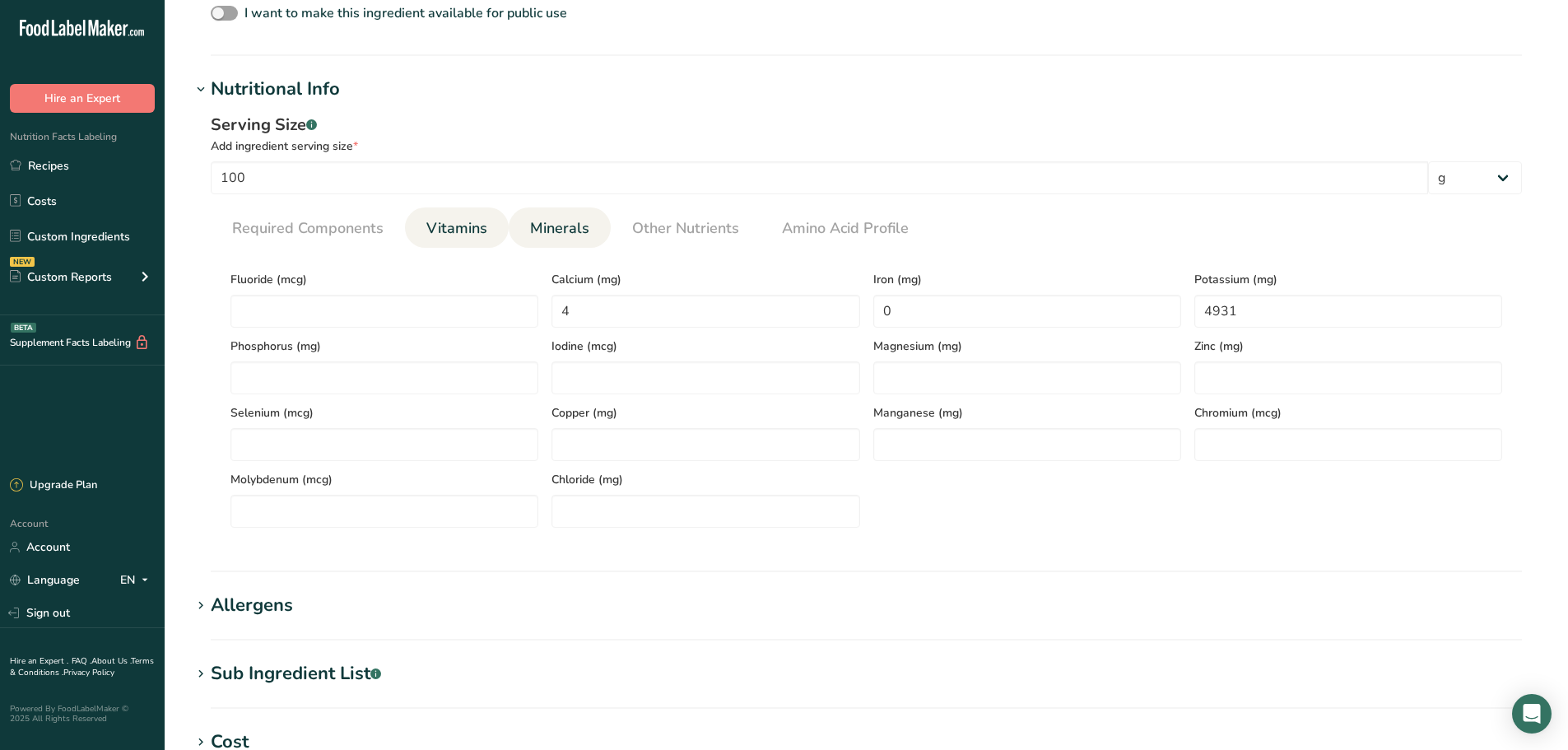
click at [455, 223] on span "Vitamins" at bounding box center [456, 229] width 61 height 23
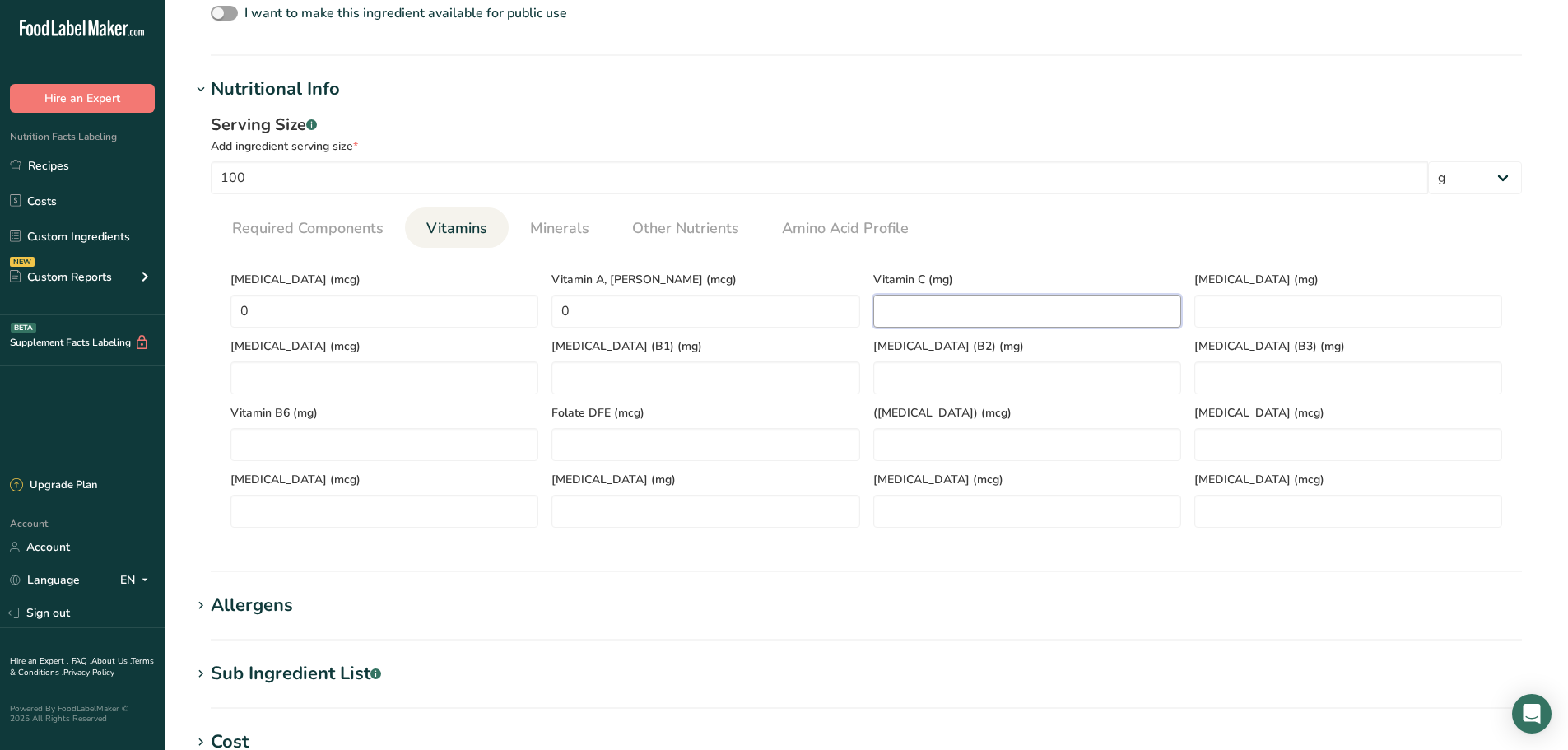
click at [989, 312] on C "number" at bounding box center [1027, 311] width 308 height 33
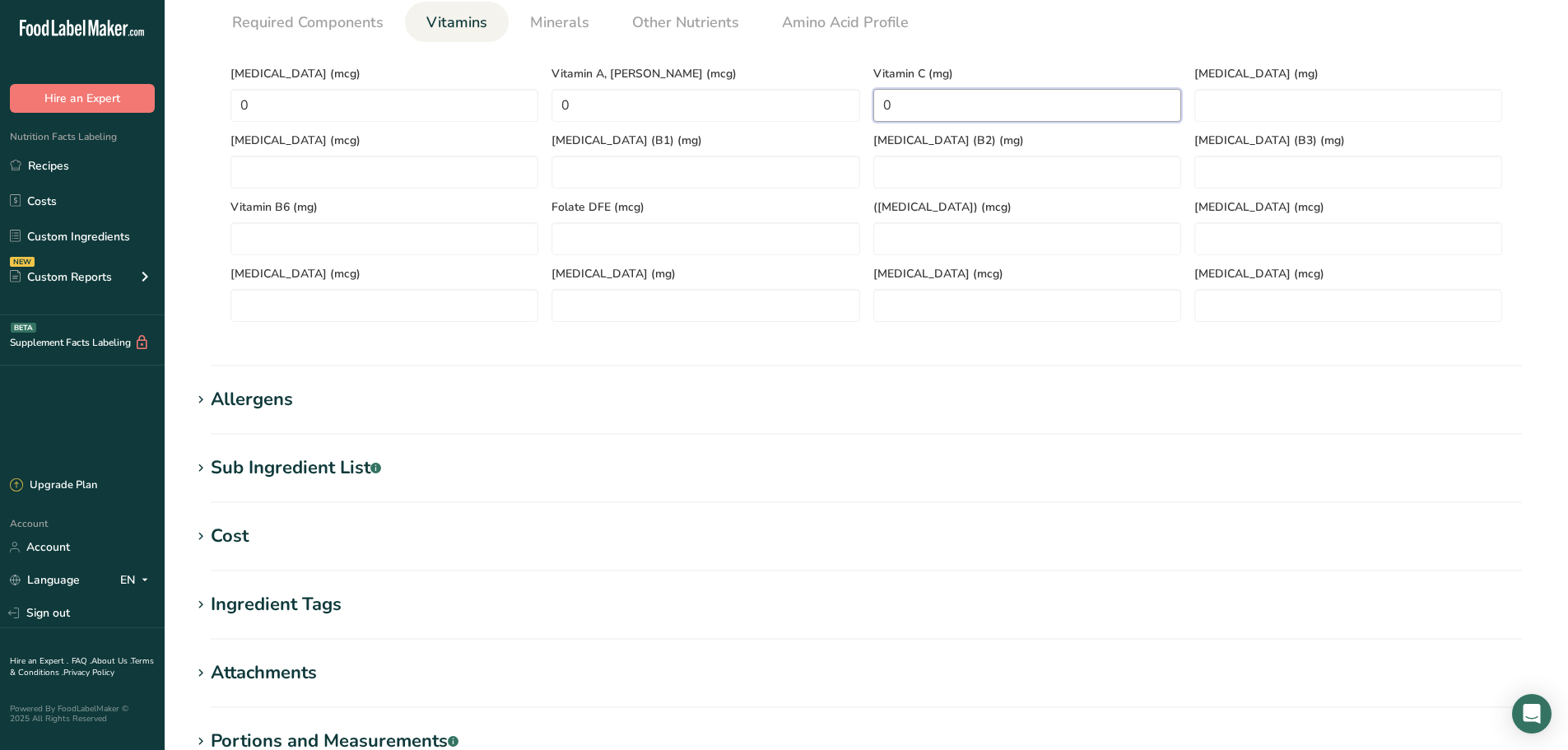
scroll to position [988, 0]
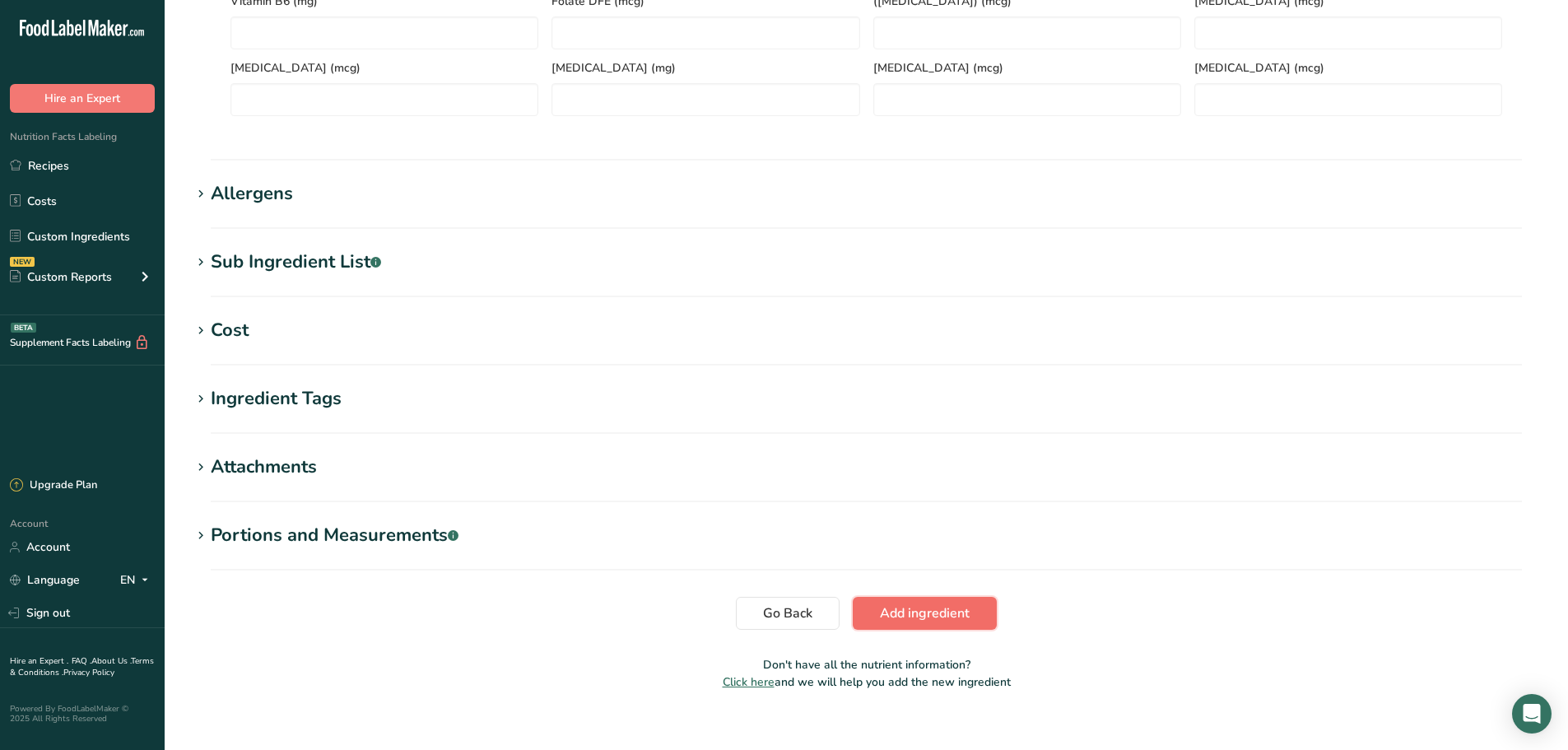
click at [909, 618] on span "Add ingredient" at bounding box center [924, 614] width 90 height 20
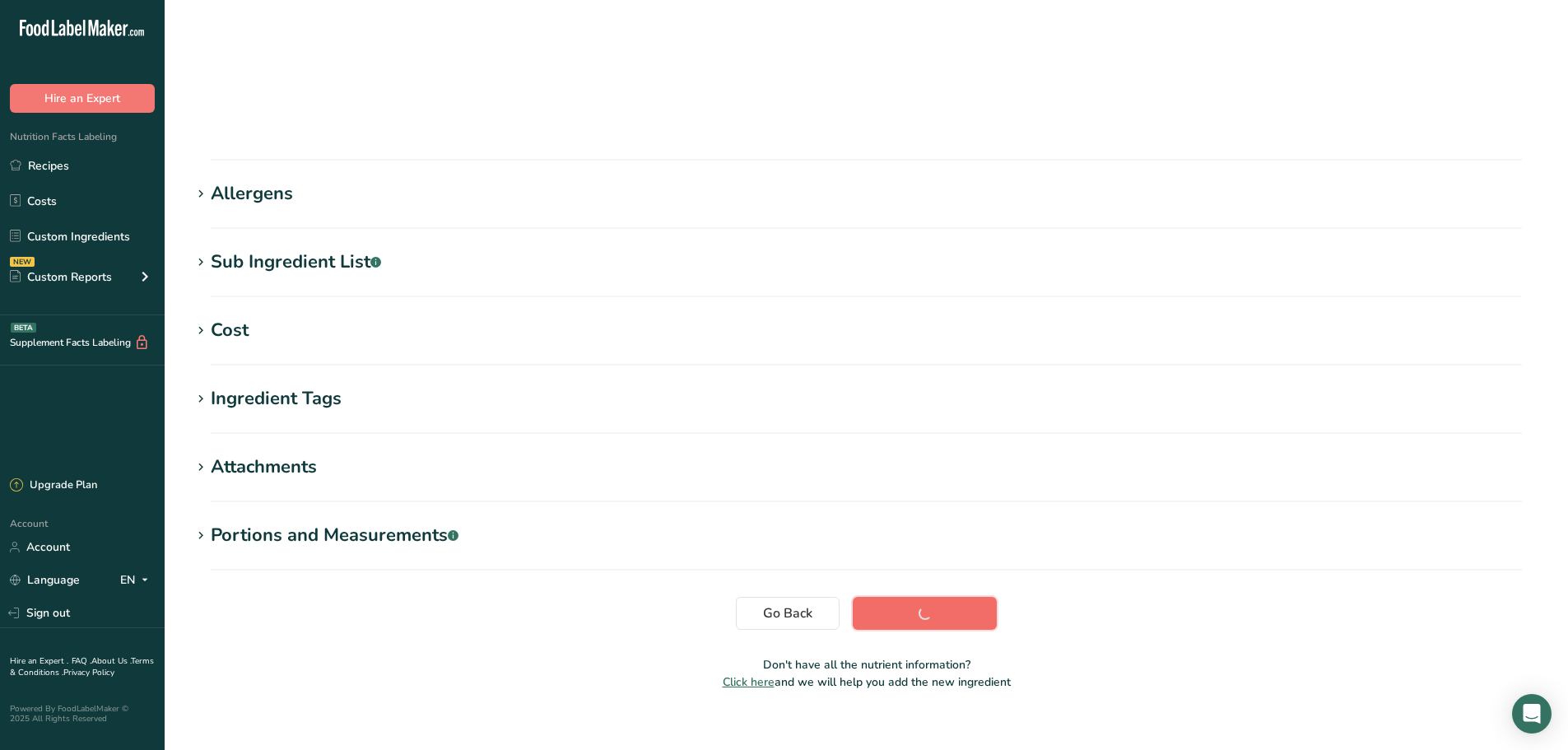
scroll to position [134, 0]
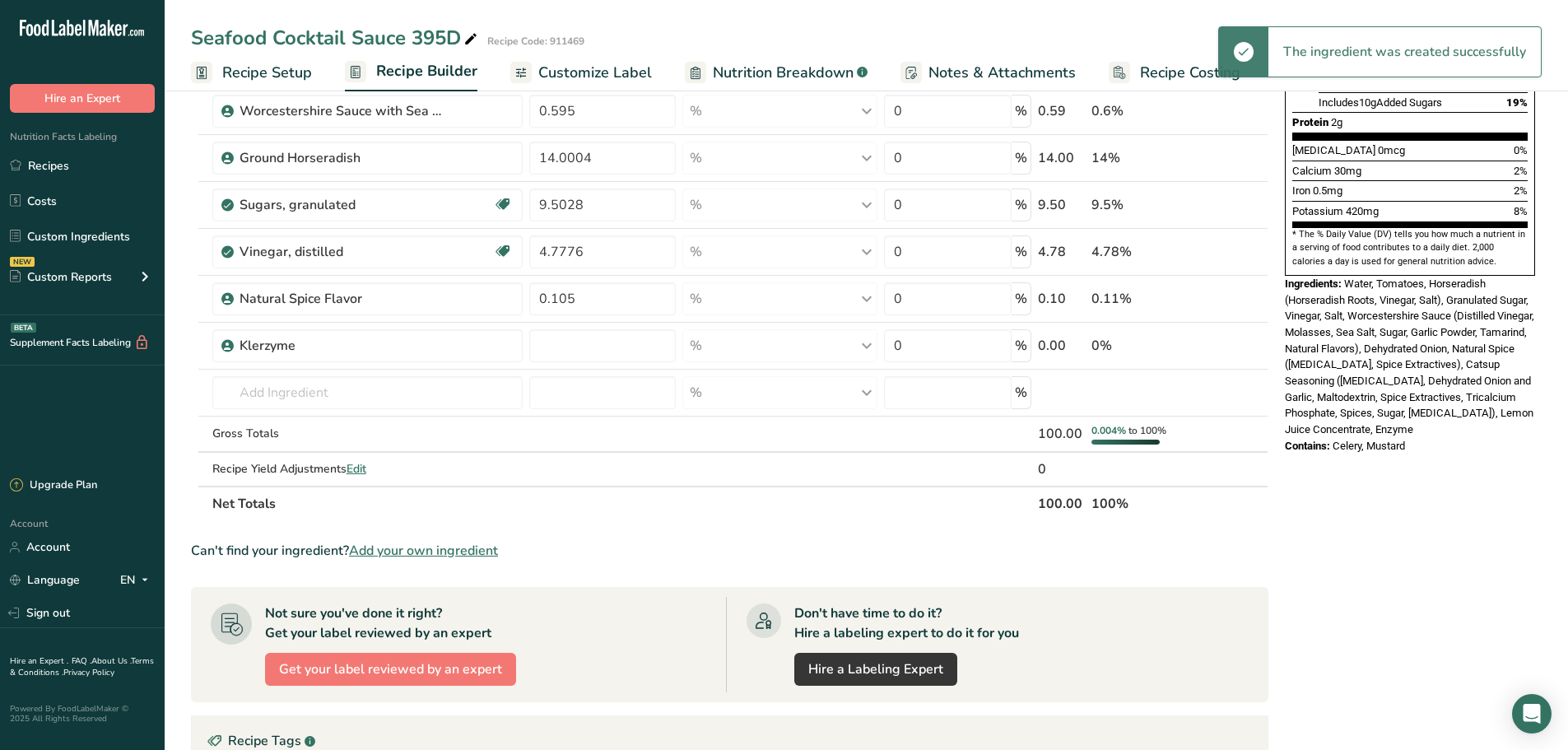
scroll to position [412, 0]
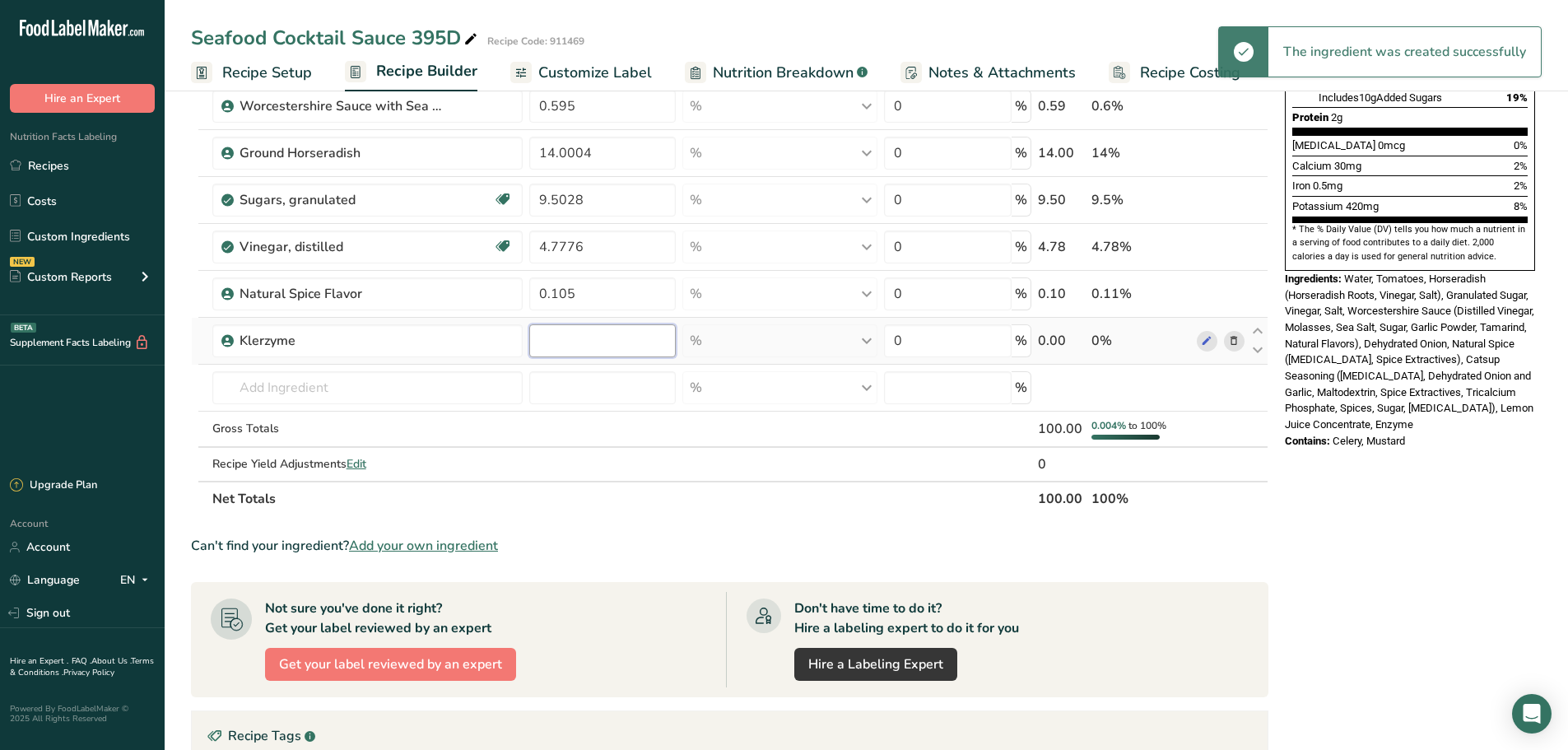
click at [553, 348] on input "number" at bounding box center [602, 340] width 147 height 33
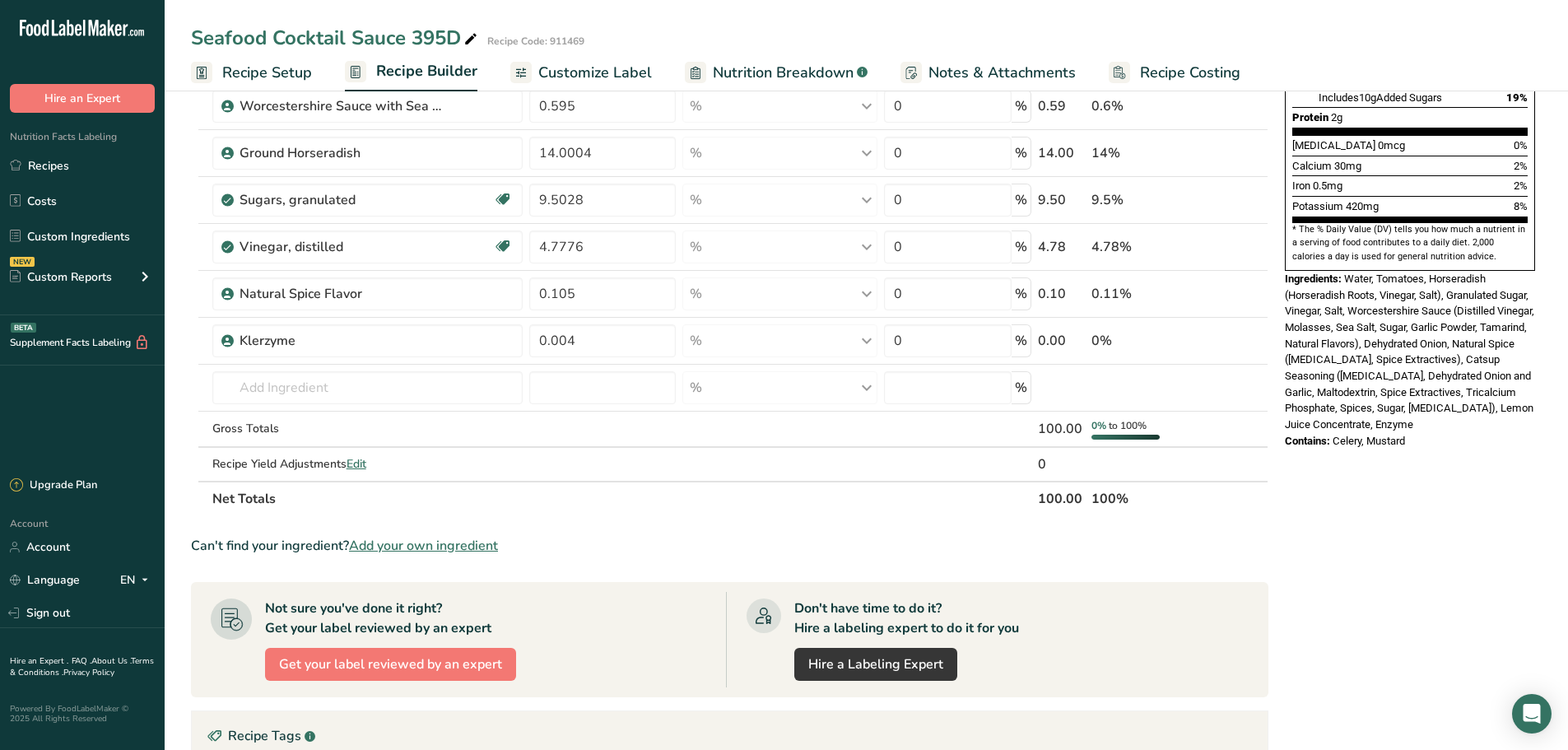
click at [635, 532] on section "Ingredient * Amount * Unit * Waste * .a-a{fill:#347362;}.b-a{fill:#fff;} Grams …" at bounding box center [729, 419] width 1077 height 1306
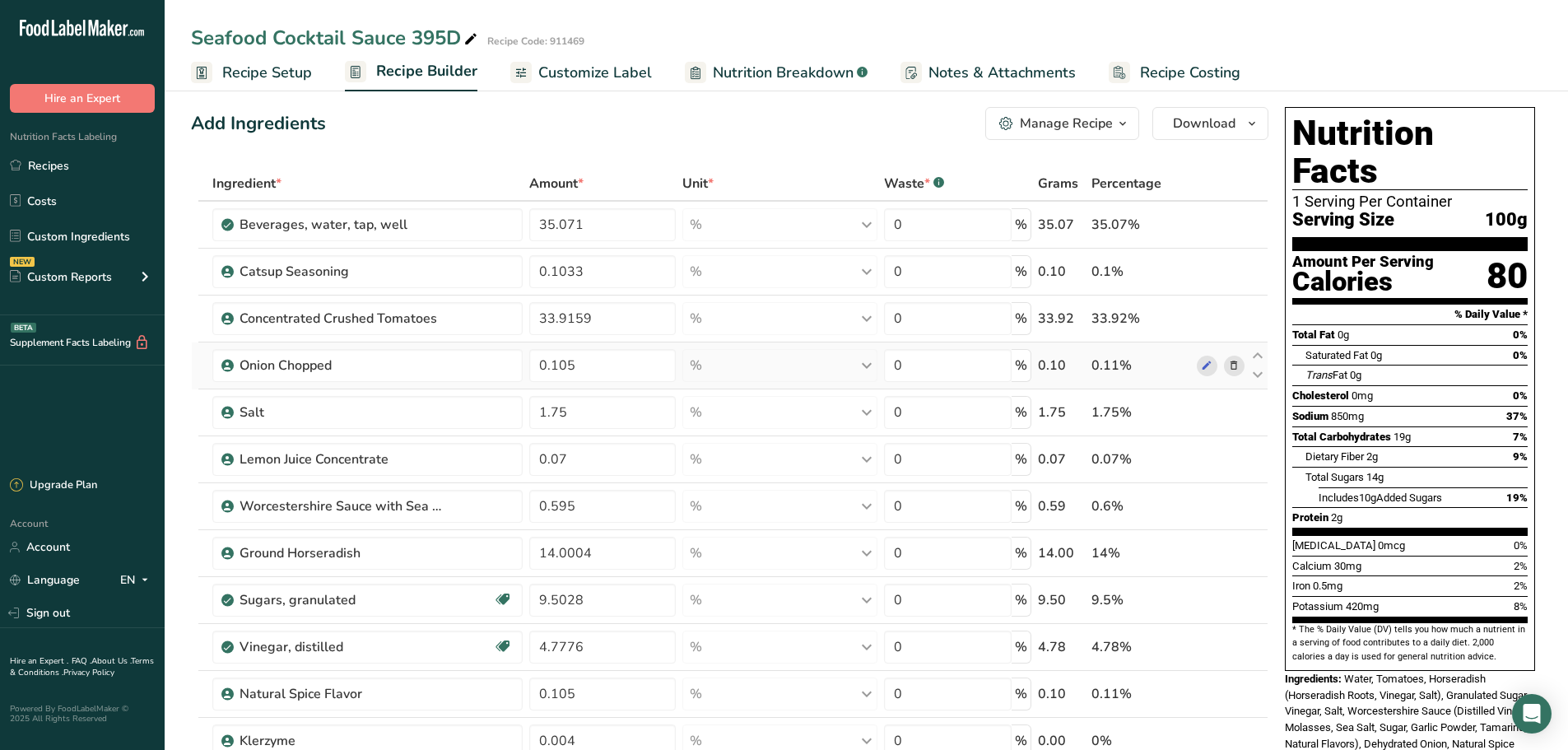
scroll to position [0, 0]
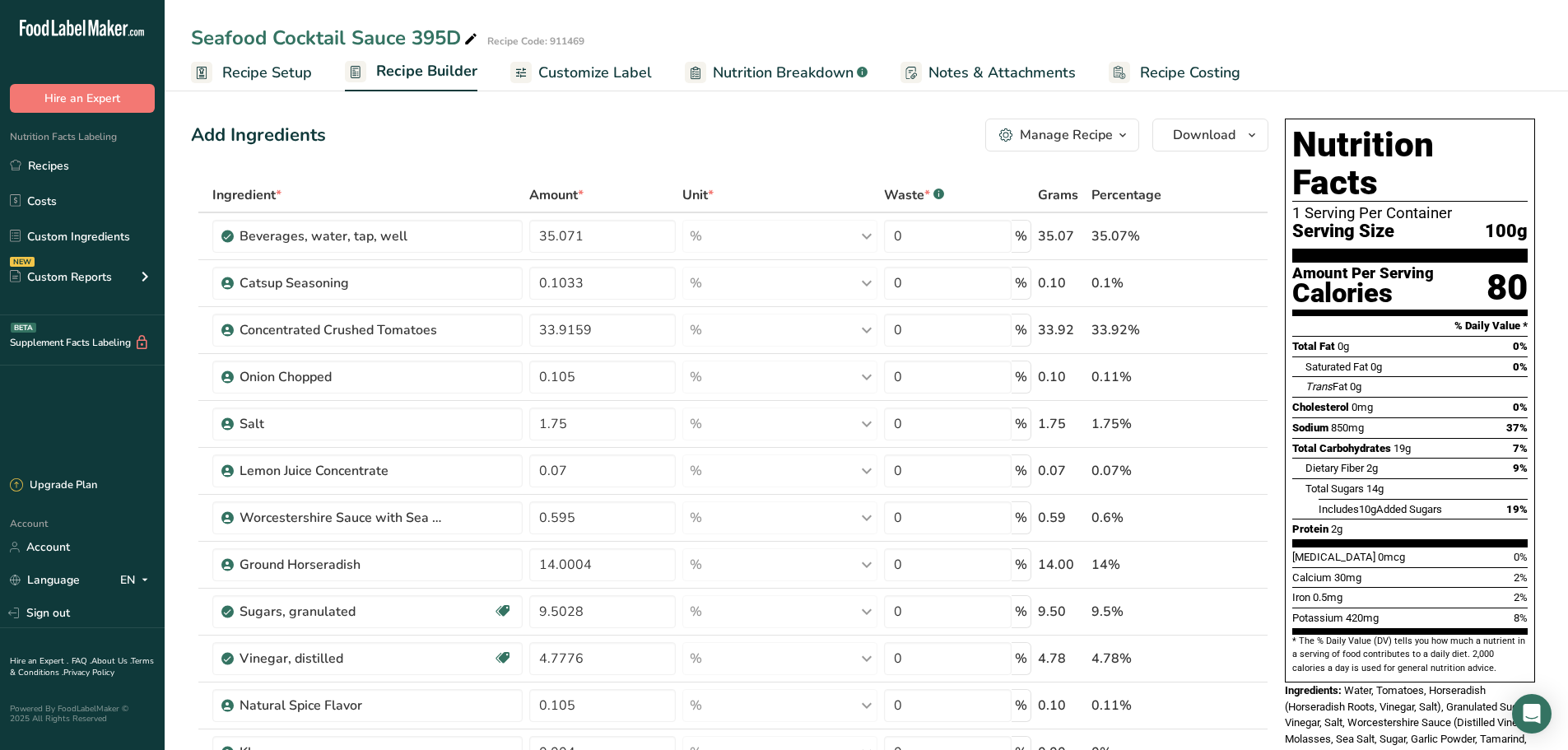
click at [616, 86] on link "Customize Label" at bounding box center [581, 73] width 141 height 37
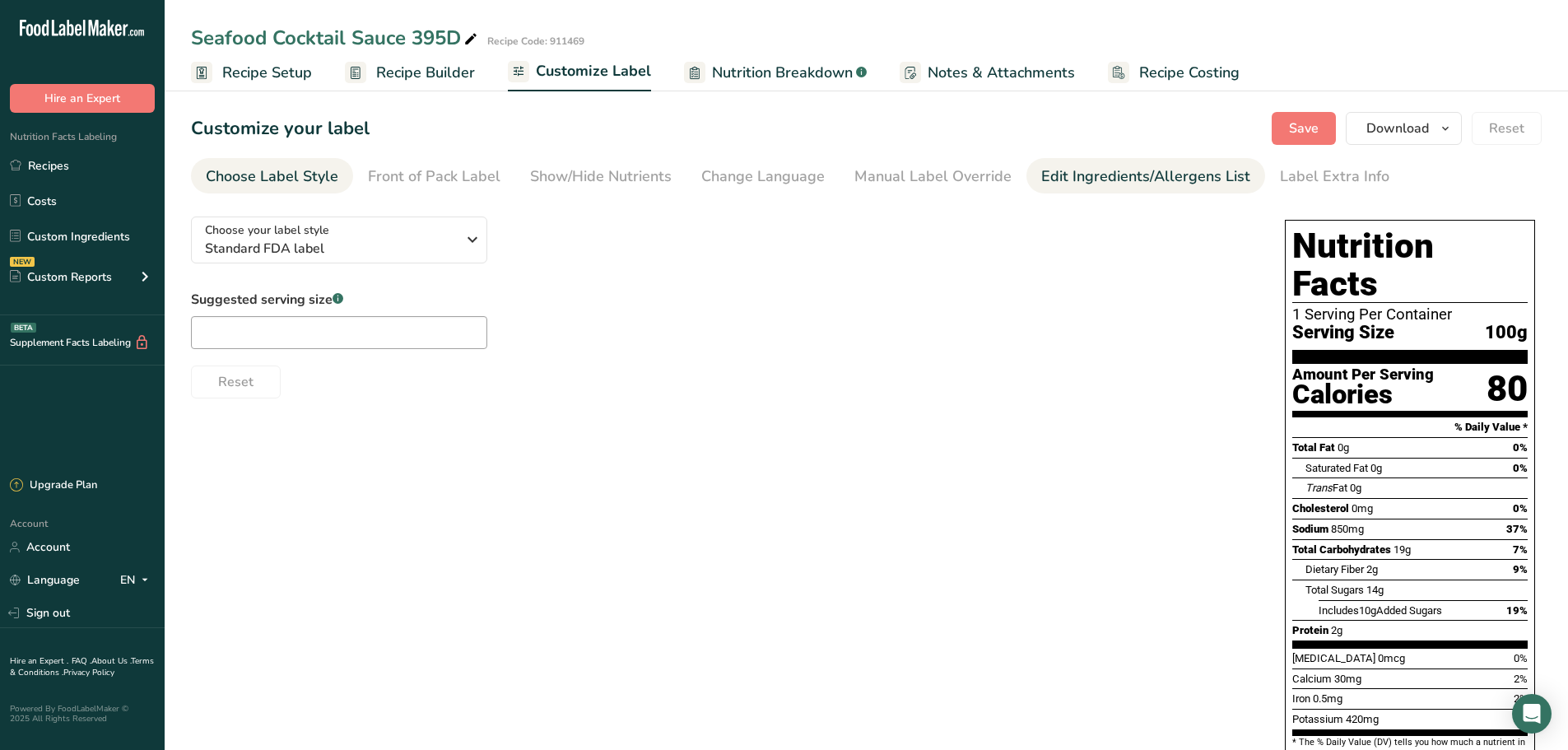
click at [1197, 177] on div "Edit Ingredients/Allergens List" at bounding box center [1146, 177] width 209 height 23
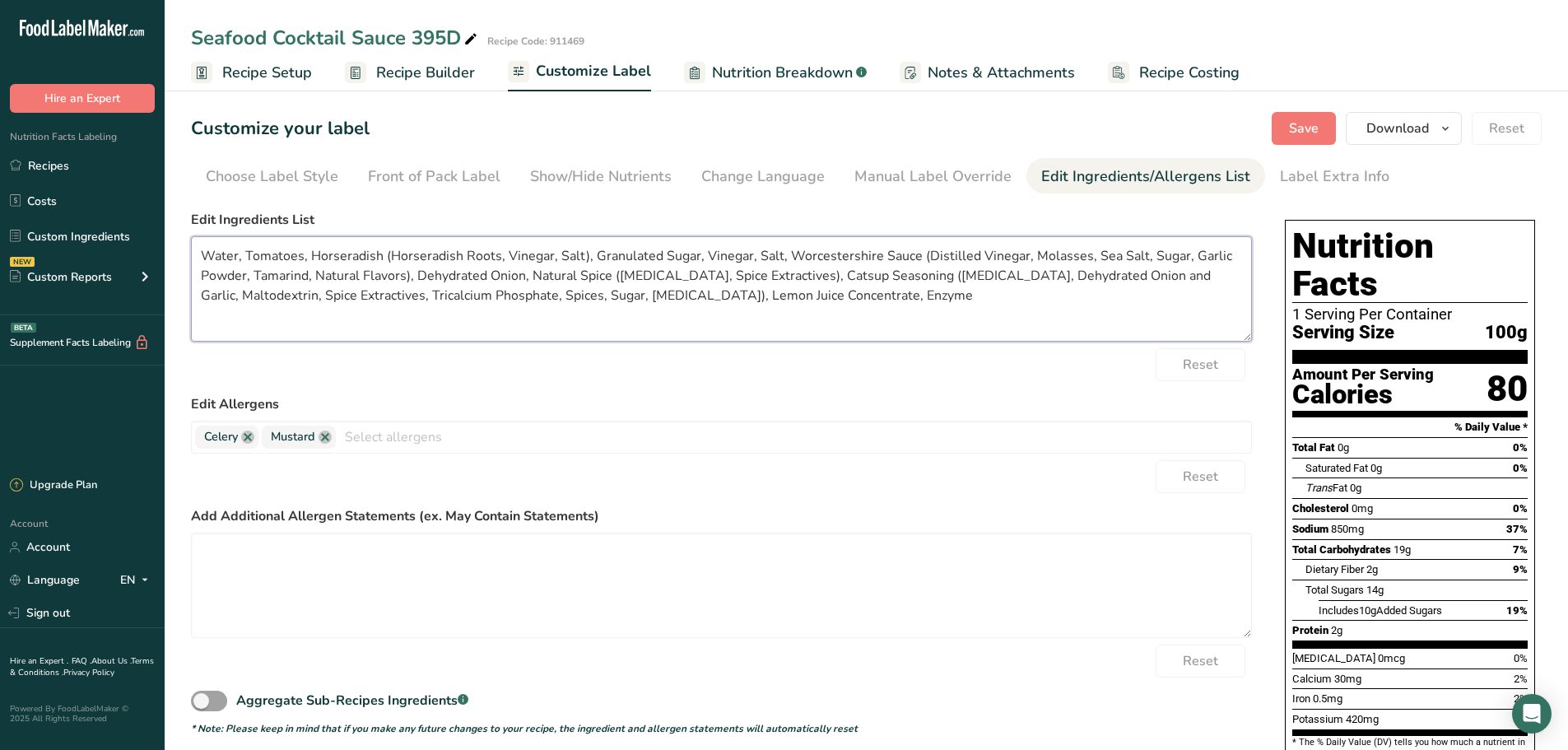
drag, startPoint x: 203, startPoint y: 254, endPoint x: 213, endPoint y: 248, distance: 11.7
click at [204, 254] on textarea "Water, Tomatoes, Horseradish (Horseradish Roots, Vinegar, Salt), Granulated Sug…" at bounding box center [721, 289] width 1061 height 105
click at [390, 256] on textarea "Tomato Puree (Water, Tomatoes, Horseradish (Horseradish Roots, Vinegar, Salt), …" at bounding box center [721, 289] width 1061 height 105
drag, startPoint x: 745, startPoint y: 255, endPoint x: 687, endPoint y: 259, distance: 58.1
click at [687, 259] on textarea "Tomato Puree (Water, Tomatoes), Horseradish (Horseradish Roots, Vinegar, Salt),…" at bounding box center [721, 289] width 1061 height 105
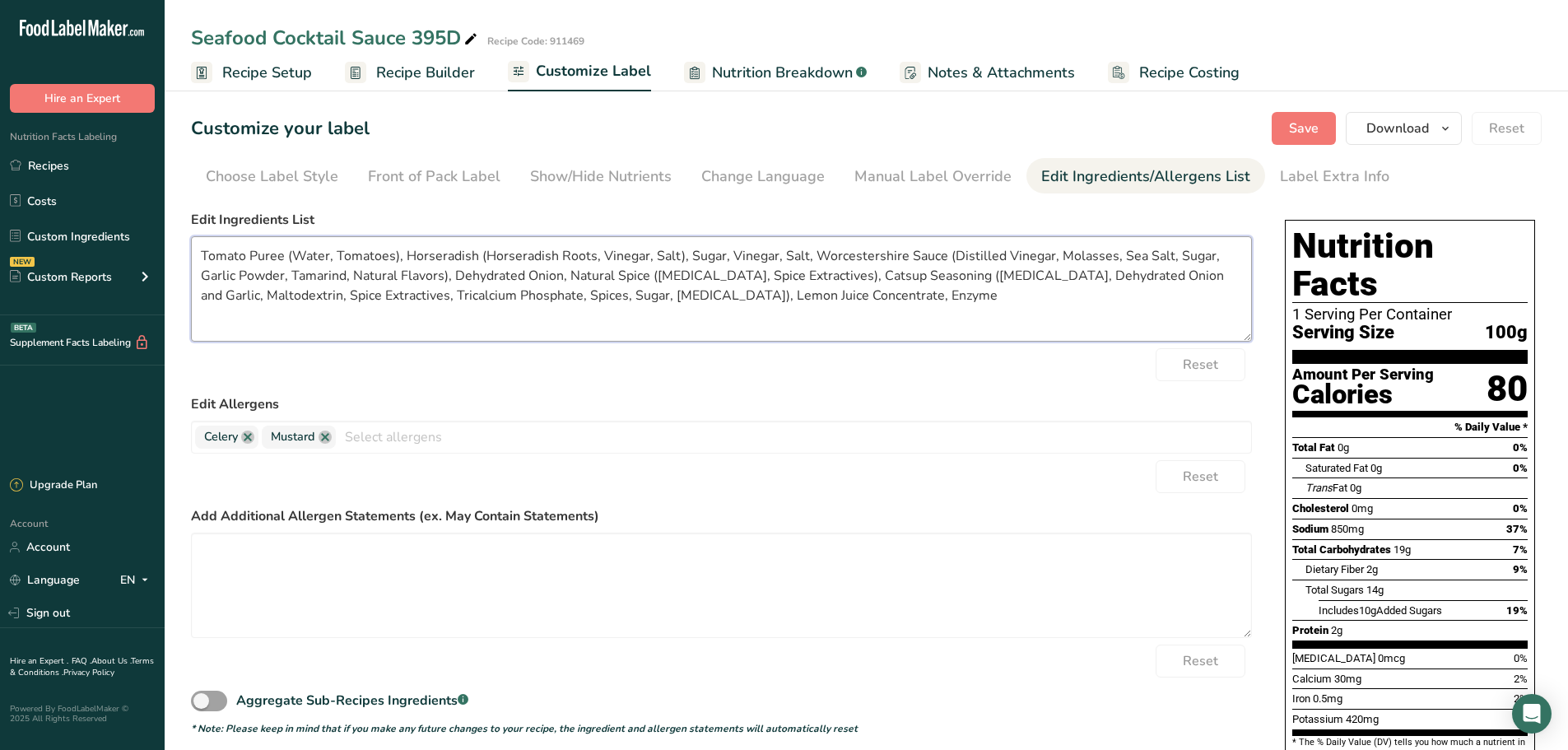
click at [816, 295] on textarea "Tomato Puree (Water, Tomatoes), Horseradish (Horseradish Roots, Vinegar, Salt),…" at bounding box center [721, 289] width 1061 height 105
drag, startPoint x: 328, startPoint y: 439, endPoint x: 289, endPoint y: 438, distance: 39.0
click at [327, 439] on link at bounding box center [326, 437] width 13 height 13
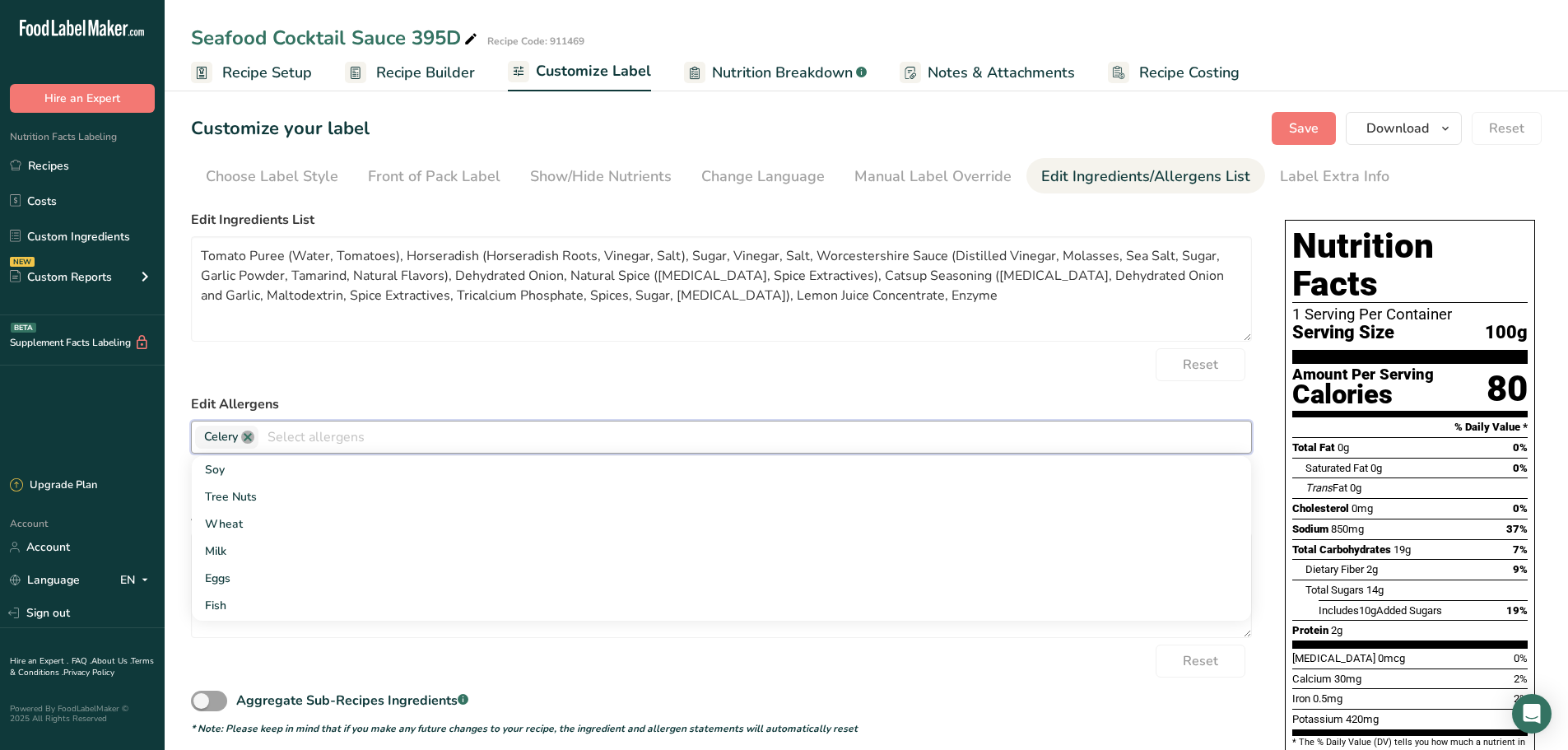
click at [247, 440] on link at bounding box center [248, 437] width 13 height 13
click at [392, 394] on label "Edit Allergens" at bounding box center [721, 404] width 1061 height 20
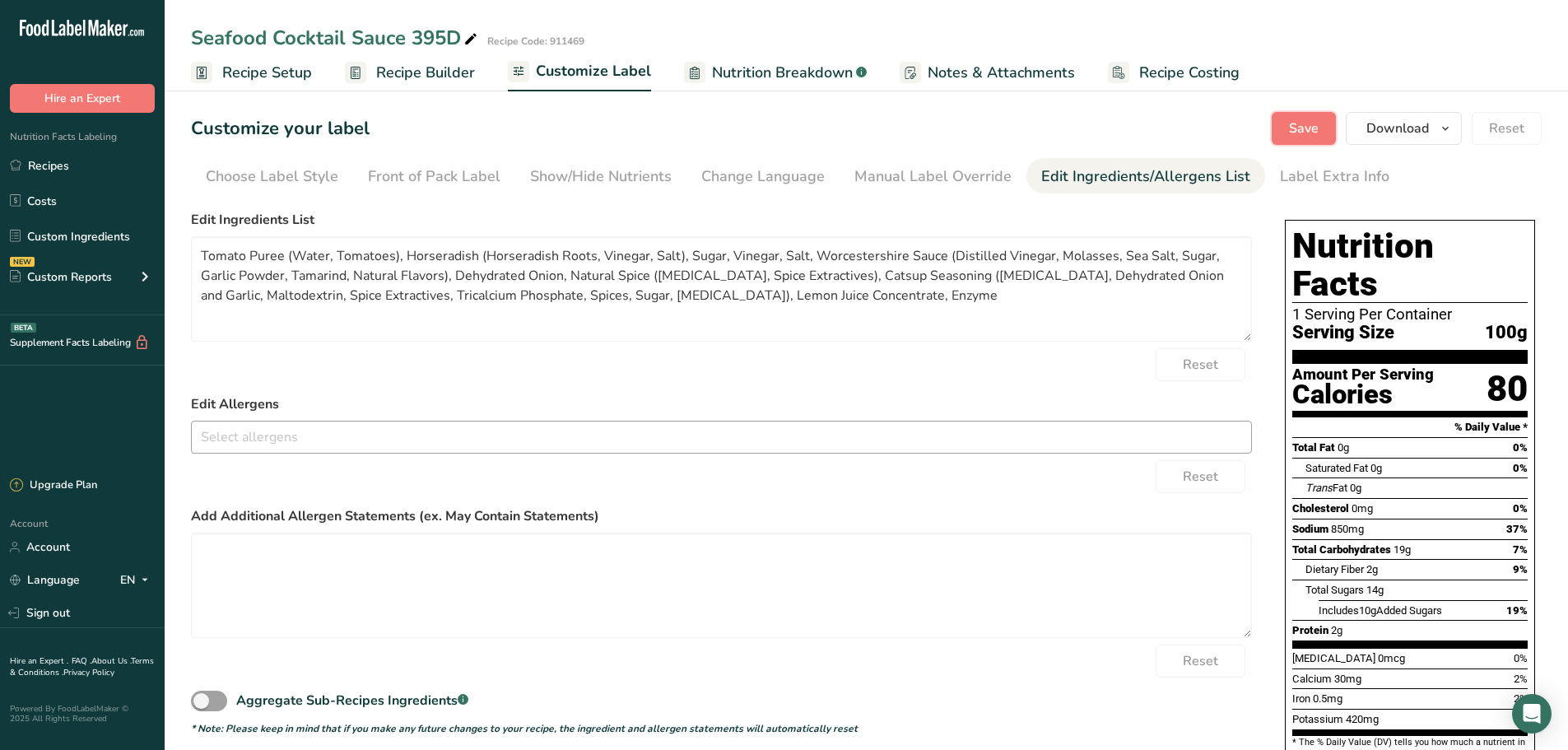
click at [1277, 125] on button "Save" at bounding box center [1303, 128] width 64 height 33
drag, startPoint x: 382, startPoint y: 254, endPoint x: 435, endPoint y: 244, distance: 53.9
click at [382, 254] on textarea "Tomato Puree (Water, Tomatoes), Horseradish (Horseradish Roots, Vinegar, Salt),…" at bounding box center [721, 289] width 1061 height 105
click at [588, 312] on textarea "Tomato Puree (Water, Tomato), Horseradish (Horseradish Roots, Vinegar, Salt), S…" at bounding box center [721, 289] width 1061 height 105
click at [647, 304] on textarea "Tomato Puree (Water, Tomato), Horseradish (Horseradish Roots, Vinegar, Salt), S…" at bounding box center [721, 289] width 1061 height 105
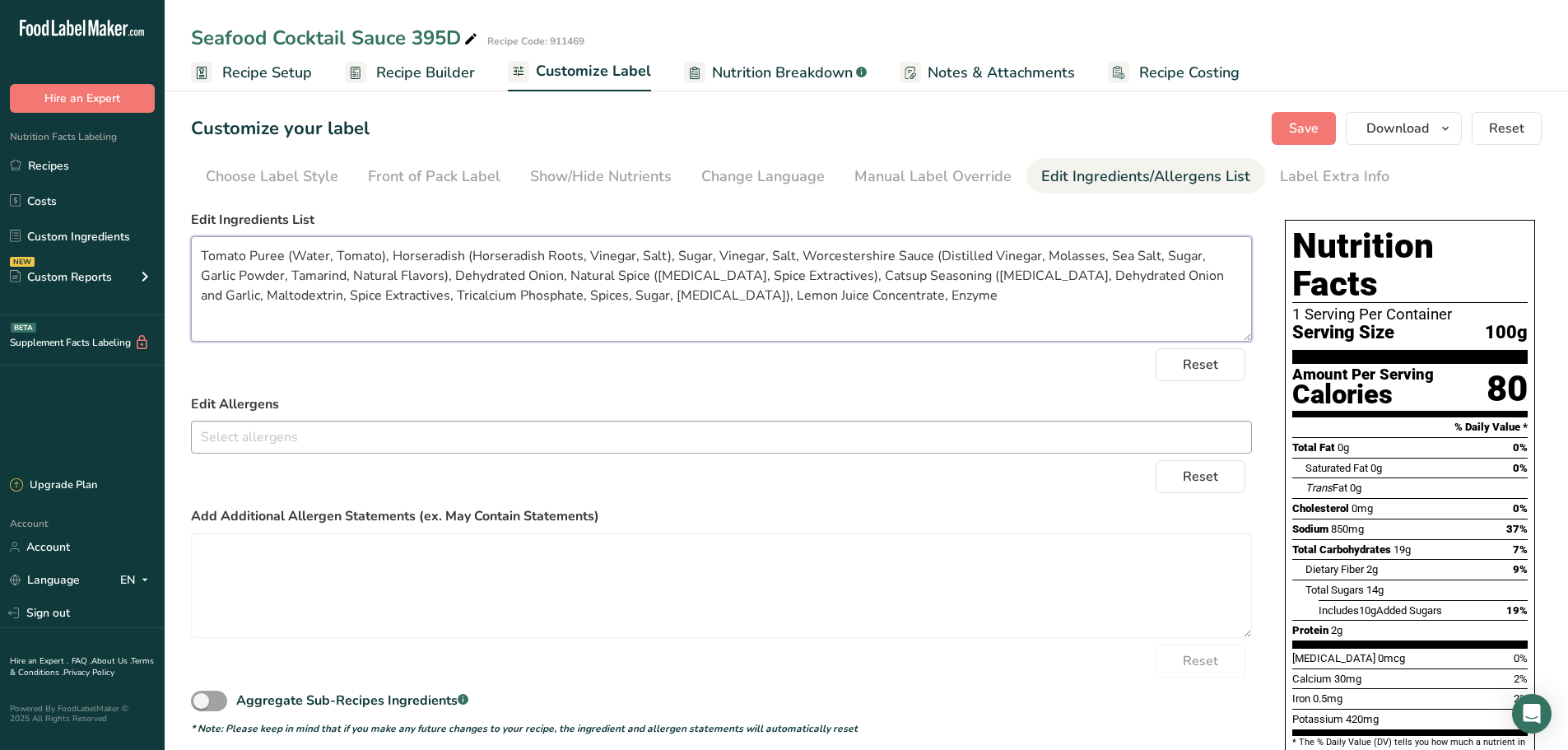
click at [830, 294] on textarea "Tomato Puree (Water, Tomato), Horseradish (Horseradish Roots, Vinegar, Salt), S…" at bounding box center [721, 289] width 1061 height 105
click at [1318, 136] on span "Save" at bounding box center [1303, 129] width 29 height 20
click at [102, 160] on link "Recipes" at bounding box center [82, 165] width 165 height 31
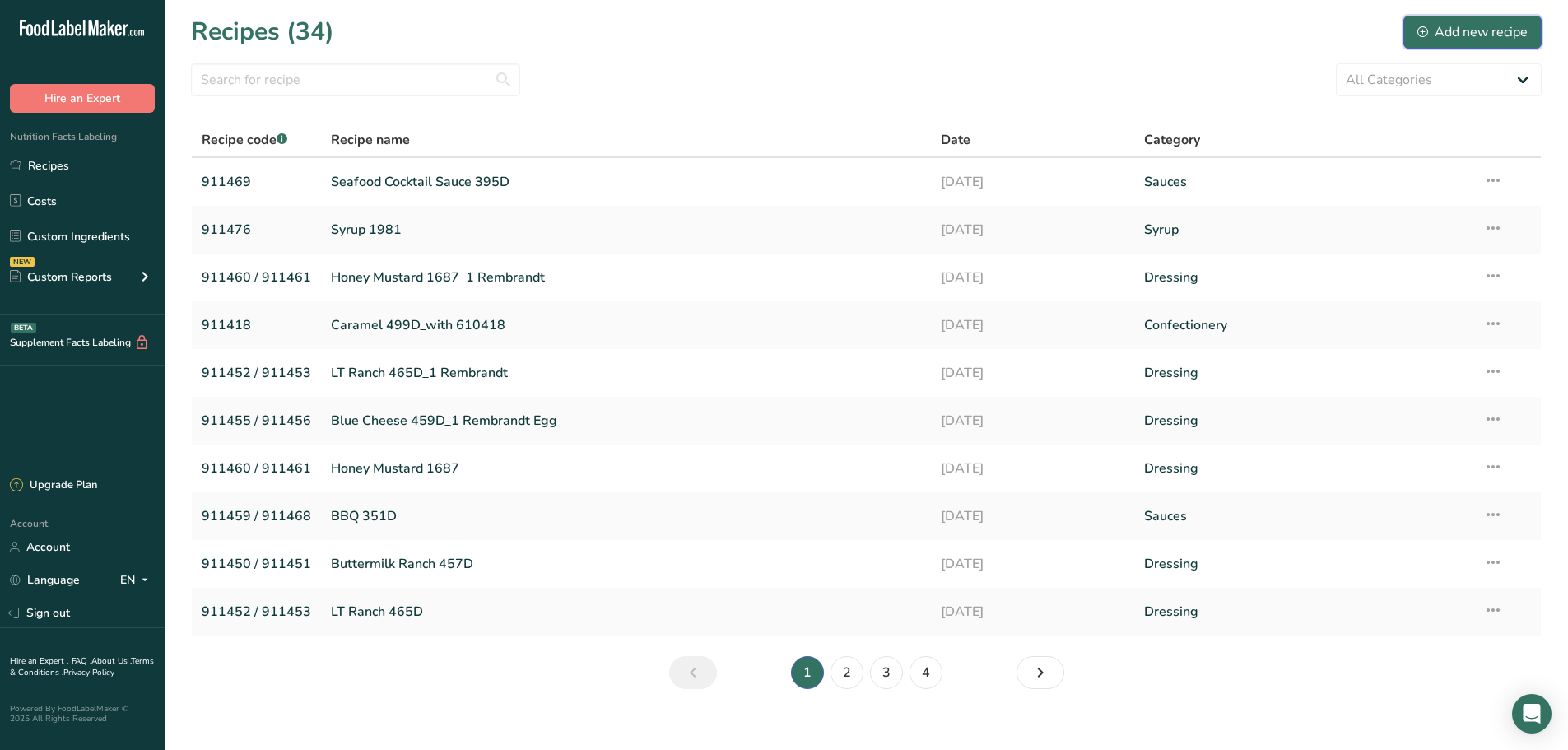
click at [1526, 24] on div "Add new recipe" at bounding box center [1473, 33] width 111 height 20
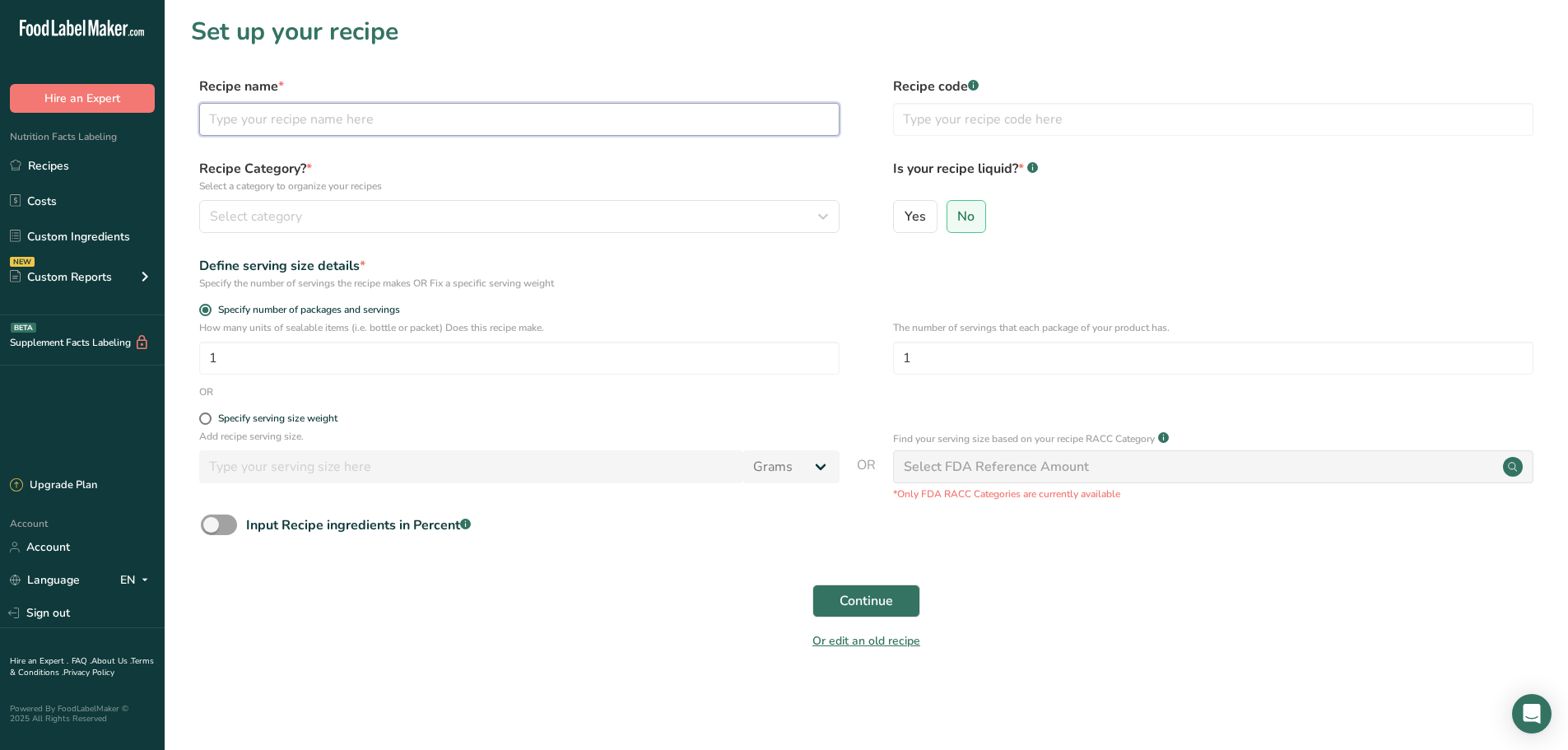
click at [368, 114] on input "text" at bounding box center [519, 119] width 640 height 33
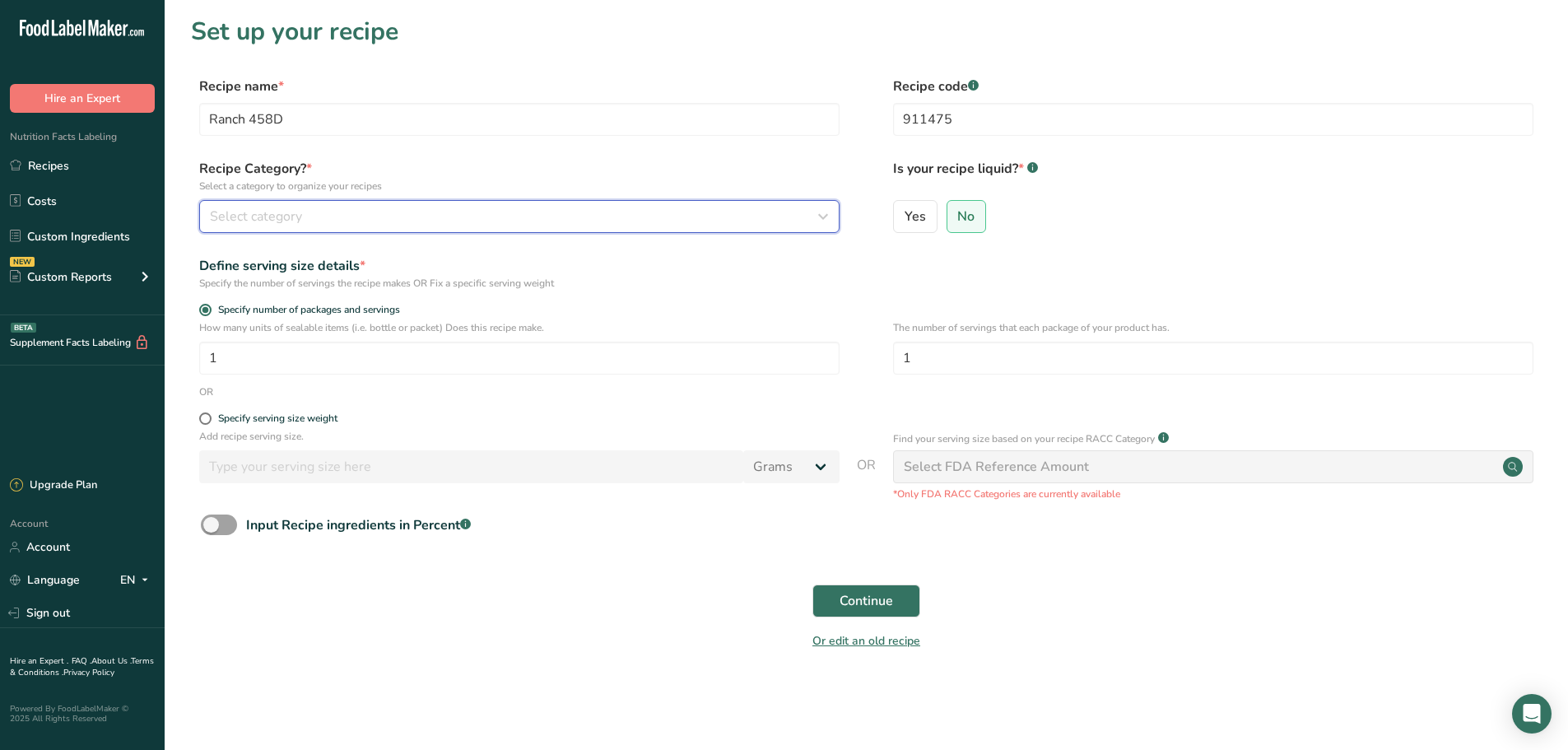
click at [306, 221] on div "Select category" at bounding box center [515, 217] width 609 height 20
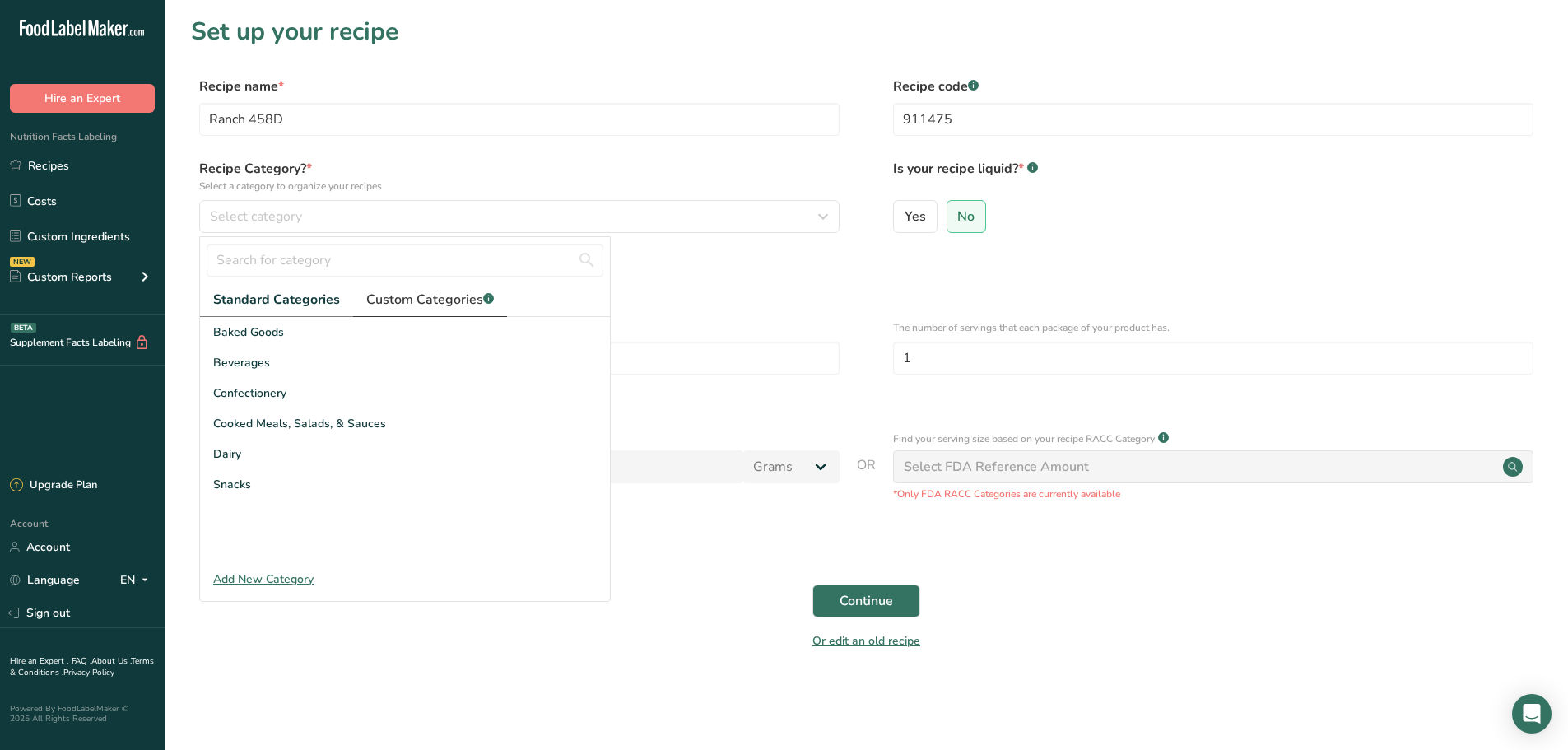
drag, startPoint x: 448, startPoint y: 298, endPoint x: 416, endPoint y: 312, distance: 34.9
click at [448, 299] on span "Custom Categories .a-a{fill:#347362;}.b-a{fill:#fff;}" at bounding box center [430, 300] width 127 height 20
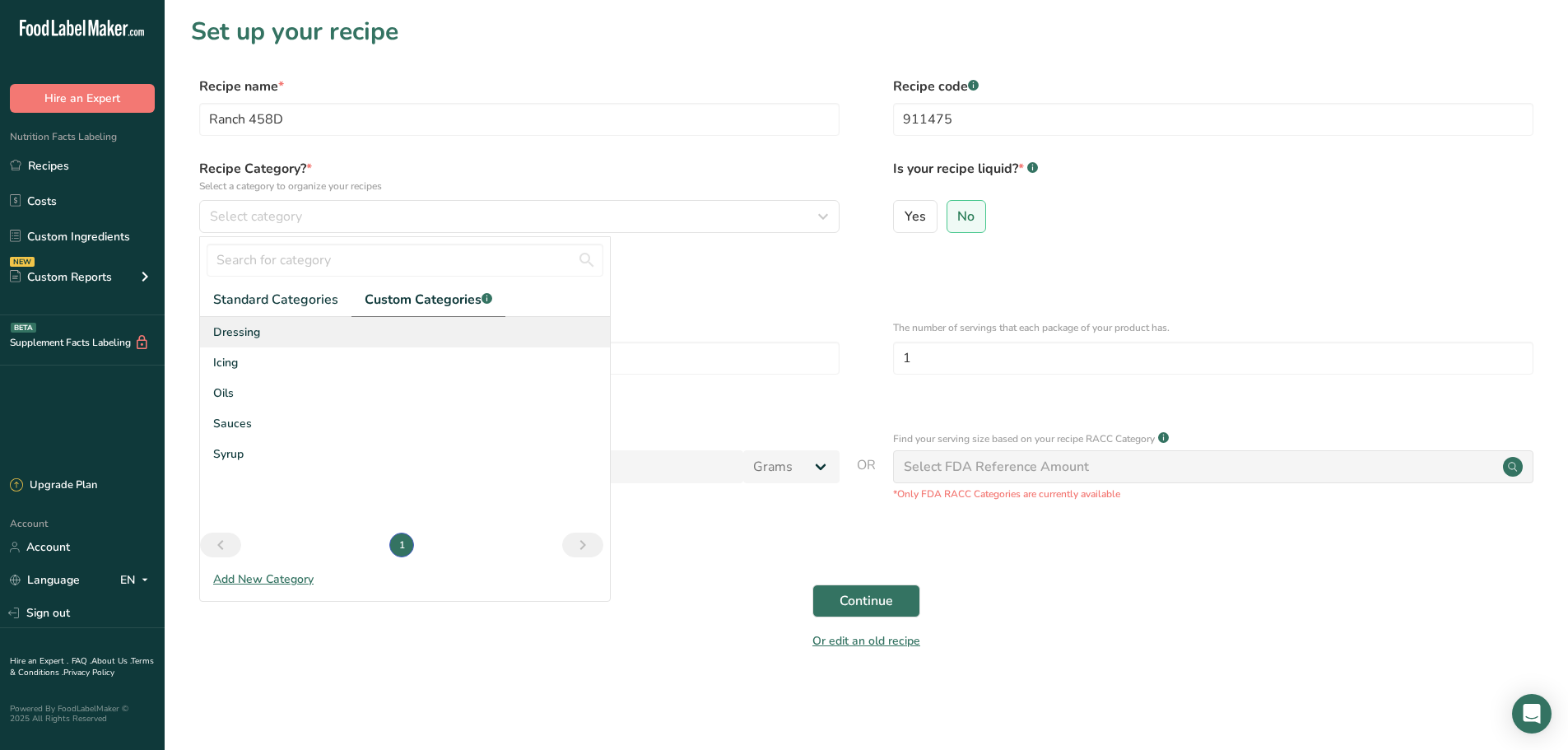
click at [256, 335] on span "Dressing" at bounding box center [237, 331] width 47 height 18
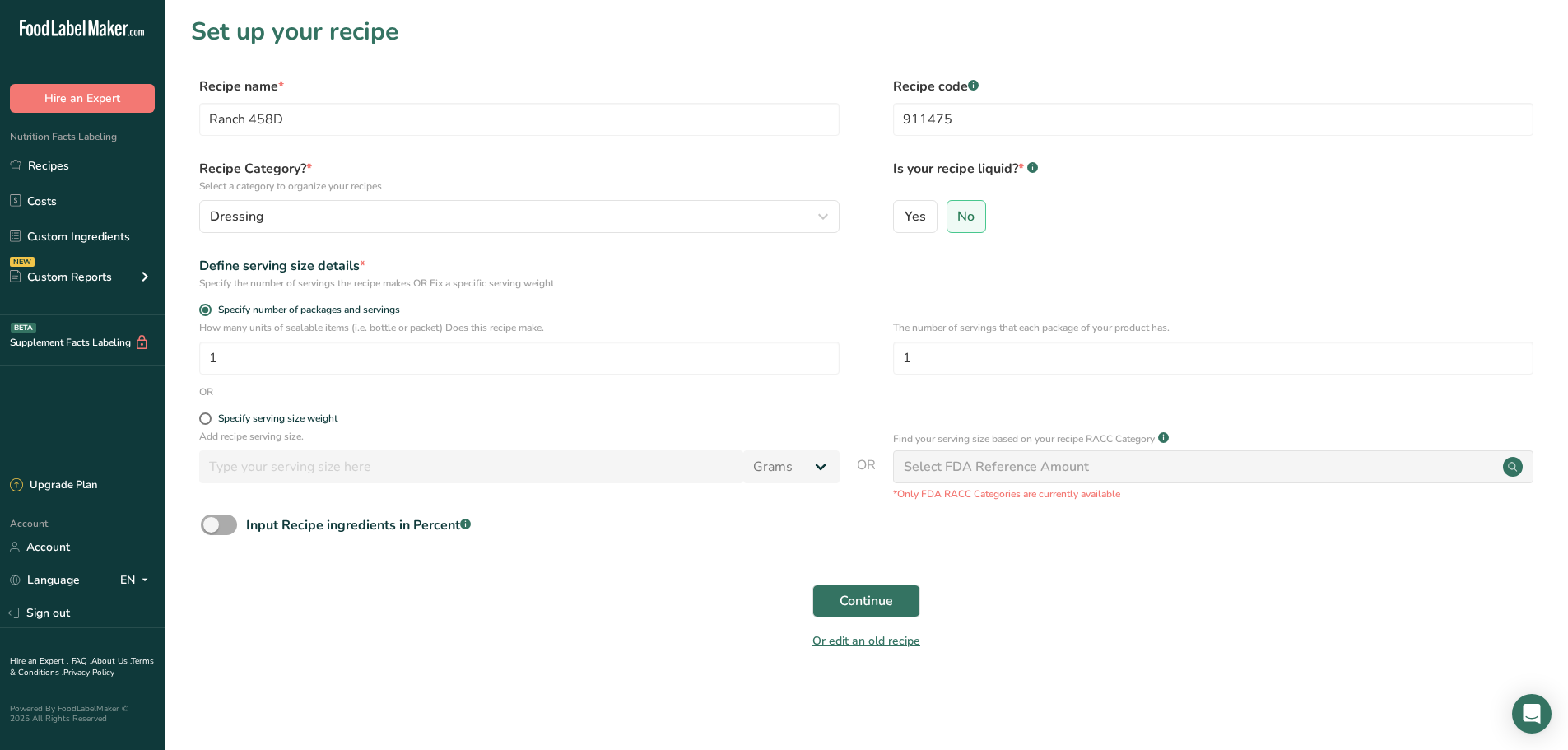
click at [352, 532] on div "Input Recipe ingredients in Percent .a-a{fill:#347362;}.b-a{fill:#fff;}" at bounding box center [358, 525] width 224 height 20
click at [212, 530] on input "Input Recipe ingredients in Percent .a-a{fill:#347362;}.b-a{fill:#fff;}" at bounding box center [206, 524] width 11 height 11
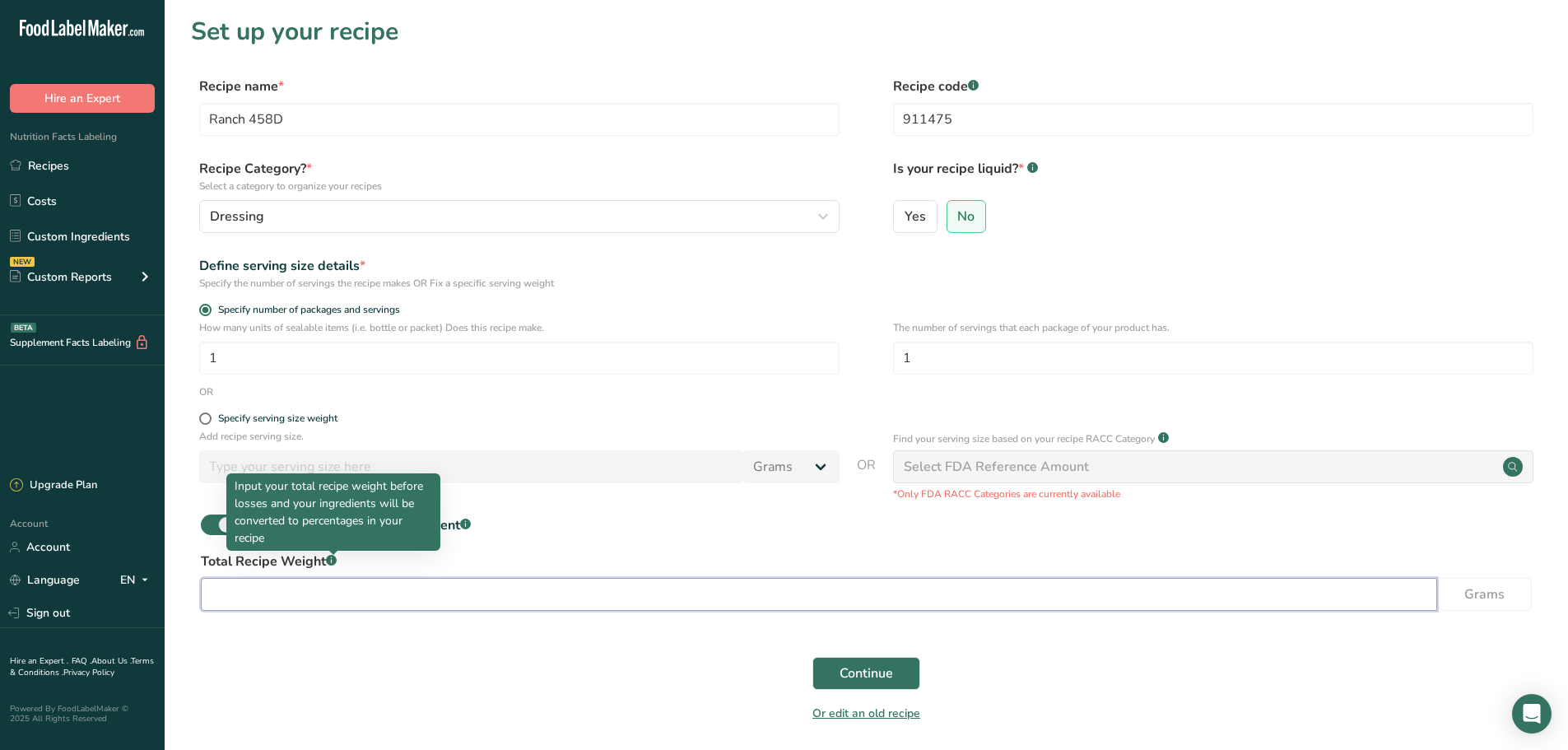
click at [301, 594] on input "number" at bounding box center [819, 593] width 1236 height 33
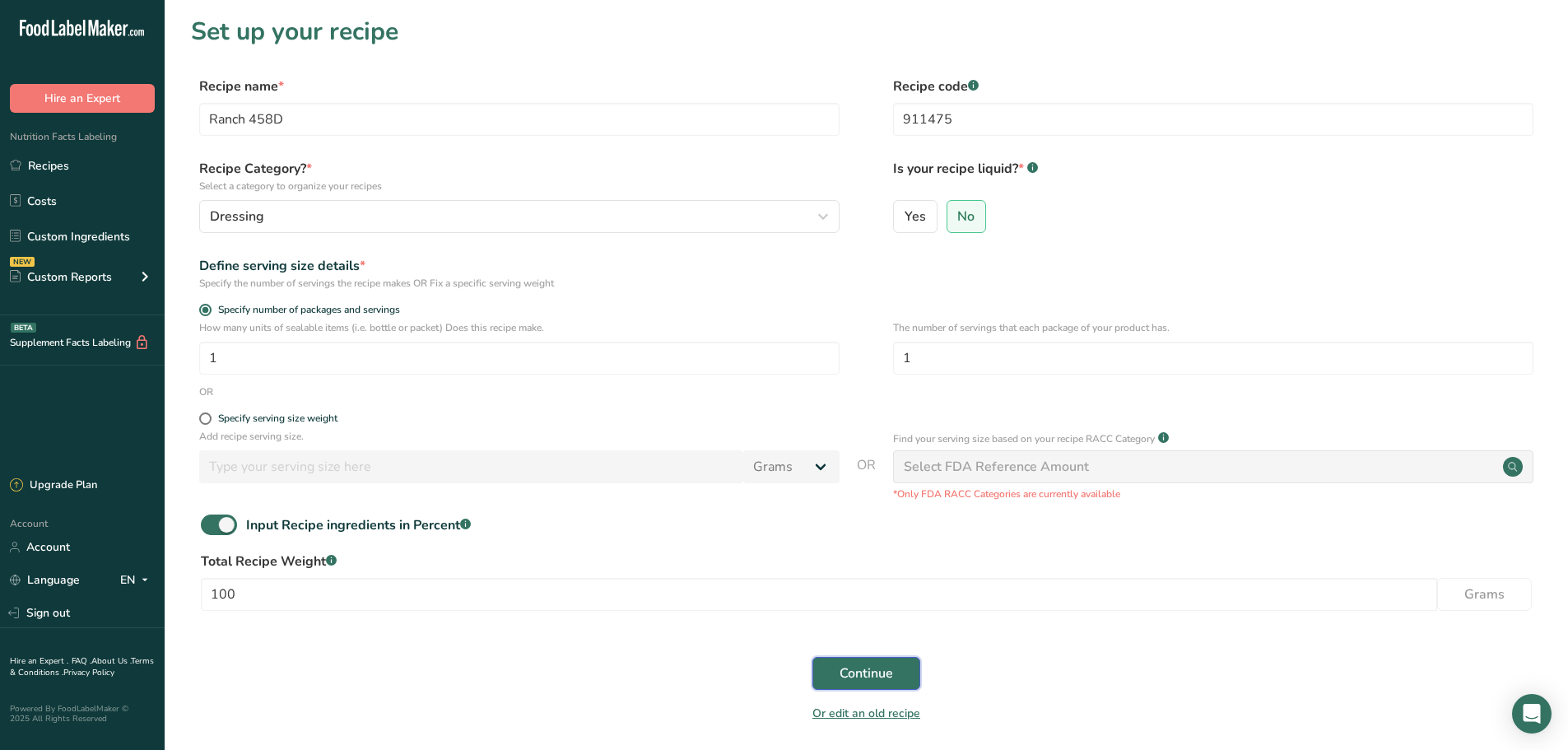
click at [871, 668] on span "Continue" at bounding box center [866, 673] width 54 height 20
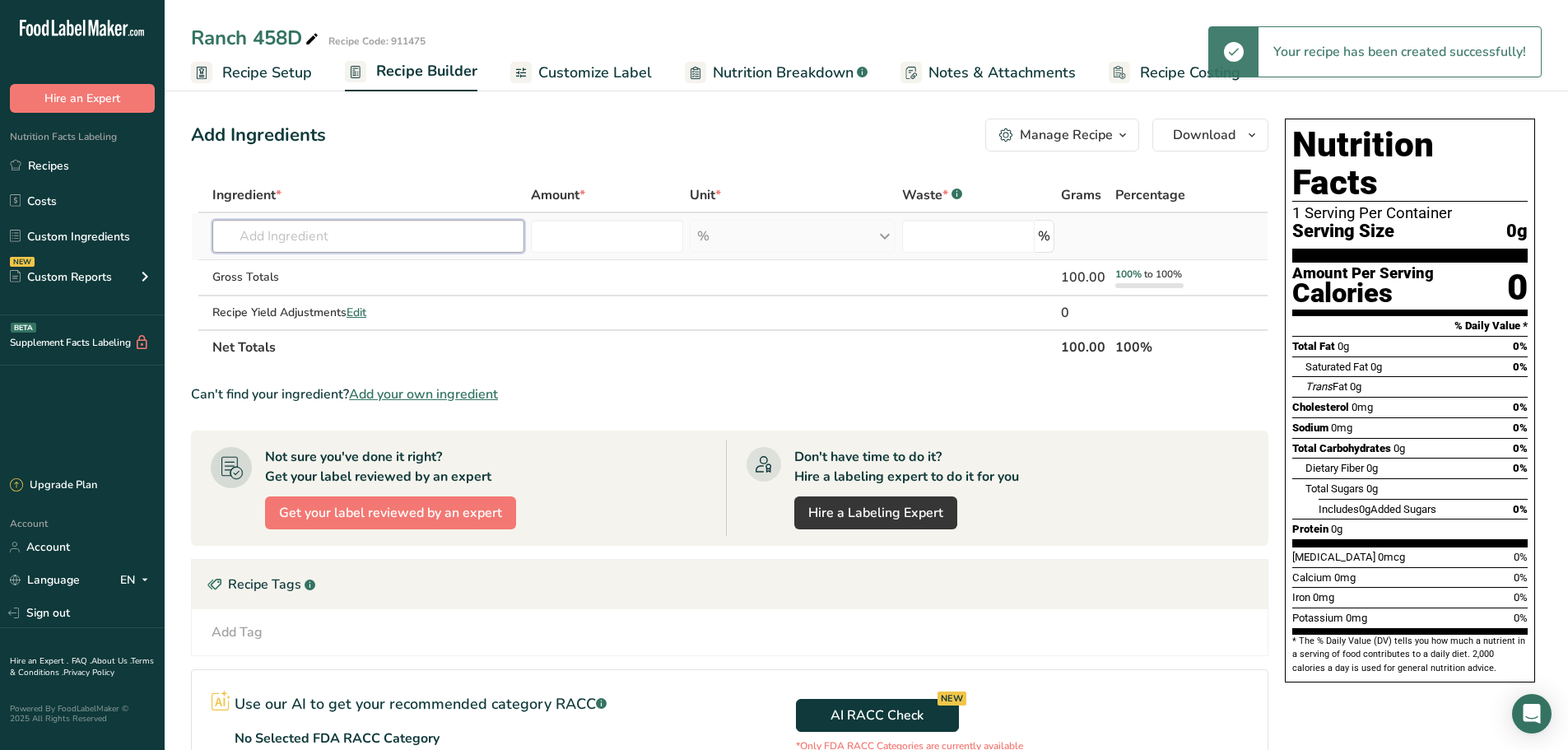
click at [302, 237] on input "text" at bounding box center [368, 236] width 312 height 33
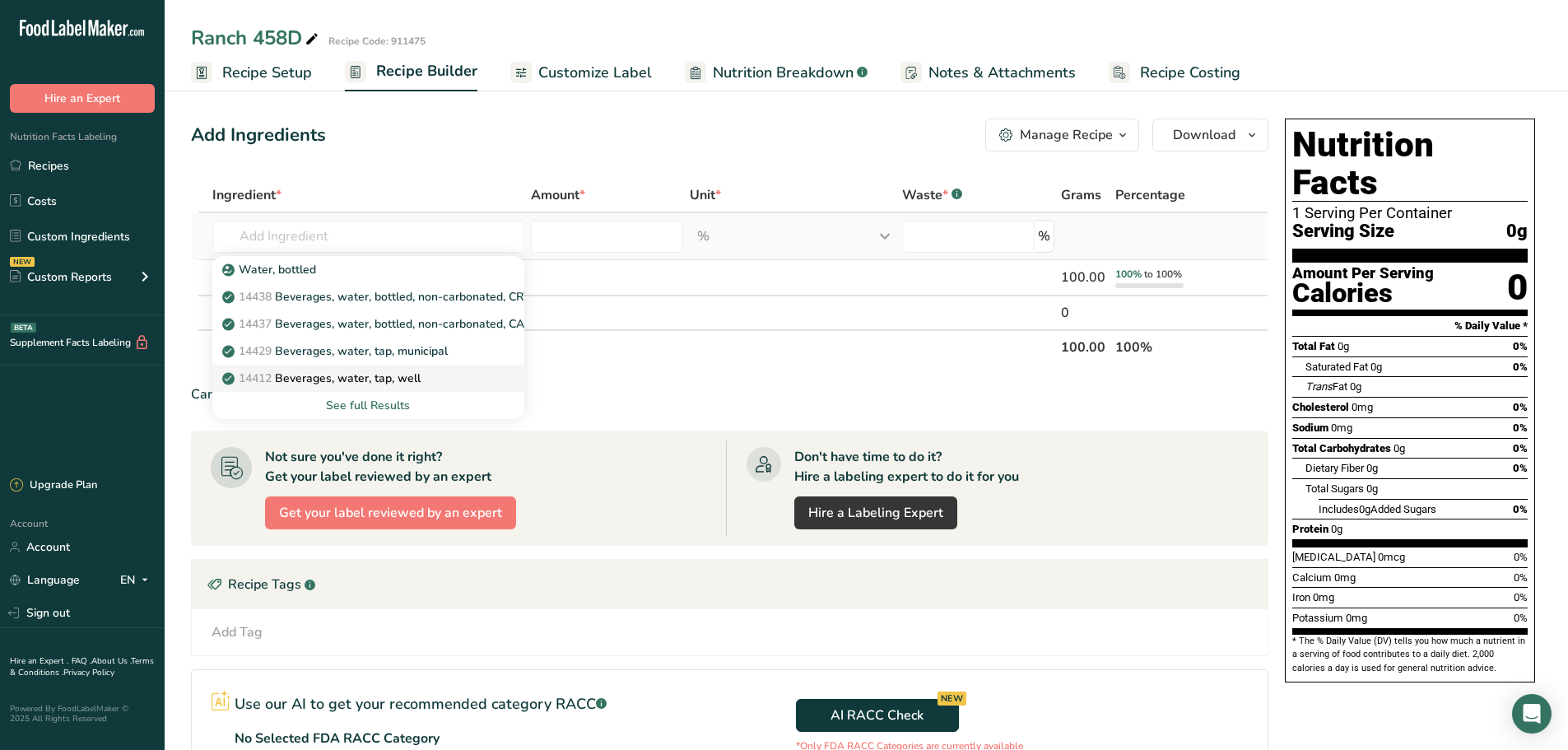
click at [380, 368] on link "14412 [GEOGRAPHIC_DATA], water, tap, well" at bounding box center [368, 378] width 312 height 27
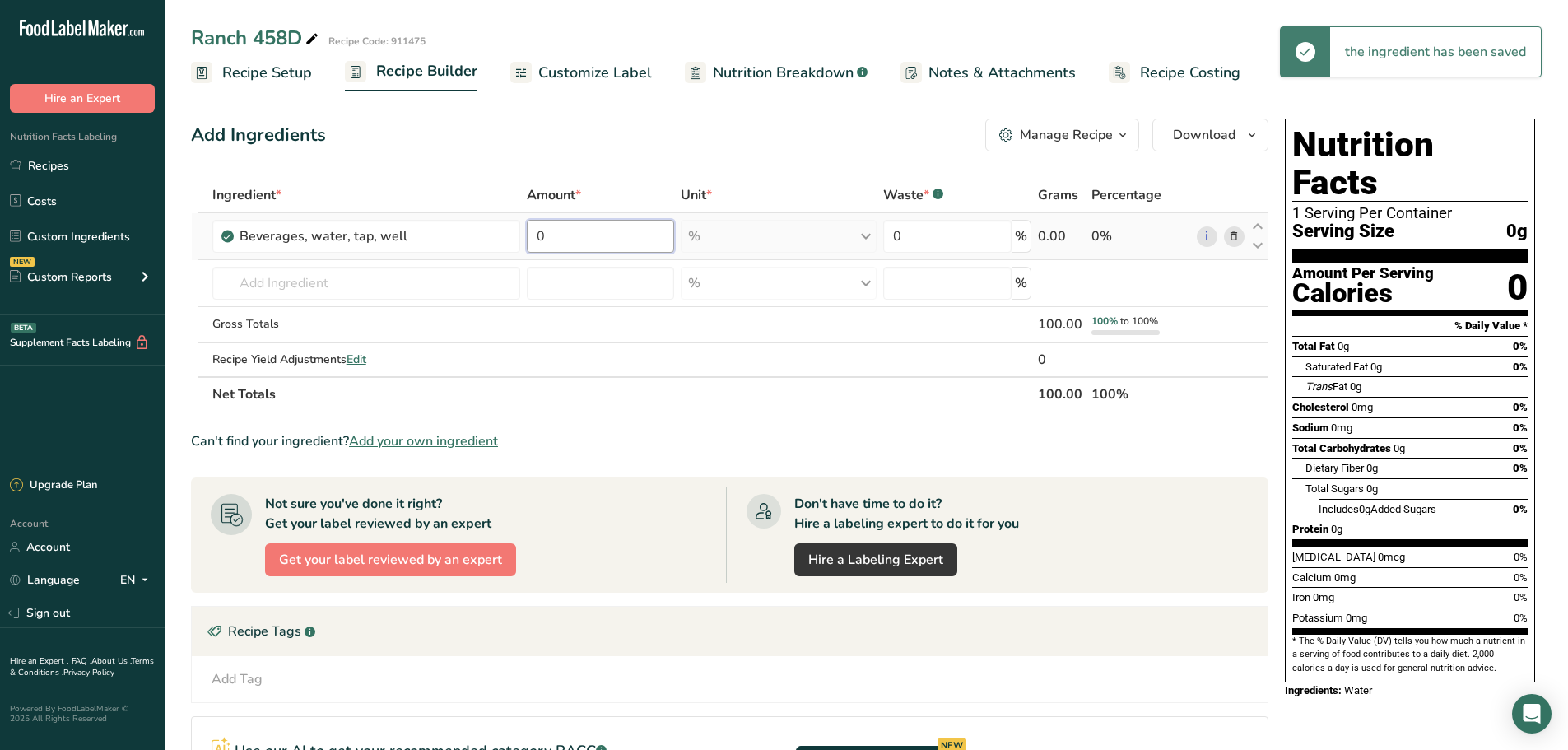
click at [573, 246] on input "0" at bounding box center [600, 236] width 147 height 33
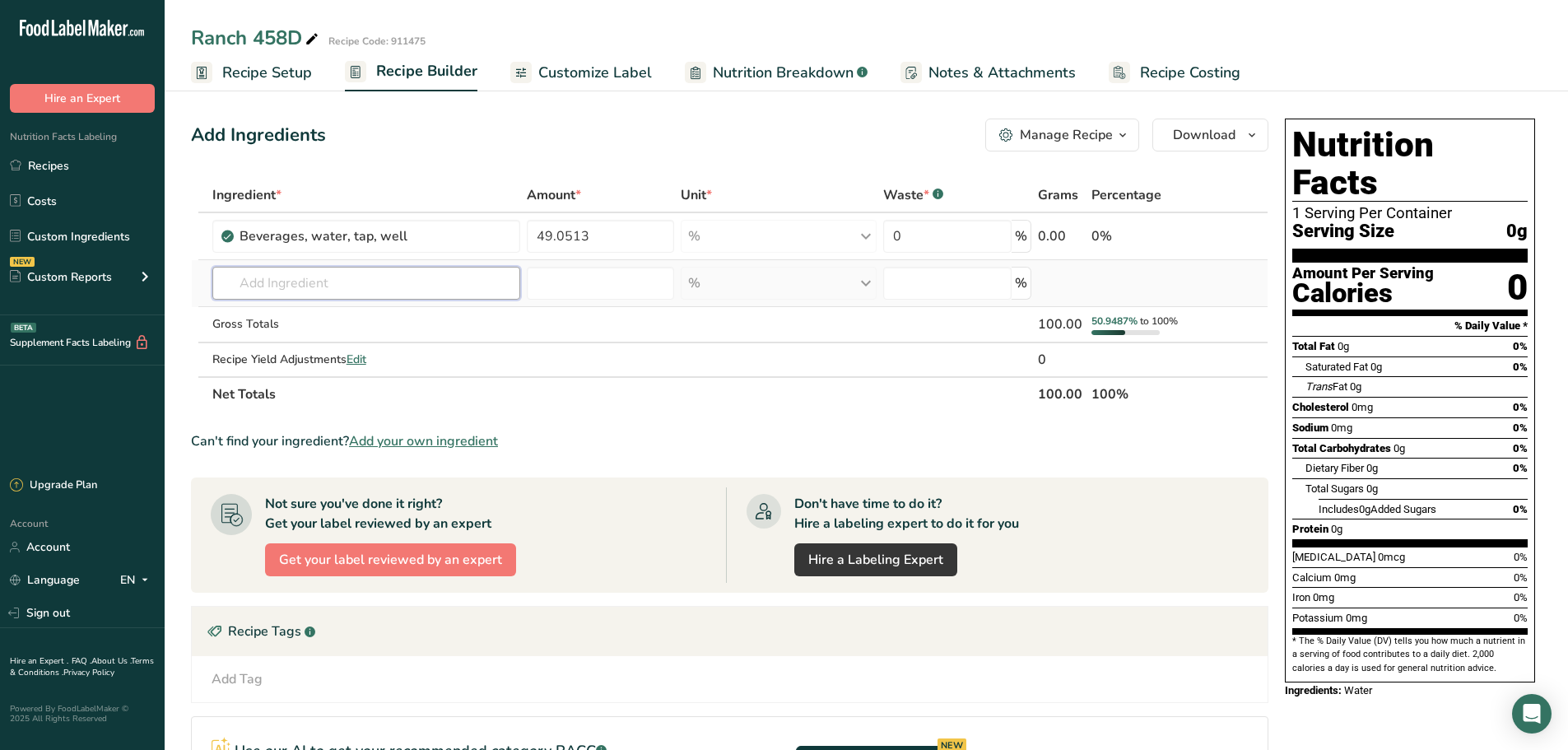
click at [398, 286] on div "Ingredient * Amount * Unit * Waste * .a-a{fill:#347362;}.b-a{fill:#fff;} Grams …" at bounding box center [729, 294] width 1077 height 234
click at [385, 316] on p "612450 Sweet Cream Buttermilk Powder" at bounding box center [341, 316] width 231 height 18
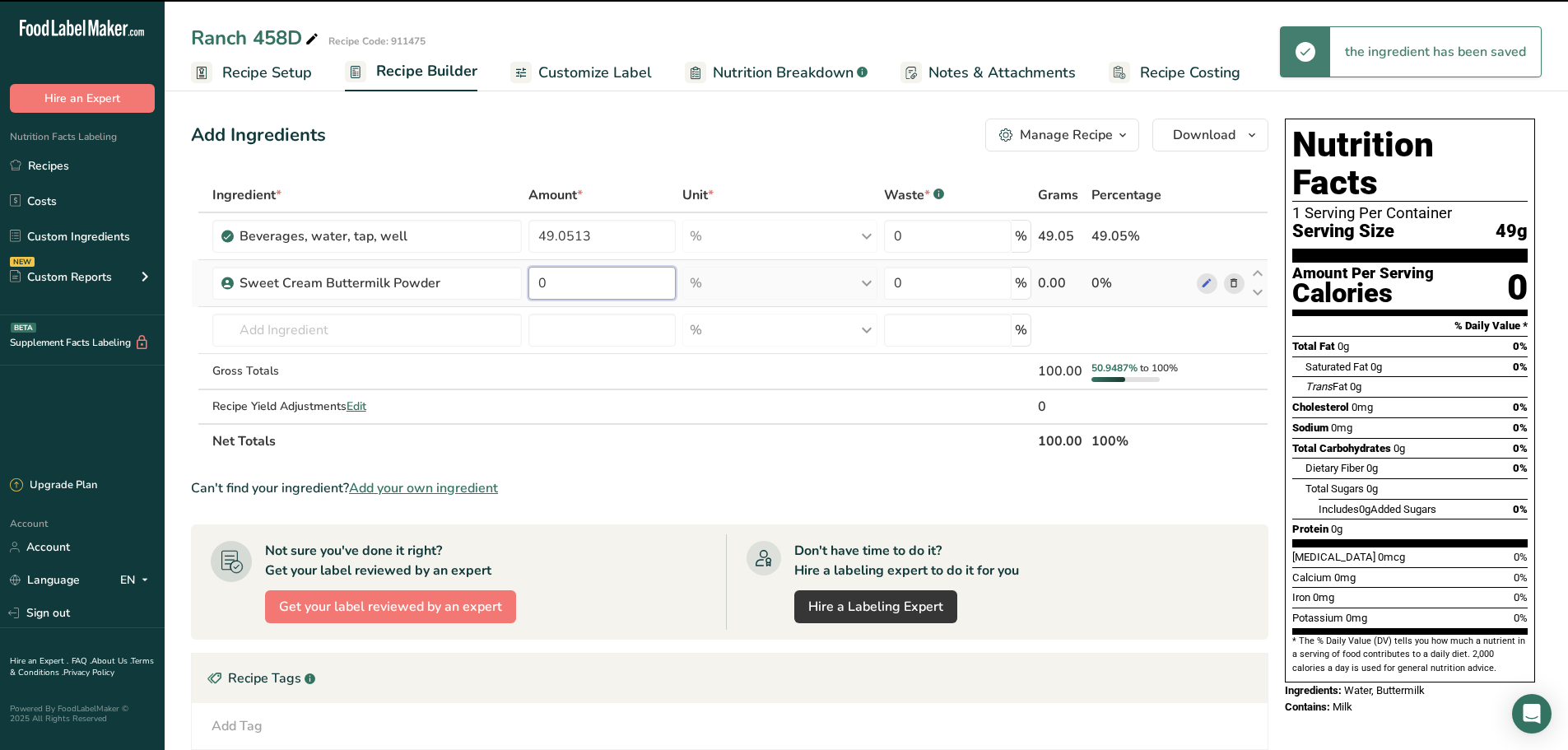
click at [548, 285] on input "0" at bounding box center [601, 283] width 147 height 33
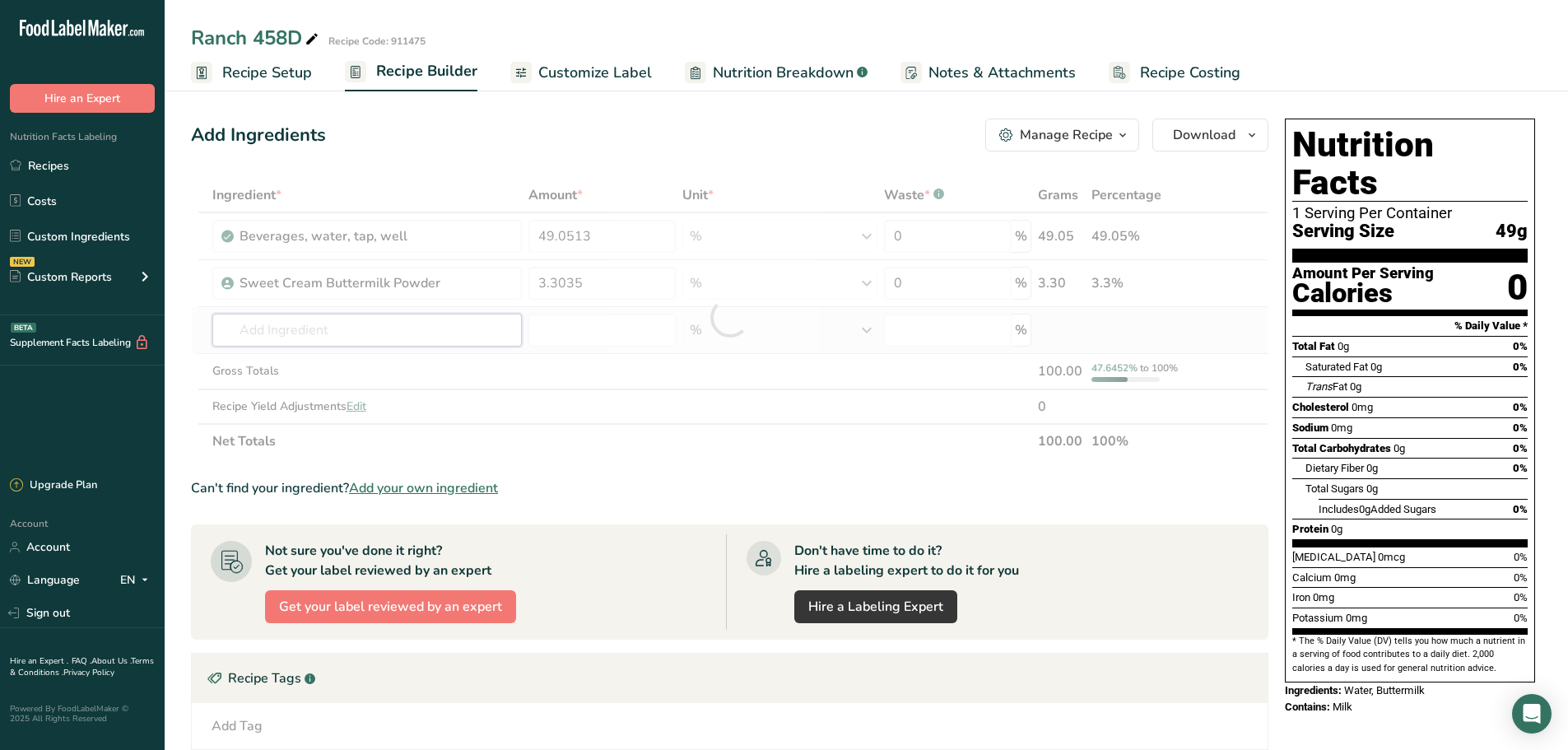
click at [414, 340] on div "Ingredient * Amount * Unit * Waste * .a-a{fill:#347362;}.b-a{fill:#fff;} Grams …" at bounding box center [729, 317] width 1077 height 280
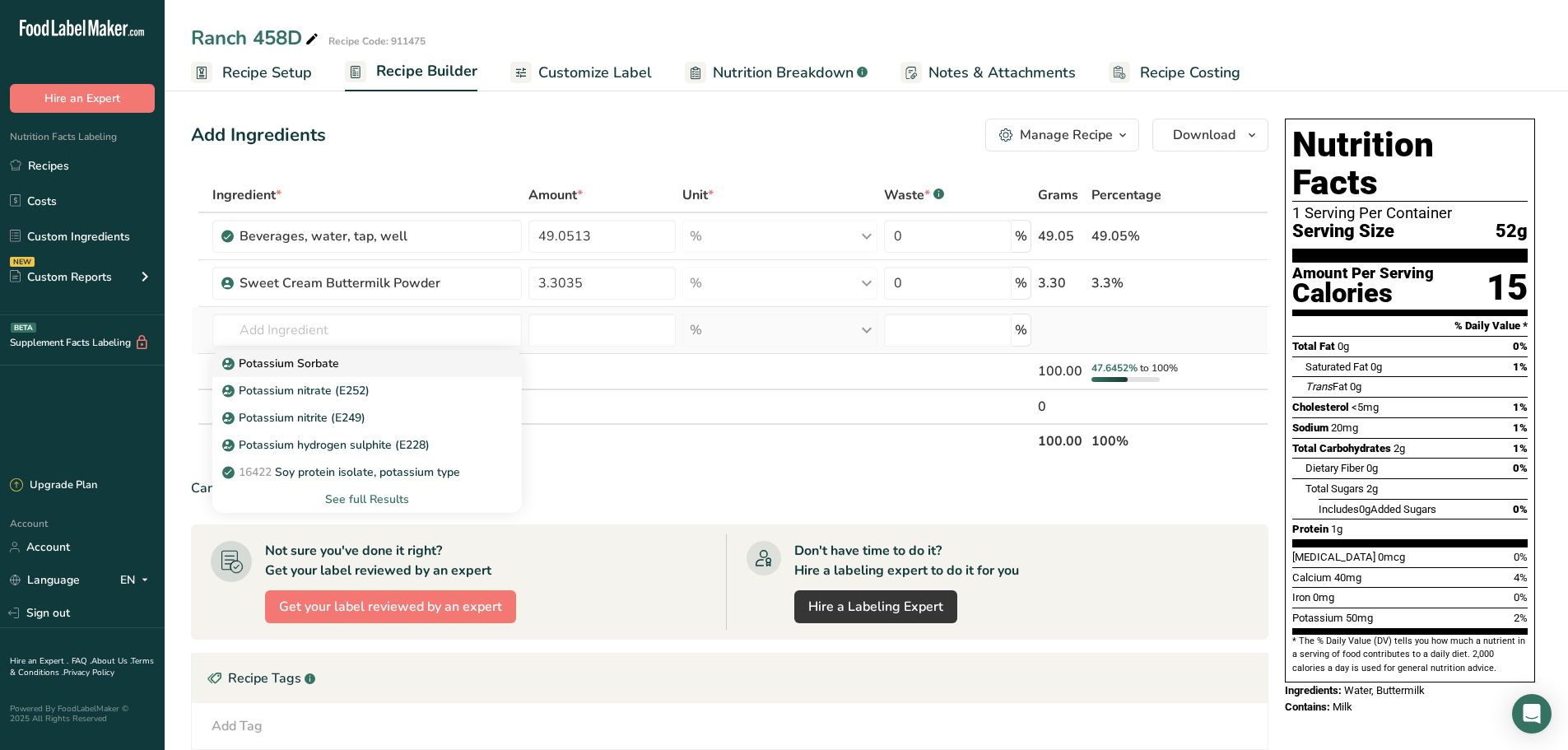
click at [383, 364] on div "Potassium Sorbate" at bounding box center [354, 363] width 258 height 18
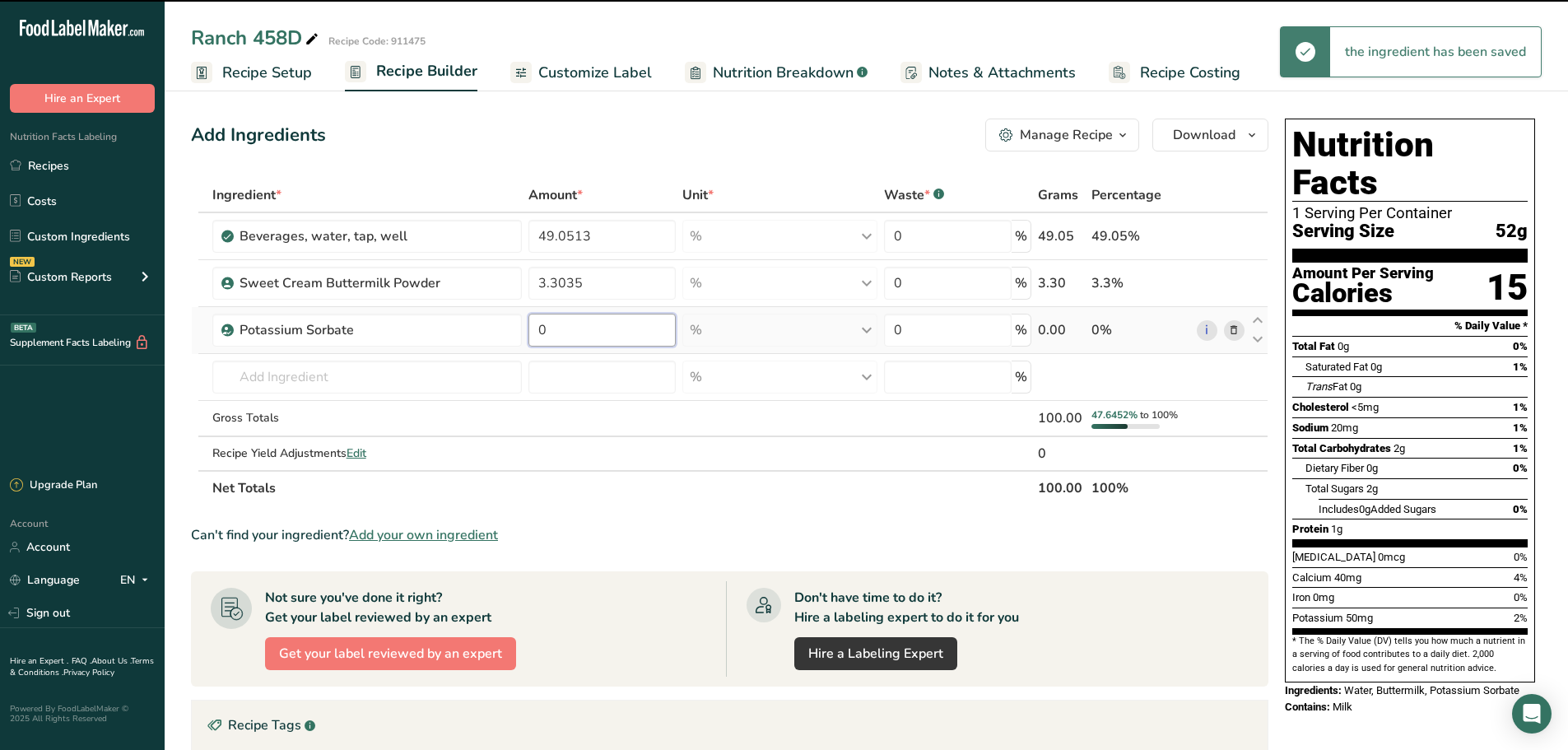
click at [599, 334] on input "0" at bounding box center [601, 330] width 147 height 33
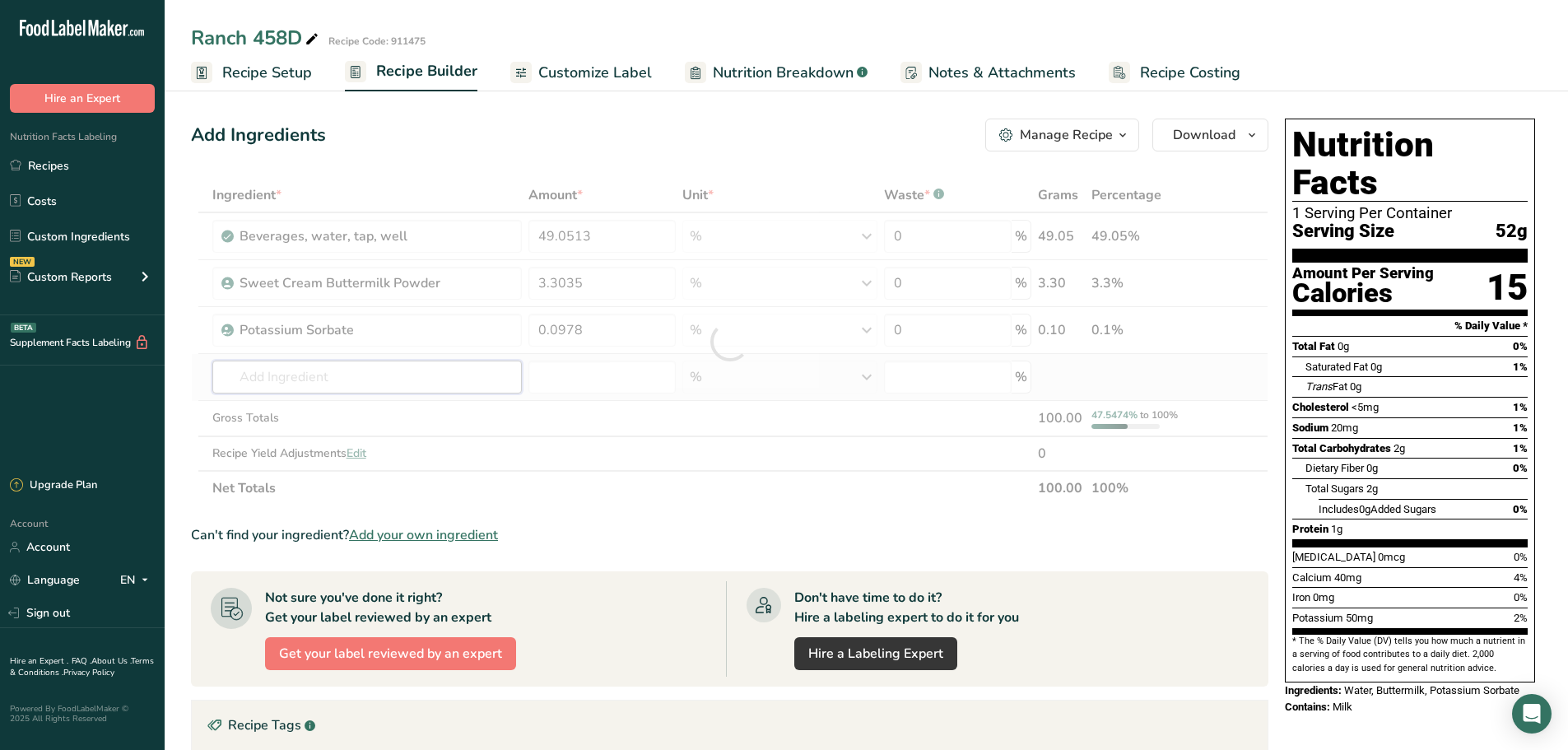
click at [420, 385] on div "Ingredient * Amount * Unit * Waste * .a-a{fill:#347362;}.b-a{fill:#fff;} Grams …" at bounding box center [729, 341] width 1077 height 327
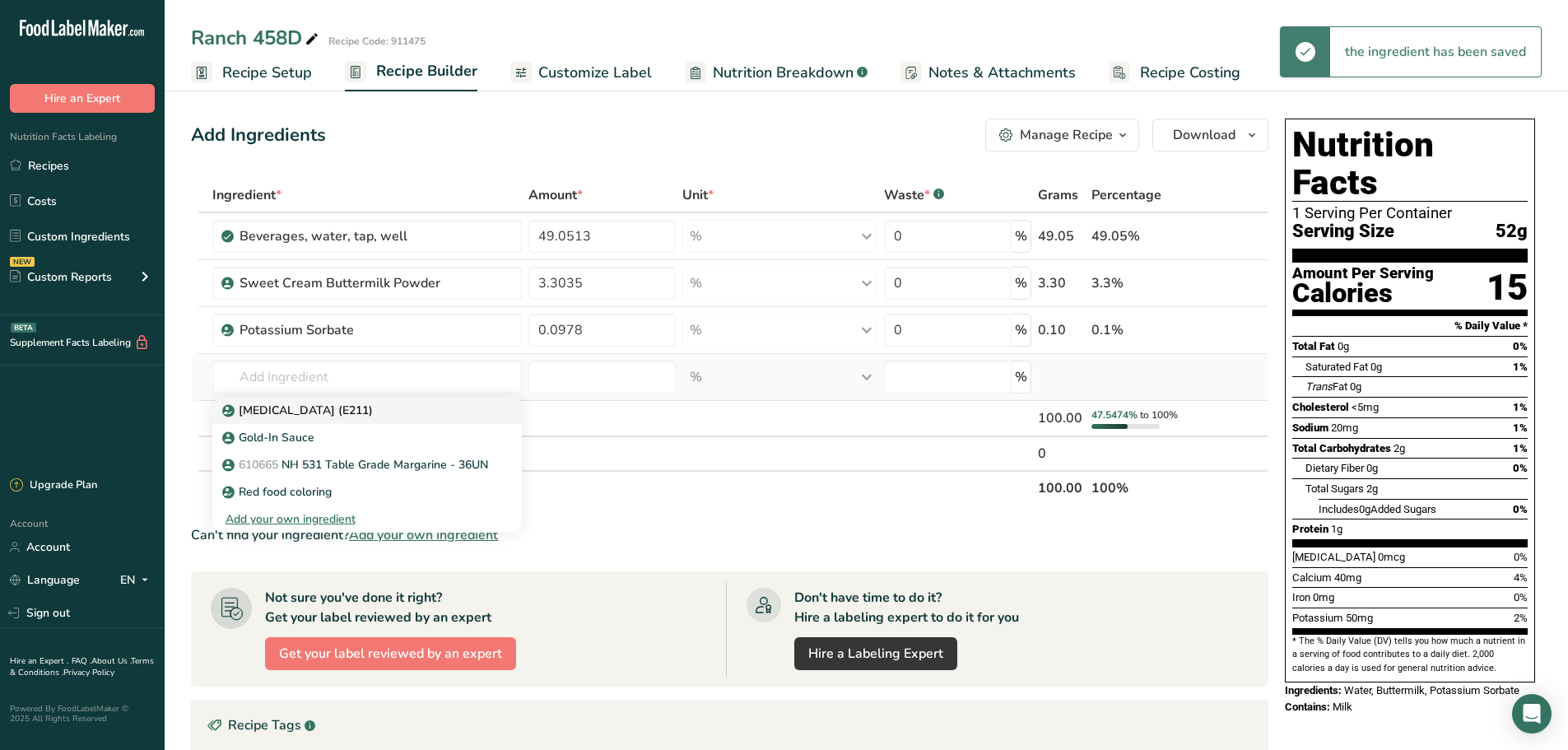
click at [377, 411] on div "[MEDICAL_DATA] (E211)" at bounding box center [354, 410] width 258 height 18
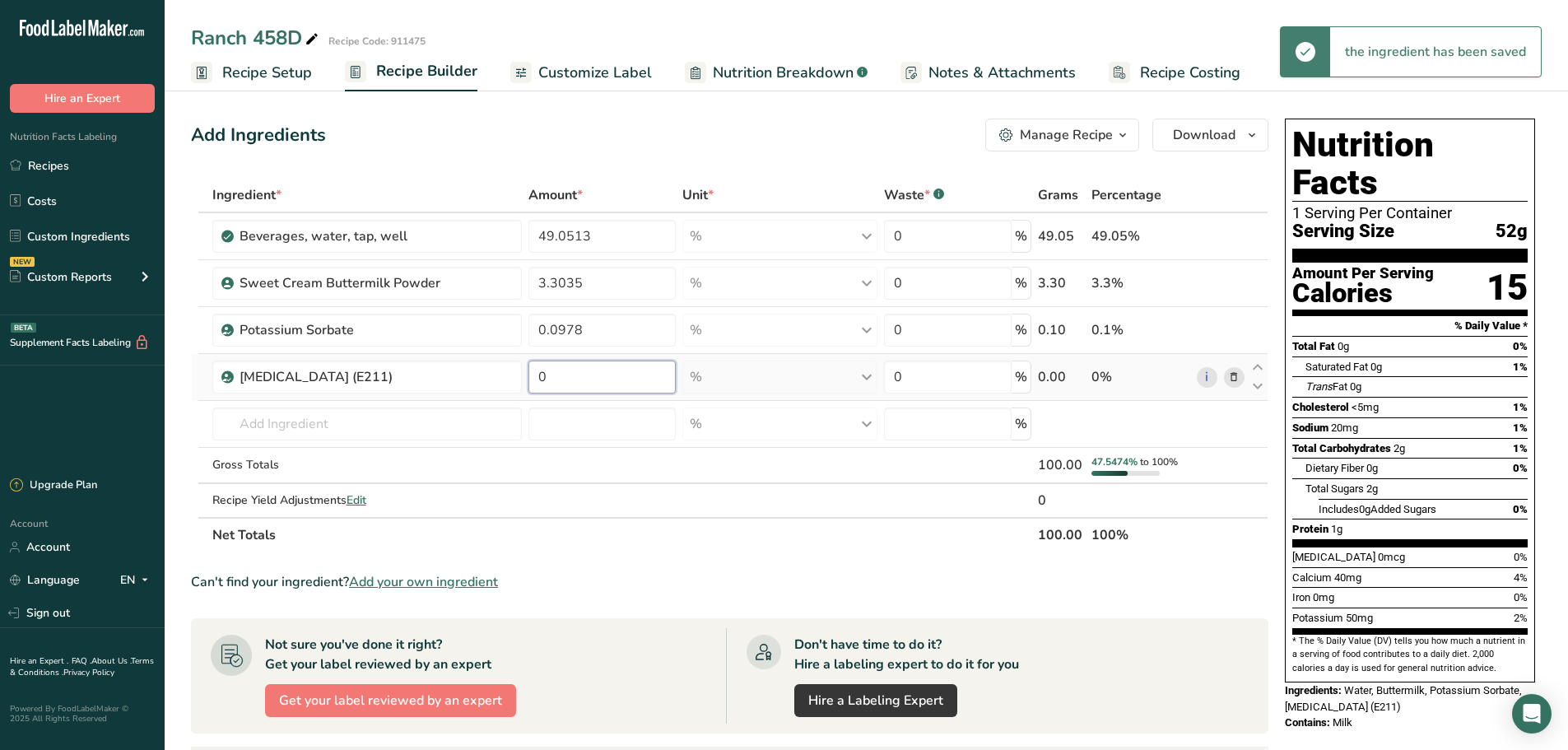
click at [555, 382] on input "0" at bounding box center [601, 377] width 147 height 33
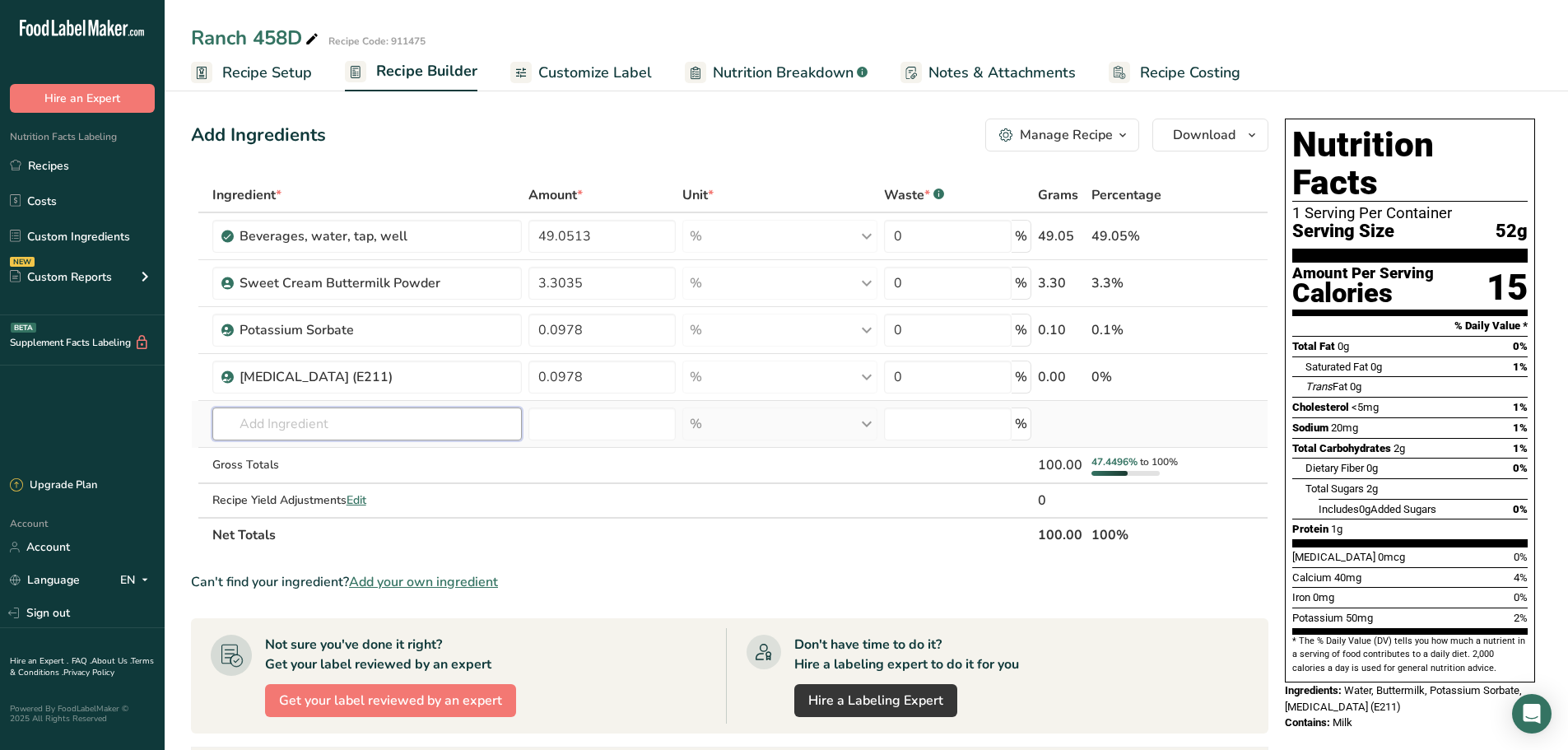
click at [254, 423] on div "Ingredient * Amount * Unit * Waste * .a-a{fill:#347362;}.b-a{fill:#fff;} Grams …" at bounding box center [729, 364] width 1077 height 374
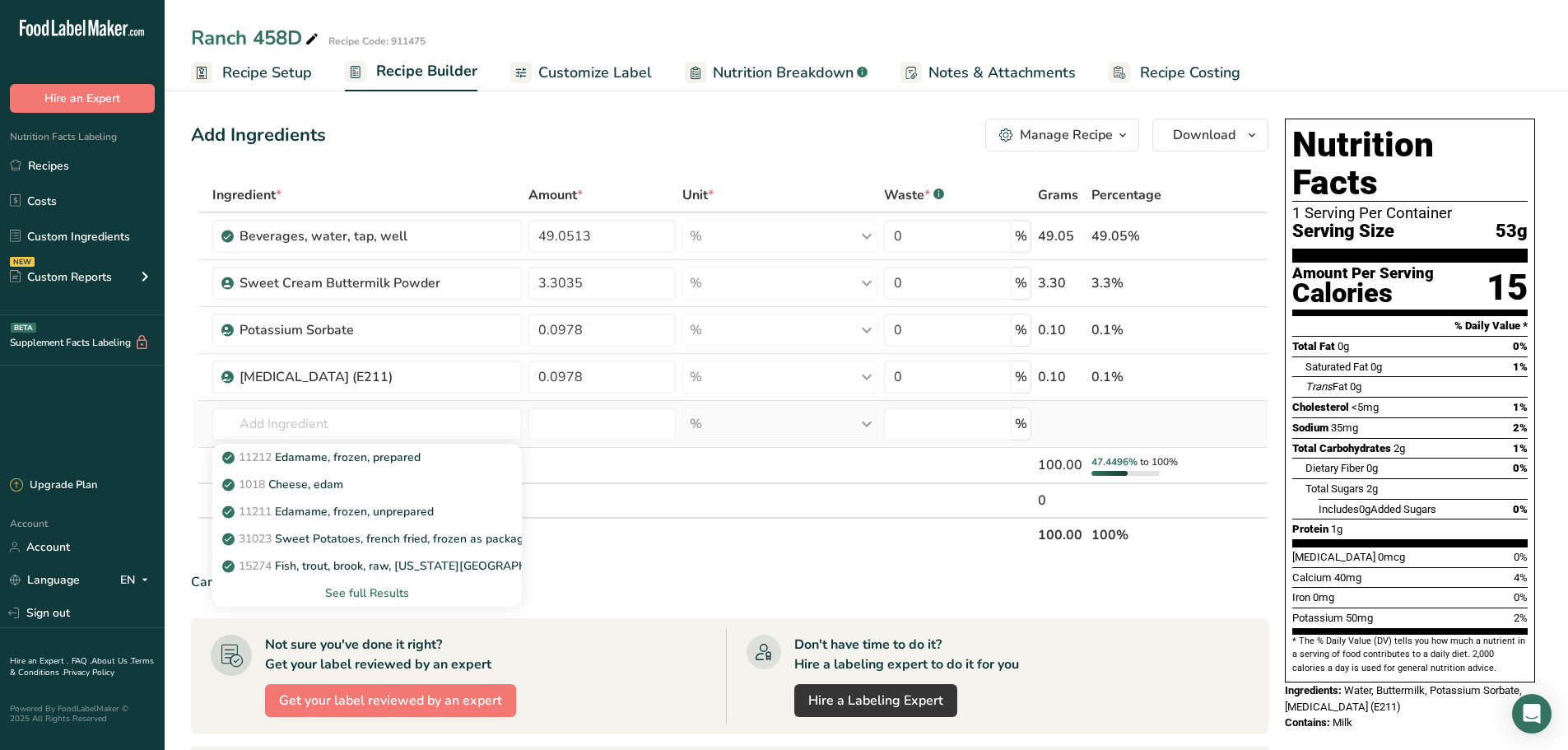
click at [398, 588] on div "See full Results" at bounding box center [367, 593] width 284 height 18
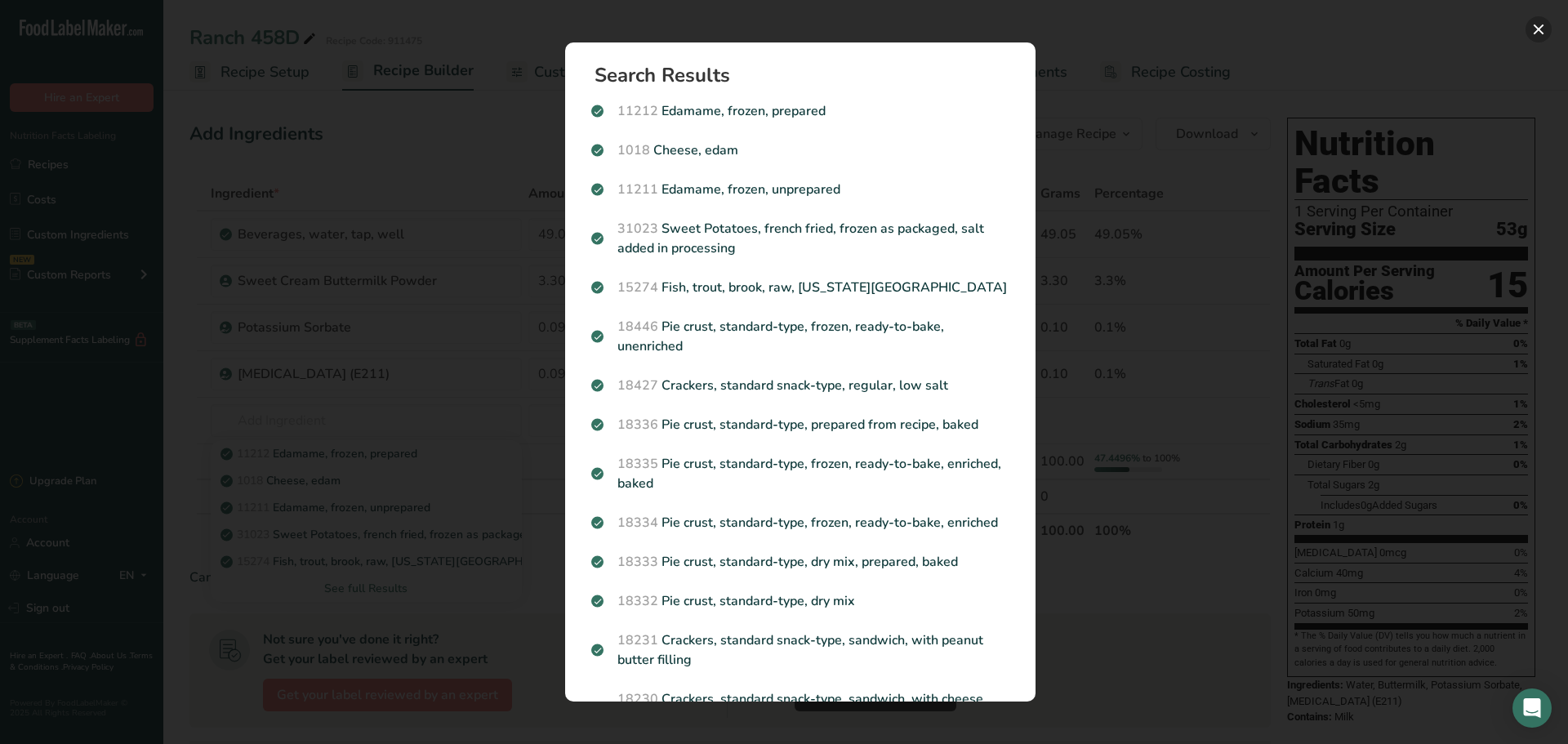
click at [1538, 27] on button "Search results modal" at bounding box center [1538, 29] width 26 height 26
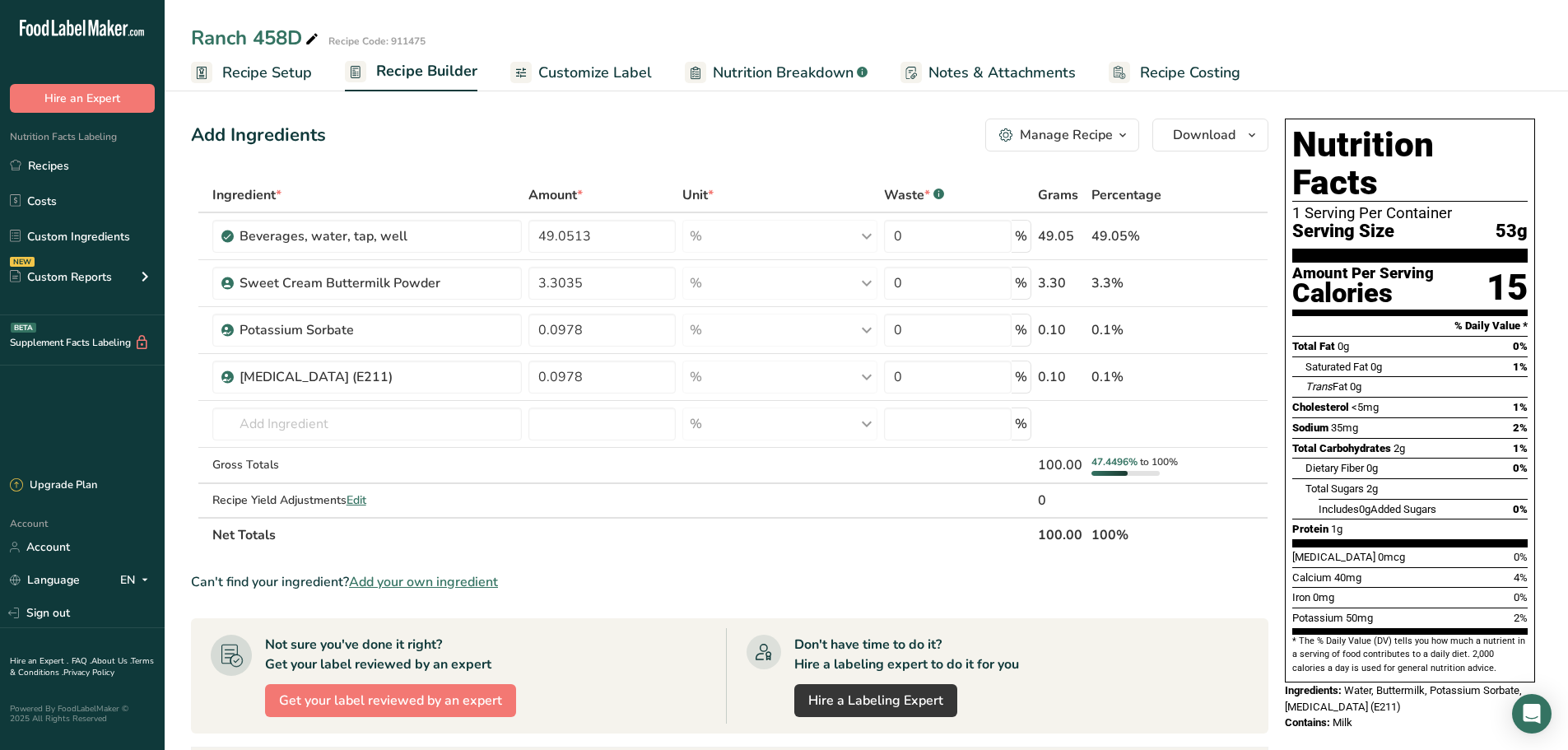
click at [491, 577] on span "Add your own ingredient" at bounding box center [424, 582] width 149 height 20
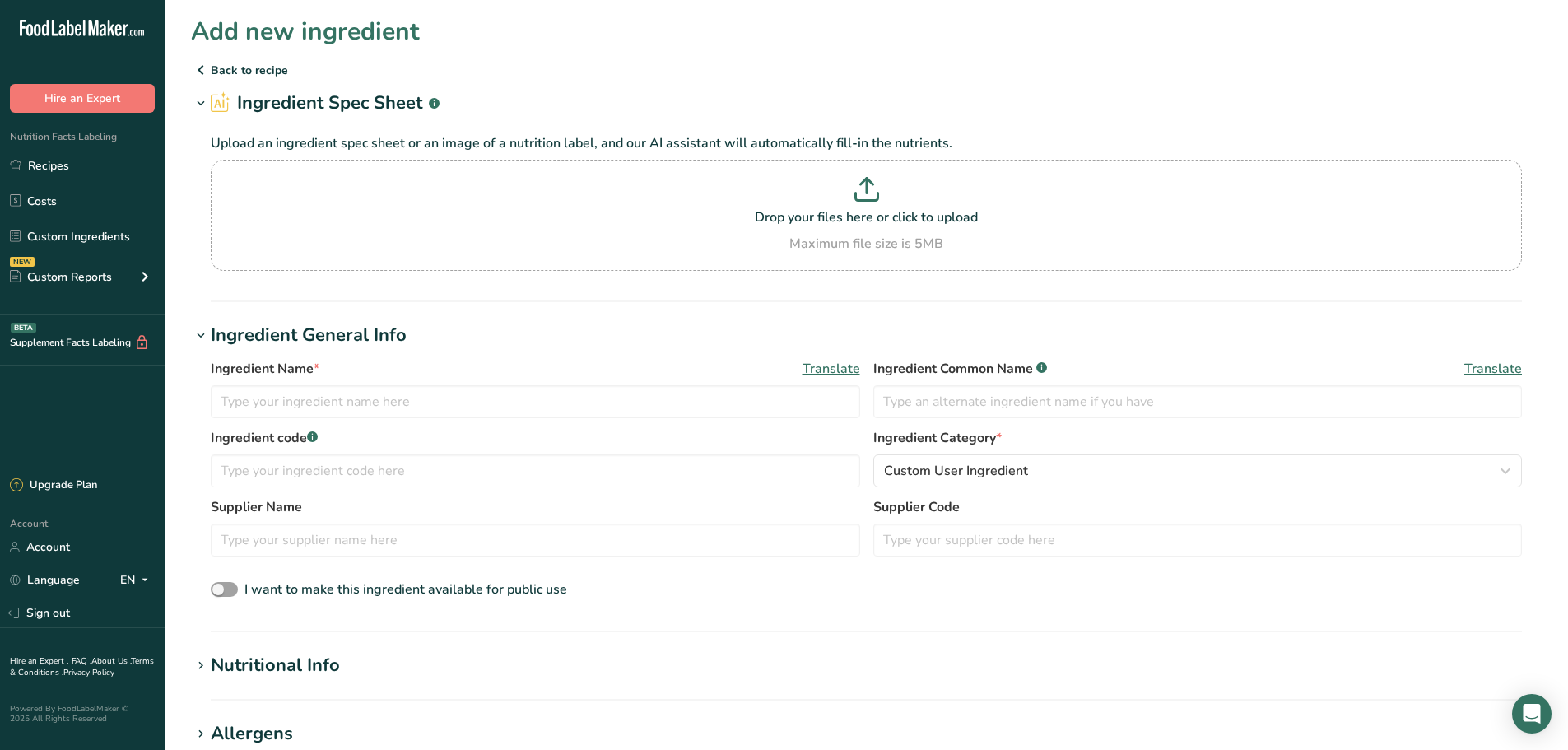
click at [342, 423] on div "Ingredient Name * Translate Ingredient Common Name .a-a{fill:#347362;}.b-a{fill…" at bounding box center [866, 393] width 1311 height 69
click at [341, 414] on input "text" at bounding box center [536, 401] width 650 height 33
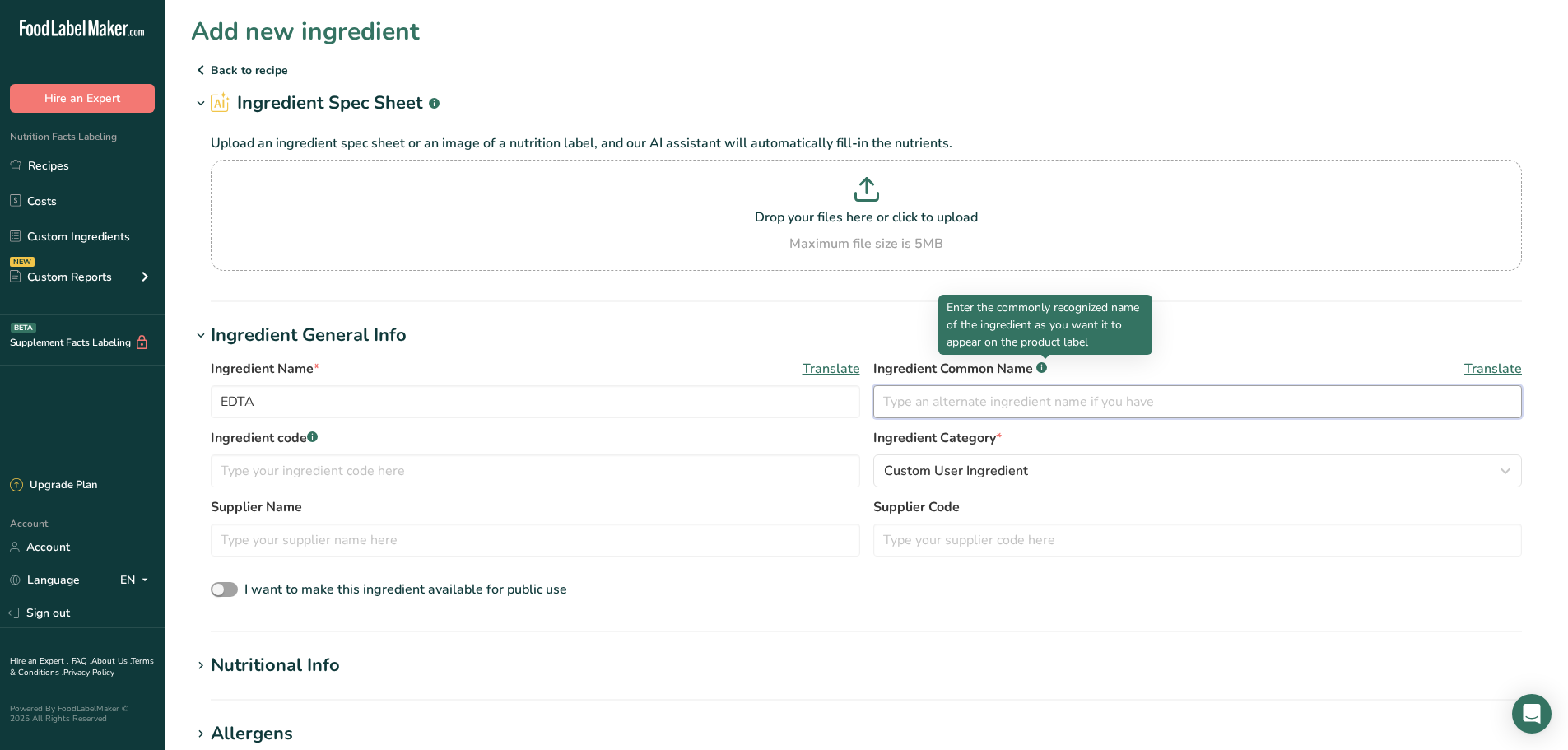
click at [903, 410] on input "text" at bounding box center [1198, 401] width 650 height 33
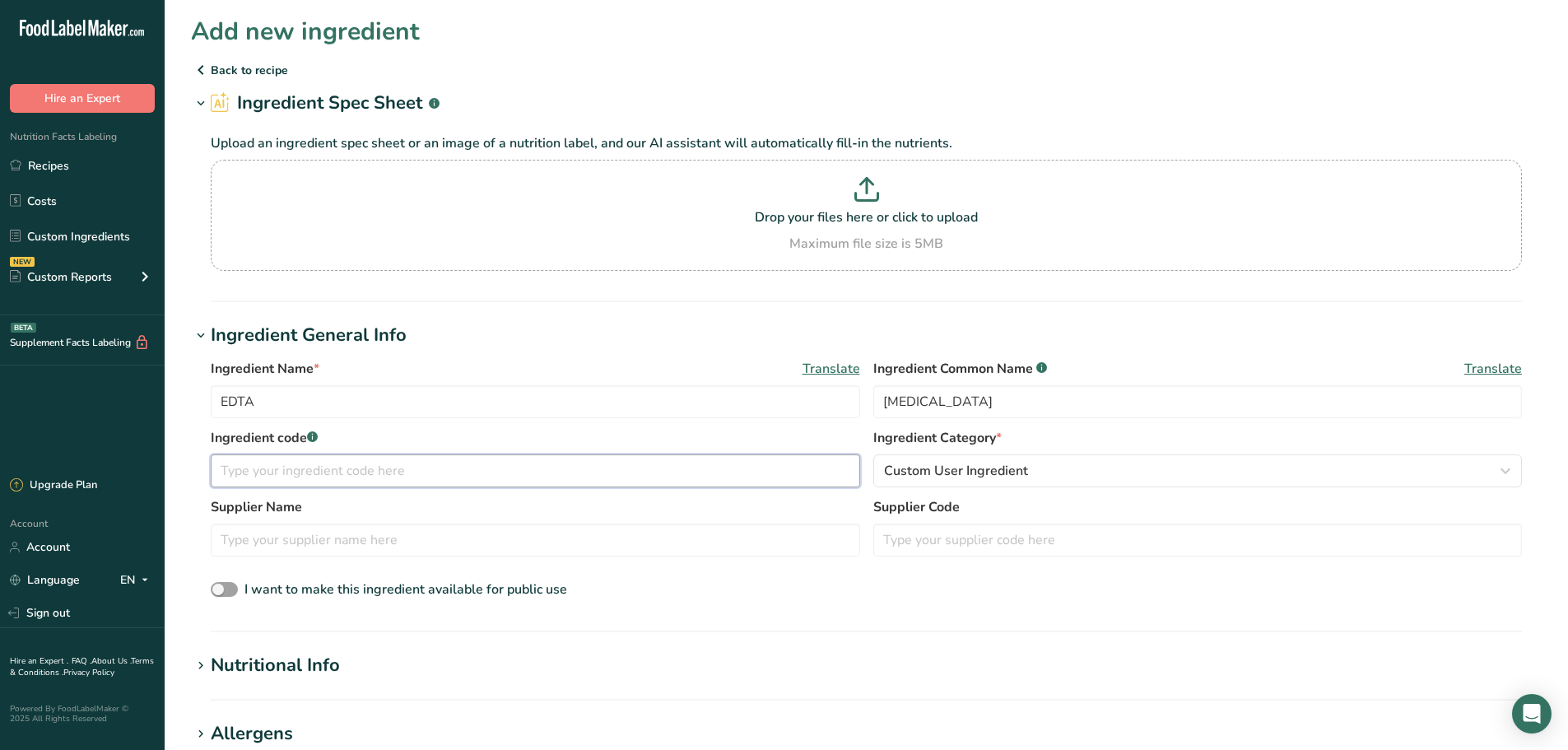
click at [290, 476] on input "text" at bounding box center [536, 470] width 650 height 33
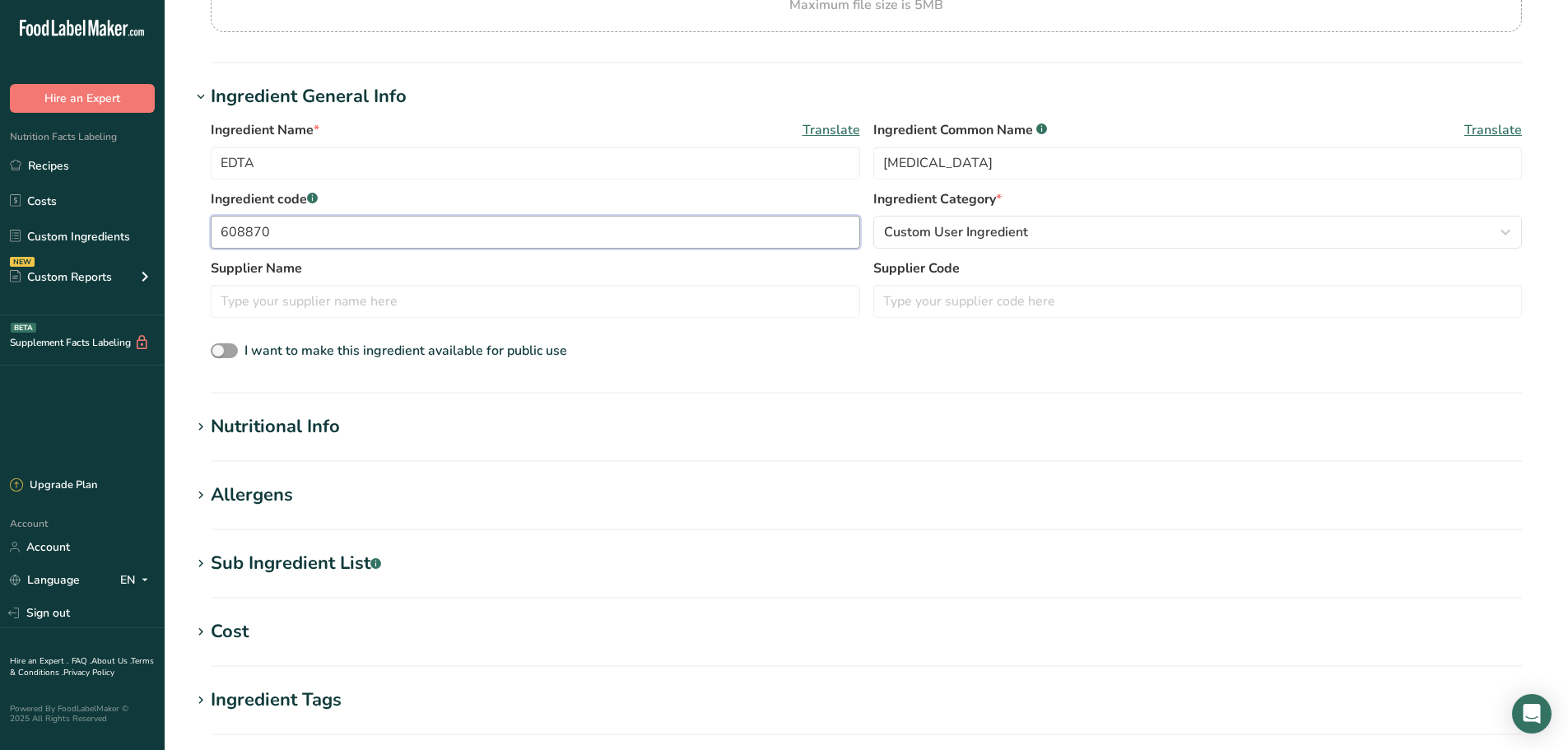
scroll to position [247, 0]
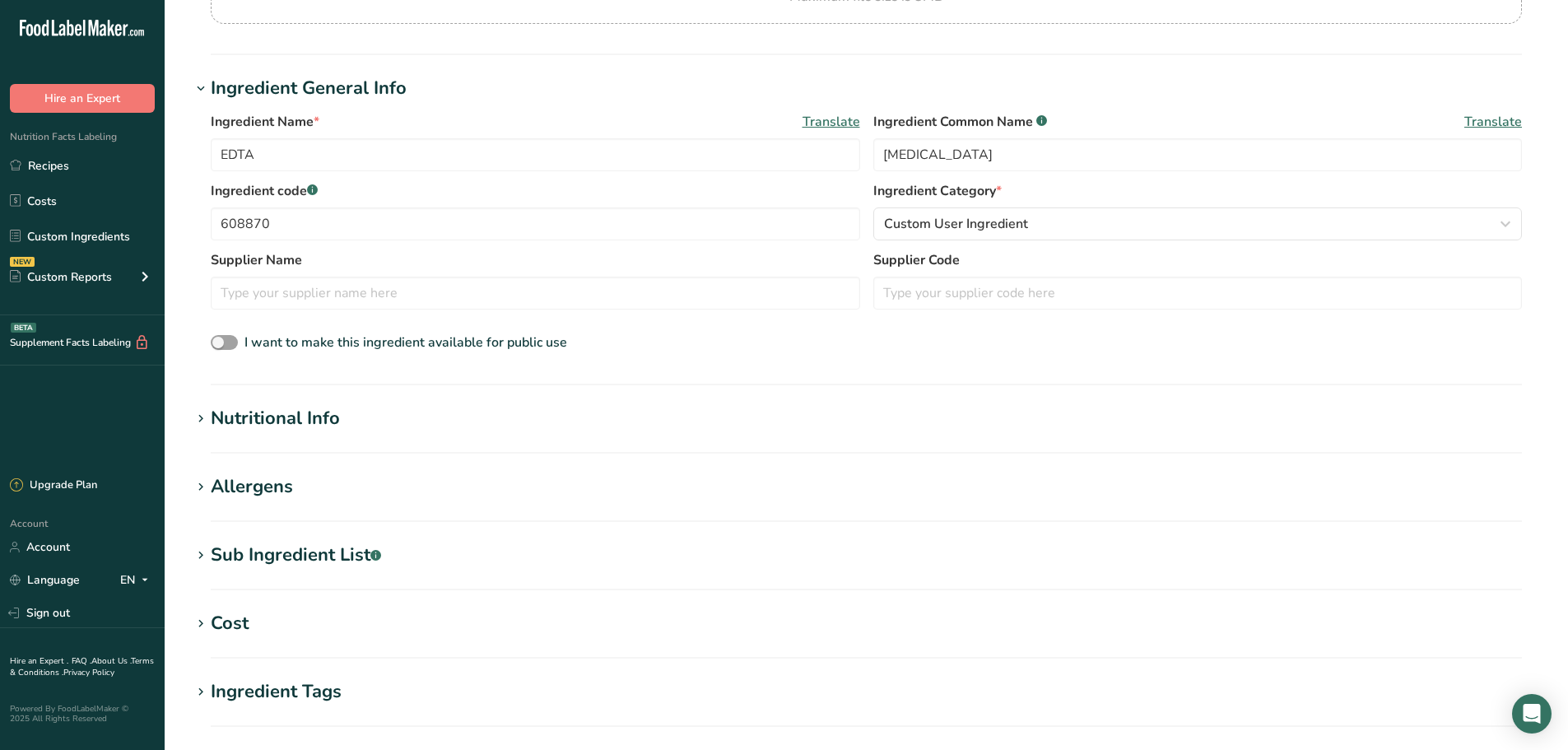
click at [267, 429] on div "Nutritional Info" at bounding box center [275, 419] width 129 height 27
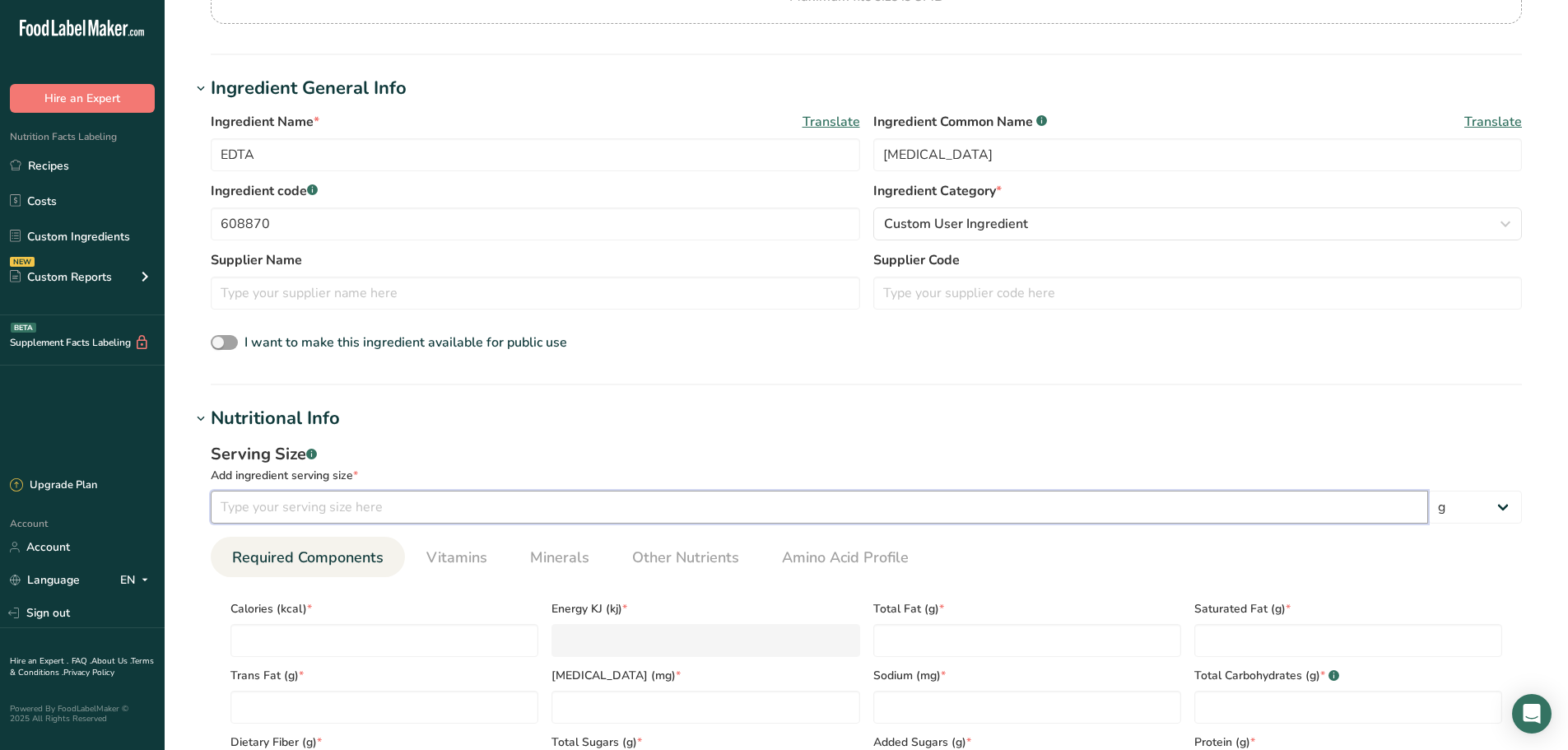
click at [250, 514] on input "number" at bounding box center [820, 506] width 1217 height 33
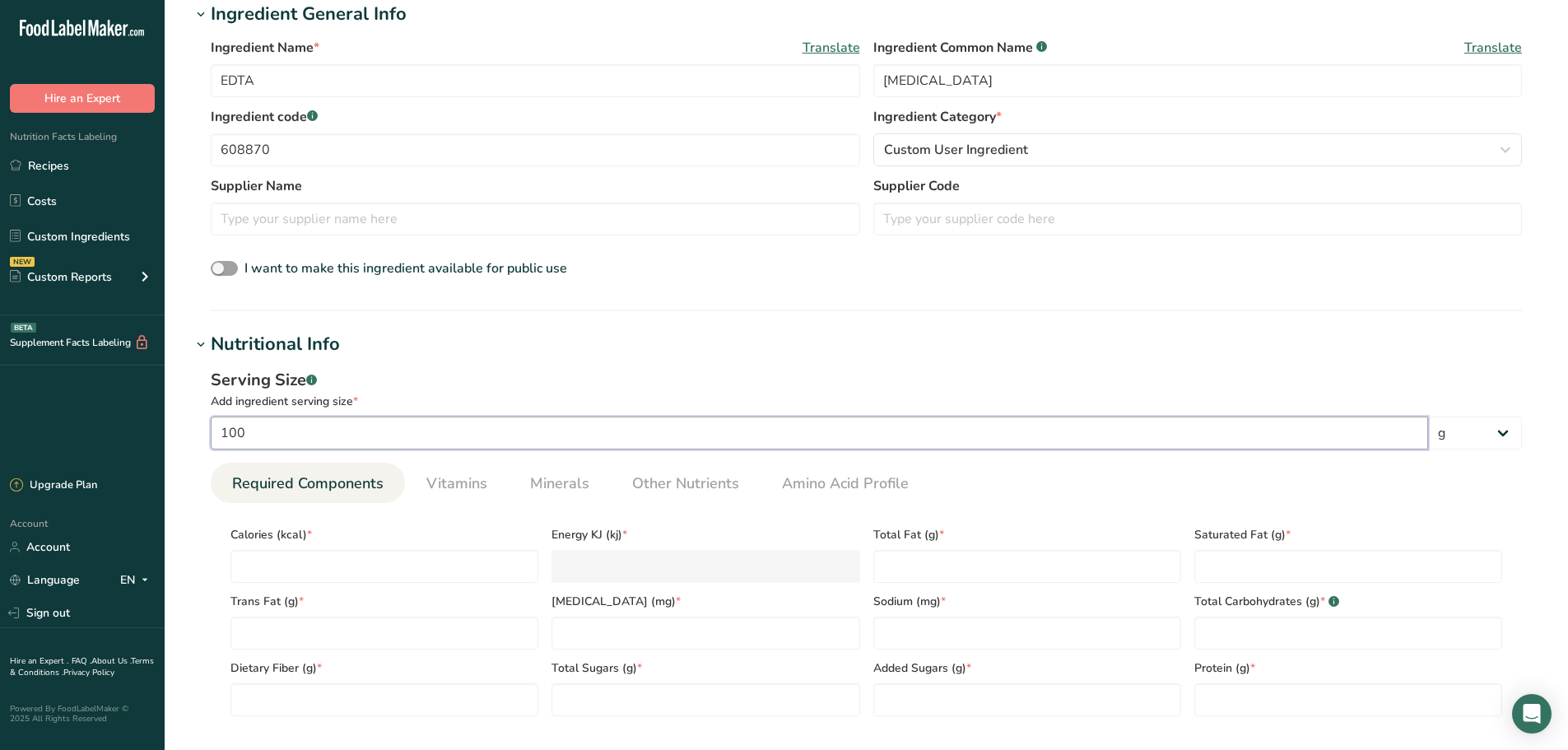
scroll to position [494, 0]
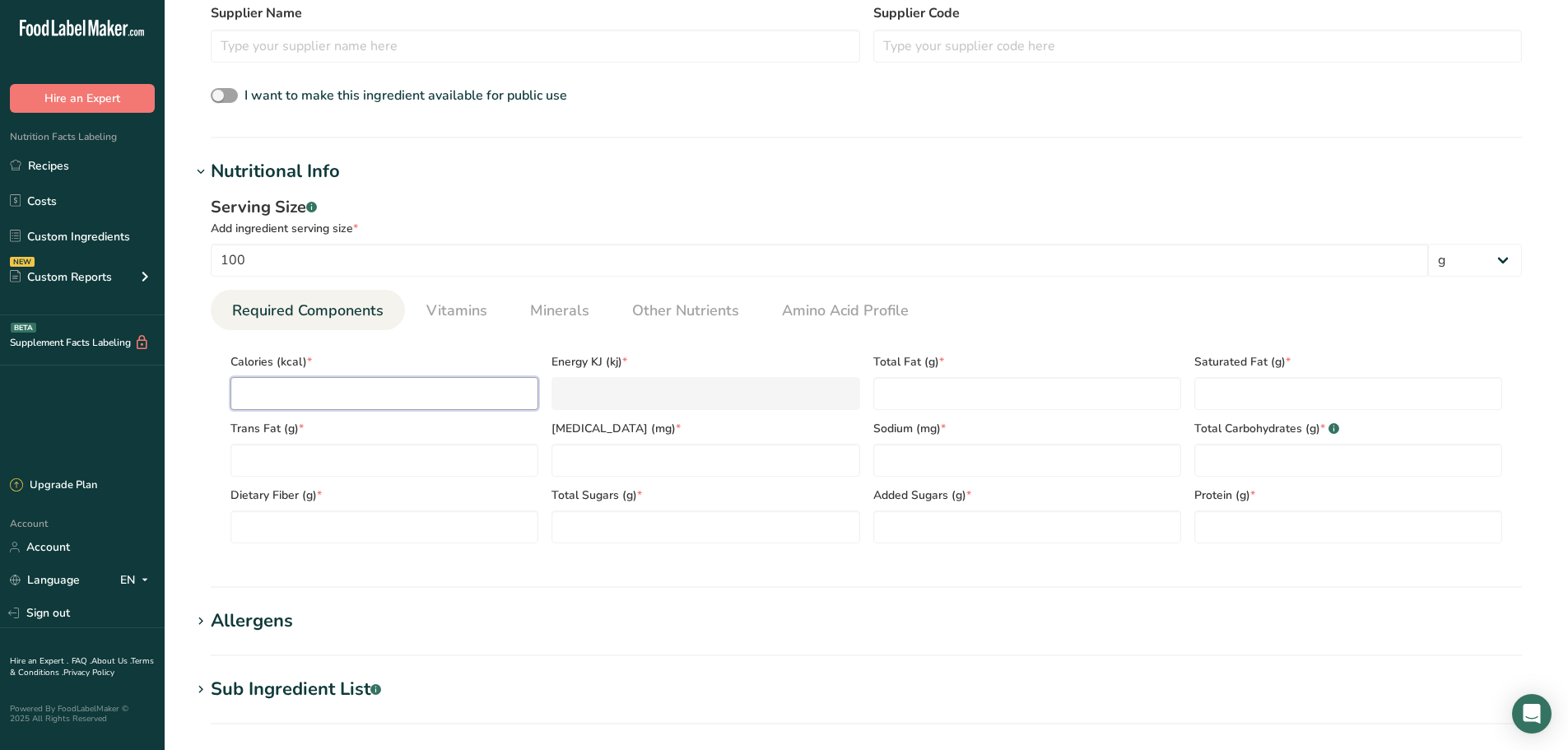
click at [350, 398] on input "number" at bounding box center [384, 393] width 308 height 33
click at [1016, 405] on Fat "number" at bounding box center [1027, 393] width 308 height 33
click at [1282, 404] on Fat "number" at bounding box center [1349, 393] width 308 height 33
click at [402, 457] on Fat "number" at bounding box center [384, 460] width 308 height 33
click at [589, 479] on div "Total Sugars (g) *" at bounding box center [705, 510] width 321 height 67
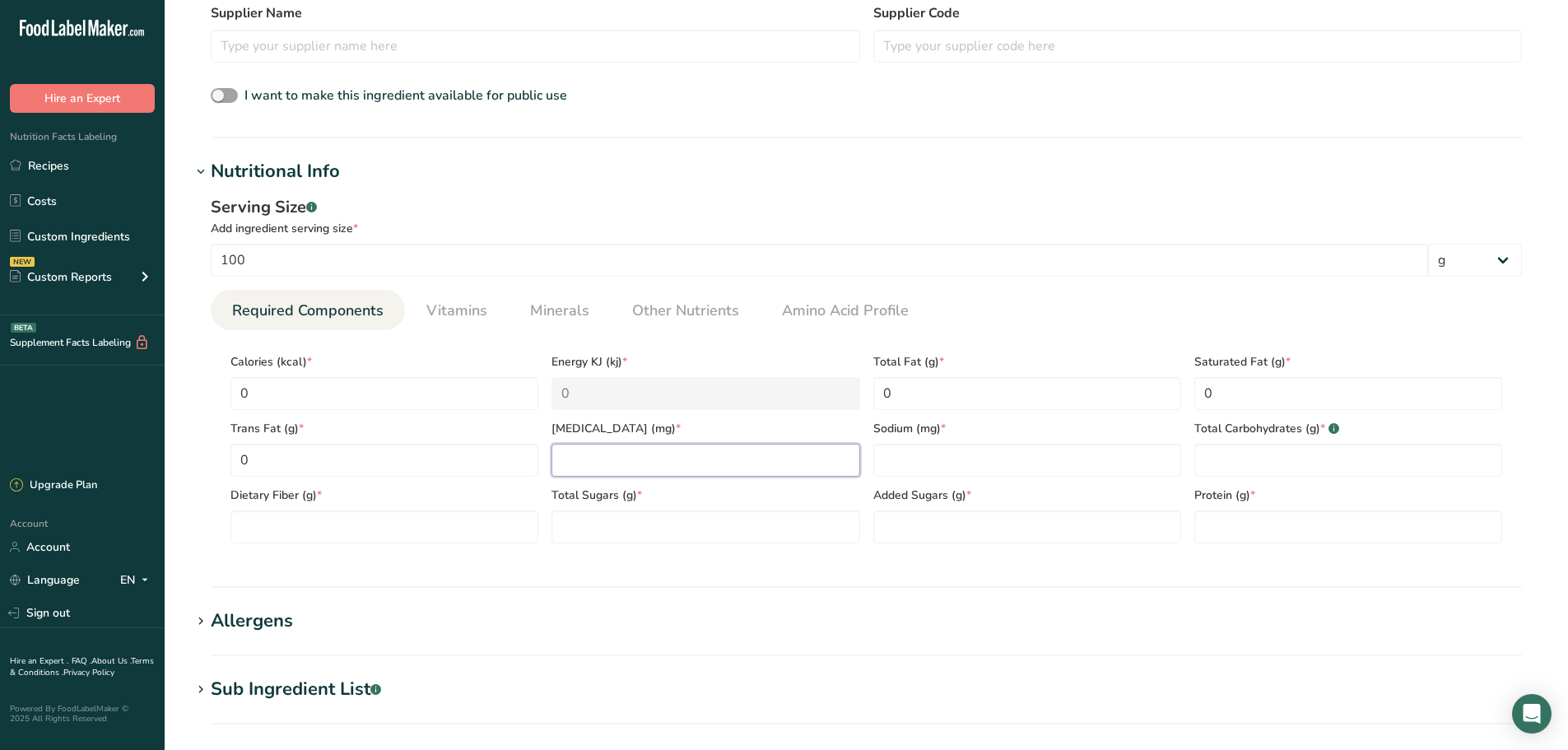
click at [604, 463] on input "number" at bounding box center [706, 460] width 308 height 33
click at [1087, 467] on input "number" at bounding box center [1027, 460] width 308 height 33
click at [1288, 458] on Carbohydrates "number" at bounding box center [1349, 460] width 308 height 33
click at [278, 521] on Fiber "number" at bounding box center [384, 527] width 308 height 33
click at [756, 545] on section "Calories (kcal) * 0 Energy KJ (kj) * 0 Total Fat (g) * 0 Saturated Fat (g) * 0 …" at bounding box center [866, 443] width 1311 height 226
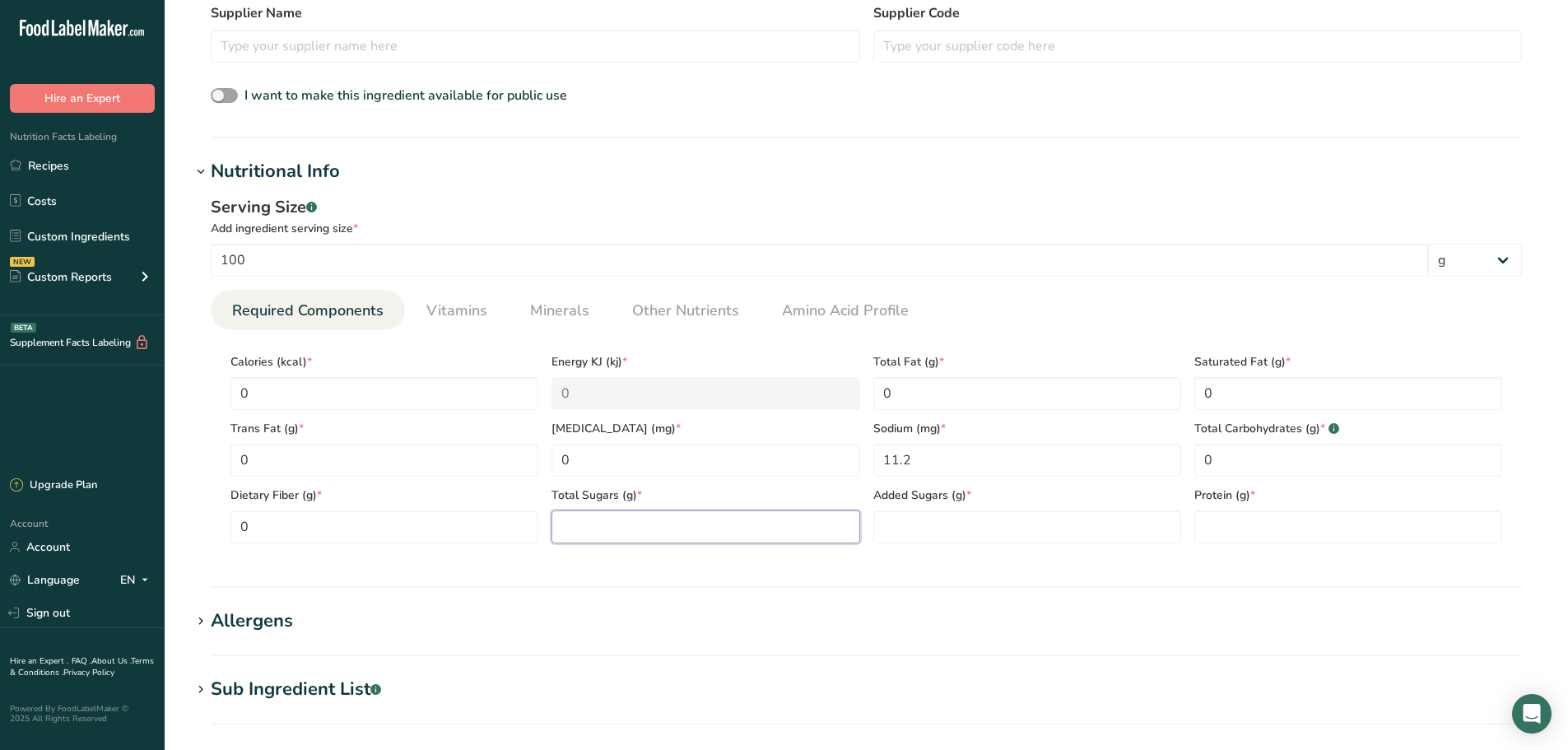
click at [757, 532] on Sugars "number" at bounding box center [706, 527] width 308 height 33
click at [964, 510] on div "Added Sugars (g) *" at bounding box center [1026, 510] width 321 height 67
click at [930, 539] on Sugars "number" at bounding box center [1027, 527] width 308 height 33
click at [1242, 523] on input "number" at bounding box center [1349, 527] width 308 height 33
click at [438, 314] on span "Vitamins" at bounding box center [456, 311] width 61 height 23
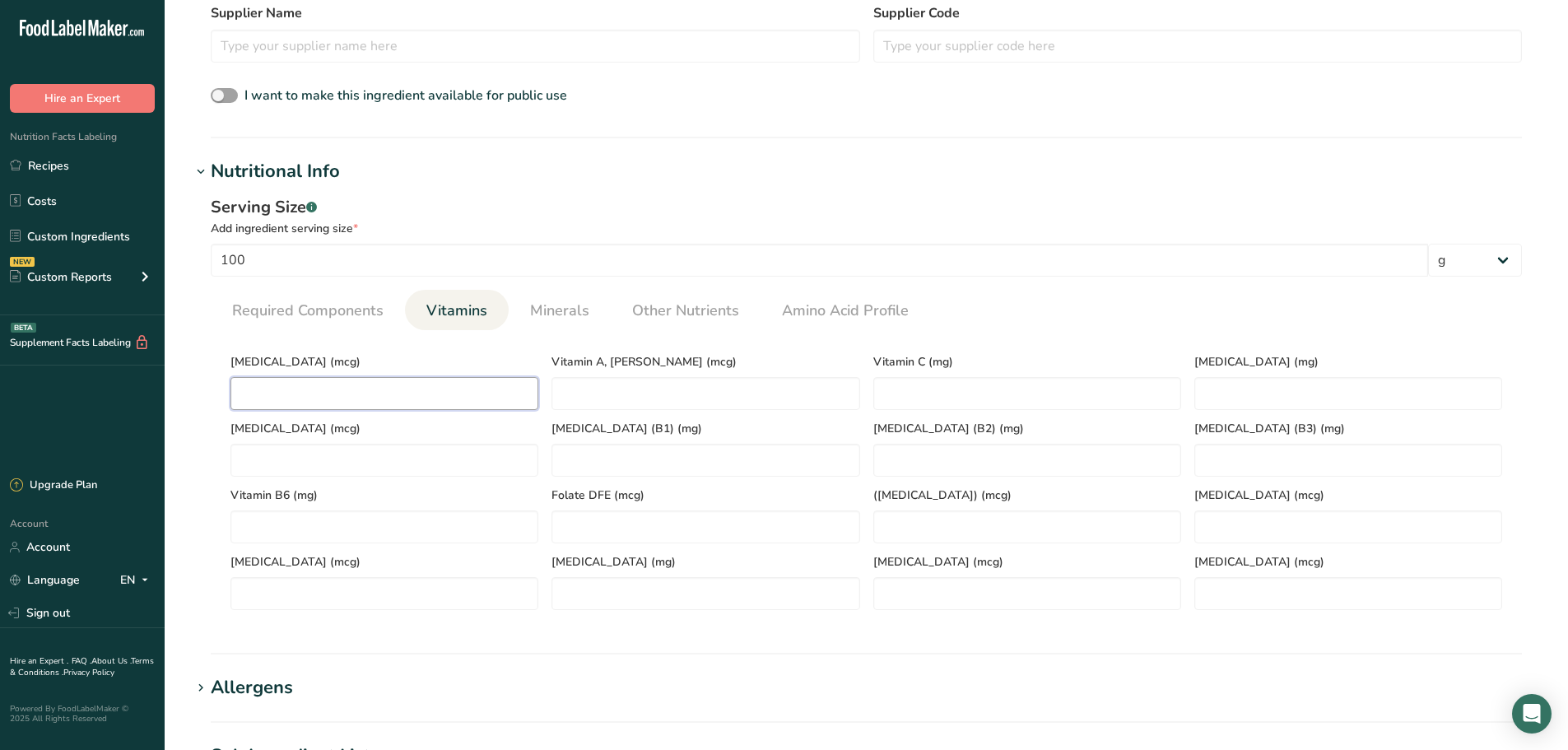
click at [512, 393] on D "number" at bounding box center [384, 393] width 308 height 33
click at [578, 389] on RAE "number" at bounding box center [706, 393] width 308 height 33
click at [874, 397] on C "number" at bounding box center [1027, 393] width 308 height 33
click at [530, 329] on link "Minerals" at bounding box center [559, 311] width 73 height 42
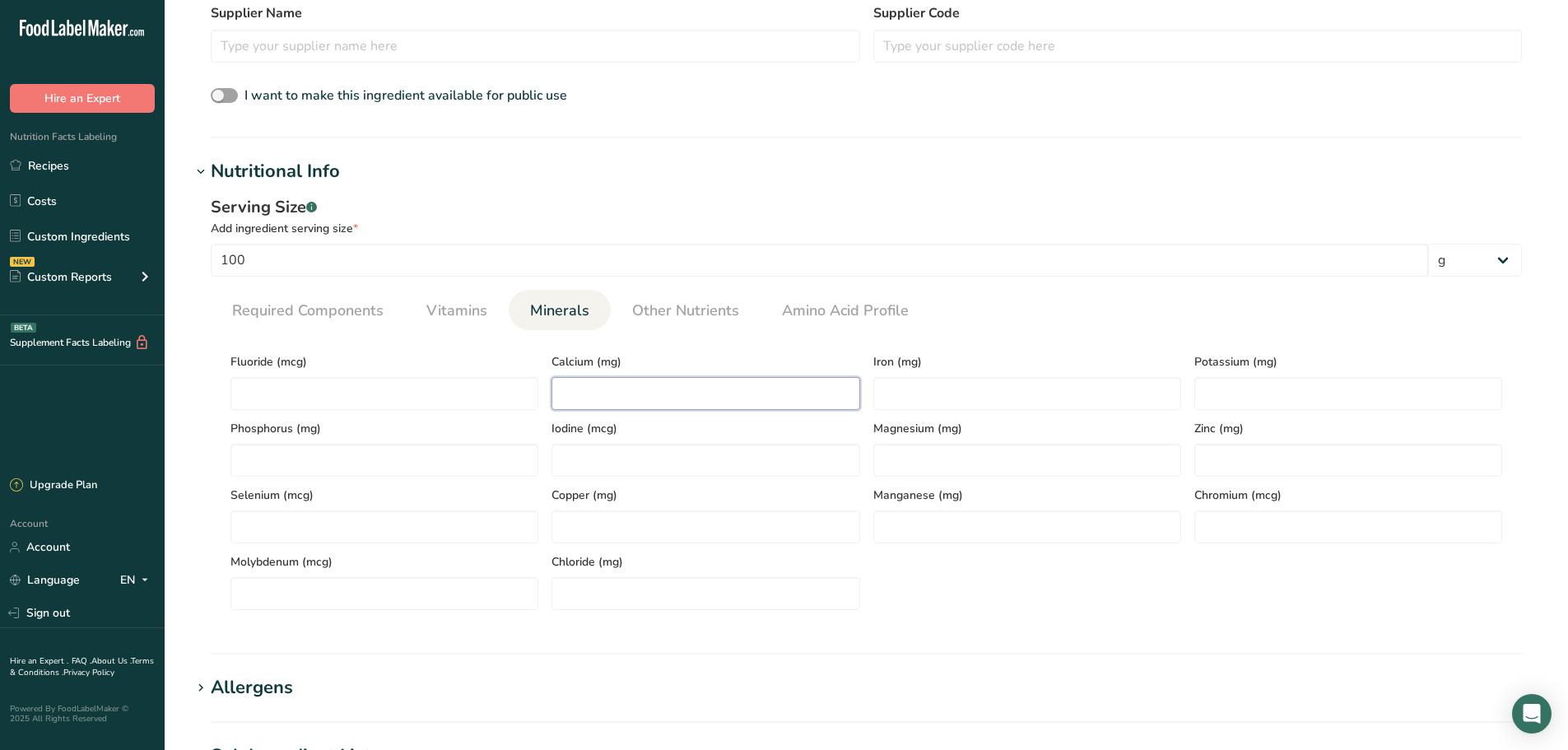
click at [645, 384] on input "number" at bounding box center [706, 393] width 308 height 33
click at [998, 402] on input "number" at bounding box center [1027, 393] width 308 height 33
drag, startPoint x: 929, startPoint y: 401, endPoint x: 872, endPoint y: 398, distance: 57.1
click at [873, 398] on input "10" at bounding box center [1027, 393] width 308 height 33
click at [1258, 397] on input "number" at bounding box center [1349, 393] width 308 height 33
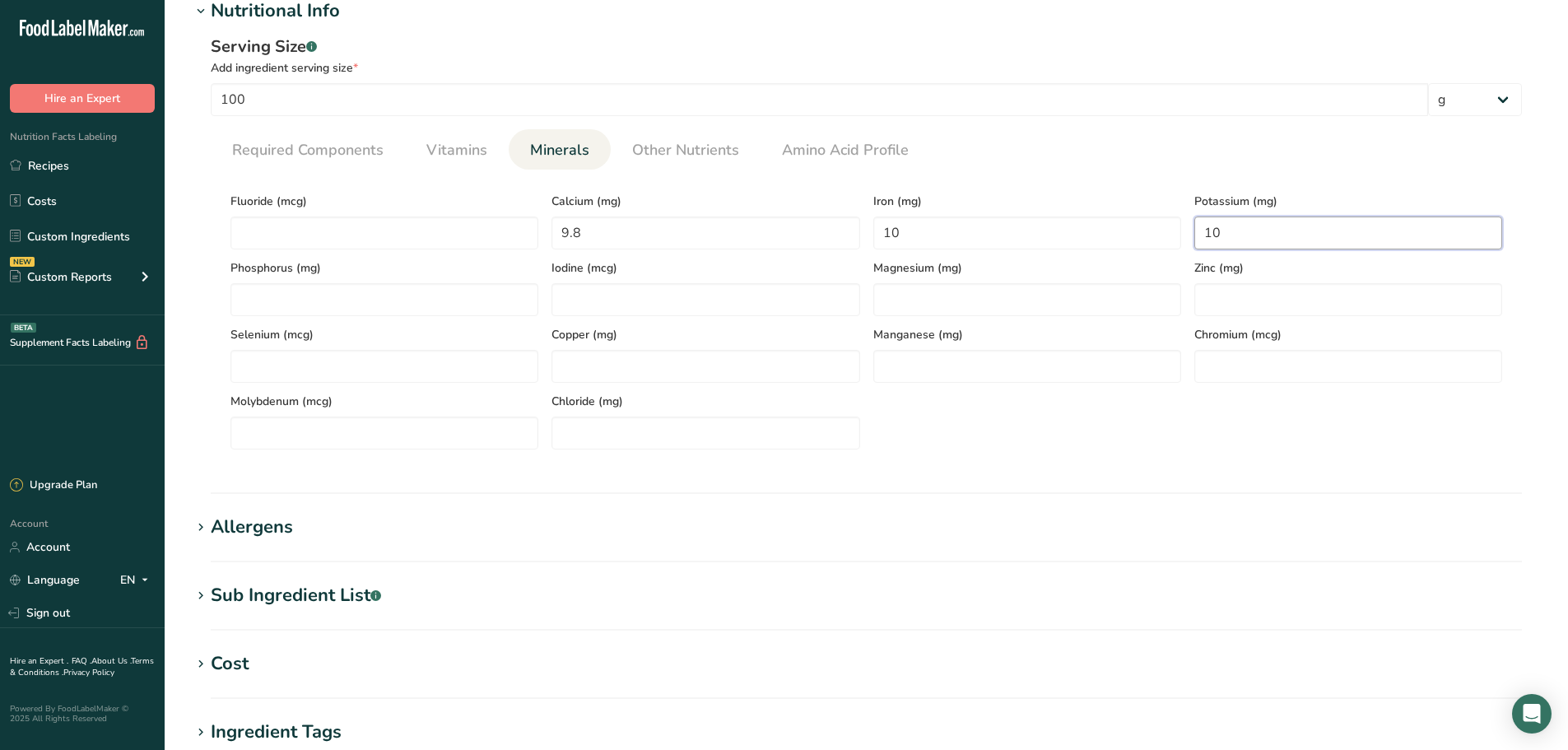
scroll to position [659, 0]
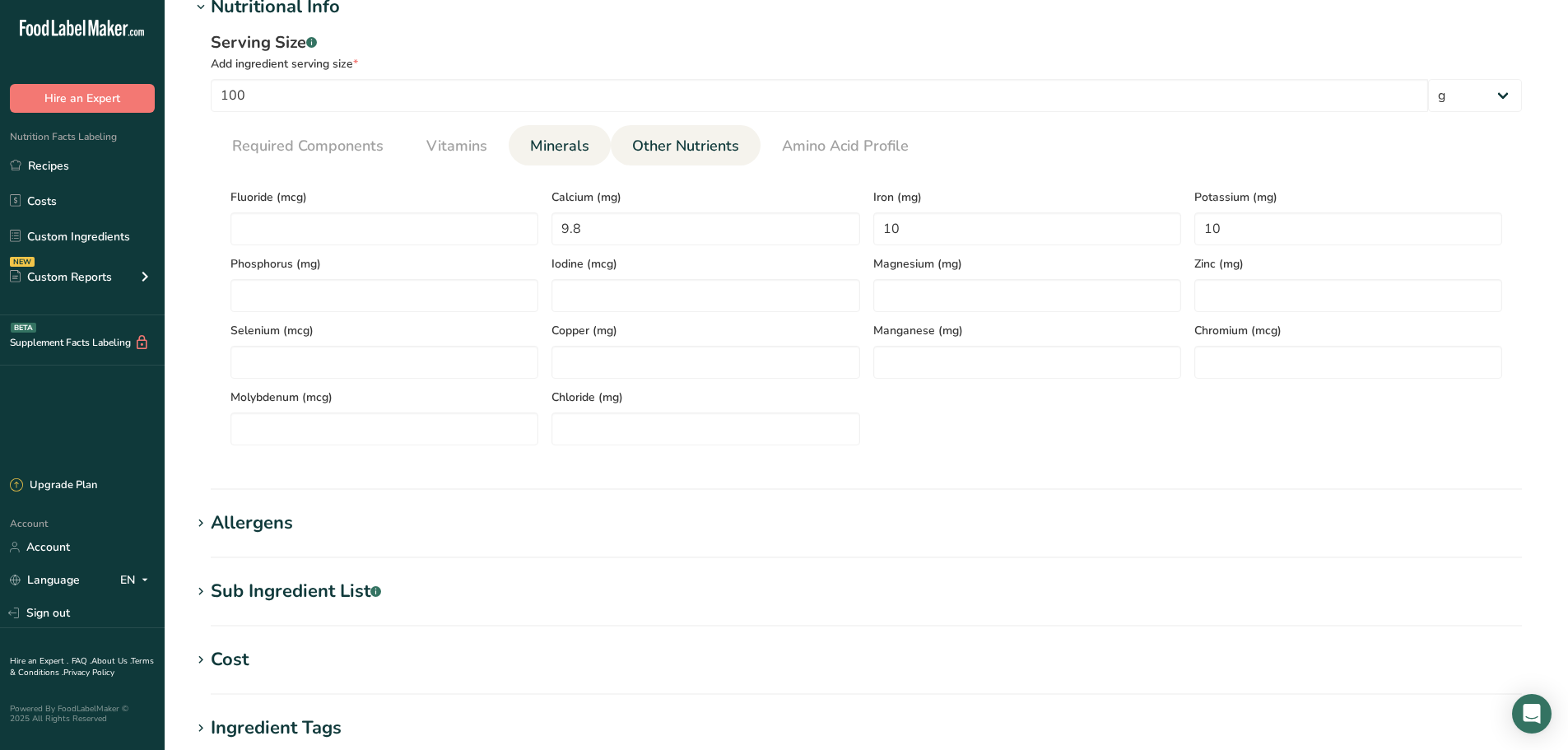
click at [655, 144] on span "Other Nutrients" at bounding box center [686, 146] width 107 height 23
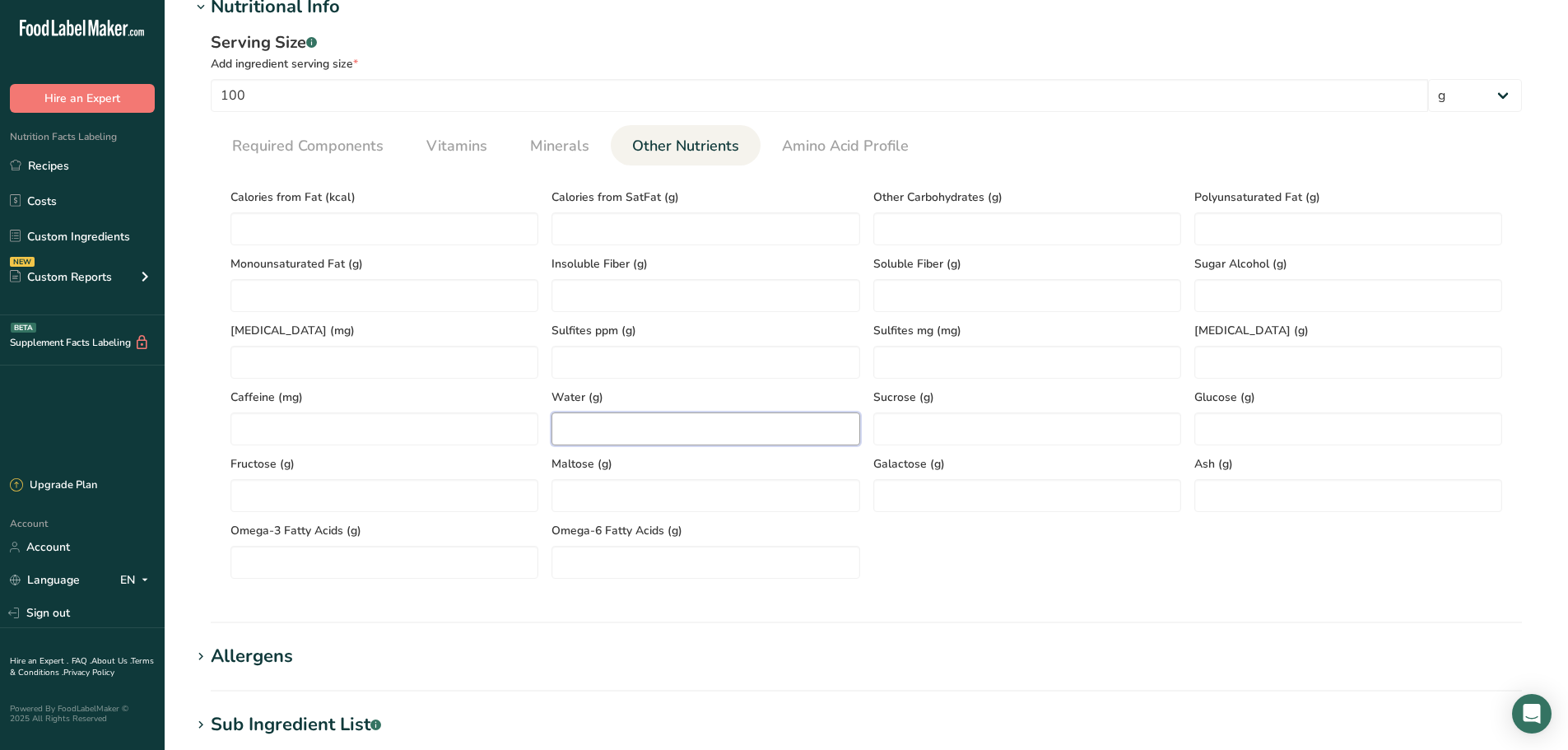
click at [656, 431] on input "number" at bounding box center [706, 429] width 308 height 33
click at [1219, 498] on input "number" at bounding box center [1349, 495] width 308 height 33
click at [578, 157] on span "Minerals" at bounding box center [559, 146] width 59 height 23
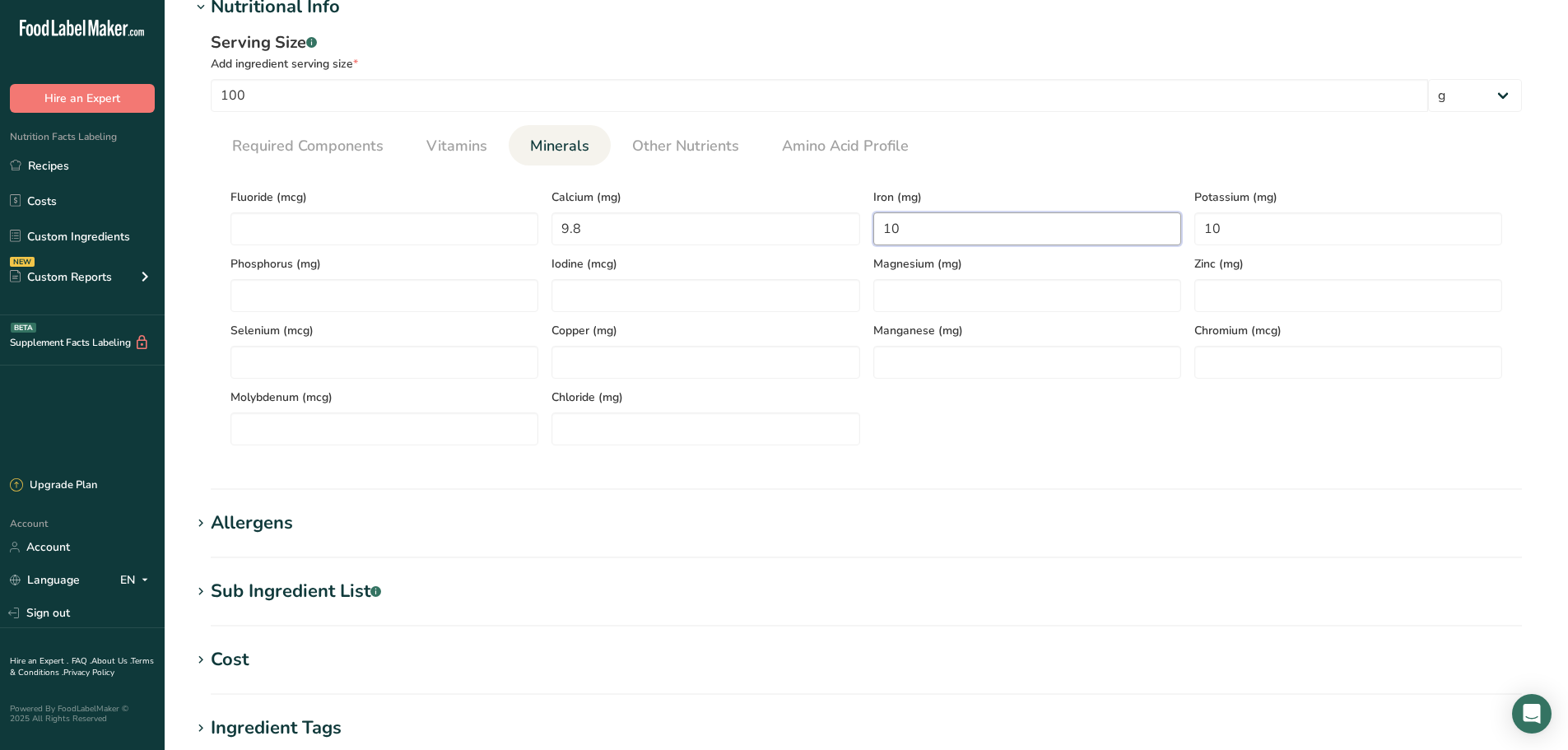
drag, startPoint x: 913, startPoint y: 234, endPoint x: 878, endPoint y: 228, distance: 35.5
click at [878, 228] on input "10" at bounding box center [1027, 229] width 308 height 33
drag, startPoint x: 1227, startPoint y: 221, endPoint x: 1186, endPoint y: 226, distance: 41.3
click at [1191, 229] on div "Potassium (mg) 10" at bounding box center [1348, 212] width 321 height 67
click at [993, 156] on ul "Required Components Vitamins Minerals Other Nutrients Amino Acid Profile" at bounding box center [866, 145] width 1311 height 40
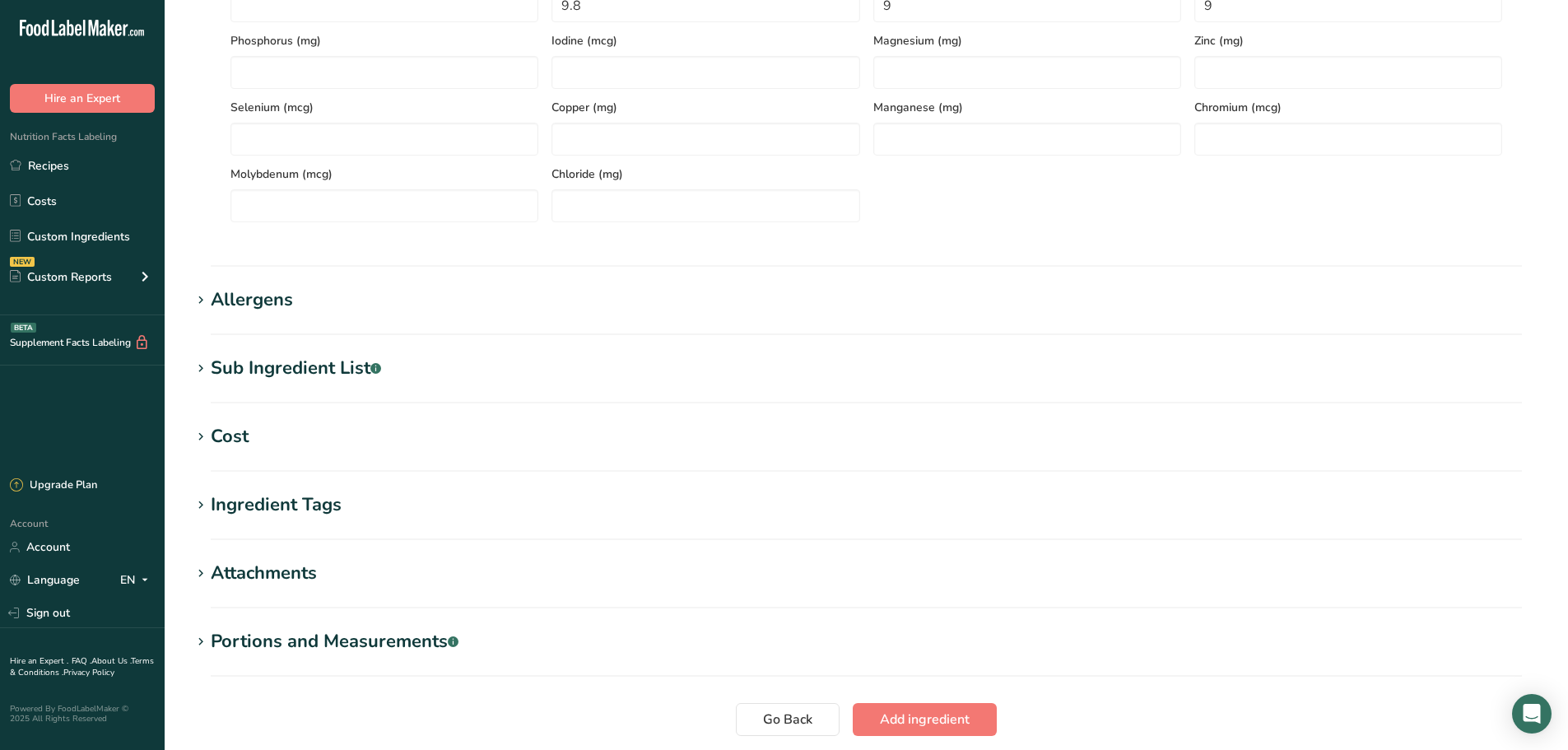
scroll to position [906, 0]
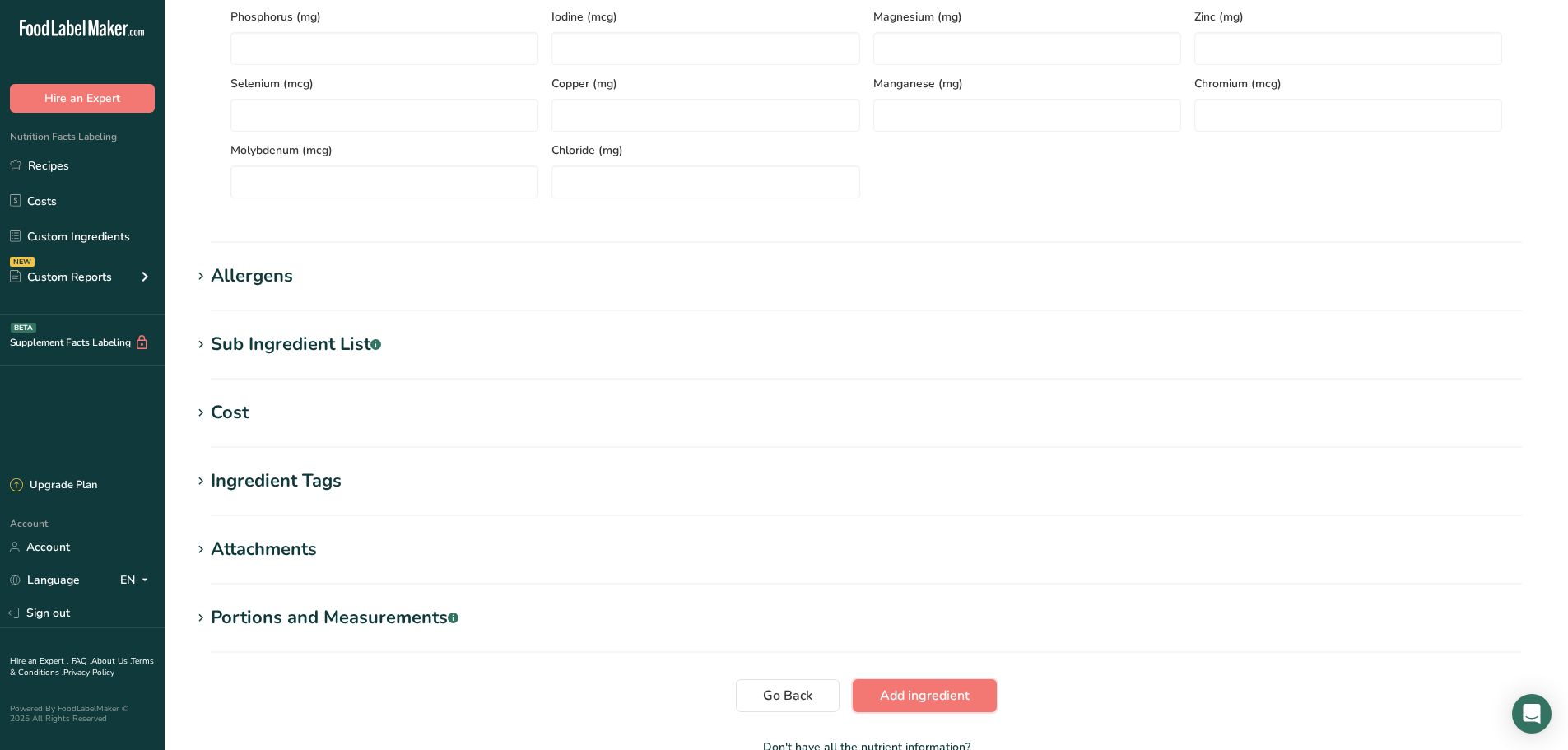
click at [879, 684] on button "Add ingredient" at bounding box center [925, 695] width 144 height 33
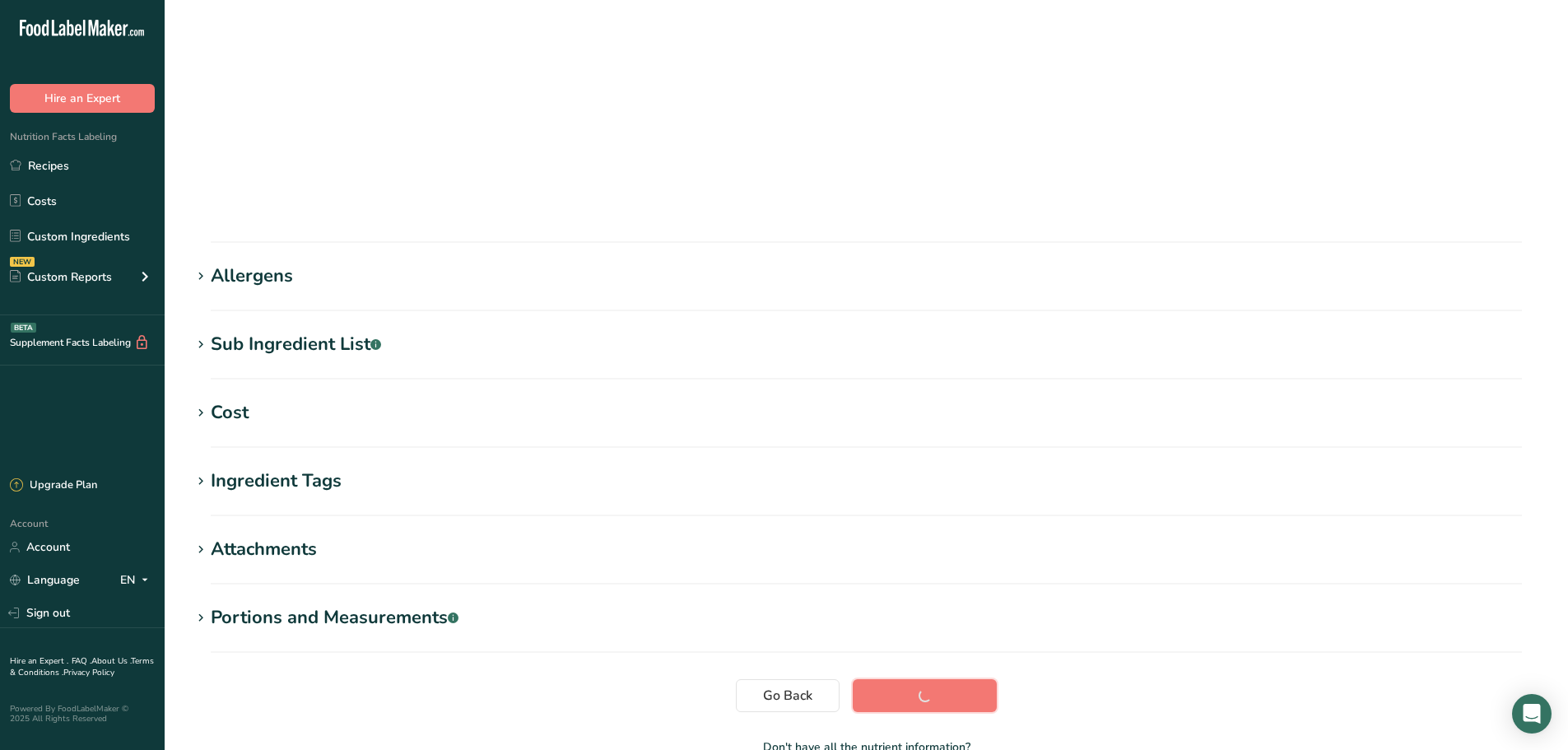
scroll to position [134, 0]
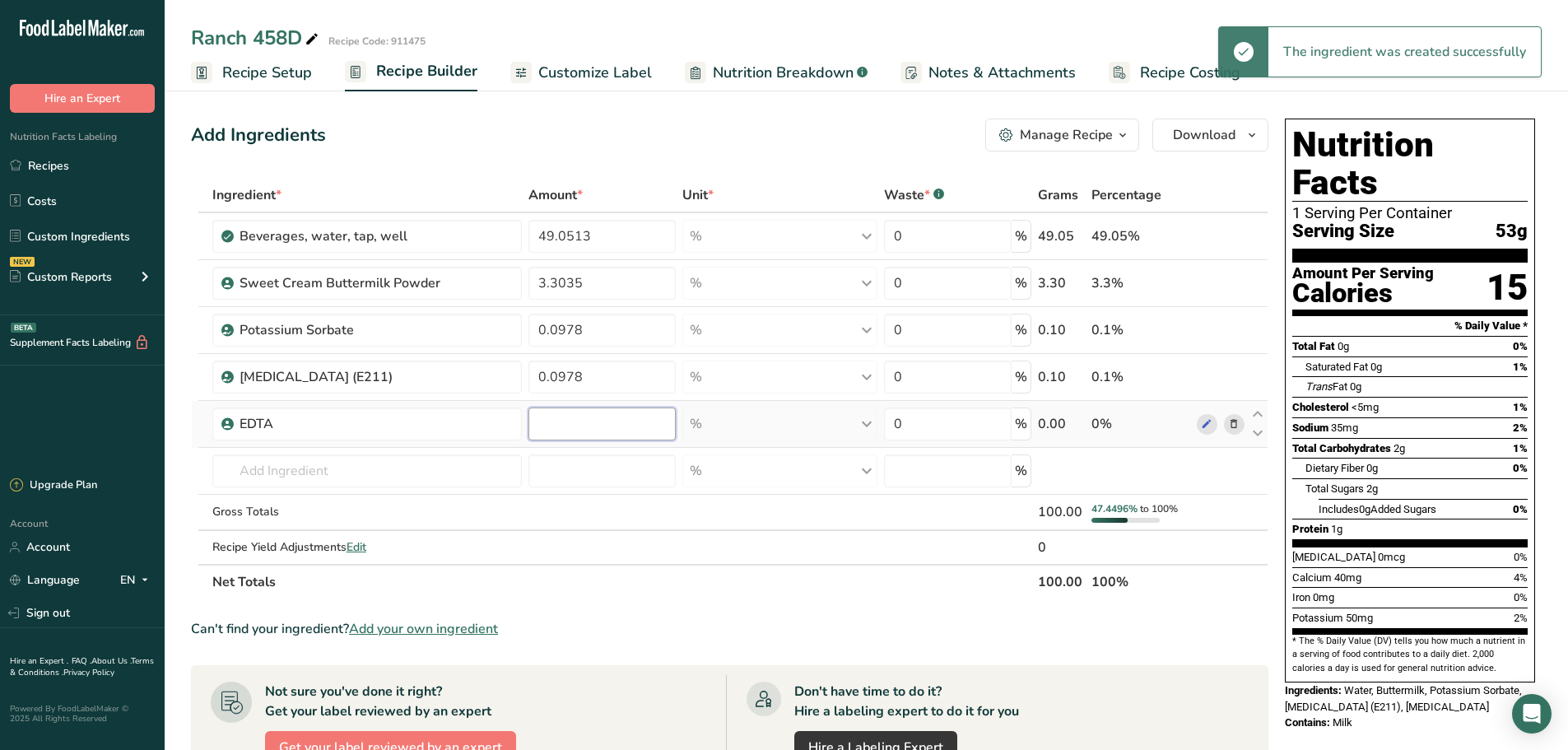
click at [564, 414] on input "number" at bounding box center [601, 424] width 147 height 33
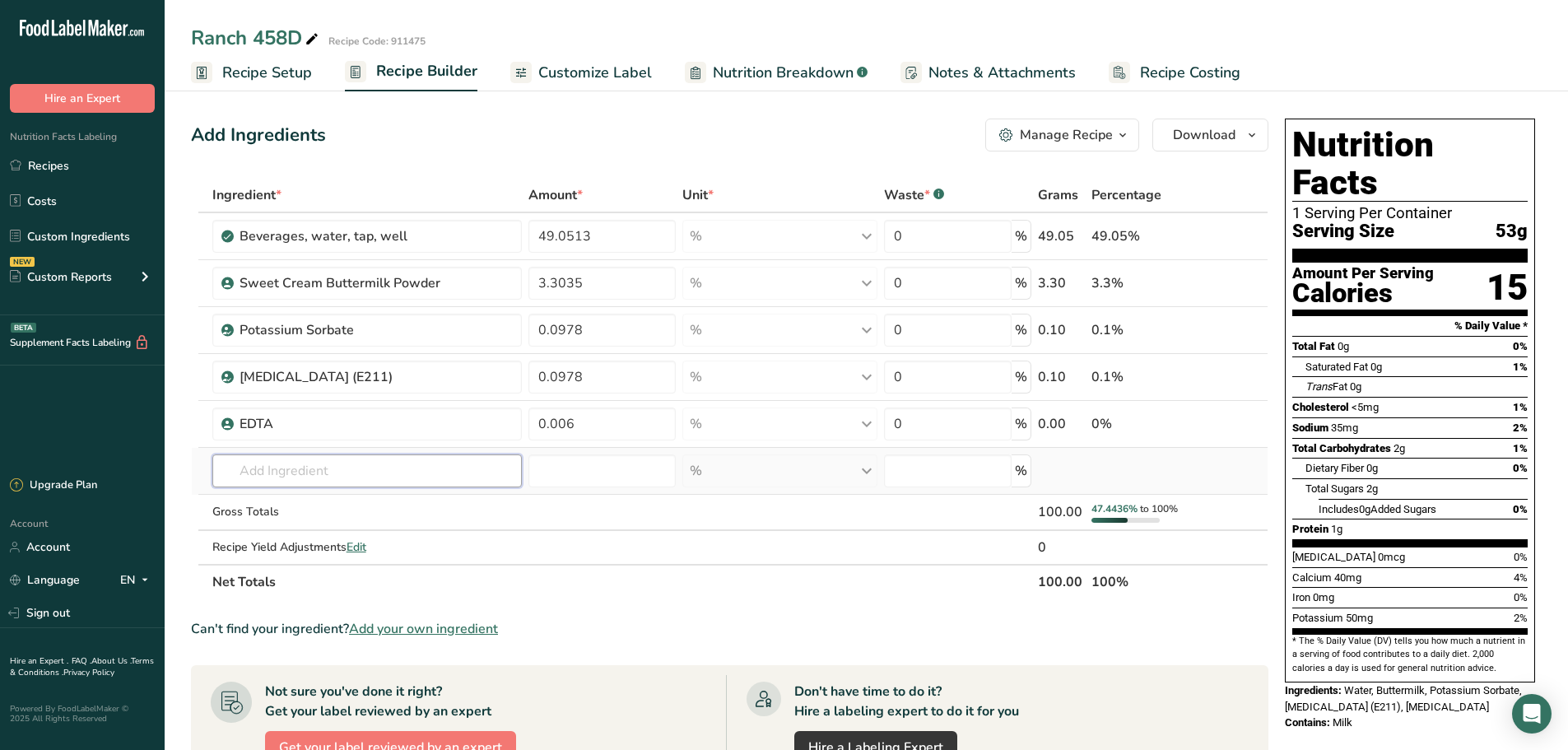
click at [440, 467] on div "Ingredient * Amount * Unit * Waste * .a-a{fill:#347362;}.b-a{fill:#fff;} Grams …" at bounding box center [729, 388] width 1077 height 421
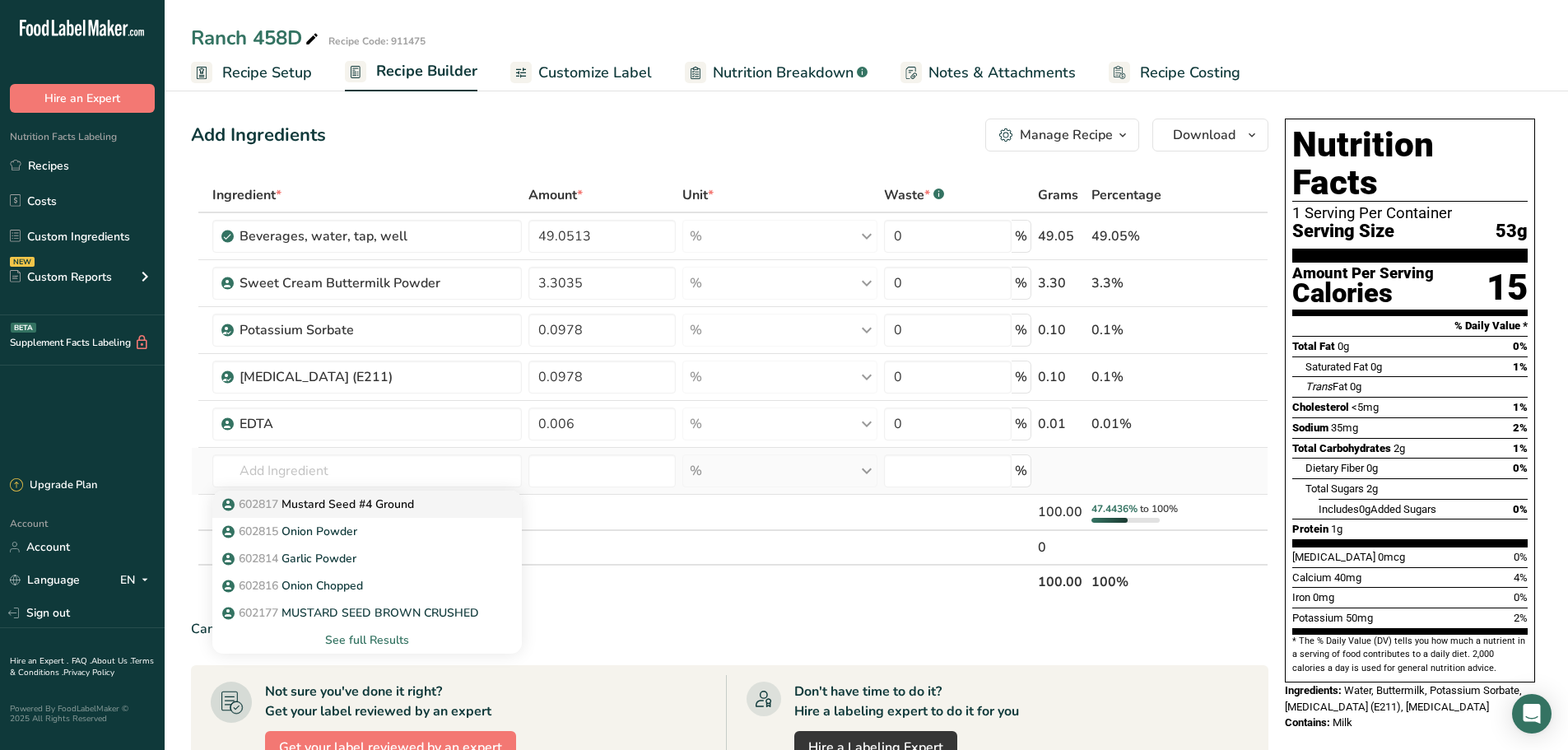
click at [377, 491] on link "602817 Mustard Seed #4 Ground" at bounding box center [368, 504] width 311 height 27
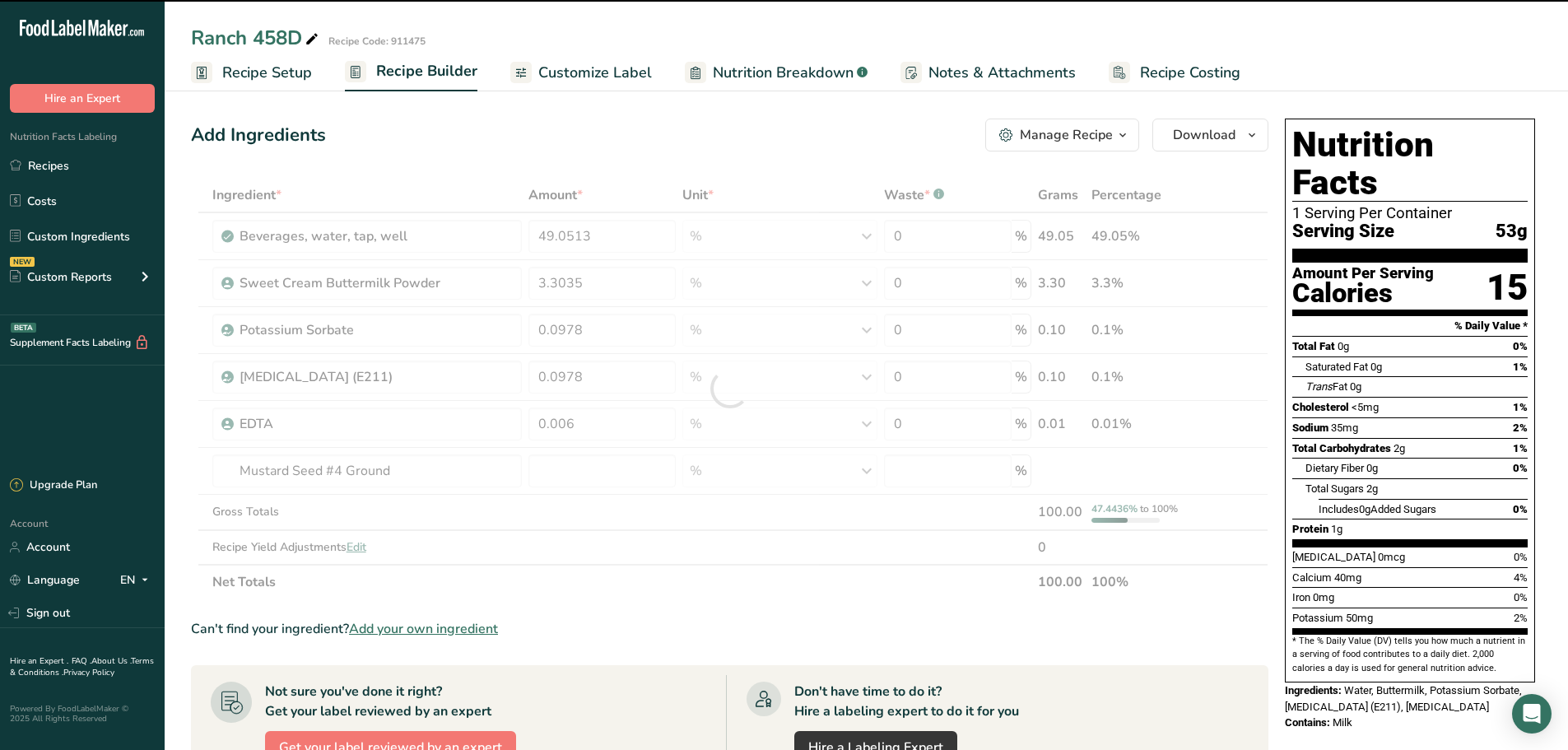
click at [586, 471] on div at bounding box center [729, 388] width 1077 height 421
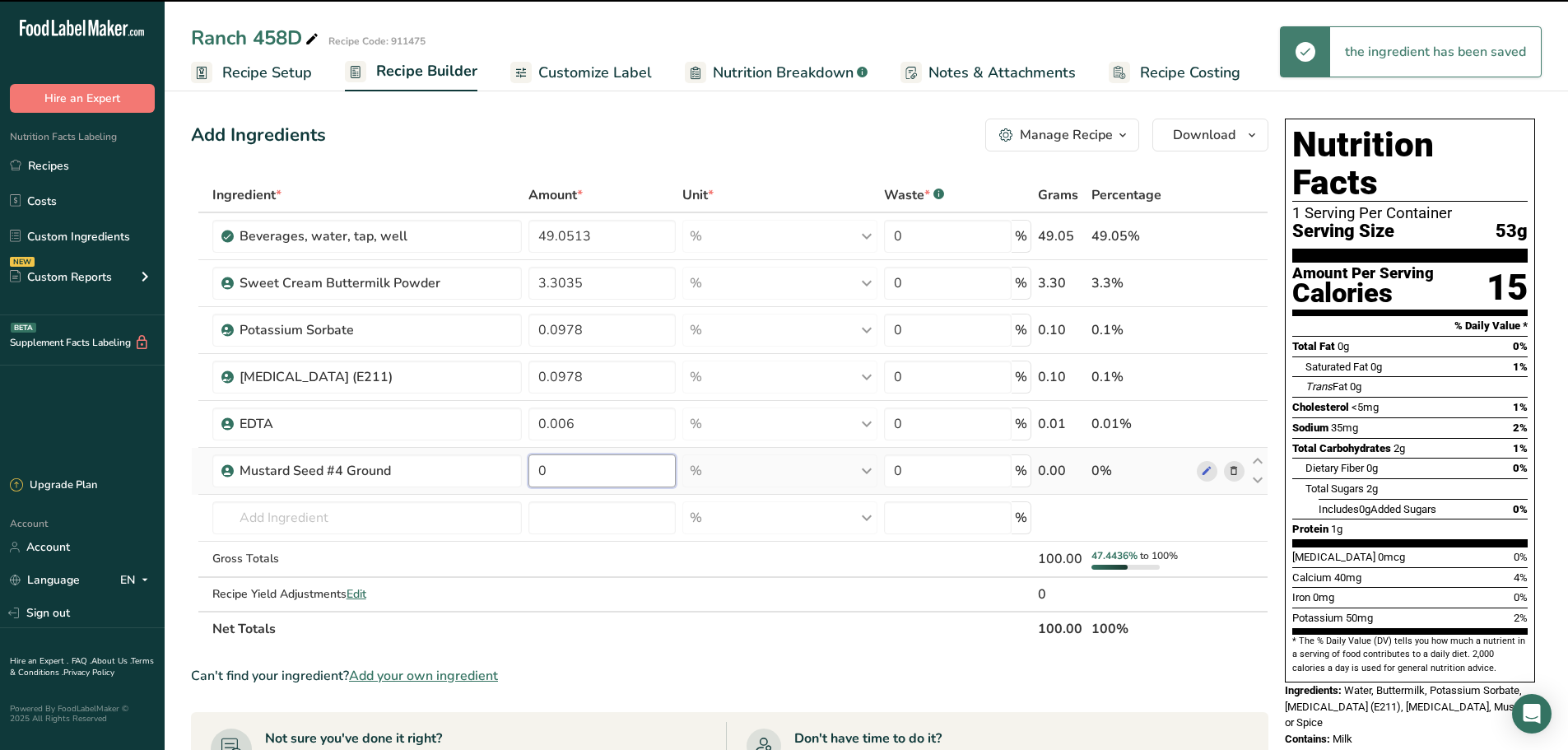
click at [566, 472] on input "0" at bounding box center [601, 470] width 147 height 33
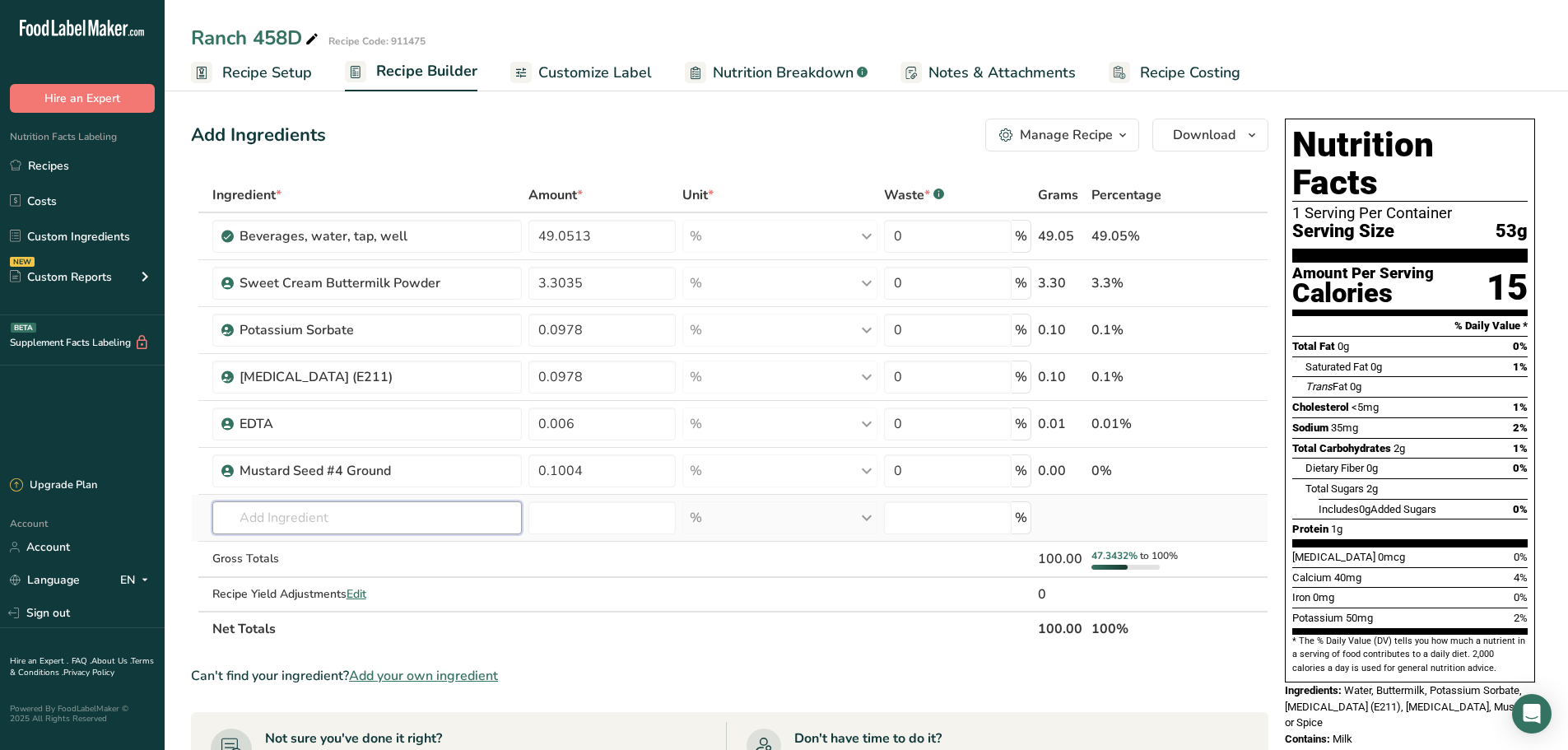
click at [417, 518] on div "Ingredient * Amount * Unit * Waste * .a-a{fill:#347362;}.b-a{fill:#fff;} Grams …" at bounding box center [729, 411] width 1077 height 468
click at [429, 552] on div "603451 Ticaxan Rapid-3 Powder" at bounding box center [354, 551] width 258 height 18
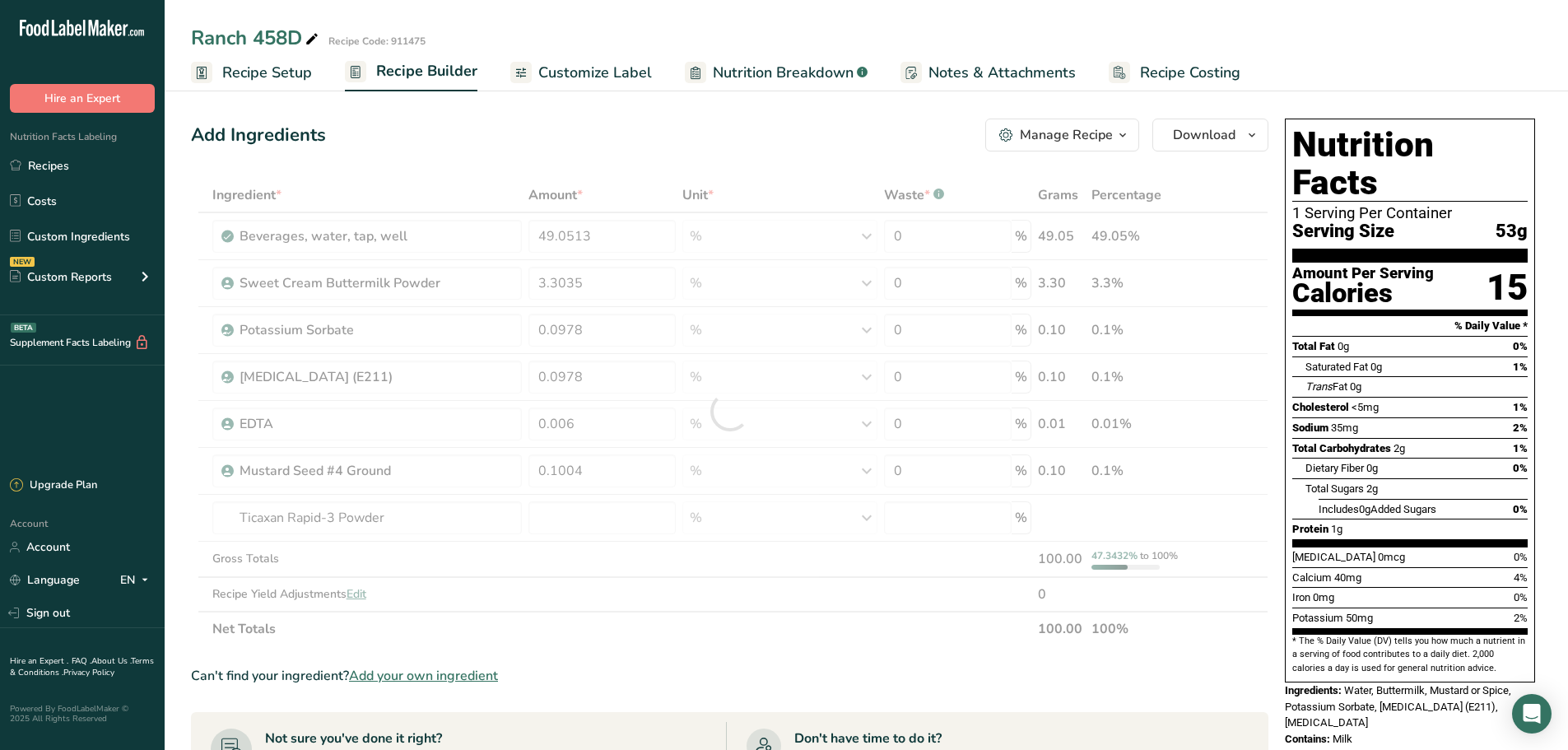
click at [547, 513] on div at bounding box center [729, 411] width 1077 height 468
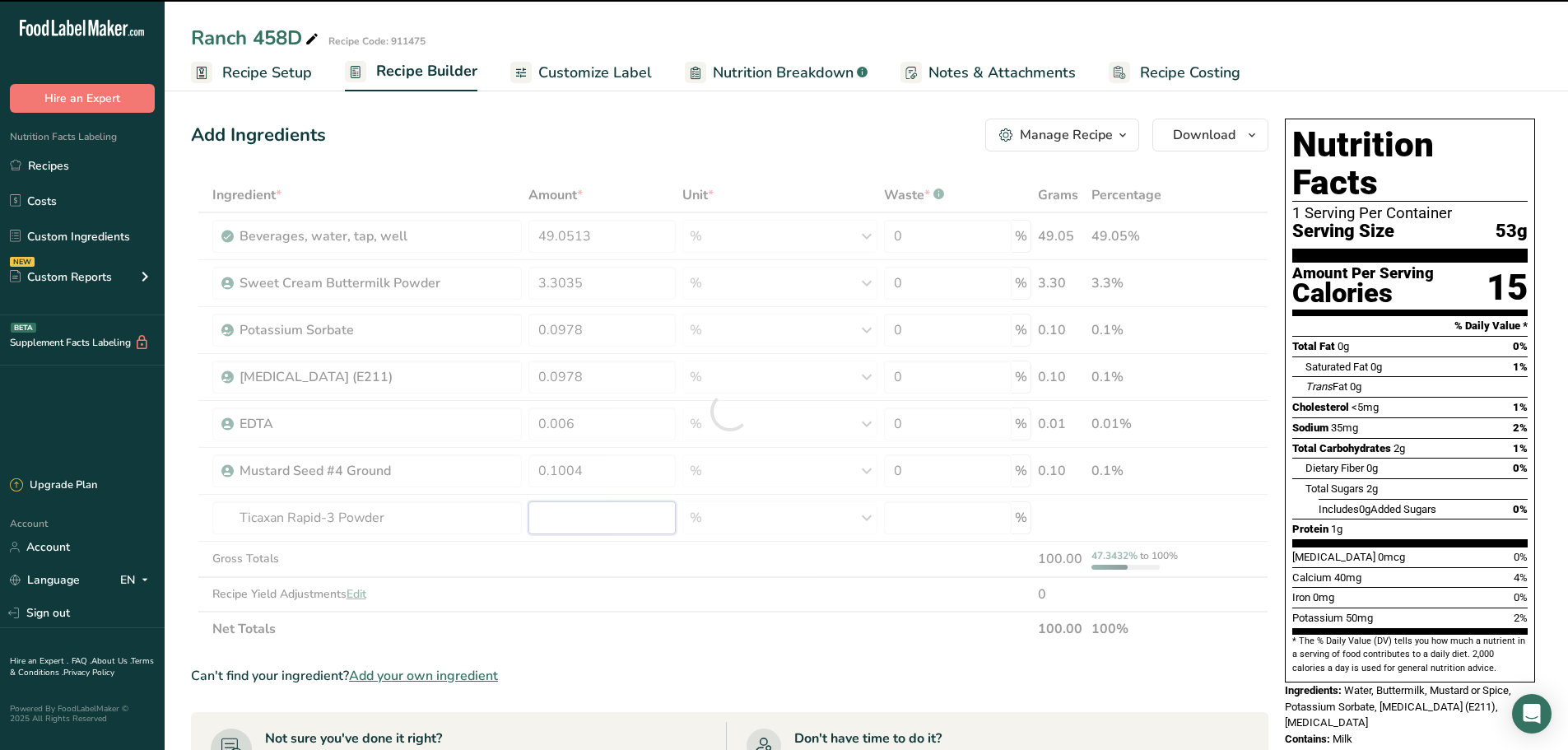
click at [550, 516] on input "number" at bounding box center [601, 517] width 147 height 33
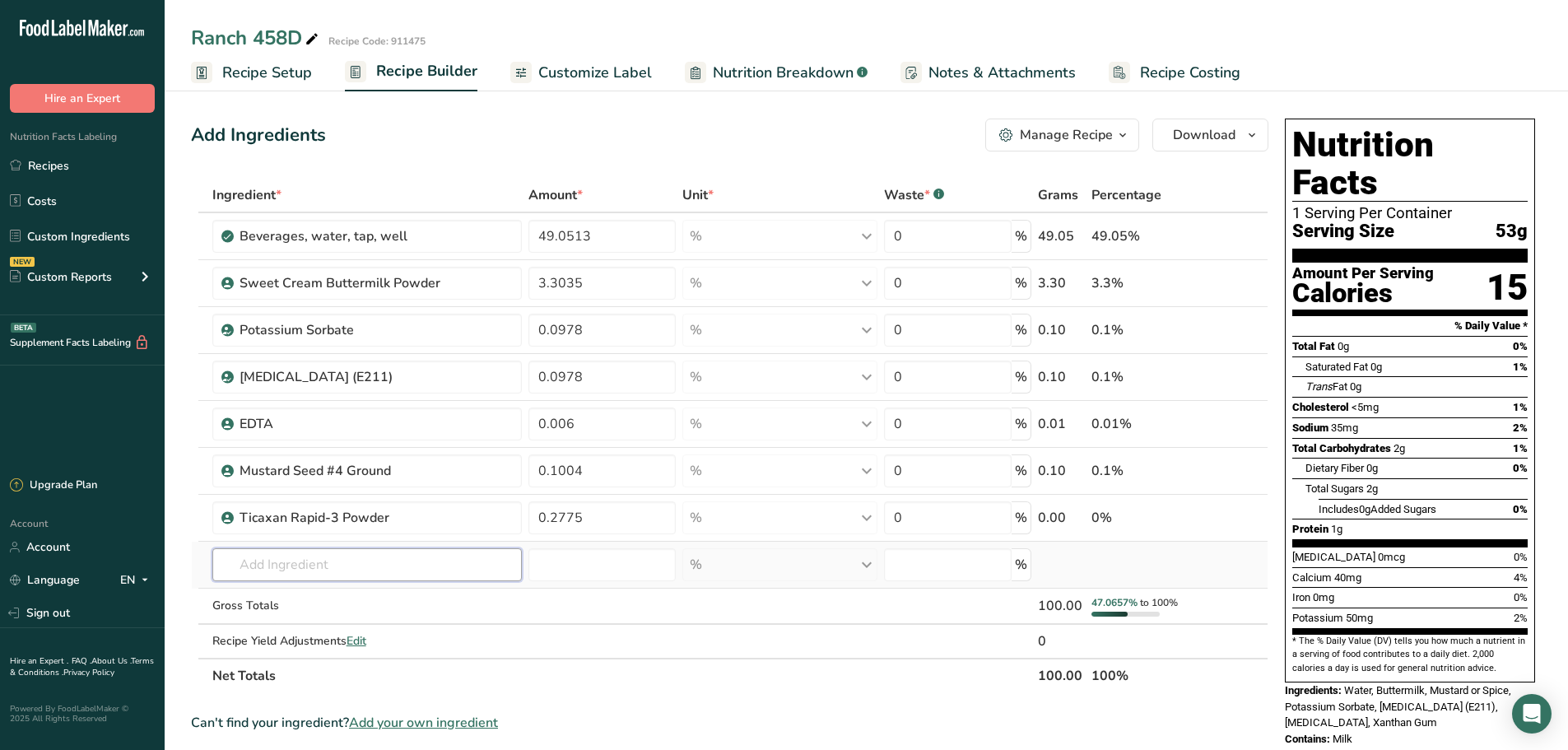
click at [371, 568] on div "Ingredient * Amount * Unit * Waste * .a-a{fill:#347362;}.b-a{fill:#fff;} Grams …" at bounding box center [729, 434] width 1077 height 515
click at [371, 569] on input "text" at bounding box center [368, 564] width 311 height 33
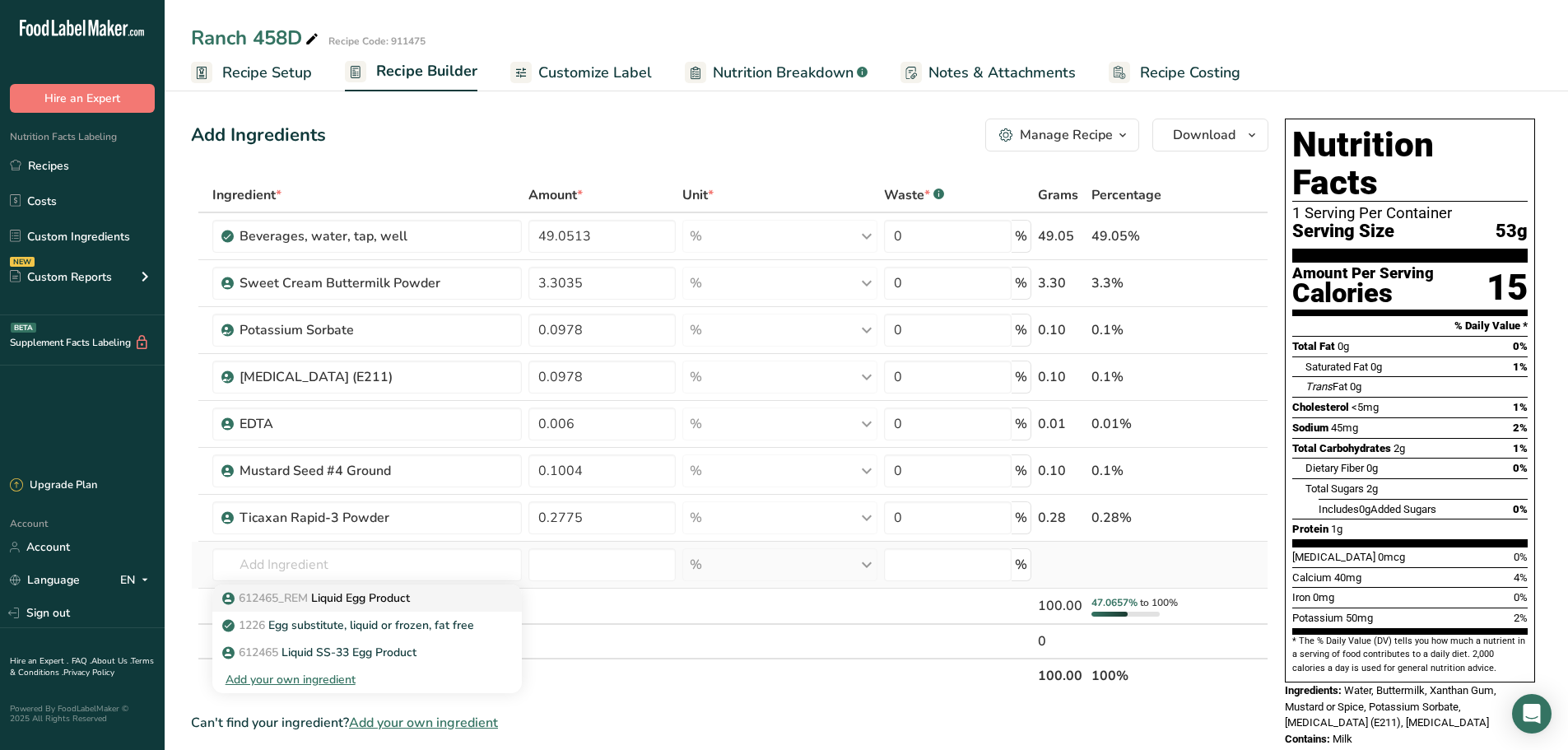
click at [362, 599] on p "612465_REM Liquid Egg Product" at bounding box center [317, 598] width 184 height 18
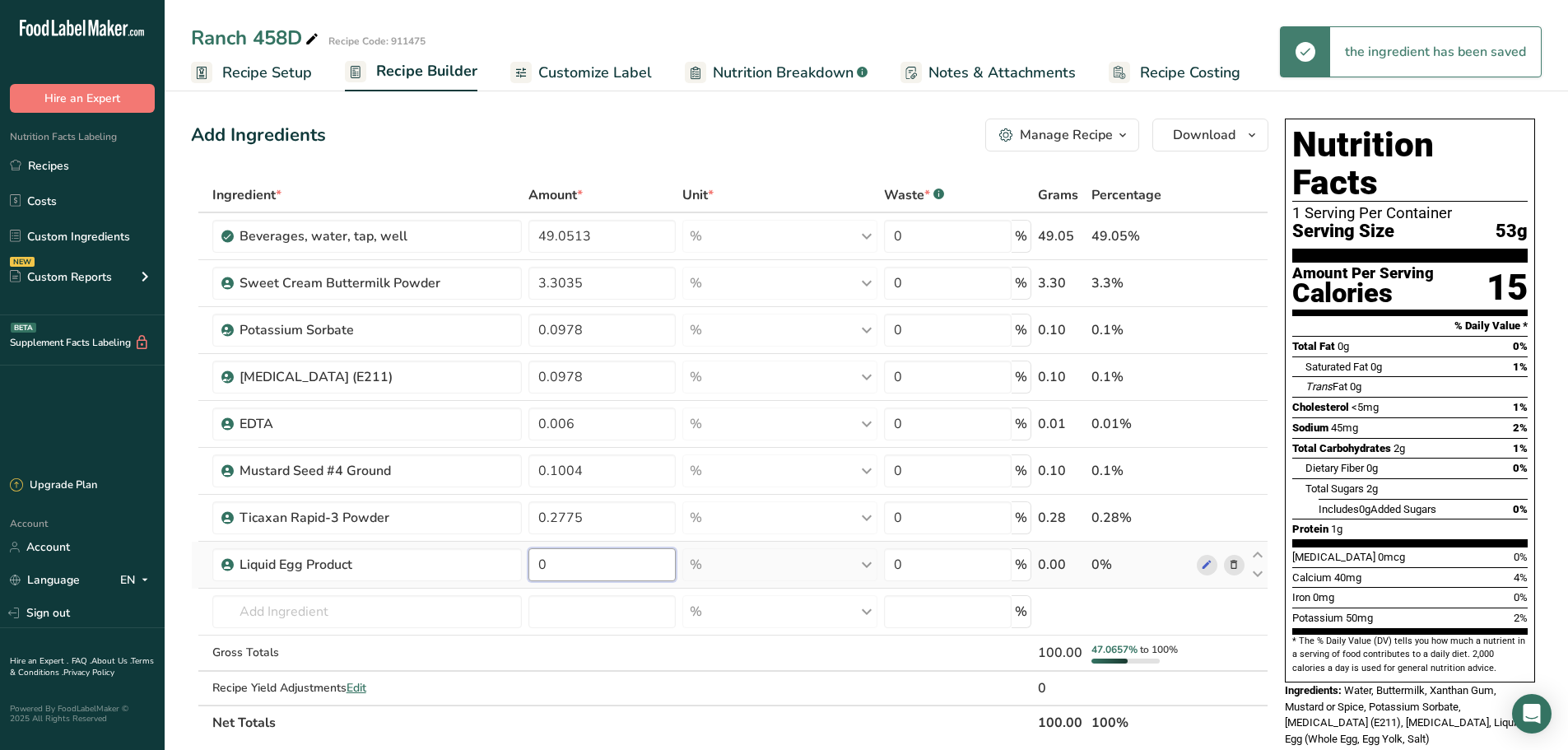
click at [557, 564] on input "0" at bounding box center [601, 564] width 147 height 33
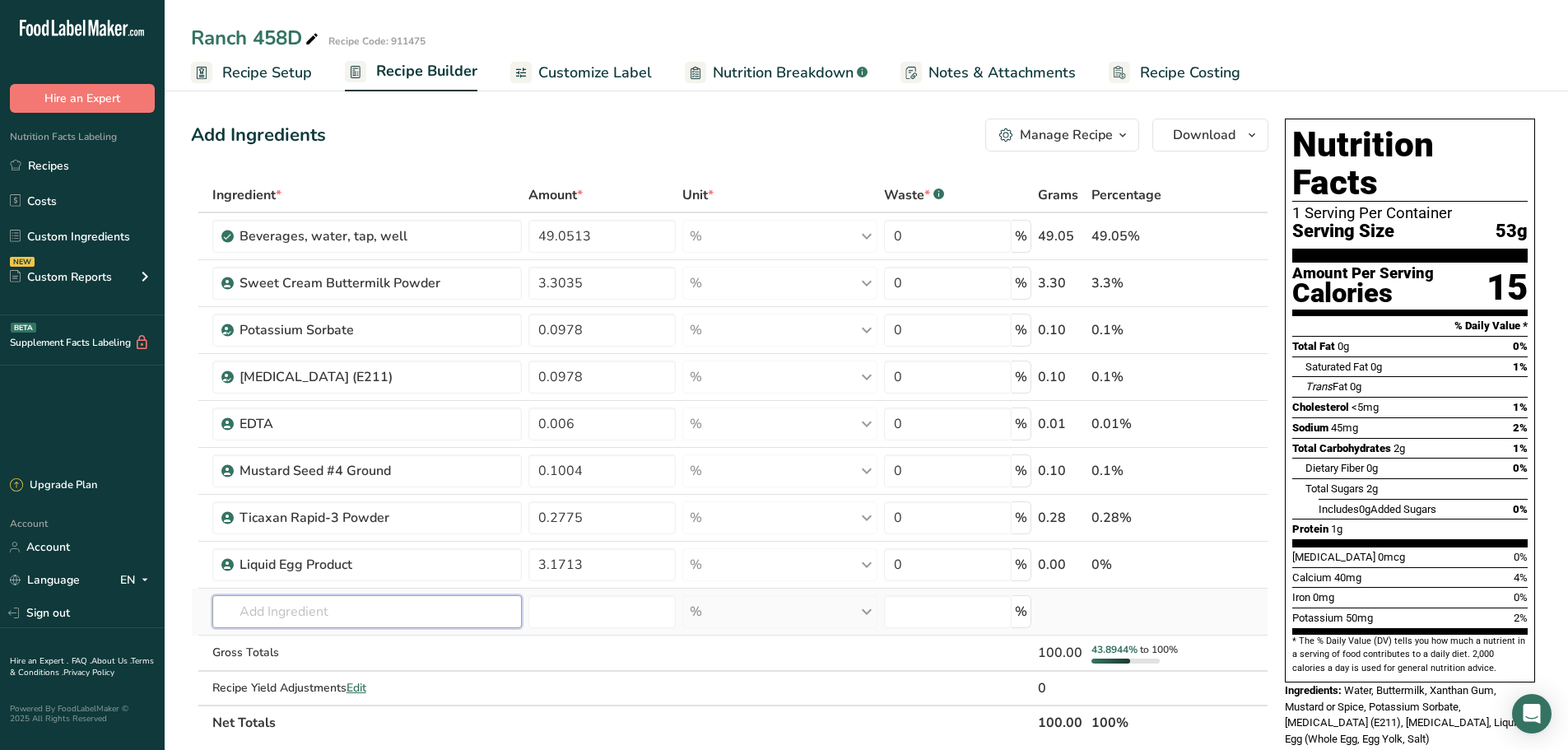
click at [312, 613] on div "Ingredient * Amount * Unit * Waste * .a-a{fill:#347362;}.b-a{fill:#fff;} Grams …" at bounding box center [729, 459] width 1077 height 562
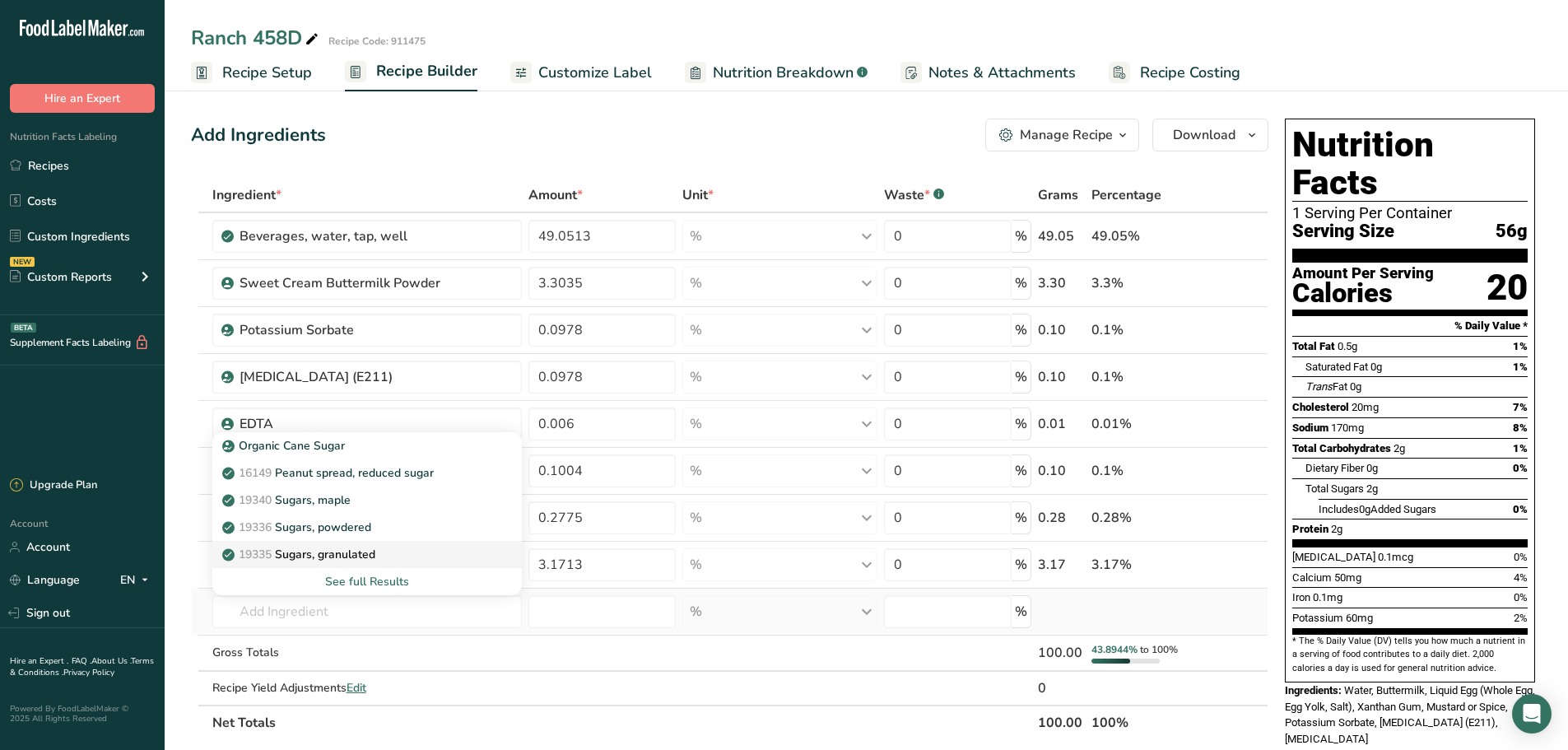
click at [336, 556] on p "19335 [GEOGRAPHIC_DATA], granulated" at bounding box center [300, 554] width 150 height 18
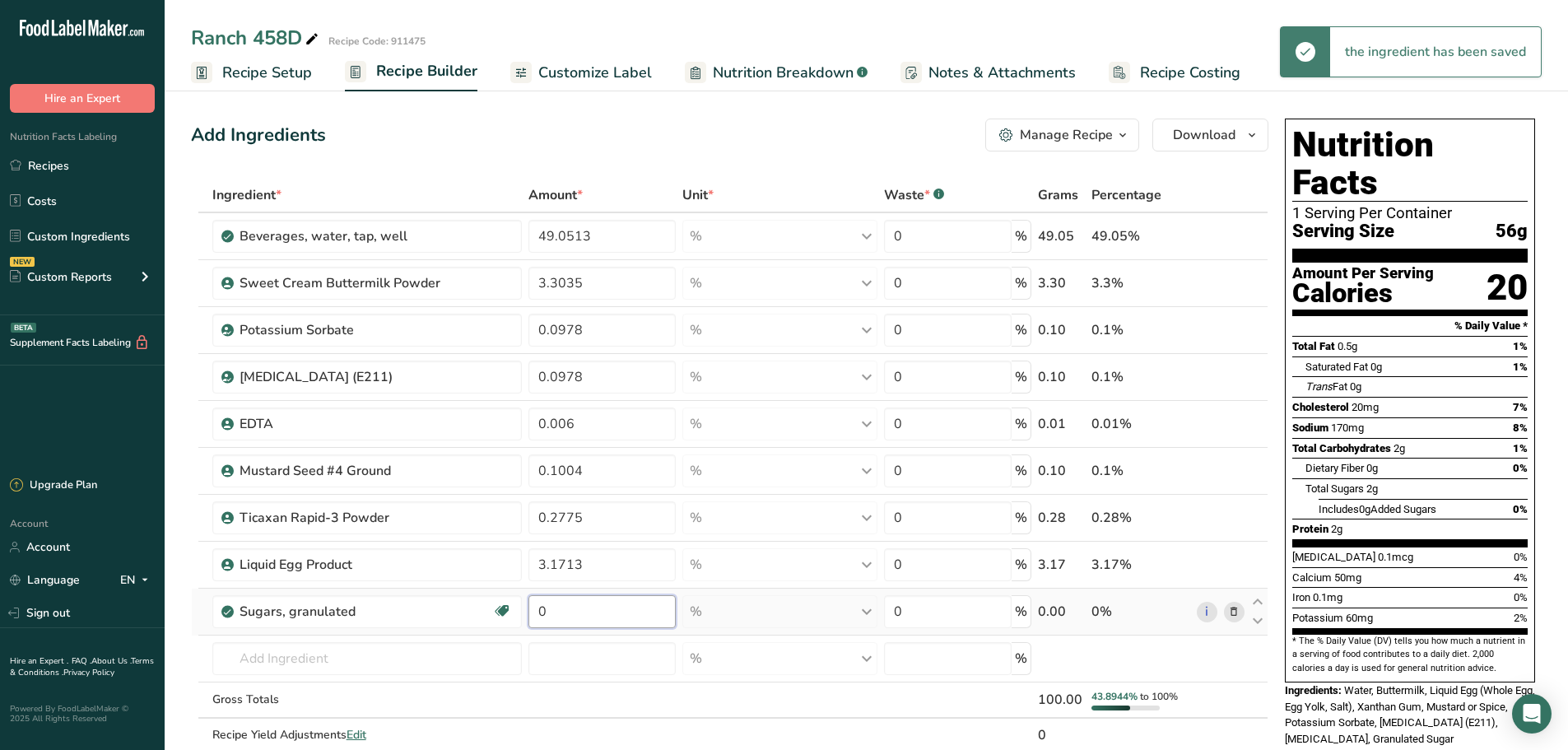
click at [576, 613] on input "0" at bounding box center [601, 611] width 147 height 33
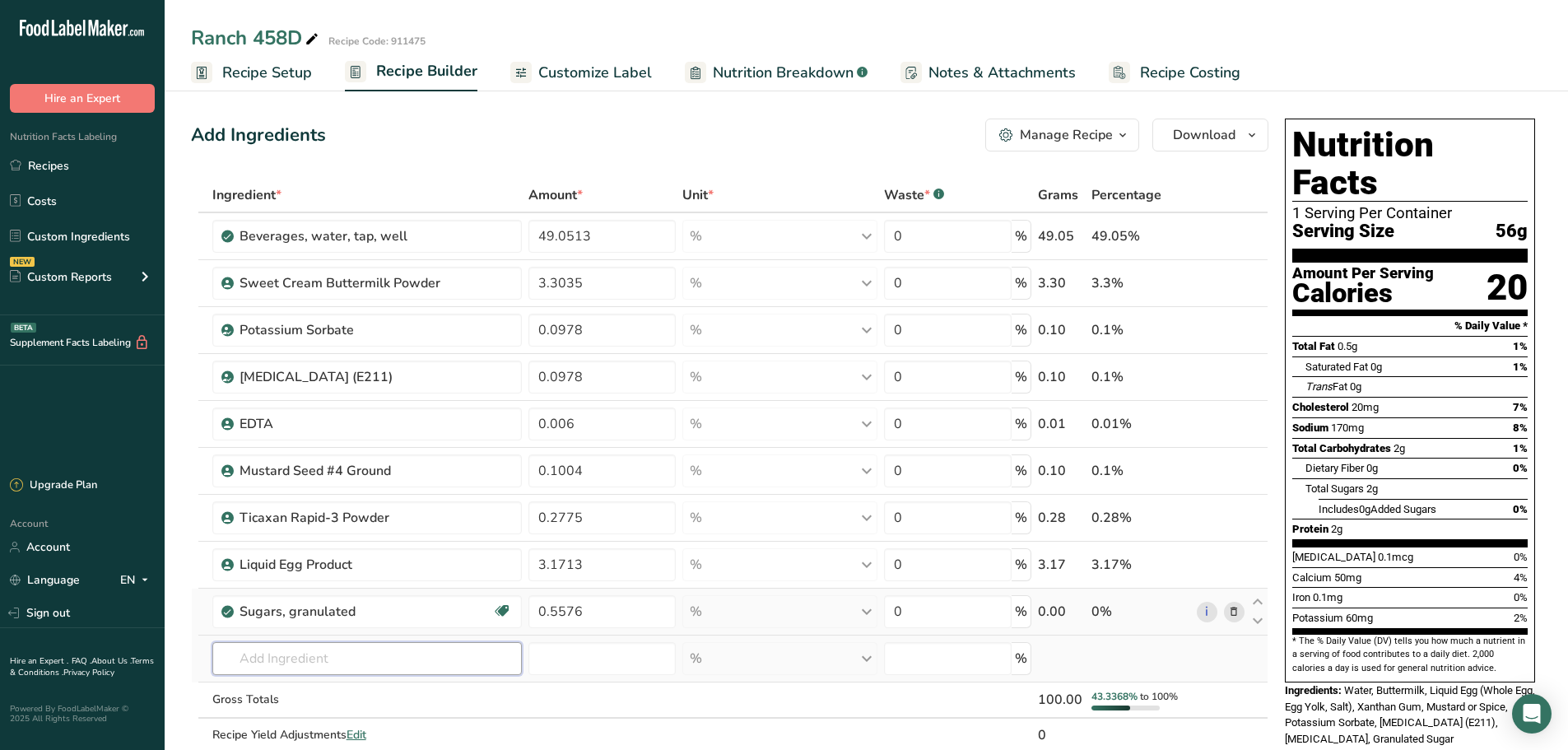
click at [272, 666] on div "Ingredient * Amount * Unit * Waste * .a-a{fill:#347362;}.b-a{fill:#fff;} Grams …" at bounding box center [729, 482] width 1077 height 609
click at [270, 601] on span "602660" at bounding box center [258, 601] width 39 height 16
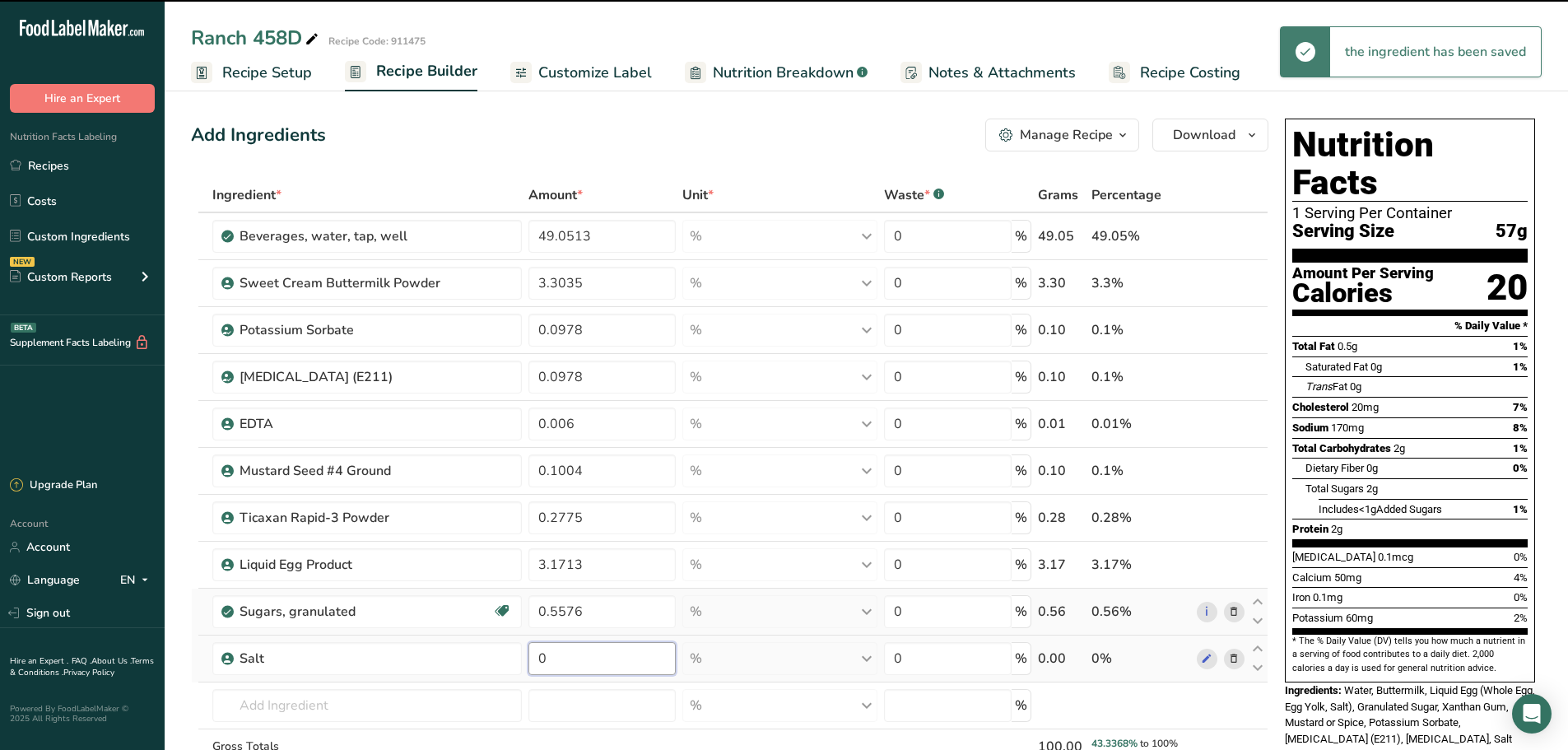
click at [553, 665] on input "0" at bounding box center [601, 658] width 147 height 33
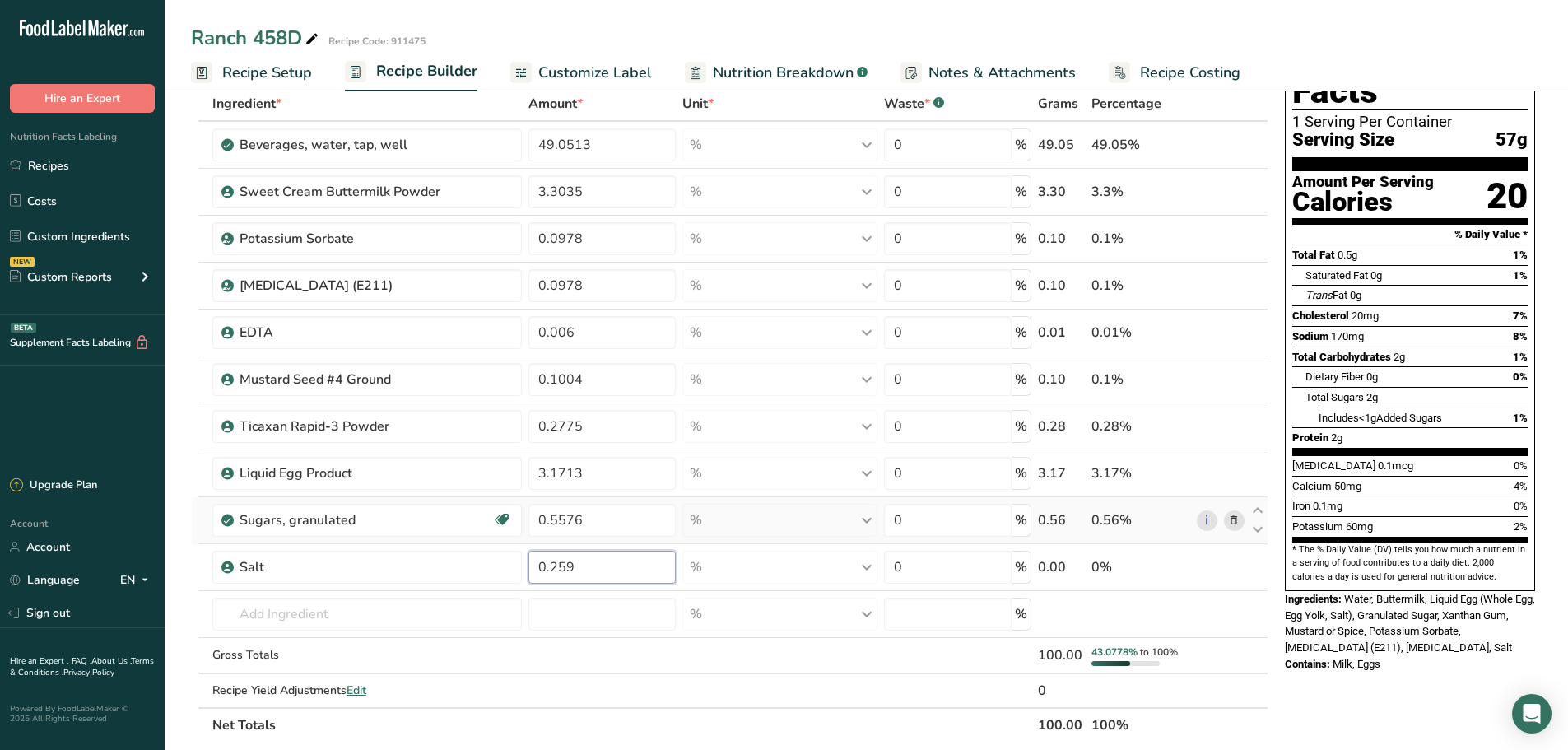
scroll to position [247, 0]
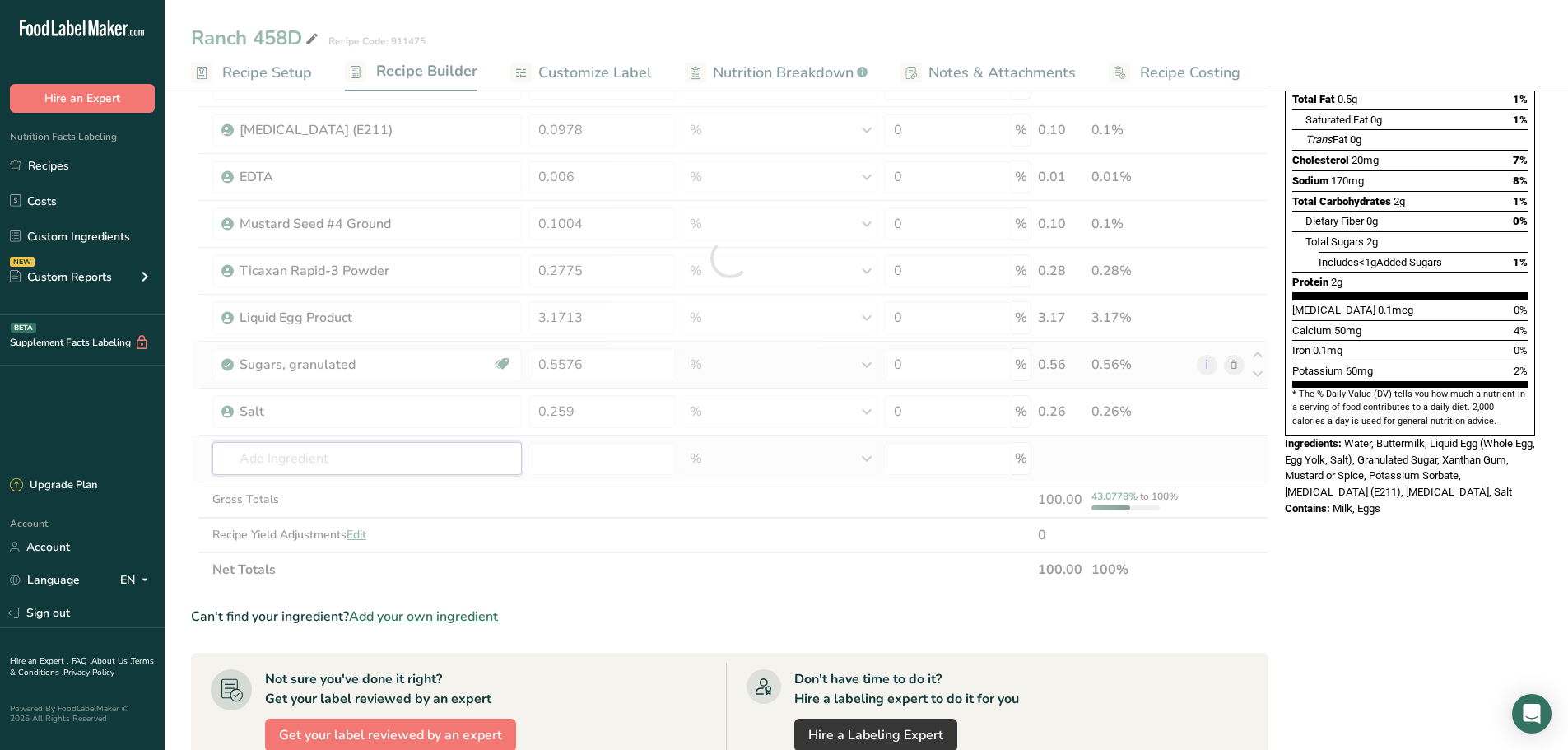
click at [310, 453] on div "Ingredient * Amount * Unit * Waste * .a-a{fill:#347362;}.b-a{fill:#fff;} Grams …" at bounding box center [729, 259] width 1077 height 656
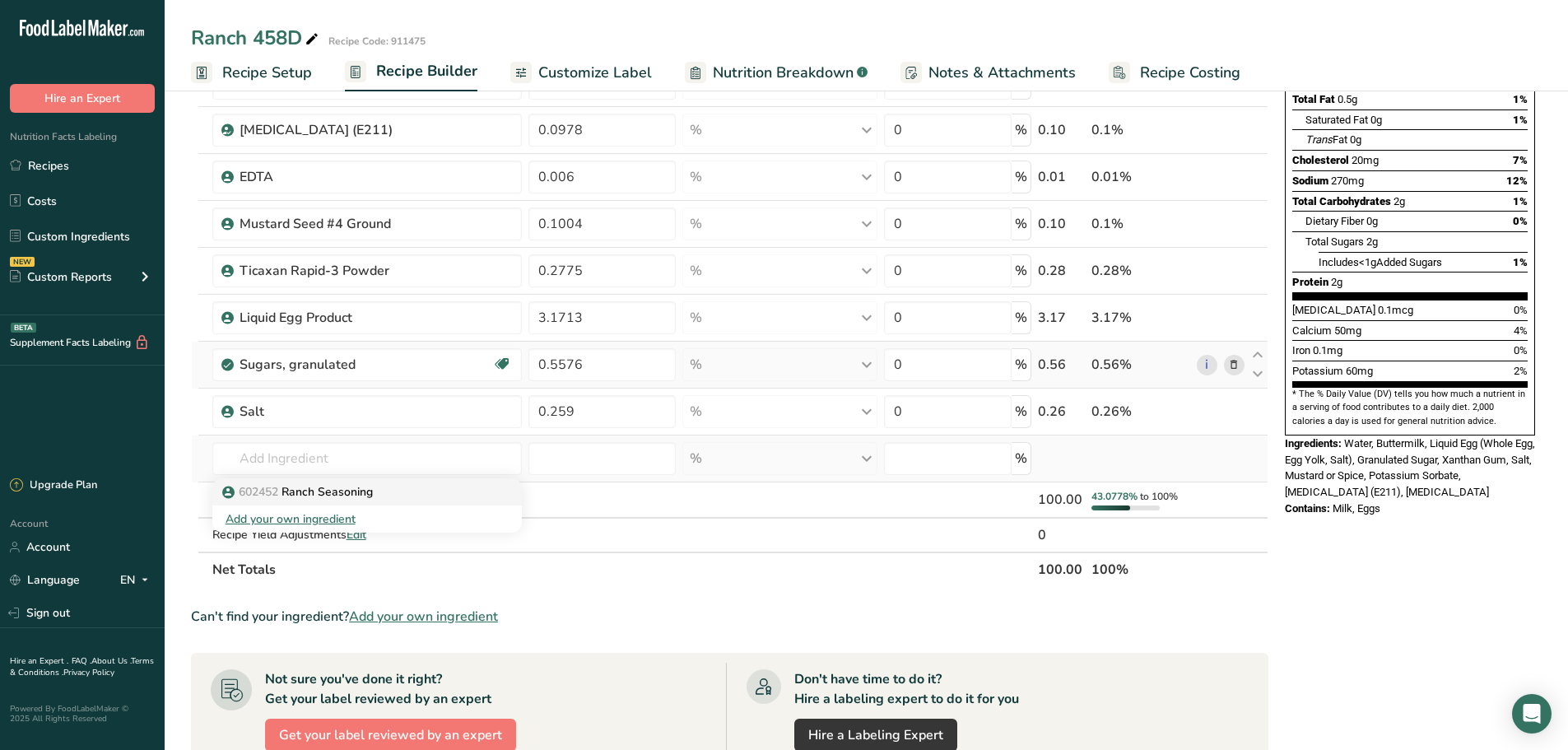
click at [302, 486] on p "602452 Ranch Seasoning" at bounding box center [299, 491] width 147 height 18
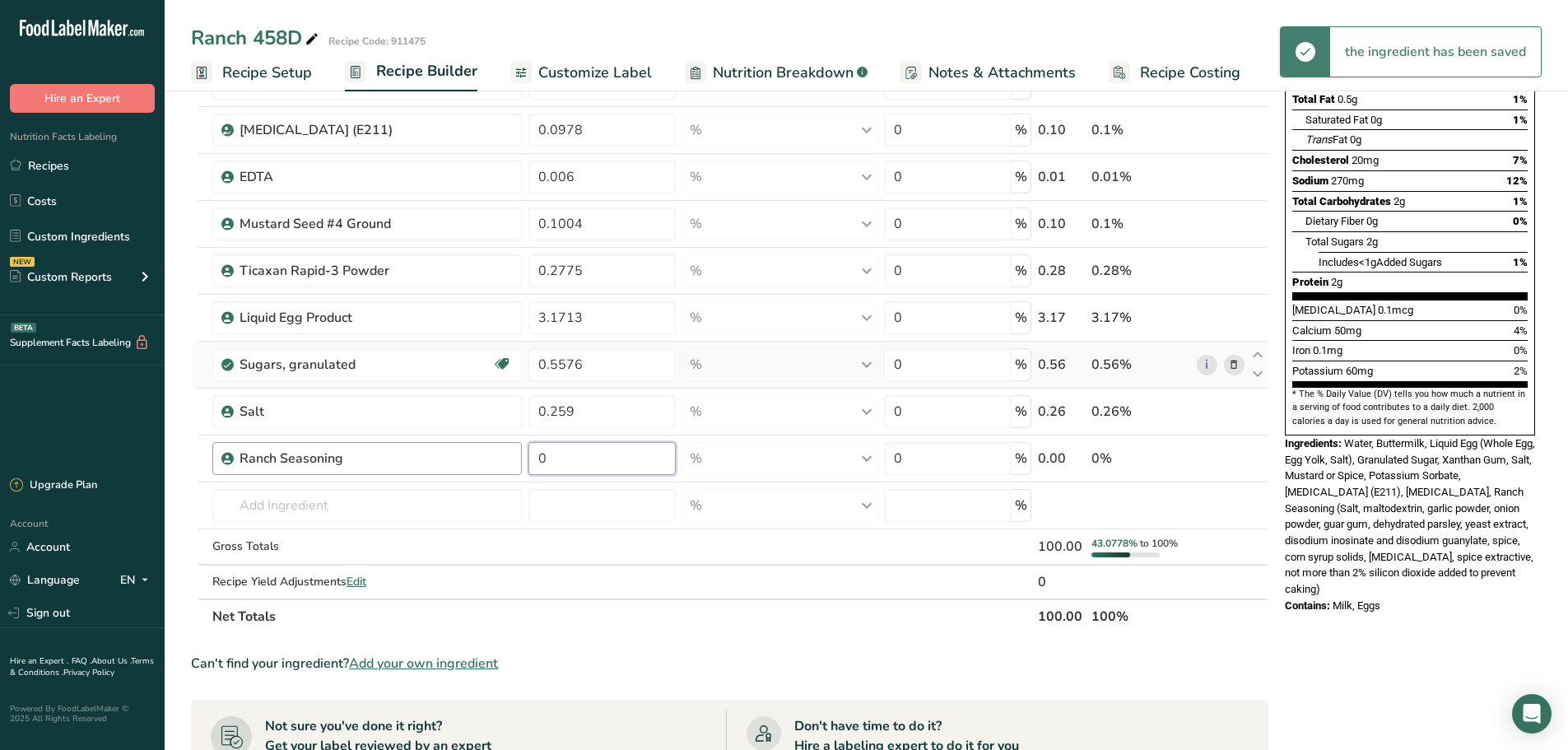
drag, startPoint x: 568, startPoint y: 447, endPoint x: 479, endPoint y: 451, distance: 89.1
click at [500, 460] on tr "Ranch Seasoning 0 % Weight Units g kg mg See more Volume Units l Volume units r…" at bounding box center [729, 459] width 1076 height 47
click at [332, 511] on div "Ingredient * Amount * Unit * Waste * .a-a{fill:#347362;}.b-a{fill:#fff;} Grams …" at bounding box center [729, 282] width 1077 height 703
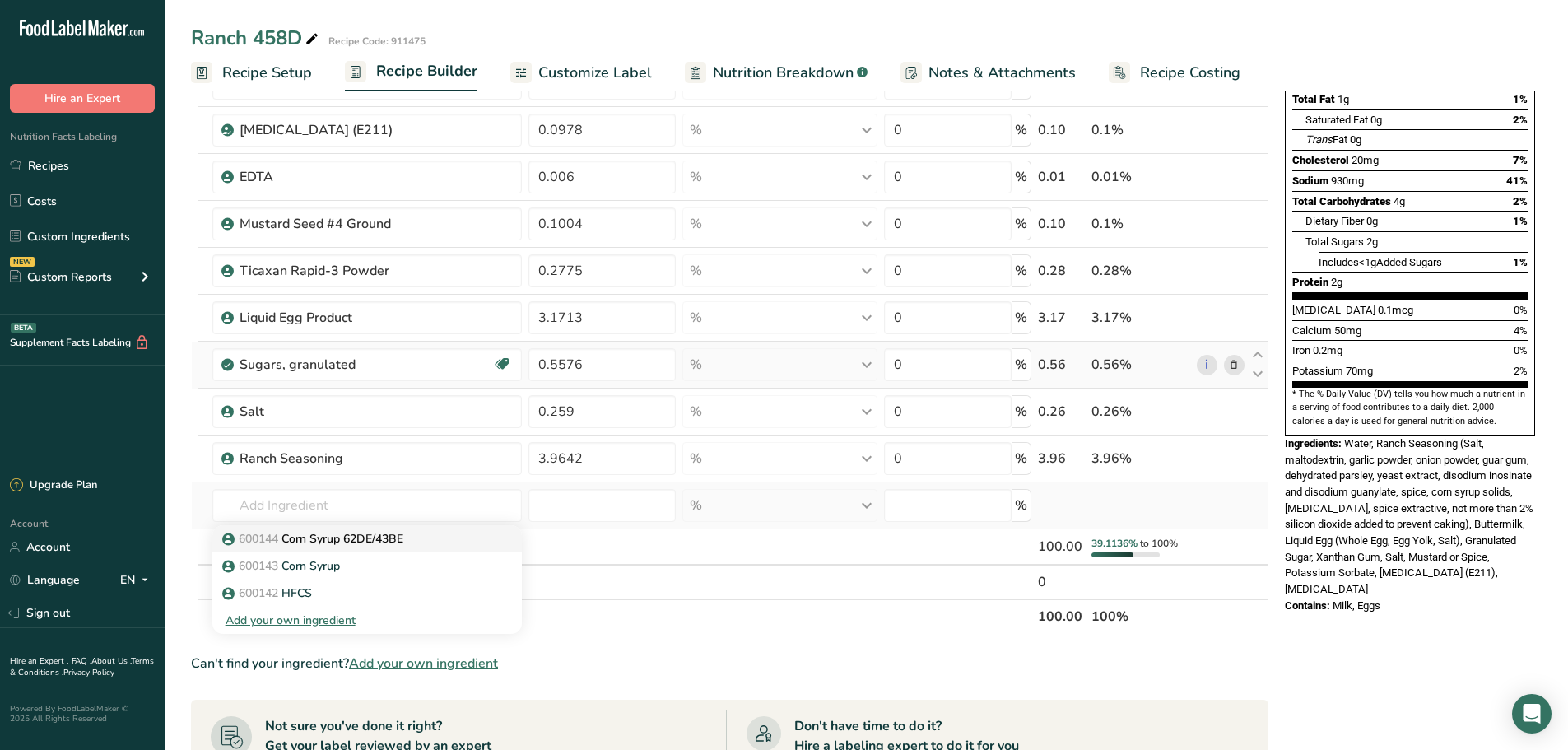
click at [362, 542] on p "600144 Corn Syrup 62DE/43BE" at bounding box center [314, 538] width 177 height 18
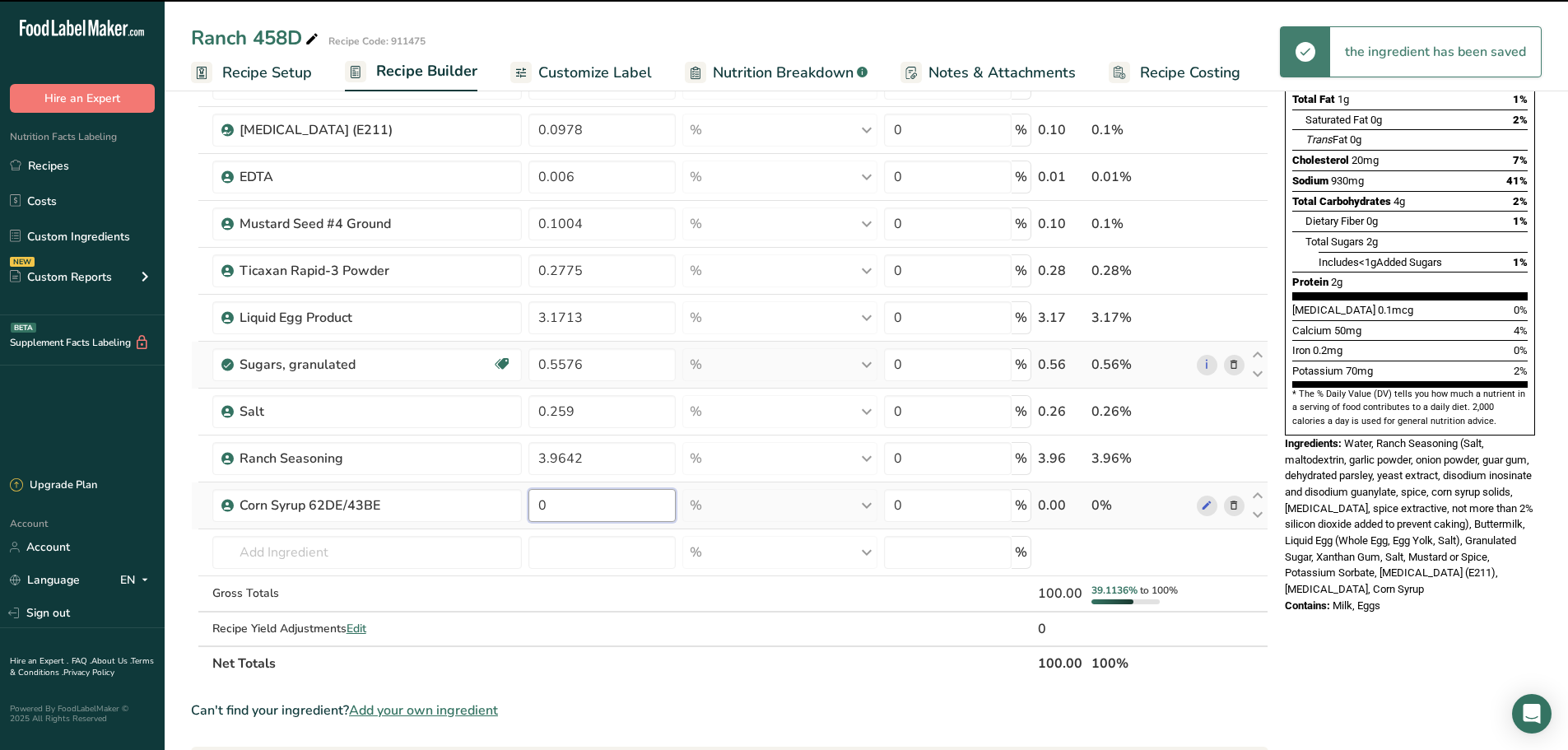
click at [569, 493] on input "0" at bounding box center [601, 505] width 147 height 33
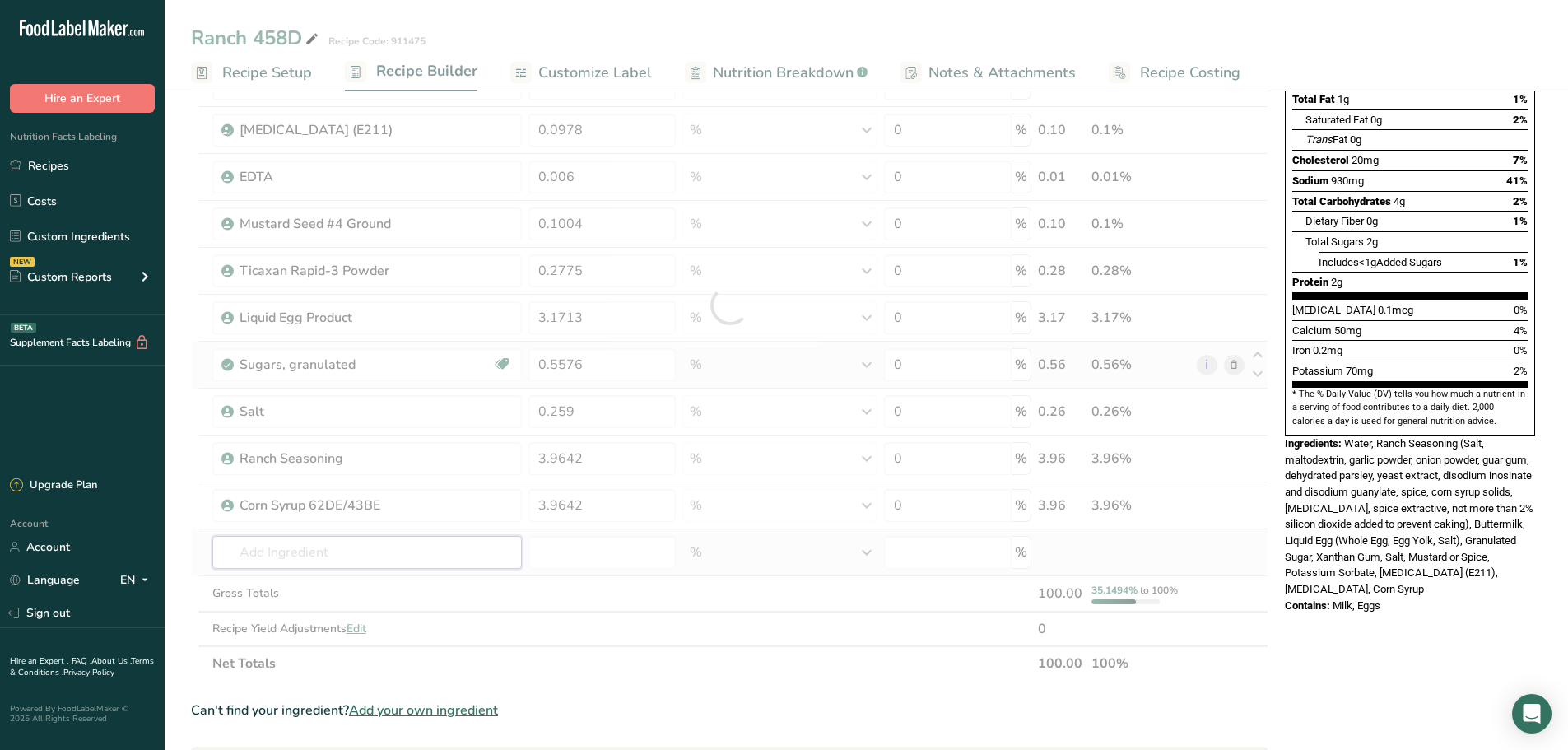
click at [316, 549] on div "Ingredient * Amount * Unit * Waste * .a-a{fill:#347362;}.b-a{fill:#fff;} Grams …" at bounding box center [729, 306] width 1077 height 750
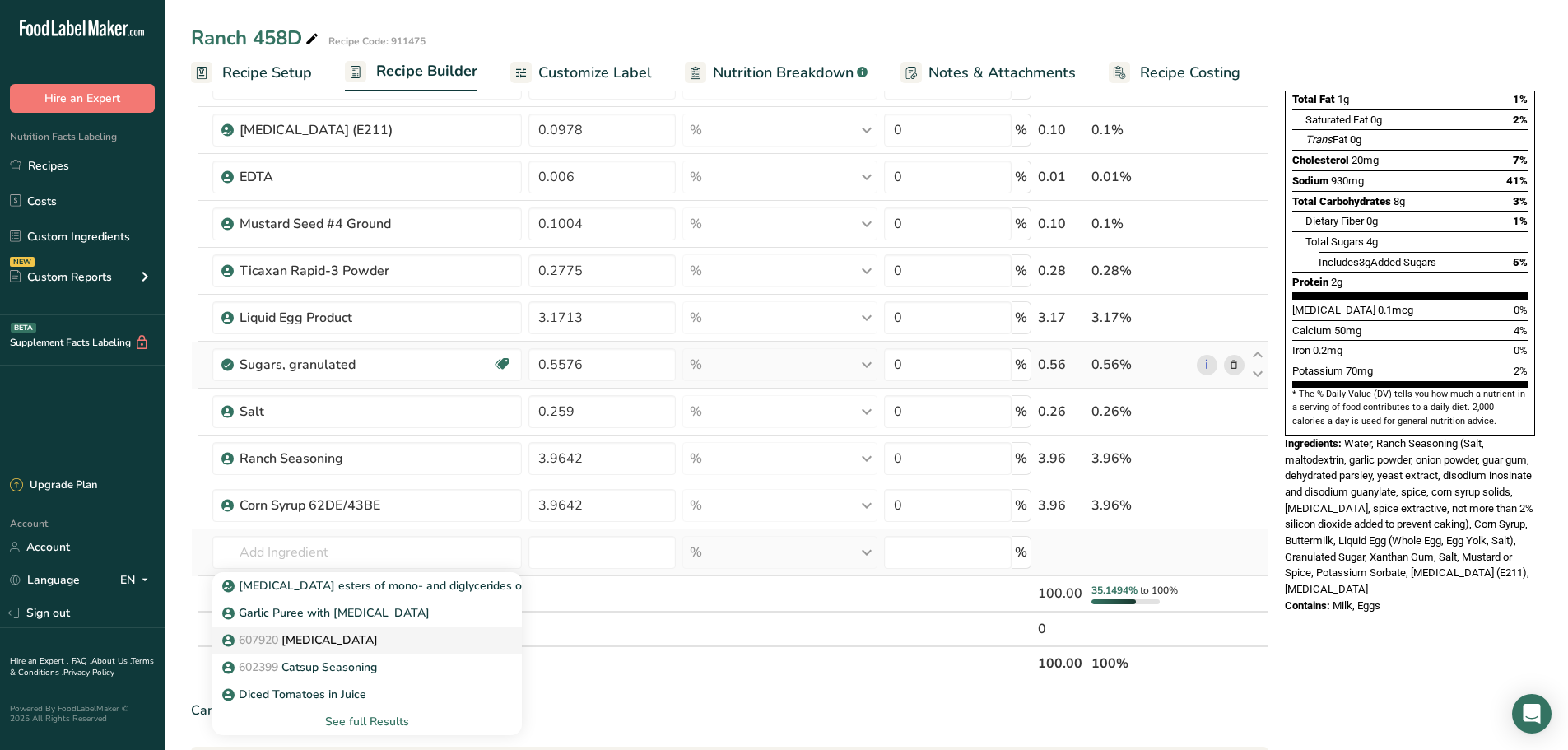
click at [261, 632] on span "607920" at bounding box center [258, 640] width 39 height 16
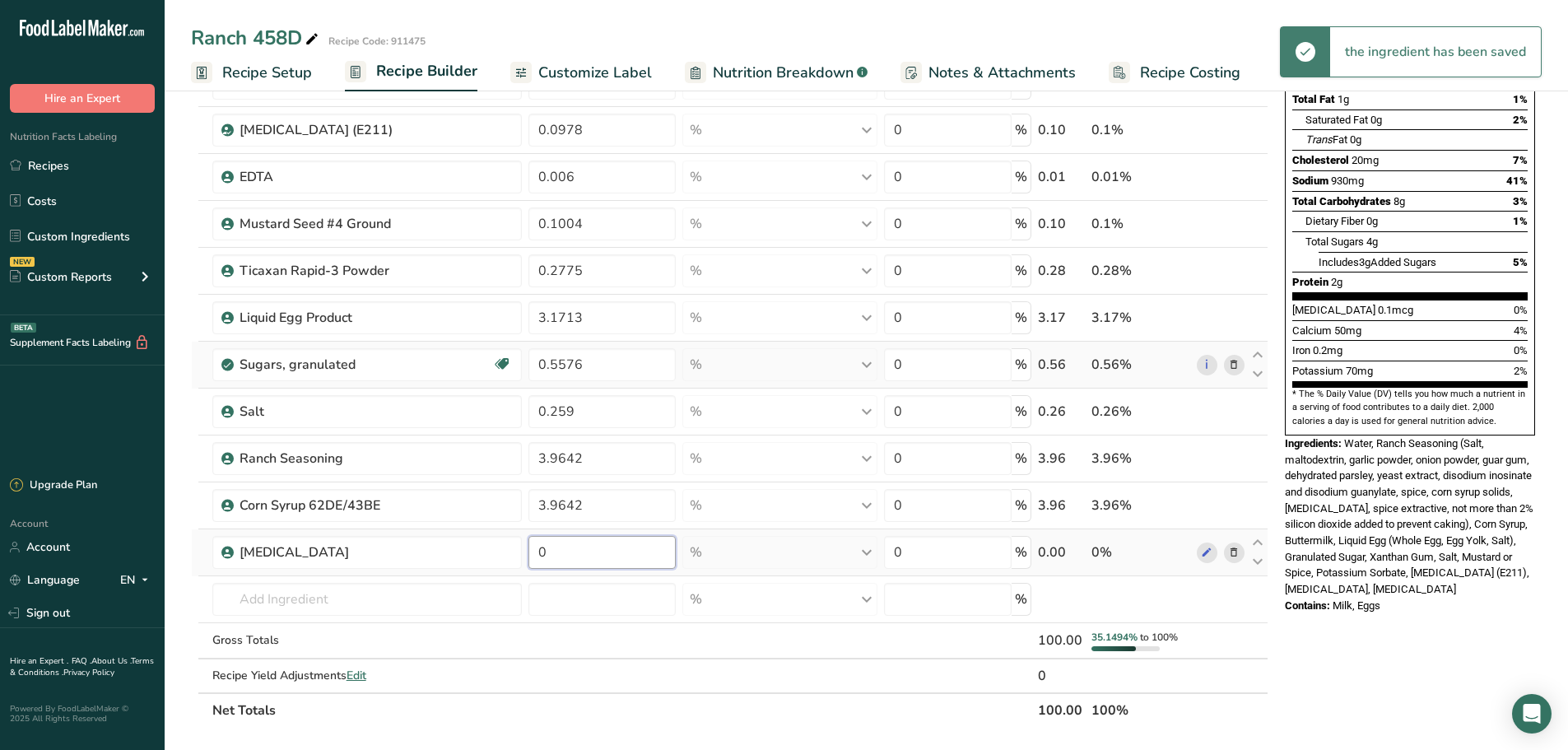
click at [558, 552] on input "0" at bounding box center [601, 552] width 147 height 33
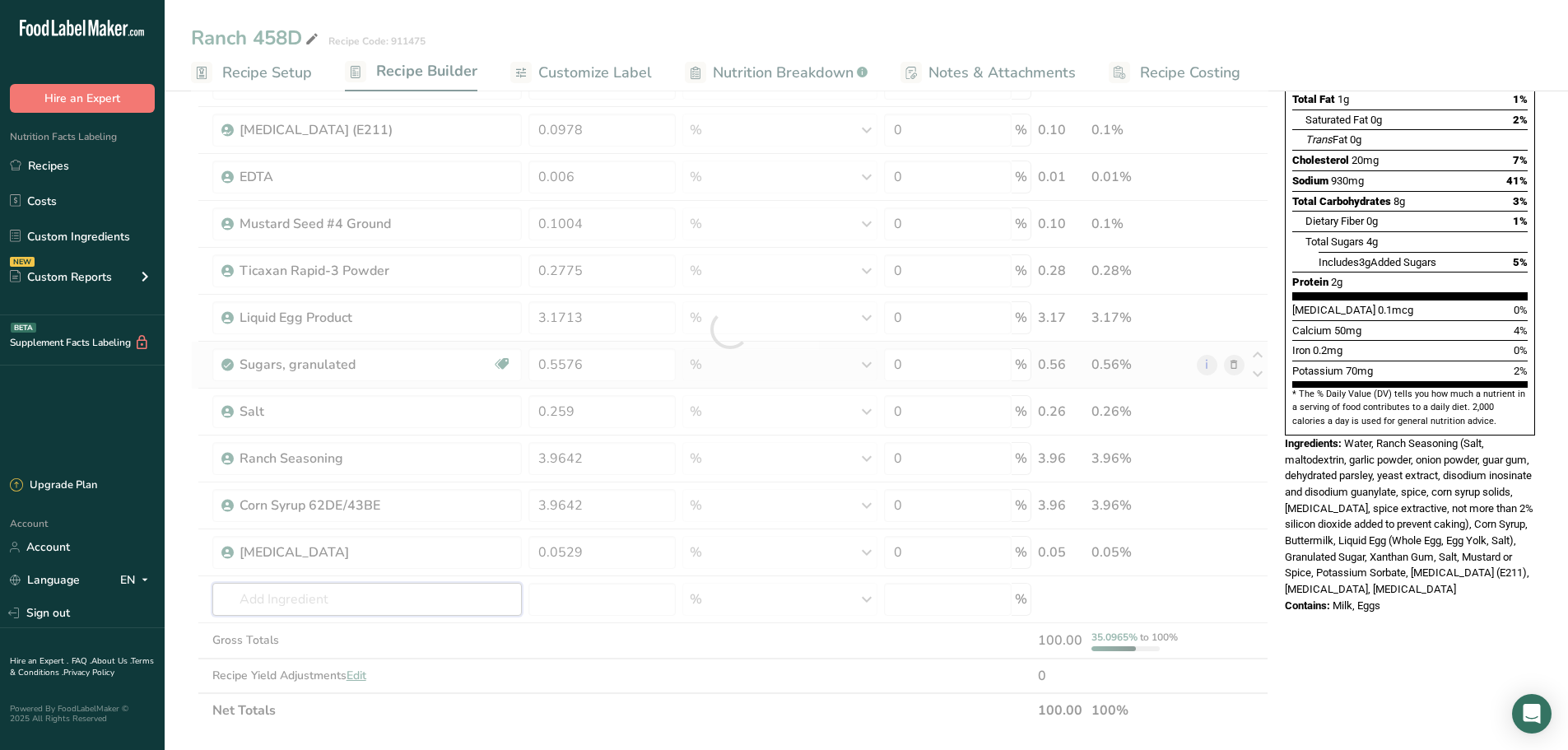
click at [392, 604] on div "Ingredient * Amount * Unit * Waste * .a-a{fill:#347362;}.b-a{fill:#fff;} Grams …" at bounding box center [729, 329] width 1077 height 797
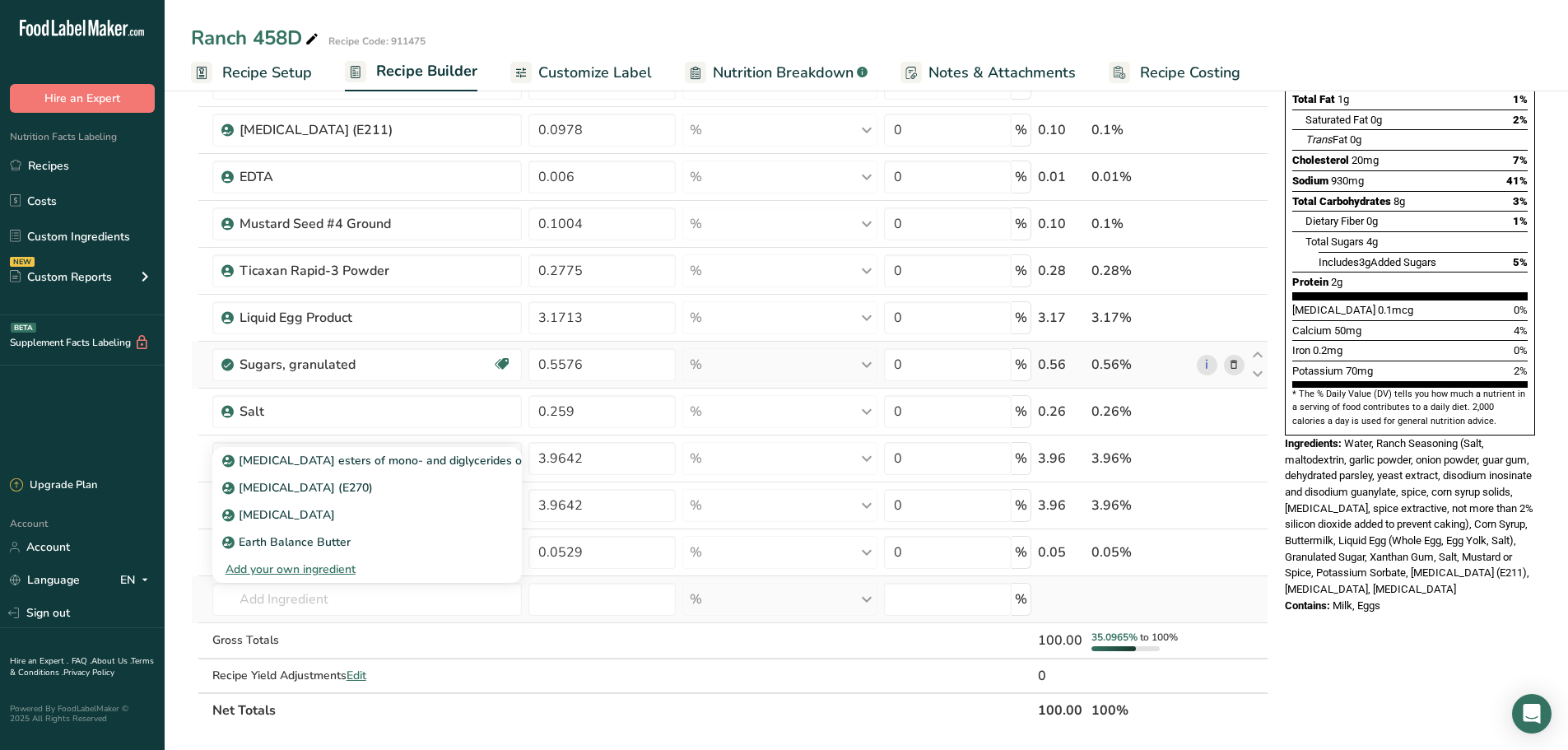
click at [325, 574] on div "Add your own ingredient" at bounding box center [367, 569] width 284 height 18
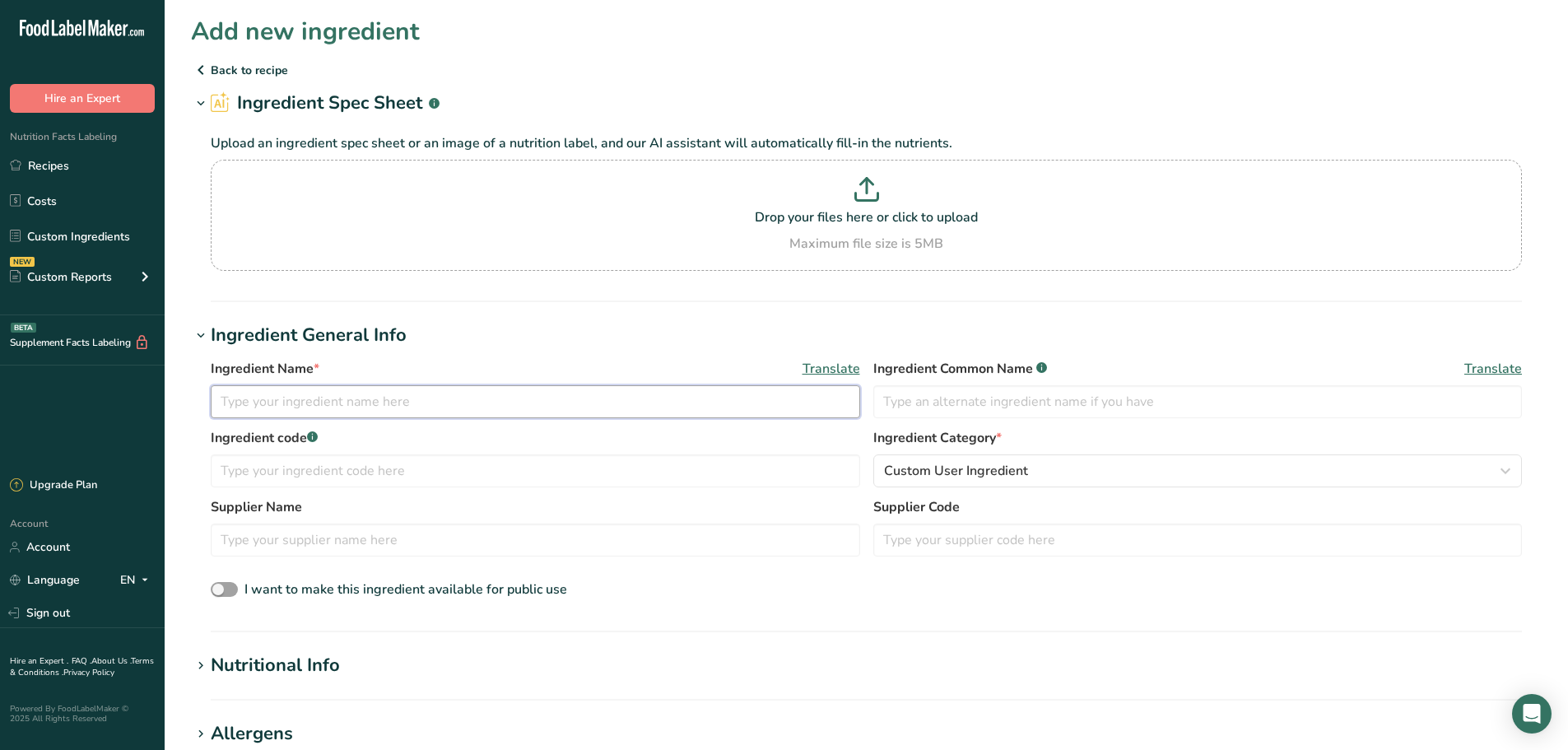
click at [339, 414] on input "text" at bounding box center [536, 401] width 650 height 33
drag, startPoint x: 300, startPoint y: 465, endPoint x: 284, endPoint y: 479, distance: 21.3
click at [300, 466] on input "text" at bounding box center [536, 470] width 650 height 33
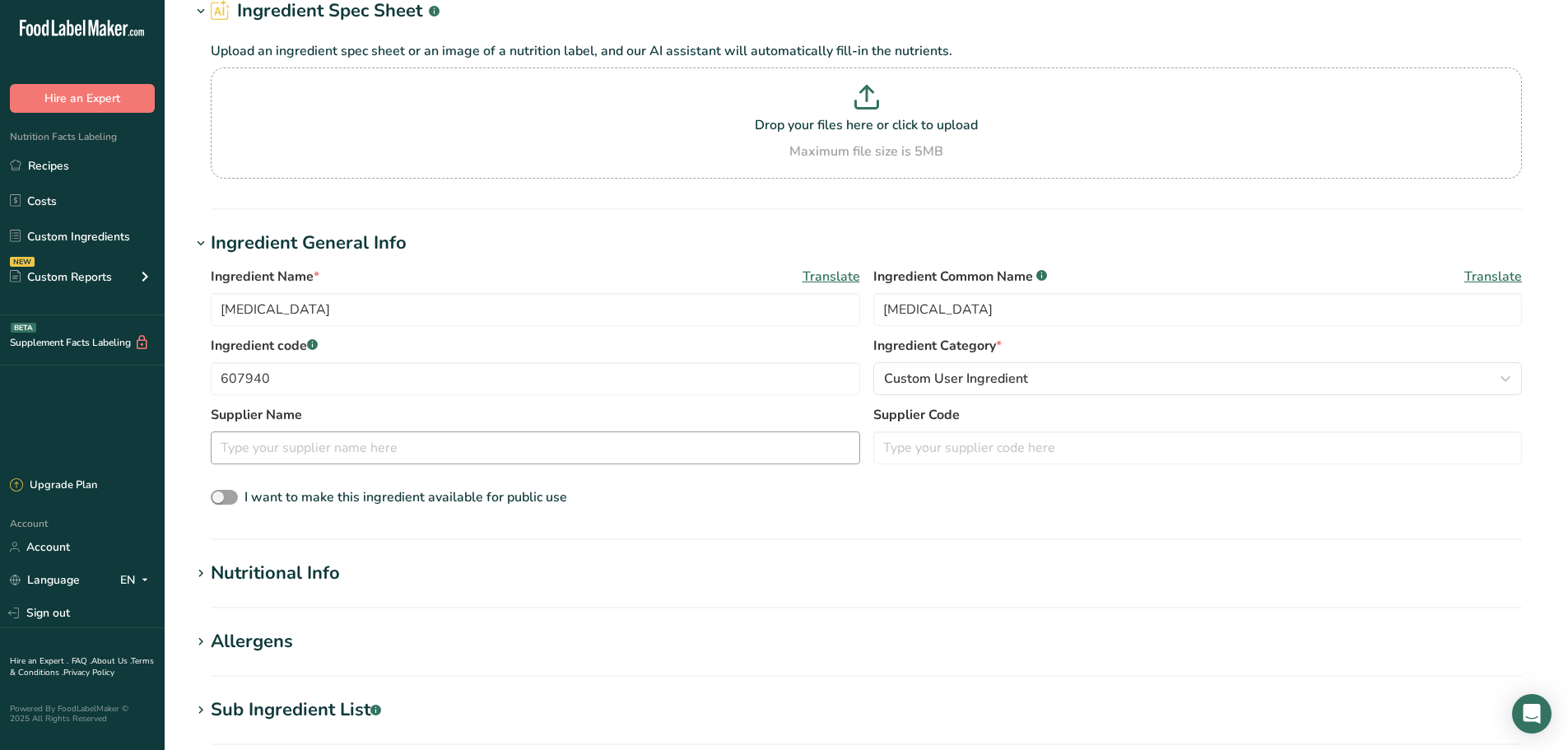
scroll to position [247, 0]
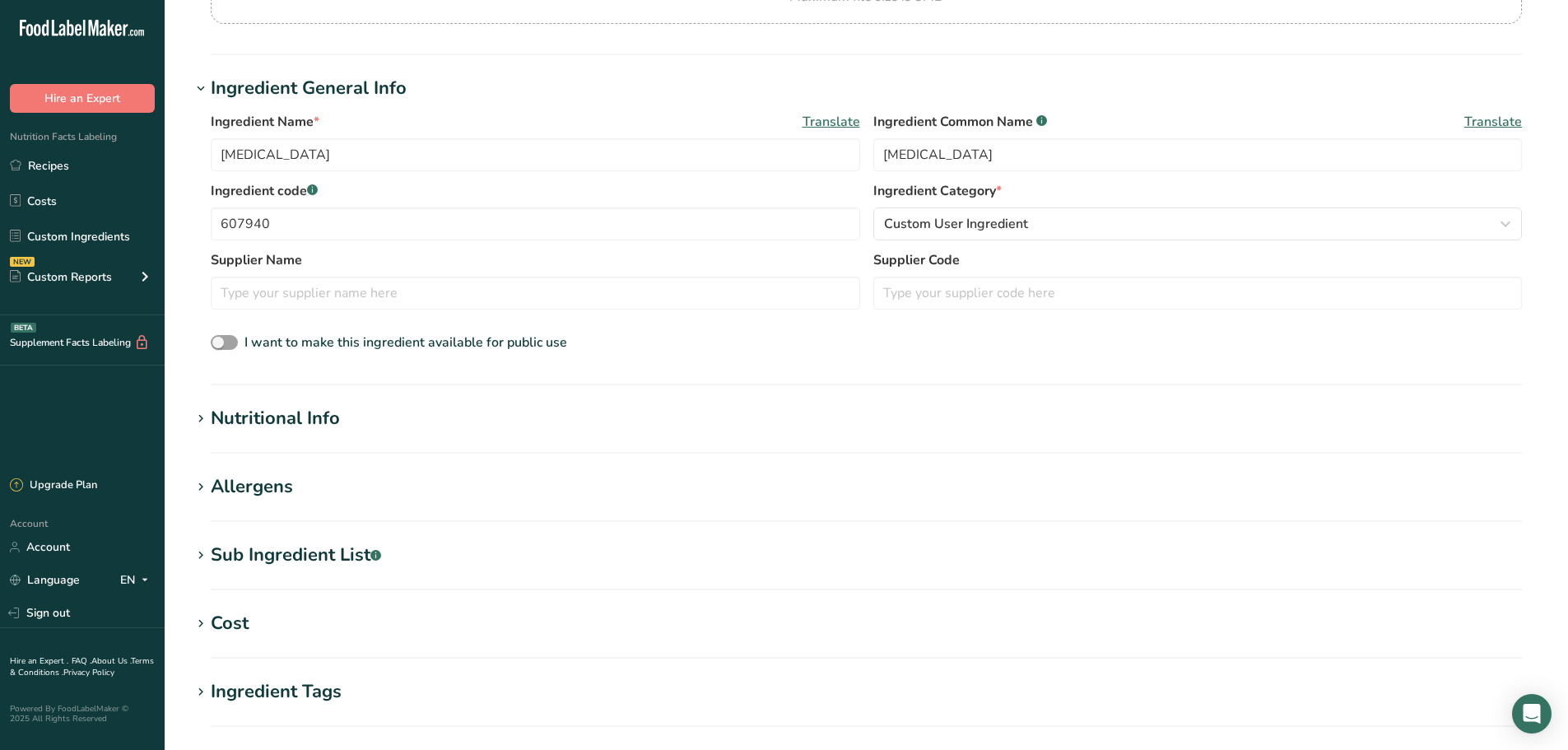
click at [270, 443] on section "Nutritional Info Serving Size .a-a{fill:#347362;}.b-a{fill:#fff;} Add ingredien…" at bounding box center [866, 429] width 1350 height 49
click at [289, 424] on div "Nutritional Info" at bounding box center [275, 419] width 129 height 27
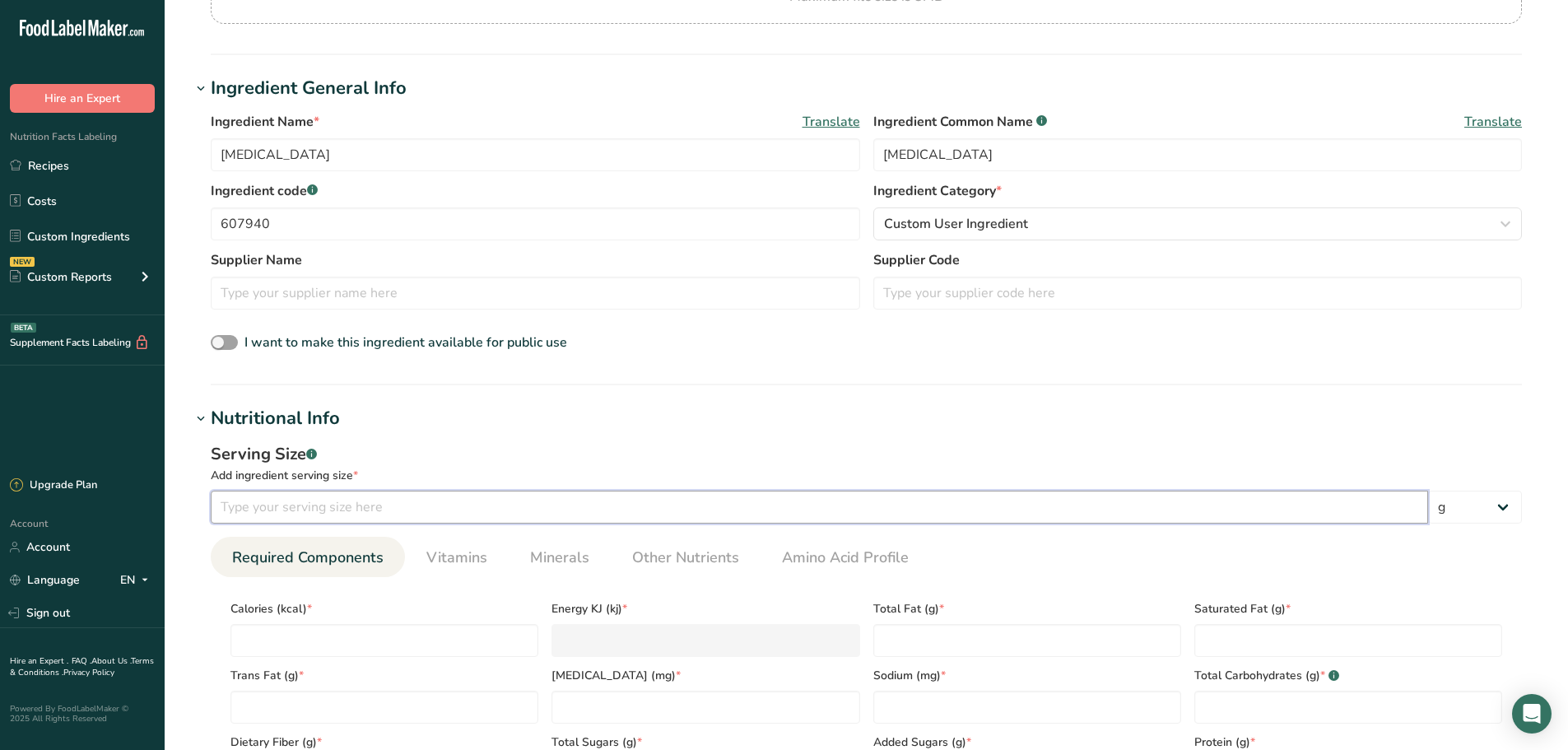
click at [294, 511] on input "number" at bounding box center [820, 506] width 1217 height 33
click at [262, 645] on input "number" at bounding box center [384, 640] width 308 height 33
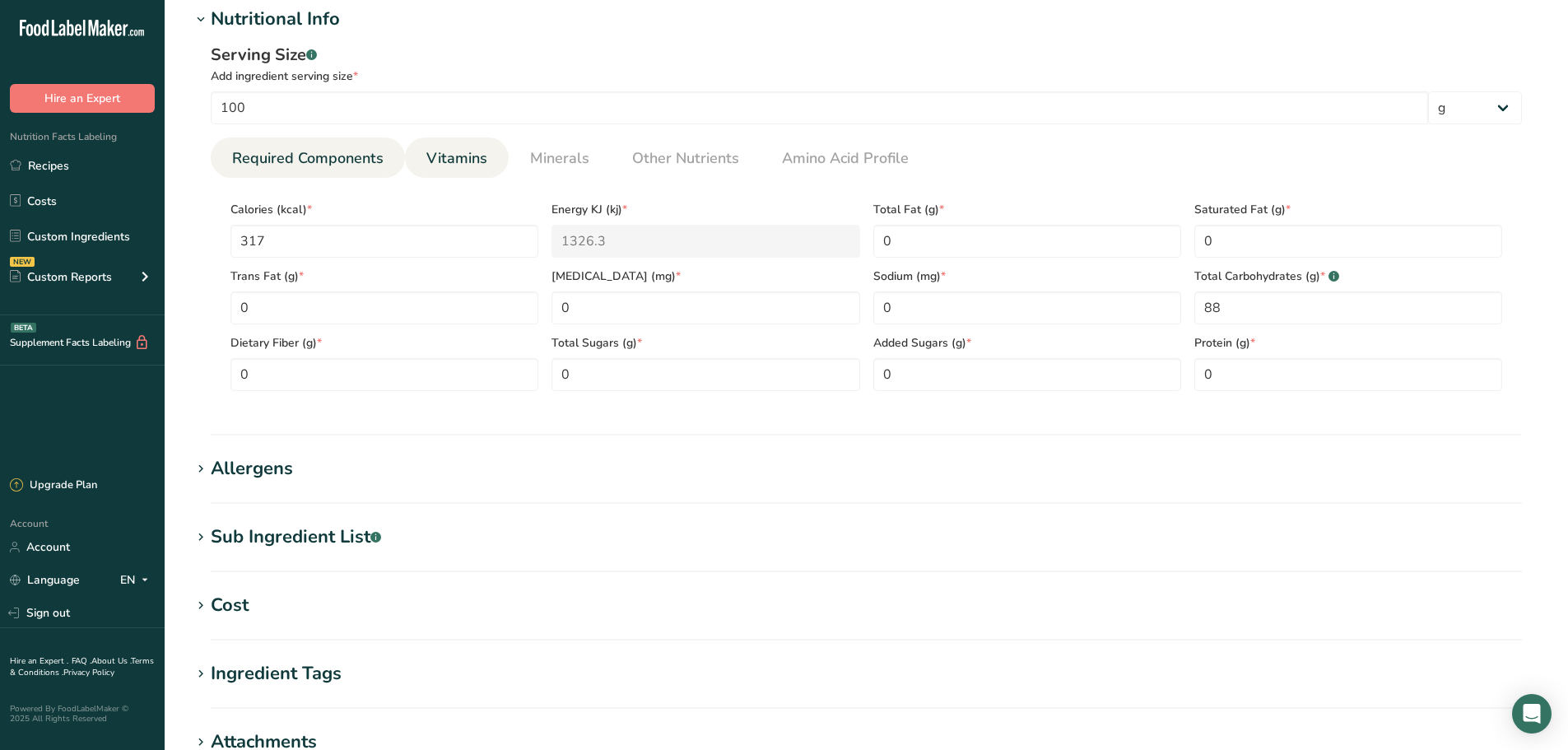
click at [481, 156] on span "Vitamins" at bounding box center [456, 158] width 61 height 23
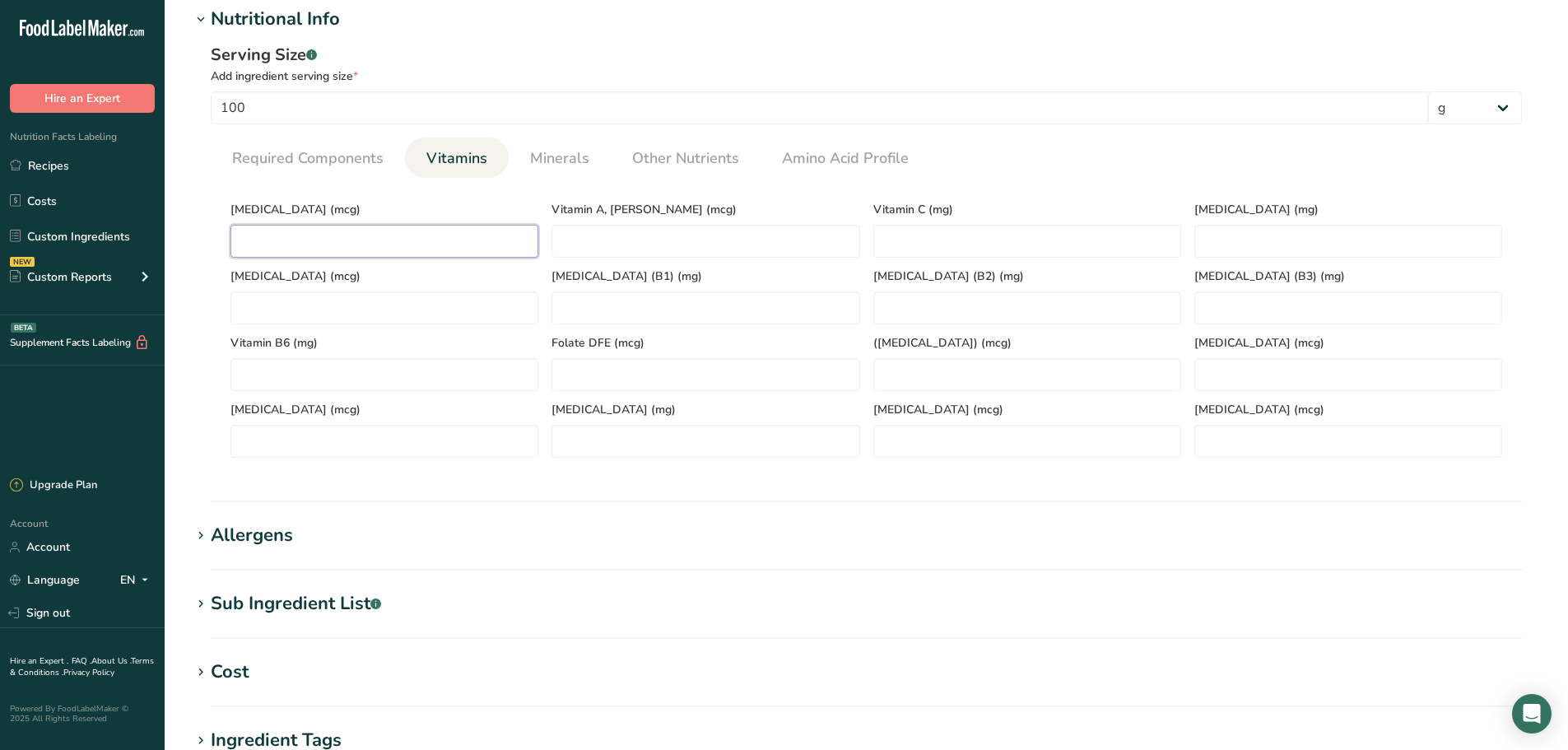
click at [390, 234] on D "number" at bounding box center [384, 240] width 308 height 33
click at [548, 133] on div "Serving Size .a-a{fill:#347362;}.b-a{fill:#fff;} Add ingredient serving size * …" at bounding box center [866, 256] width 1350 height 448
click at [548, 149] on span "Minerals" at bounding box center [559, 158] width 59 height 23
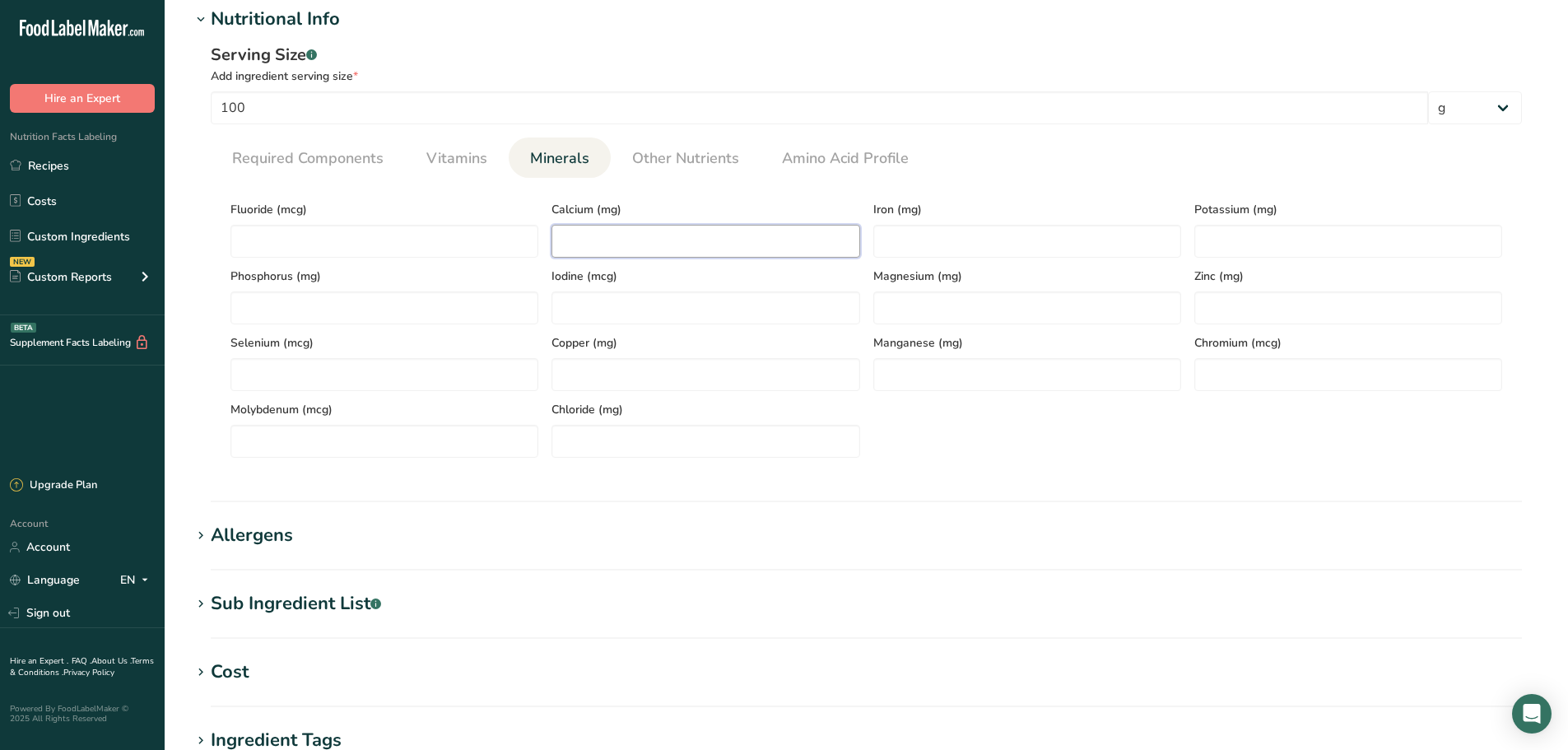
click at [627, 254] on input "number" at bounding box center [706, 240] width 308 height 33
click at [433, 172] on link "Vitamins" at bounding box center [456, 158] width 74 height 42
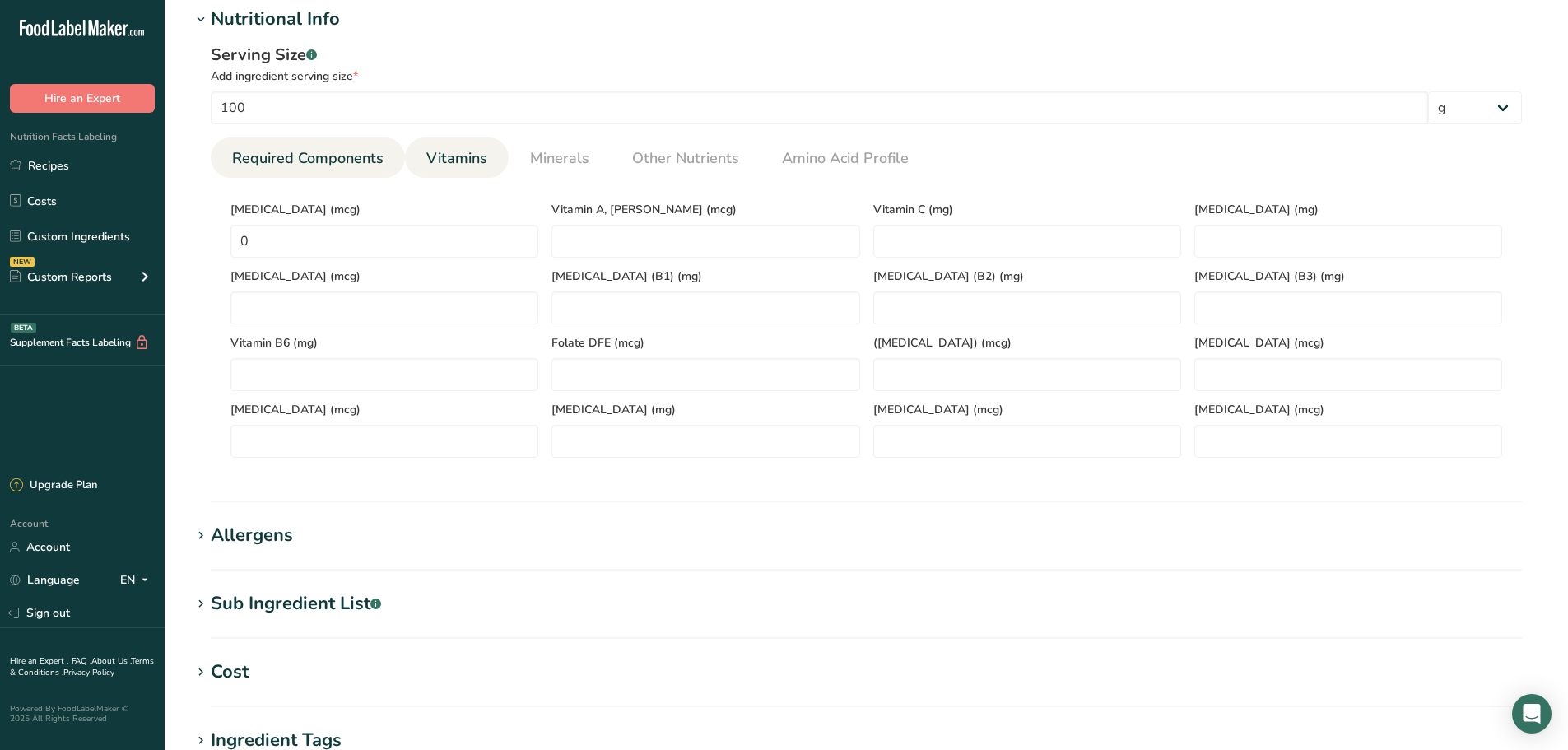
click at [362, 163] on span "Required Components" at bounding box center [307, 158] width 152 height 23
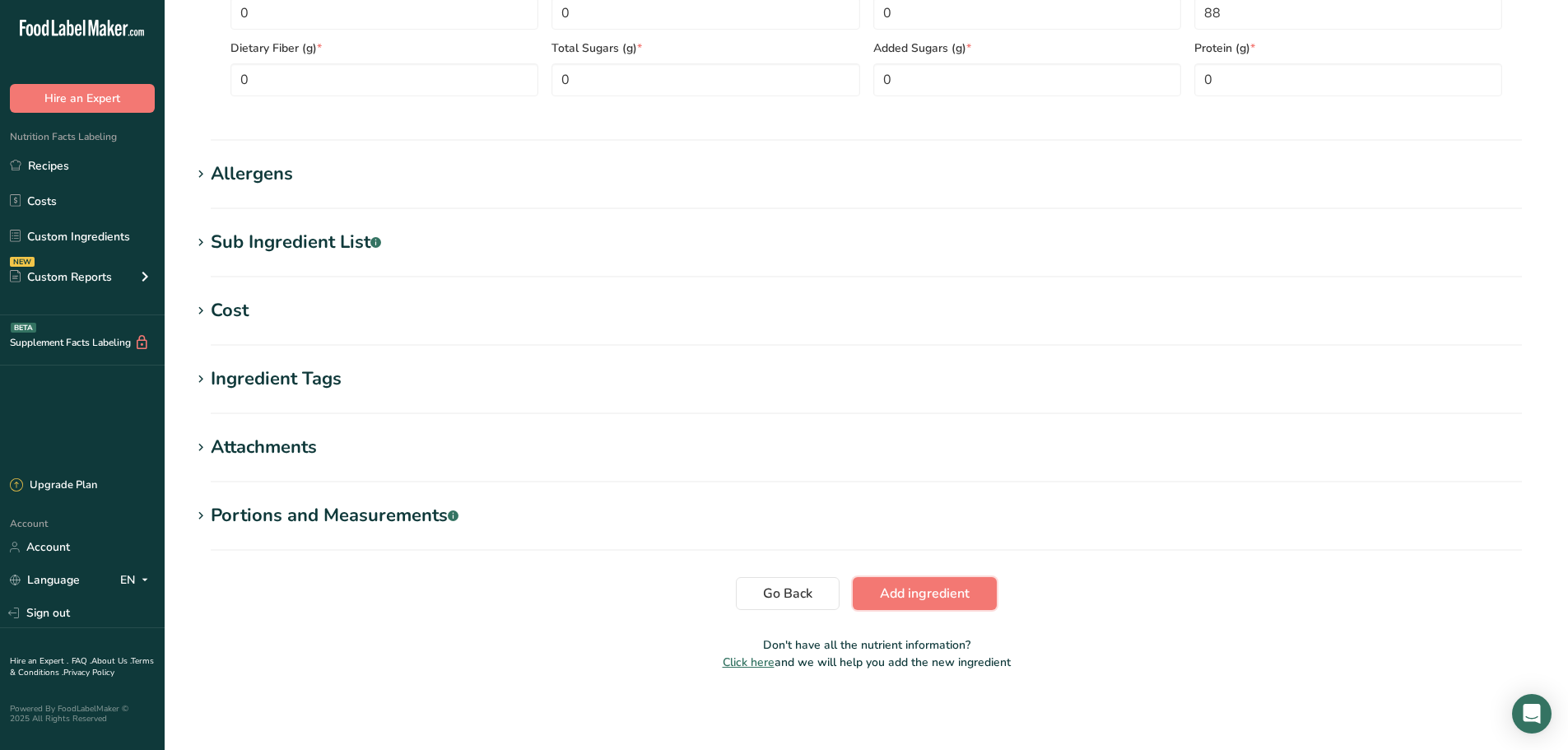
click at [939, 580] on button "Add ingredient" at bounding box center [925, 593] width 144 height 33
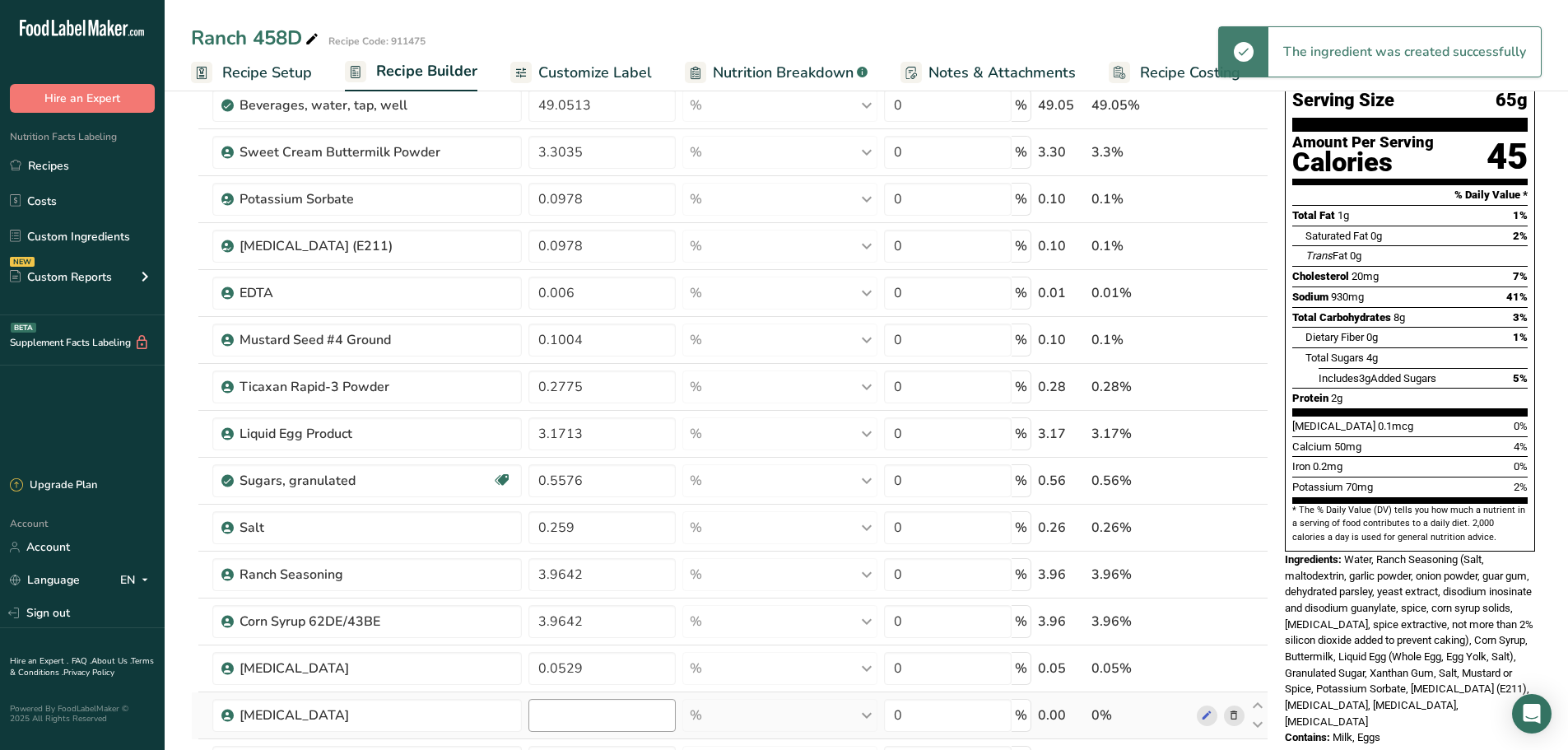
scroll to position [247, 0]
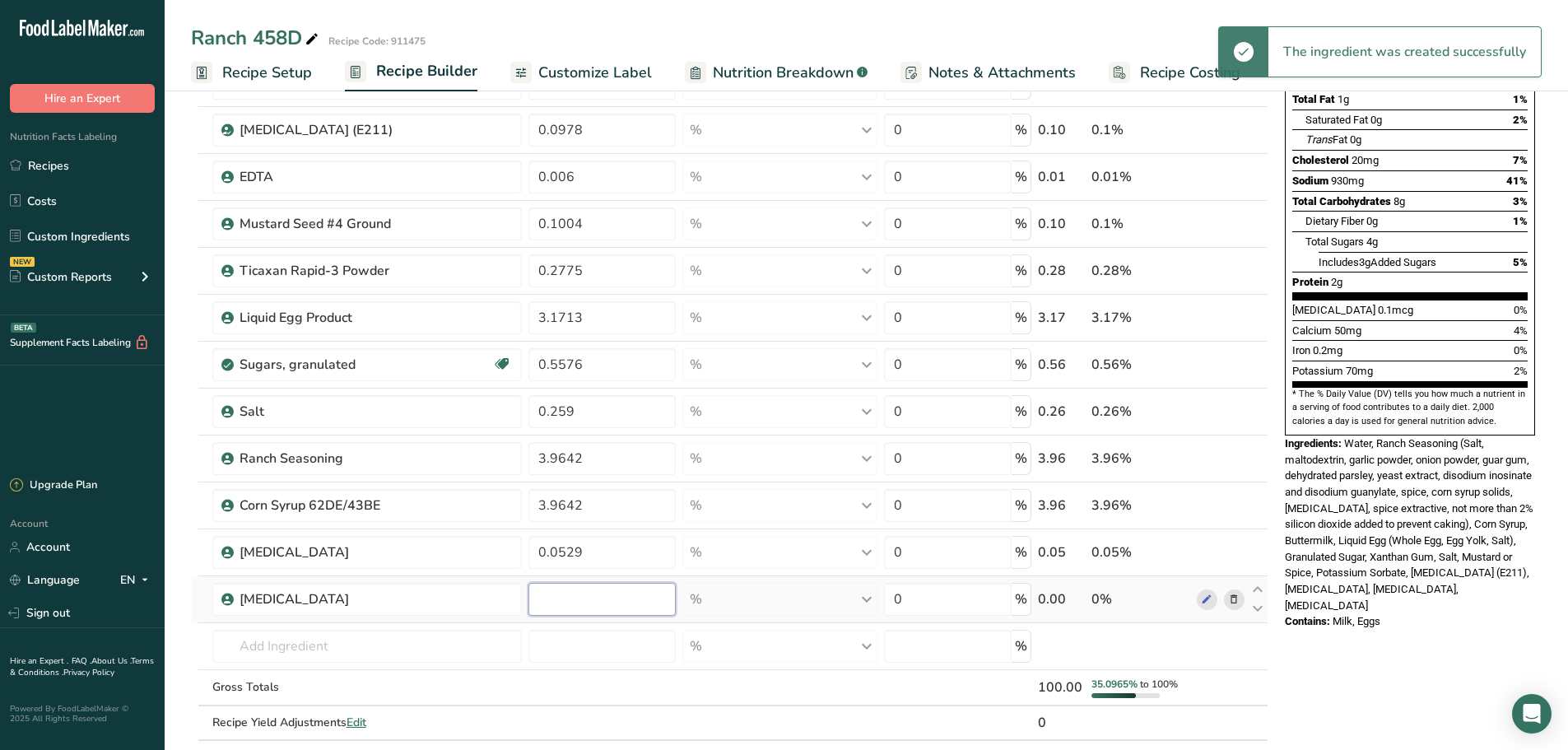
click at [568, 601] on input "number" at bounding box center [601, 598] width 147 height 33
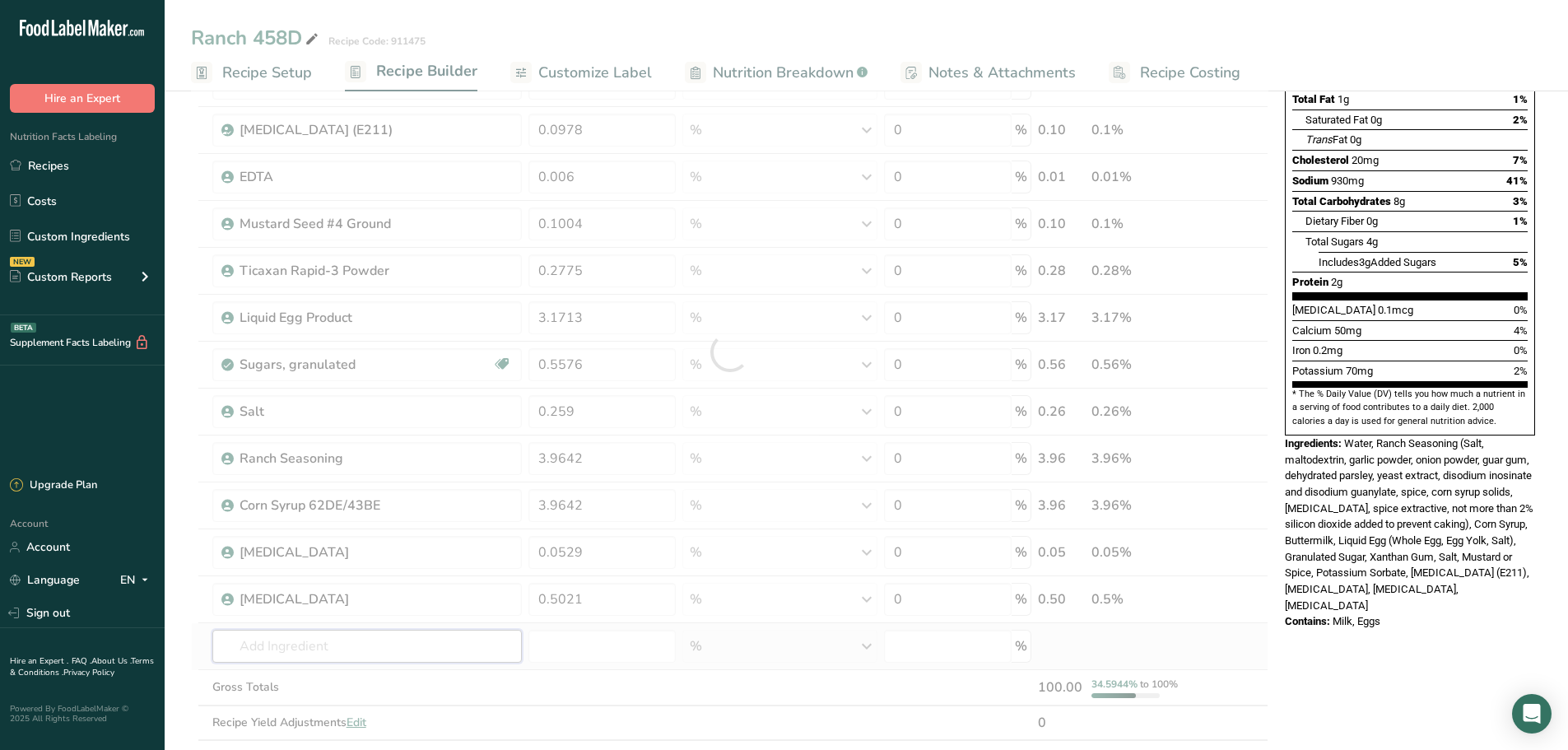
click at [343, 646] on div "Ingredient * Amount * Unit * Waste * .a-a{fill:#347362;}.b-a{fill:#fff;} Grams …" at bounding box center [729, 352] width 1077 height 844
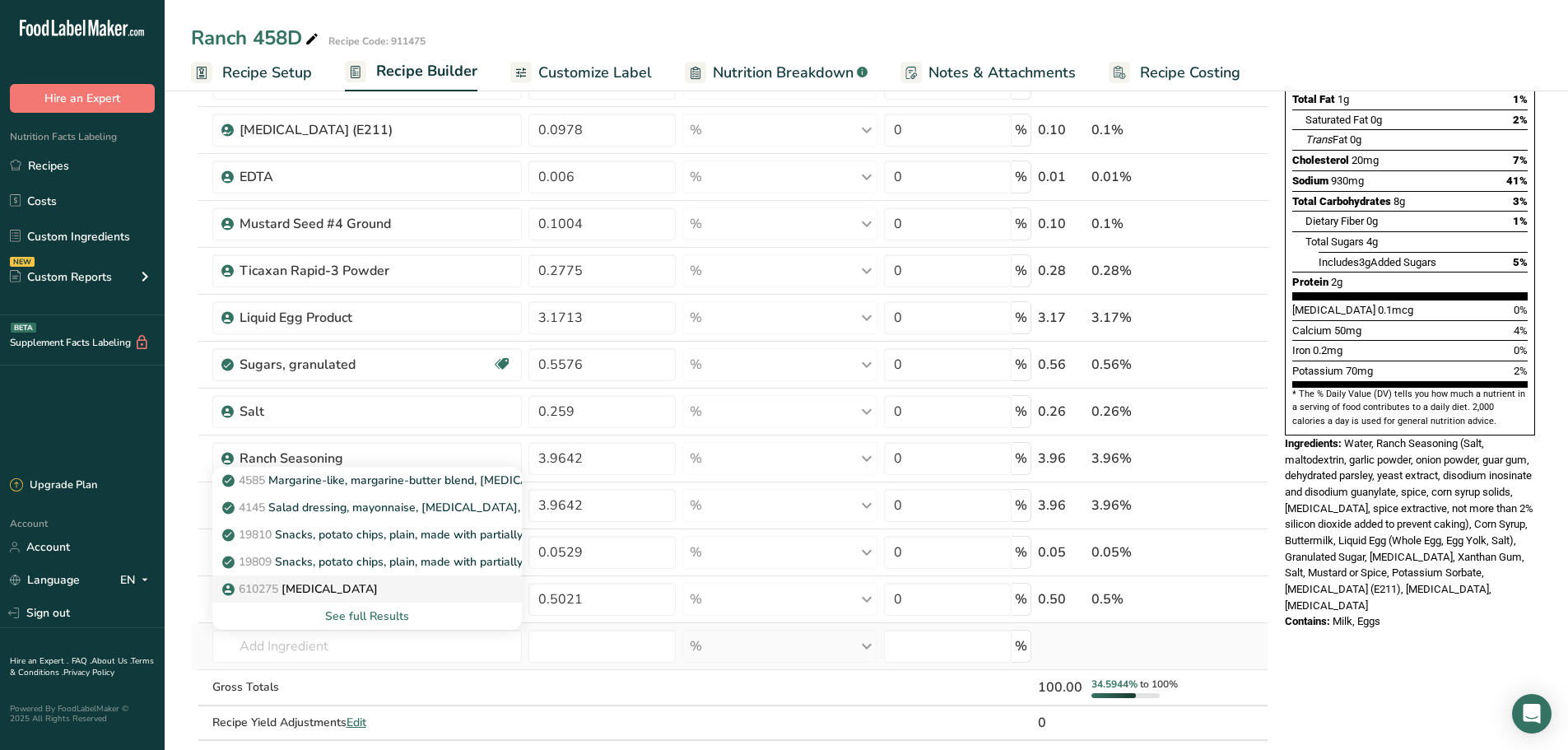
click at [367, 583] on div "610275 [MEDICAL_DATA]" at bounding box center [354, 588] width 258 height 18
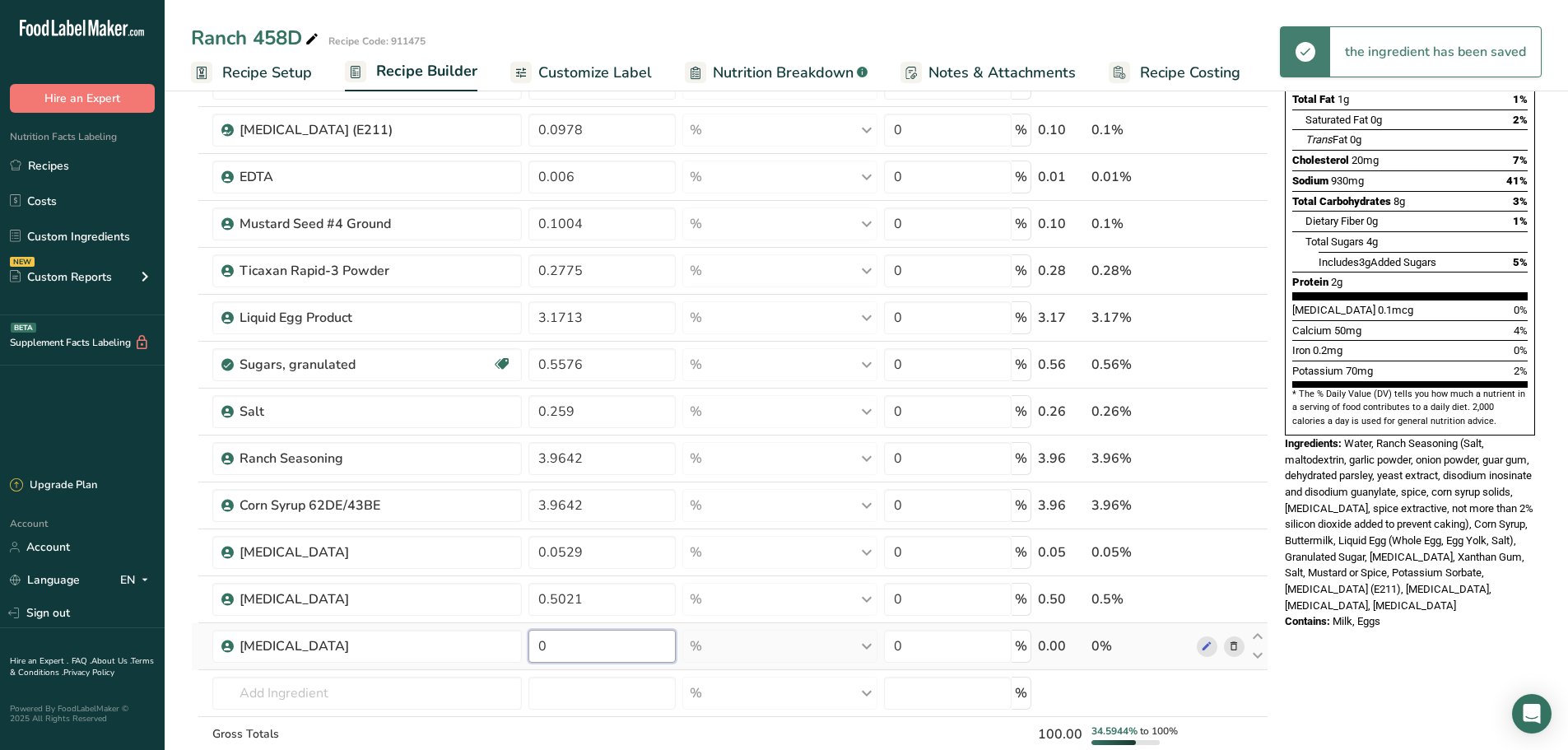
click at [611, 646] on input "0" at bounding box center [601, 645] width 147 height 33
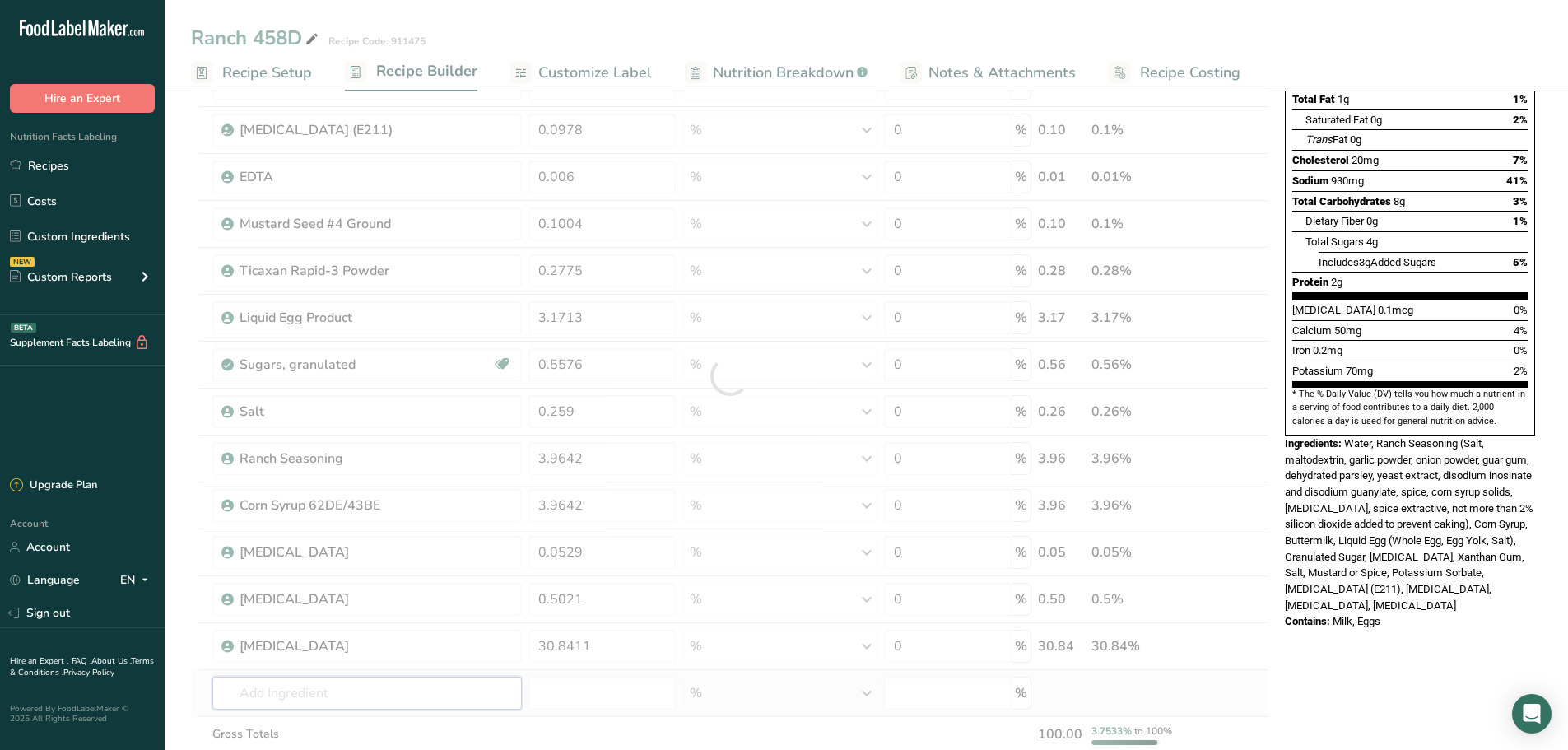
click at [297, 698] on div "Ingredient * Amount * Unit * Waste * .a-a{fill:#347362;}.b-a{fill:#fff;} Grams …" at bounding box center [729, 376] width 1077 height 891
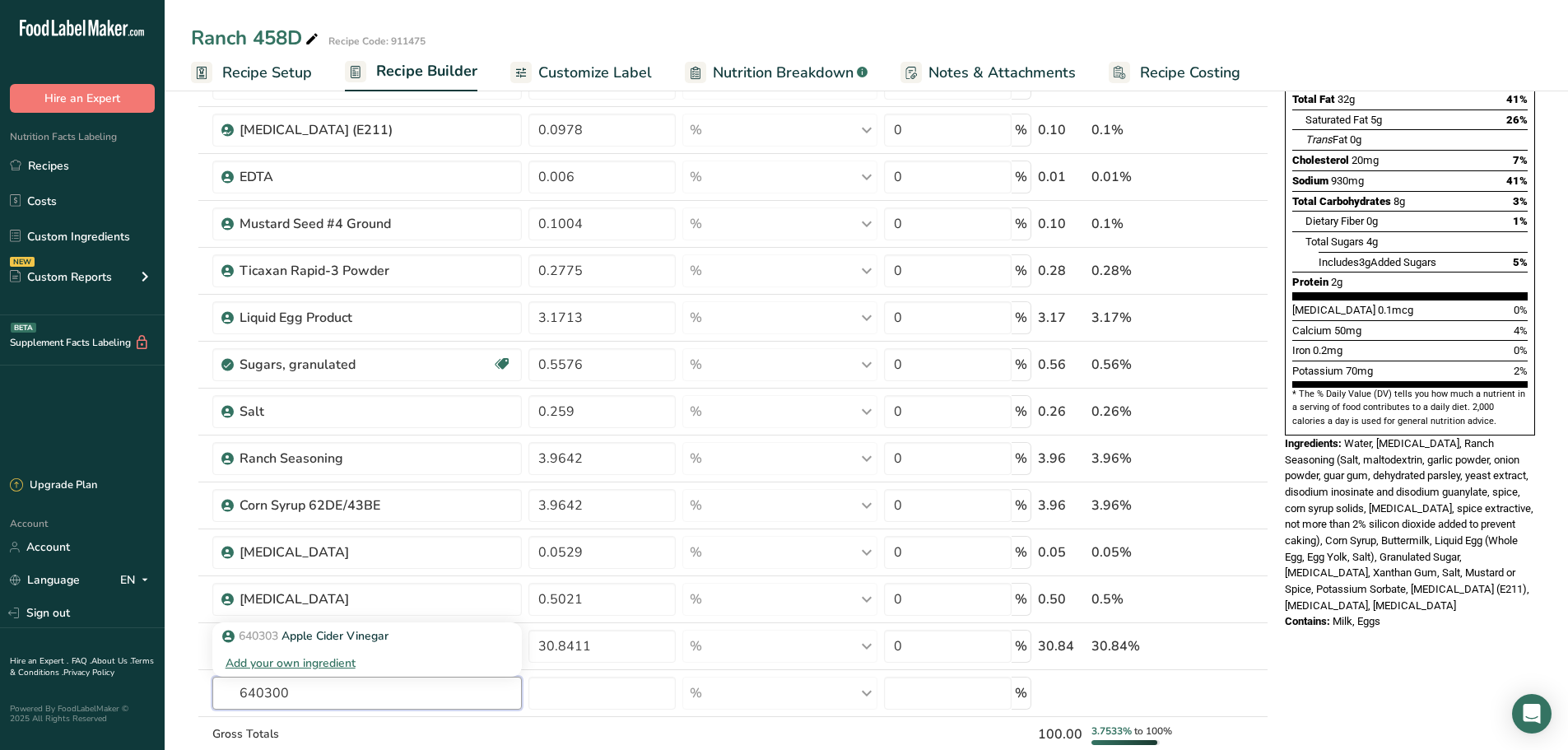
drag, startPoint x: 302, startPoint y: 701, endPoint x: 106, endPoint y: 713, distance: 196.4
click at [139, 711] on div ".a-20{fill:#fff;} Hire an Expert Nutrition Facts Labeling Recipes Costs Custom …" at bounding box center [784, 592] width 1568 height 1677
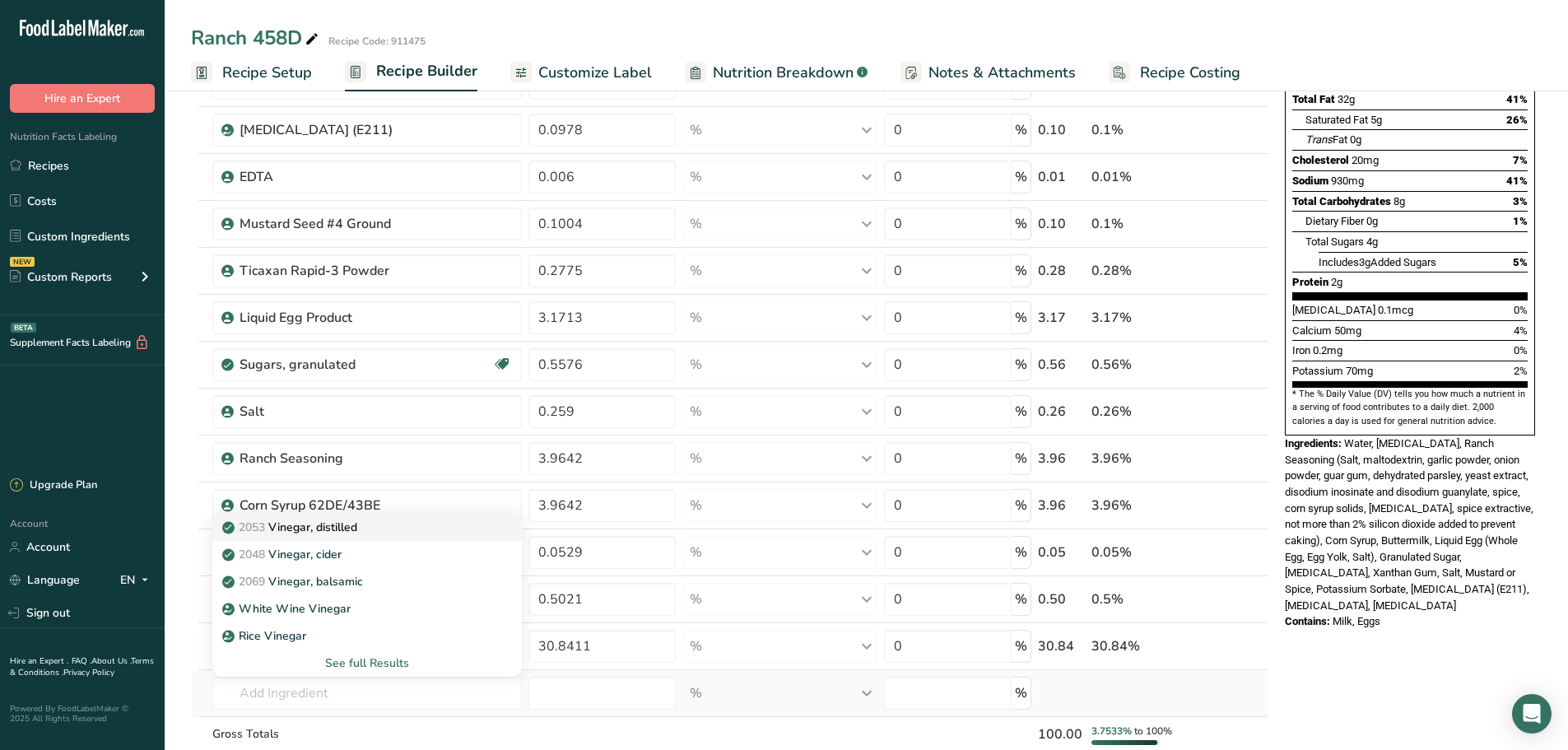
click at [394, 529] on div "2053 Vinegar, distilled" at bounding box center [354, 527] width 258 height 18
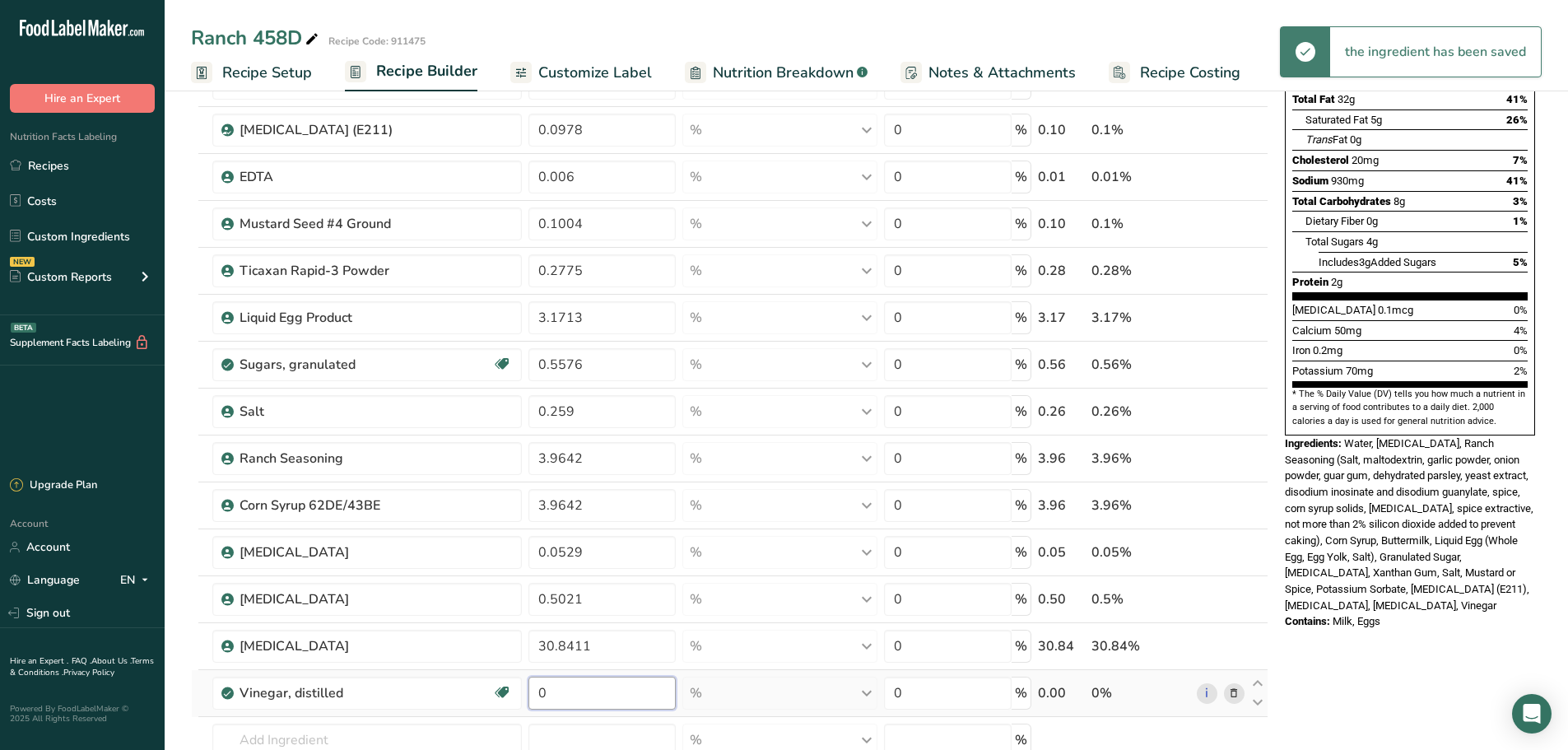
click at [556, 693] on input "0" at bounding box center [601, 692] width 147 height 33
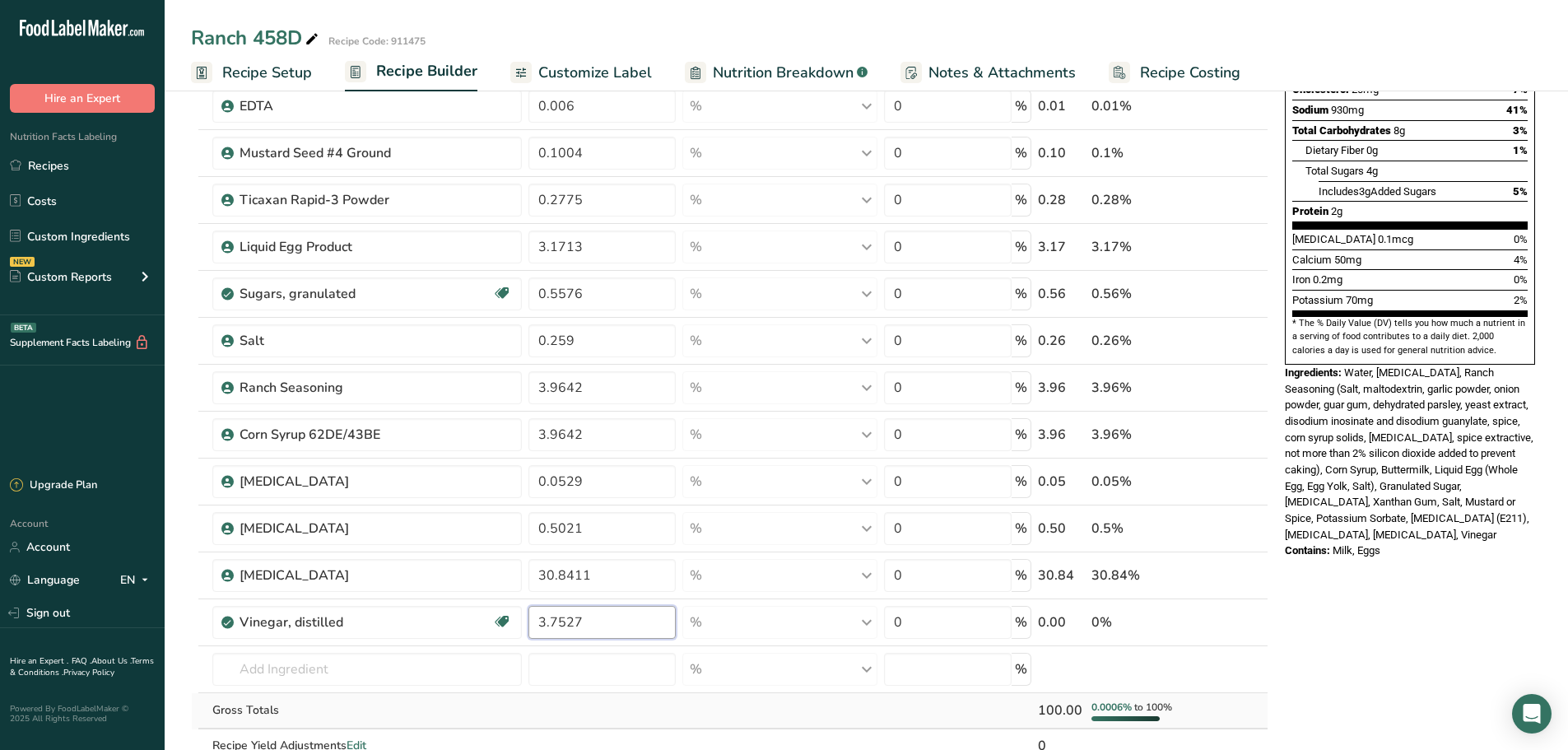
scroll to position [412, 0]
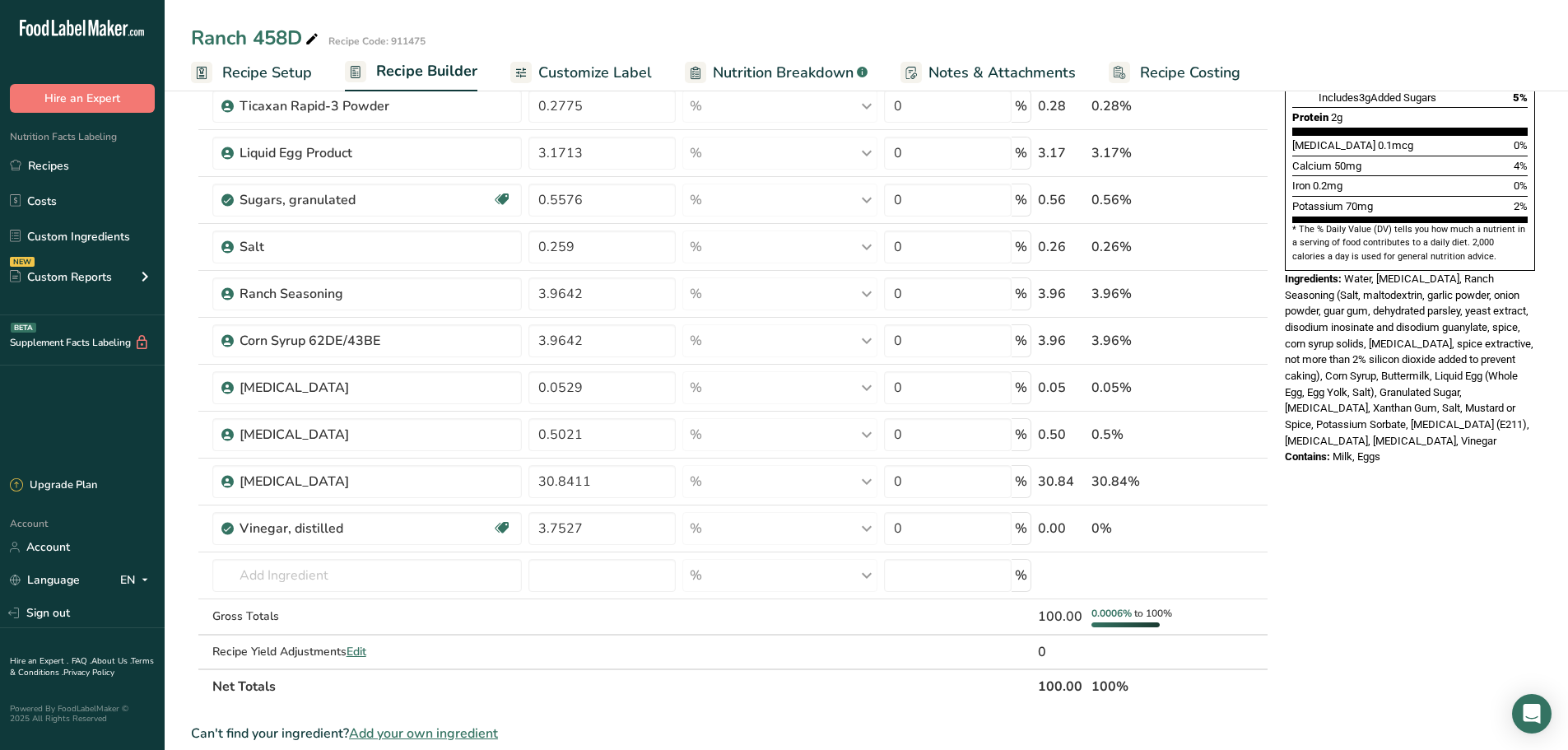
click at [1323, 656] on div "Nutrition Facts 1 Serving Per Container Serving Size 96g Amount Per Serving Cal…" at bounding box center [1410, 493] width 264 height 1586
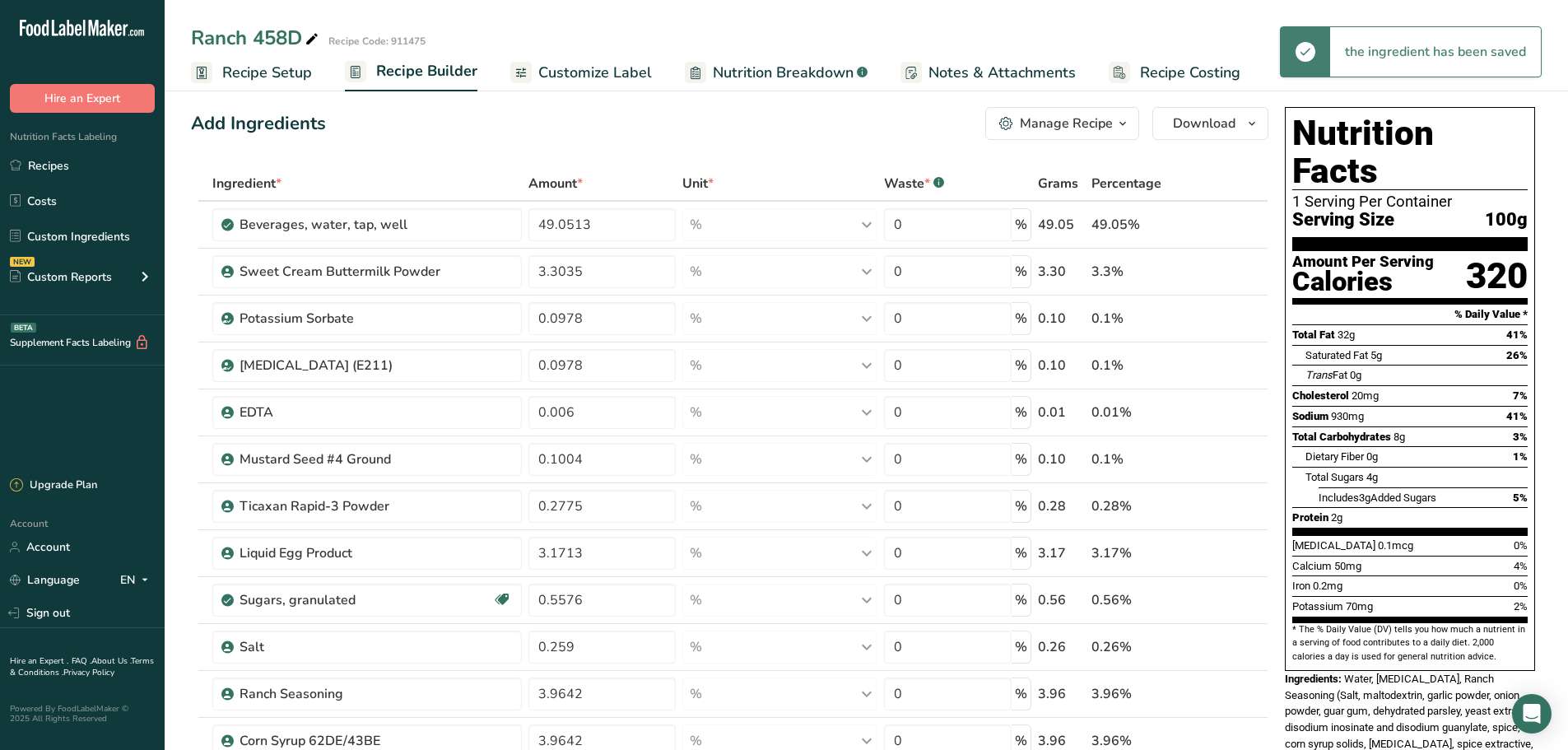
scroll to position [0, 0]
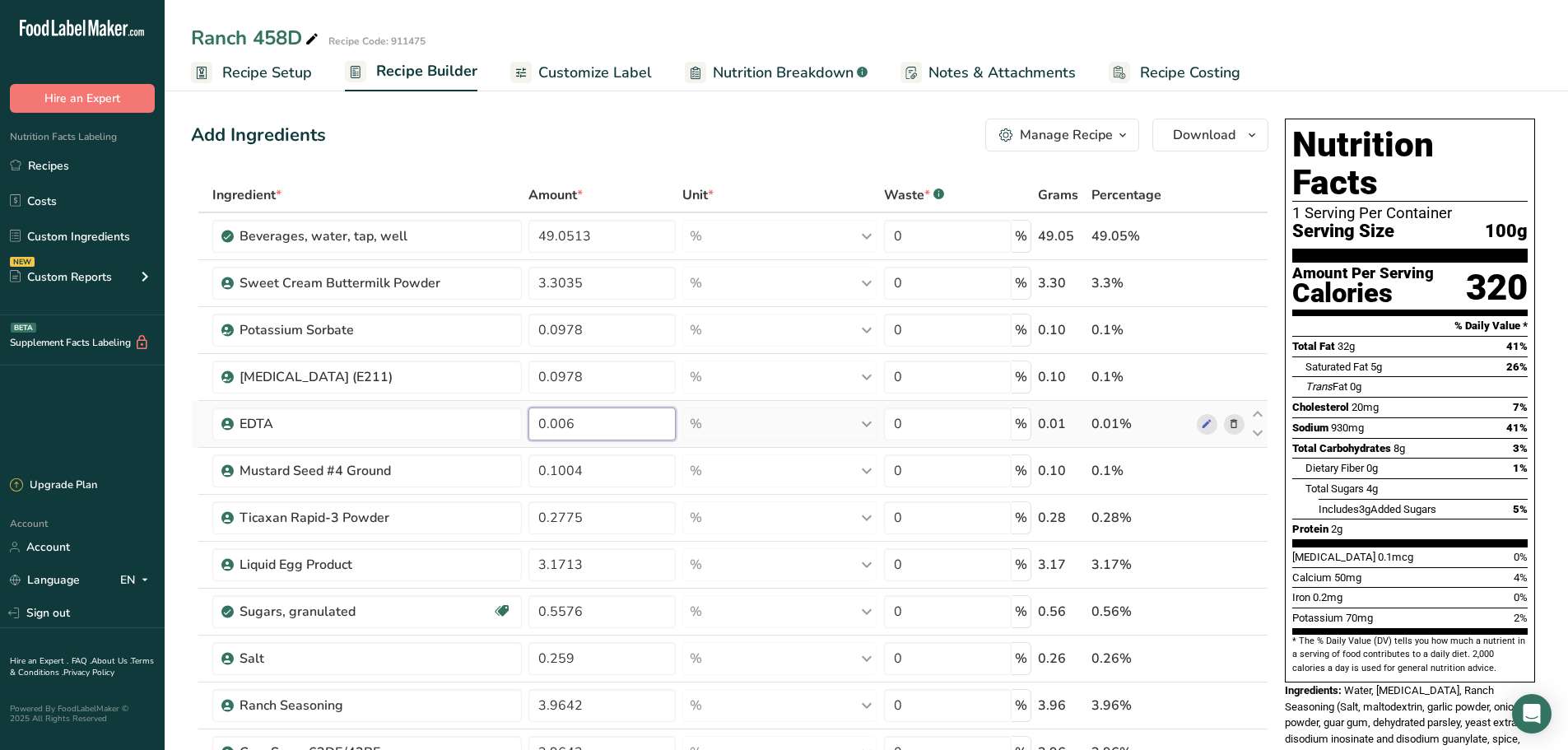
click at [655, 418] on input "0.006" at bounding box center [601, 424] width 147 height 33
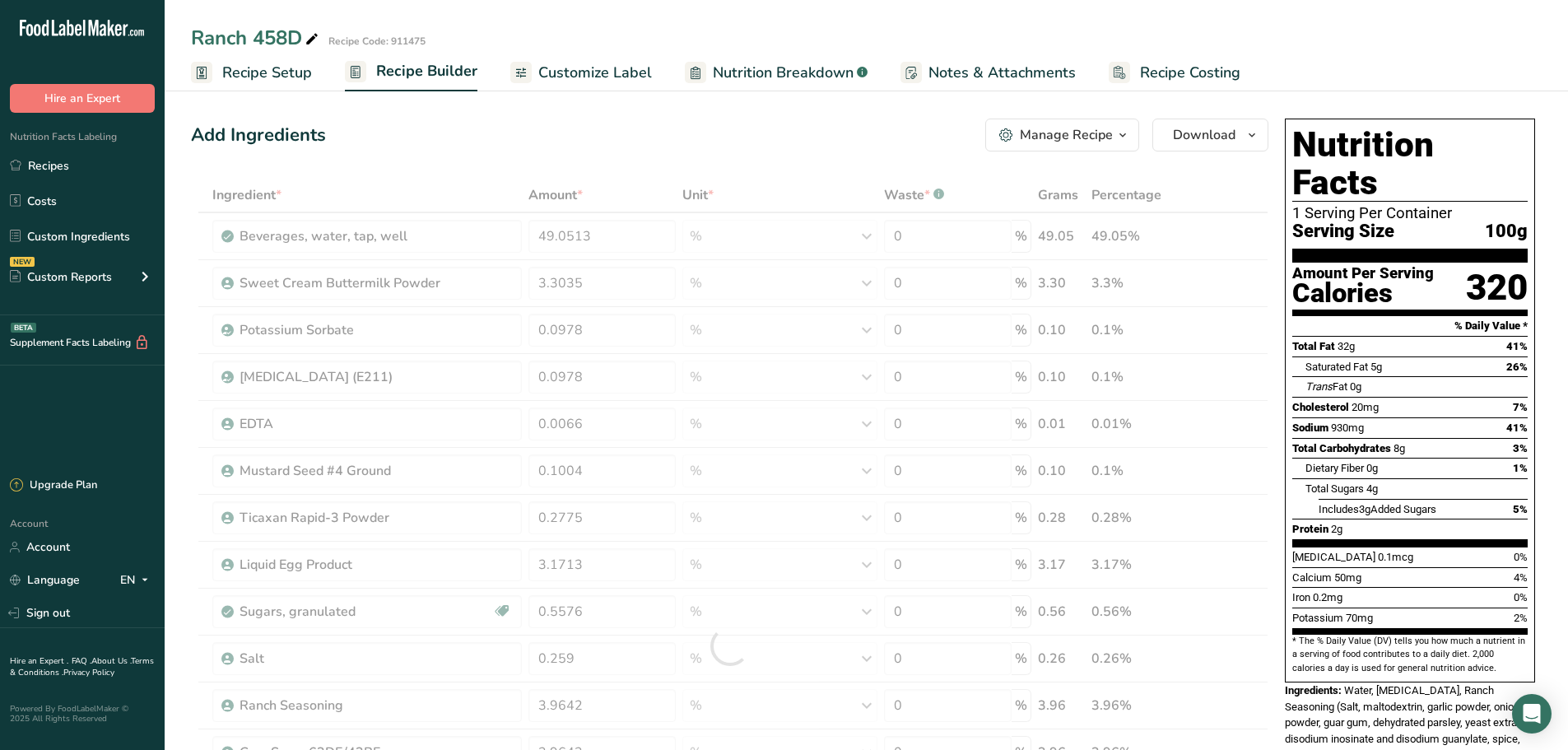
click at [391, 460] on div "Ingredient * Amount * Unit * Waste * .a-a{fill:#347362;}.b-a{fill:#fff;} Grams …" at bounding box center [729, 646] width 1077 height 938
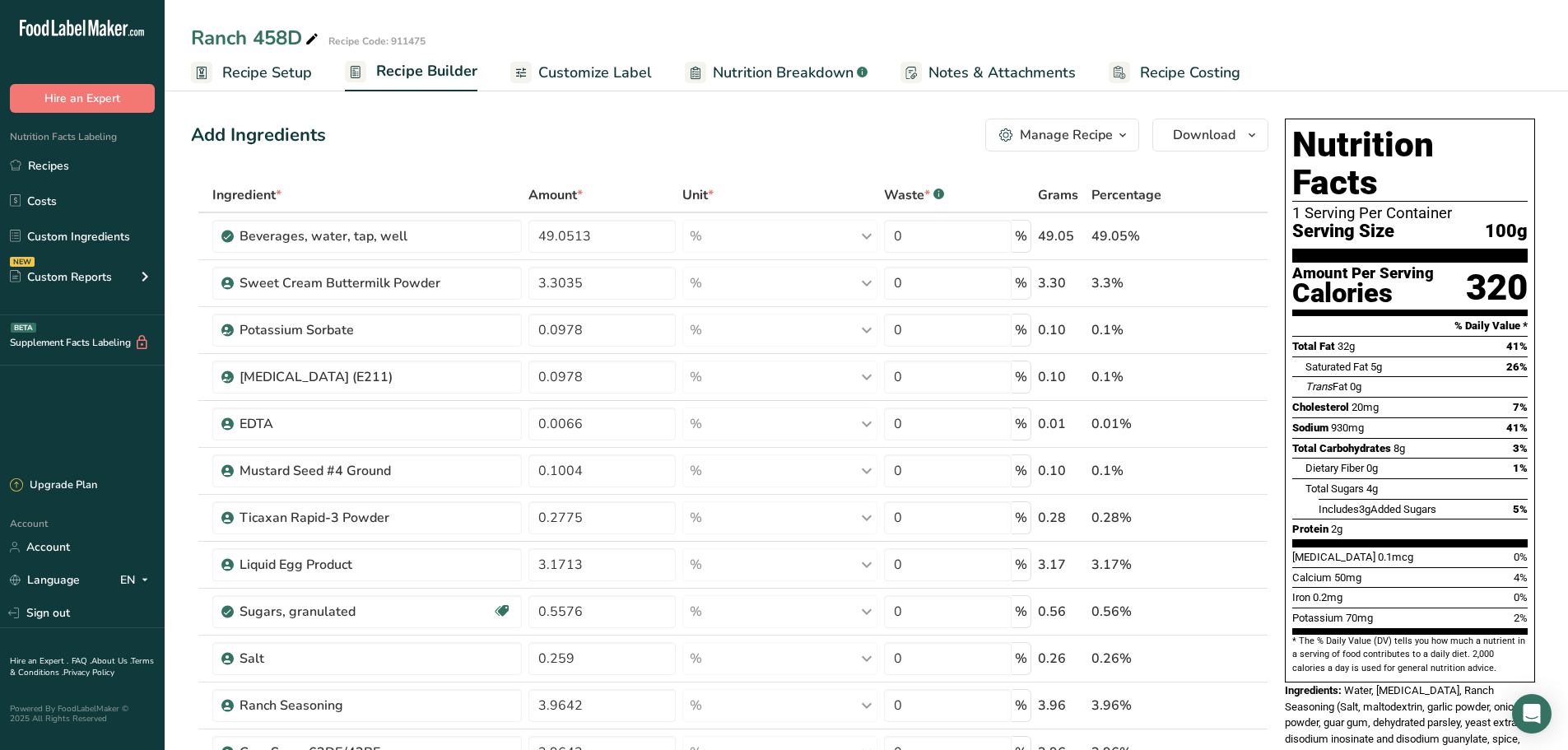
click at [623, 74] on span "Customize Label" at bounding box center [595, 73] width 114 height 23
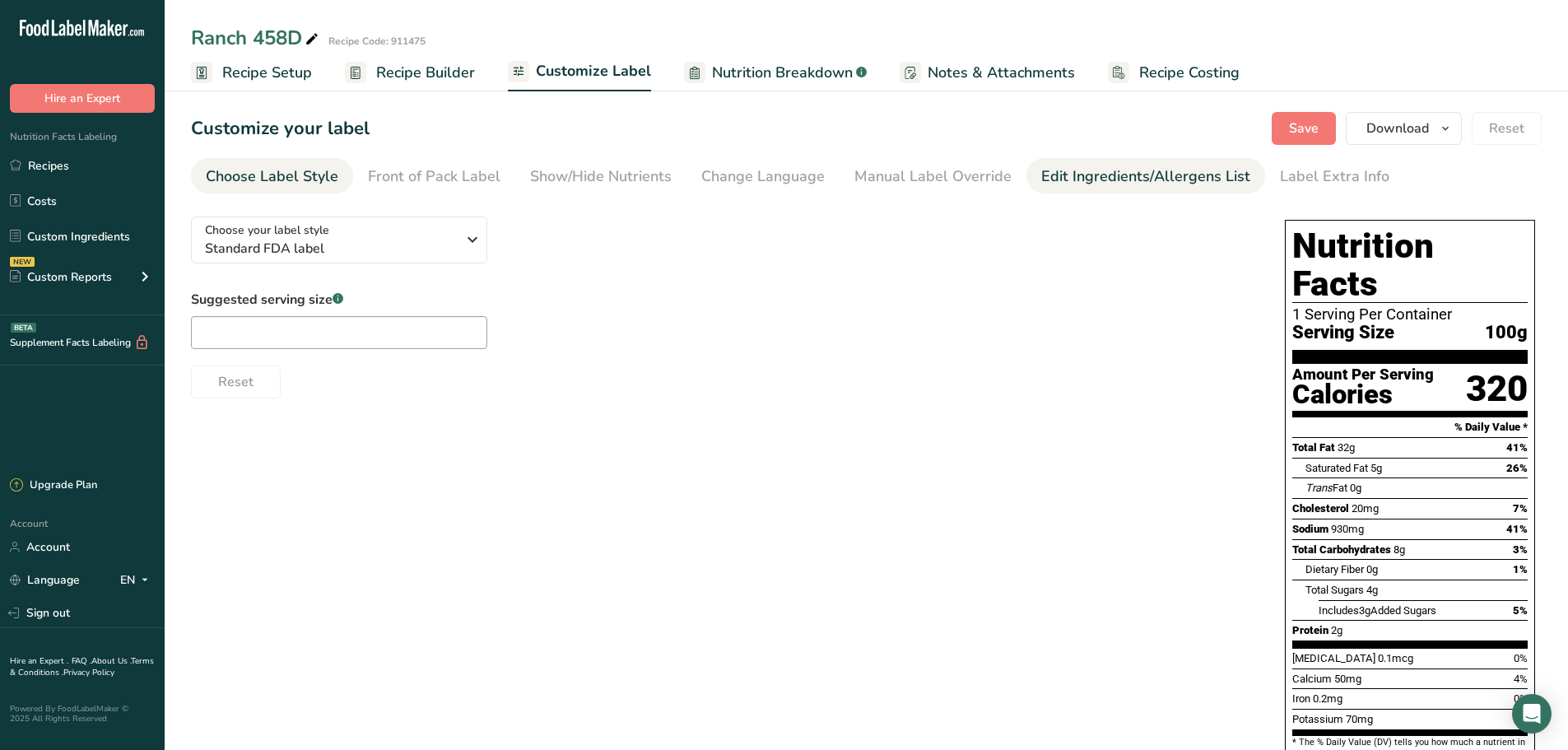
click at [1082, 165] on link "Edit Ingredients/Allergens List" at bounding box center [1146, 177] width 209 height 37
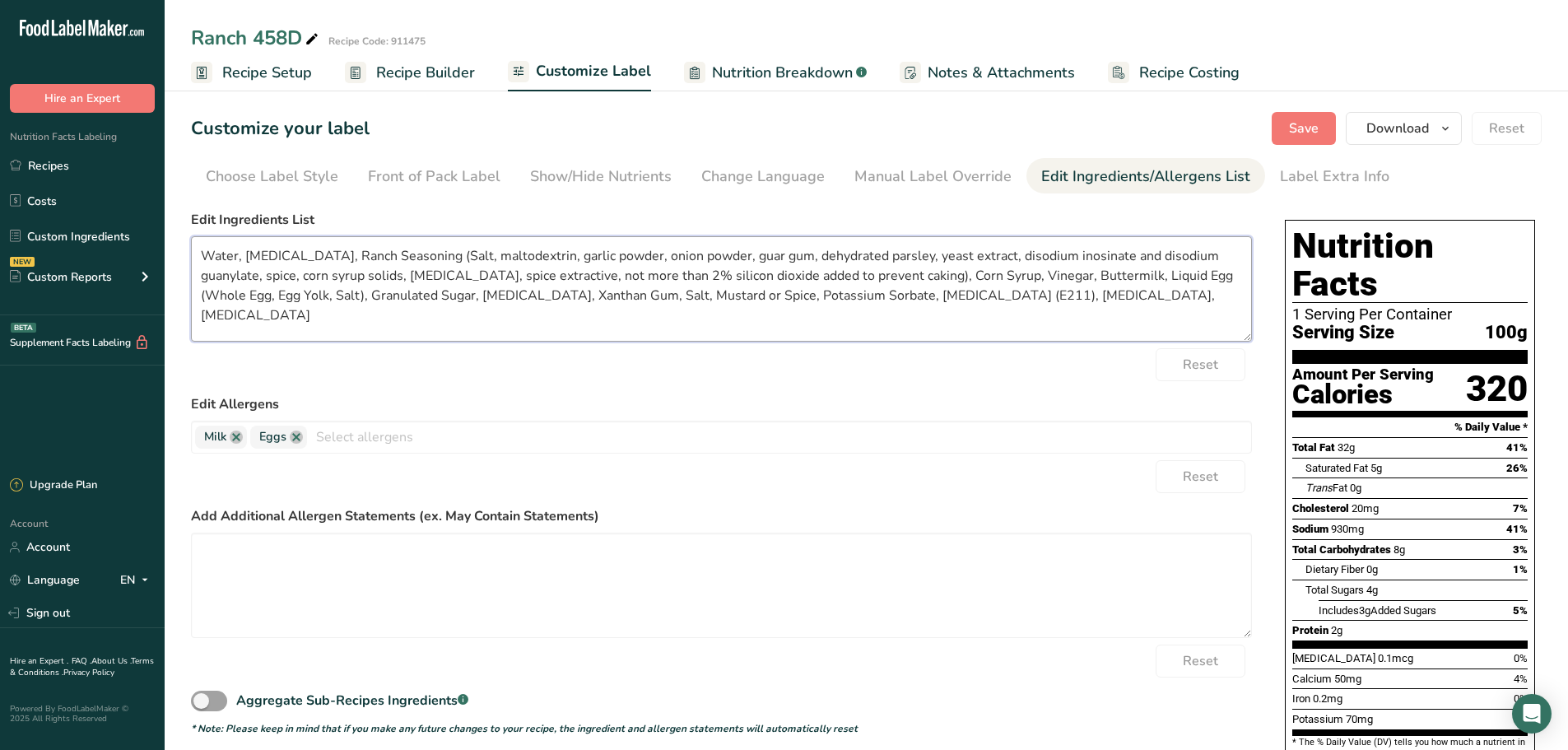
click at [467, 249] on textarea "Water, [MEDICAL_DATA], Ranch Seasoning (Salt, maltodextrin, garlic powder, onio…" at bounding box center [721, 289] width 1061 height 105
drag, startPoint x: 543, startPoint y: 255, endPoint x: 556, endPoint y: 249, distance: 14.3
click at [543, 256] on textarea "Water, [MEDICAL_DATA], Ranch Seasoning (Salt, Maltodextrin, garlic powder, onio…" at bounding box center [721, 289] width 1061 height 105
drag, startPoint x: 587, startPoint y: 259, endPoint x: 576, endPoint y: 258, distance: 11.0
click at [576, 258] on textarea "Water, [MEDICAL_DATA], Ranch Seasoning (Salt, Maltodextrin, Garlic powder, onio…" at bounding box center [721, 289] width 1061 height 105
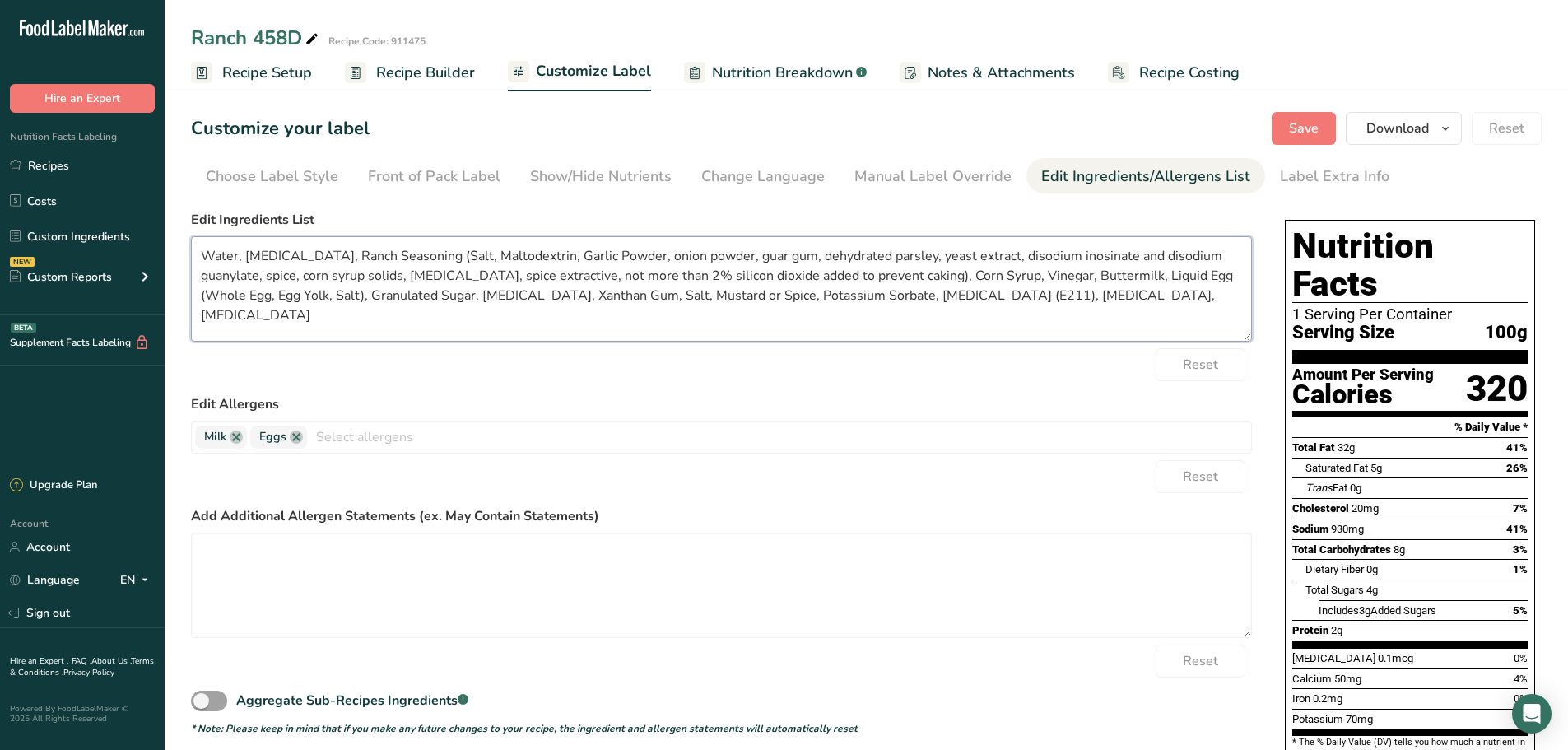
click at [637, 255] on textarea "Water, [MEDICAL_DATA], Ranch Seasoning (Salt, Maltodextrin, Garlic Powder, onio…" at bounding box center [721, 289] width 1061 height 105
click at [732, 254] on textarea "Water, [MEDICAL_DATA], Ranch Seasoning (Salt, Maltodextrin, Garlic Powder, Onio…" at bounding box center [721, 289] width 1061 height 105
click at [798, 254] on textarea "Water, [MEDICAL_DATA], Ranch Seasoning (Salt, Maltodextrin, Garlic Powder, Onio…" at bounding box center [721, 289] width 1061 height 105
click at [869, 253] on textarea "Water, [MEDICAL_DATA], Ranch Seasoning (Salt, Maltodextrin, Garlic Powder, Onio…" at bounding box center [721, 289] width 1061 height 105
click at [911, 253] on textarea "Water, [MEDICAL_DATA], Ranch Seasoning (Salt, Maltodextrin, Garlic Powder, Onio…" at bounding box center [721, 289] width 1061 height 105
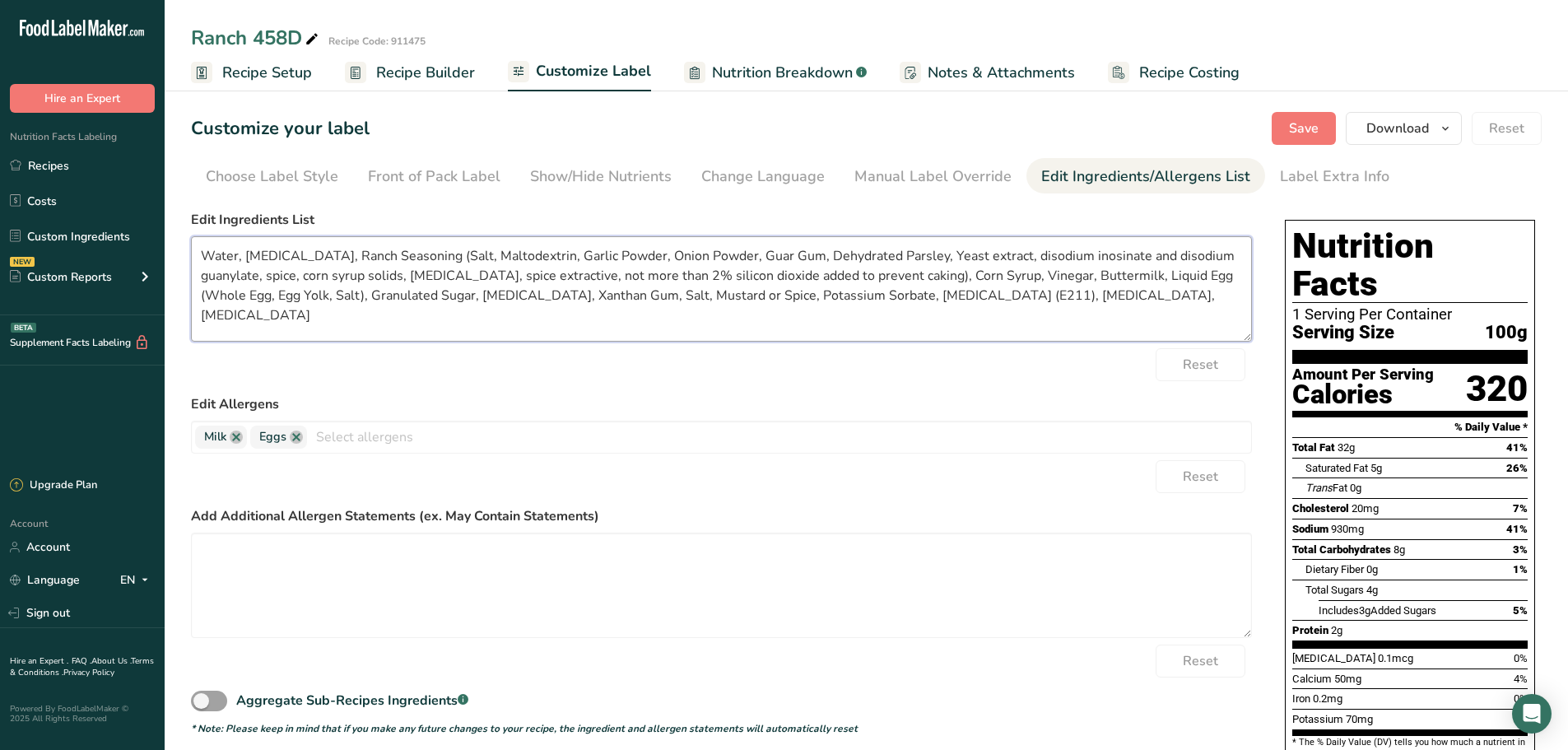
click at [950, 253] on textarea "Water, [MEDICAL_DATA], Ranch Seasoning (Salt, Maltodextrin, Garlic Powder, Onio…" at bounding box center [721, 289] width 1061 height 105
click at [1000, 255] on textarea "Water, [MEDICAL_DATA], Ranch Seasoning (Salt, Maltodextrin, Garlic Powder, Onio…" at bounding box center [721, 289] width 1061 height 105
click at [1058, 251] on textarea "Water, [MEDICAL_DATA], Ranch Seasoning (Salt, Maltodextrin, Garlic Powder, Onio…" at bounding box center [721, 289] width 1061 height 105
click at [198, 280] on textarea "Water, [MEDICAL_DATA], Ranch Seasoning (Salt, Maltodextrin, Garlic Powder, Onio…" at bounding box center [721, 289] width 1061 height 105
click at [267, 270] on textarea "Water, [MEDICAL_DATA], Ranch Seasoning (Salt, Maltodextrin, Garlic Powder, Onio…" at bounding box center [721, 289] width 1061 height 105
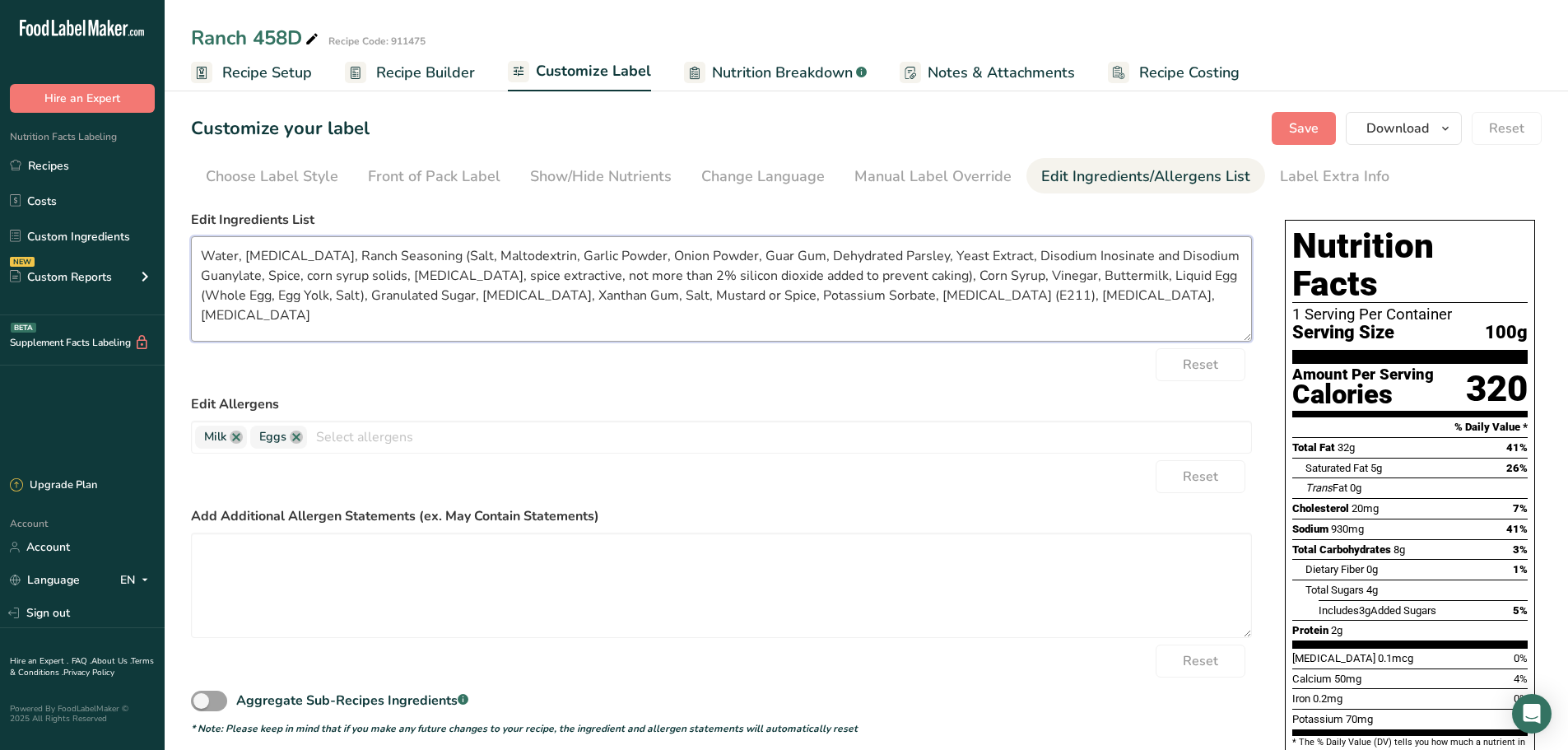
drag, startPoint x: 307, startPoint y: 274, endPoint x: 518, endPoint y: 309, distance: 213.9
click at [308, 275] on textarea "Water, [MEDICAL_DATA], Ranch Seasoning (Salt, Maltodextrin, Garlic Powder, Onio…" at bounding box center [721, 289] width 1061 height 105
drag, startPoint x: 599, startPoint y: 274, endPoint x: 636, endPoint y: 298, distance: 44.1
click at [602, 274] on textarea "Water, [MEDICAL_DATA], Ranch Seasoning (Salt, Maltodextrin, Garlic Powder, Onio…" at bounding box center [721, 289] width 1061 height 105
click at [633, 277] on textarea "Water, [MEDICAL_DATA], Ranch Seasoning (Salt, Maltodextrin, Garlic Powder, Onio…" at bounding box center [721, 289] width 1061 height 105
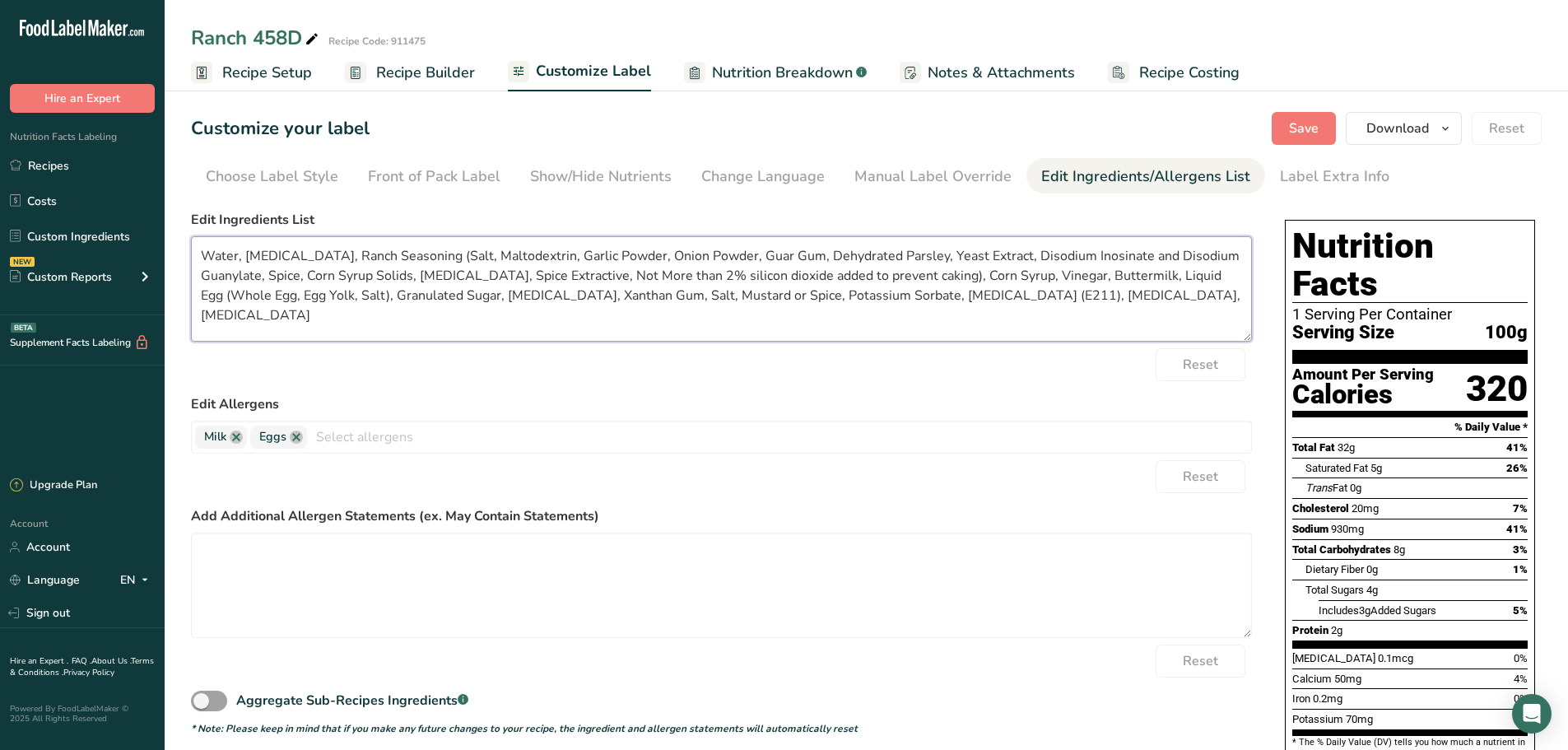
click at [713, 275] on textarea "Water, [MEDICAL_DATA], Ranch Seasoning (Salt, Maltodextrin, Garlic Powder, Onio…" at bounding box center [721, 289] width 1061 height 105
drag, startPoint x: 443, startPoint y: 293, endPoint x: 373, endPoint y: 290, distance: 70.1
click at [373, 290] on textarea "Water, [MEDICAL_DATA], Ranch Seasoning (Salt, Maltodextrin, Garlic Powder, Onio…" at bounding box center [721, 289] width 1061 height 105
drag, startPoint x: 663, startPoint y: 299, endPoint x: 599, endPoint y: 303, distance: 64.1
click at [599, 303] on textarea "Water, [MEDICAL_DATA], Ranch Seasoning (Salt, Maltodextrin, Garlic Powder, Onio…" at bounding box center [721, 289] width 1061 height 105
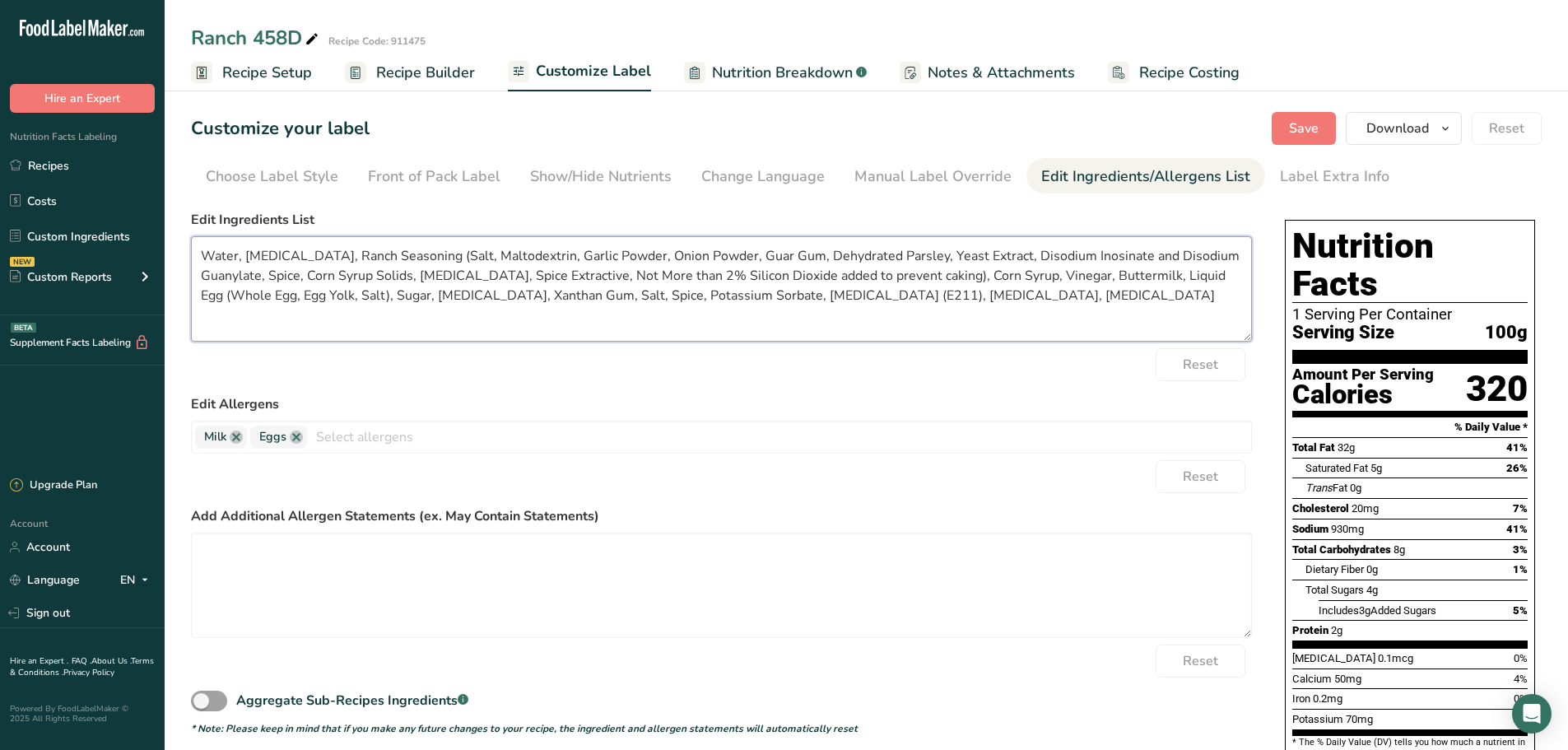
click at [748, 297] on textarea "Water, [MEDICAL_DATA], Ranch Seasoning (Salt, Maltodextrin, Garlic Powder, Onio…" at bounding box center [721, 289] width 1061 height 105
drag, startPoint x: 996, startPoint y: 297, endPoint x: 966, endPoint y: 301, distance: 30.3
click at [966, 301] on textarea "Water, [MEDICAL_DATA], Ranch Seasoning (Salt, Maltodextrin, Garlic Powder, Onio…" at bounding box center [721, 289] width 1061 height 105
click at [262, 319] on textarea "Water, [MEDICAL_DATA], Ranch Seasoning (Salt, Maltodextrin, Garlic Powder, Onio…" at bounding box center [721, 289] width 1061 height 105
click at [1296, 119] on span "Save" at bounding box center [1303, 129] width 29 height 20
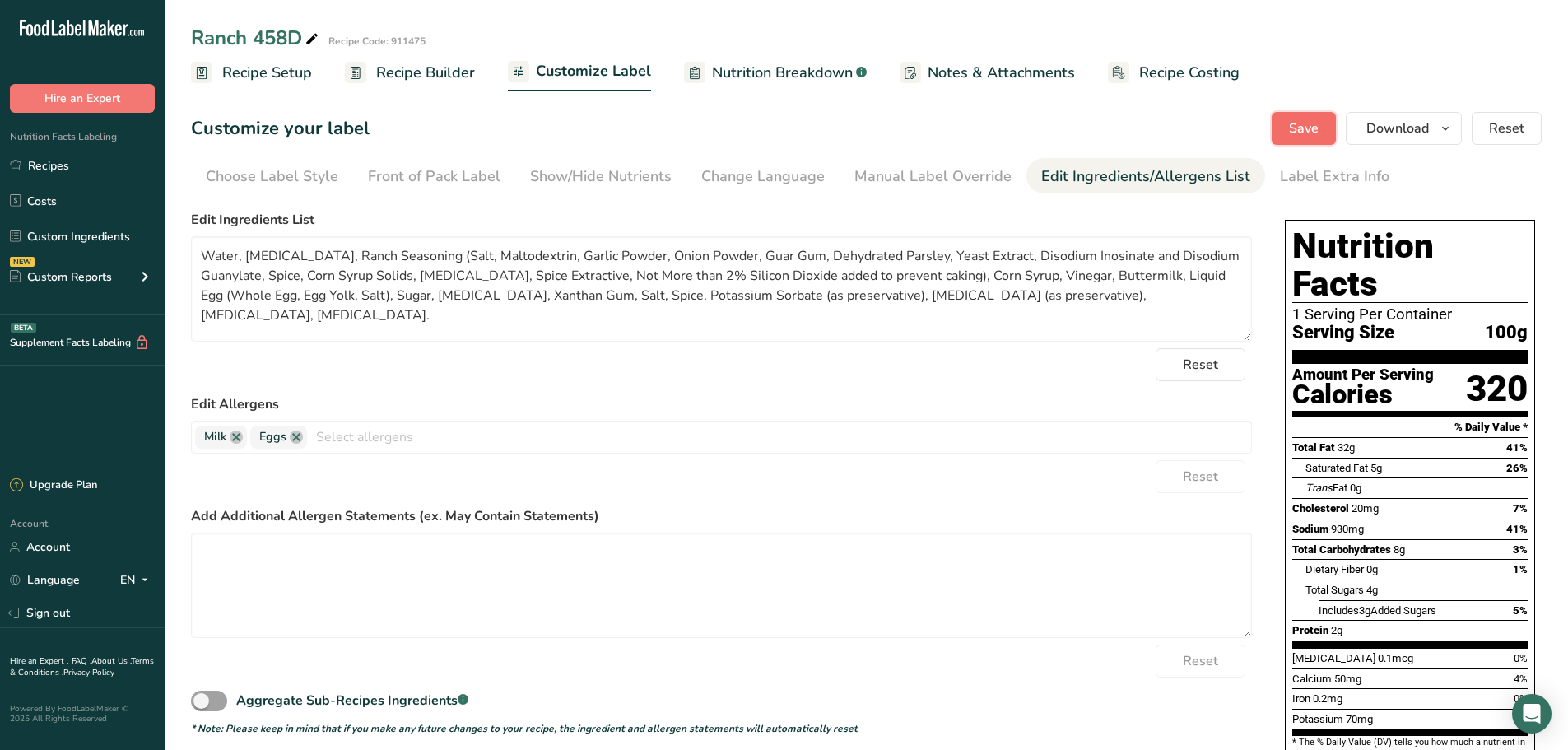
click at [1314, 119] on span "Save" at bounding box center [1303, 129] width 29 height 20
click at [1287, 128] on button "Save" at bounding box center [1303, 128] width 64 height 33
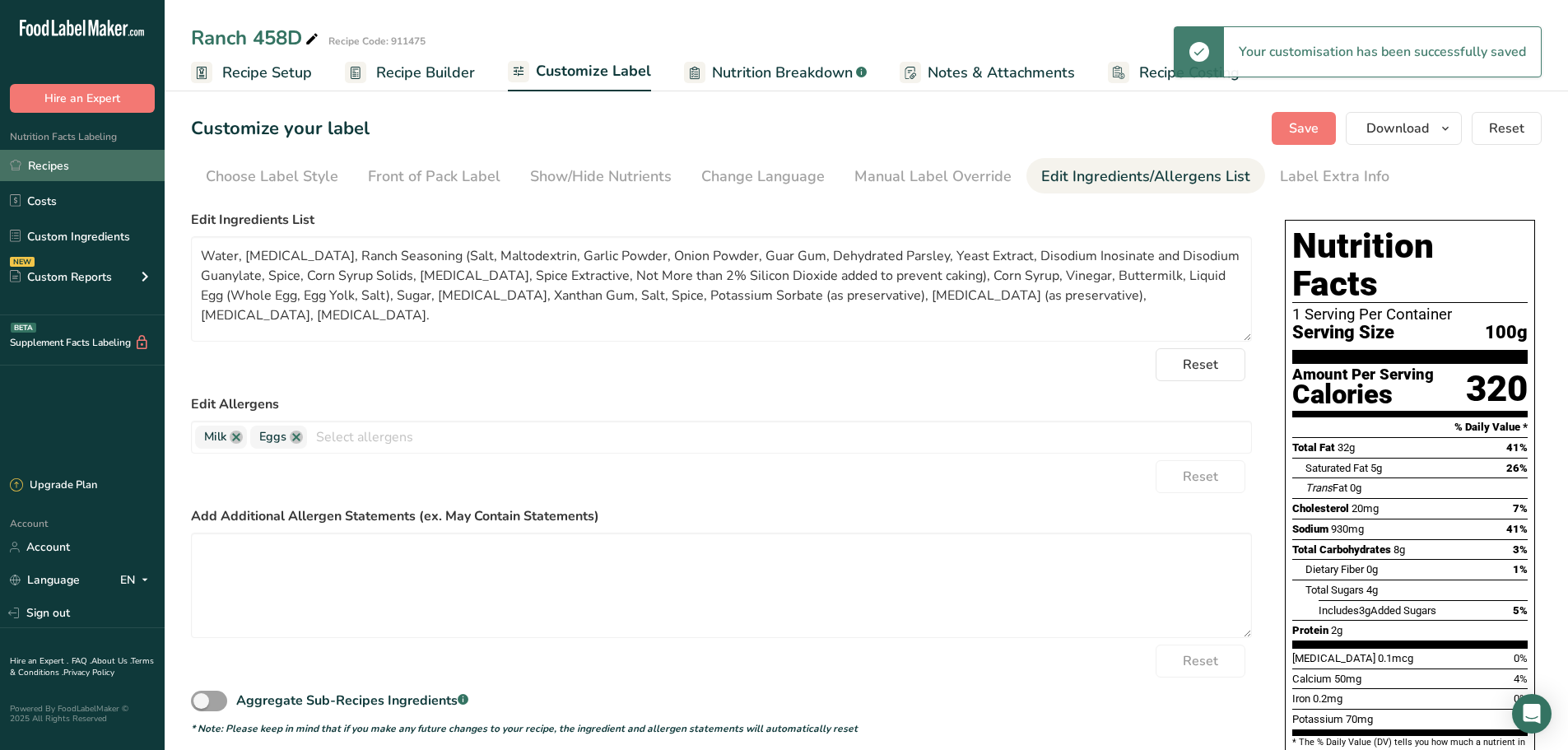
click at [60, 160] on link "Recipes" at bounding box center [82, 165] width 165 height 31
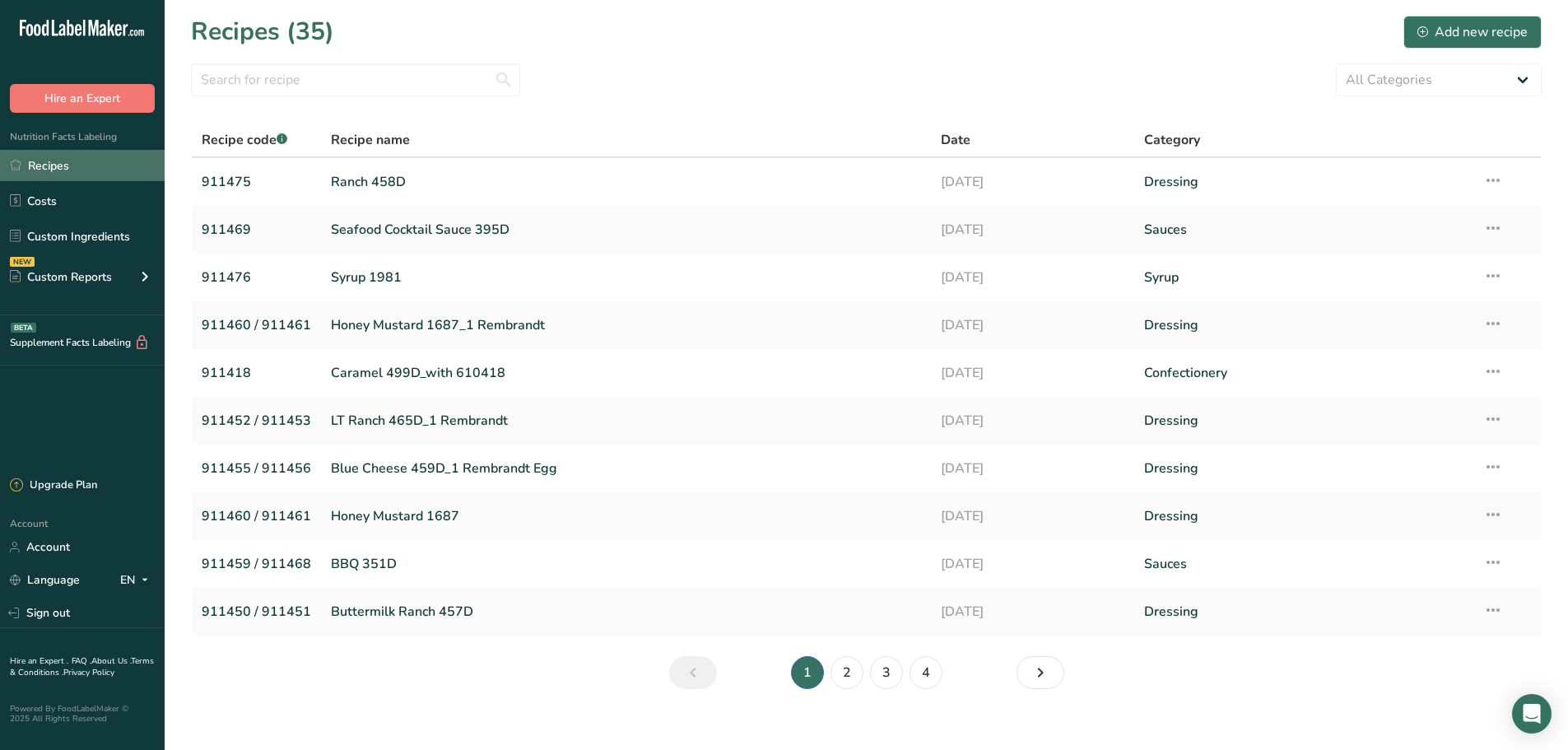
click at [43, 172] on link "Recipes" at bounding box center [82, 165] width 165 height 31
click at [74, 613] on link "Sign out" at bounding box center [82, 613] width 165 height 28
